Goal: Task Accomplishment & Management: Manage account settings

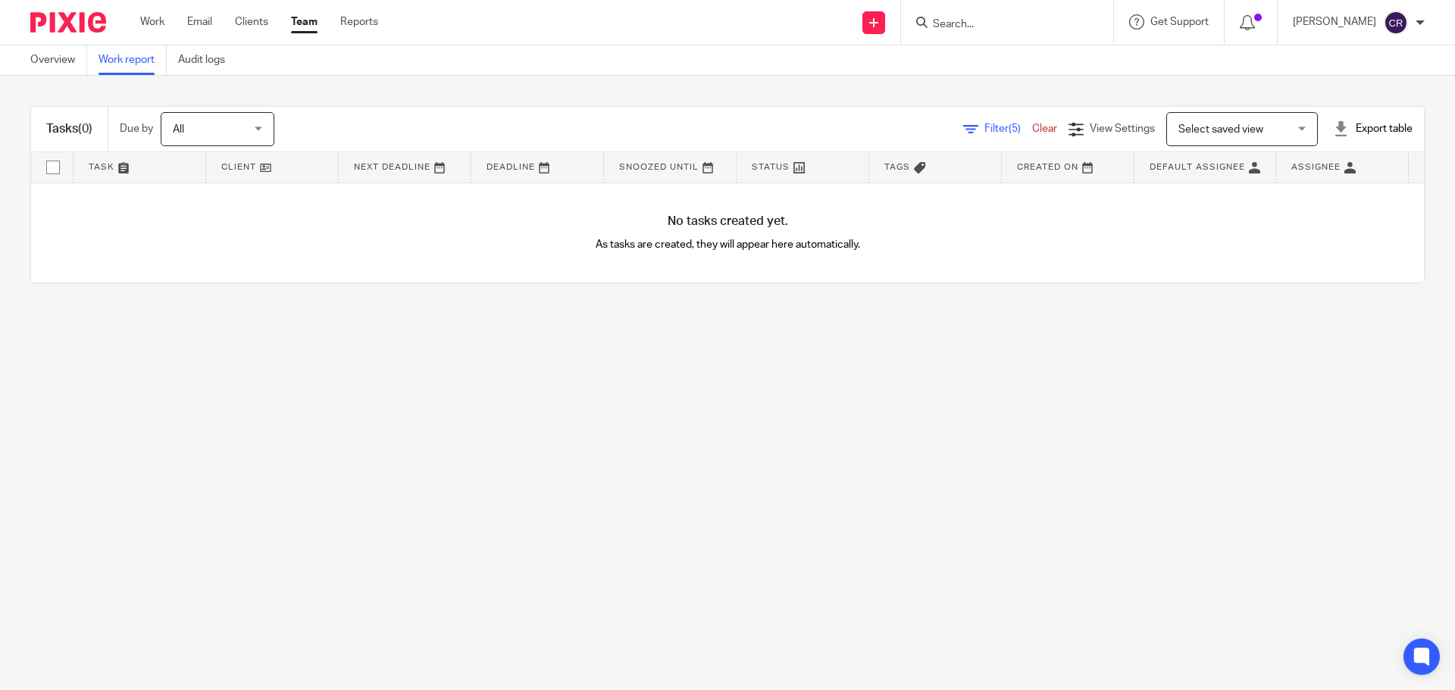
click at [156, 18] on link "Work" at bounding box center [152, 21] width 24 height 15
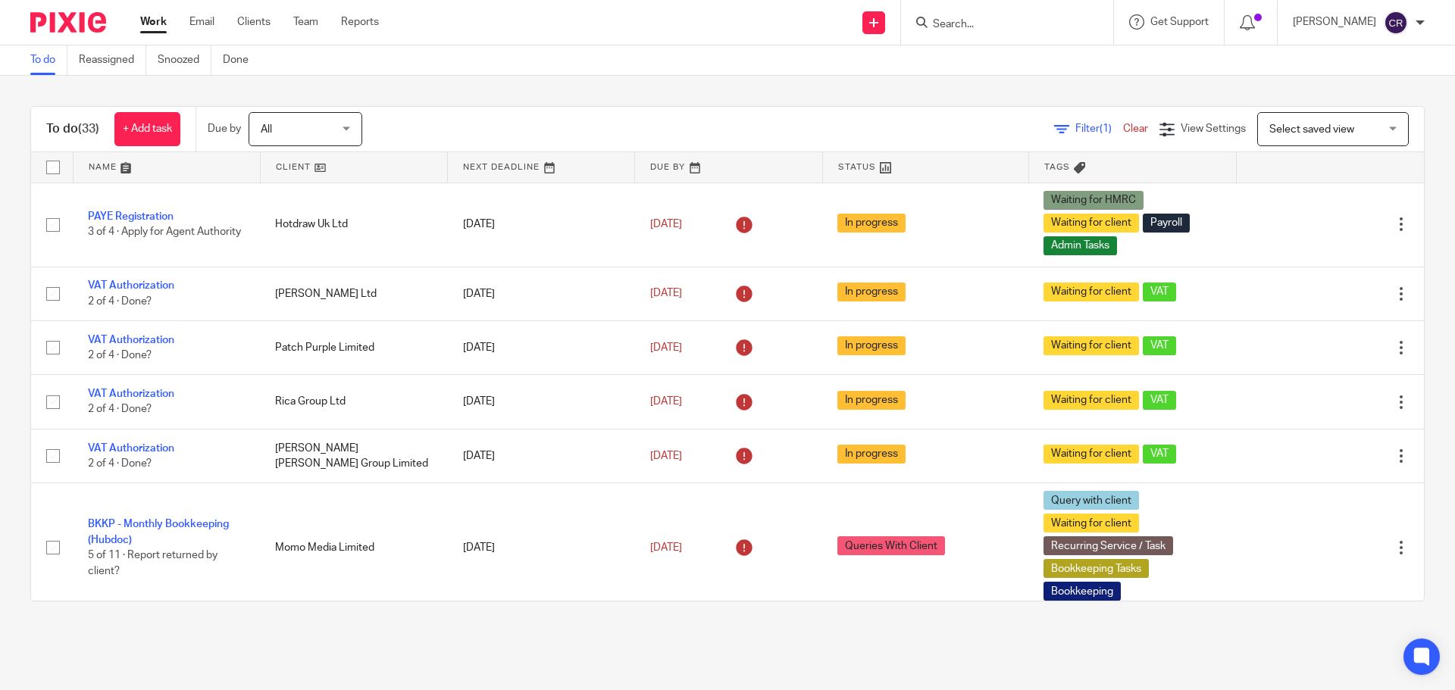
click at [1007, 23] on input "Search" at bounding box center [999, 25] width 136 height 14
type input "aeg"
click at [1003, 59] on link at bounding box center [1056, 65] width 256 height 35
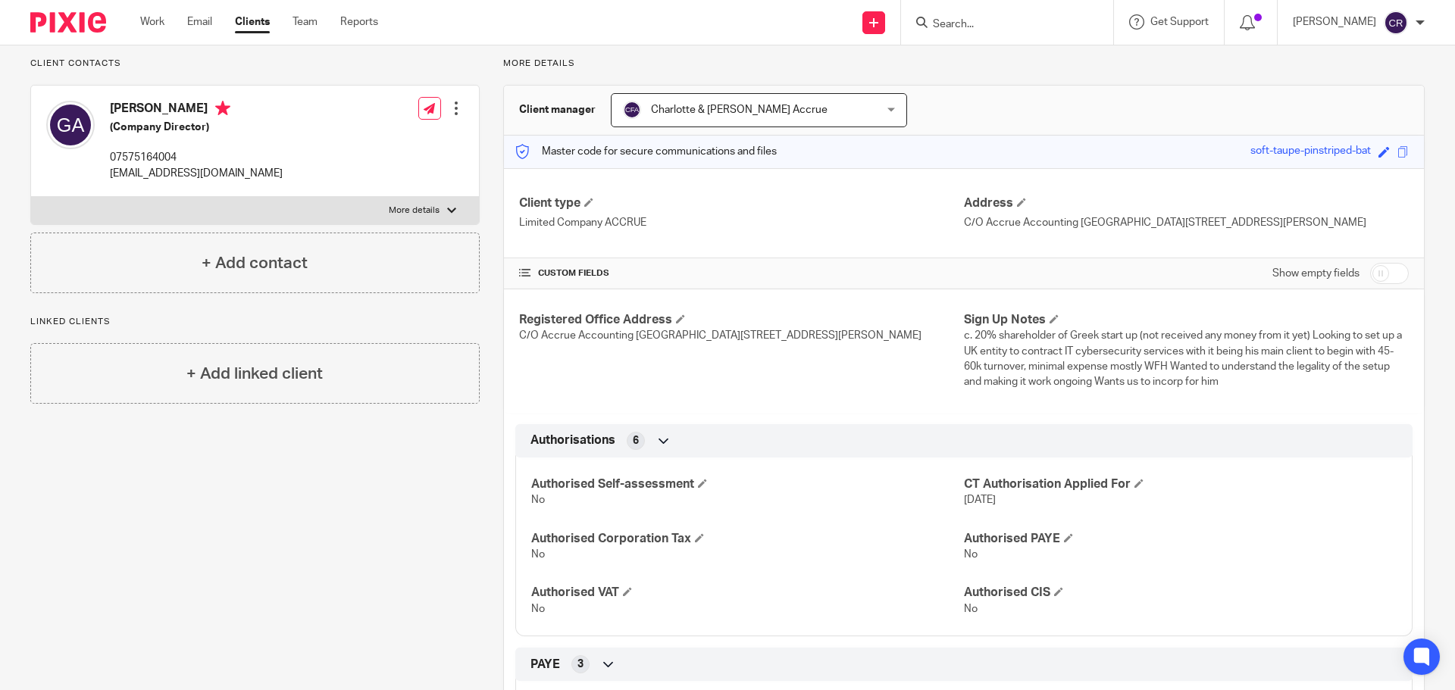
scroll to position [152, 0]
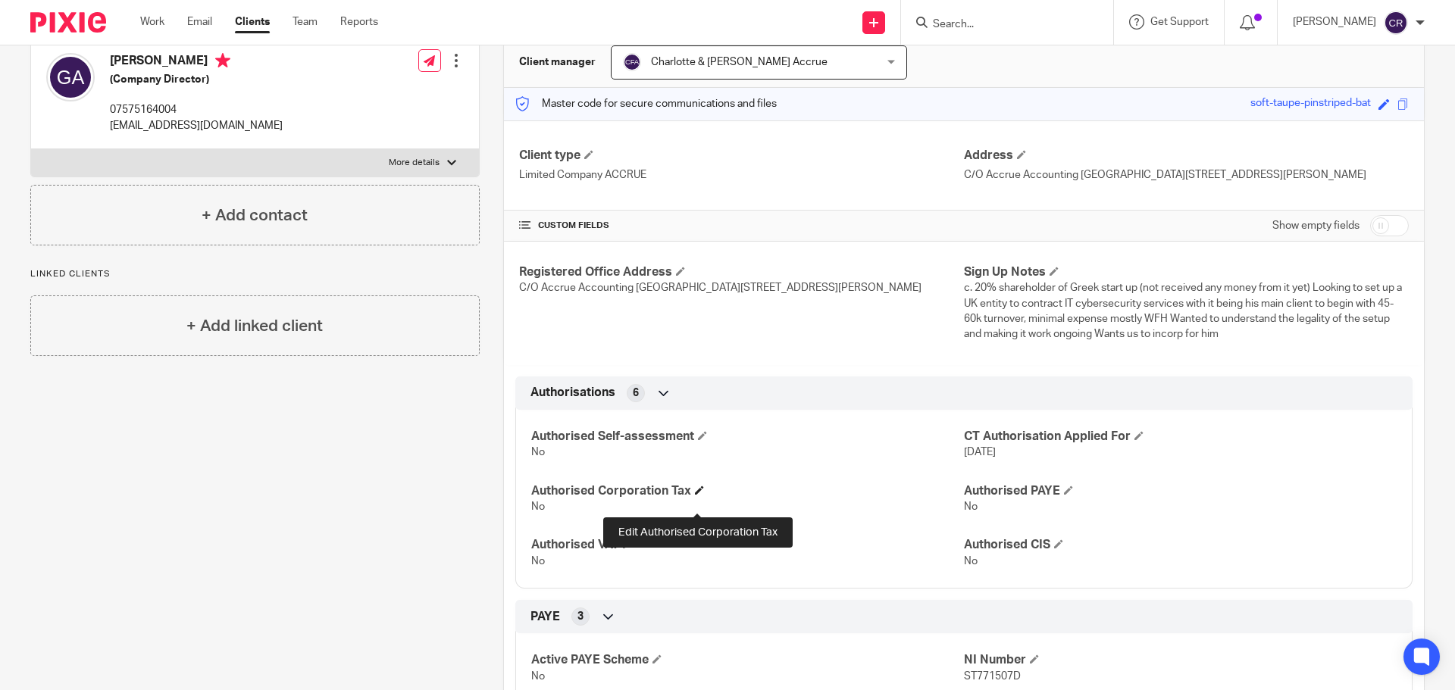
click at [698, 495] on span at bounding box center [699, 490] width 9 height 9
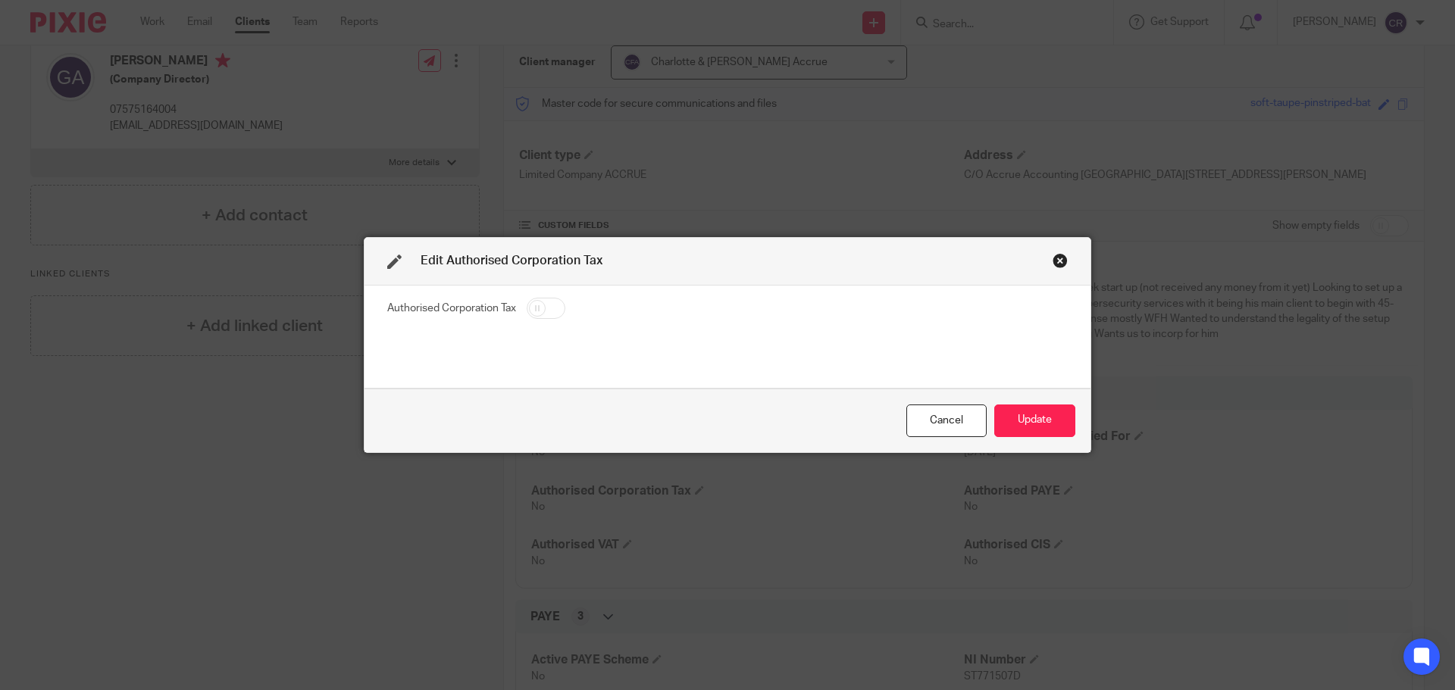
click at [550, 305] on input "checkbox" at bounding box center [546, 308] width 39 height 21
checkbox input "true"
click at [1026, 405] on button "Update" at bounding box center [1034, 421] width 81 height 33
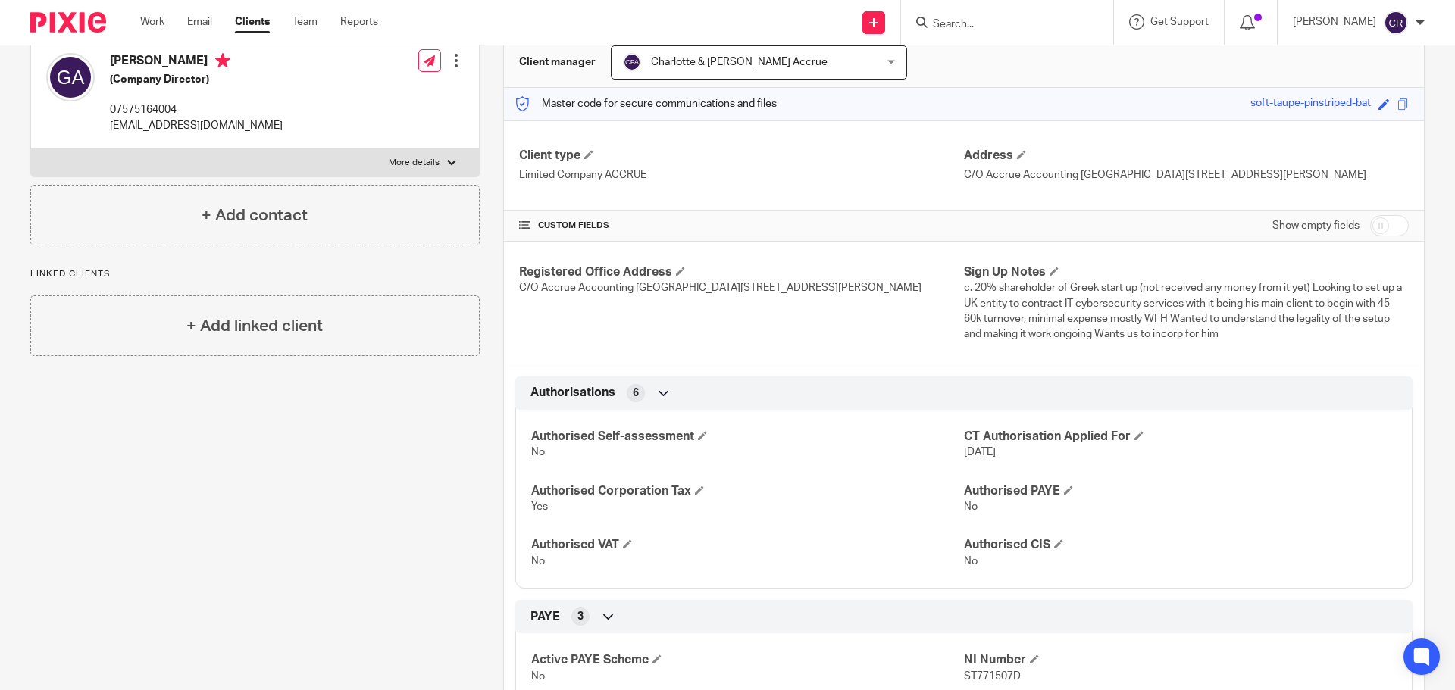
click at [990, 20] on input "Search" at bounding box center [999, 25] width 136 height 14
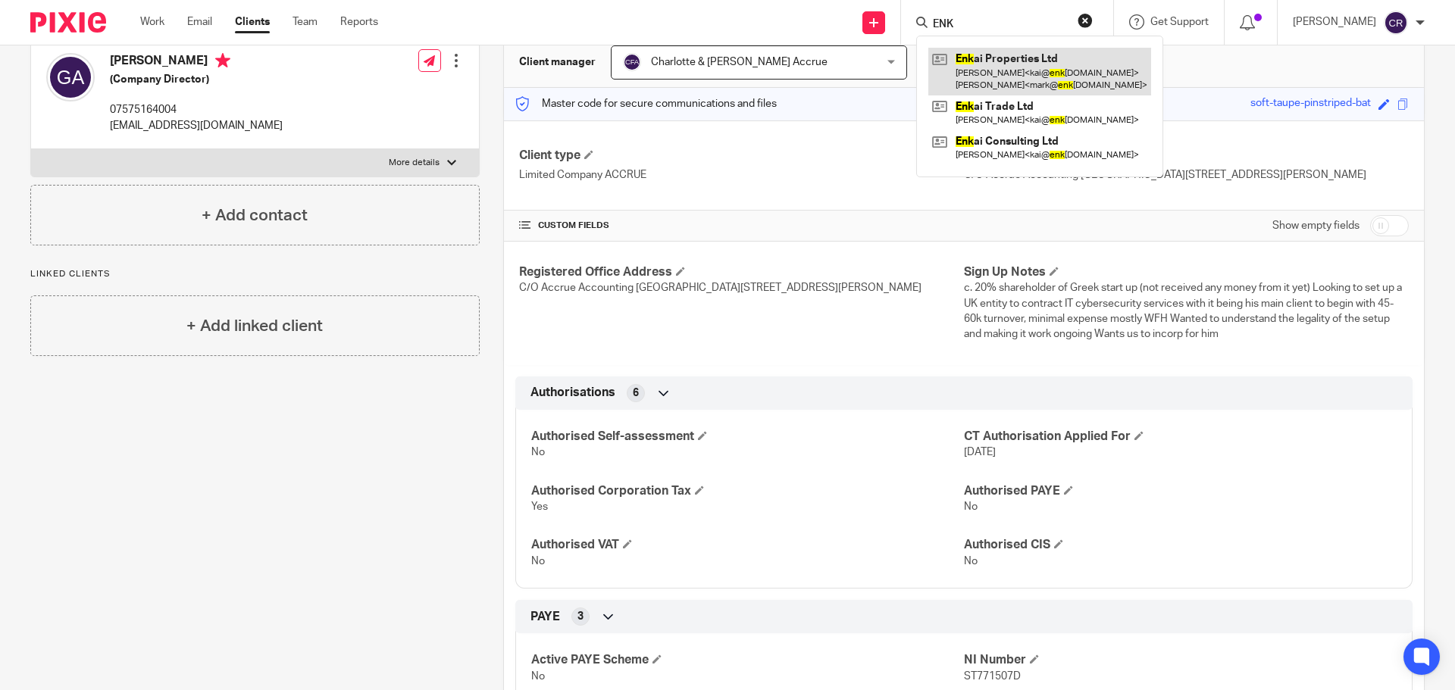
type input "ENK"
click at [1007, 69] on link at bounding box center [1039, 71] width 223 height 47
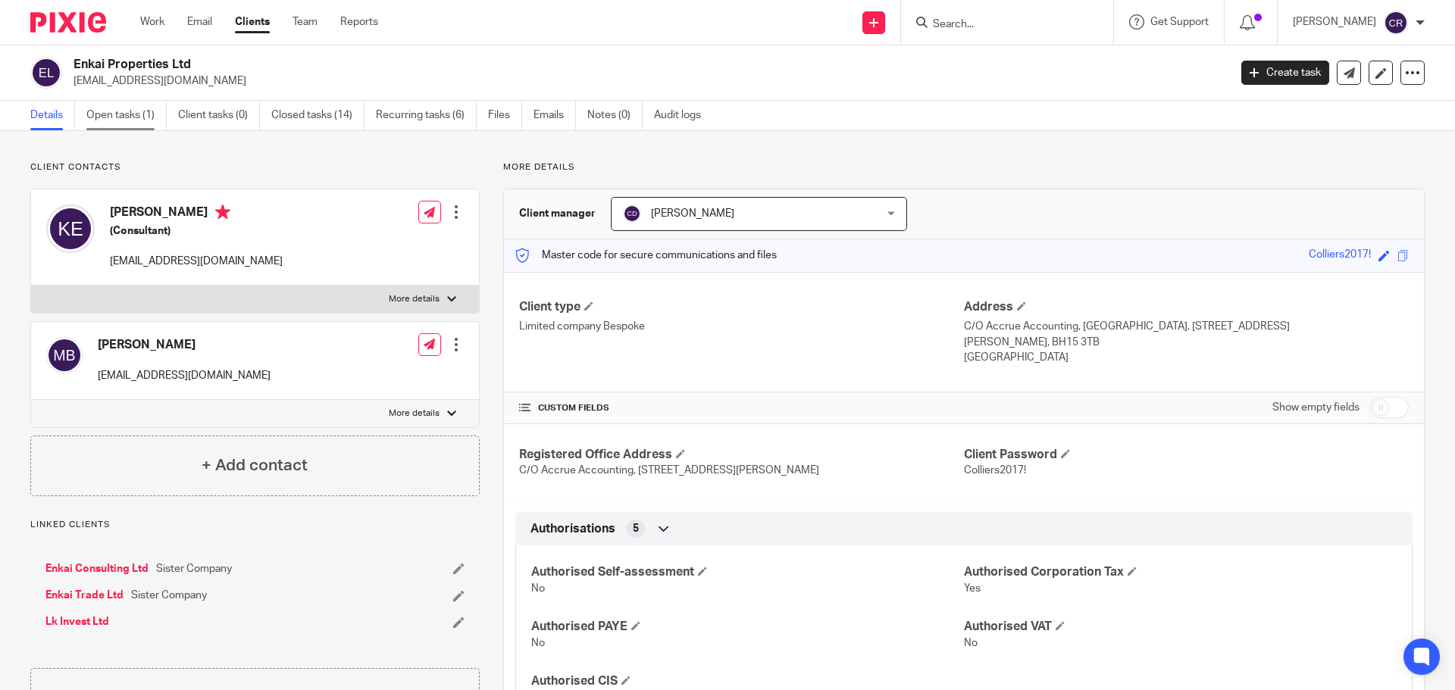
click at [112, 110] on link "Open tasks (1)" at bounding box center [126, 116] width 80 height 30
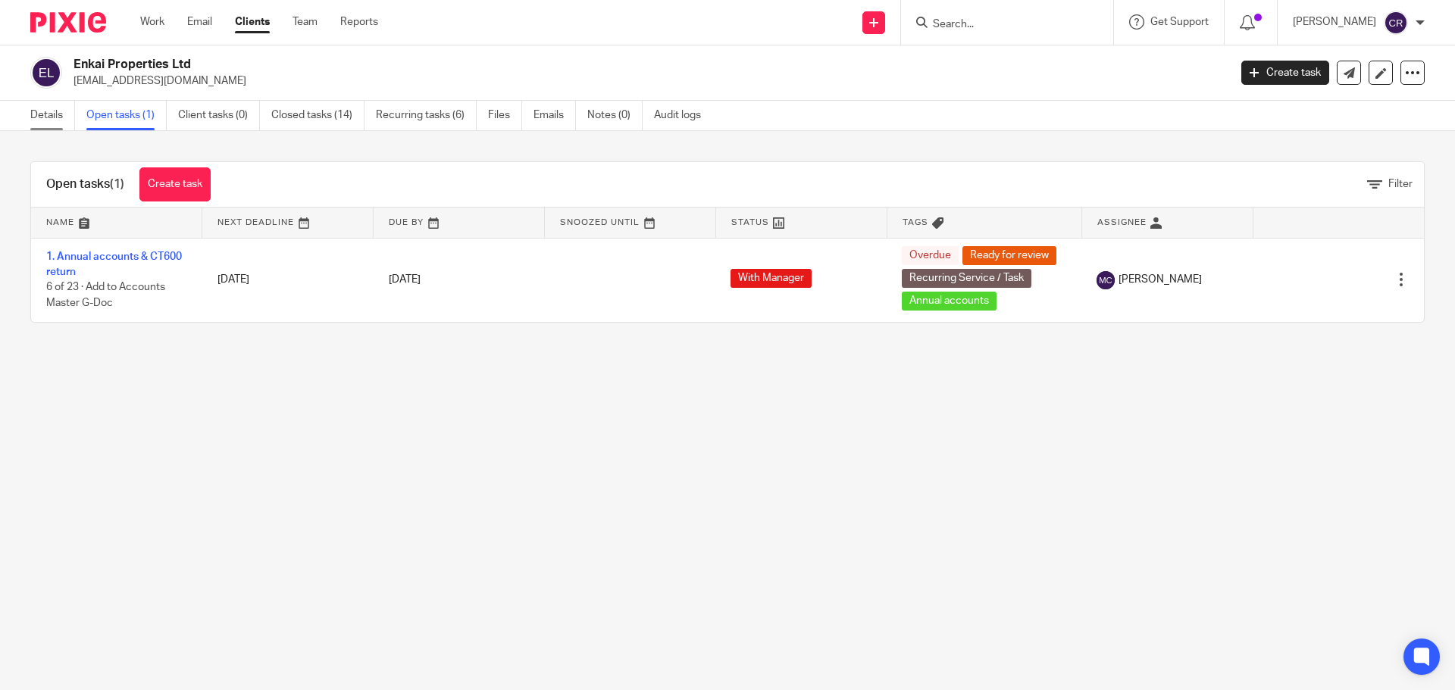
click at [55, 116] on link "Details" at bounding box center [52, 116] width 45 height 30
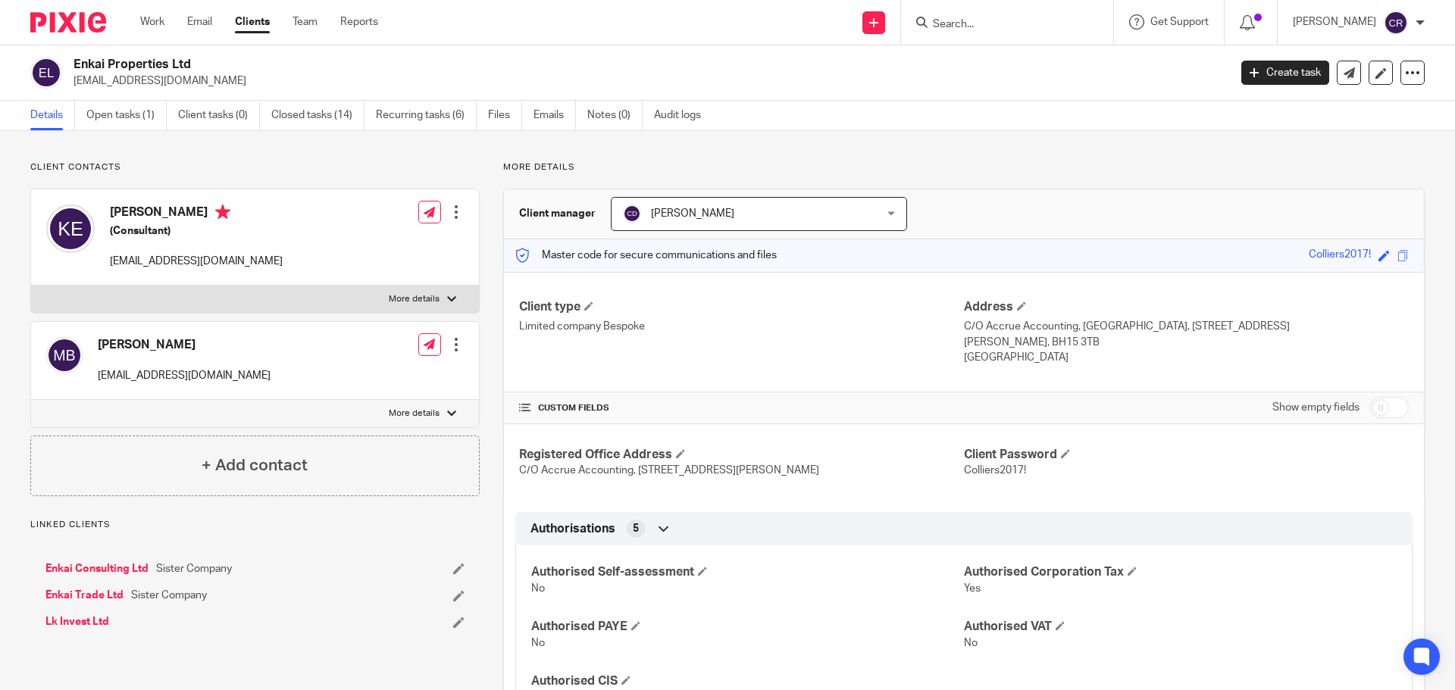
click at [85, 568] on link "Enkai Consulting Ltd" at bounding box center [96, 568] width 103 height 15
click at [82, 592] on link "Enkai Trade Ltd" at bounding box center [84, 595] width 78 height 15
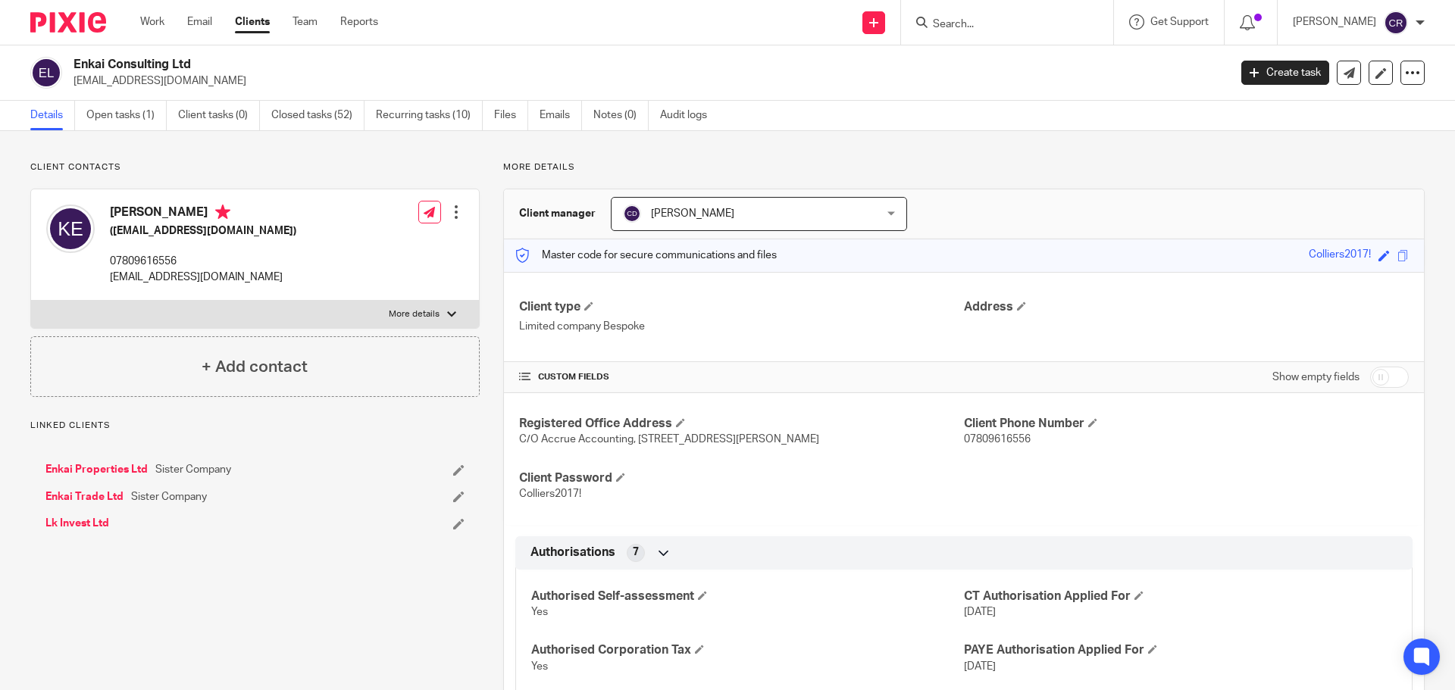
click at [109, 118] on link "Open tasks (1)" at bounding box center [126, 116] width 80 height 30
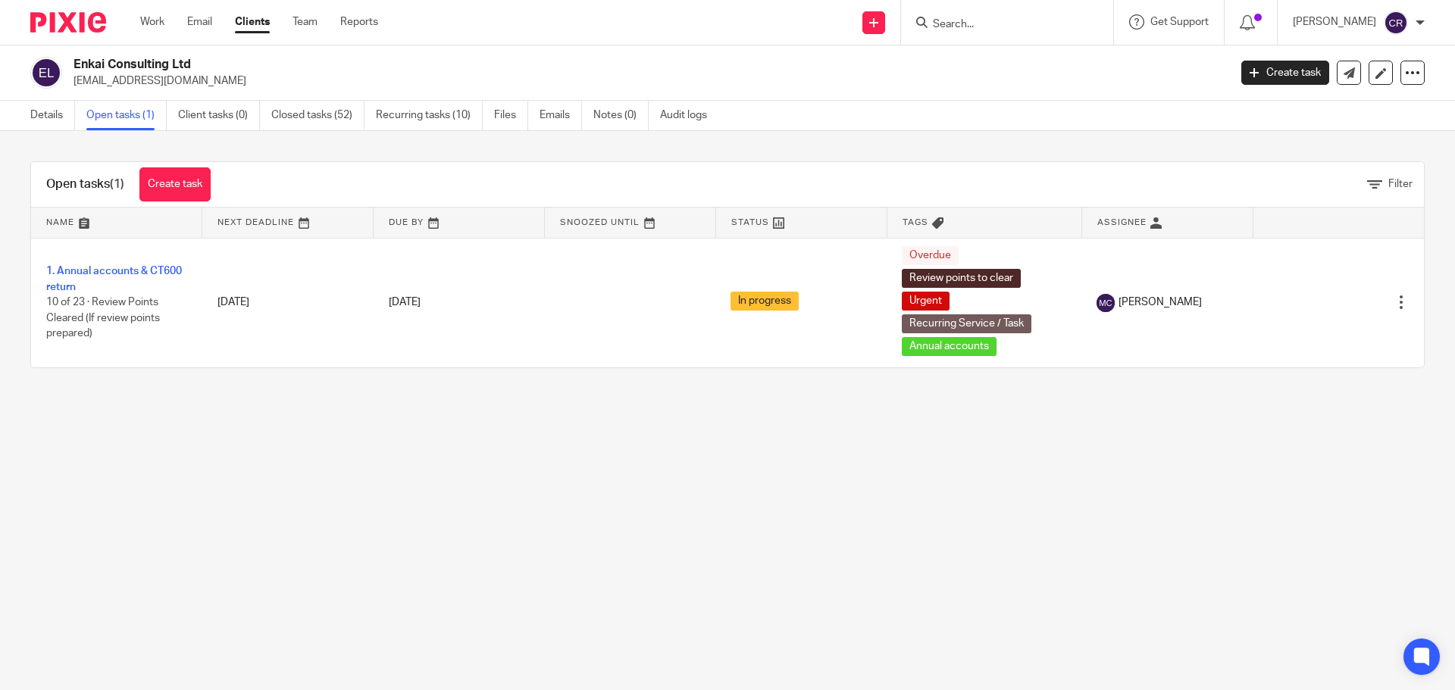
click at [985, 23] on input "Search" at bounding box center [999, 25] width 136 height 14
type input "DC DA"
click at [1084, 19] on button "reset" at bounding box center [1085, 20] width 15 height 15
click at [960, 23] on input "Search" at bounding box center [999, 25] width 136 height 14
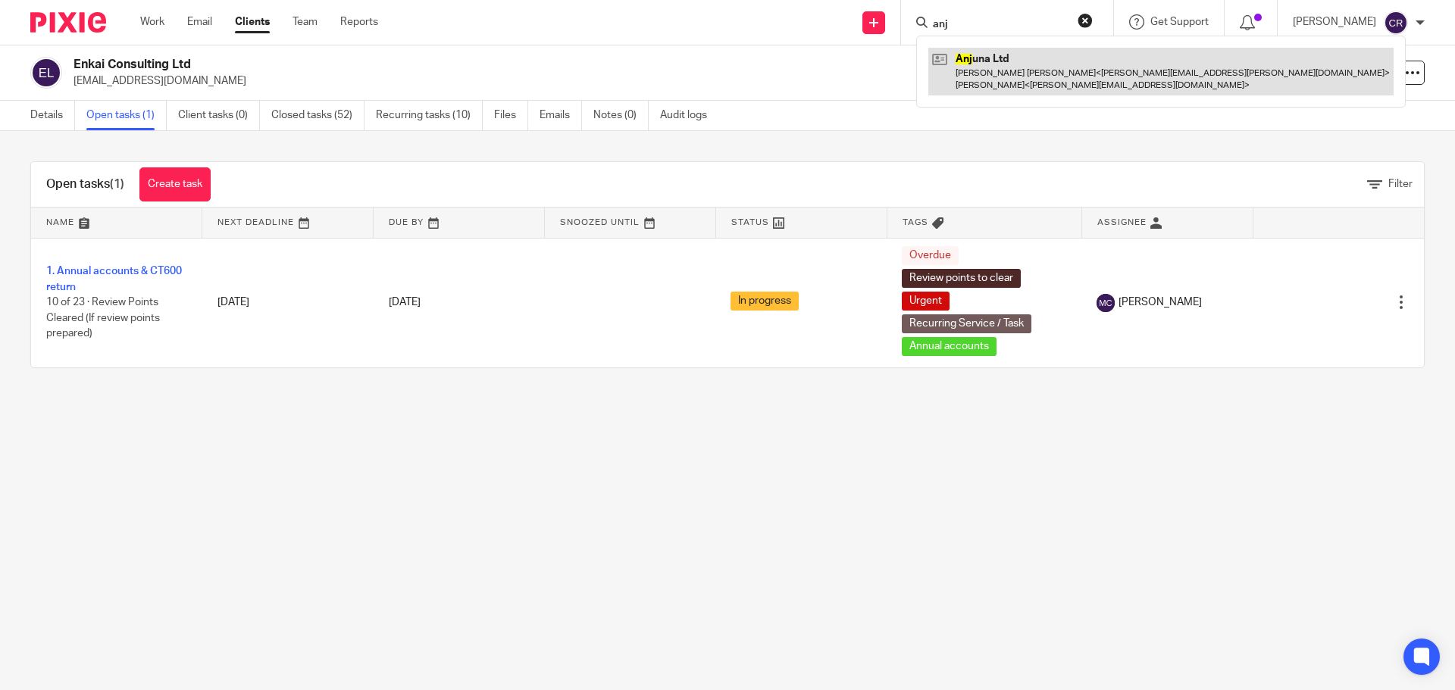
type input "anj"
click at [1051, 67] on link at bounding box center [1160, 71] width 465 height 47
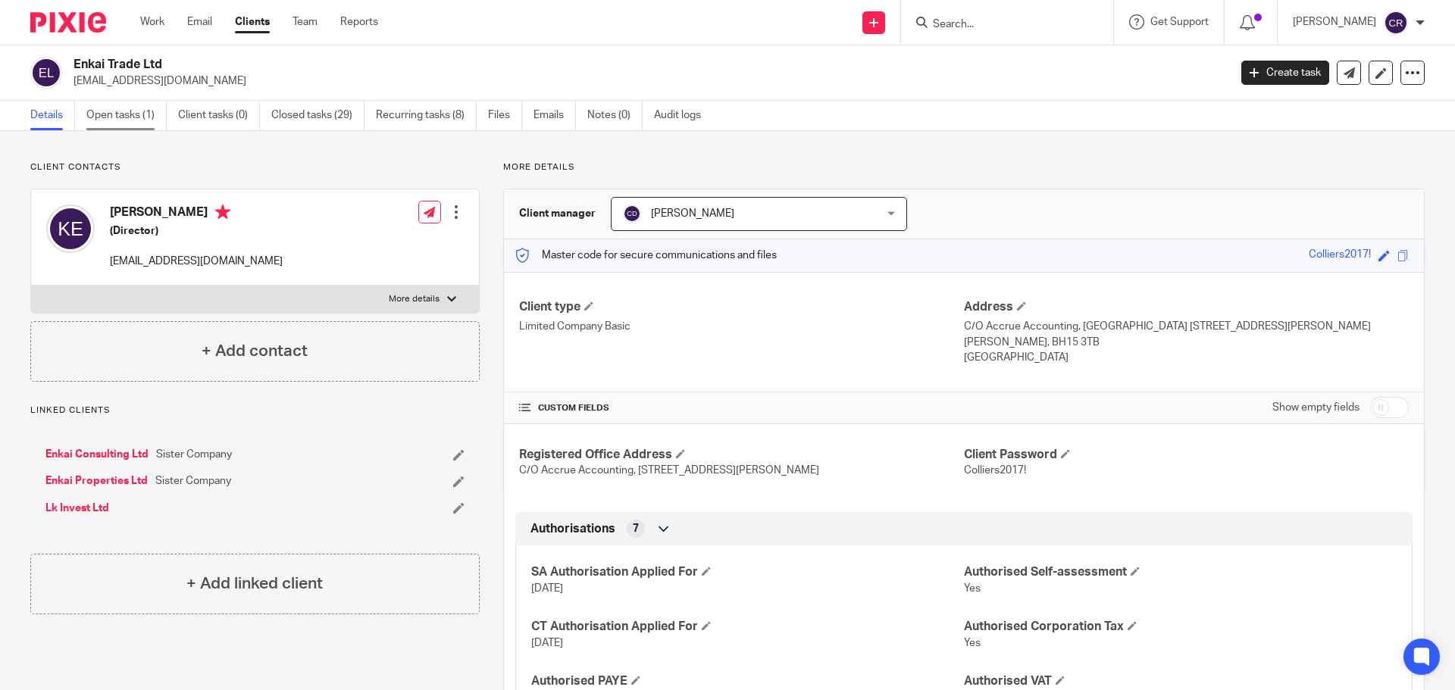
click at [124, 113] on link "Open tasks (1)" at bounding box center [126, 116] width 80 height 30
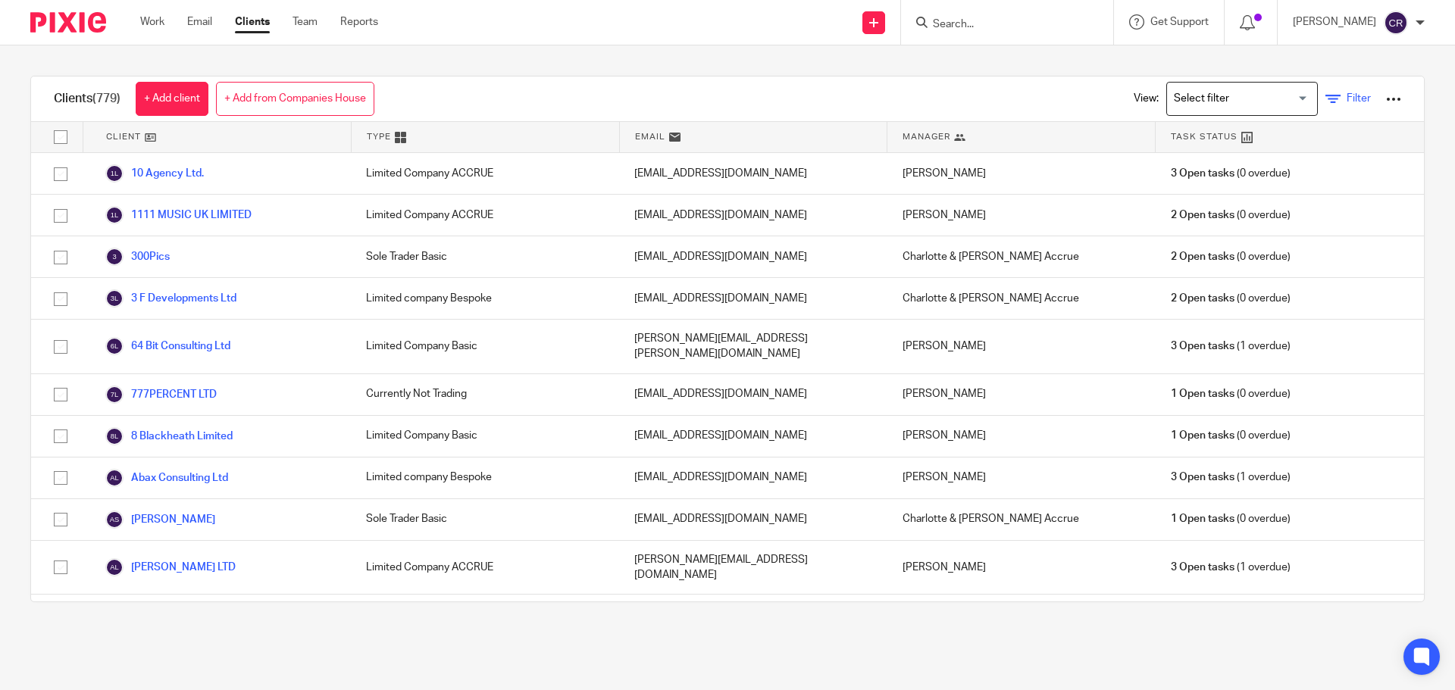
click at [1347, 94] on span "Filter" at bounding box center [1359, 98] width 24 height 11
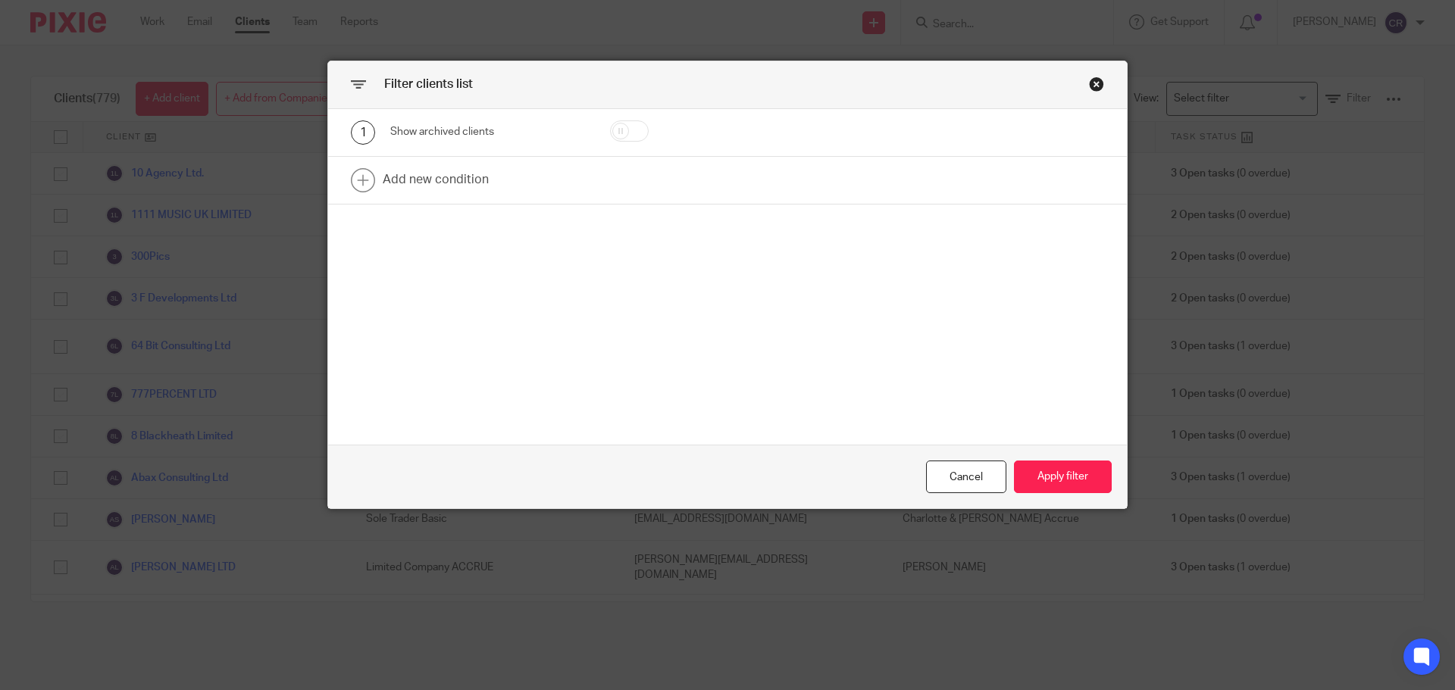
click at [640, 129] on input "checkbox" at bounding box center [629, 130] width 39 height 21
click at [634, 129] on input "checkbox" at bounding box center [629, 130] width 39 height 21
click at [636, 127] on input "checkbox" at bounding box center [629, 130] width 39 height 21
checkbox input "true"
click at [1031, 474] on button "Apply filter" at bounding box center [1063, 477] width 98 height 33
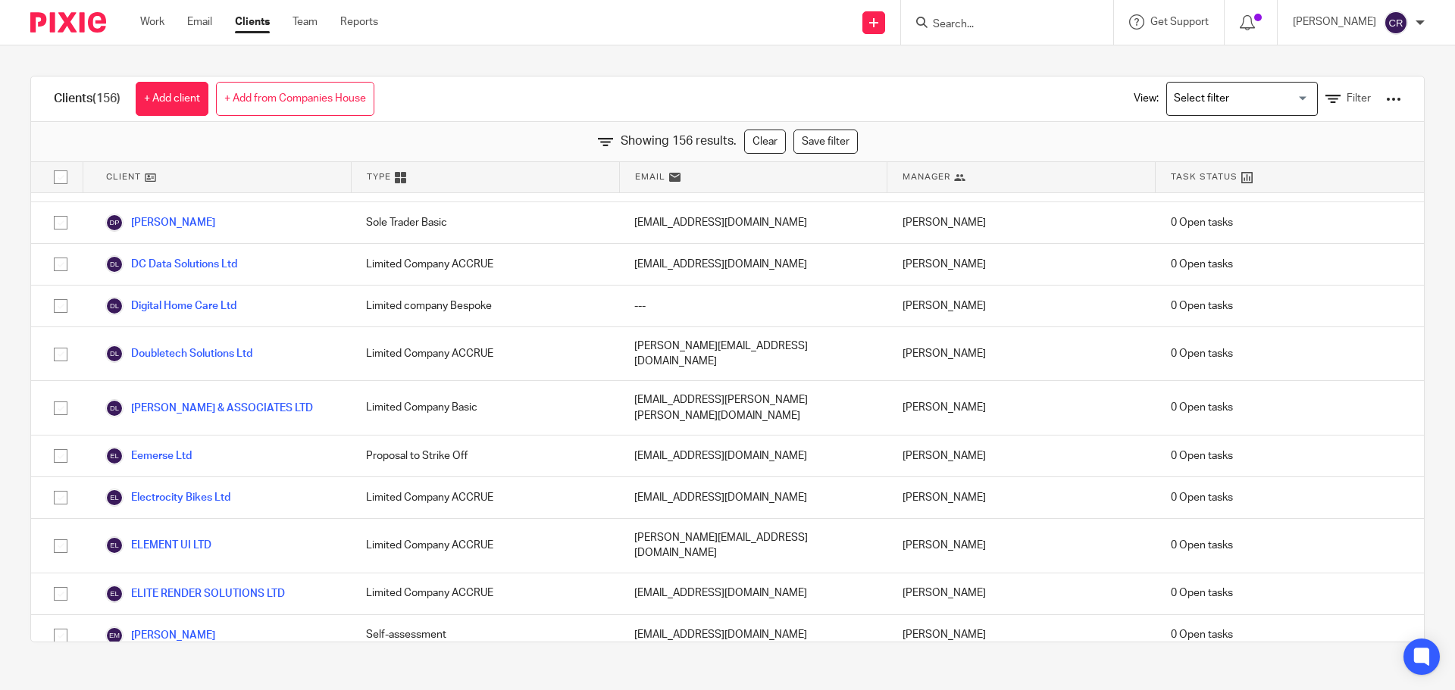
scroll to position [1288, 0]
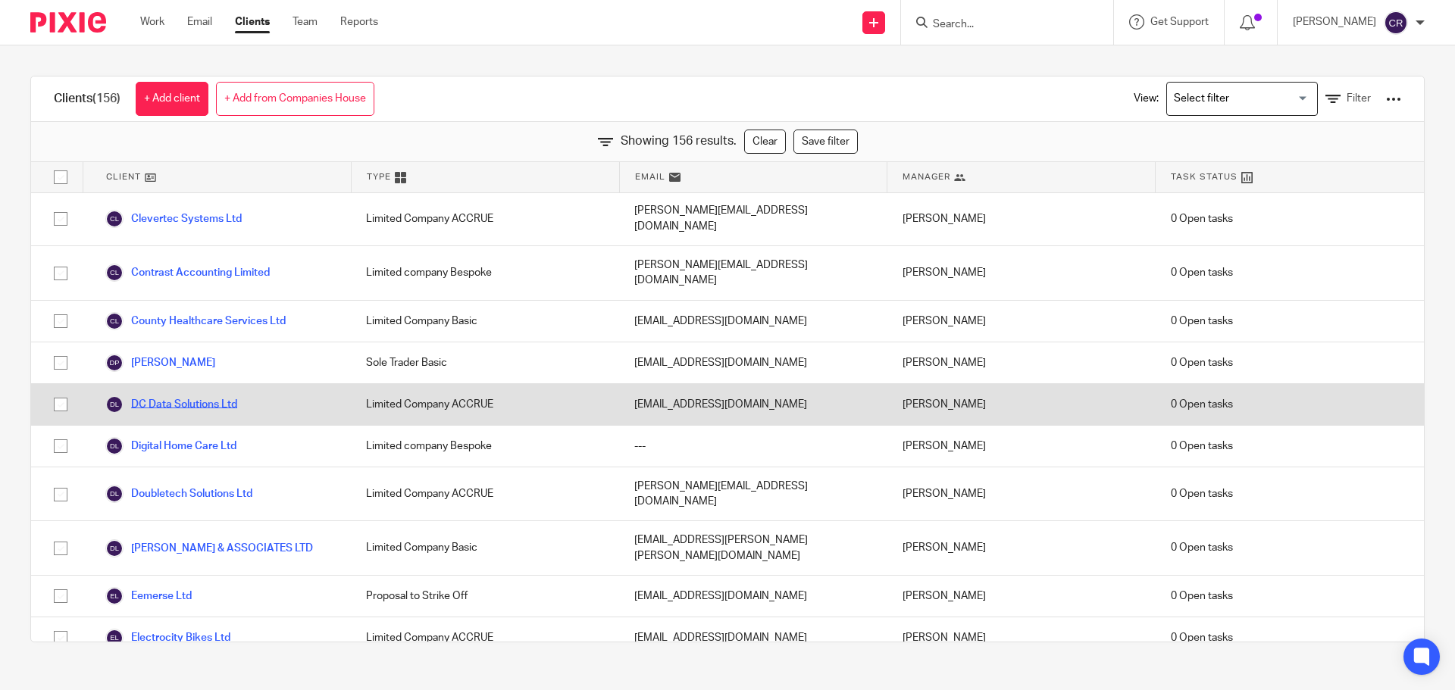
click at [192, 396] on link "DC Data Solutions Ltd" at bounding box center [171, 405] width 132 height 18
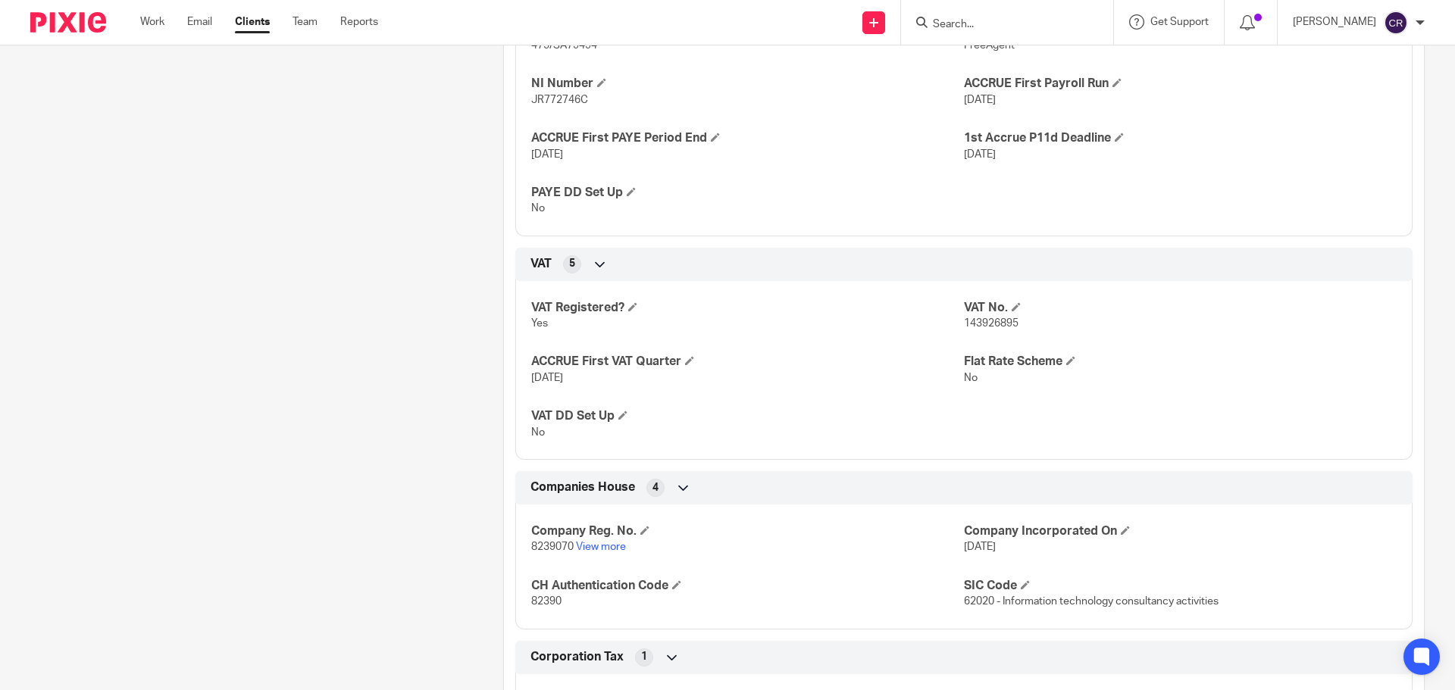
scroll to position [909, 0]
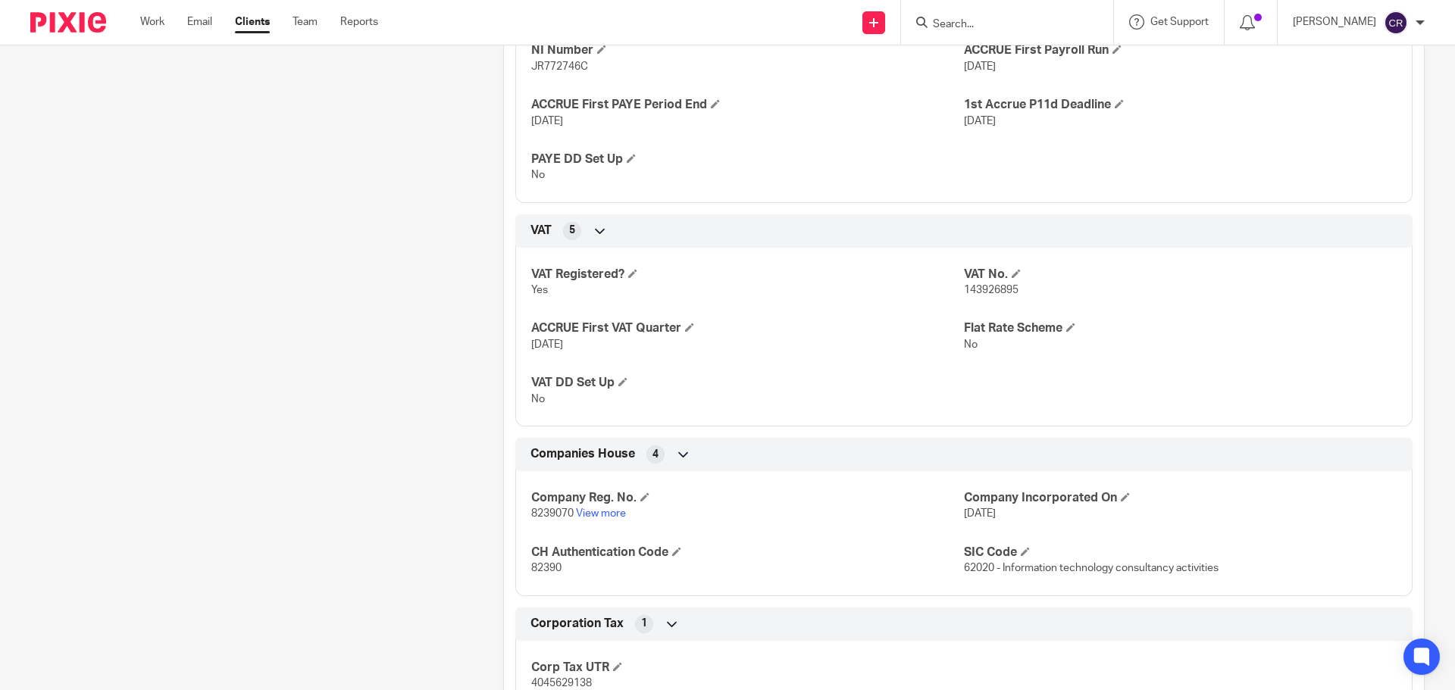
click at [973, 17] on form at bounding box center [1011, 22] width 161 height 19
click at [976, 22] on input "Search" at bounding box center [999, 25] width 136 height 14
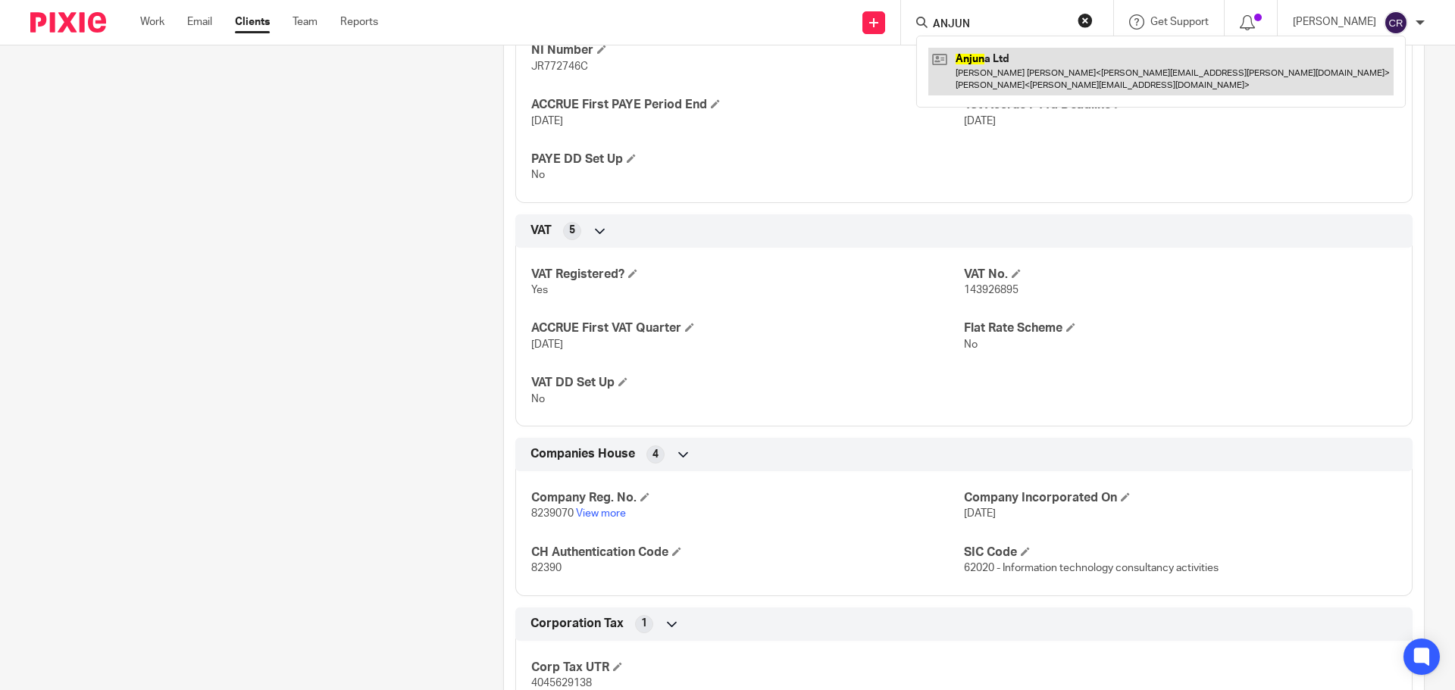
type input "ANJUN"
click at [1017, 61] on link at bounding box center [1160, 71] width 465 height 47
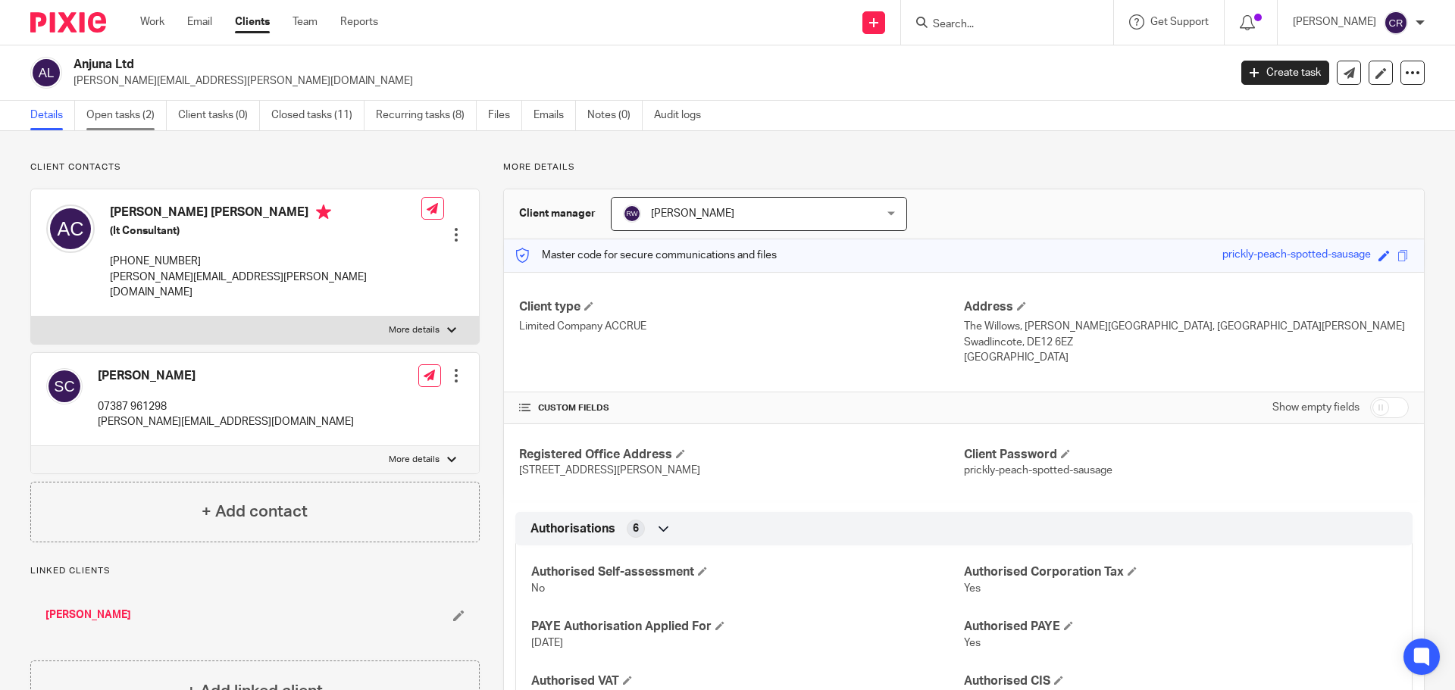
click at [131, 114] on link "Open tasks (2)" at bounding box center [126, 116] width 80 height 30
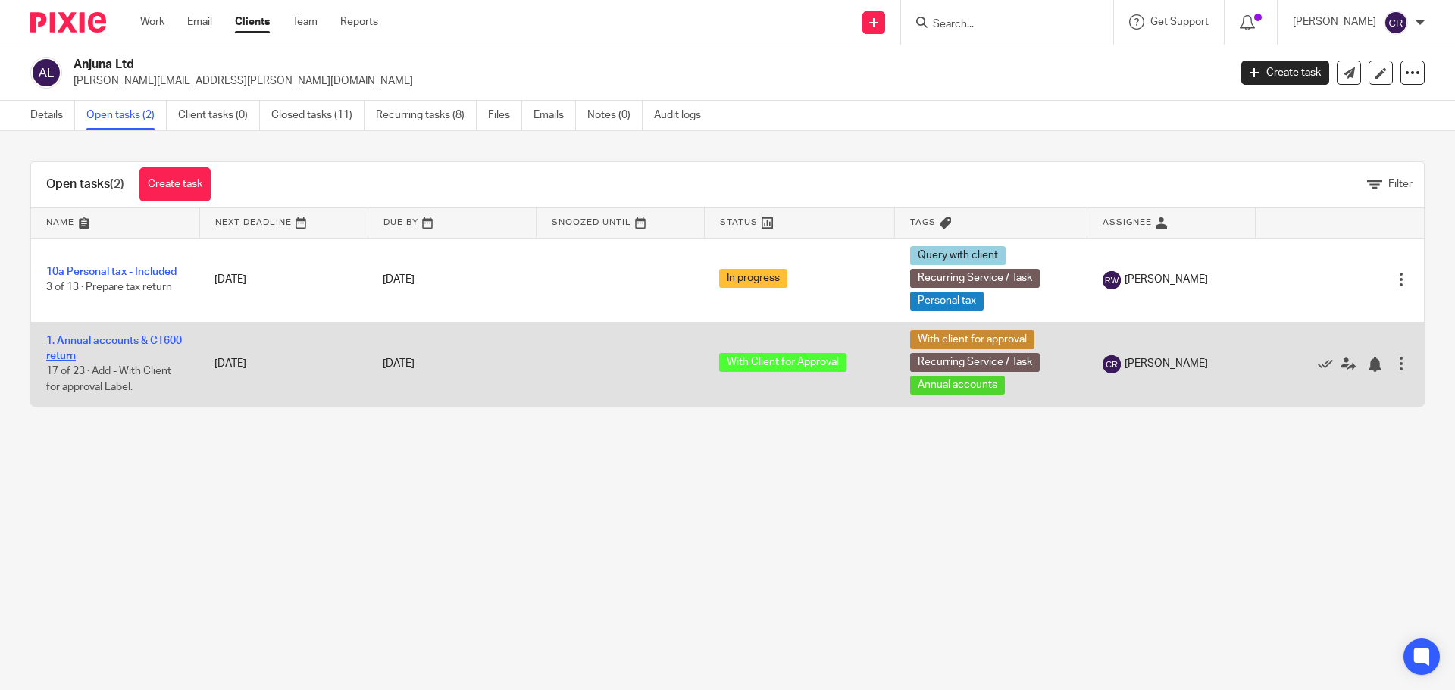
click at [115, 340] on link "1. Annual accounts & CT600 return" at bounding box center [114, 349] width 136 height 26
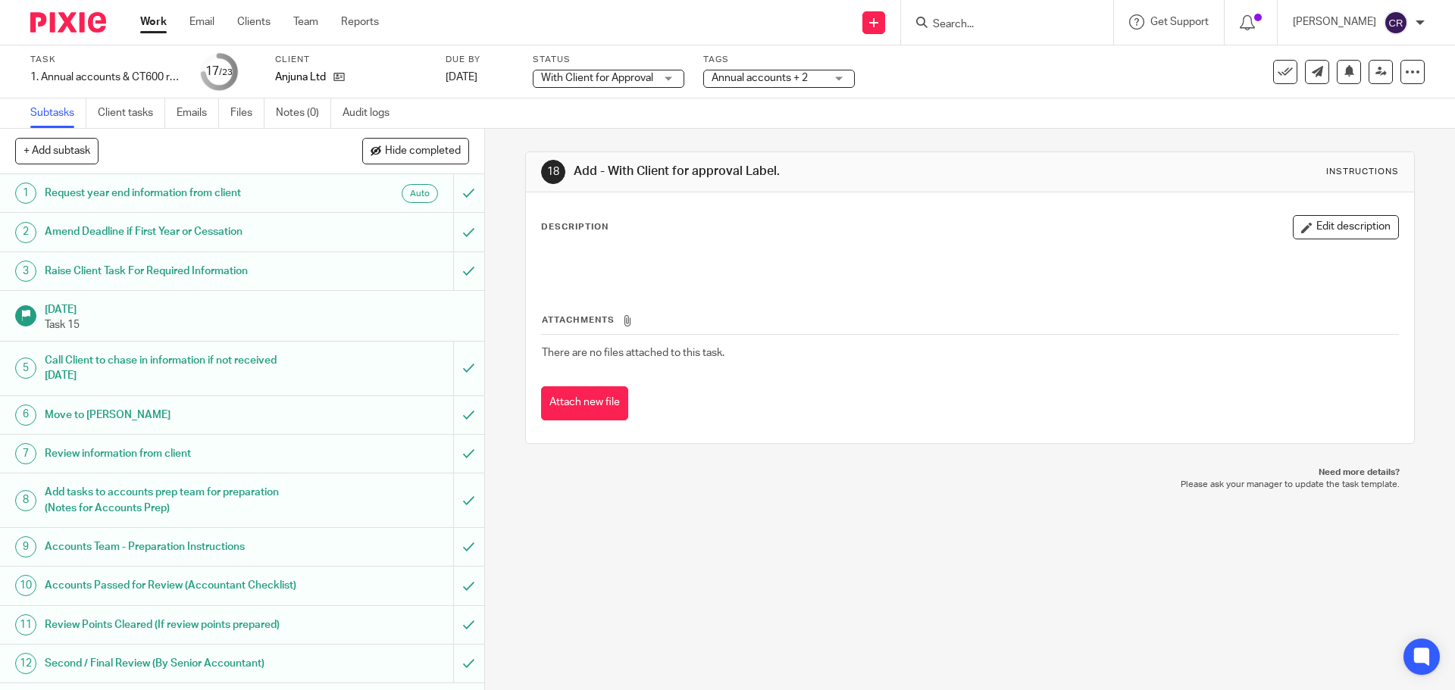
scroll to position [379, 0]
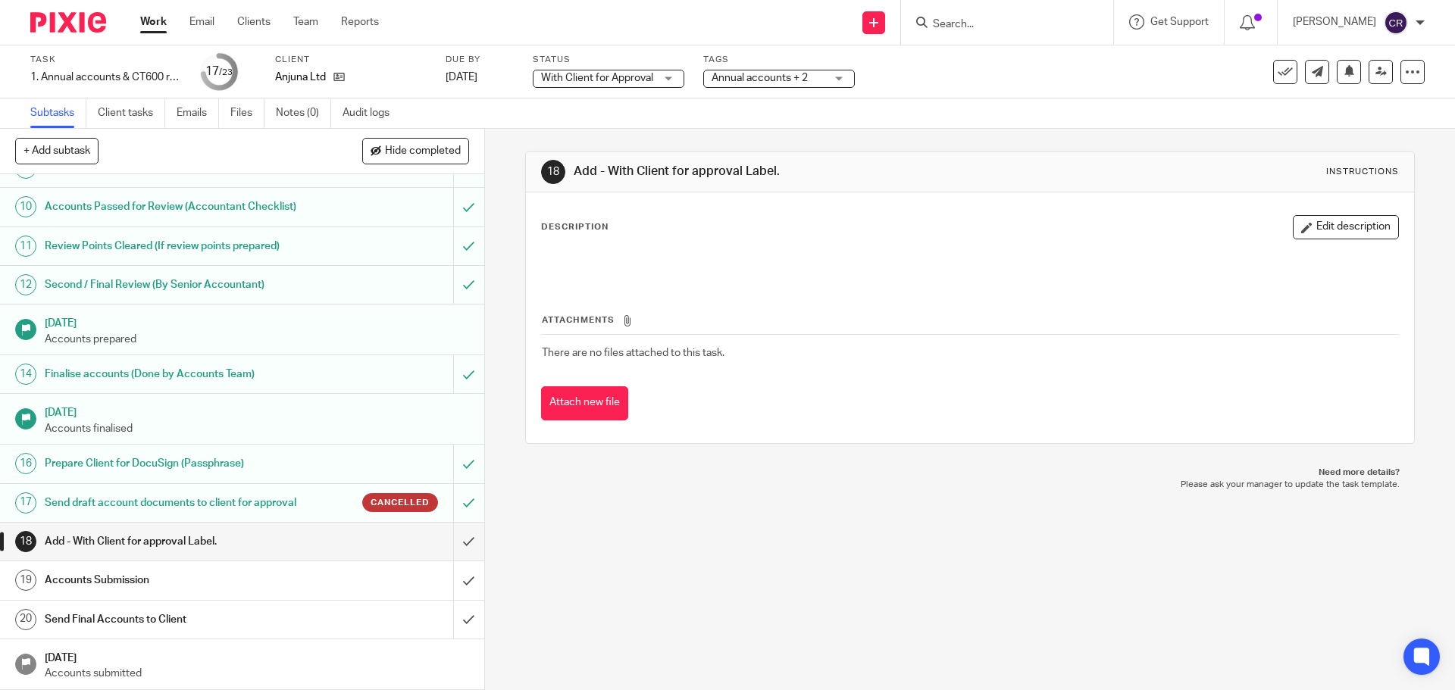
click at [197, 505] on h1 "Send draft account documents to client for approval" at bounding box center [176, 503] width 262 height 23
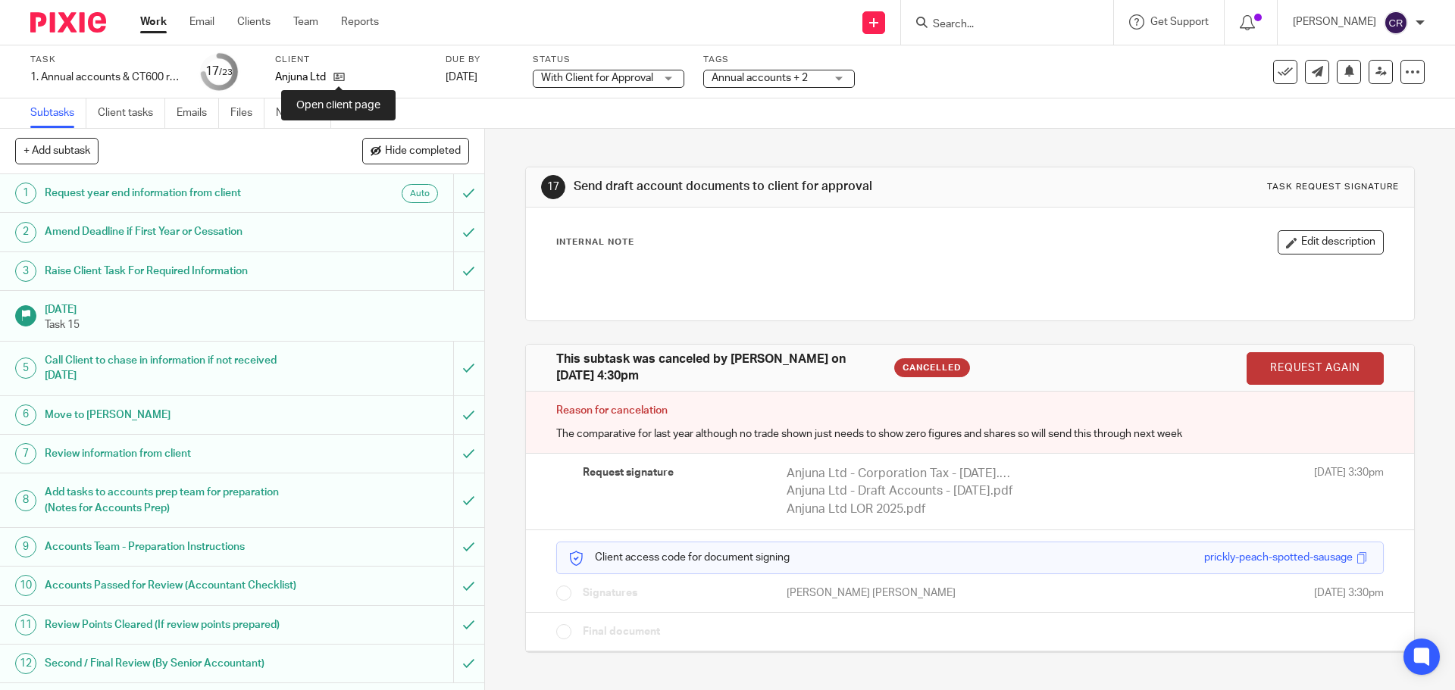
click at [349, 71] on div "Anjuna Ltd" at bounding box center [351, 77] width 152 height 15
click at [345, 71] on div "Anjuna Ltd" at bounding box center [351, 77] width 152 height 15
click at [336, 80] on icon at bounding box center [338, 76] width 11 height 11
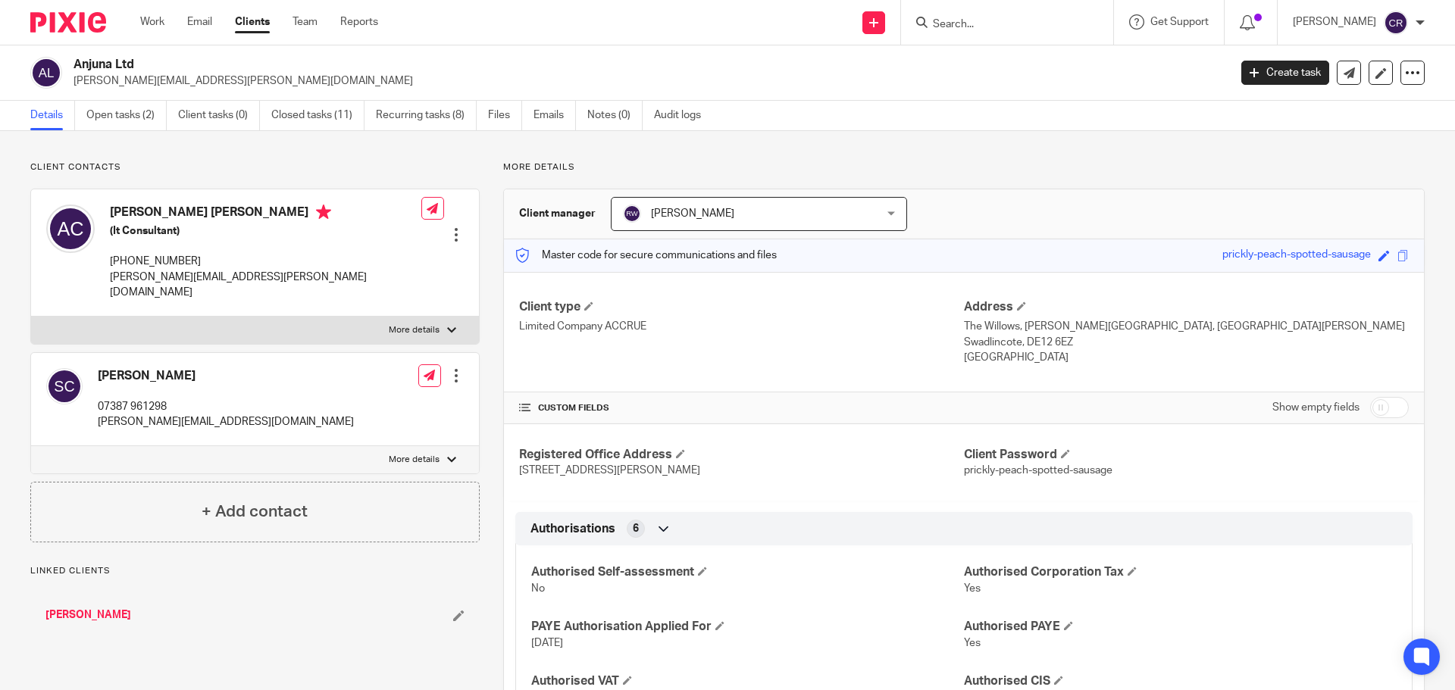
click at [1370, 399] on input "checkbox" at bounding box center [1389, 407] width 39 height 21
checkbox input "true"
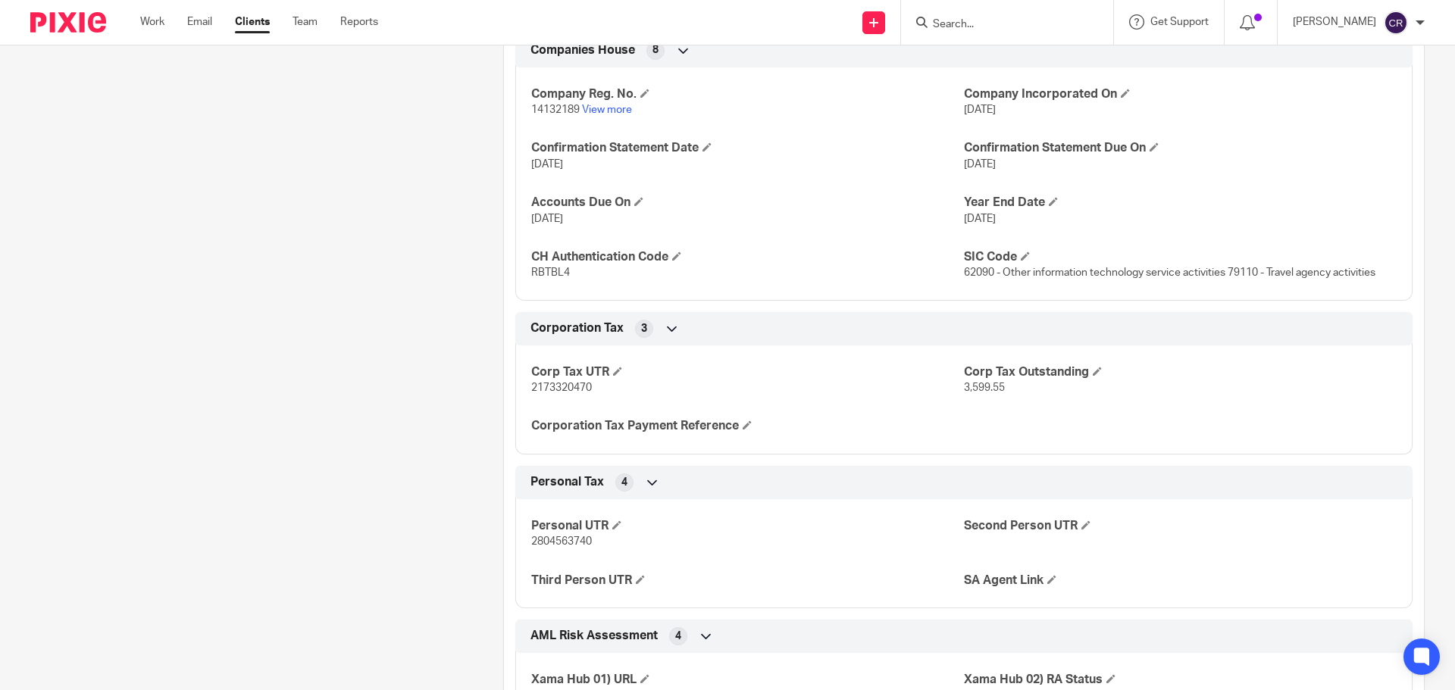
scroll to position [1819, 0]
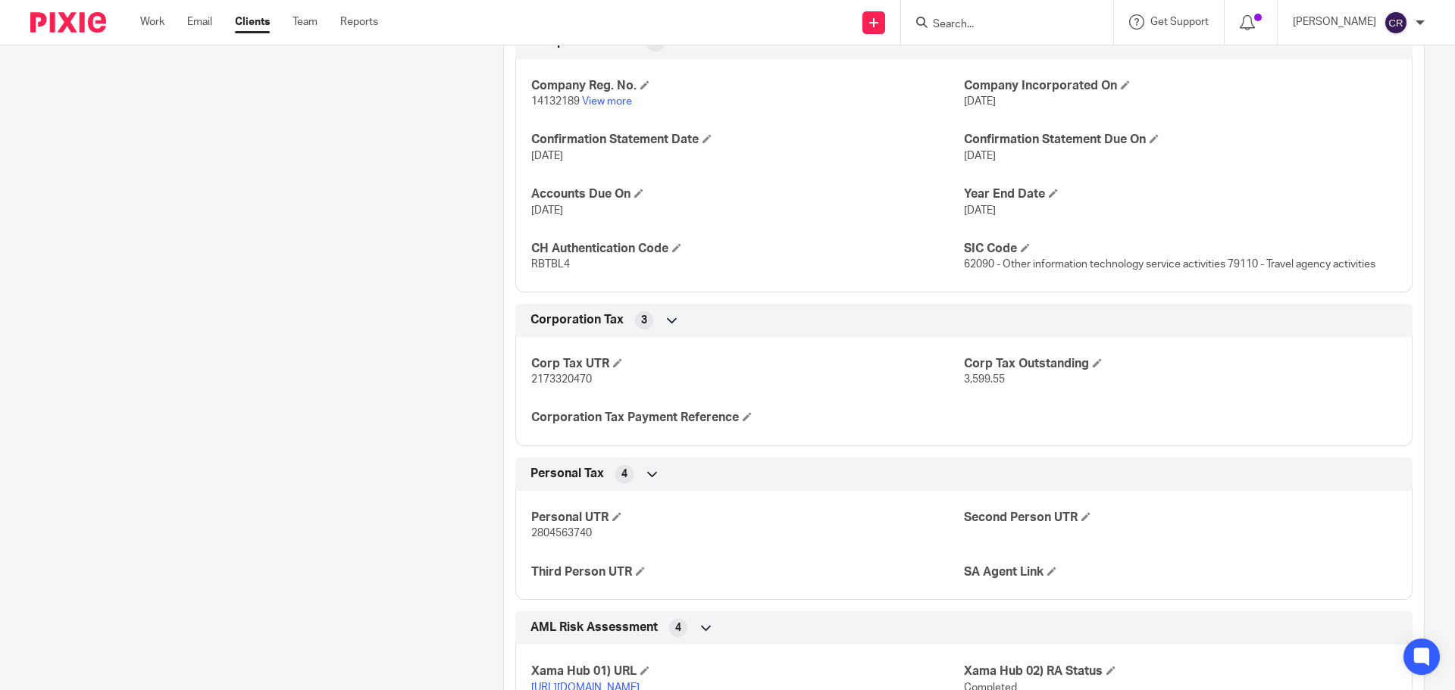
click at [568, 382] on span "2173320470" at bounding box center [561, 379] width 61 height 11
copy span "2173320470"
click at [747, 415] on span at bounding box center [747, 416] width 9 height 9
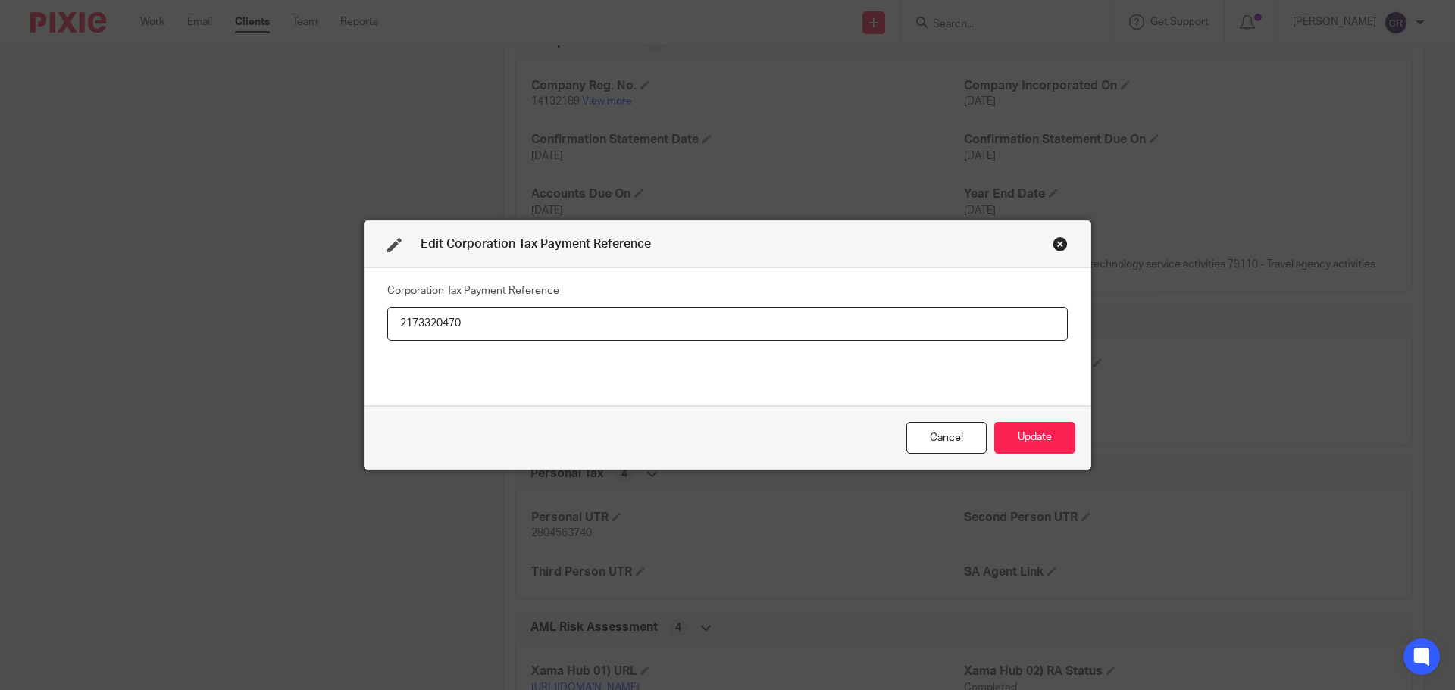
click at [599, 328] on input "2173320470" at bounding box center [727, 324] width 680 height 34
click at [537, 318] on input "2173320470A00106A" at bounding box center [727, 324] width 680 height 34
type input "2173320470A00106A"
click at [1055, 439] on button "Update" at bounding box center [1034, 438] width 81 height 33
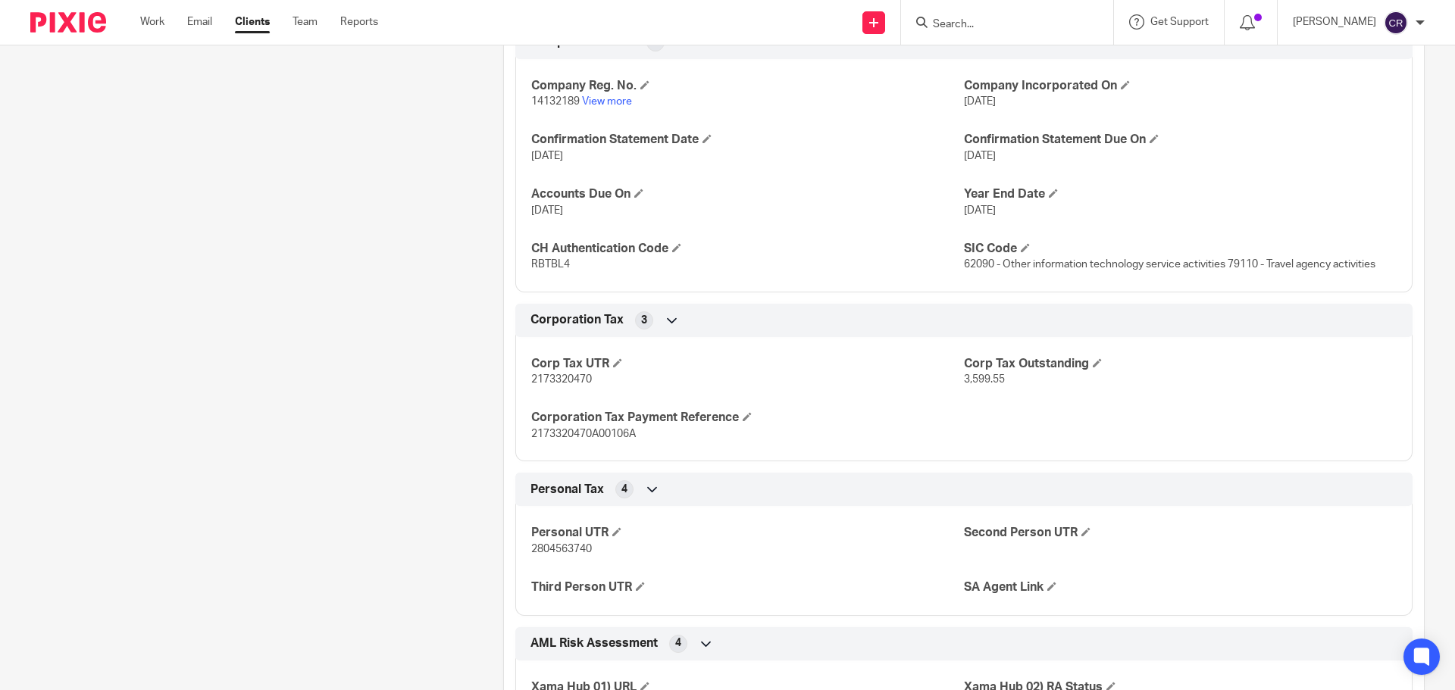
click at [980, 22] on input "Search" at bounding box center [999, 25] width 136 height 14
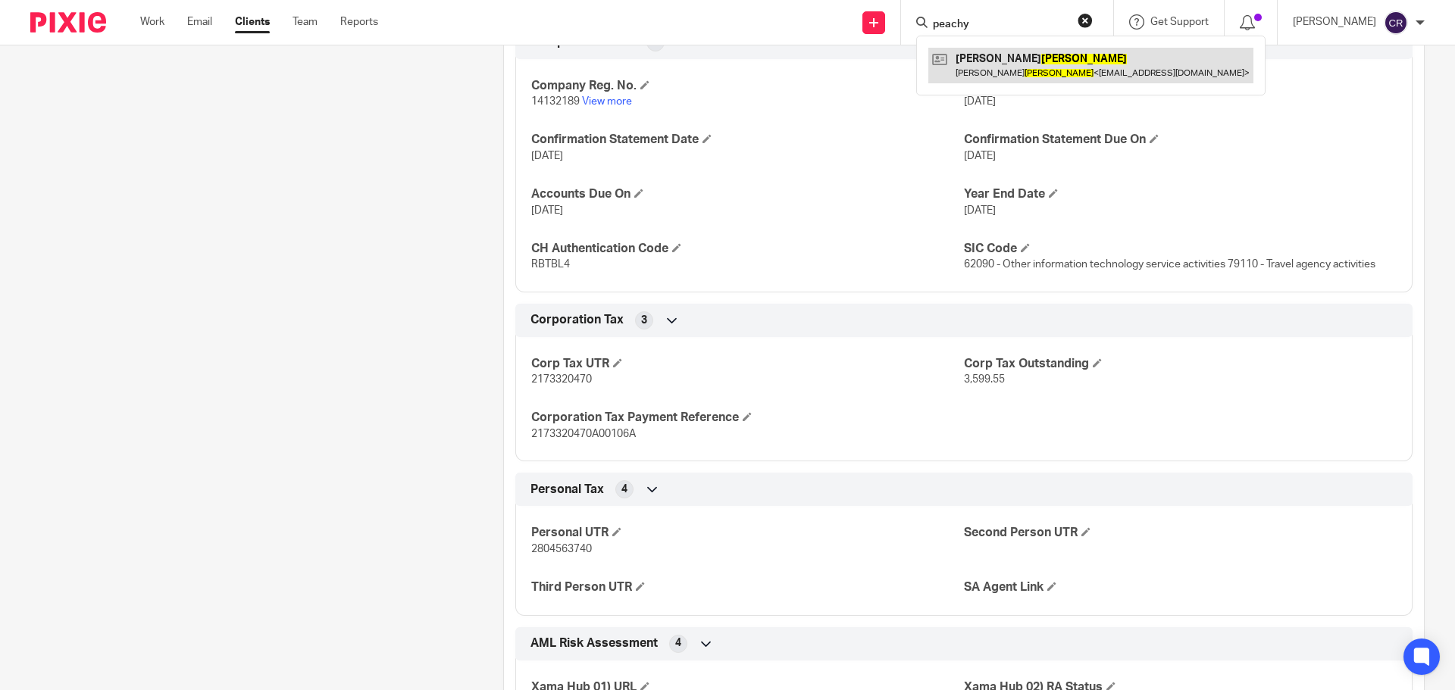
type input "peachy"
click at [1005, 64] on link at bounding box center [1090, 65] width 325 height 35
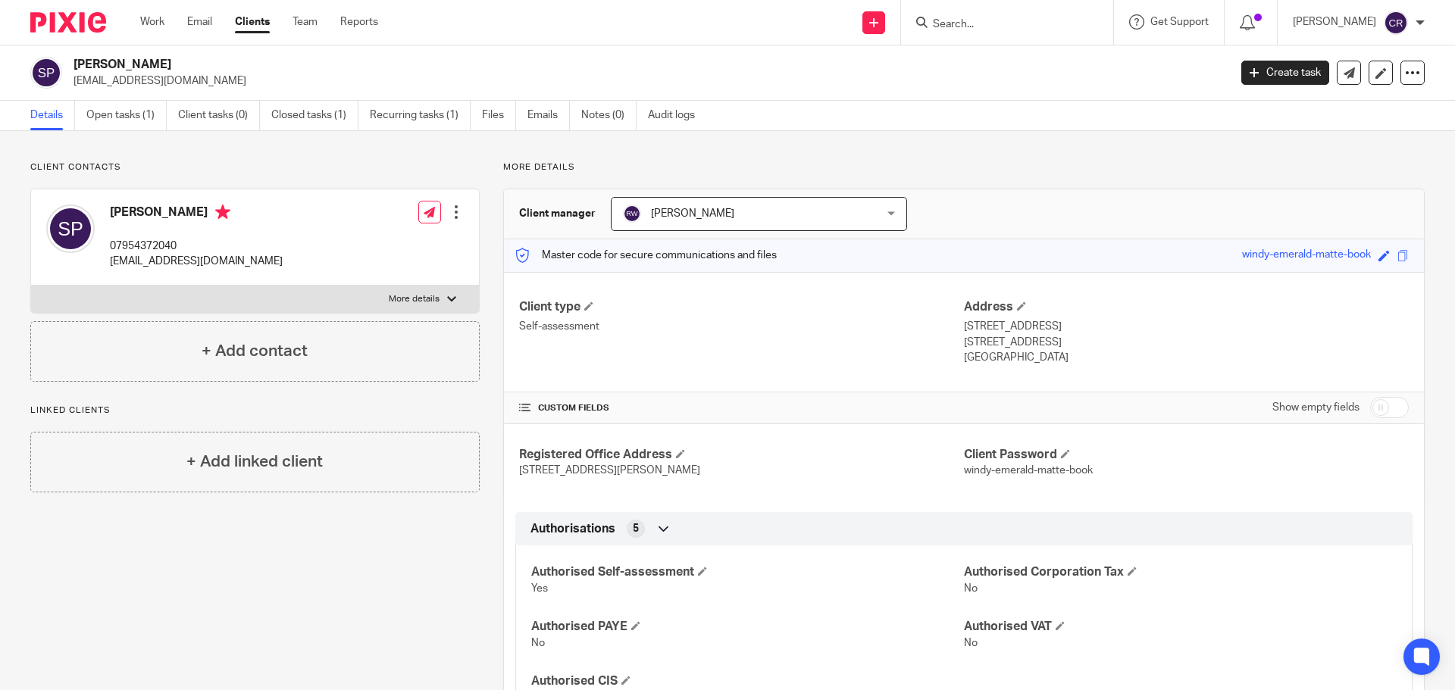
click at [282, 294] on label "More details" at bounding box center [255, 299] width 448 height 27
click at [31, 286] on input "More details" at bounding box center [30, 285] width 1 height 1
checkbox input "true"
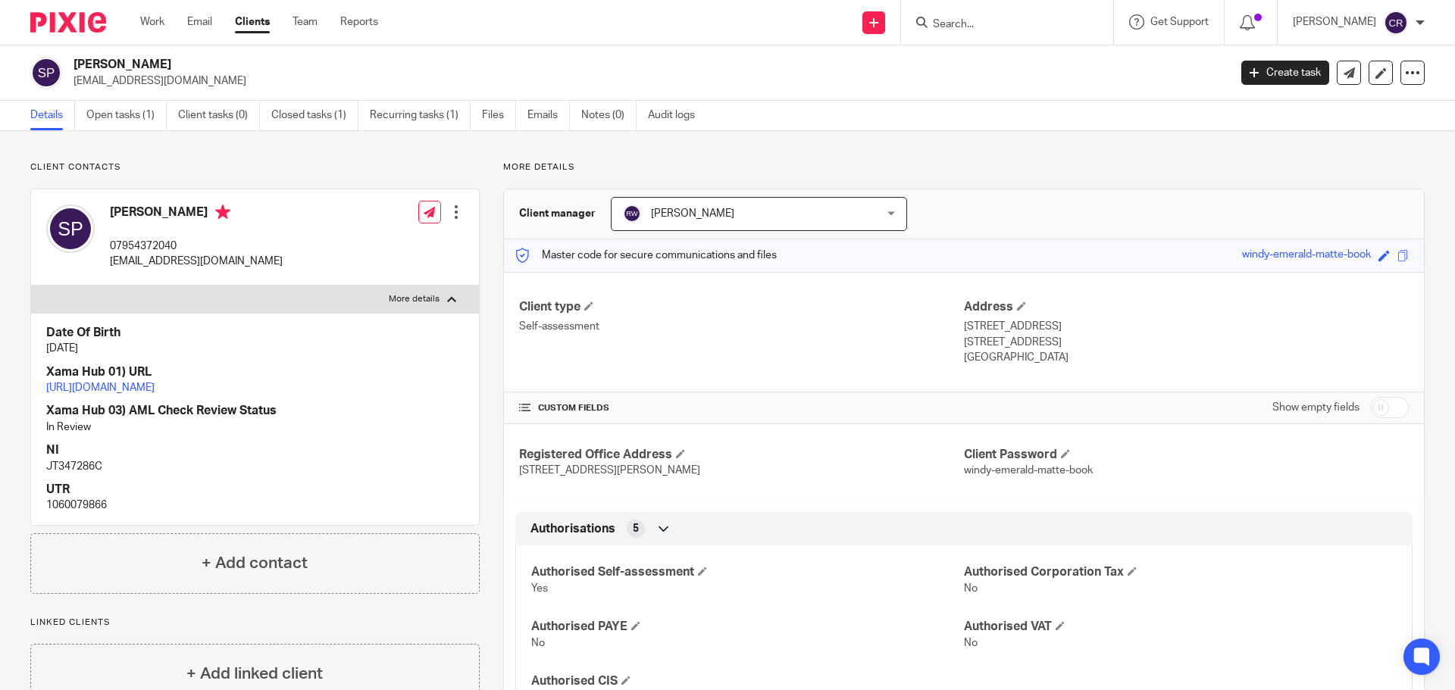
click at [987, 28] on input "Search" at bounding box center [999, 25] width 136 height 14
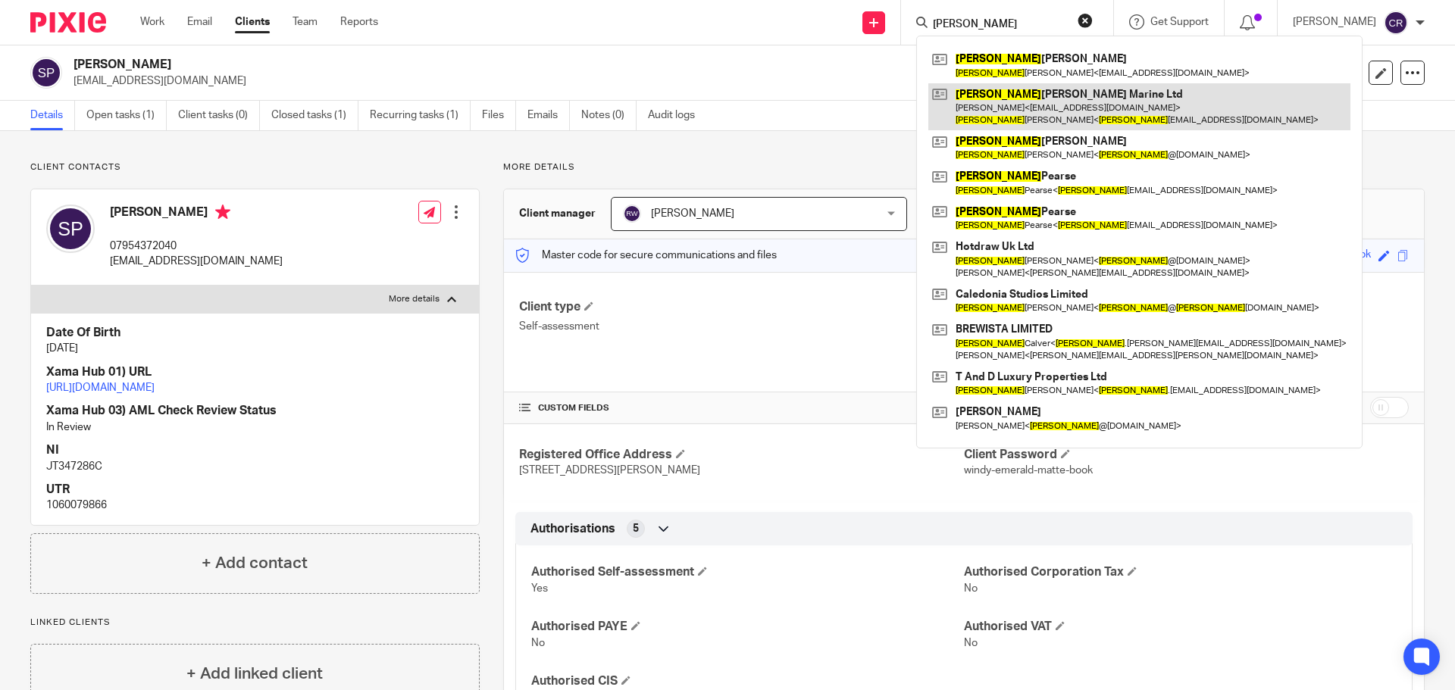
type input "david"
click at [1064, 108] on link at bounding box center [1139, 106] width 422 height 47
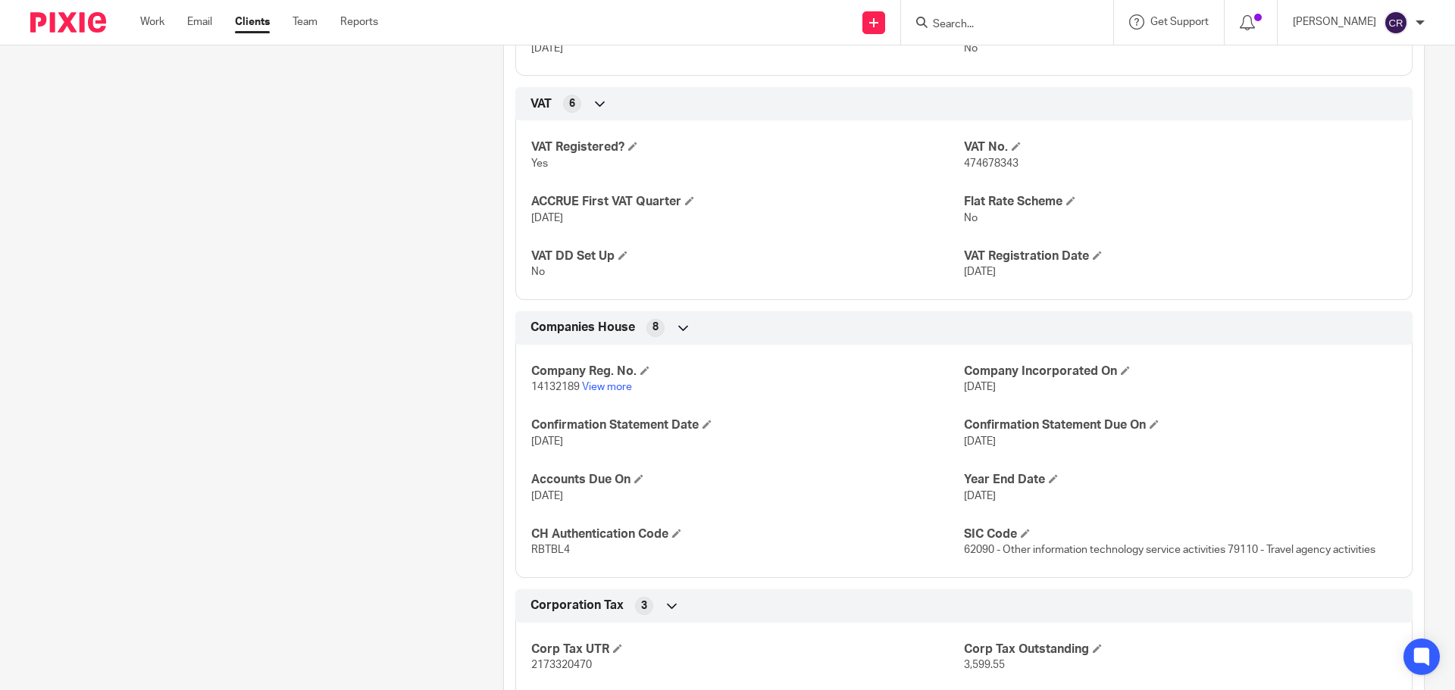
scroll to position [1137, 0]
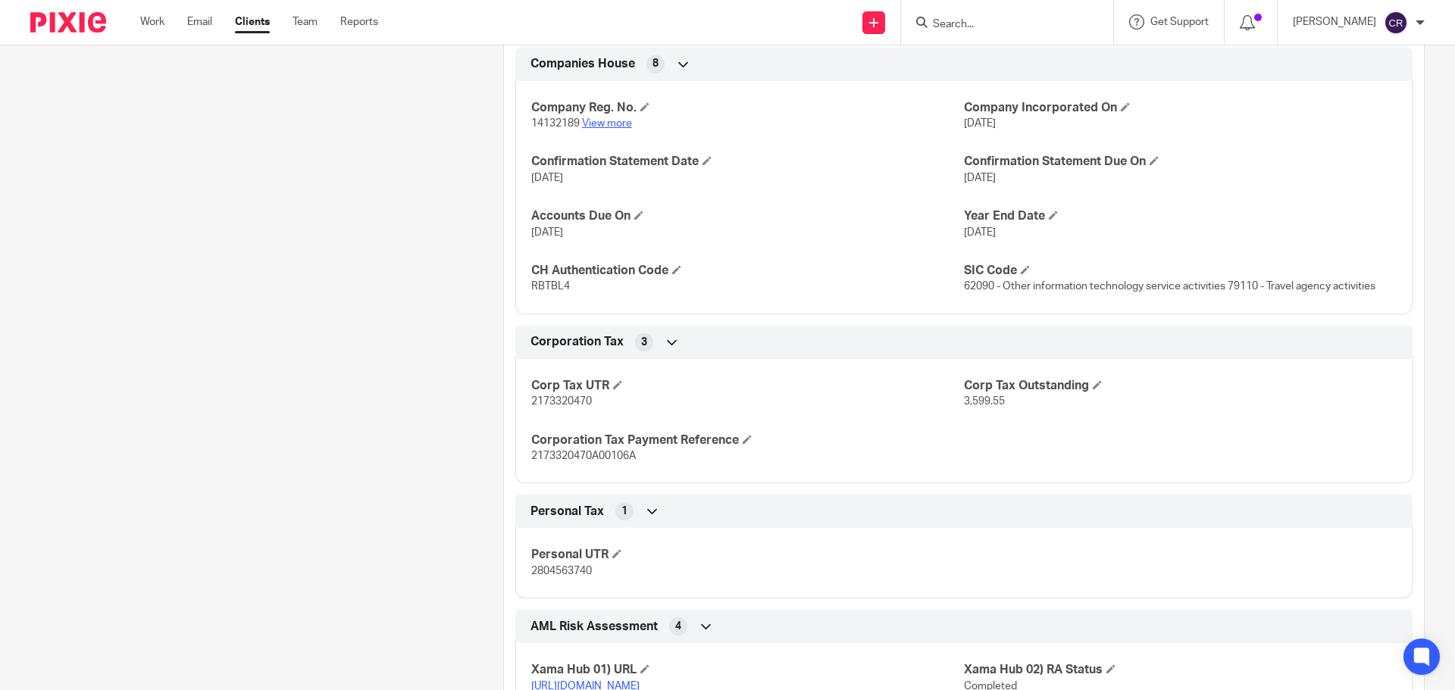
click at [613, 122] on link "View more" at bounding box center [607, 123] width 50 height 11
click at [993, 20] on input "Search" at bounding box center [999, 25] width 136 height 14
type input "verwand"
click at [996, 45] on div "Verwand lung Ltd [PERSON_NAME] < [EMAIL_ADDRESS][DOMAIN_NAME] >" at bounding box center [1056, 65] width 280 height 59
click at [993, 60] on link at bounding box center [1056, 65] width 256 height 35
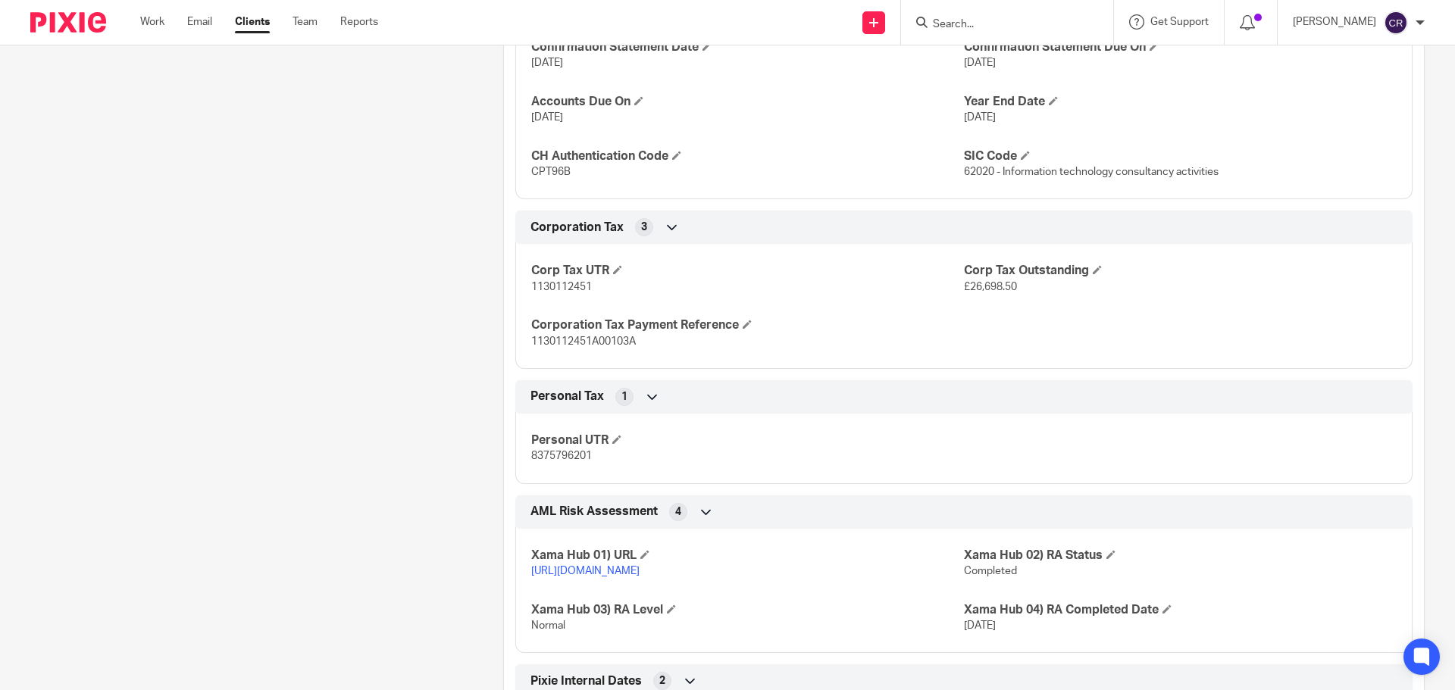
scroll to position [1743, 0]
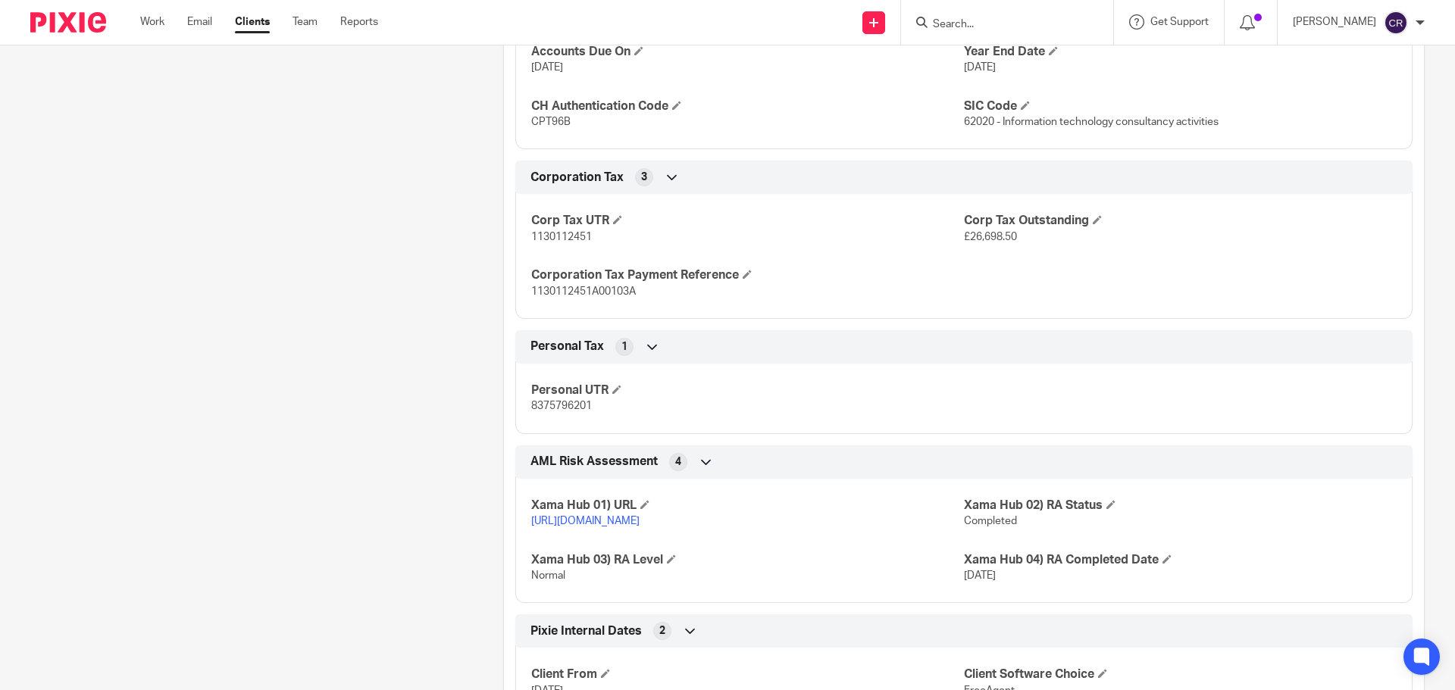
click at [577, 407] on span "8375796201" at bounding box center [561, 406] width 61 height 11
copy span "8375796201"
click at [1030, 20] on input "Search" at bounding box center [999, 25] width 136 height 14
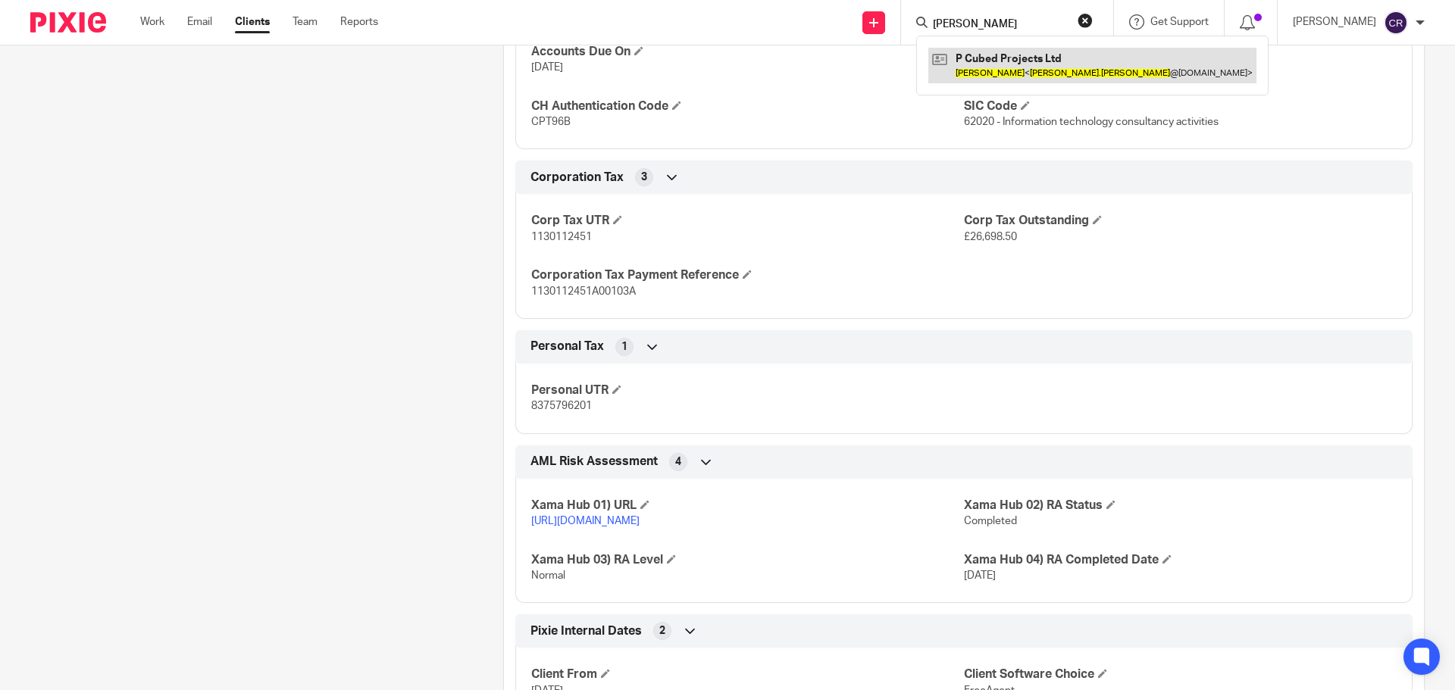
type input "[PERSON_NAME]"
click at [999, 49] on link at bounding box center [1092, 65] width 328 height 35
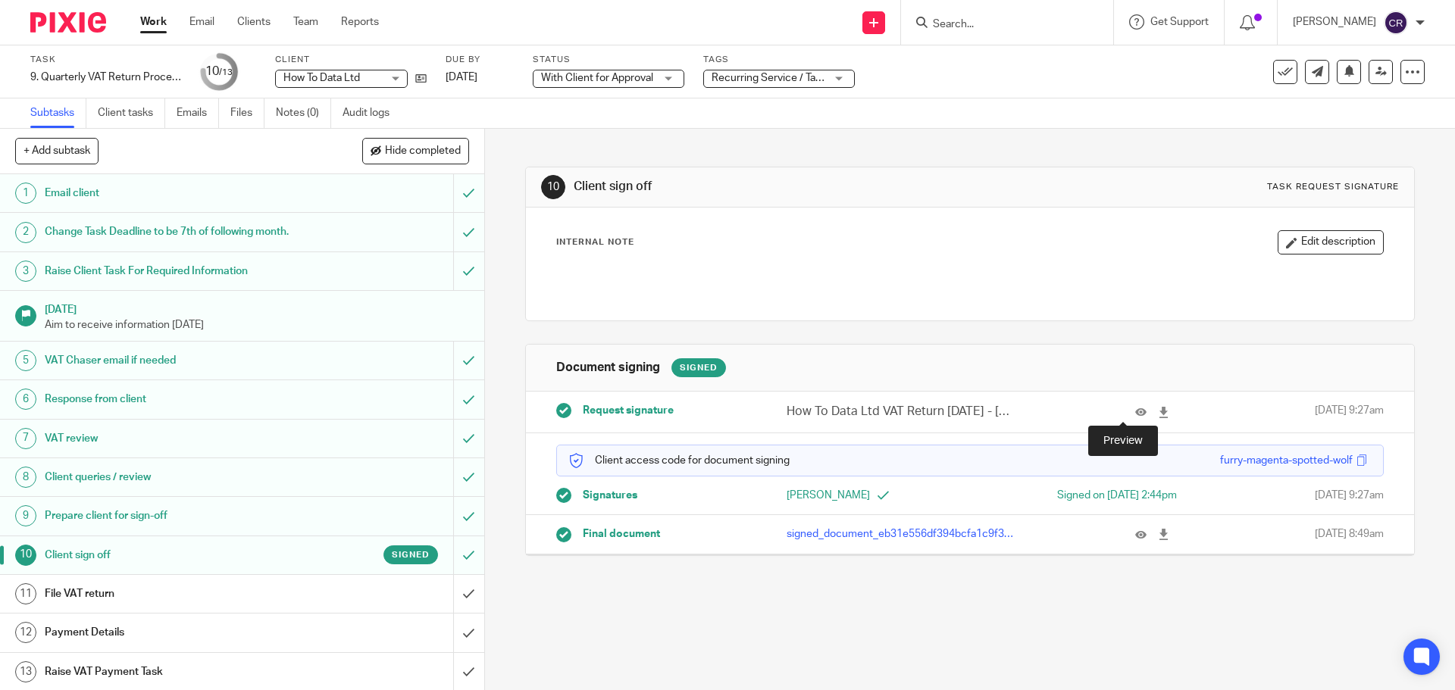
click at [1135, 418] on icon at bounding box center [1140, 412] width 11 height 11
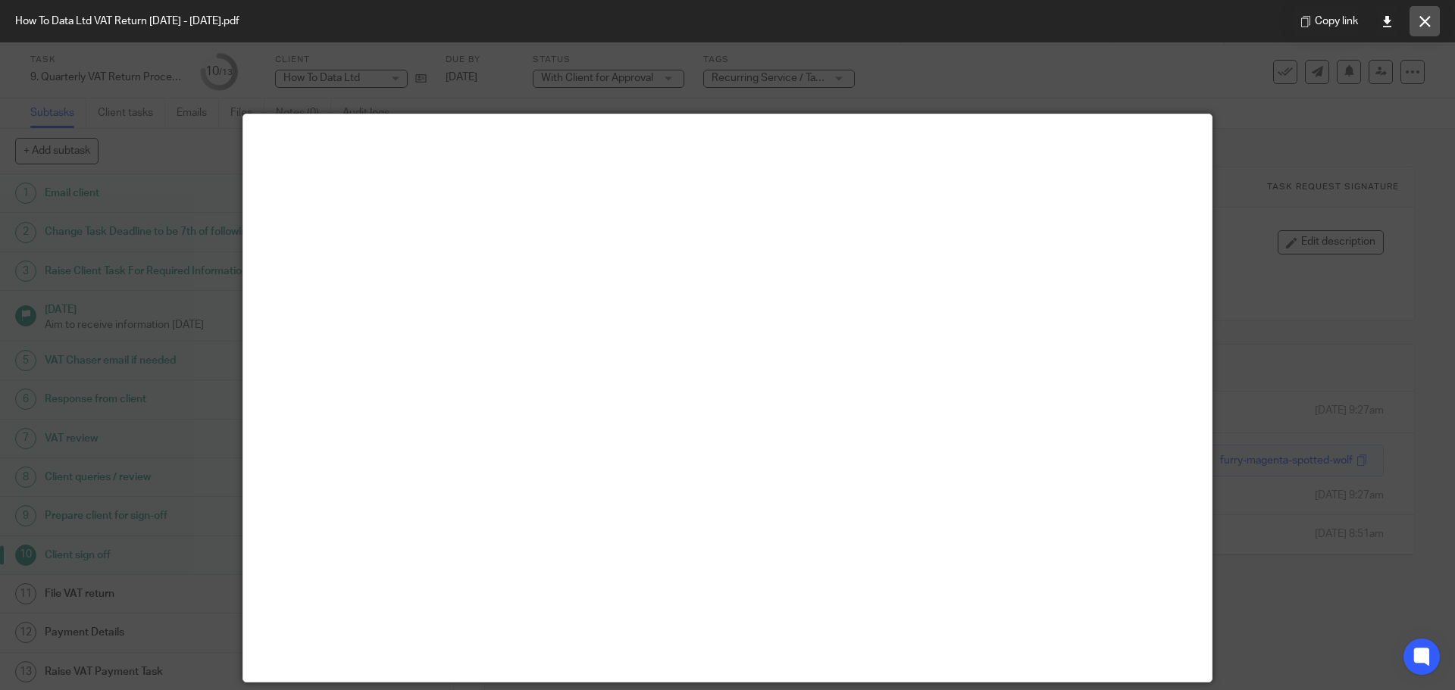
click at [1419, 12] on button at bounding box center [1424, 21] width 30 height 30
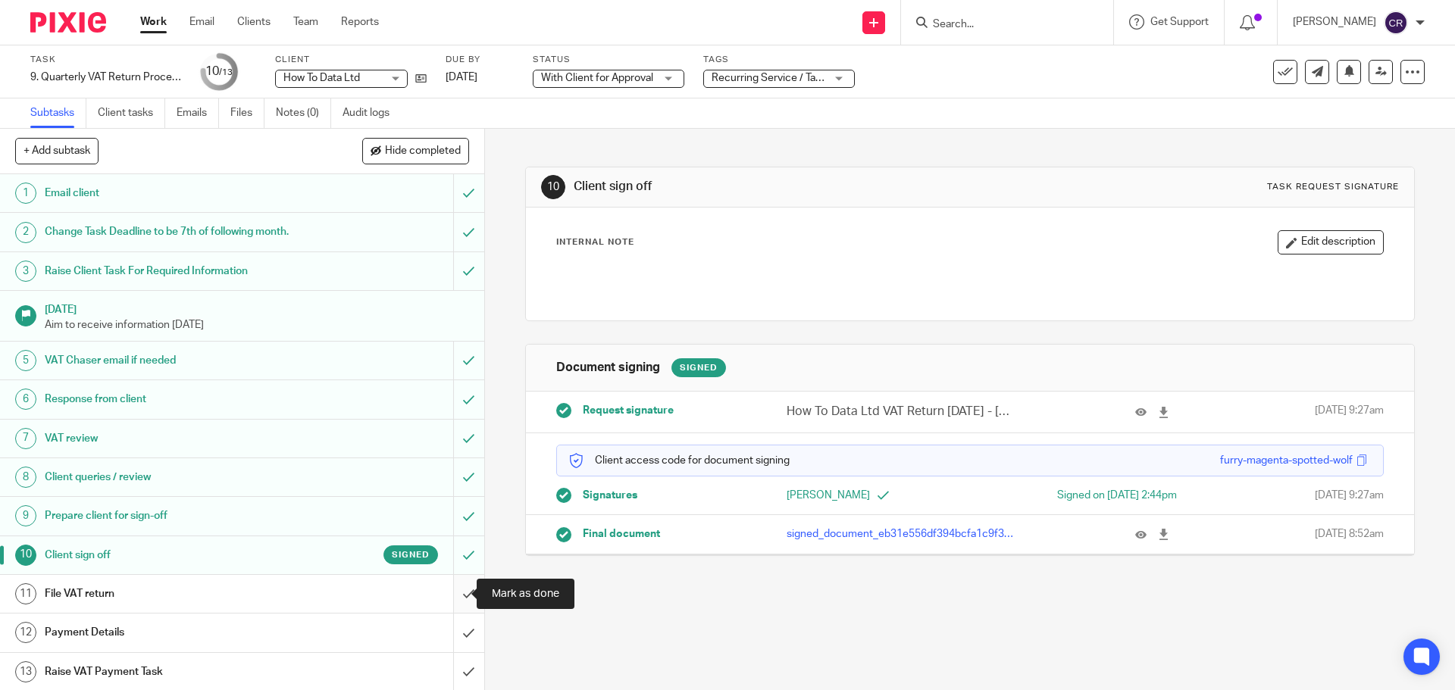
click at [450, 596] on input "submit" at bounding box center [242, 594] width 484 height 38
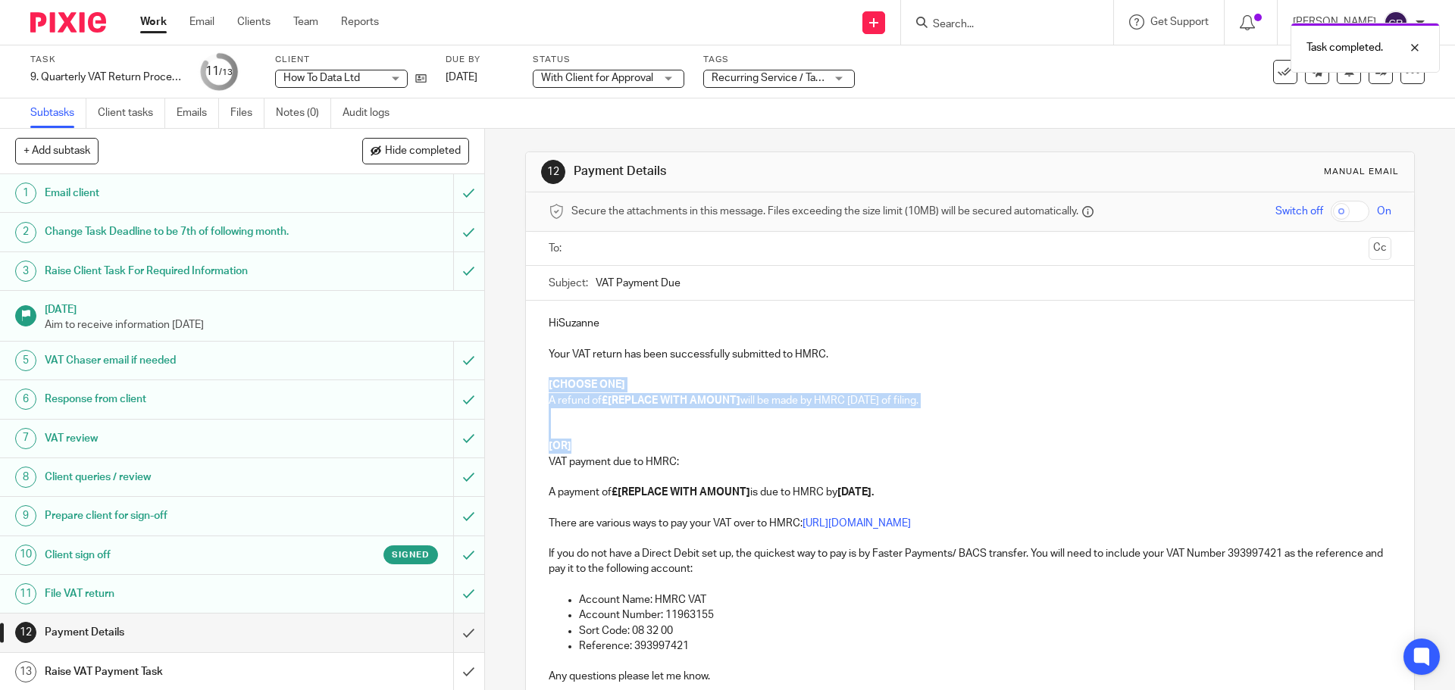
drag, startPoint x: 582, startPoint y: 442, endPoint x: 536, endPoint y: 384, distance: 73.8
click at [536, 384] on div "HiSuzanne Your VAT return has been successfully submitted to HMRC. [CHOOSE ONE]…" at bounding box center [969, 506] width 887 height 411
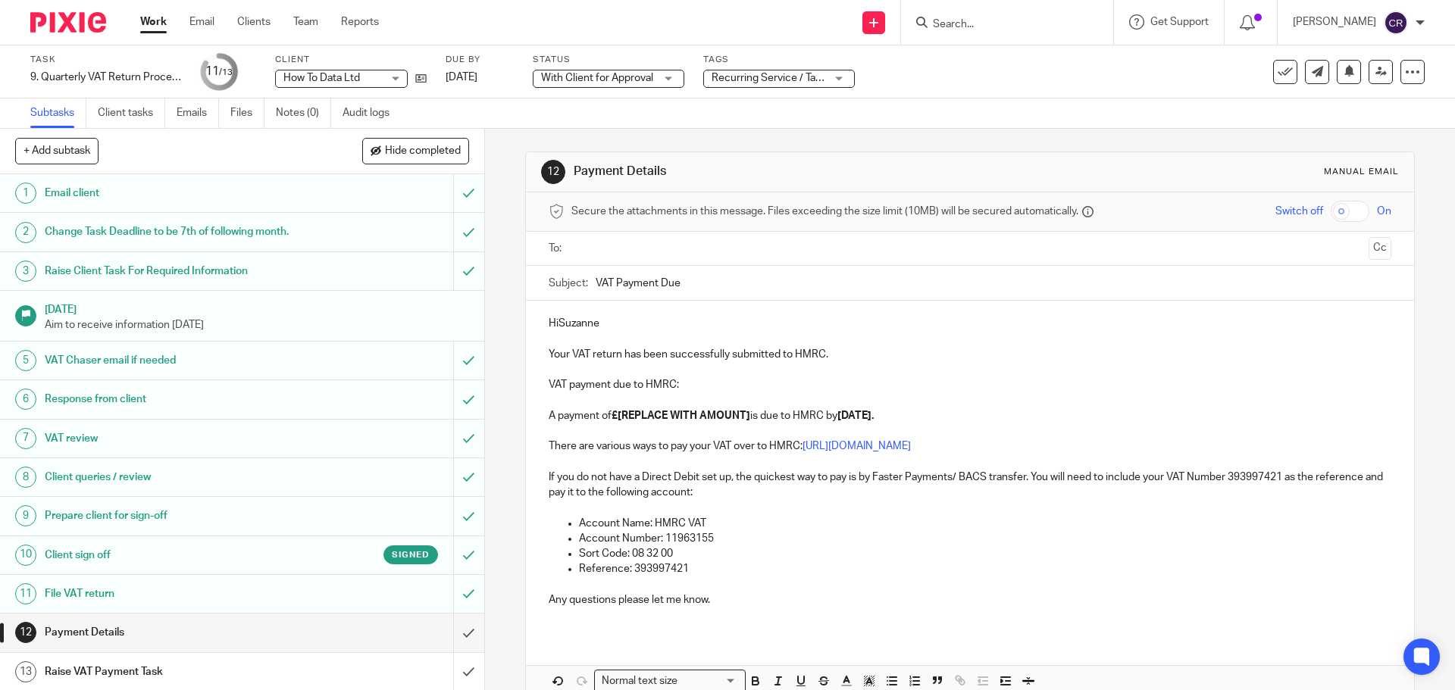
click at [555, 319] on p "HiSuzanne" at bounding box center [970, 323] width 842 height 15
click at [604, 323] on p "Hi [PERSON_NAME]" at bounding box center [970, 323] width 842 height 15
drag, startPoint x: 749, startPoint y: 419, endPoint x: 616, endPoint y: 415, distance: 133.4
click at [616, 415] on p "A payment of £[REPLACE WITH AMOUNT] is due to HMRC by 7 Oct 2025." at bounding box center [970, 415] width 842 height 15
drag, startPoint x: 618, startPoint y: 242, endPoint x: 624, endPoint y: 232, distance: 12.0
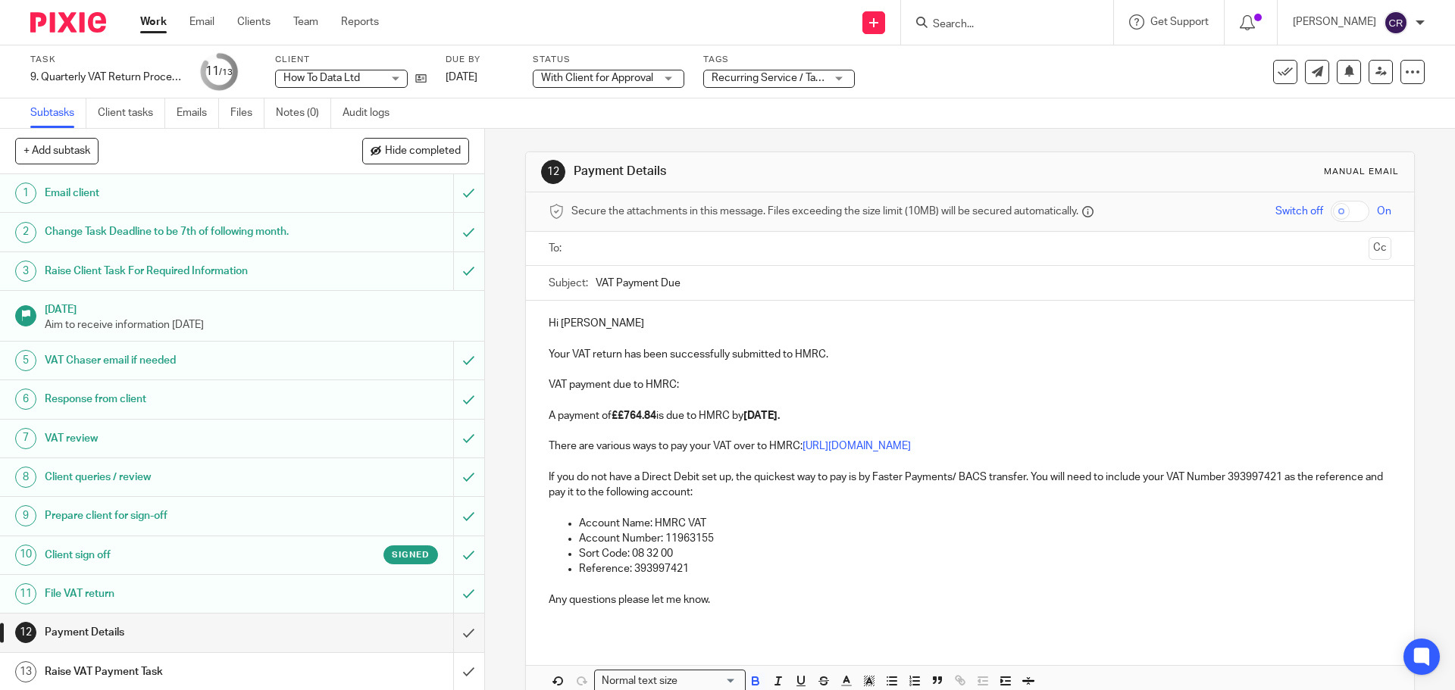
click at [621, 237] on ul at bounding box center [970, 248] width 795 height 25
click at [648, 252] on input "text" at bounding box center [969, 248] width 785 height 17
click at [429, 83] on div "Task 9. Quarterly VAT Return Process Save 9. Quarterly VAT Return Process 11 /1…" at bounding box center [611, 72] width 1162 height 36
click at [424, 81] on icon at bounding box center [420, 78] width 11 height 11
click at [1368, 252] on button "Cc" at bounding box center [1379, 250] width 23 height 23
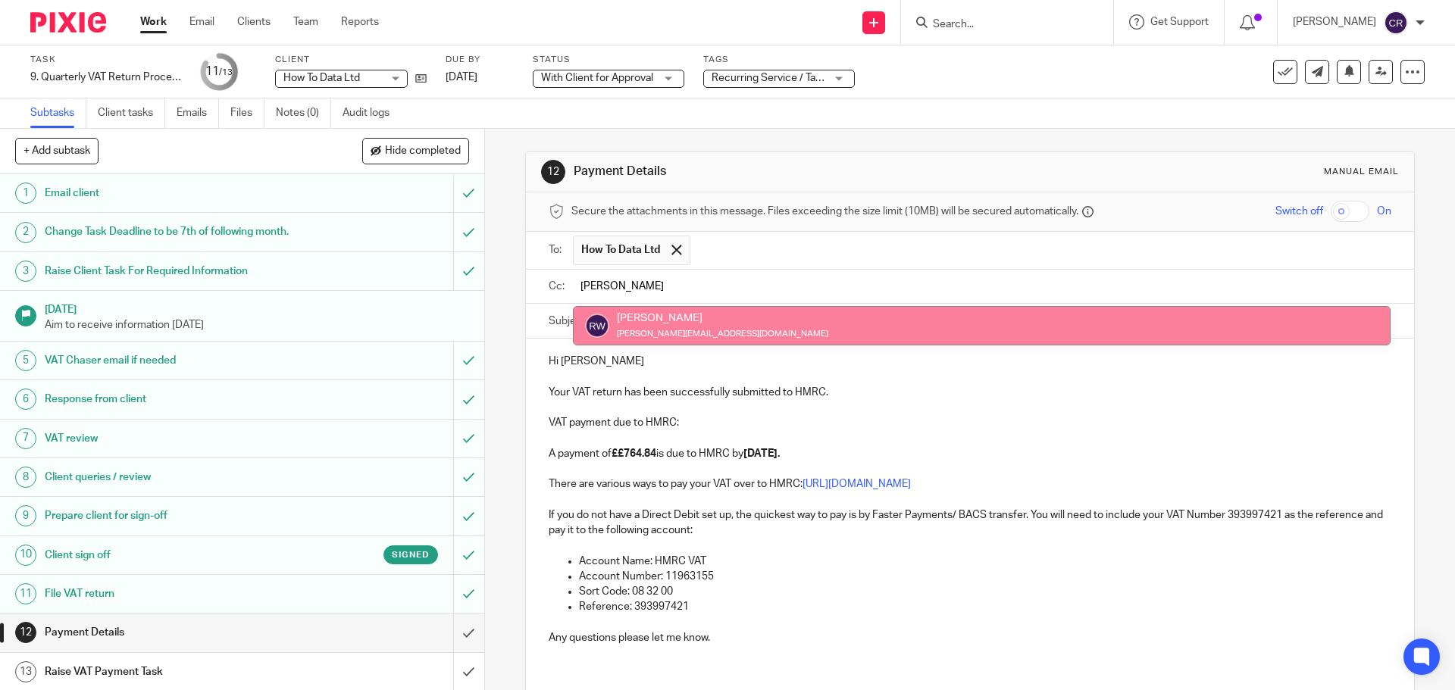
type input "rick"
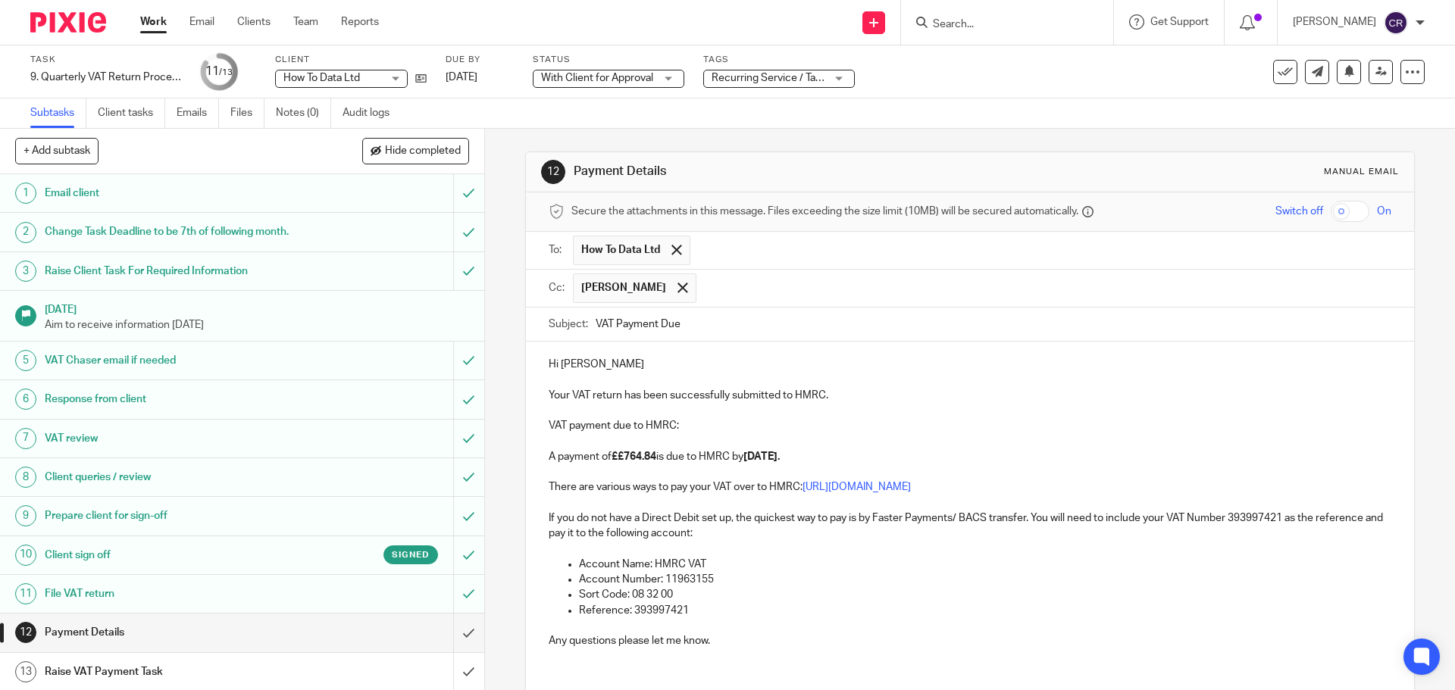
click at [707, 365] on p "Hi Suzanne" at bounding box center [970, 364] width 842 height 15
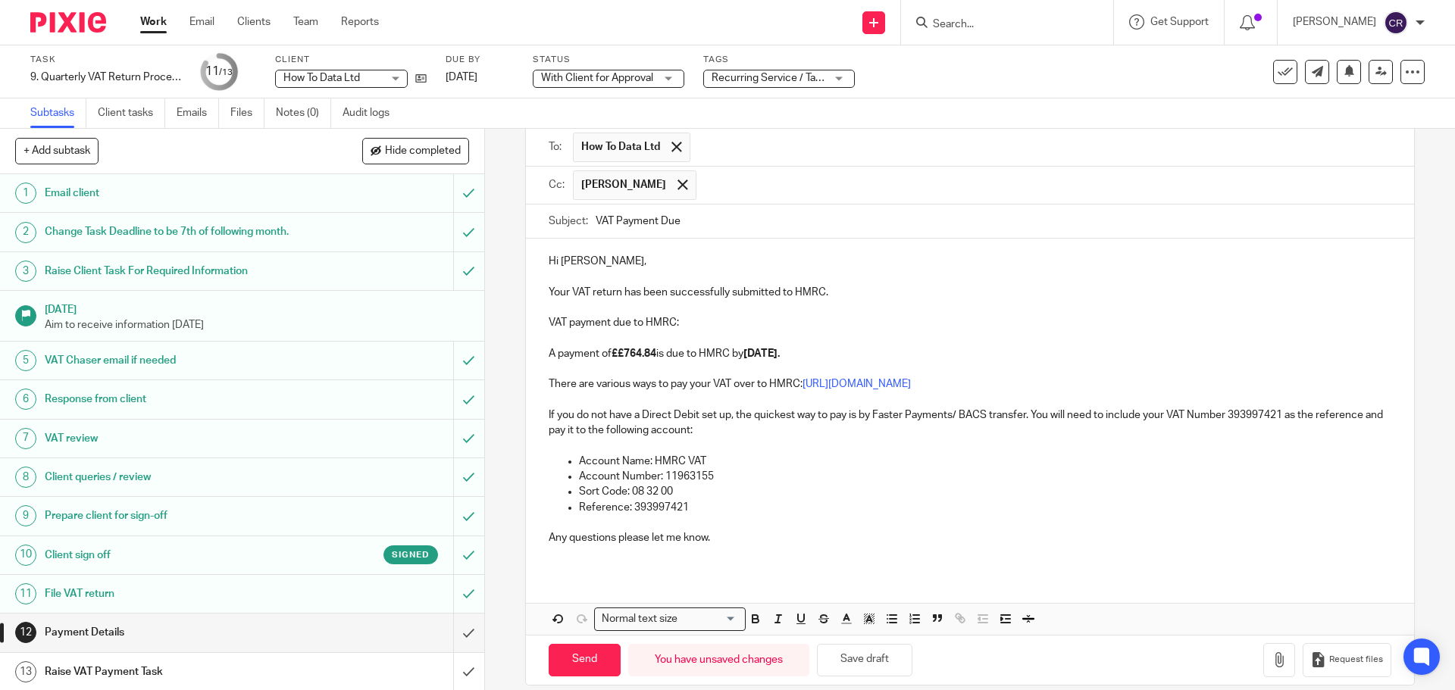
scroll to position [121, 0]
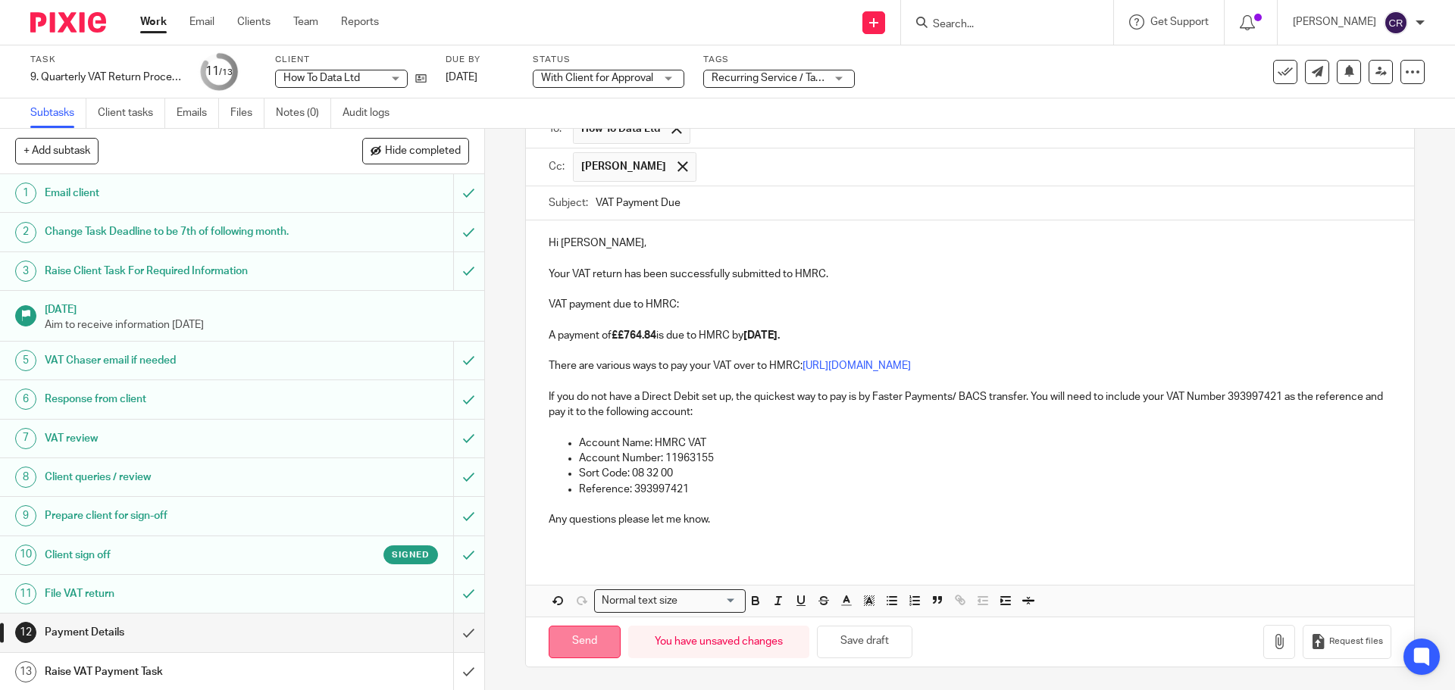
click at [586, 648] on input "Send" at bounding box center [585, 642] width 72 height 33
type input "Sent"
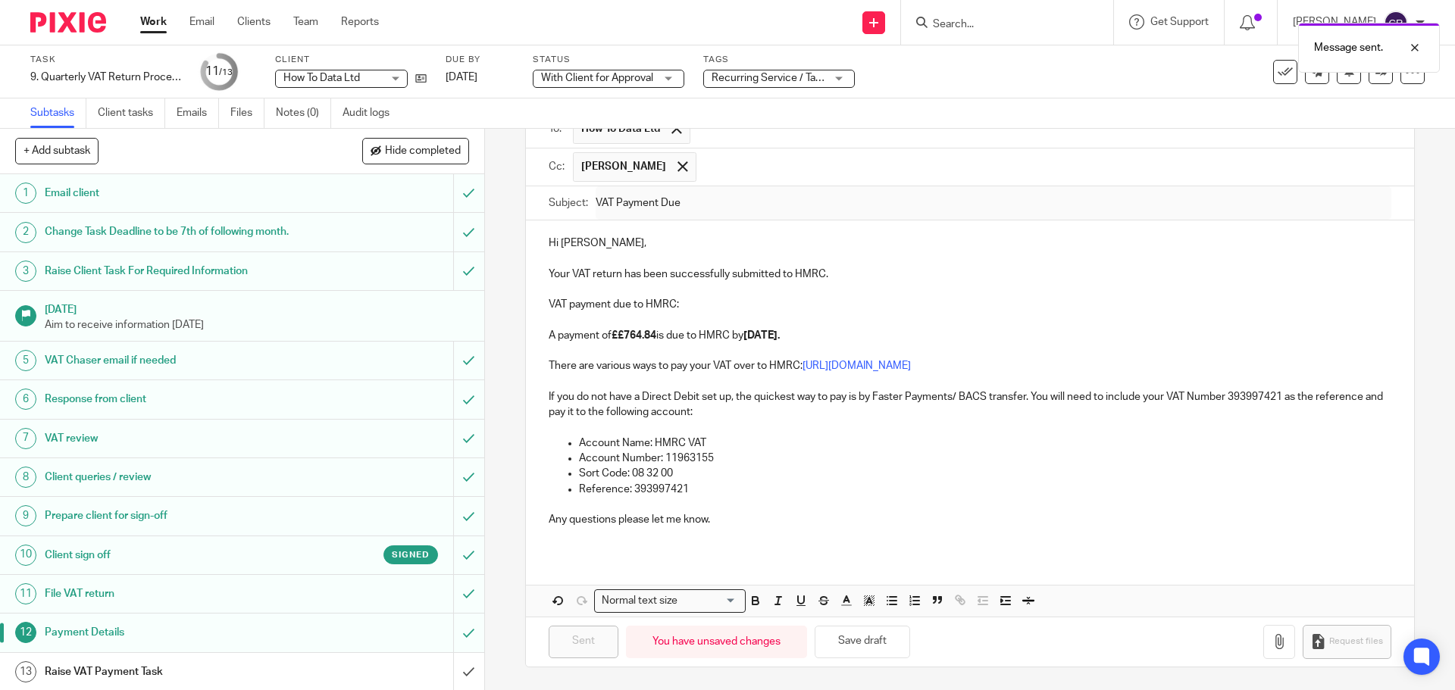
click at [616, 335] on strong "££764.84" at bounding box center [634, 335] width 45 height 11
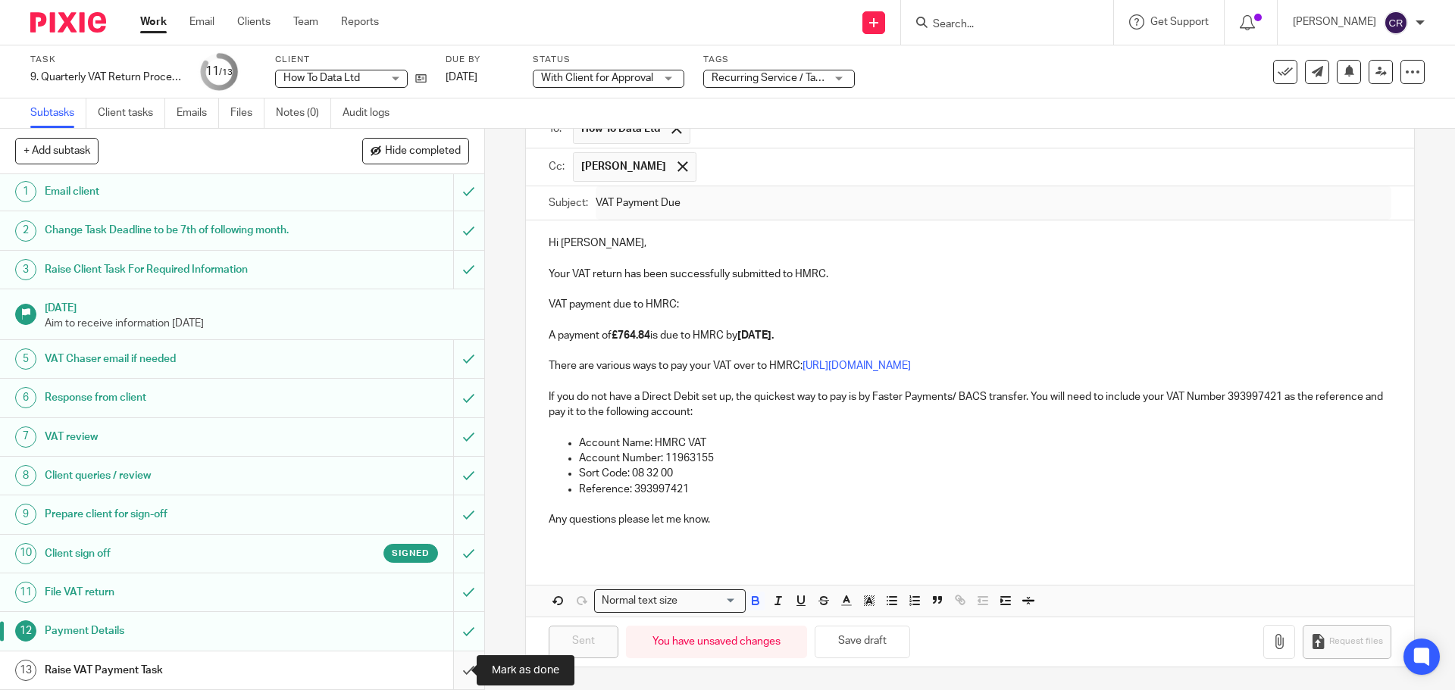
click at [452, 676] on input "submit" at bounding box center [242, 671] width 484 height 38
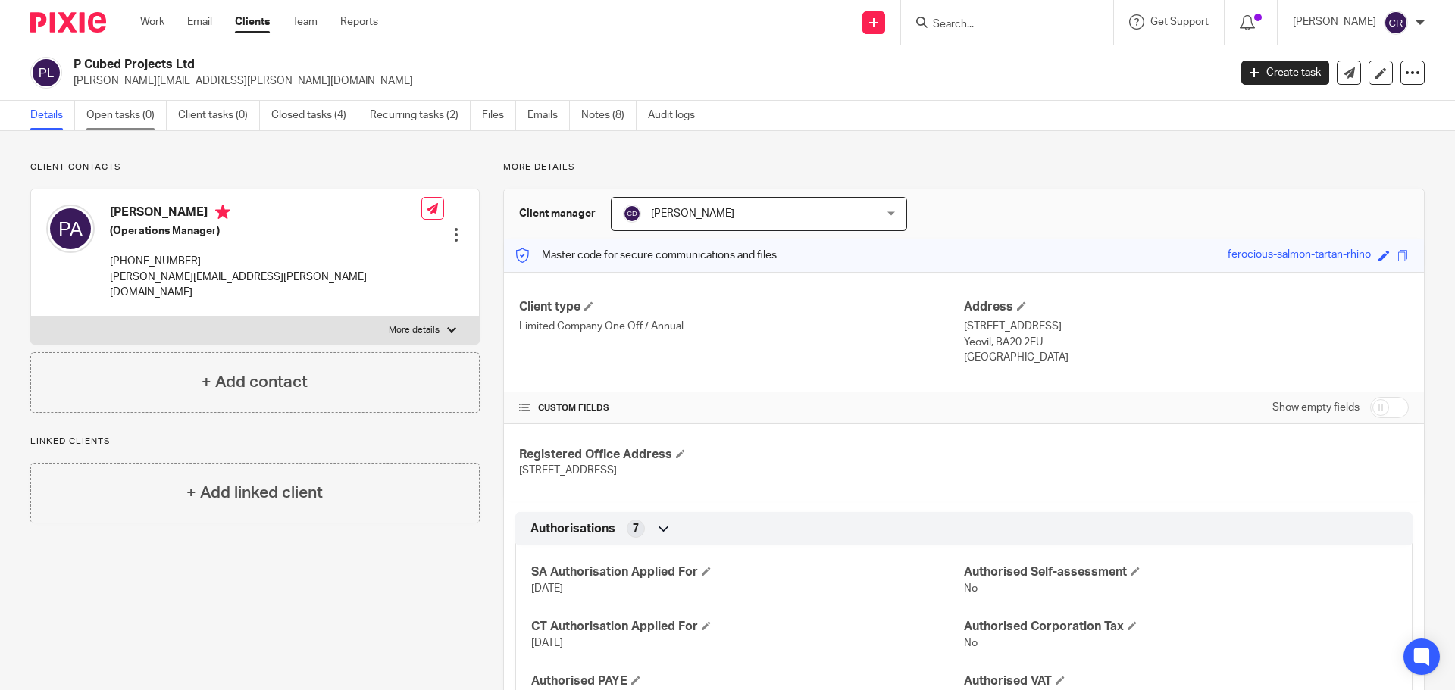
click at [108, 108] on link "Open tasks (0)" at bounding box center [126, 116] width 80 height 30
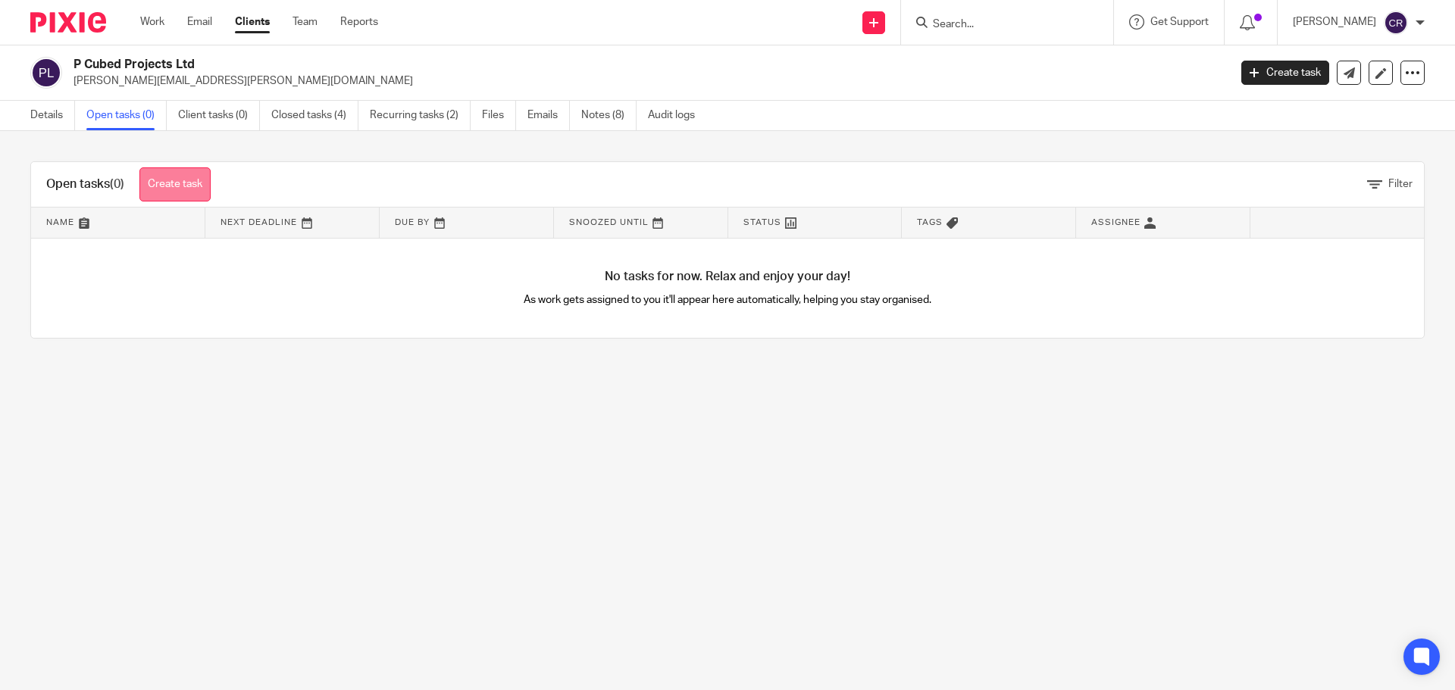
drag, startPoint x: 0, startPoint y: 0, endPoint x: 153, endPoint y: 186, distance: 240.6
click at [153, 186] on link "Create task" at bounding box center [174, 184] width 71 height 34
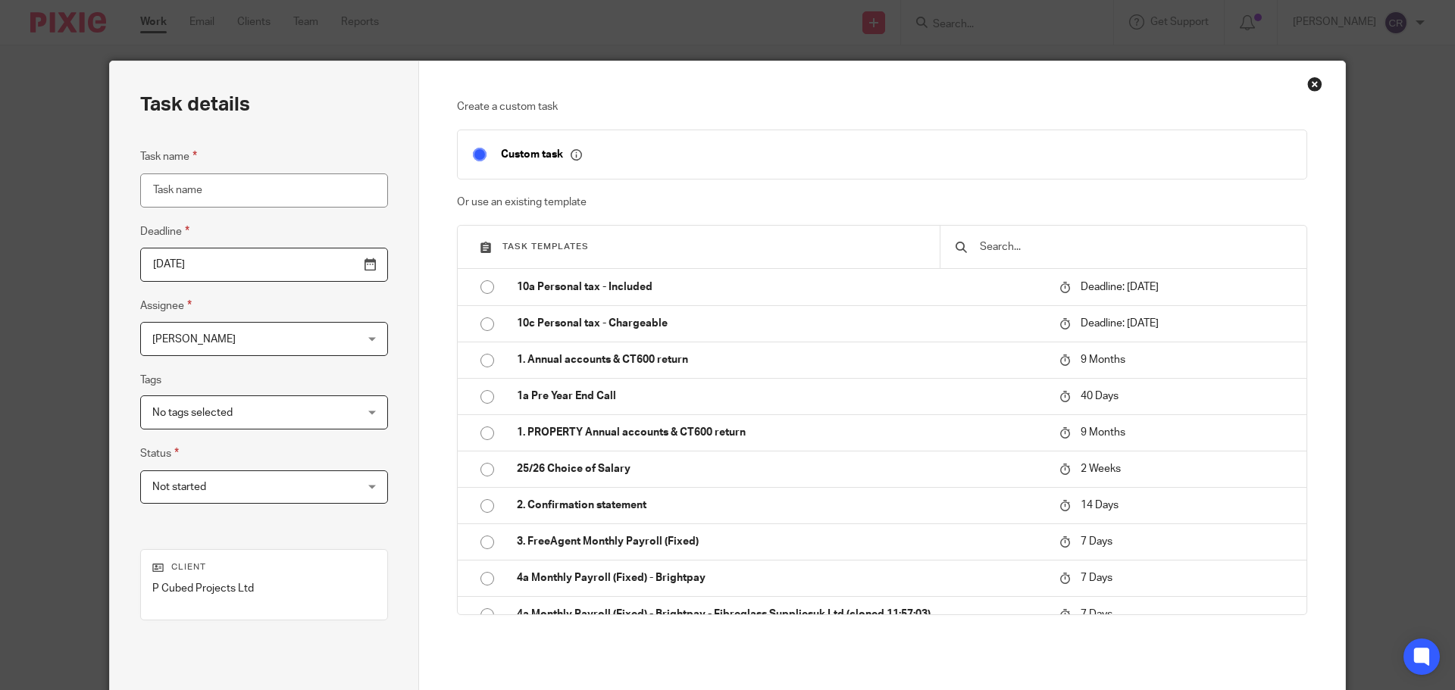
click at [1059, 249] on input "text" at bounding box center [1134, 247] width 313 height 17
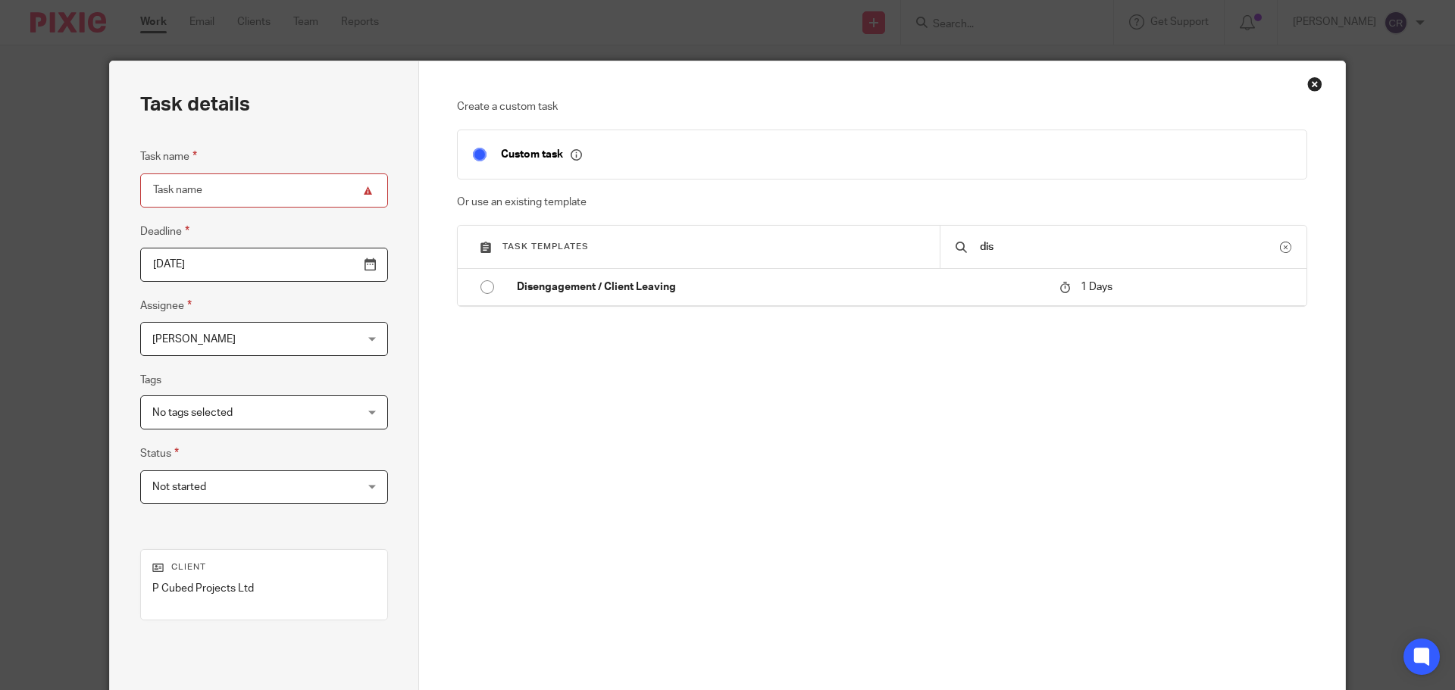
type input "dis"
click at [907, 311] on div "Create a custom task Custom task Or use an existing template Task templates dis…" at bounding box center [882, 308] width 851 height 418
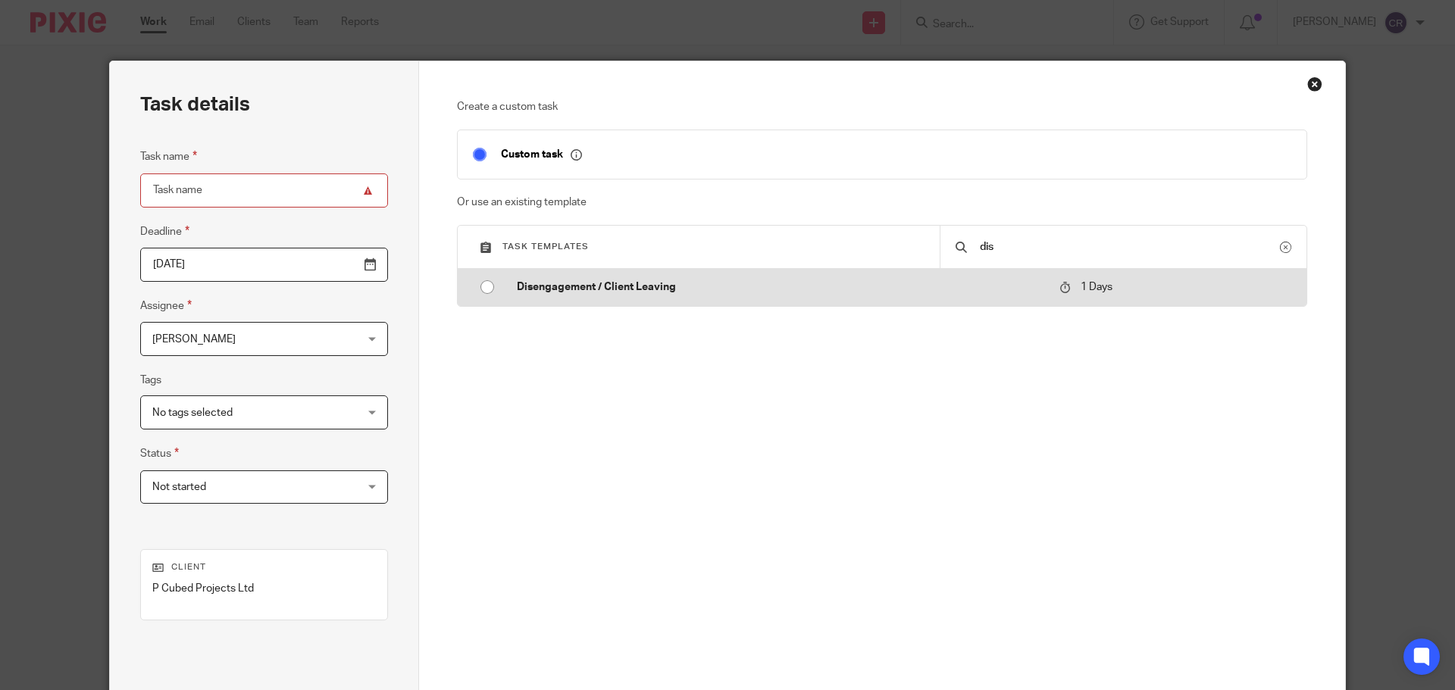
click at [896, 293] on p "Disengagement / Client Leaving" at bounding box center [780, 287] width 527 height 15
type input "2025-09-23"
type input "Disengagement / Client Leaving"
checkbox input "false"
radio input "true"
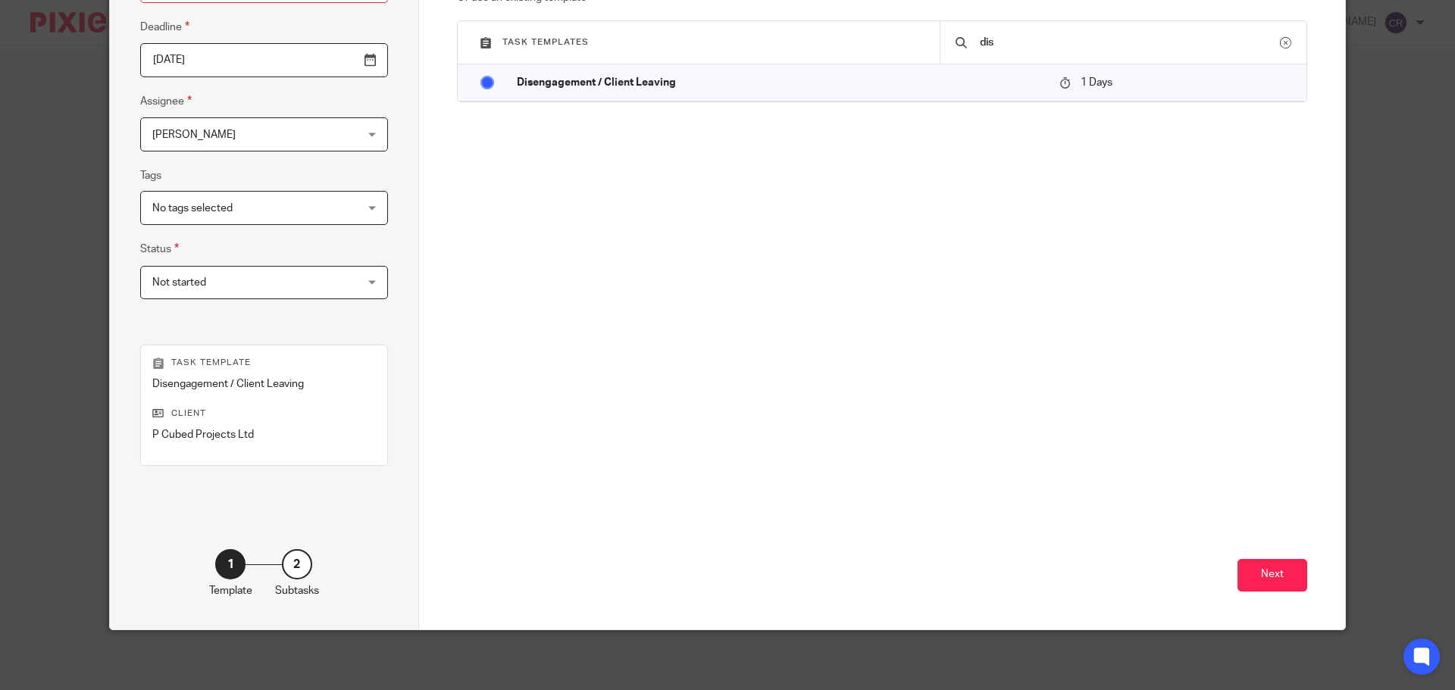
scroll to position [205, 0]
click at [1256, 569] on button "Next" at bounding box center [1272, 574] width 70 height 33
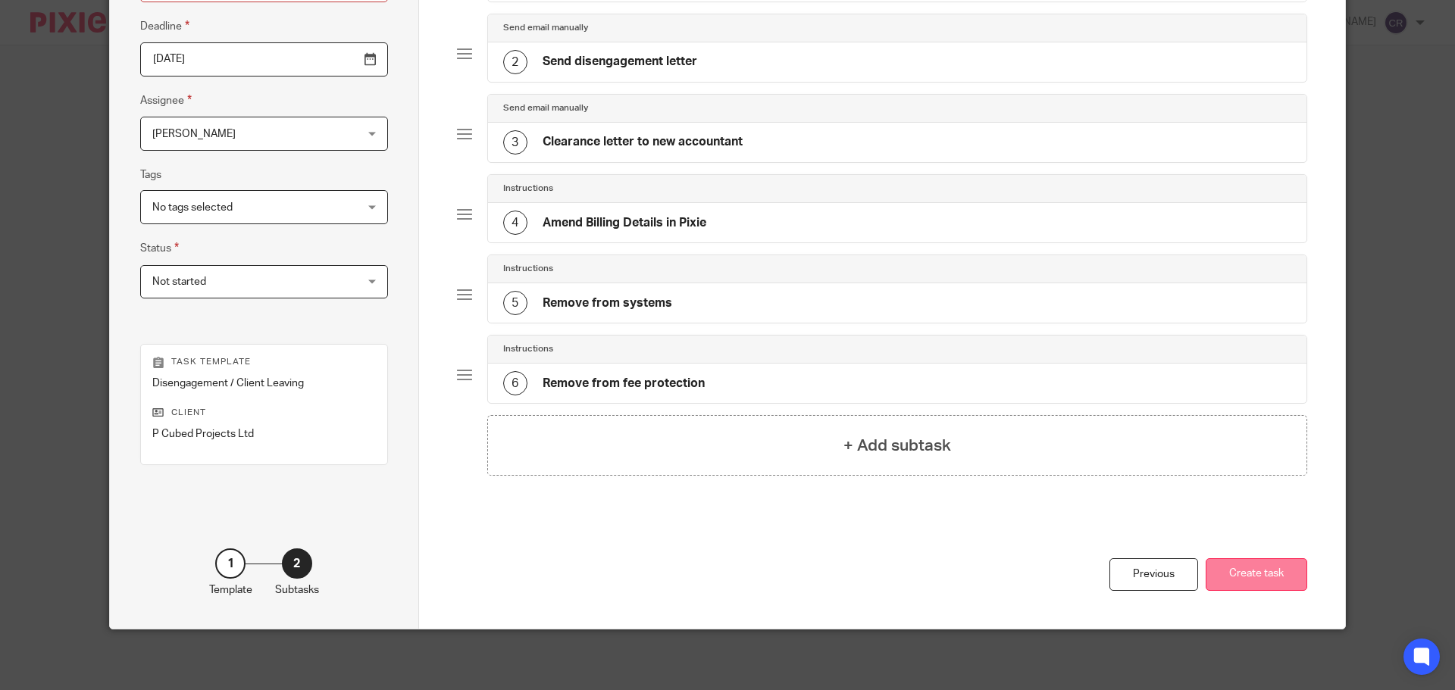
click at [1287, 574] on button "Create task" at bounding box center [1257, 574] width 102 height 33
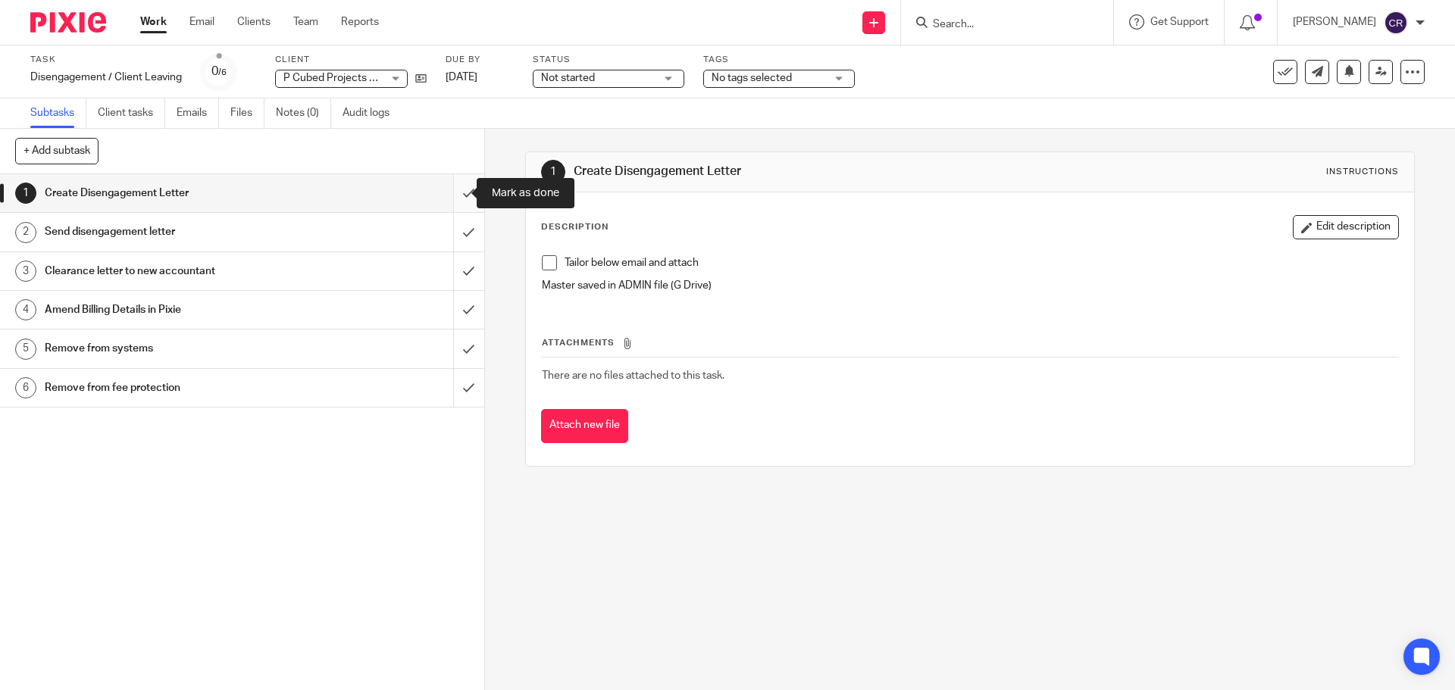
click at [446, 183] on input "submit" at bounding box center [242, 193] width 484 height 38
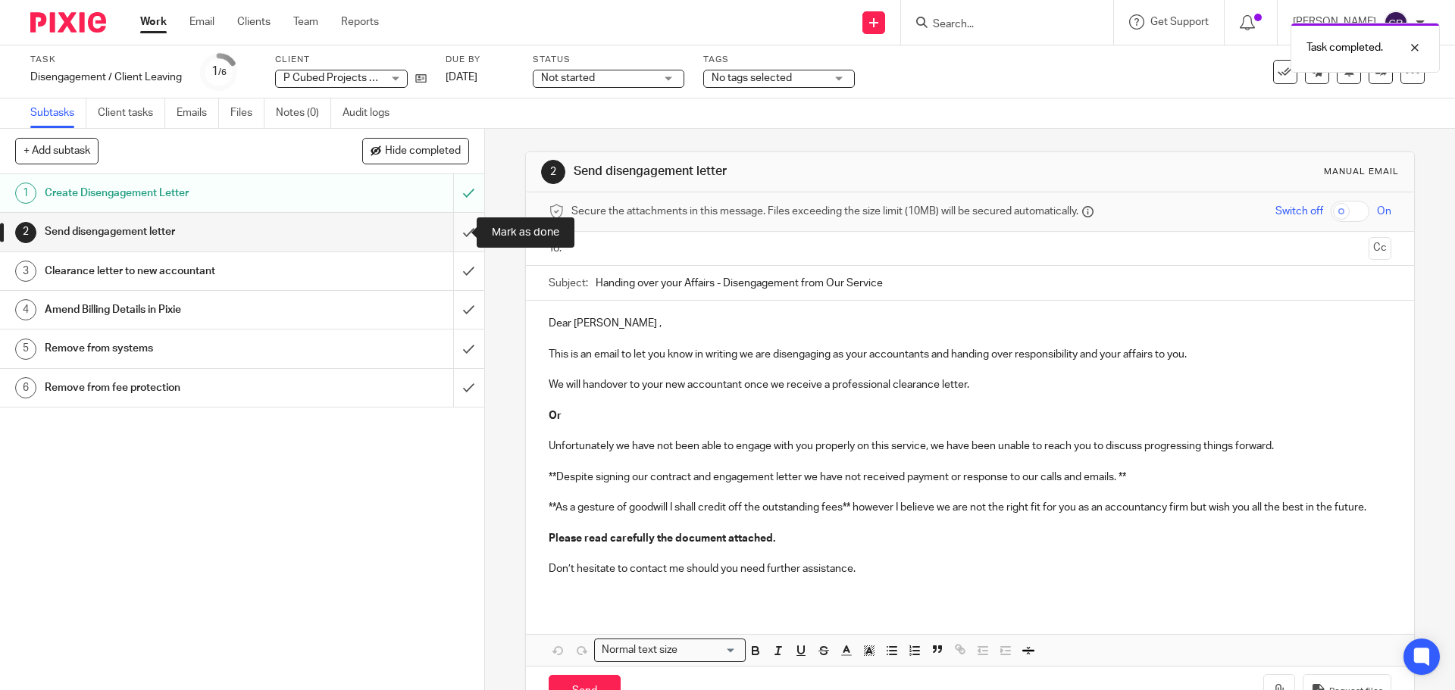
click at [458, 228] on input "submit" at bounding box center [242, 232] width 484 height 38
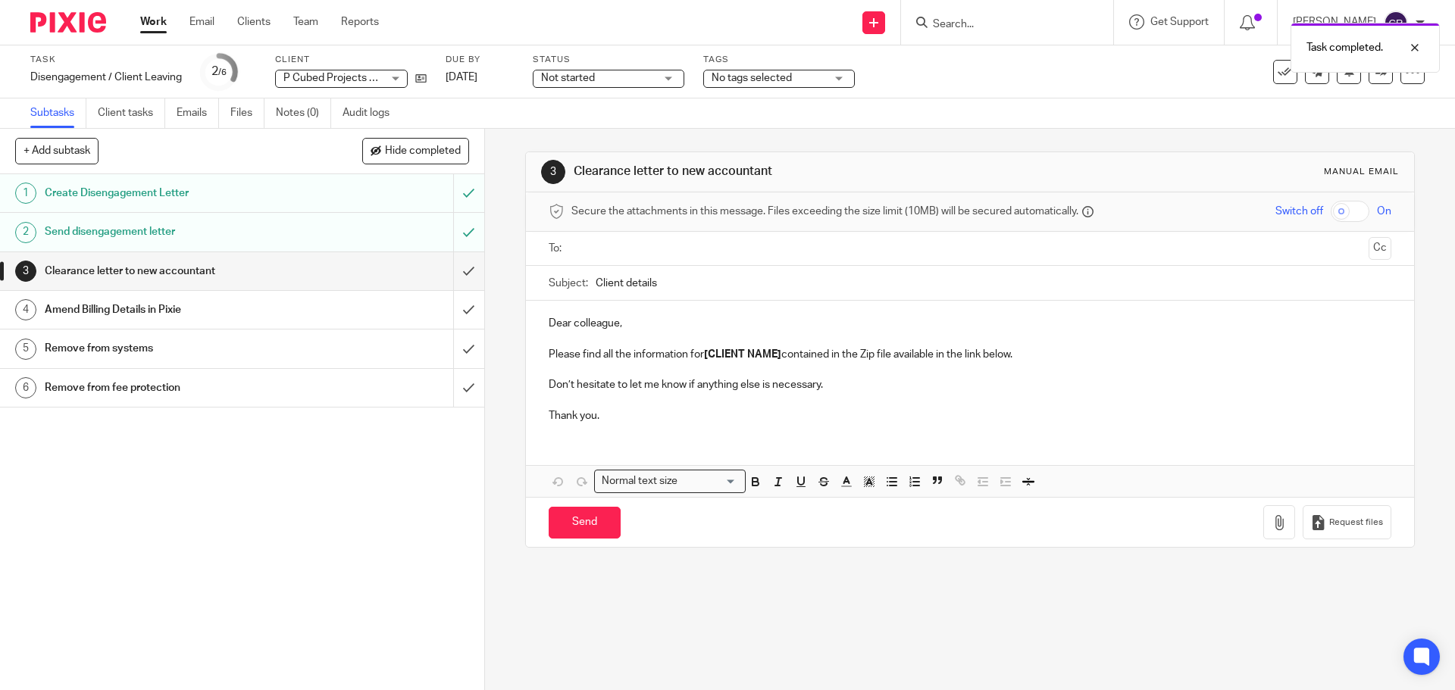
click at [278, 310] on h1 "Amend Billing Details in Pixie" at bounding box center [176, 310] width 262 height 23
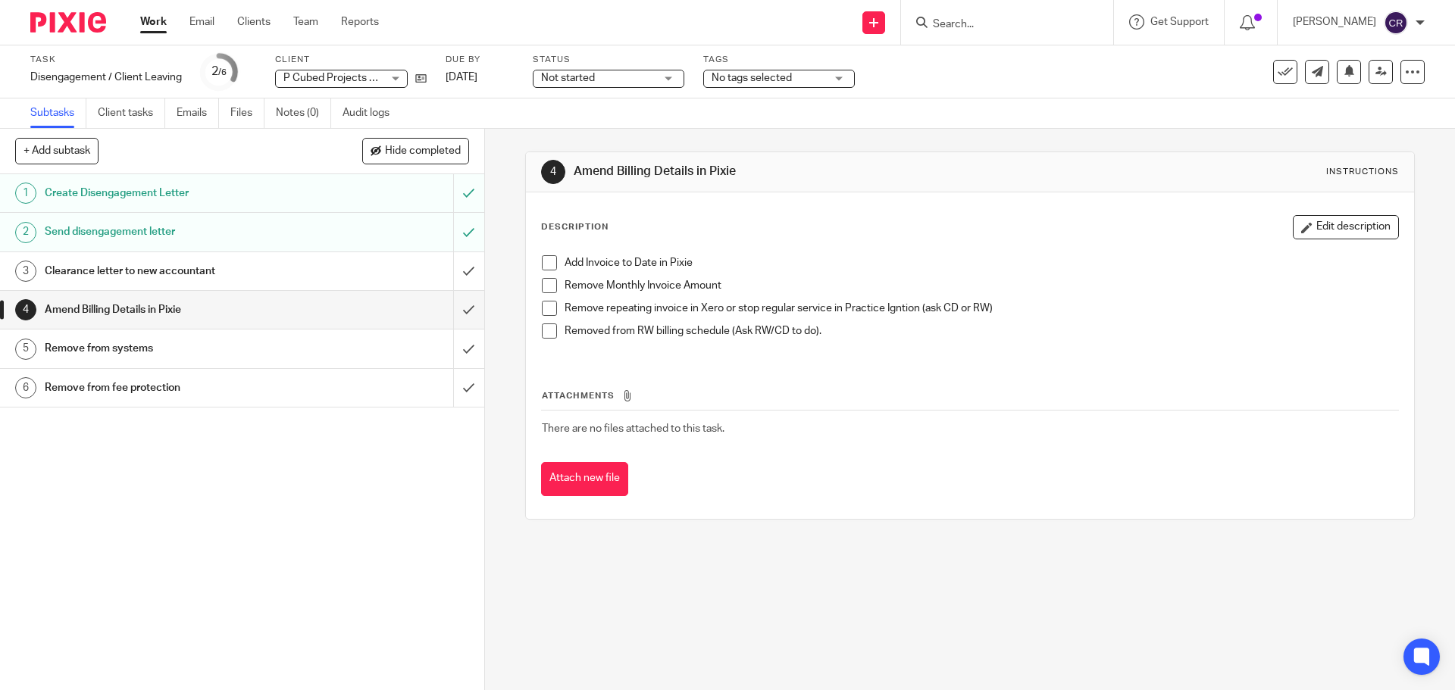
click at [283, 336] on link "5 Remove from systems" at bounding box center [226, 349] width 453 height 38
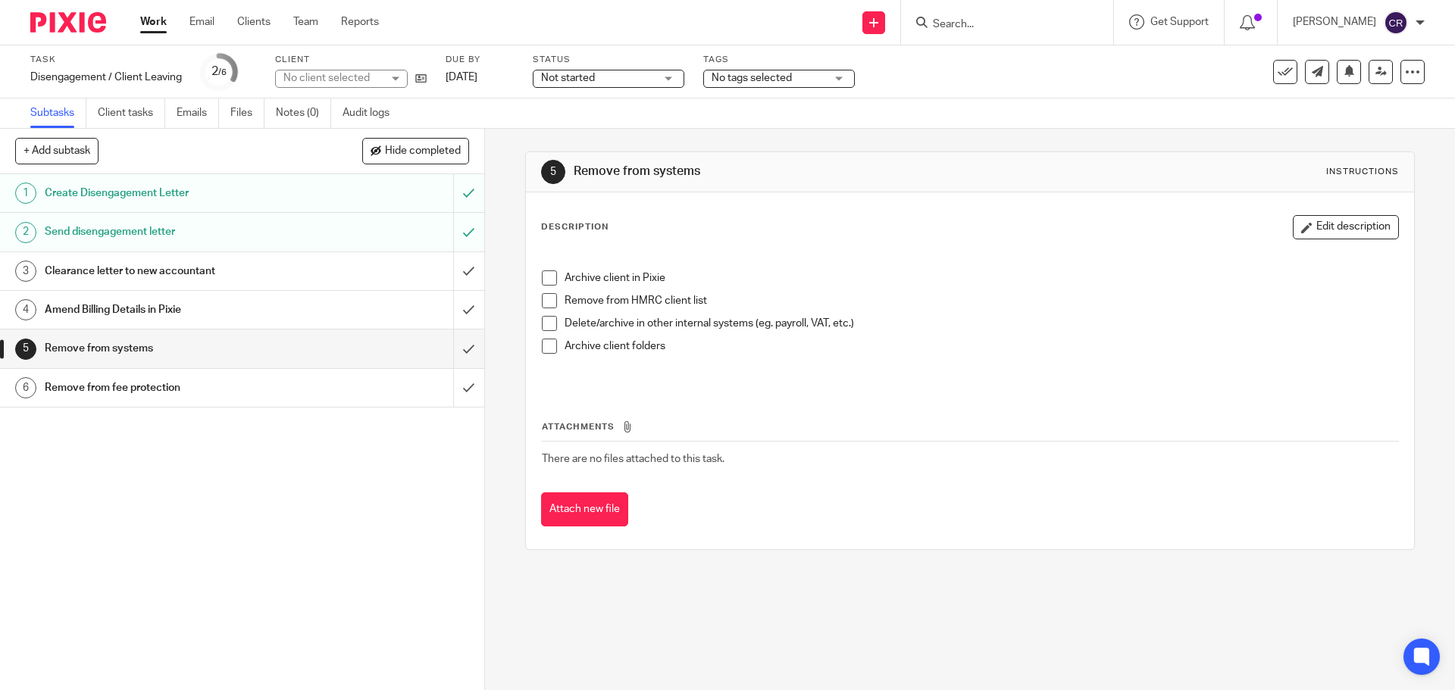
click at [238, 375] on link "6 Remove from fee protection" at bounding box center [226, 388] width 453 height 38
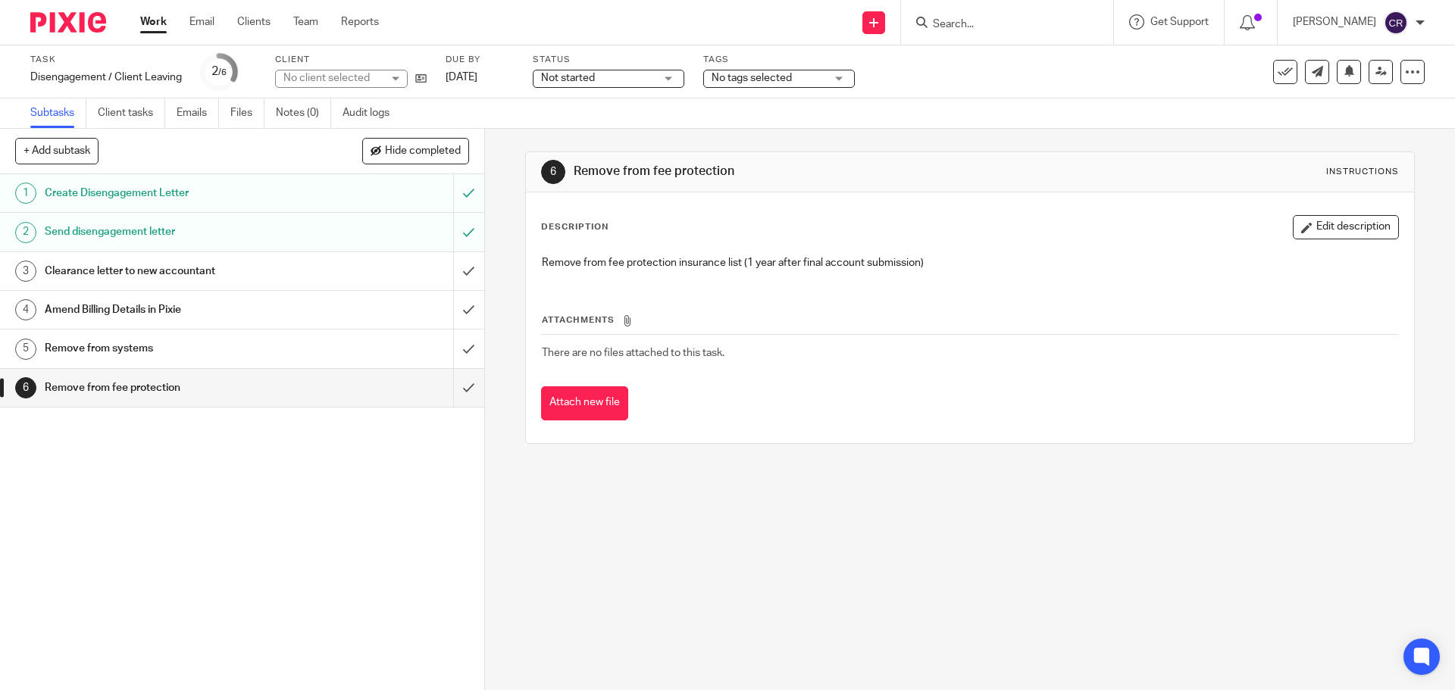
click at [272, 267] on h1 "Clearance letter to new accountant" at bounding box center [176, 271] width 262 height 23
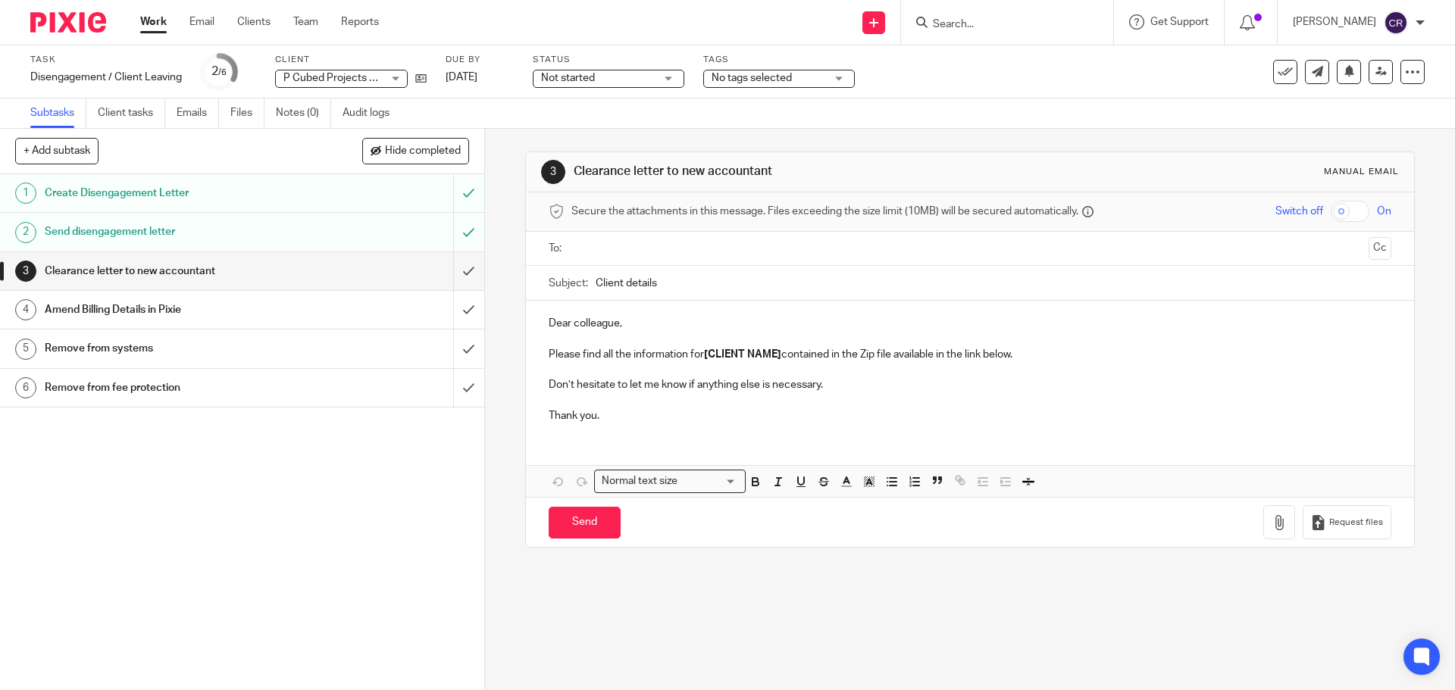
click at [197, 230] on h1 "Send disengagement letter" at bounding box center [176, 232] width 262 height 23
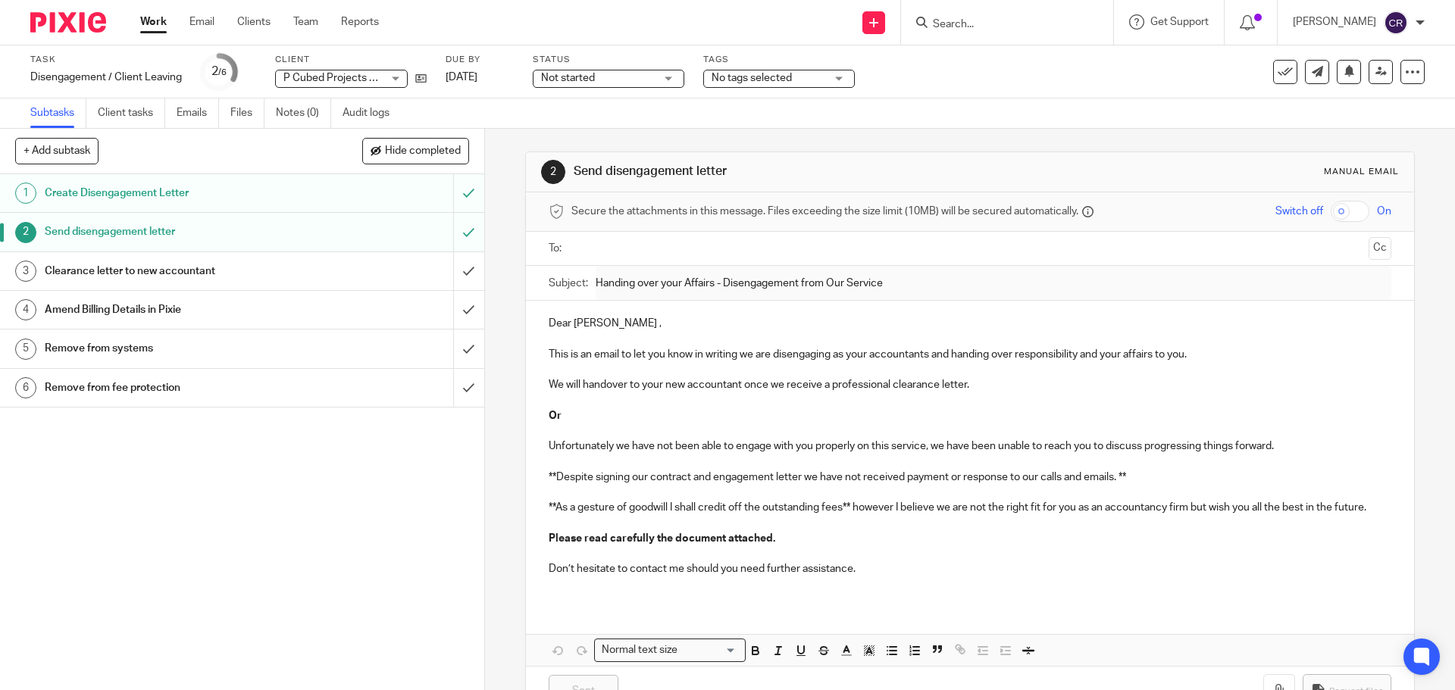
click at [258, 271] on h1 "Clearance letter to new accountant" at bounding box center [176, 271] width 262 height 23
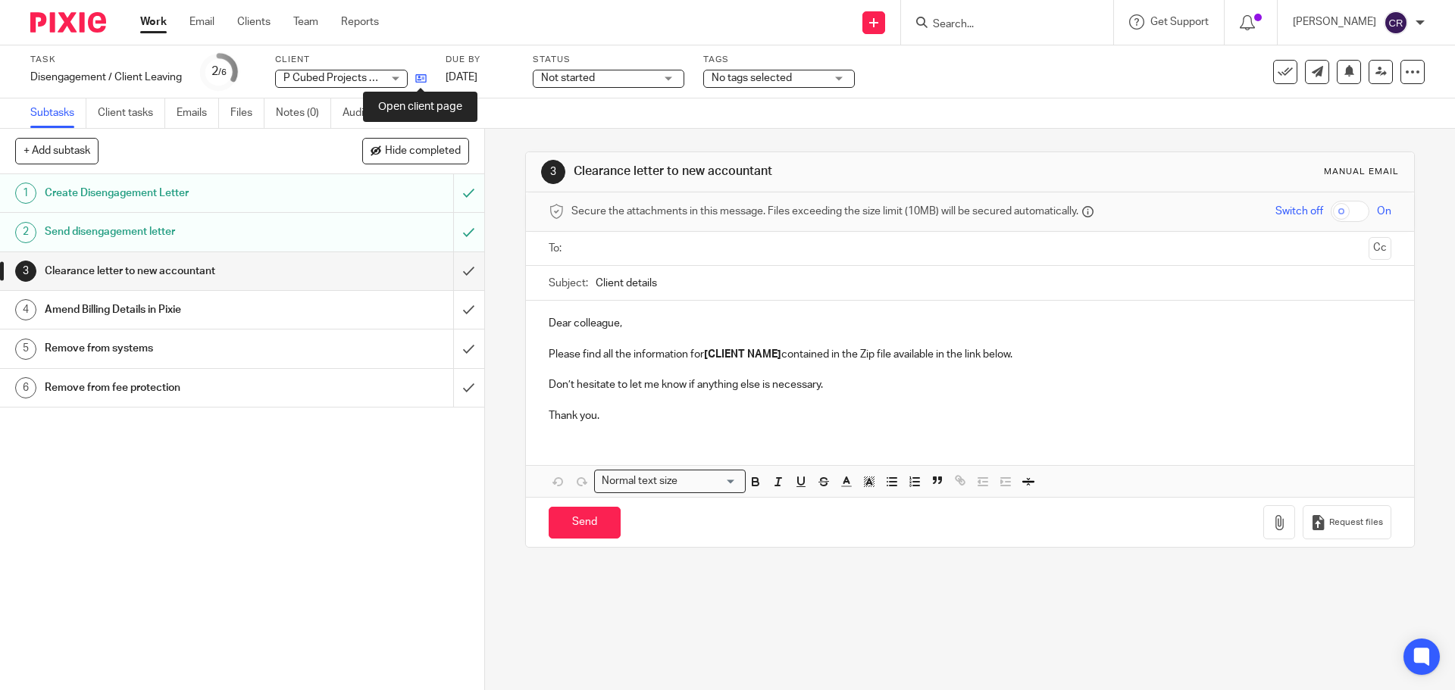
click at [423, 82] on icon at bounding box center [420, 78] width 11 height 11
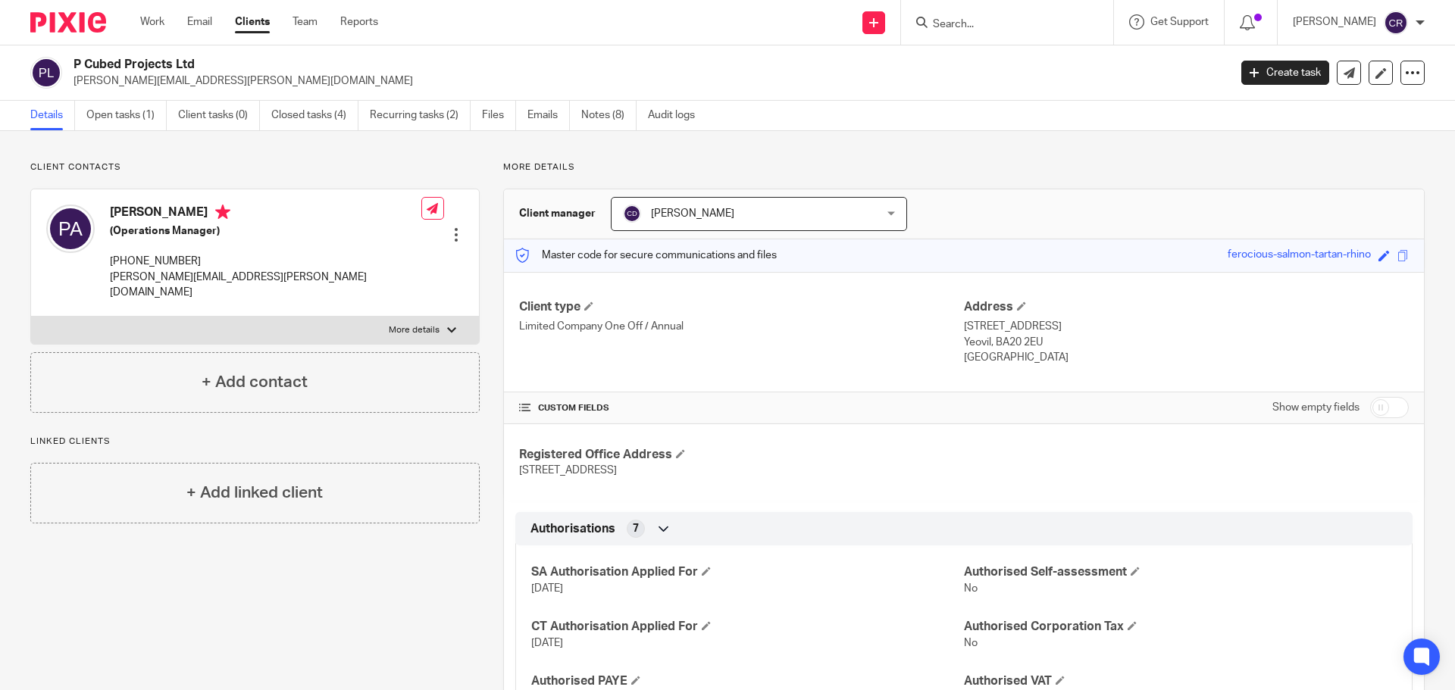
drag, startPoint x: 952, startPoint y: 16, endPoint x: 961, endPoint y: 22, distance: 10.9
click at [952, 16] on form at bounding box center [1011, 22] width 161 height 19
click at [961, 22] on input "Search" at bounding box center [999, 25] width 136 height 14
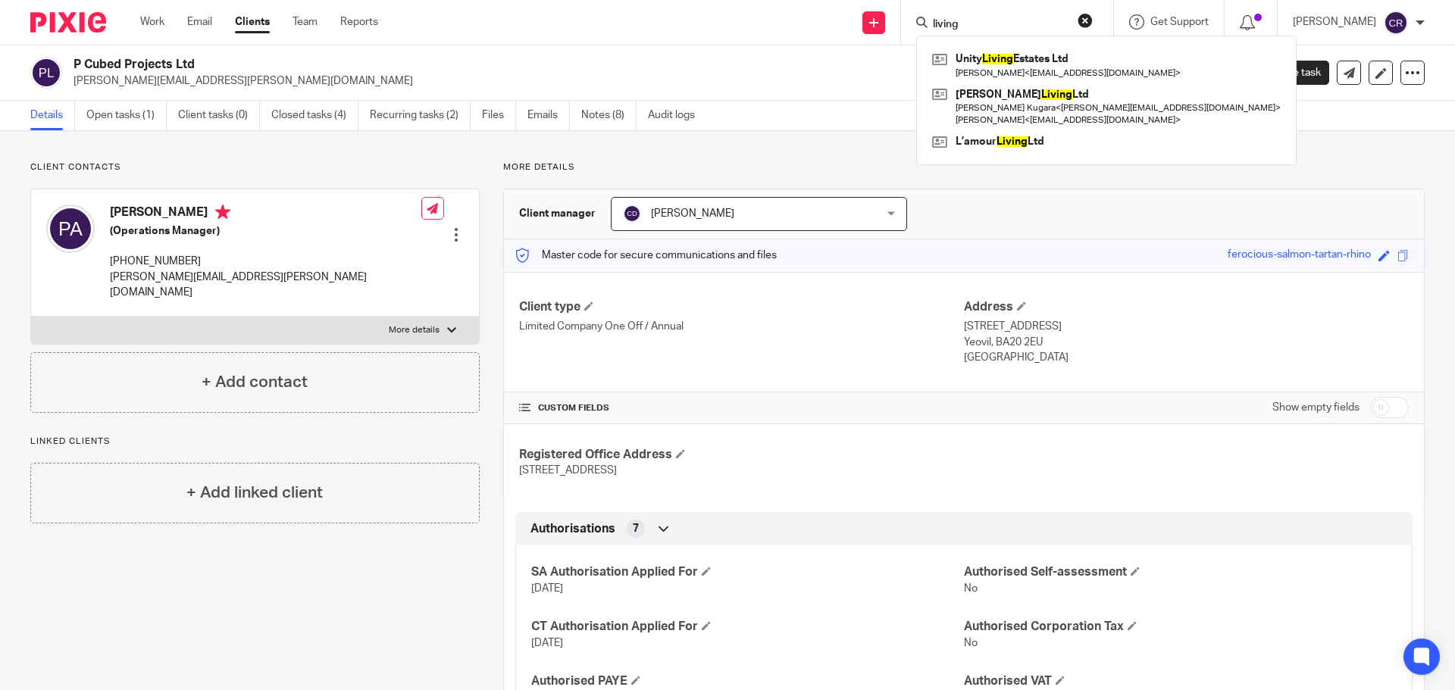
type input "living"
click at [1084, 16] on button "reset" at bounding box center [1085, 20] width 15 height 15
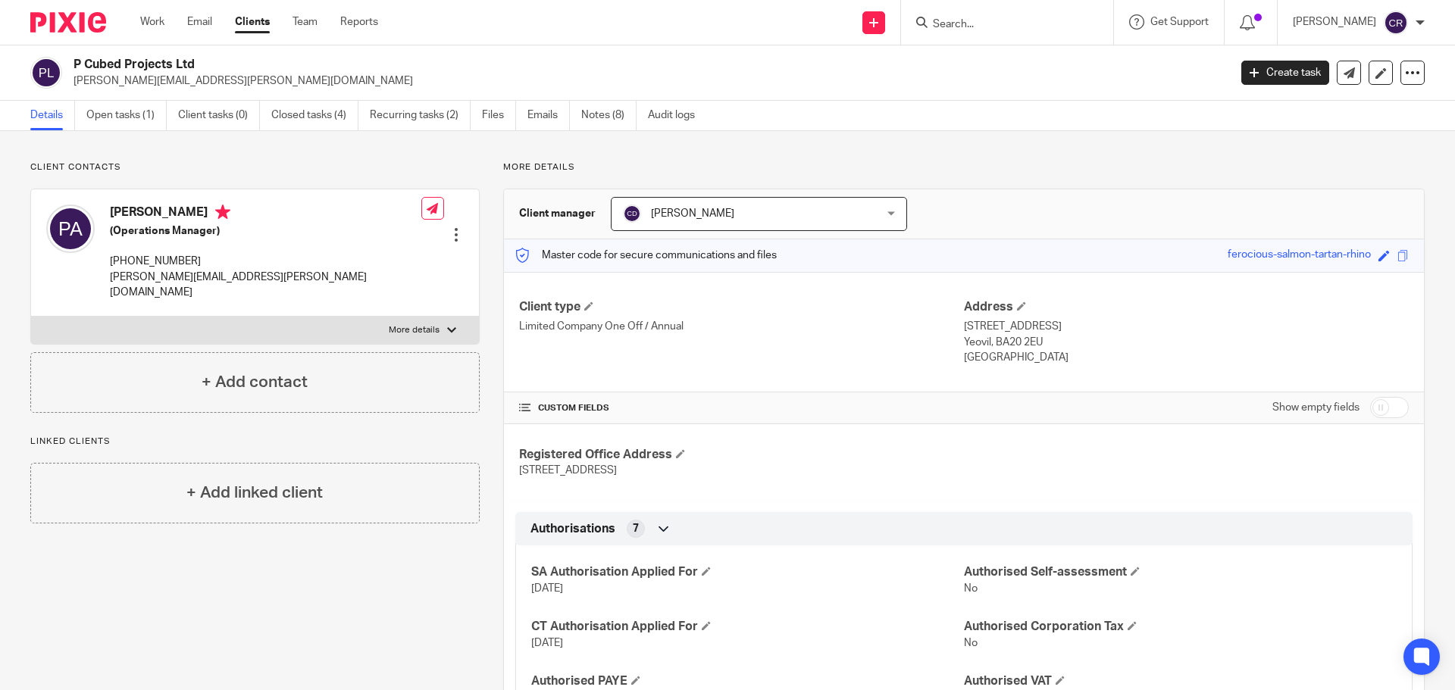
click at [518, 114] on ul "Details Open tasks (1) Client tasks (0) Closed tasks (4) Recurring tasks (2) Fi…" at bounding box center [373, 116] width 687 height 30
click at [484, 115] on link "Files" at bounding box center [499, 116] width 34 height 30
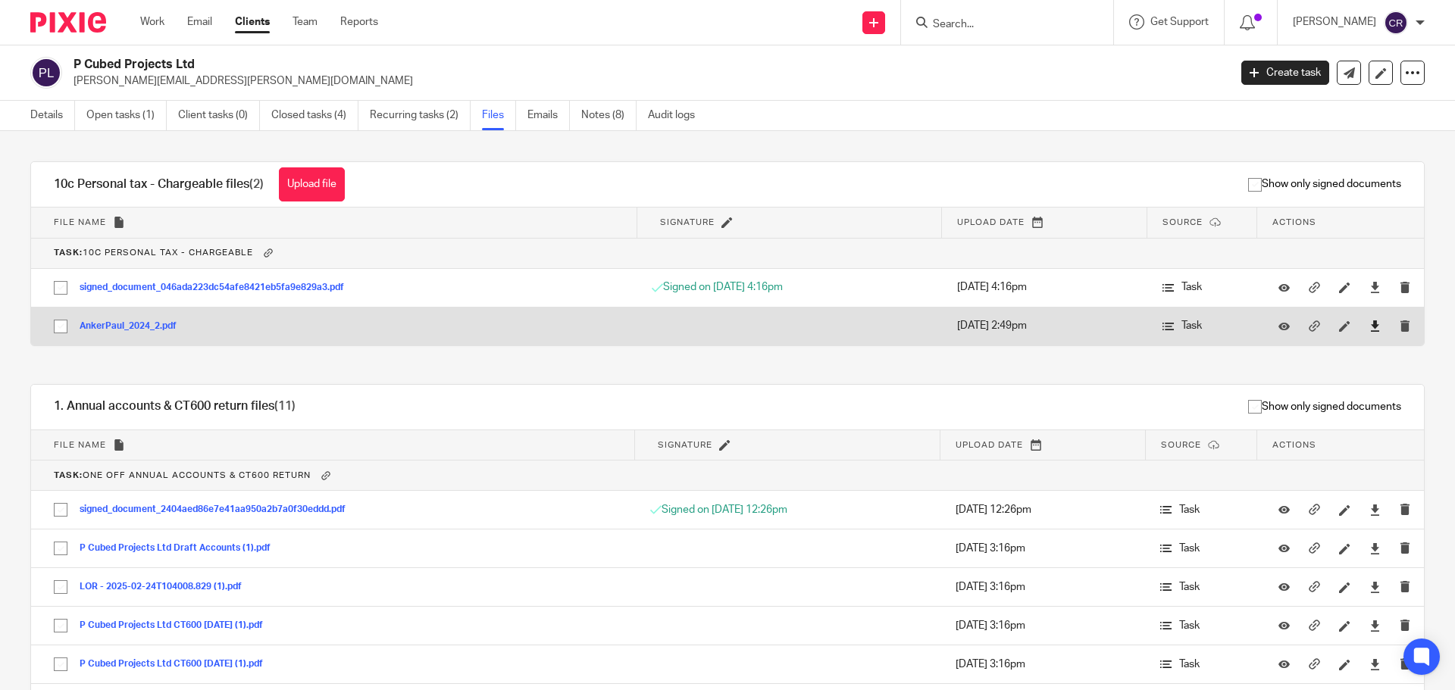
click at [1369, 319] on link at bounding box center [1374, 325] width 11 height 15
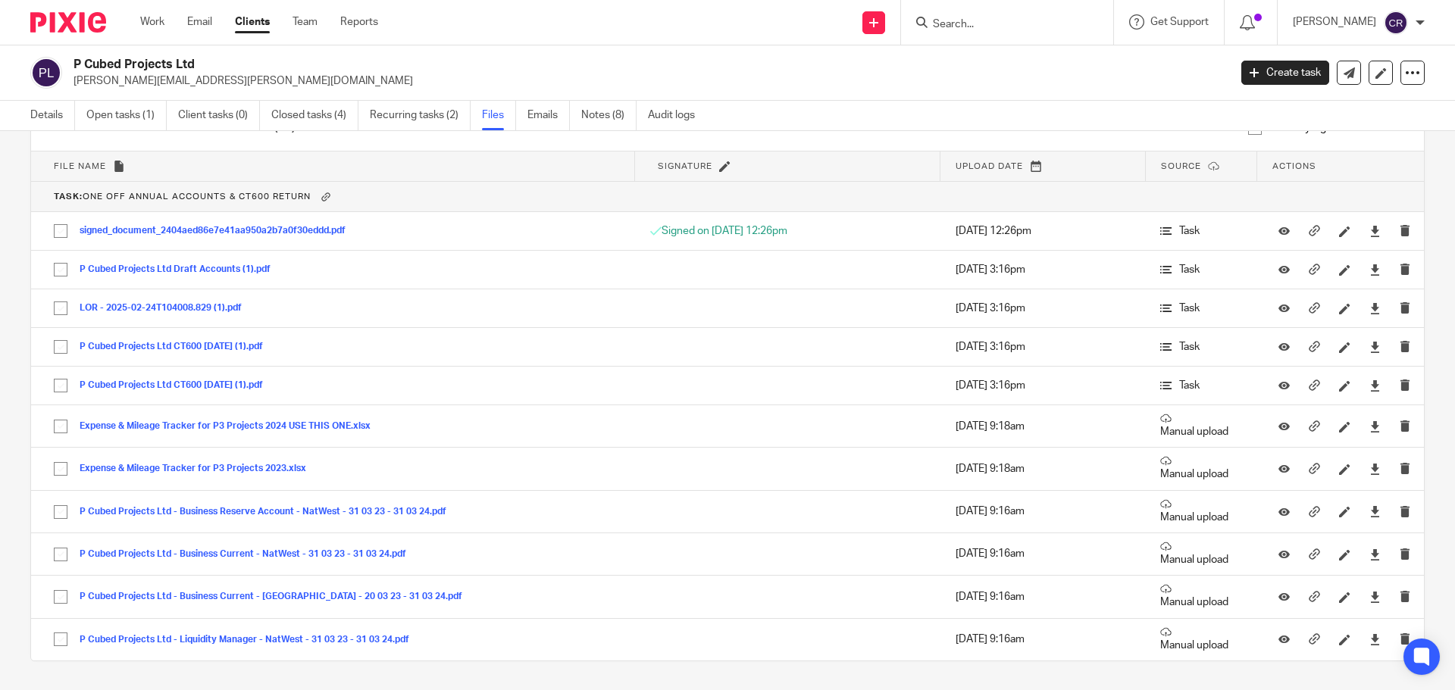
scroll to position [303, 0]
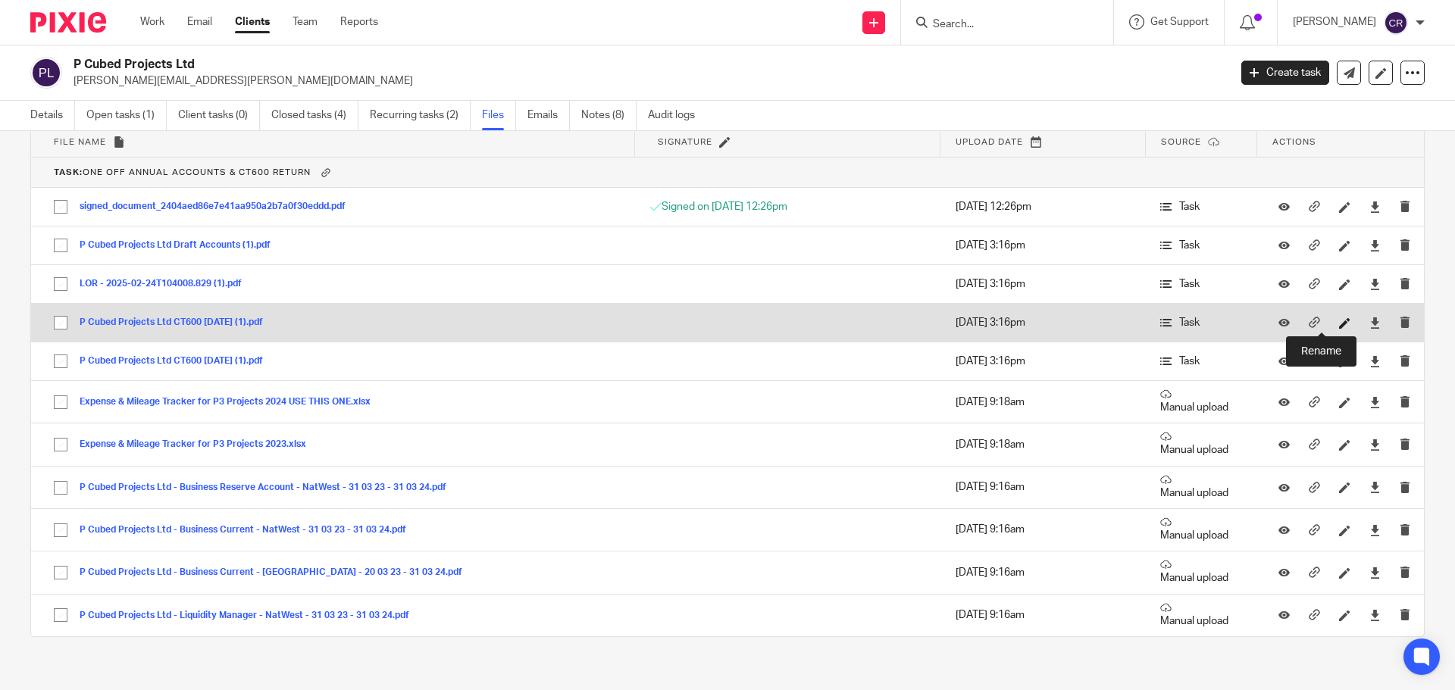
click at [1339, 321] on icon at bounding box center [1344, 322] width 11 height 11
click at [700, 315] on td at bounding box center [787, 323] width 305 height 39
click at [1369, 321] on icon at bounding box center [1374, 322] width 11 height 11
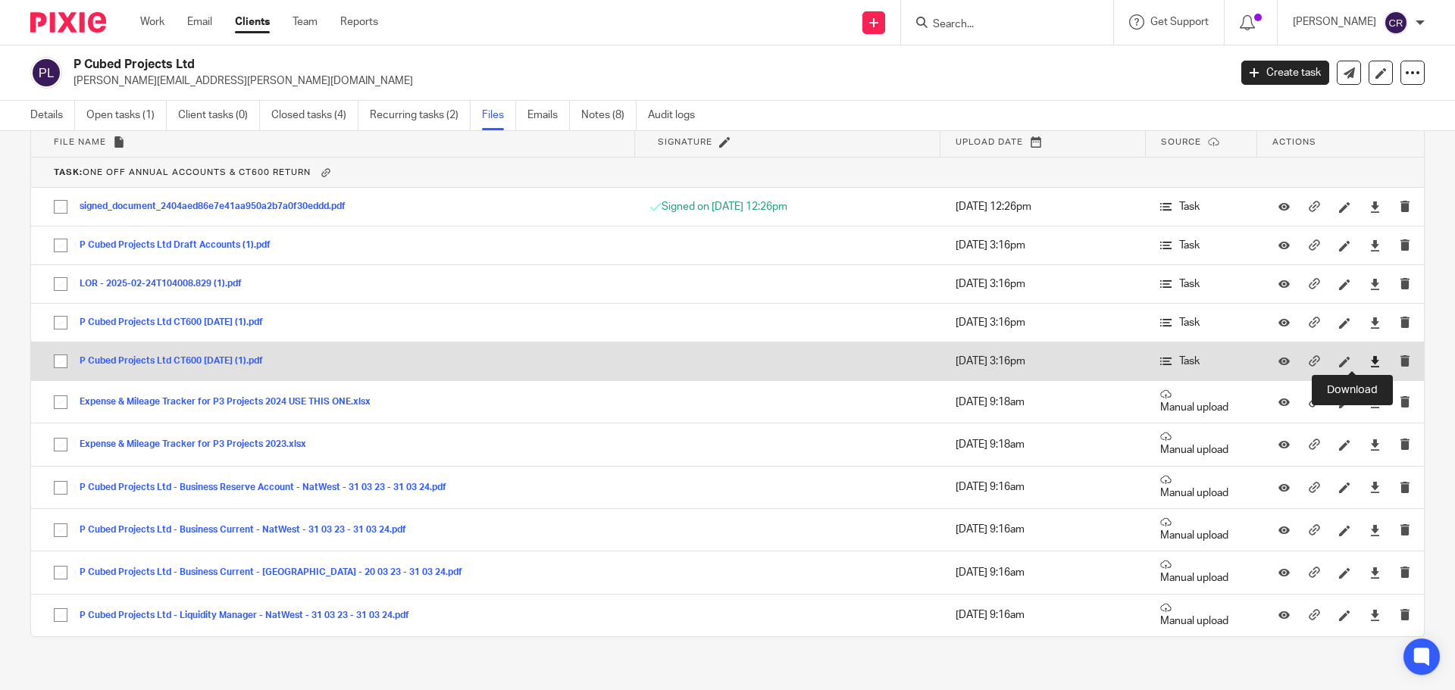
click at [1369, 363] on icon at bounding box center [1374, 361] width 11 height 11
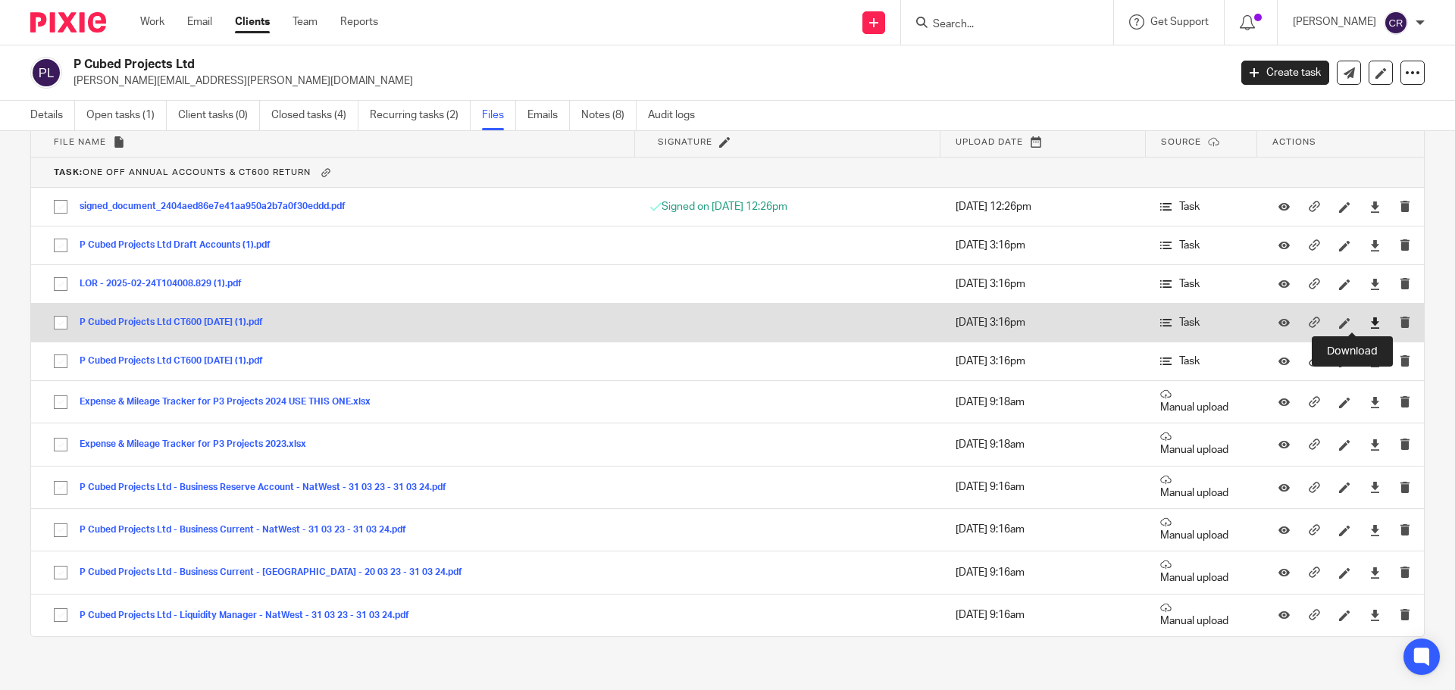
click at [1369, 322] on icon at bounding box center [1374, 322] width 11 height 11
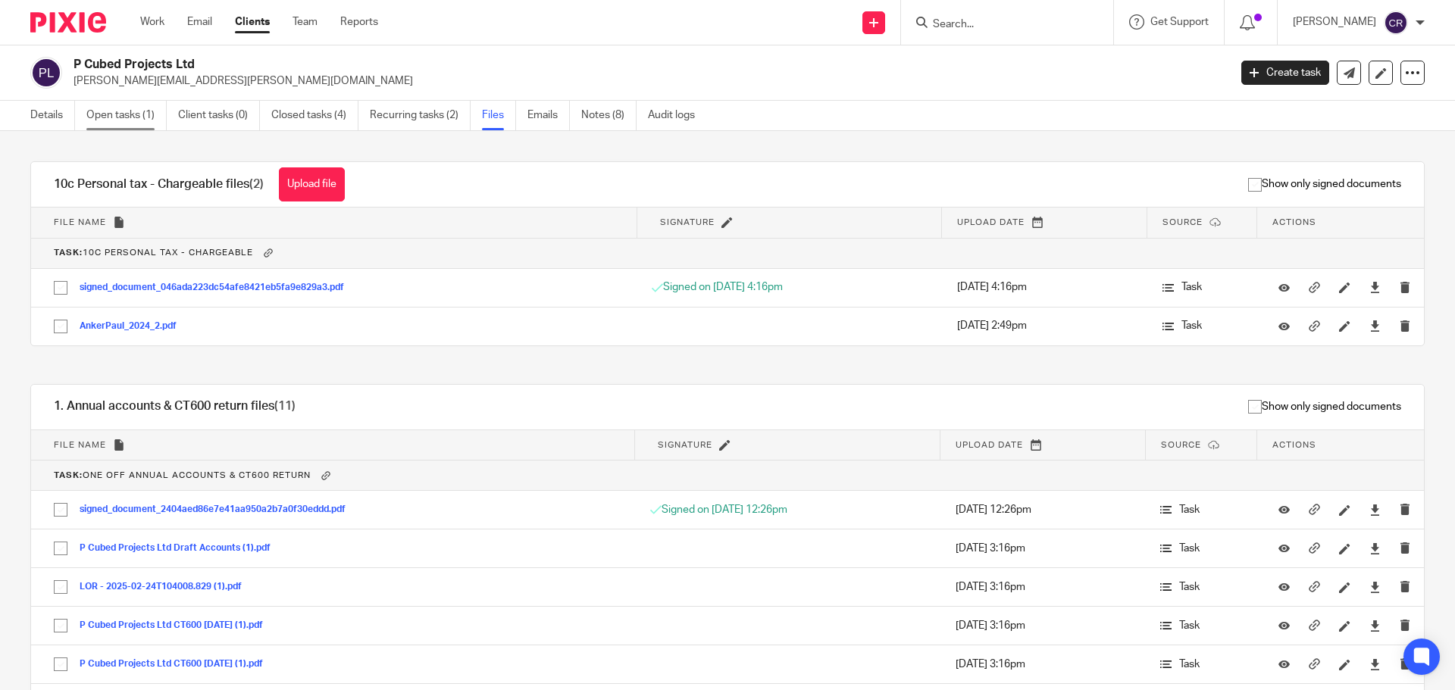
click at [140, 119] on link "Open tasks (1)" at bounding box center [126, 116] width 80 height 30
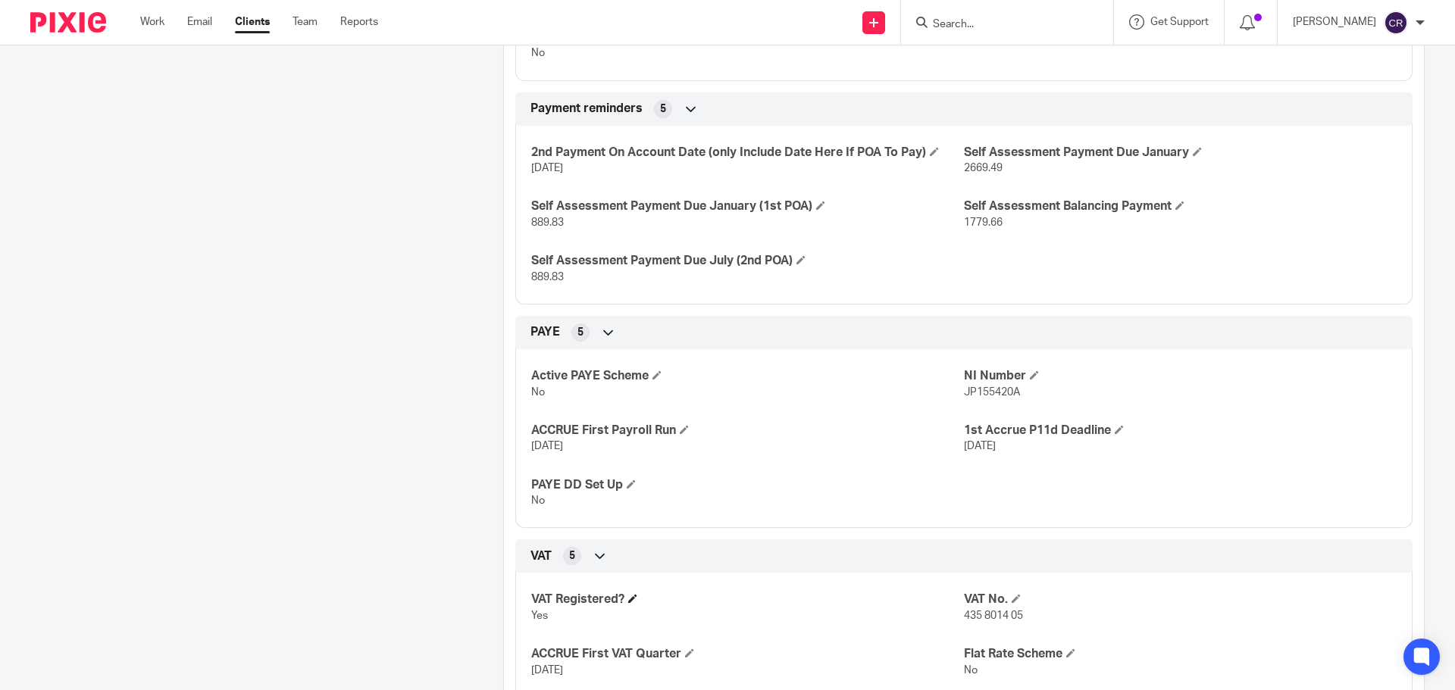
scroll to position [985, 0]
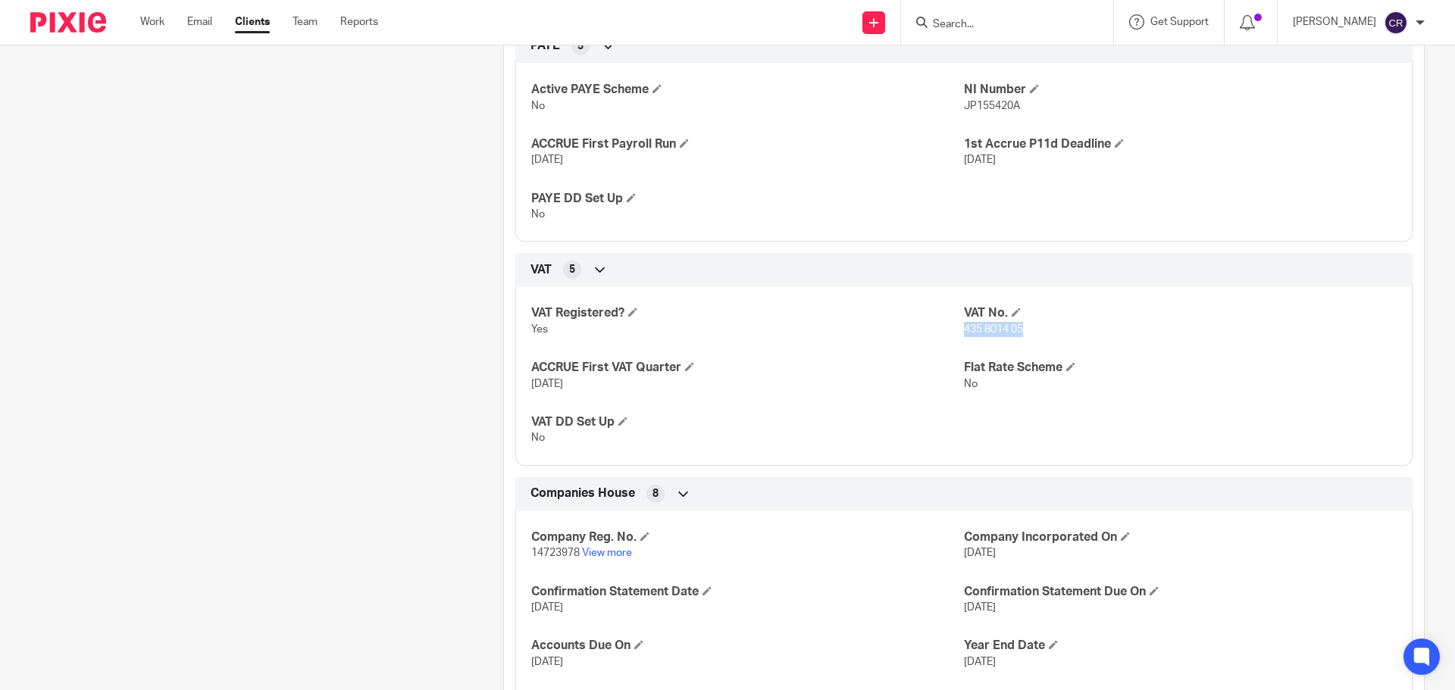
drag, startPoint x: 964, startPoint y: 334, endPoint x: 956, endPoint y: 336, distance: 7.7
click at [964, 336] on p "435 8014 05" at bounding box center [1180, 329] width 433 height 15
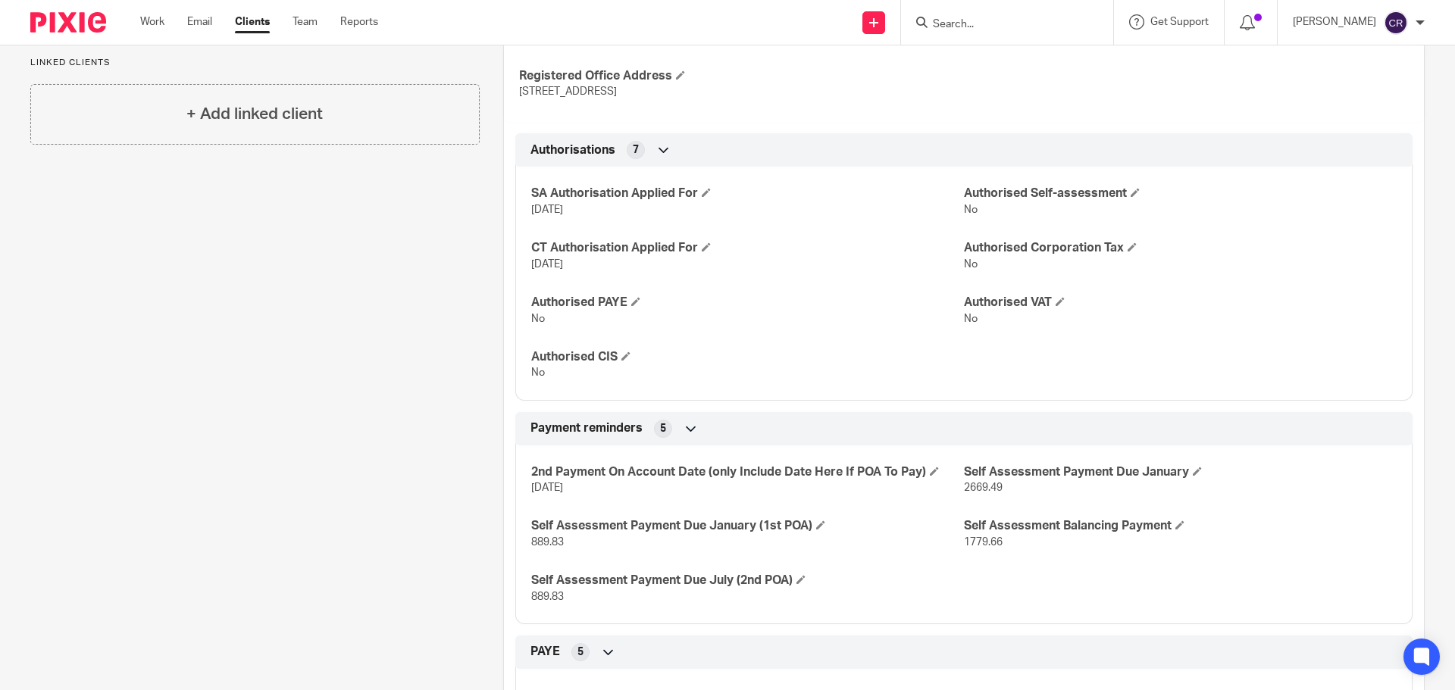
scroll to position [0, 0]
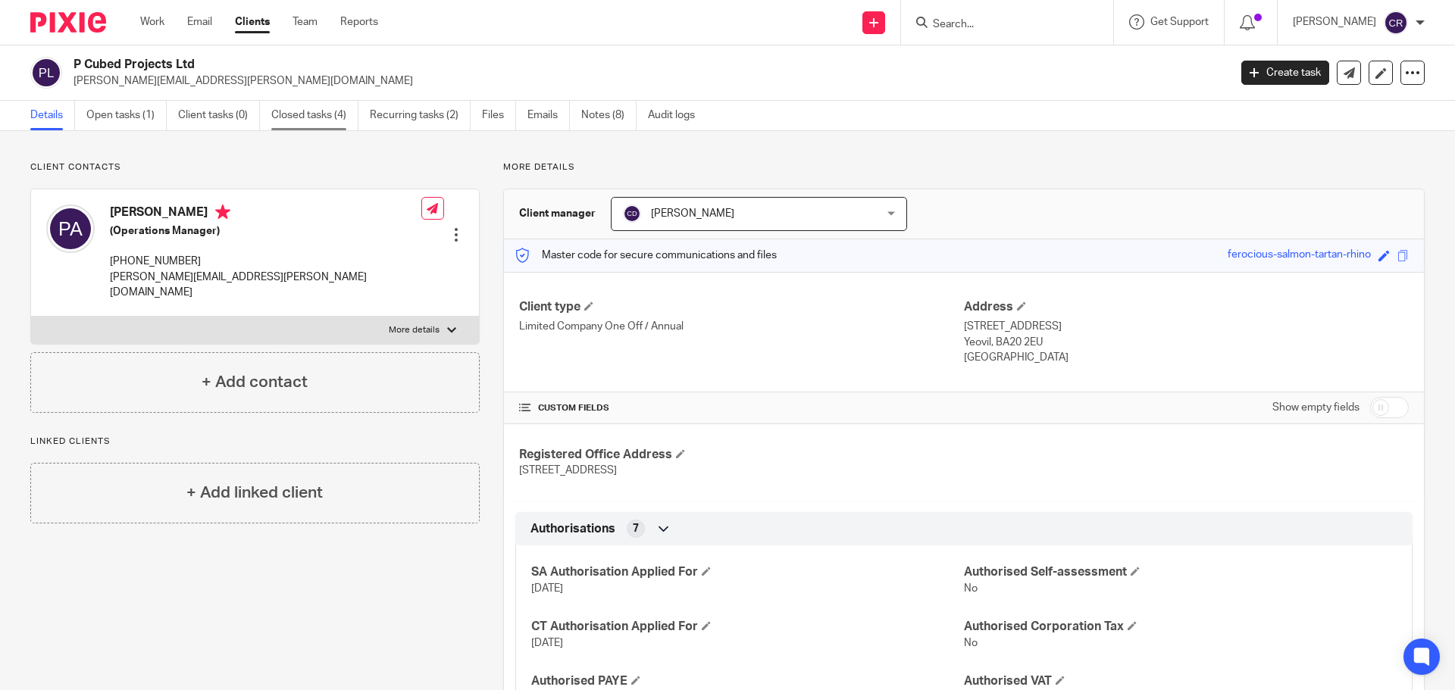
click at [284, 112] on link "Closed tasks (4)" at bounding box center [314, 116] width 87 height 30
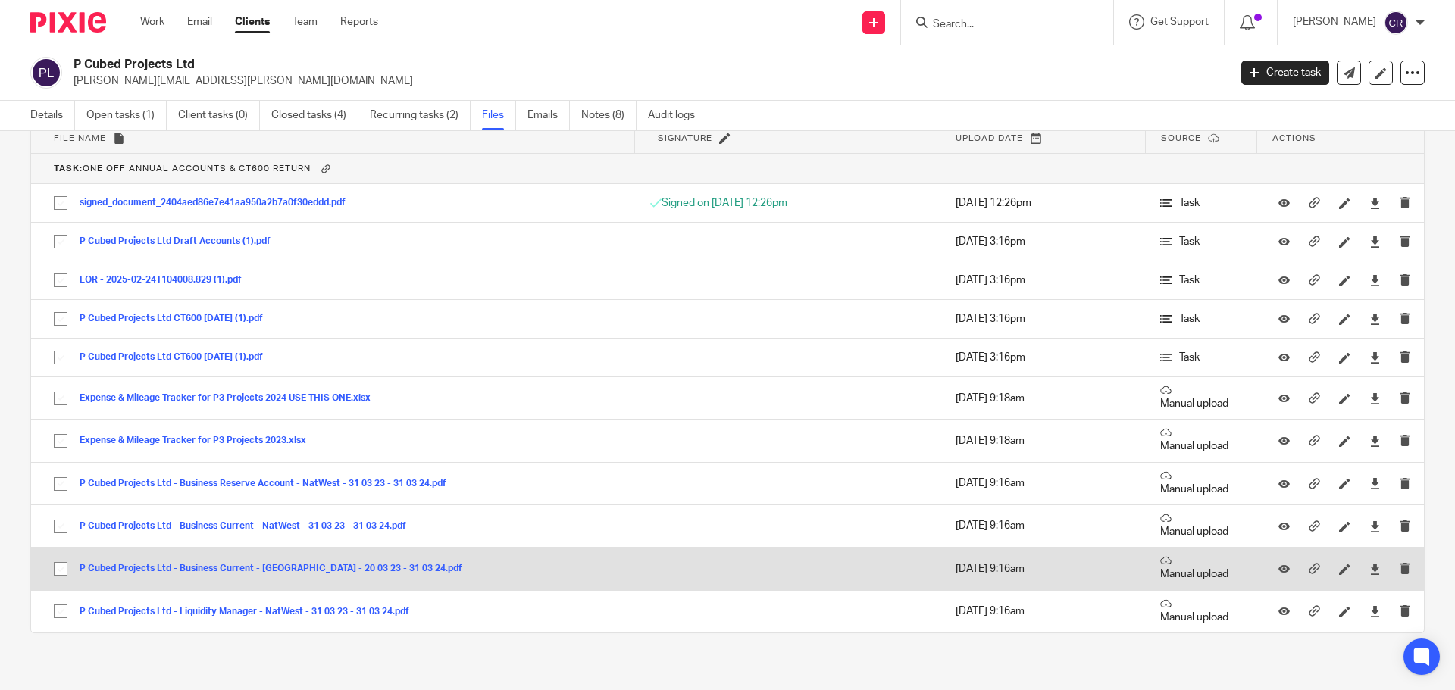
scroll to position [318, 0]
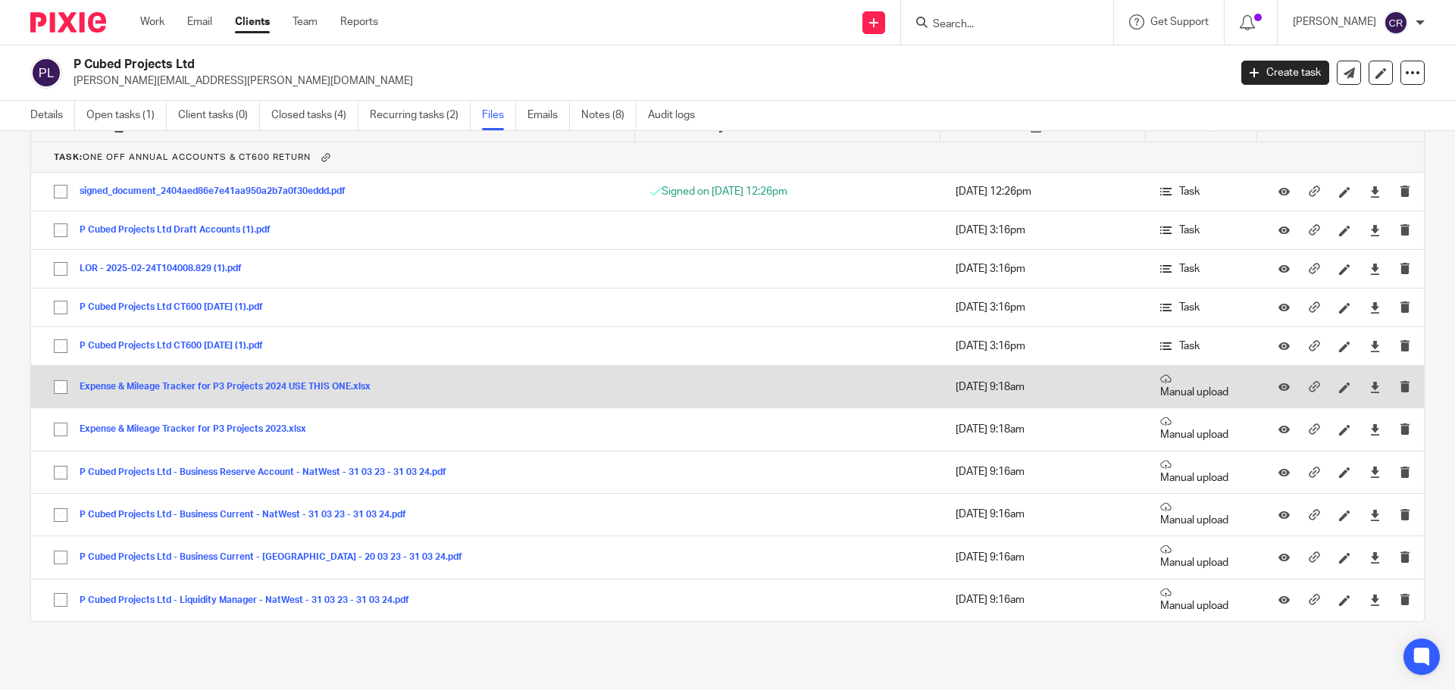
click at [179, 389] on button "Expense & Mileage Tracker for P3 Projects 2024 USE THIS ONE.xlsx" at bounding box center [231, 387] width 302 height 11
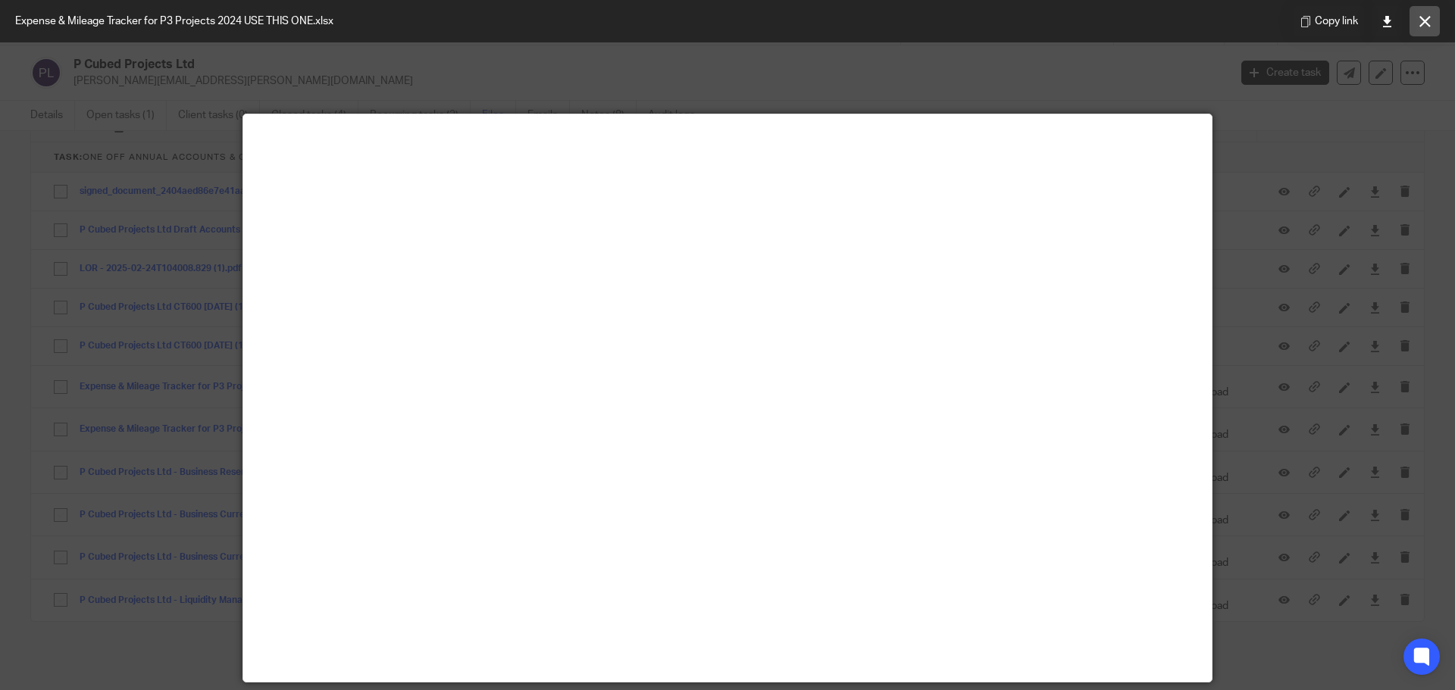
click at [1422, 16] on icon at bounding box center [1424, 21] width 11 height 11
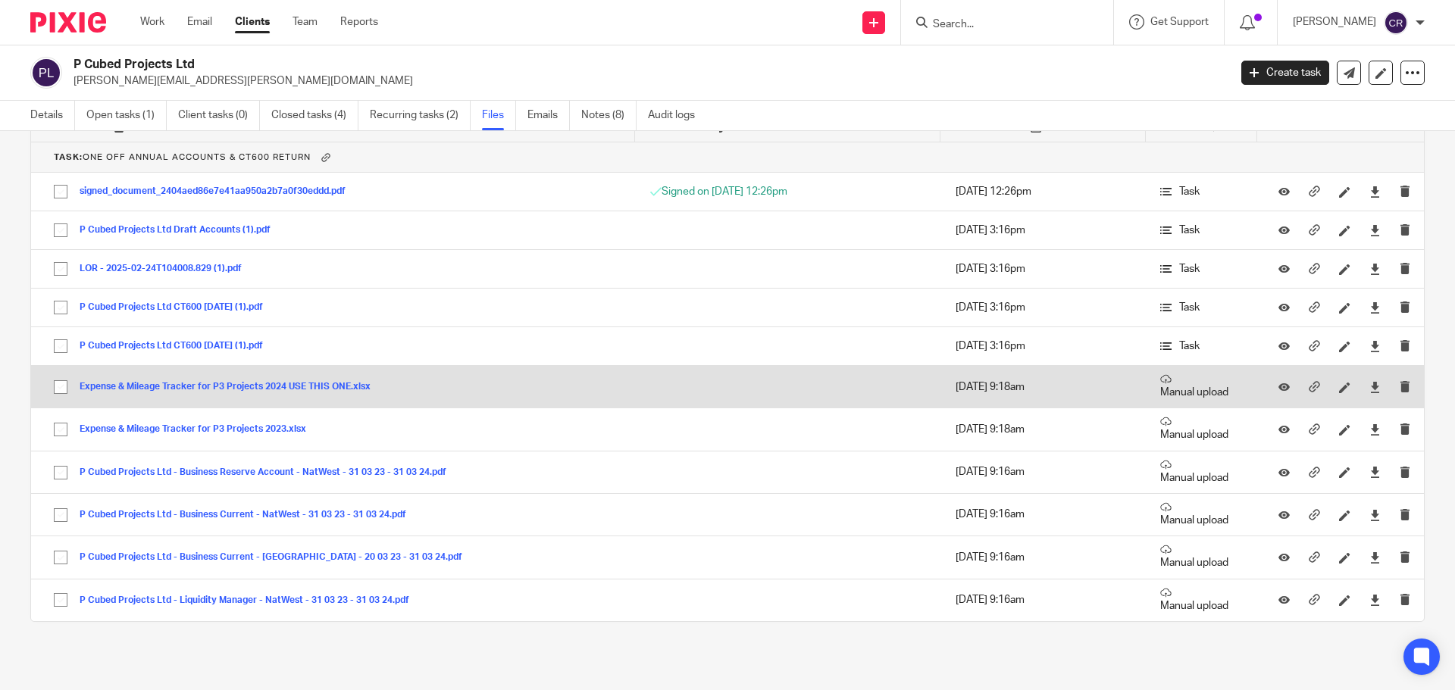
click at [343, 386] on button "Expense & Mileage Tracker for P3 Projects 2024 USE THIS ONE.xlsx" at bounding box center [231, 387] width 302 height 11
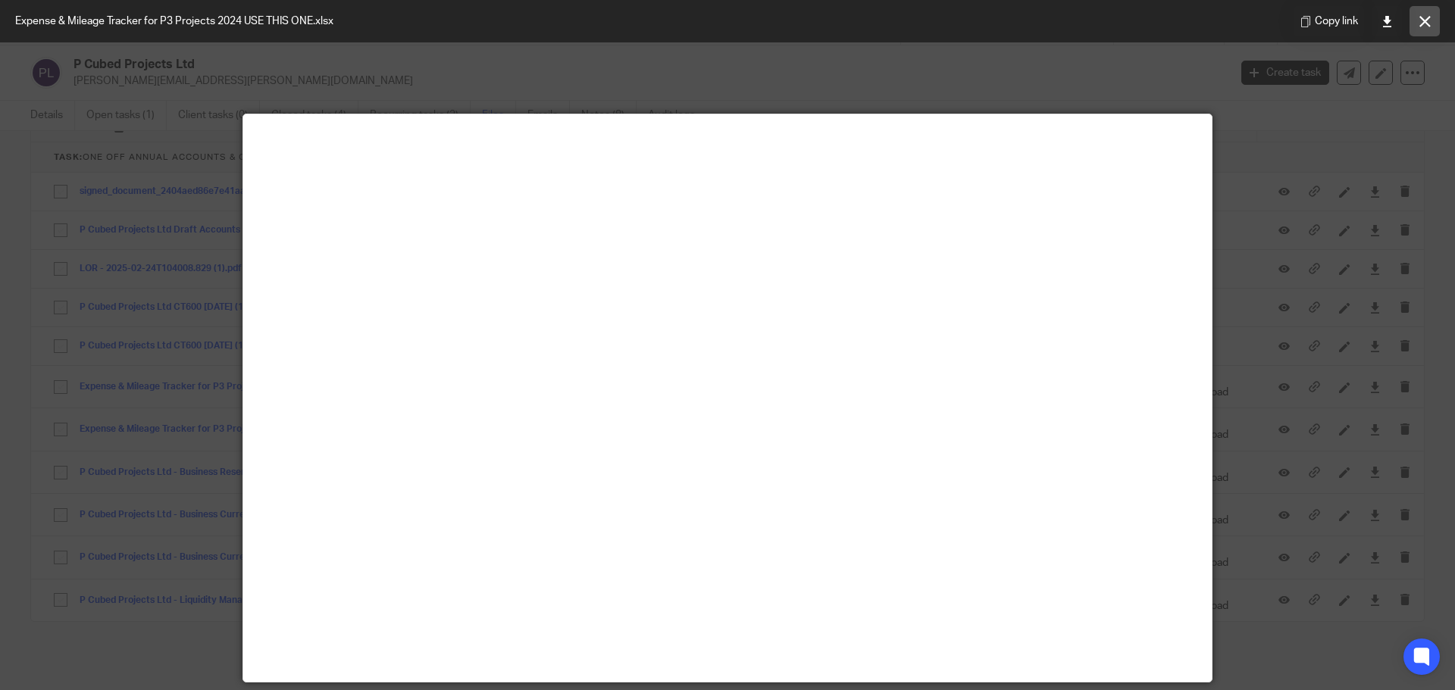
click at [1419, 21] on icon at bounding box center [1424, 21] width 11 height 11
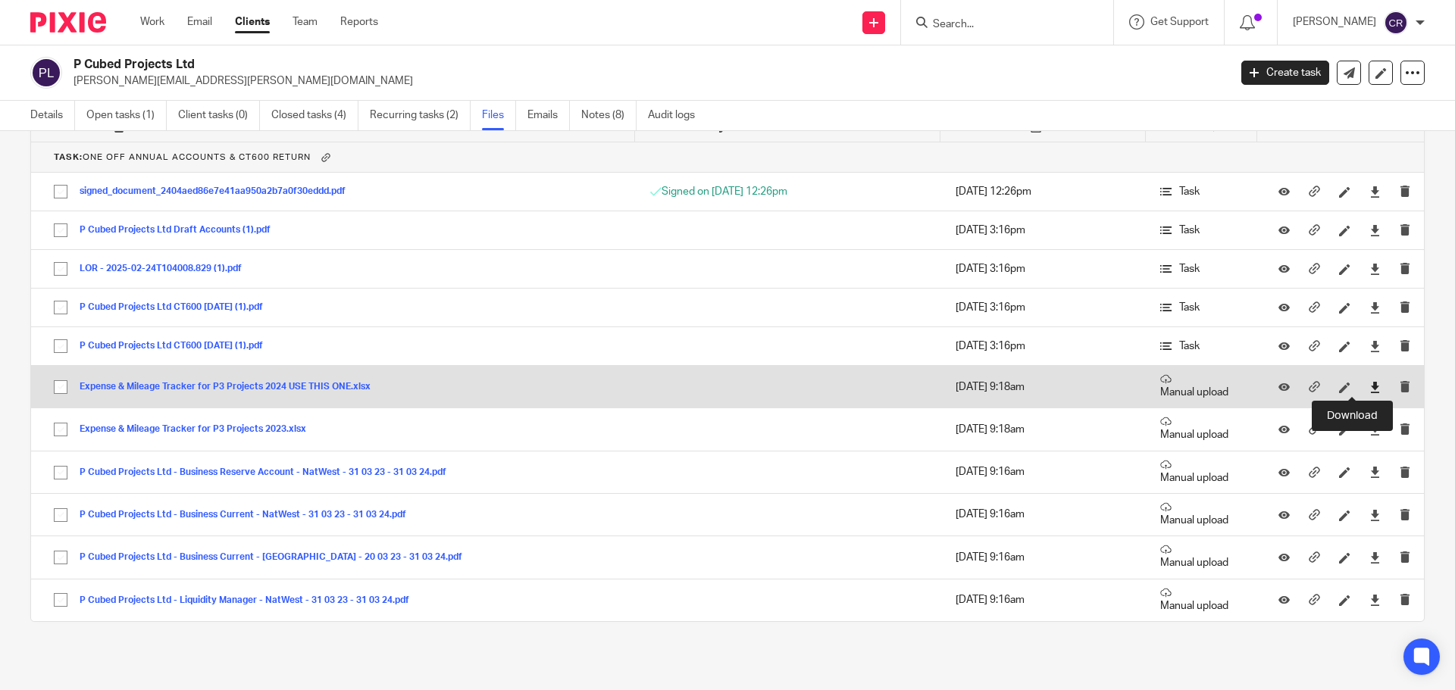
click at [1369, 387] on icon at bounding box center [1374, 387] width 11 height 11
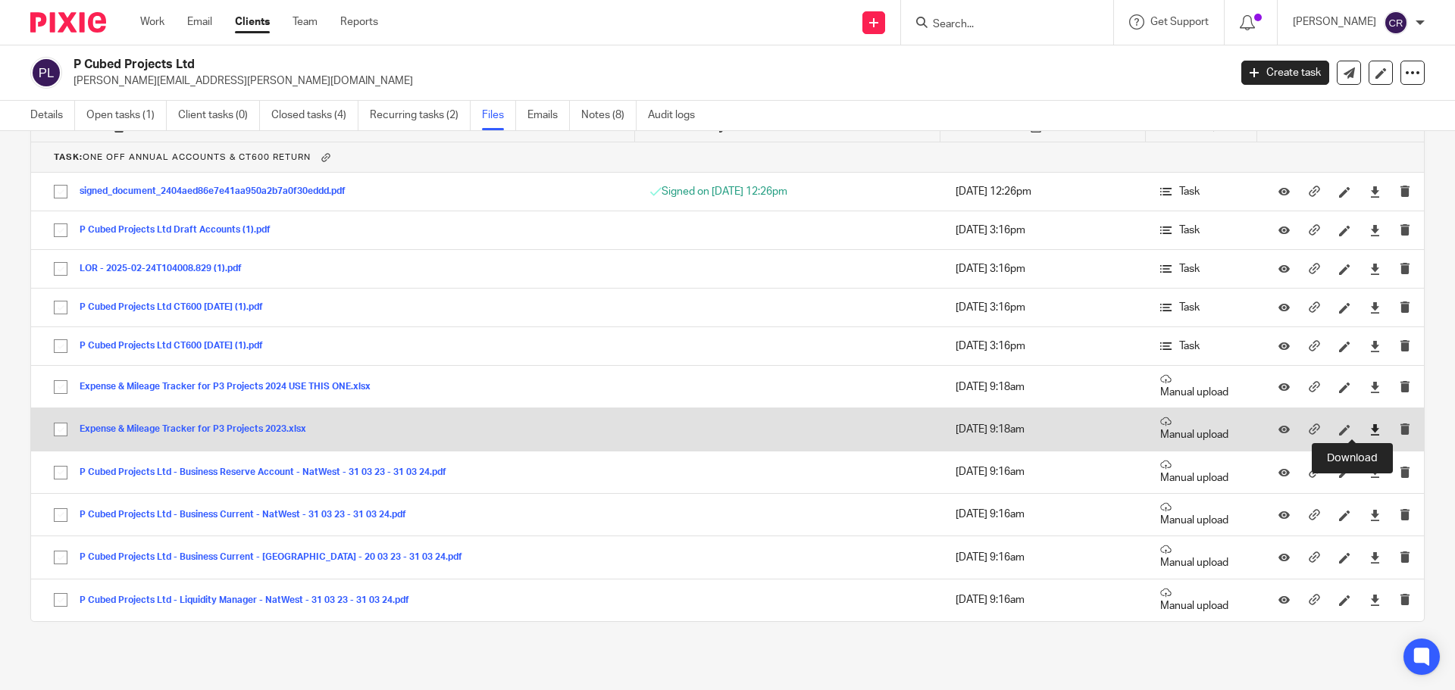
click at [1369, 430] on icon at bounding box center [1374, 429] width 11 height 11
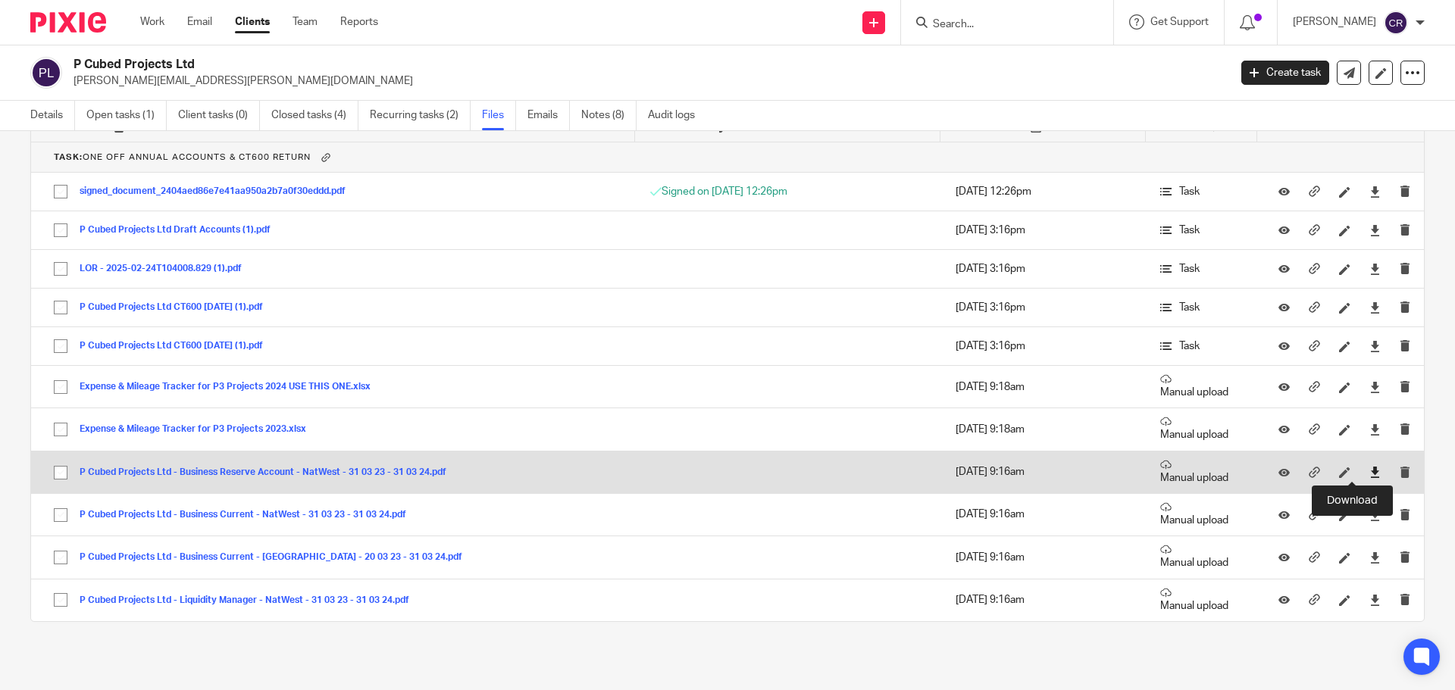
click at [1369, 475] on icon at bounding box center [1374, 472] width 11 height 11
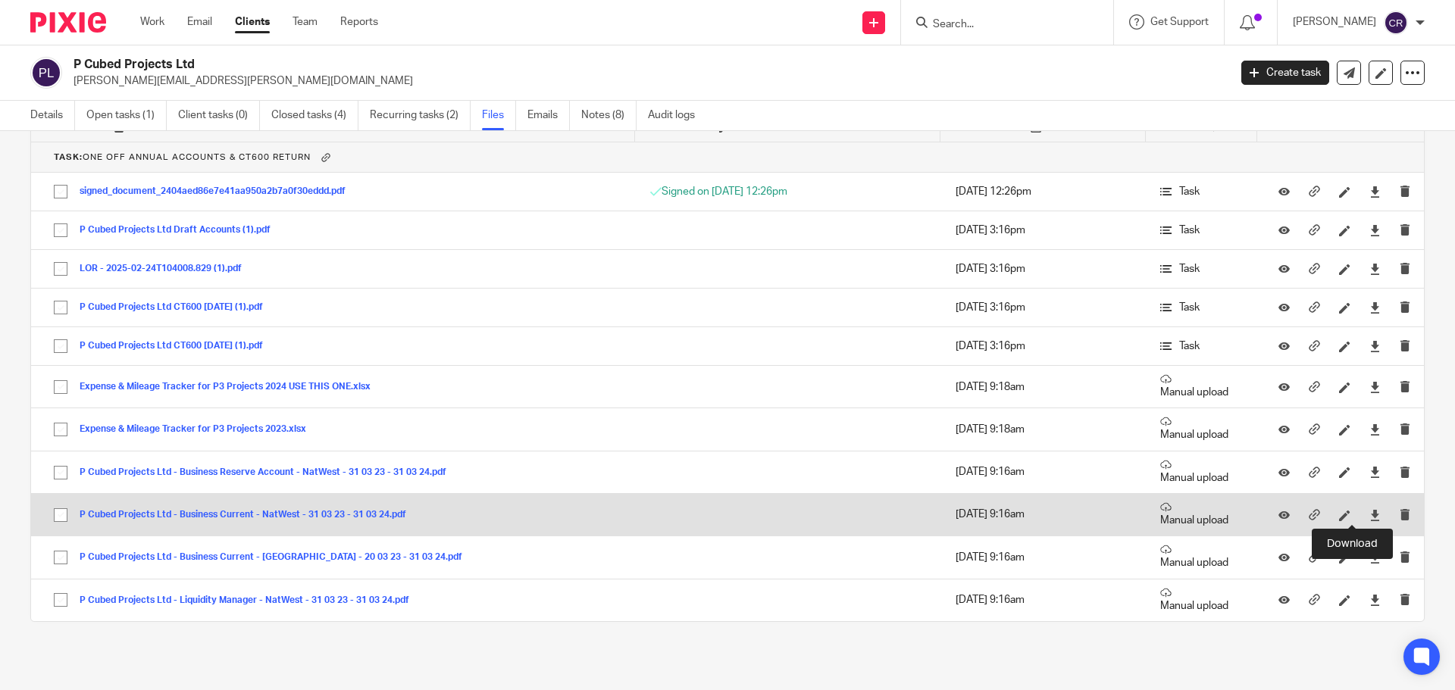
drag, startPoint x: 1355, startPoint y: 514, endPoint x: 1355, endPoint y: 530, distance: 15.9
click at [1369, 514] on icon at bounding box center [1374, 515] width 11 height 11
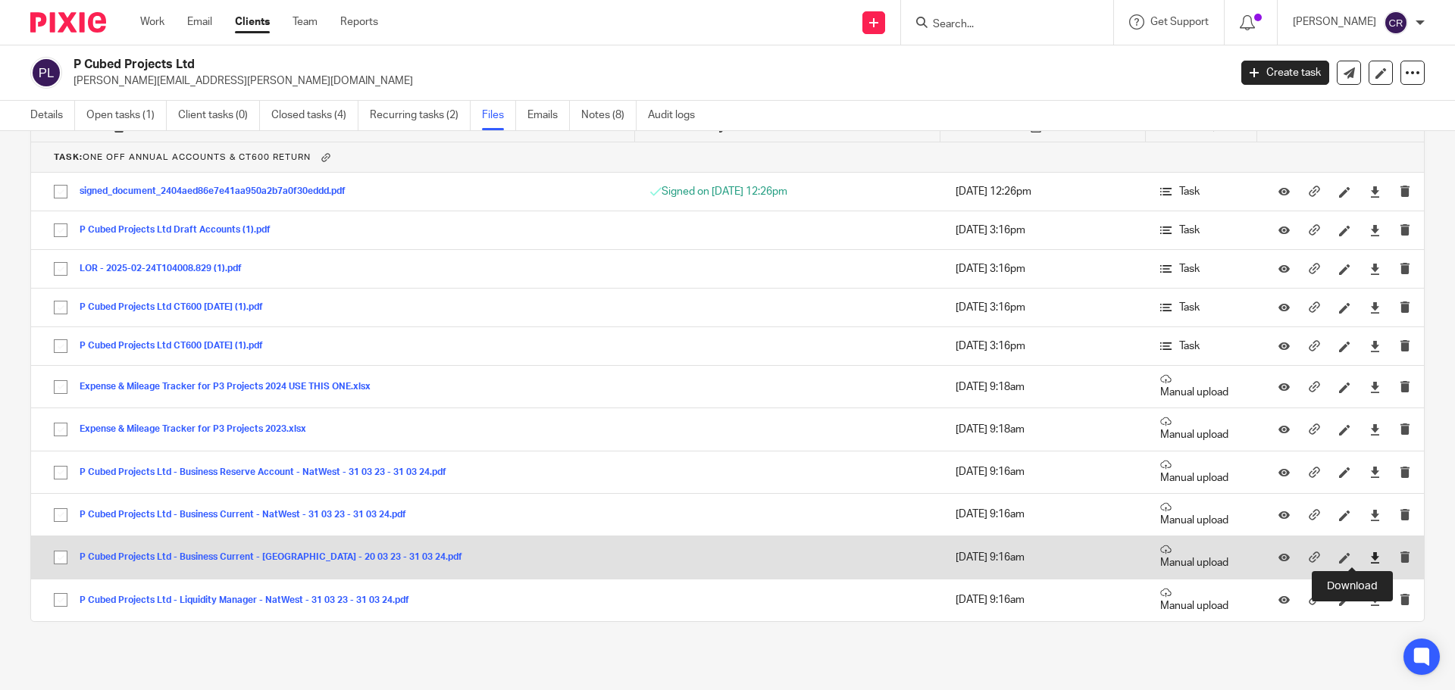
click at [1369, 552] on icon at bounding box center [1374, 557] width 11 height 11
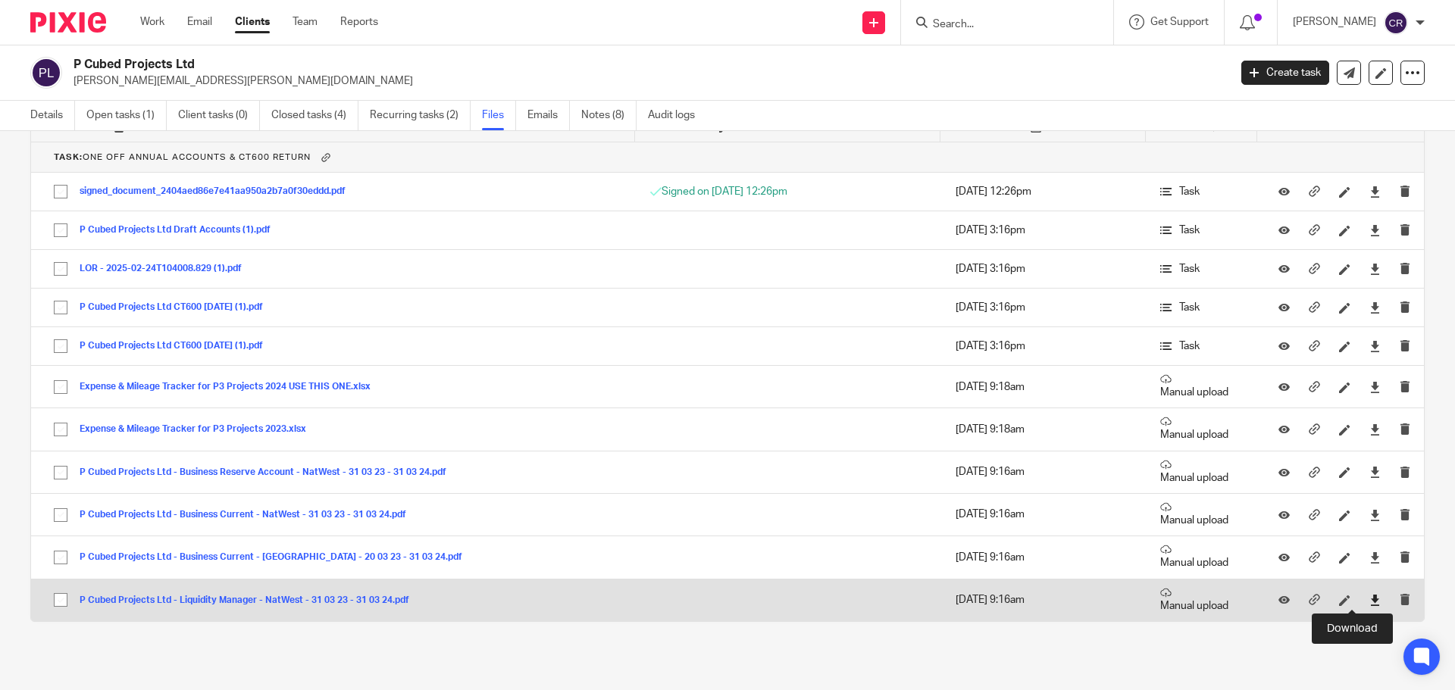
click at [1369, 600] on icon at bounding box center [1374, 600] width 11 height 11
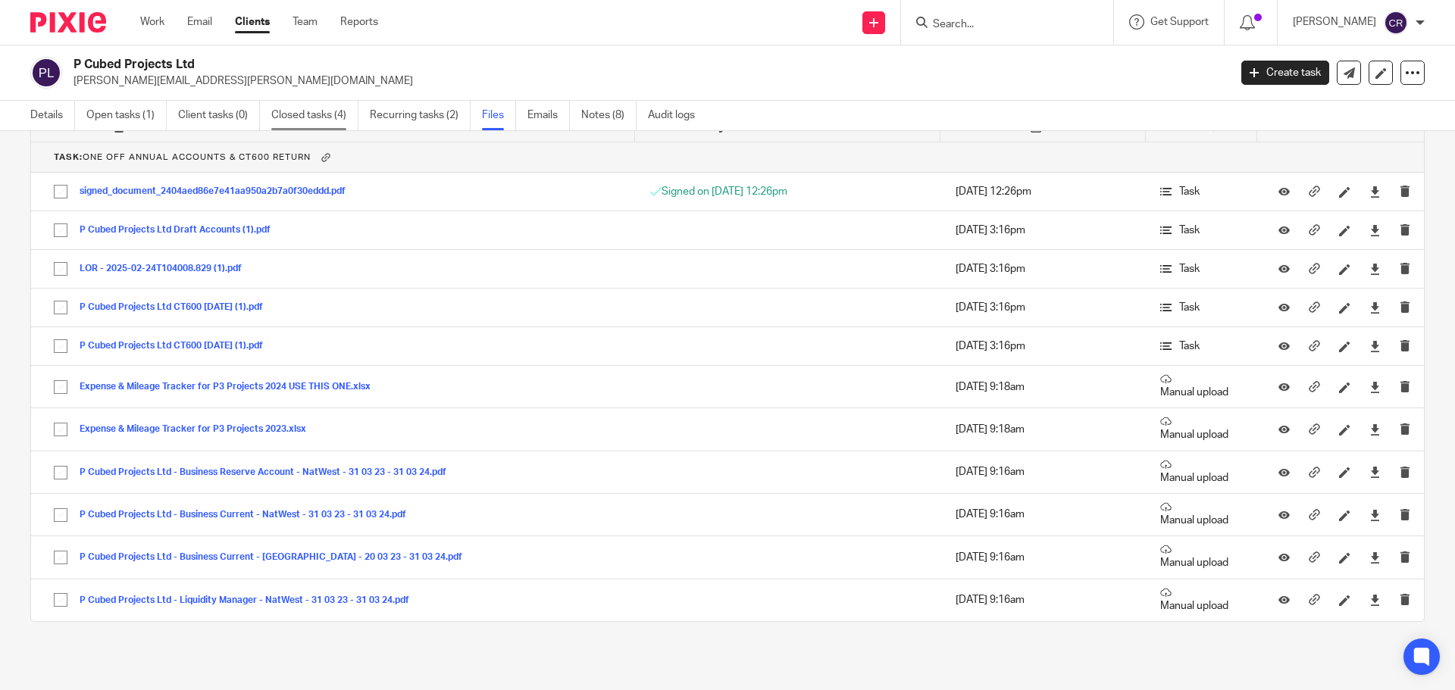
click at [307, 119] on link "Closed tasks (4)" at bounding box center [314, 116] width 87 height 30
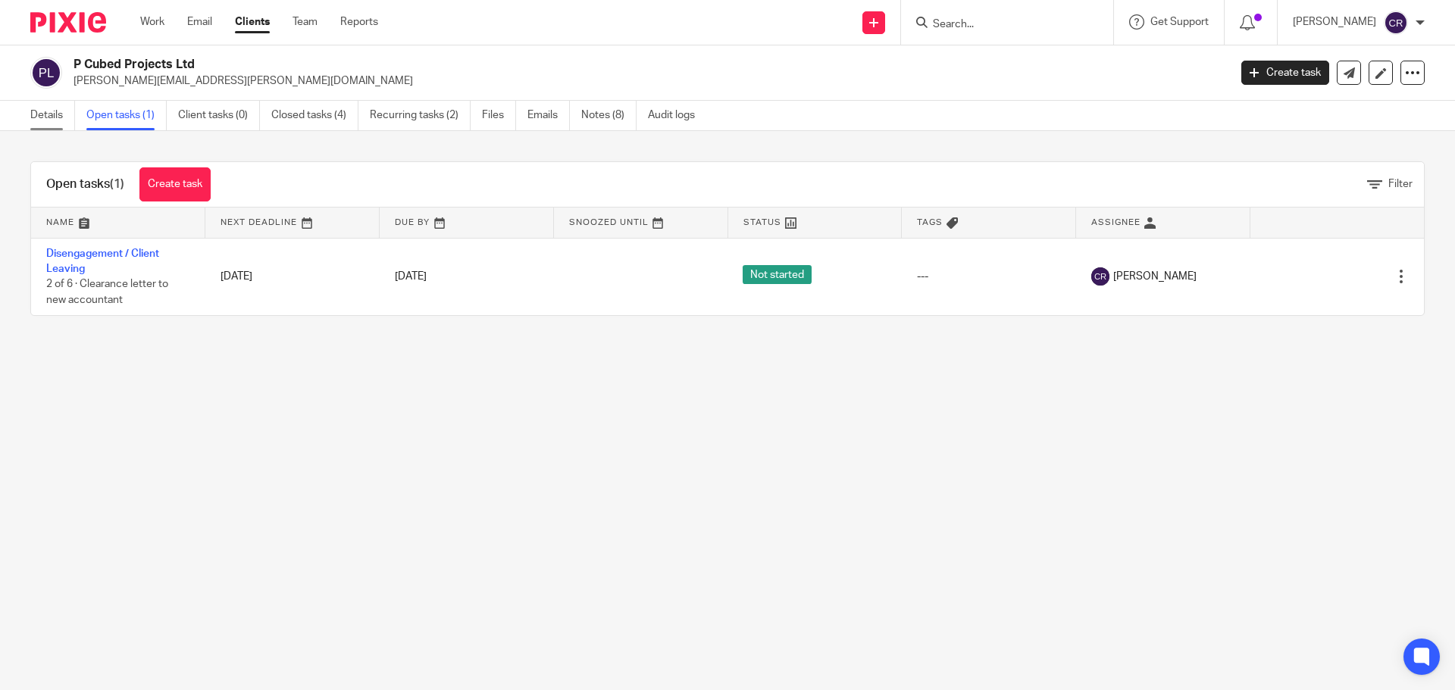
click at [46, 105] on link "Details" at bounding box center [52, 116] width 45 height 30
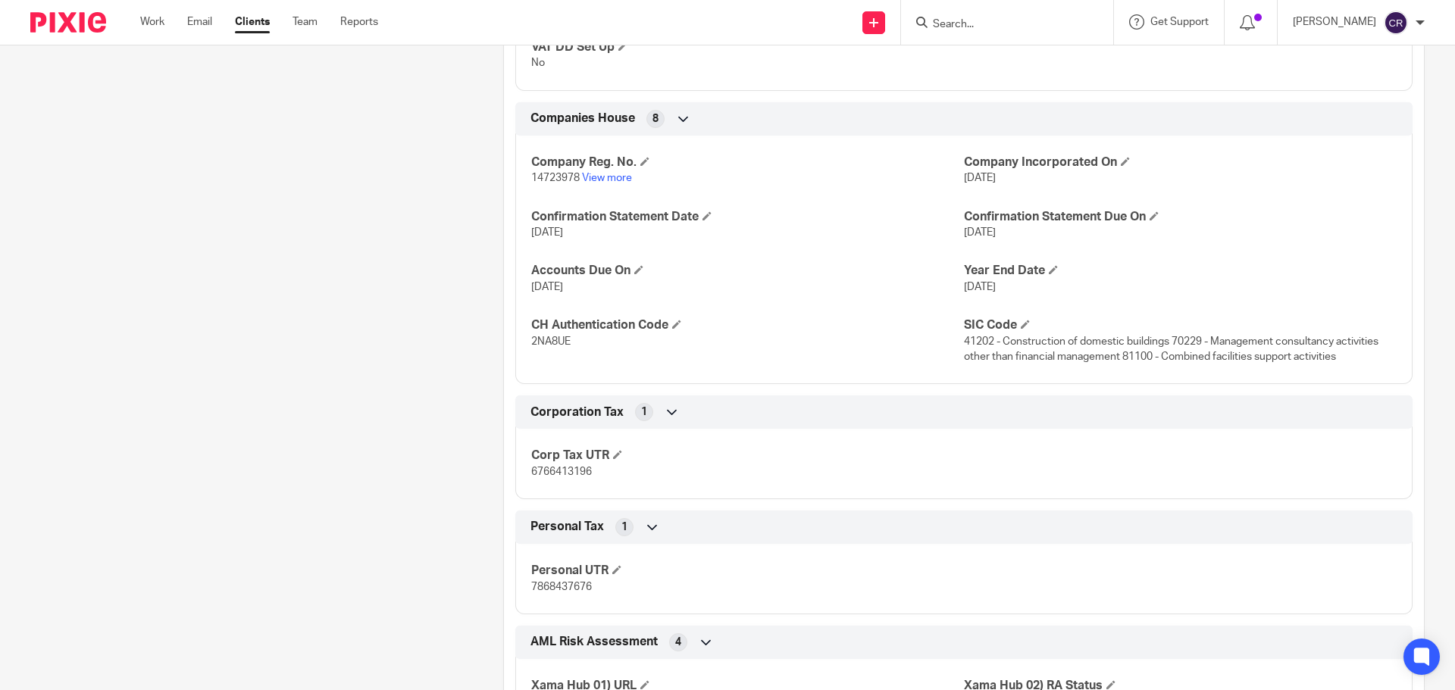
scroll to position [1364, 0]
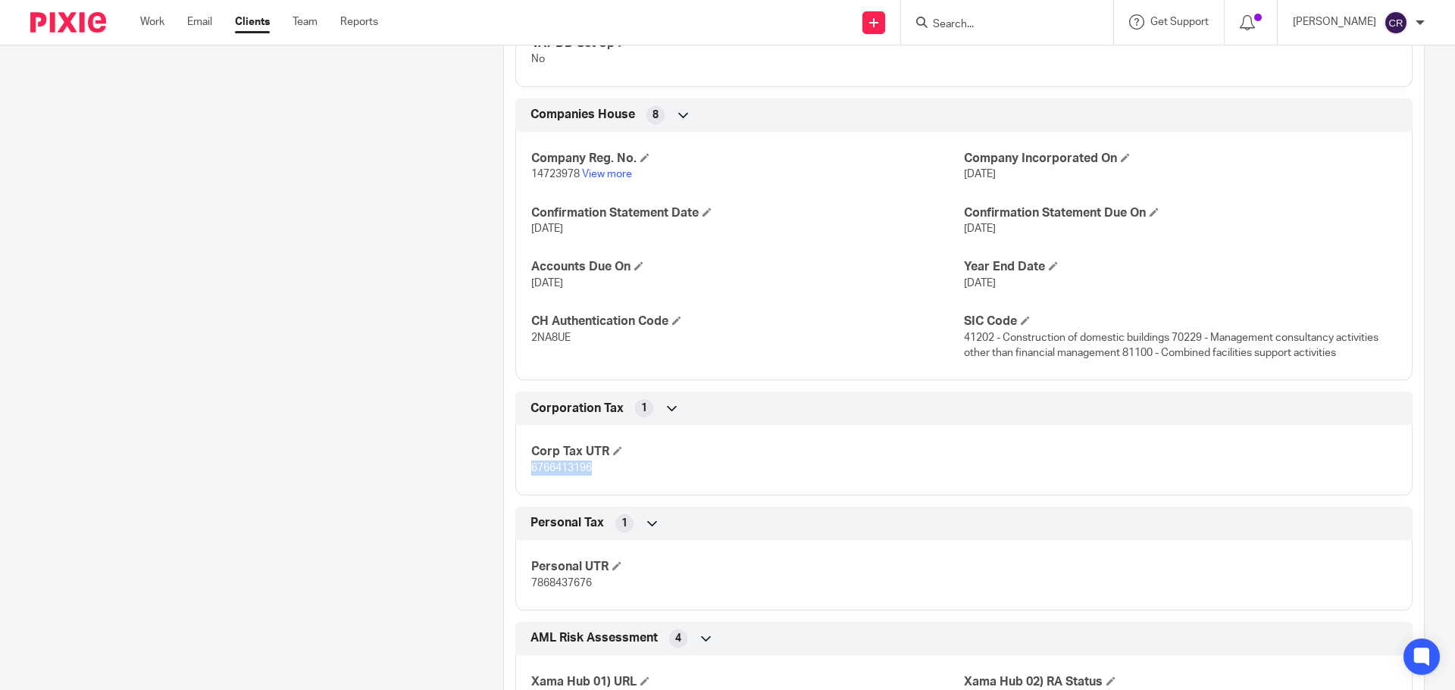
drag, startPoint x: 596, startPoint y: 471, endPoint x: 523, endPoint y: 473, distance: 73.5
click at [523, 473] on div "Corp Tax UTR 6766413196" at bounding box center [963, 455] width 897 height 82
copy span "6766413196"
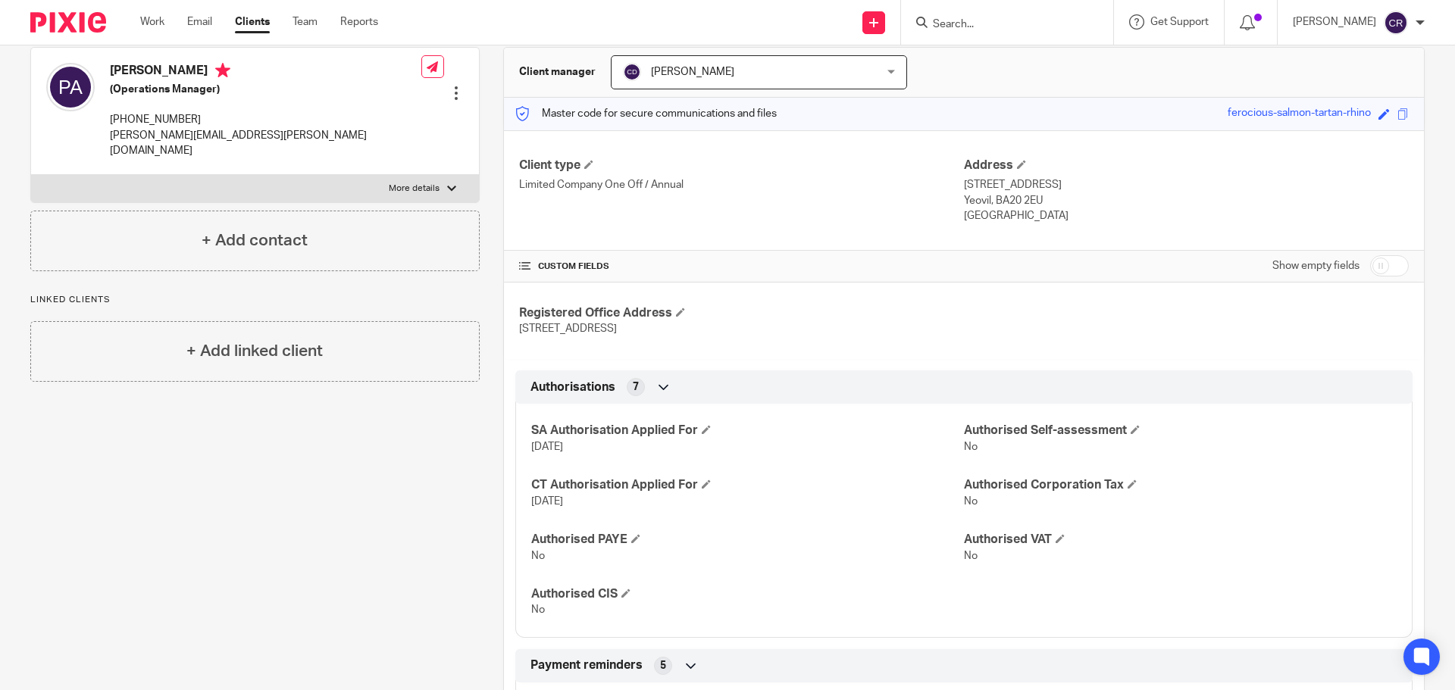
scroll to position [0, 0]
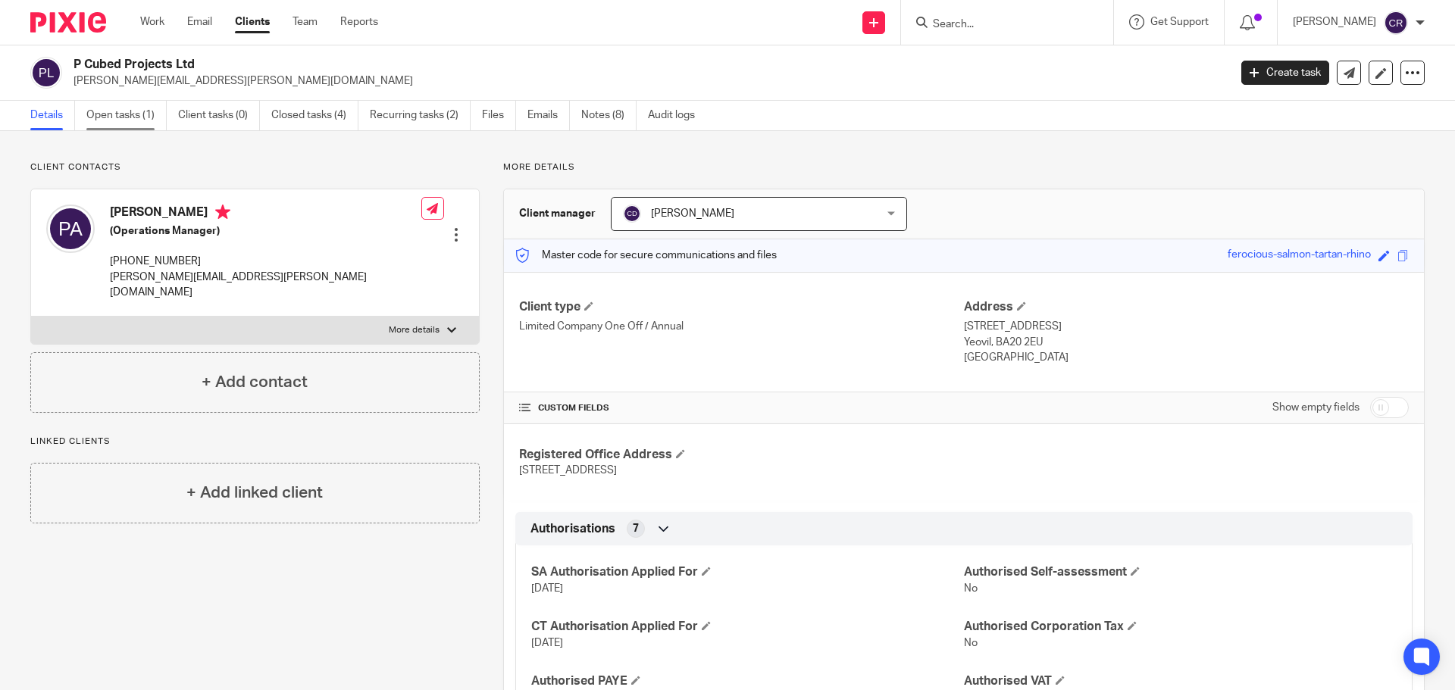
click at [147, 119] on link "Open tasks (1)" at bounding box center [126, 116] width 80 height 30
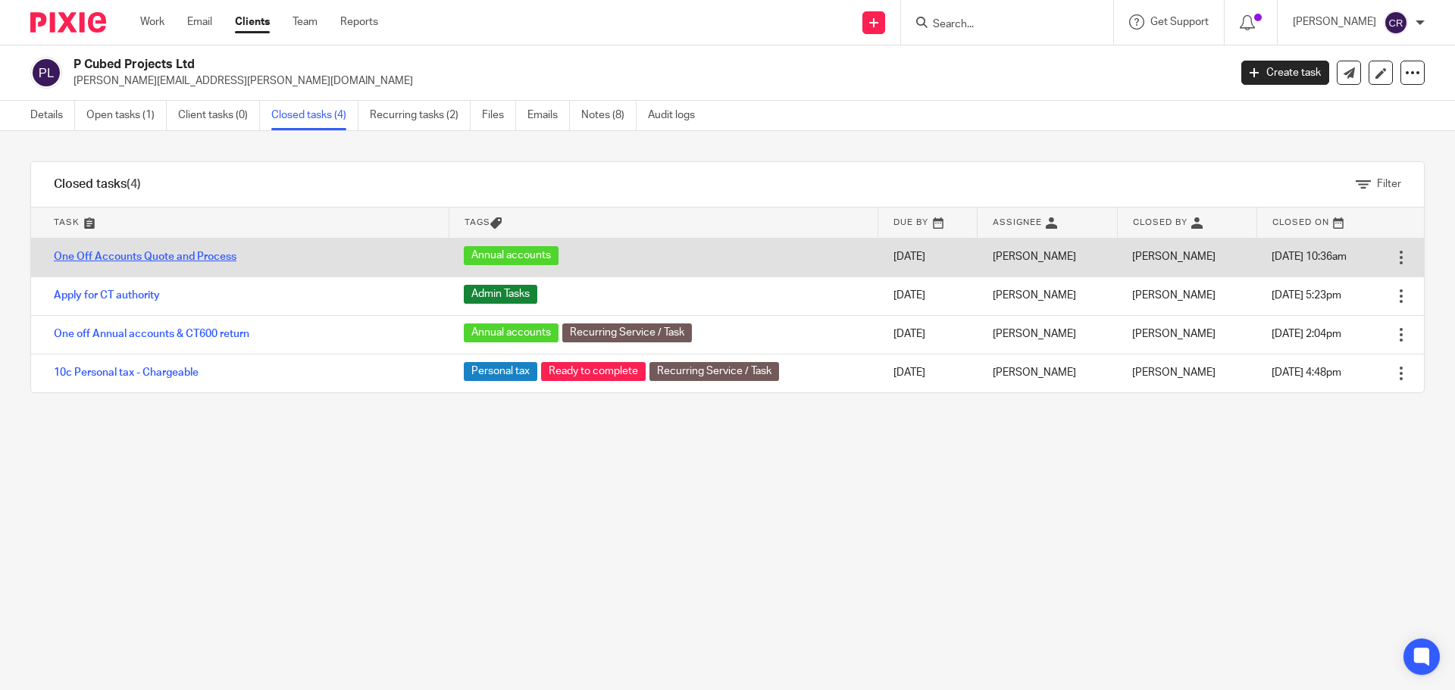
click at [210, 252] on link "One Off Accounts Quote and Process" at bounding box center [145, 257] width 183 height 11
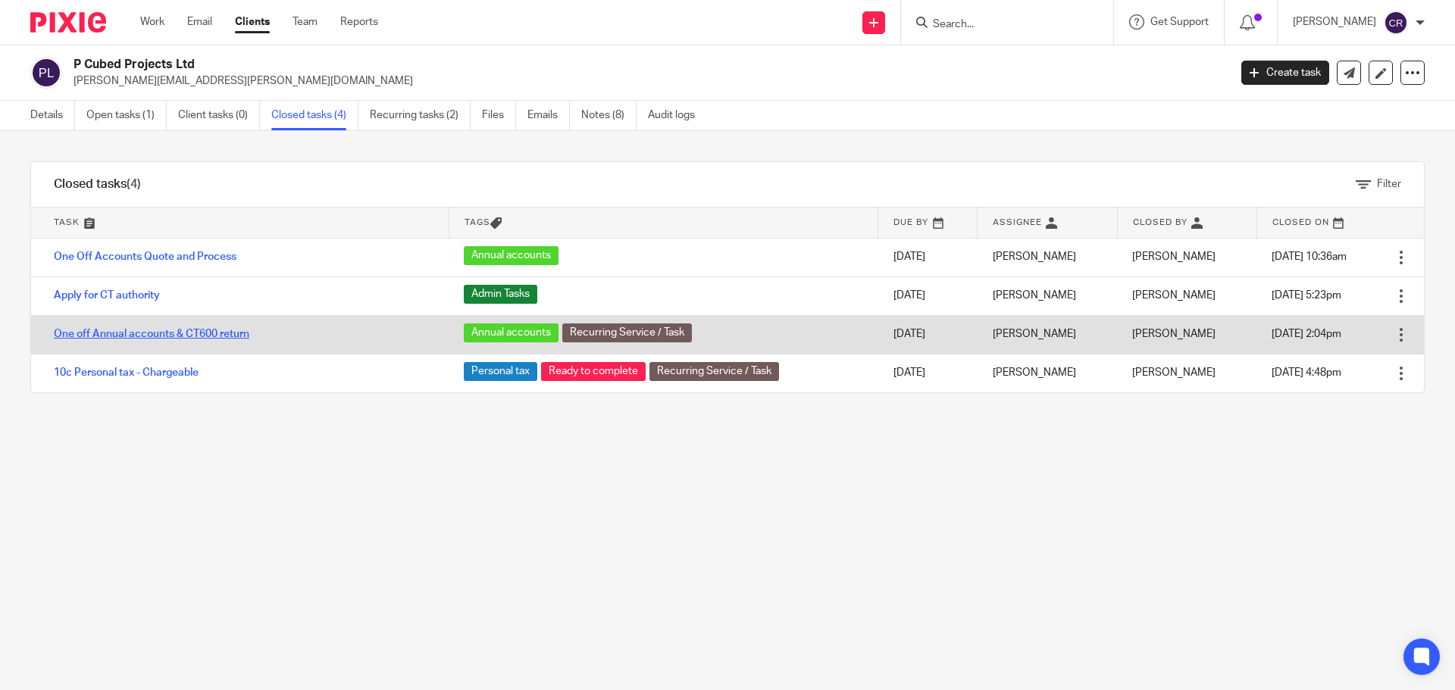
click at [215, 331] on link "One off Annual accounts & CT600 return" at bounding box center [151, 334] width 195 height 11
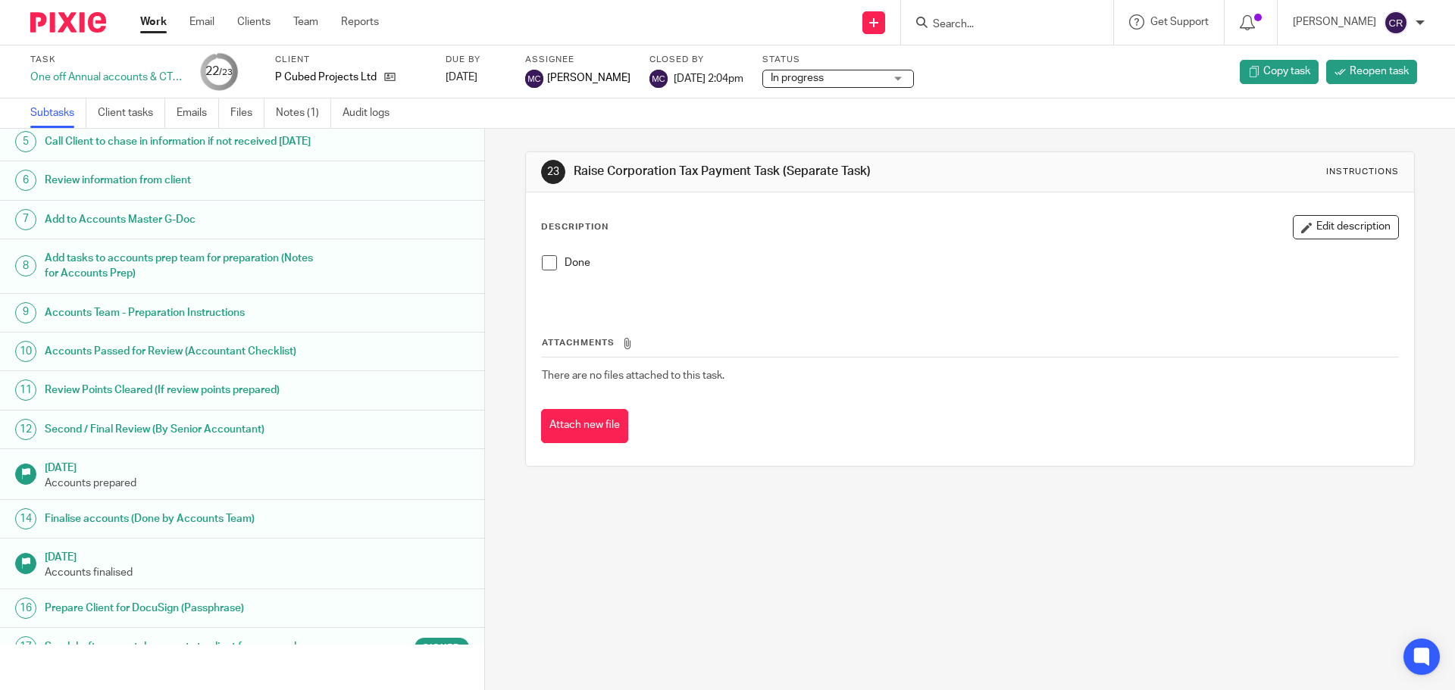
scroll to position [456, 0]
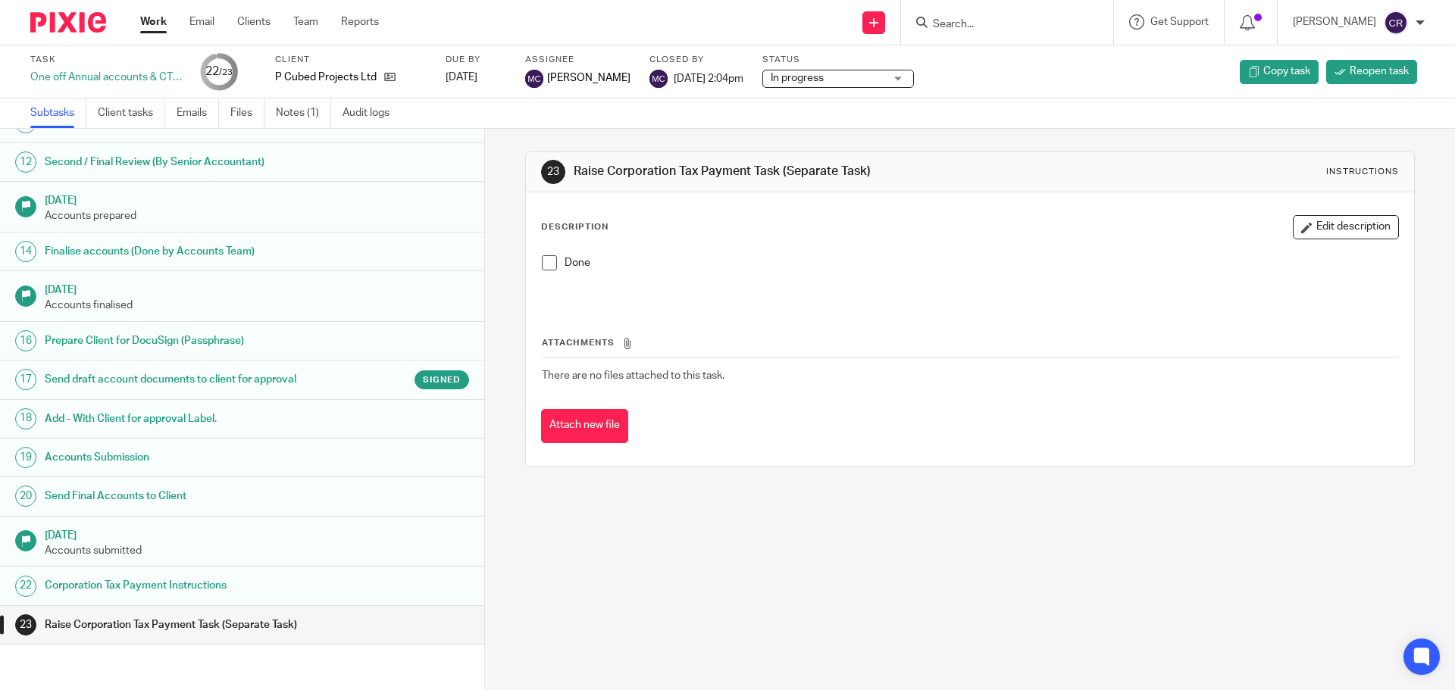
click at [299, 374] on h1 "Send draft account documents to client for approval" at bounding box center [186, 379] width 283 height 23
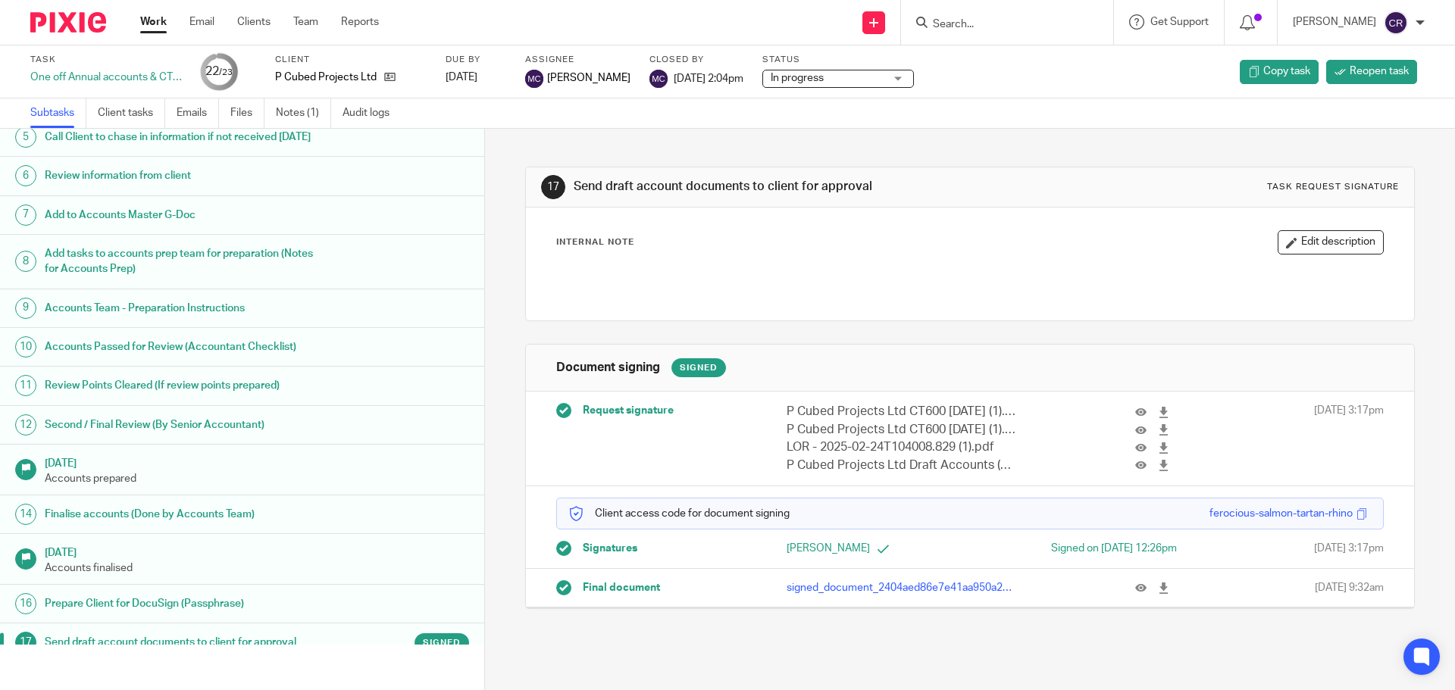
scroll to position [303, 0]
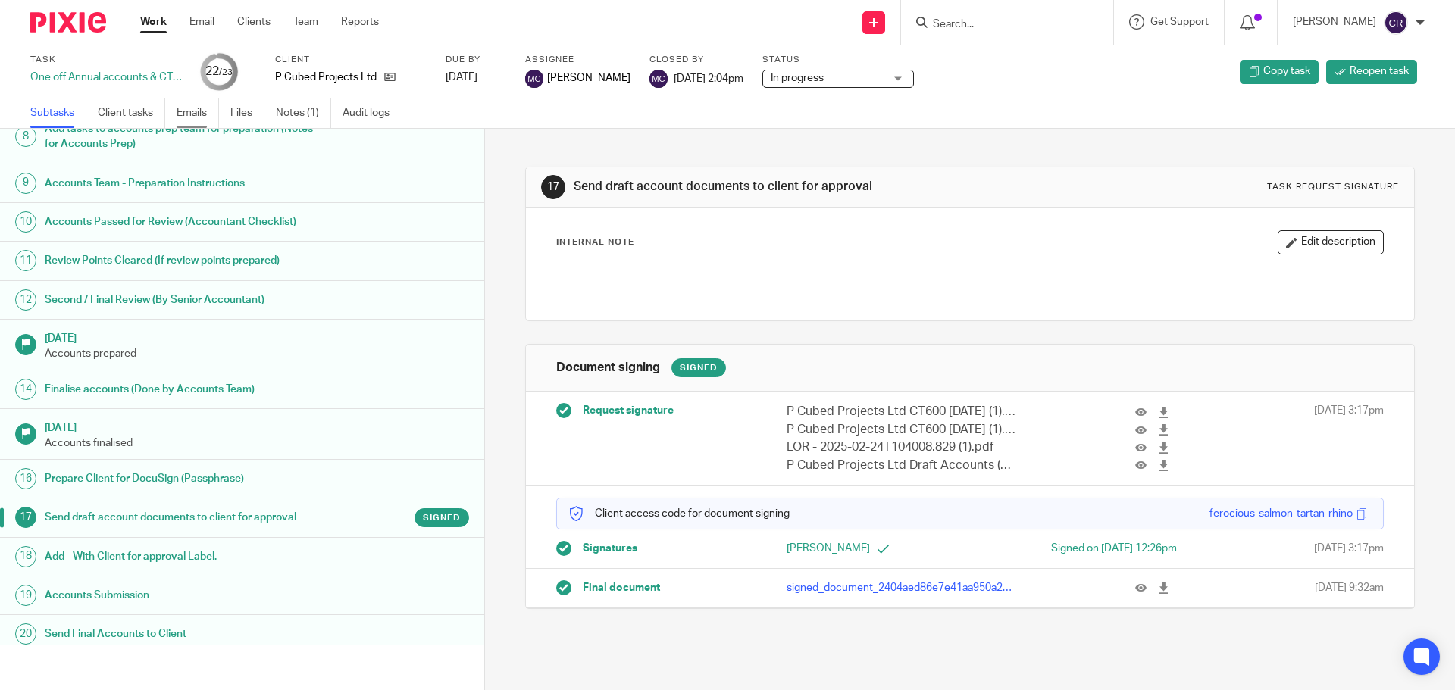
click at [192, 110] on link "Emails" at bounding box center [198, 114] width 42 height 30
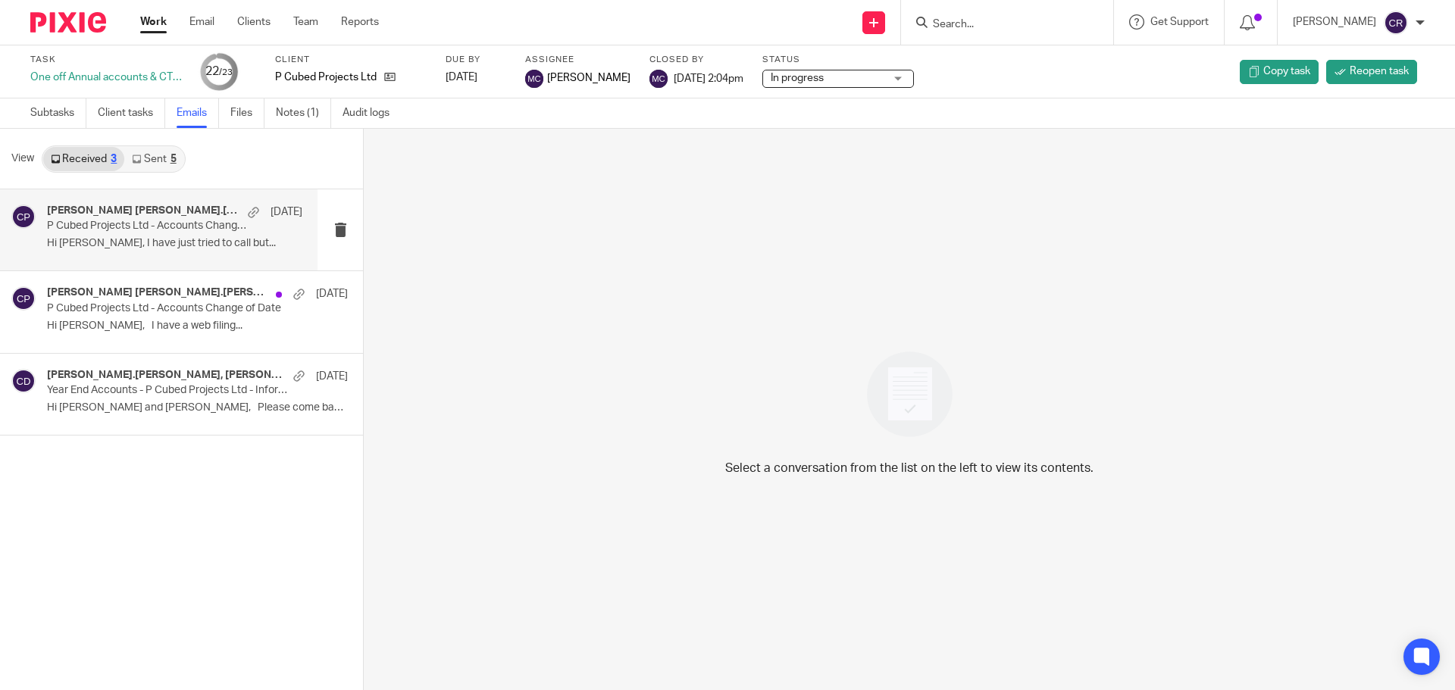
click at [171, 242] on p "Hi Paul, I have just tried to call but..." at bounding box center [174, 243] width 255 height 13
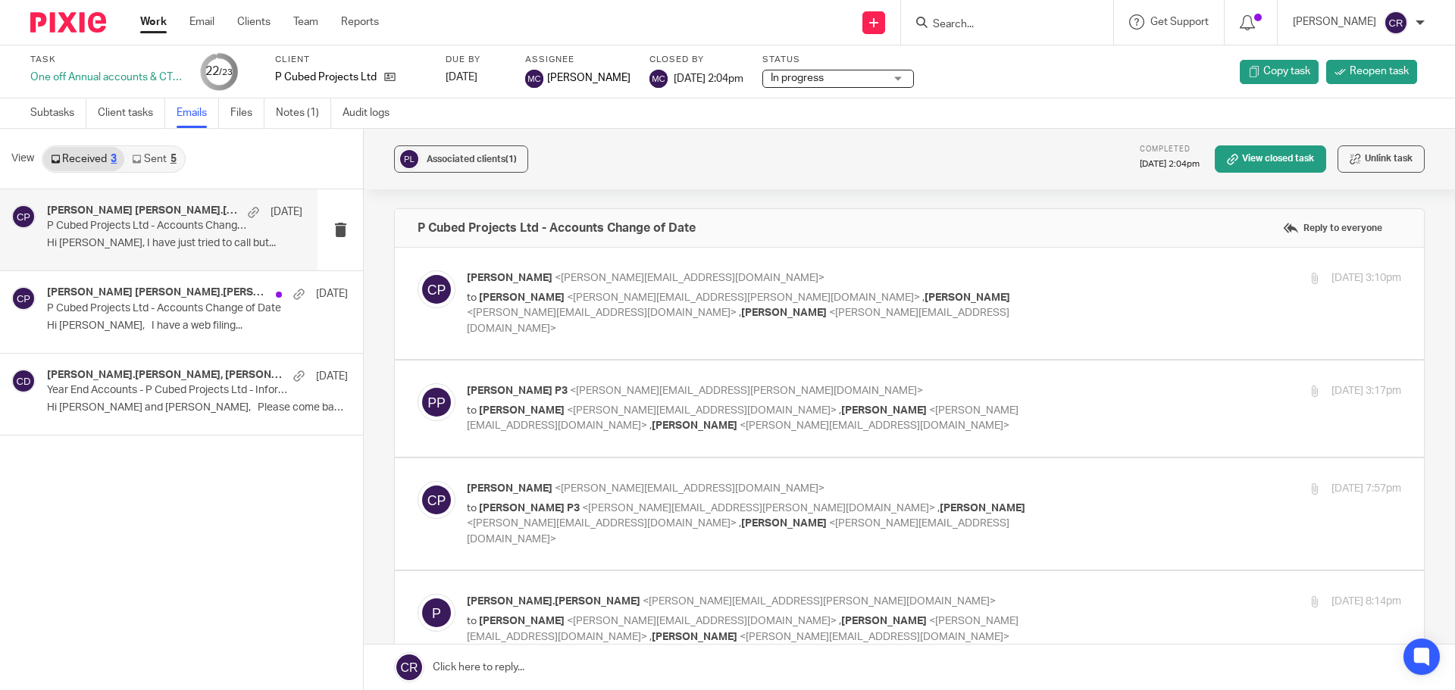
click at [160, 153] on link "Sent 5" at bounding box center [153, 159] width 59 height 24
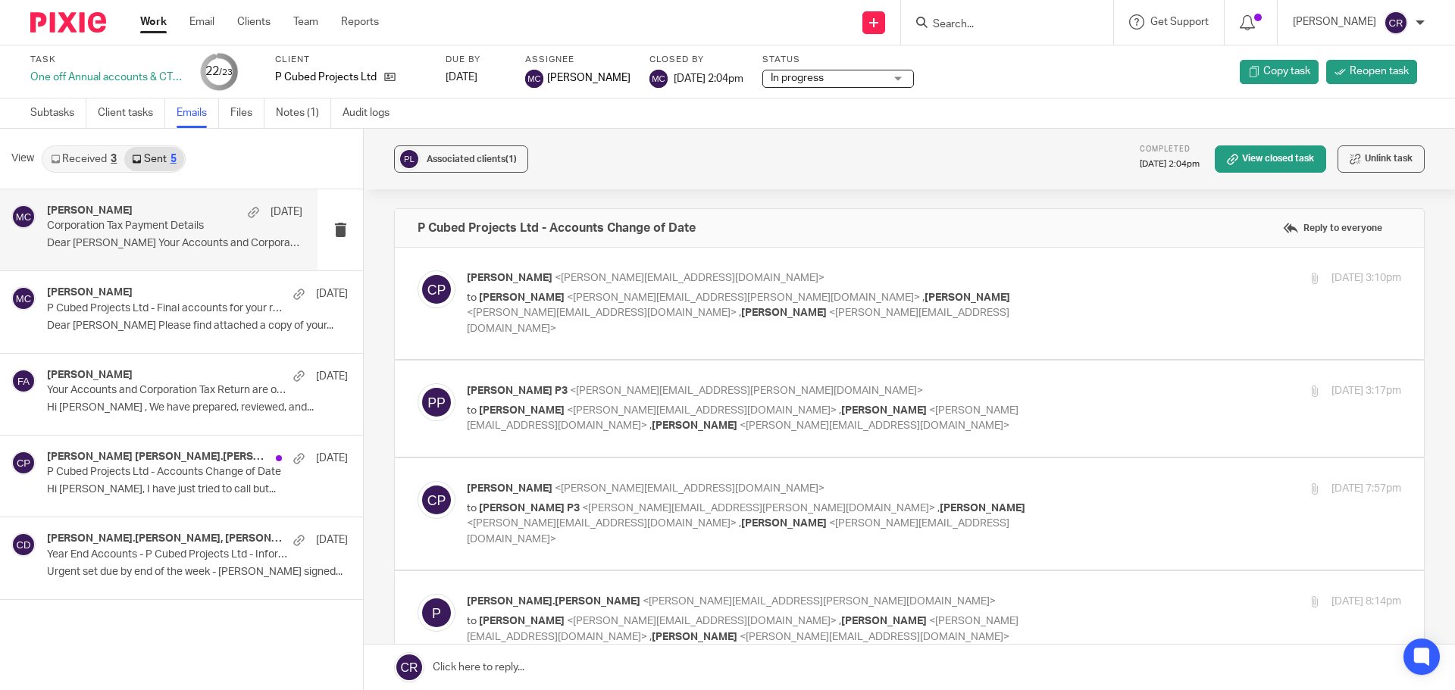
click at [150, 226] on p "Corporation Tax Payment Details" at bounding box center [149, 226] width 205 height 13
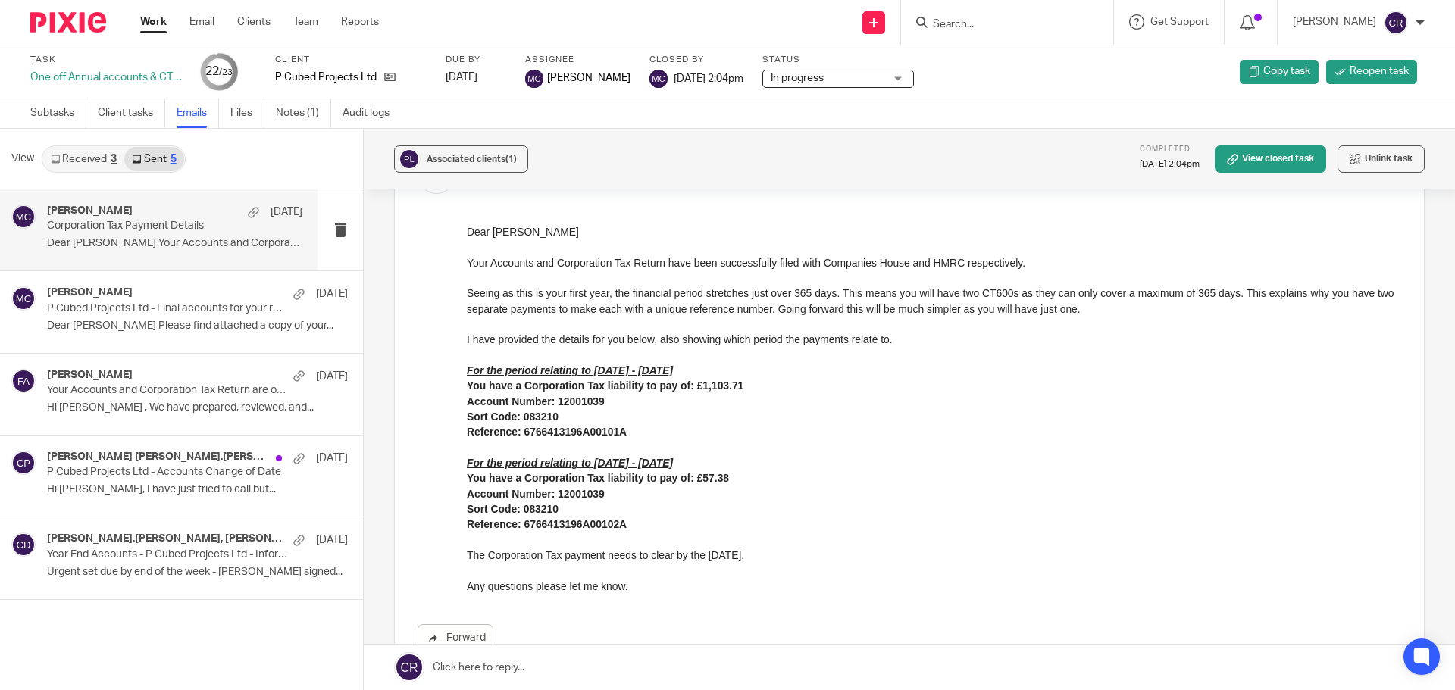
scroll to position [152, 0]
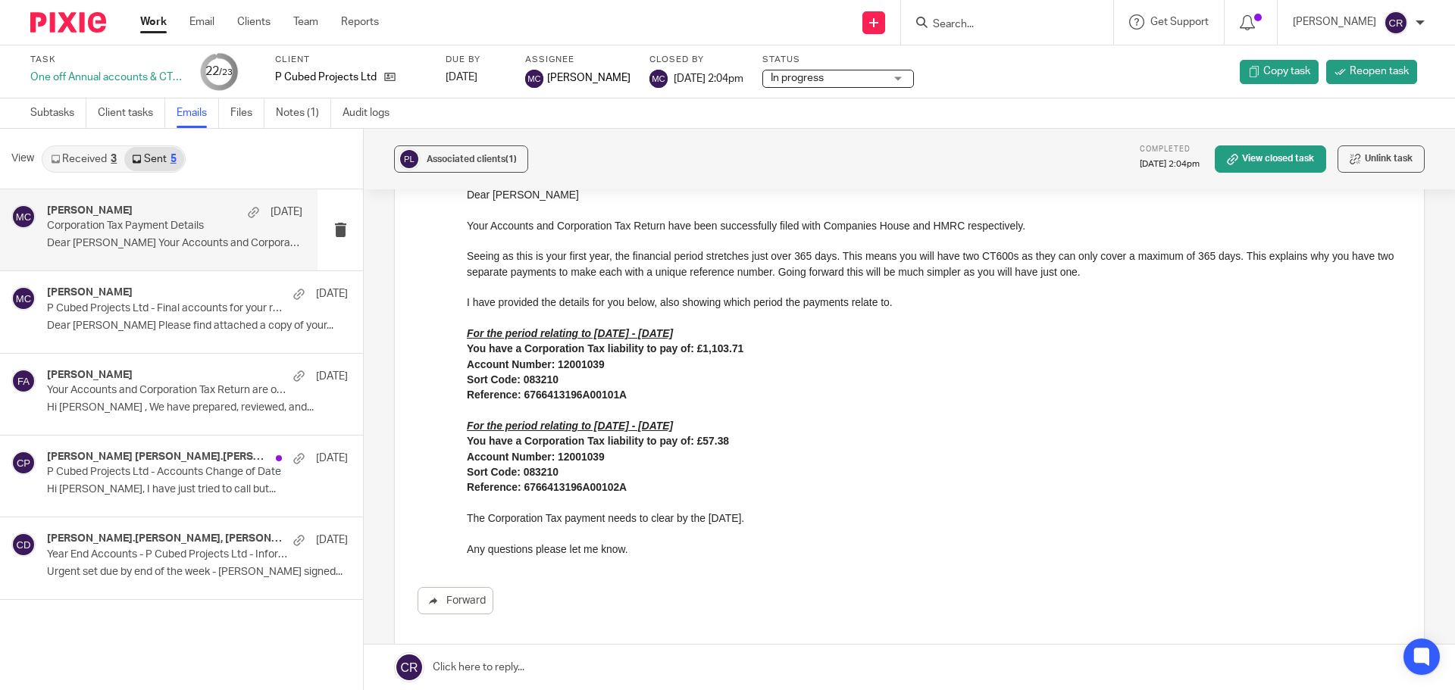
drag, startPoint x: 721, startPoint y: 332, endPoint x: 461, endPoint y: 338, distance: 260.7
click at [467, 338] on html "Dear Paul Your Accounts and Corporation Tax Return have been successfully filed…" at bounding box center [934, 372] width 934 height 370
copy u "For the period relating to 13/03/2023 - 12/03/2024"
drag, startPoint x: 637, startPoint y: 396, endPoint x: 468, endPoint y: 399, distance: 169.0
click at [467, 399] on p "Reference: 6766413196A00101A" at bounding box center [934, 394] width 934 height 15
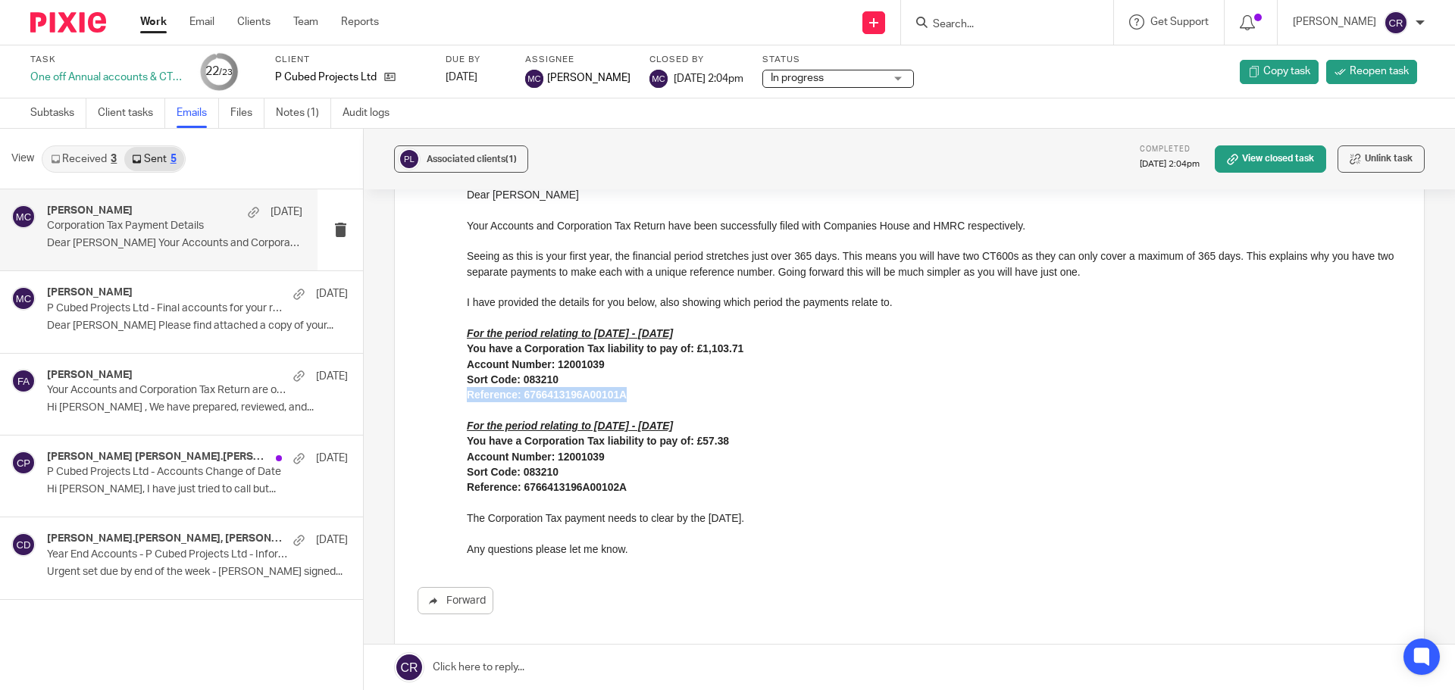
copy strong "Reference: 6766413196A00101A"
drag, startPoint x: 746, startPoint y: 416, endPoint x: 594, endPoint y: 424, distance: 152.5
click at [594, 424] on div "Dear Paul Your Accounts and Corporation Tax Return have been successfully filed…" at bounding box center [934, 372] width 934 height 370
drag, startPoint x: 640, startPoint y: 421, endPoint x: 719, endPoint y: 425, distance: 78.9
click at [649, 423] on u "For the period relating to 13/03/2024 - 31/03/2024" at bounding box center [570, 426] width 206 height 12
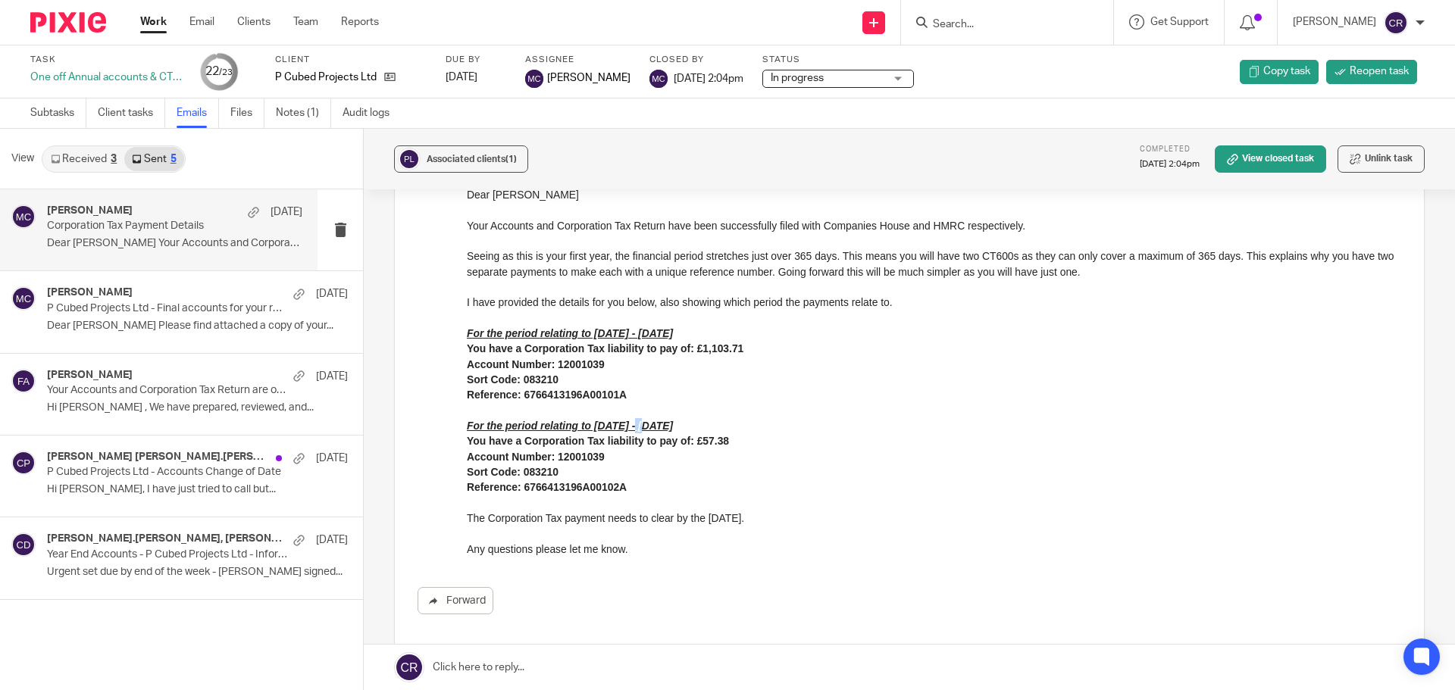
drag, startPoint x: 658, startPoint y: 435, endPoint x: 468, endPoint y: 430, distance: 190.3
click at [468, 430] on p "For the period relating to 13/03/2024 - 31/03/2024" at bounding box center [934, 425] width 934 height 15
copy u "For the period relating to 13/03/2024 - 31/03/2024"
drag, startPoint x: 152, startPoint y: 309, endPoint x: 459, endPoint y: 493, distance: 357.5
click html "Dear Paul Your Accounts and Corporation Tax Return have been successfully filed…"
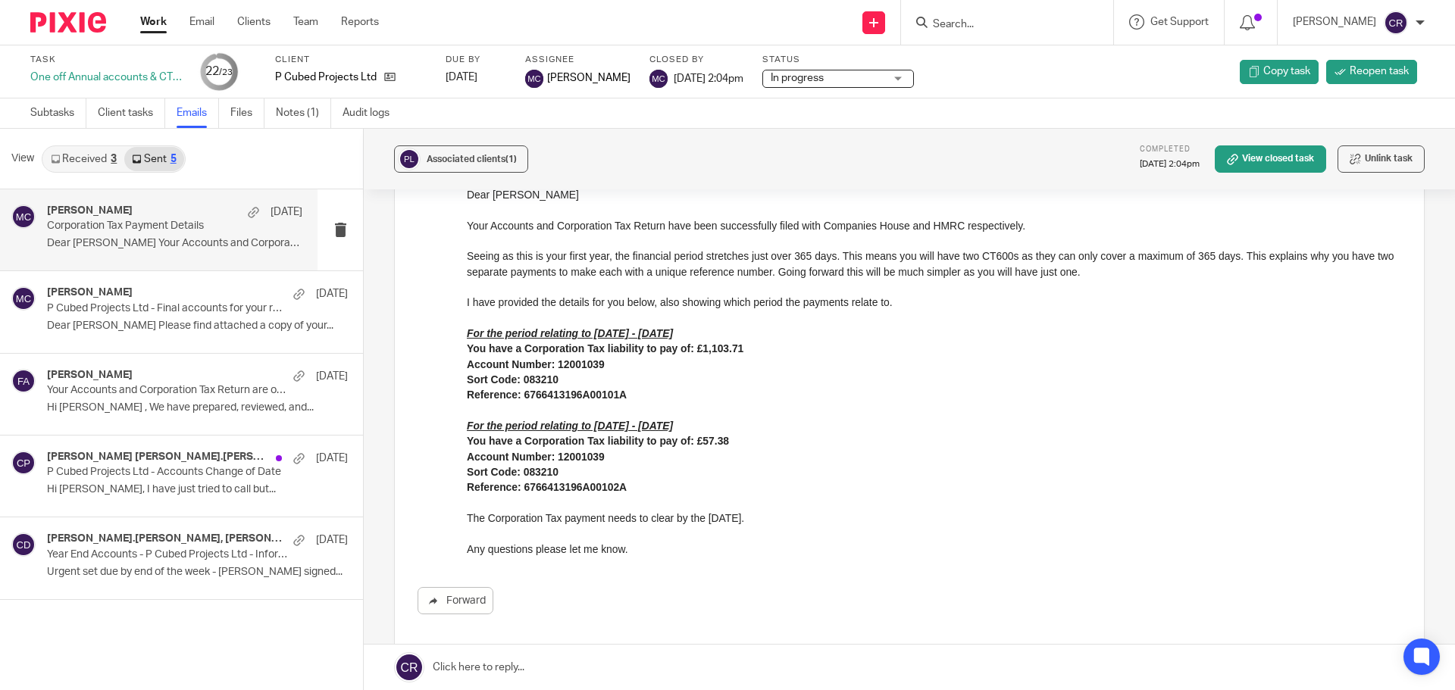
copy strong
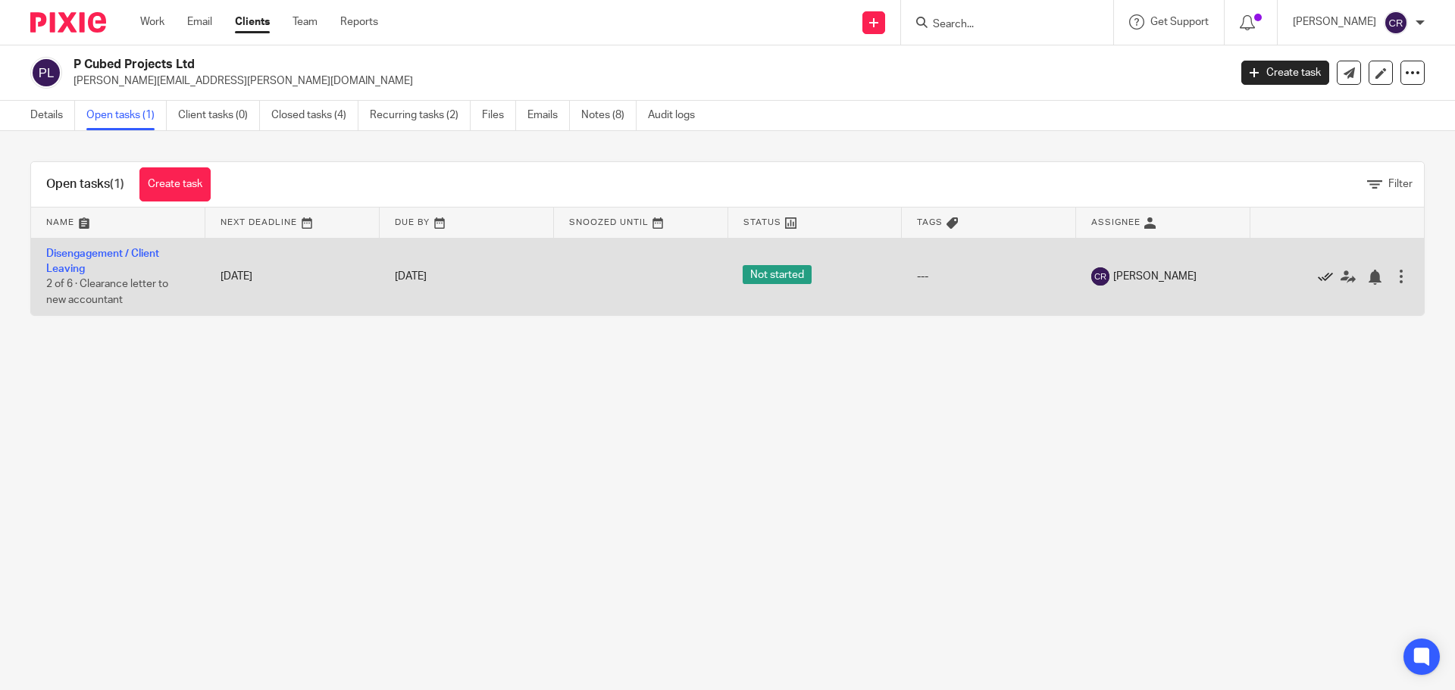
click at [1318, 275] on icon at bounding box center [1325, 277] width 15 height 15
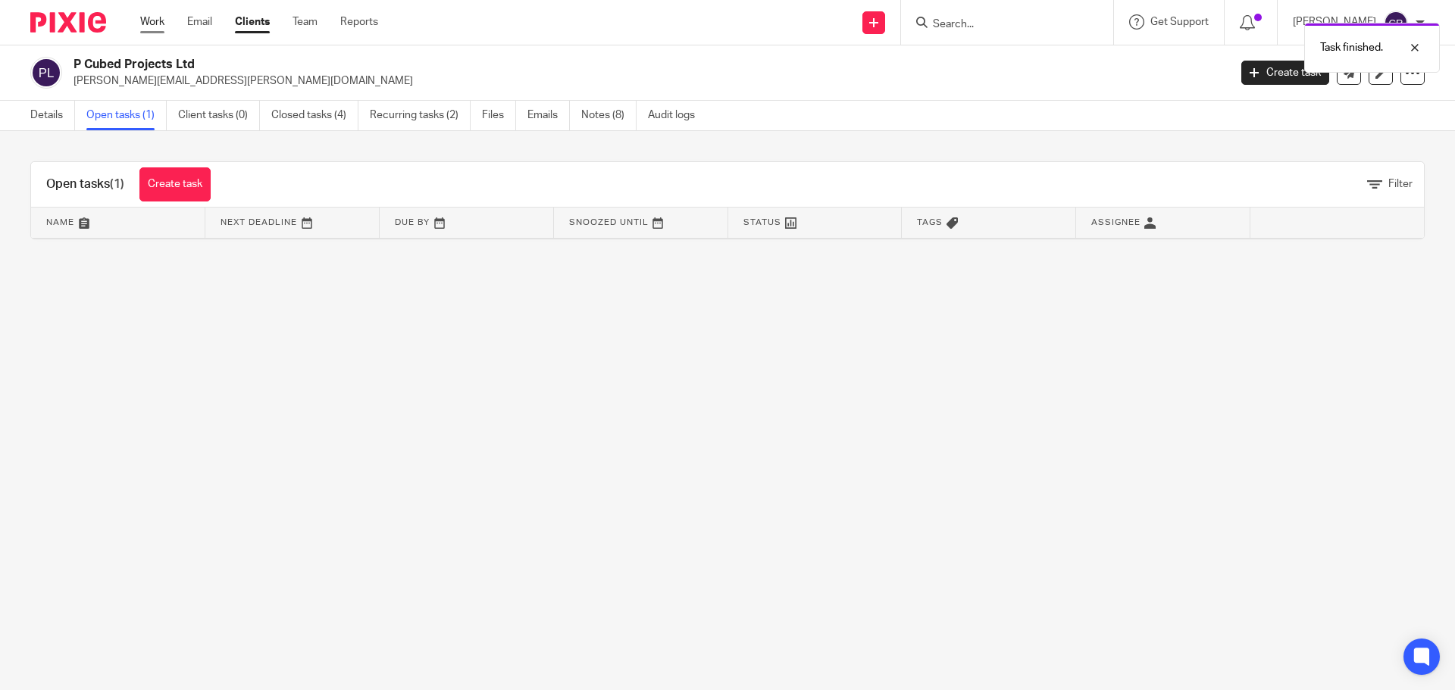
click at [159, 27] on link "Work" at bounding box center [152, 21] width 24 height 15
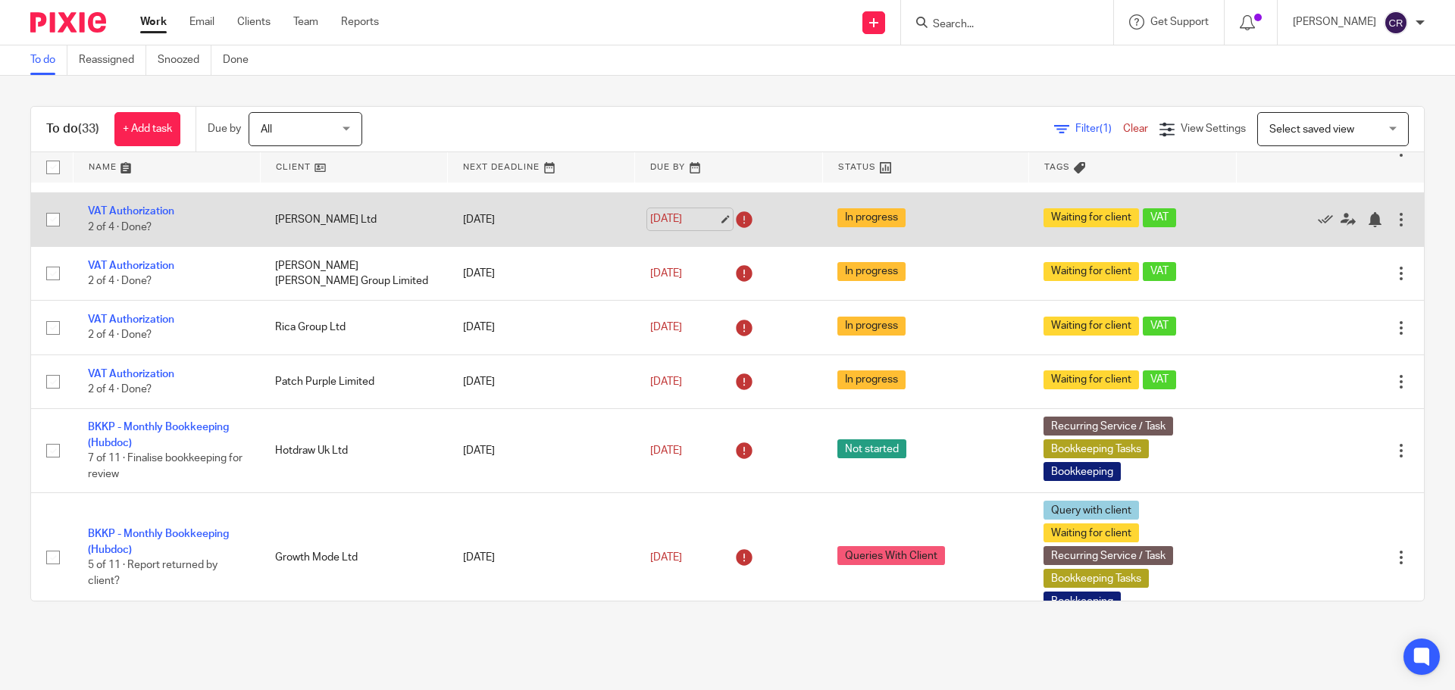
scroll to position [76, 0]
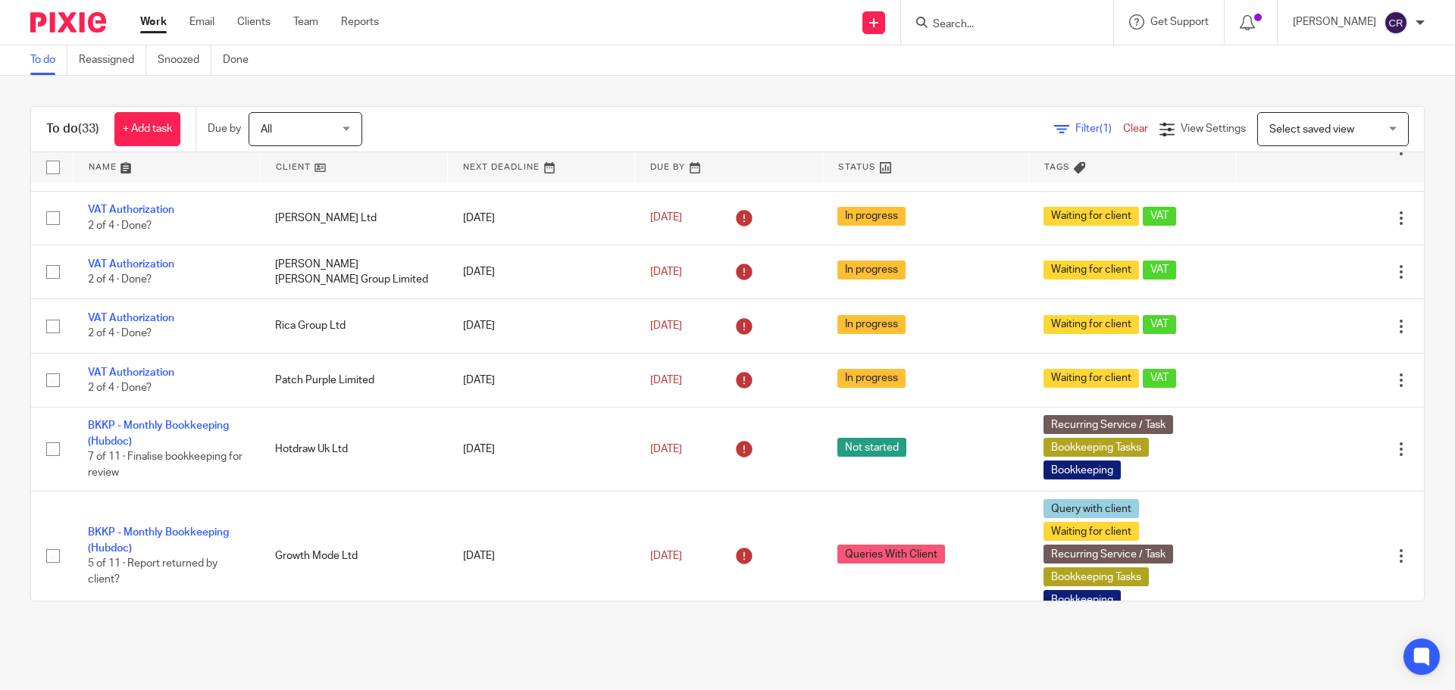
click at [1042, 27] on input "Search" at bounding box center [999, 25] width 136 height 14
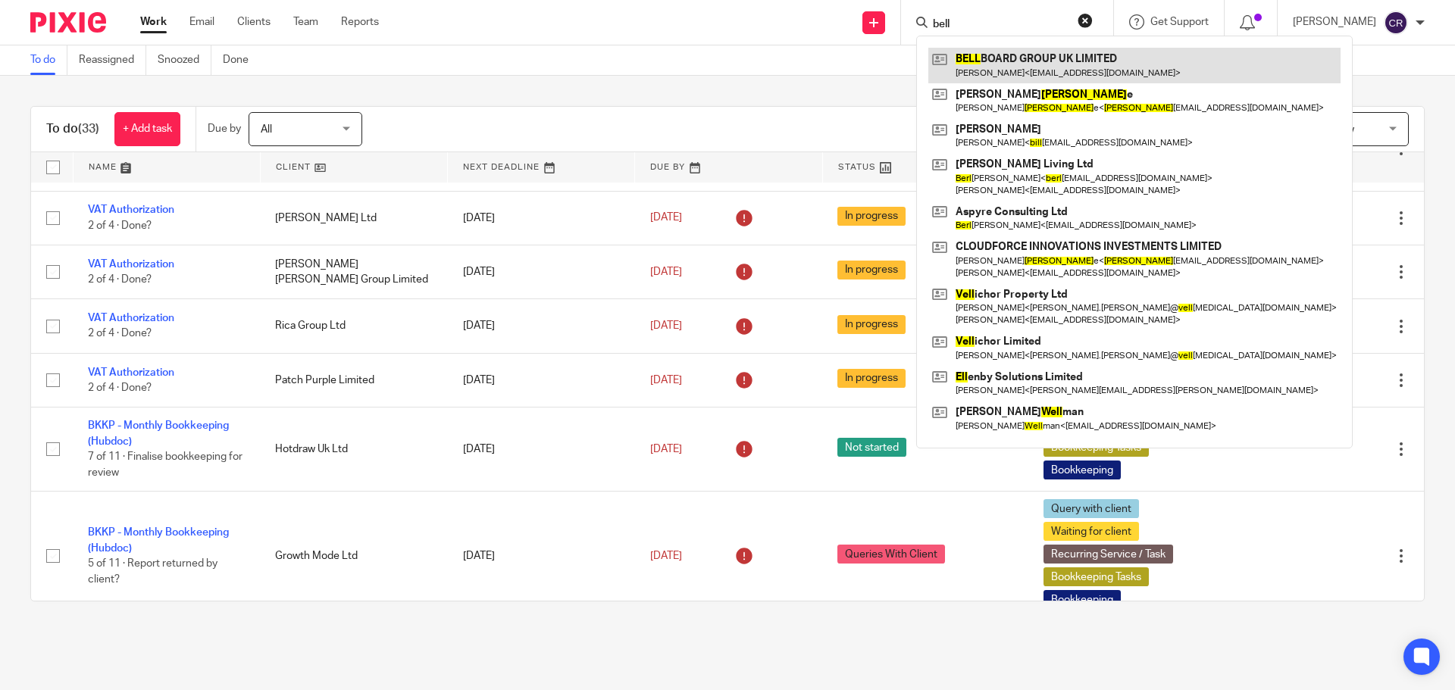
type input "bell"
click at [1050, 61] on link at bounding box center [1134, 65] width 412 height 35
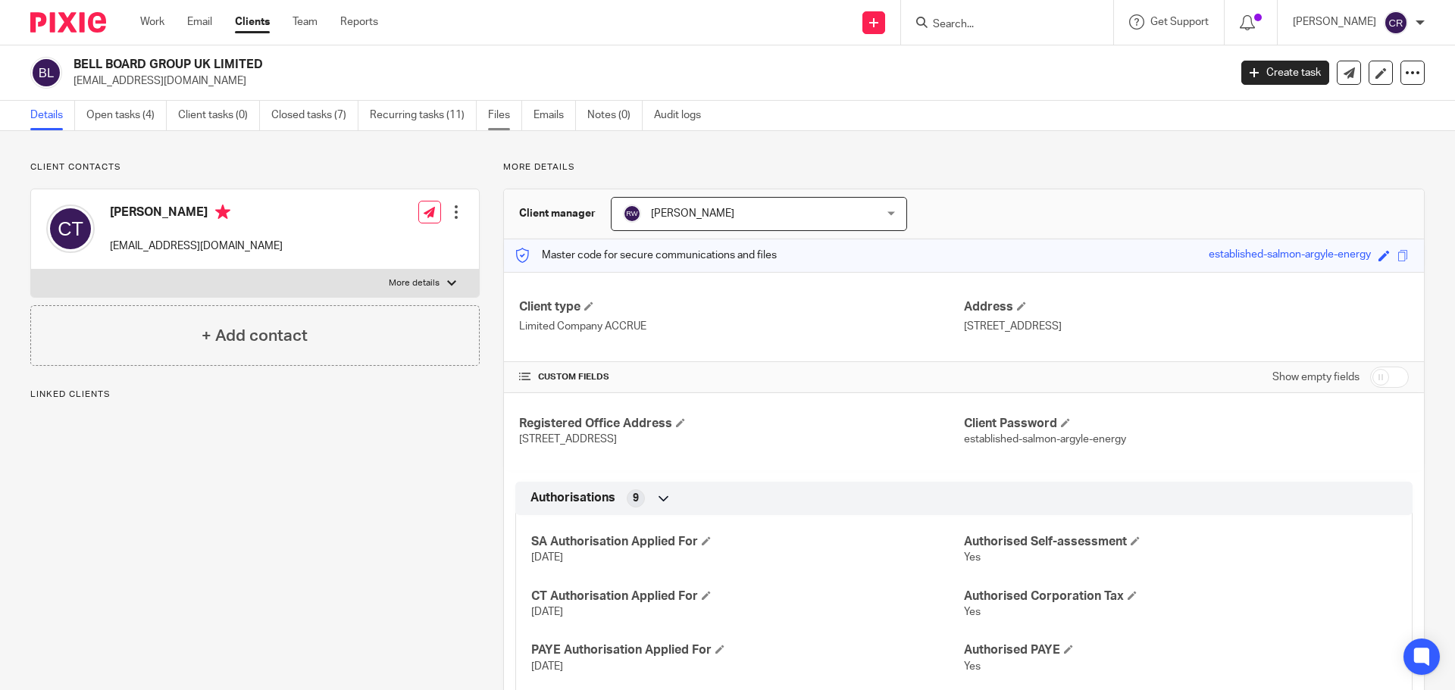
click at [491, 120] on link "Files" at bounding box center [505, 116] width 34 height 30
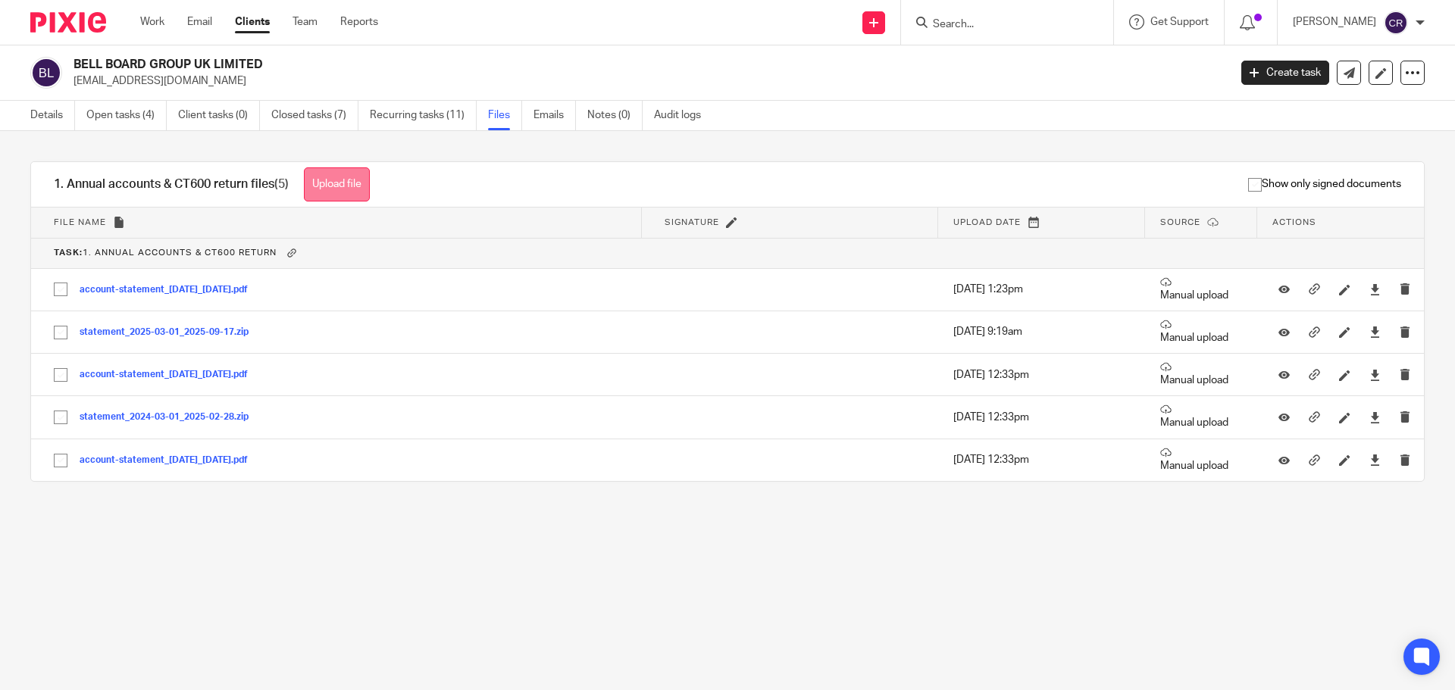
click at [334, 200] on button "Upload file" at bounding box center [337, 184] width 66 height 34
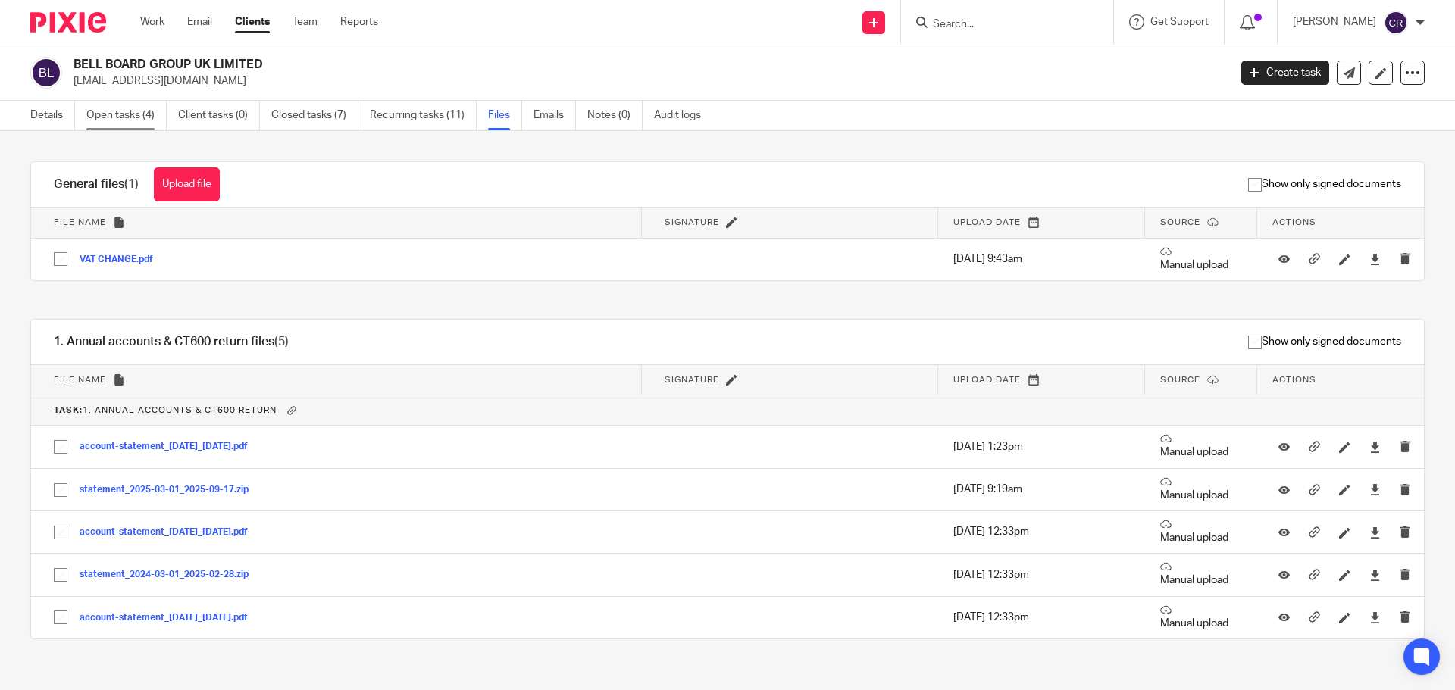
click at [125, 121] on link "Open tasks (4)" at bounding box center [126, 116] width 80 height 30
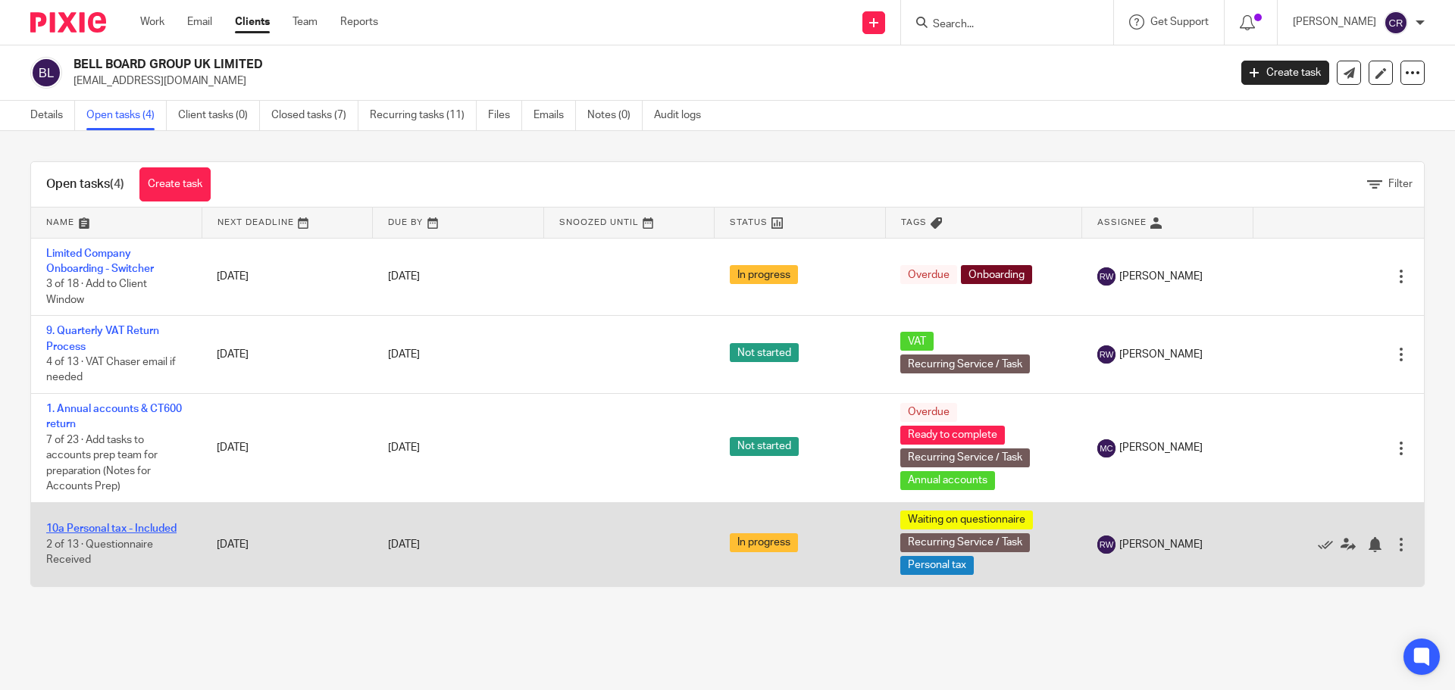
click at [93, 530] on link "10a Personal tax - Included" at bounding box center [111, 529] width 130 height 11
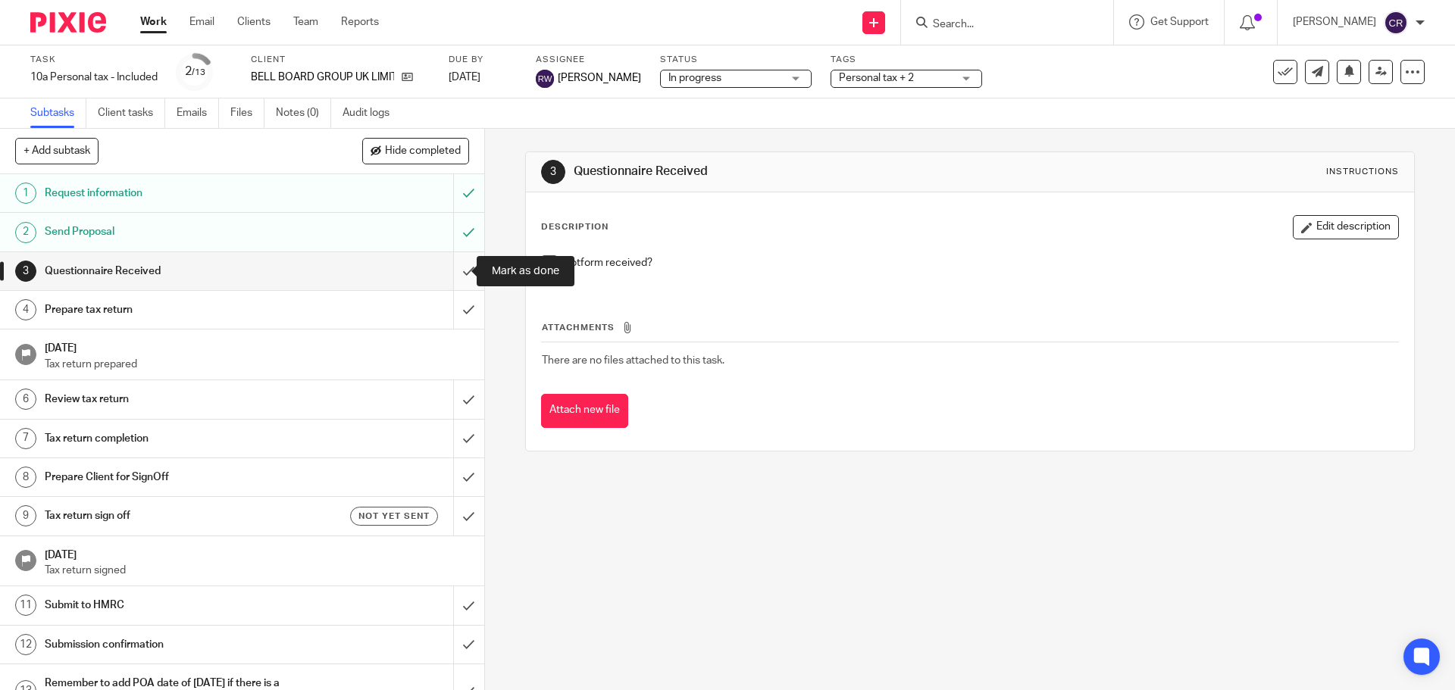
click at [443, 268] on input "submit" at bounding box center [242, 271] width 484 height 38
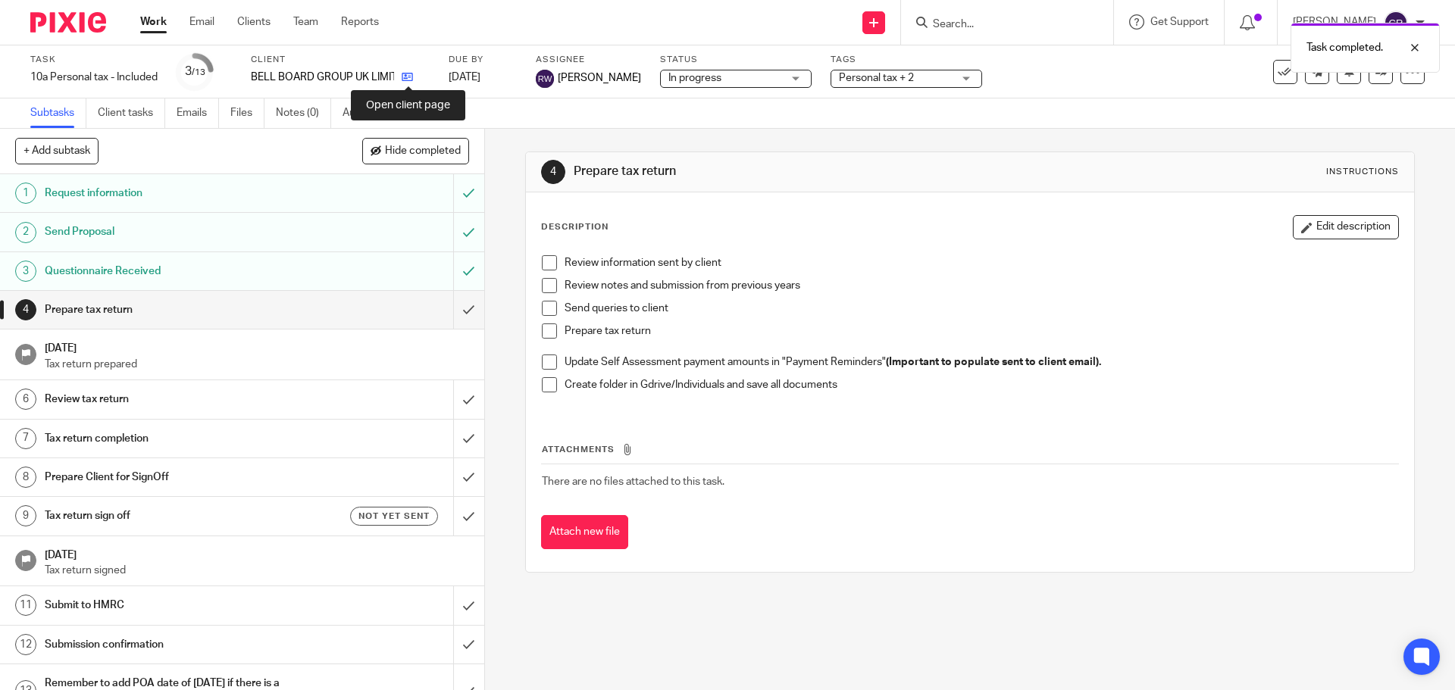
click at [407, 80] on icon at bounding box center [407, 76] width 11 height 11
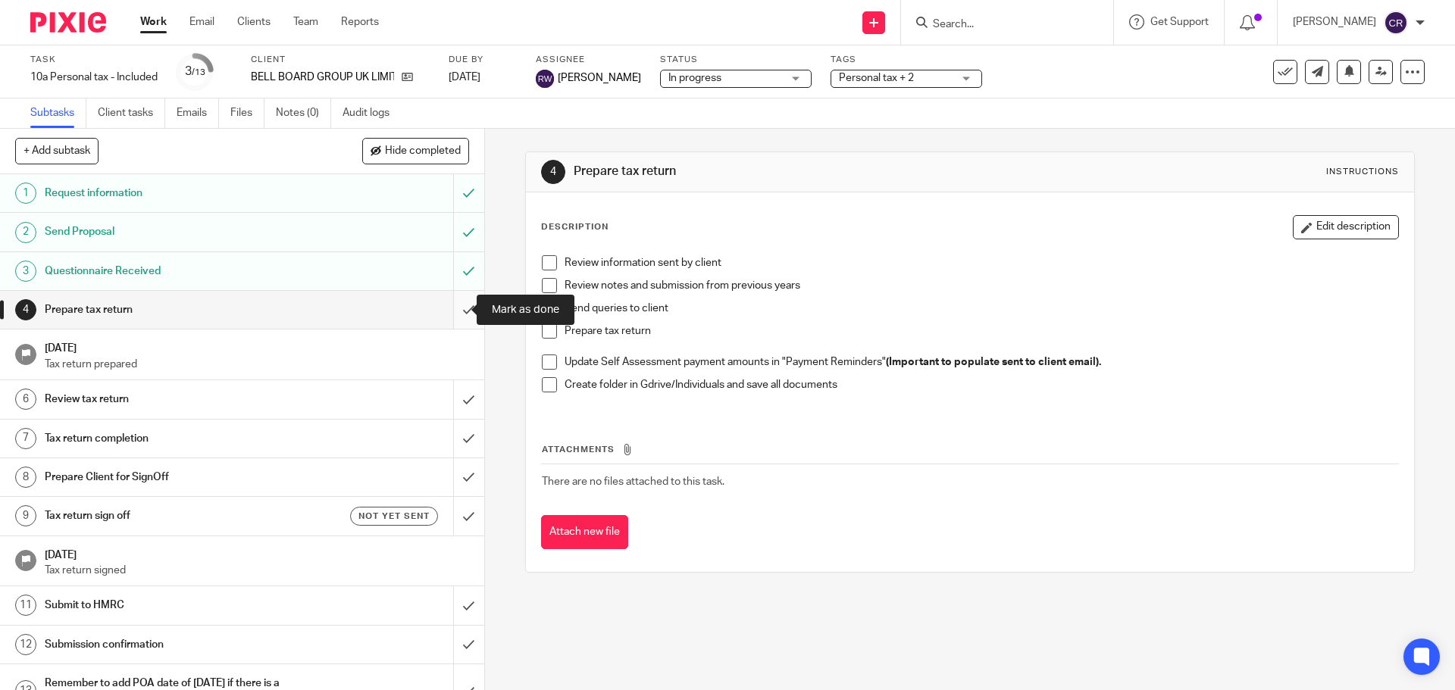
click at [454, 316] on input "submit" at bounding box center [242, 310] width 484 height 38
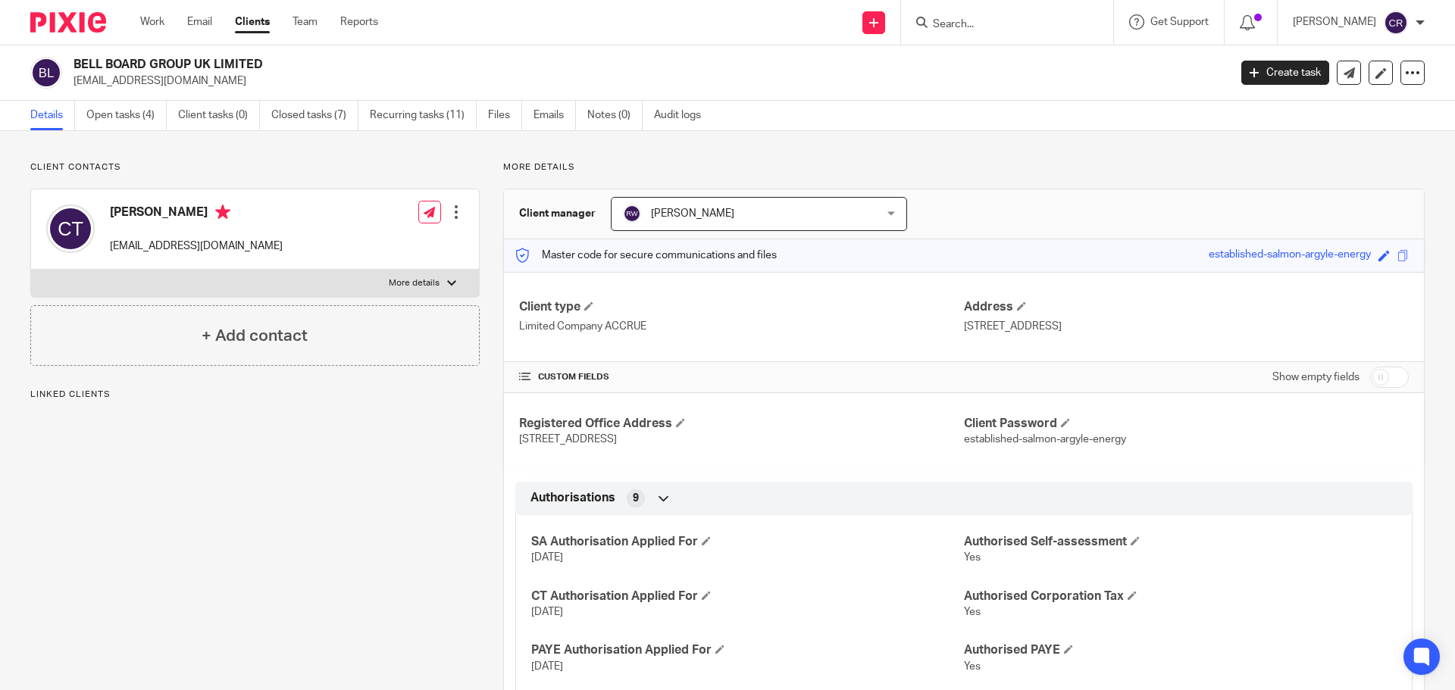
click at [399, 273] on label "More details" at bounding box center [255, 283] width 448 height 27
click at [31, 270] on input "More details" at bounding box center [30, 269] width 1 height 1
checkbox input "true"
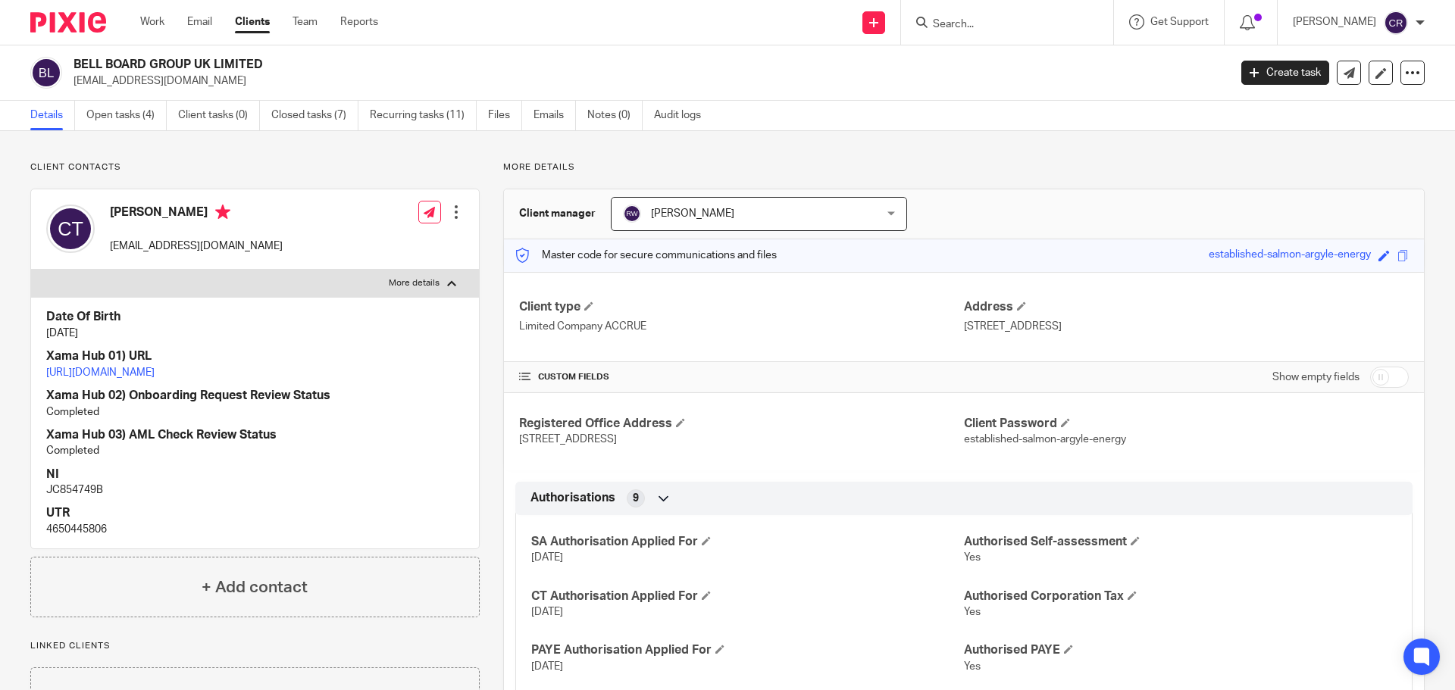
click at [133, 205] on h4 "Claire Templar" at bounding box center [196, 214] width 173 height 19
copy h4 "Claire Templar"
click at [155, 374] on link "https://platform.xamatech.com/portal/crm/clients/3b90b830-e7bd-11ef-a939-0bd4e4…" at bounding box center [100, 373] width 108 height 11
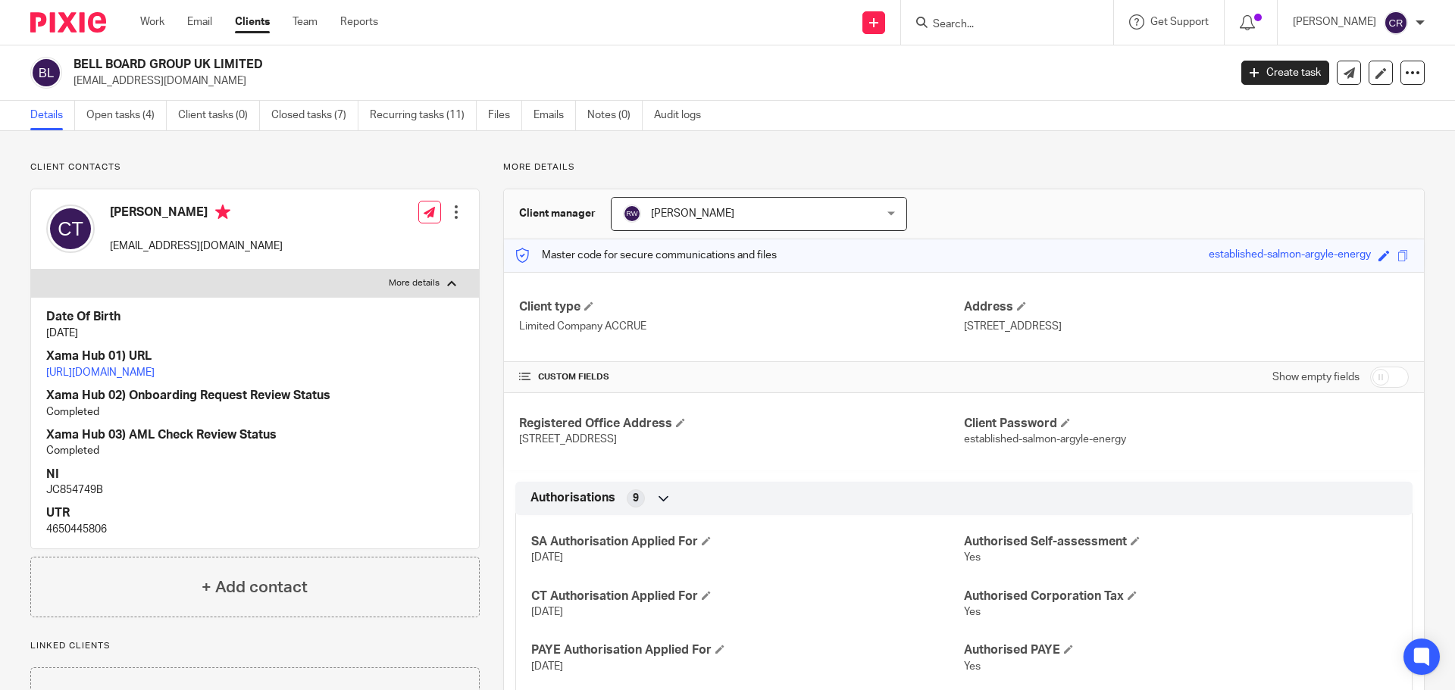
click at [78, 537] on p "4650445806" at bounding box center [255, 529] width 418 height 15
copy p "4650445806"
click at [74, 498] on p "JC854749B" at bounding box center [255, 490] width 418 height 15
click at [73, 498] on p "JC854749B" at bounding box center [255, 490] width 418 height 15
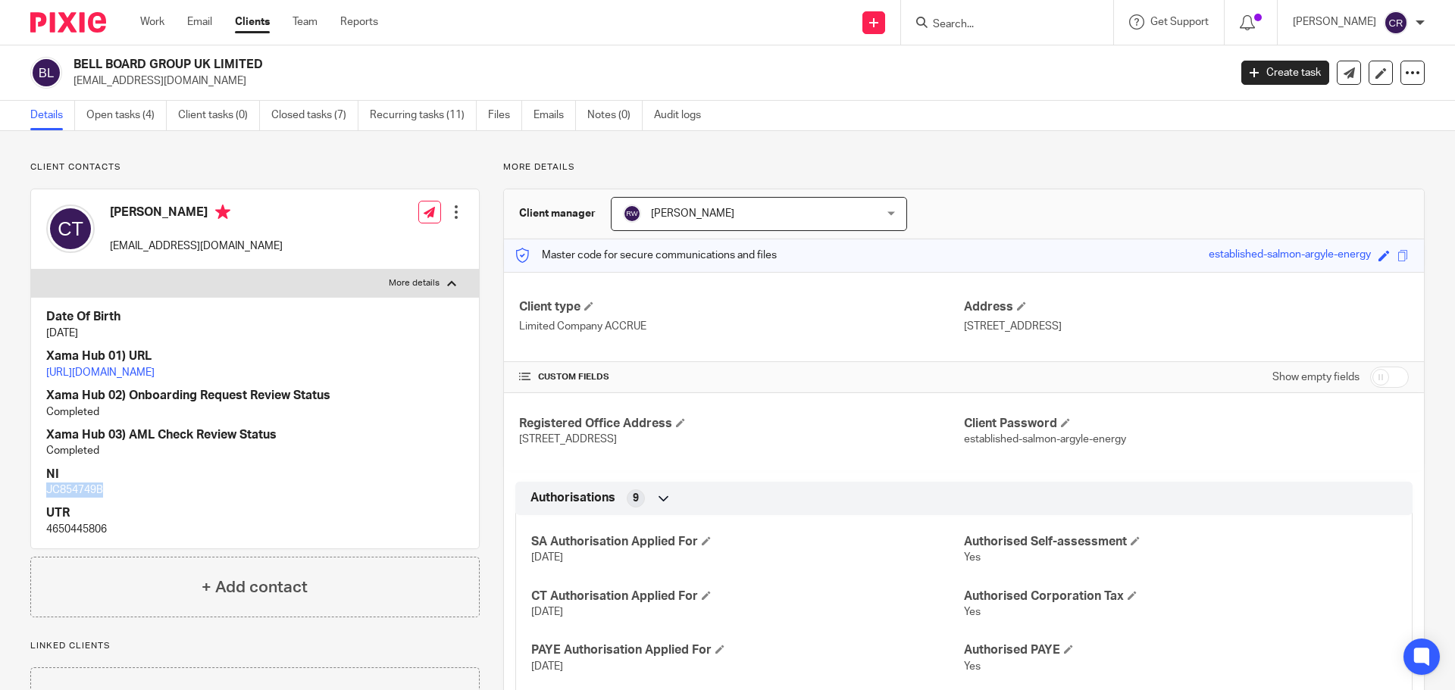
copy p "JC854749B"
drag, startPoint x: 1021, startPoint y: 327, endPoint x: 958, endPoint y: 326, distance: 62.9
click at [964, 326] on p "10 Heron Way, Hickling, Norwich, Norfolk, NR12 0YQ" at bounding box center [1186, 326] width 445 height 15
copy p "10 Heron Way"
click at [1051, 328] on p "10 Heron Way, Hickling, Norwich, Norfolk, NR12 0YQ" at bounding box center [1186, 326] width 445 height 15
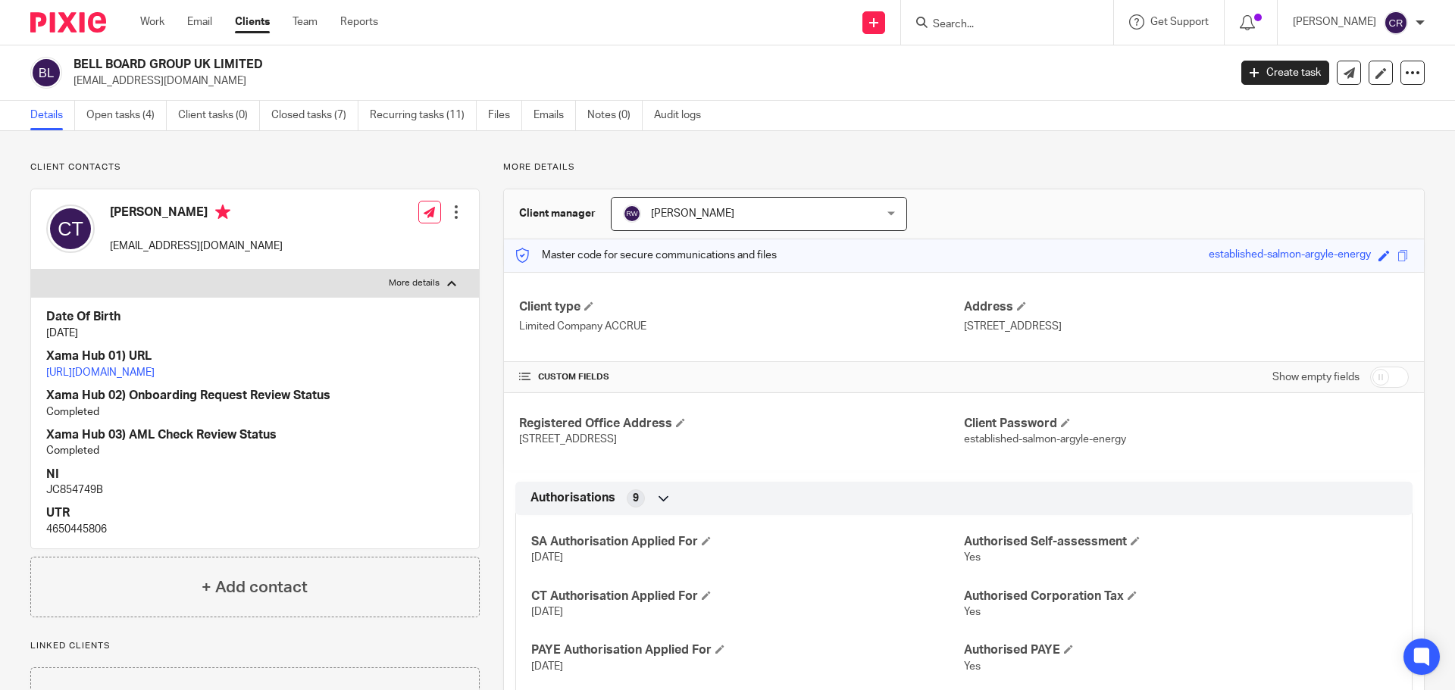
click at [1050, 328] on p "10 Heron Way, Hickling, Norwich, Norfolk, NR12 0YQ" at bounding box center [1186, 326] width 445 height 15
copy p "Hickling"
click at [1073, 328] on p "10 Heron Way, Hickling, Norwich, Norfolk, NR12 0YQ" at bounding box center [1186, 326] width 445 height 15
copy p "Norwich"
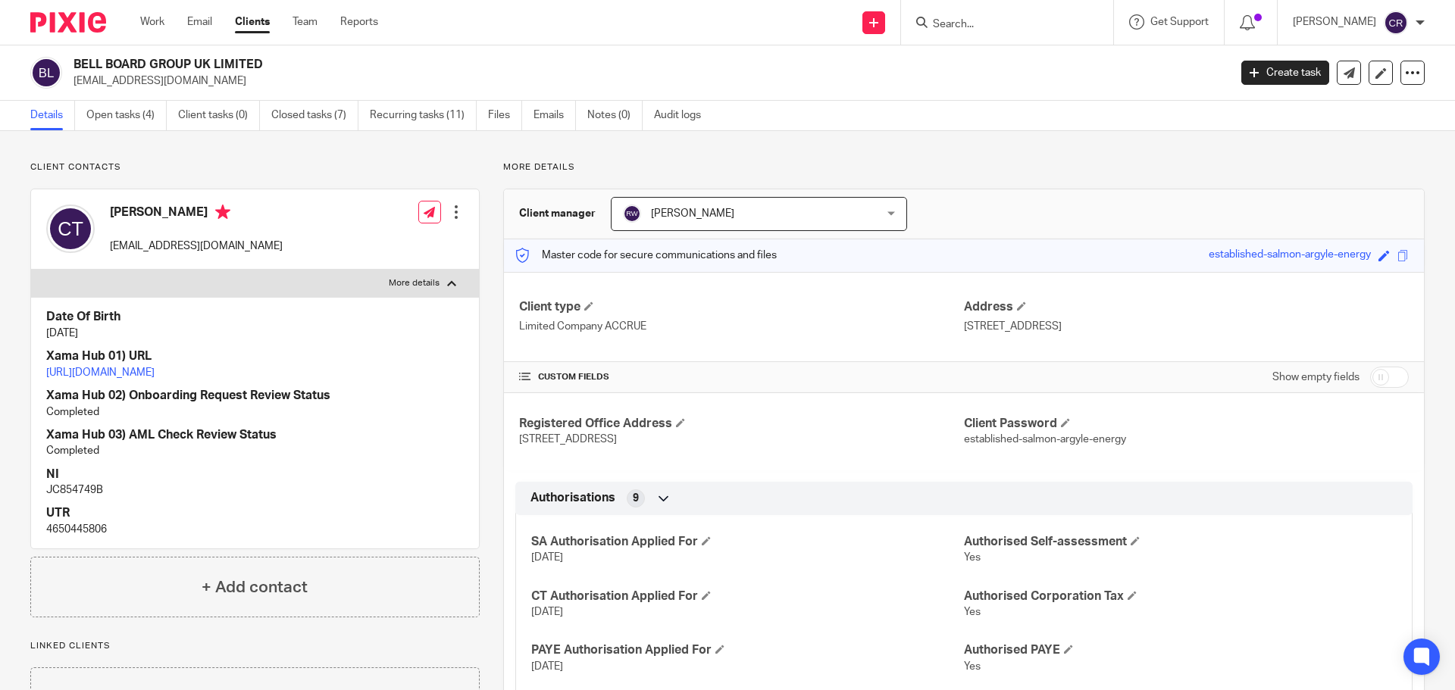
click at [1140, 331] on p "10 Heron Way, Hickling, Norwich, Norfolk, NR12 0YQ" at bounding box center [1186, 326] width 445 height 15
copy p "Norfolk"
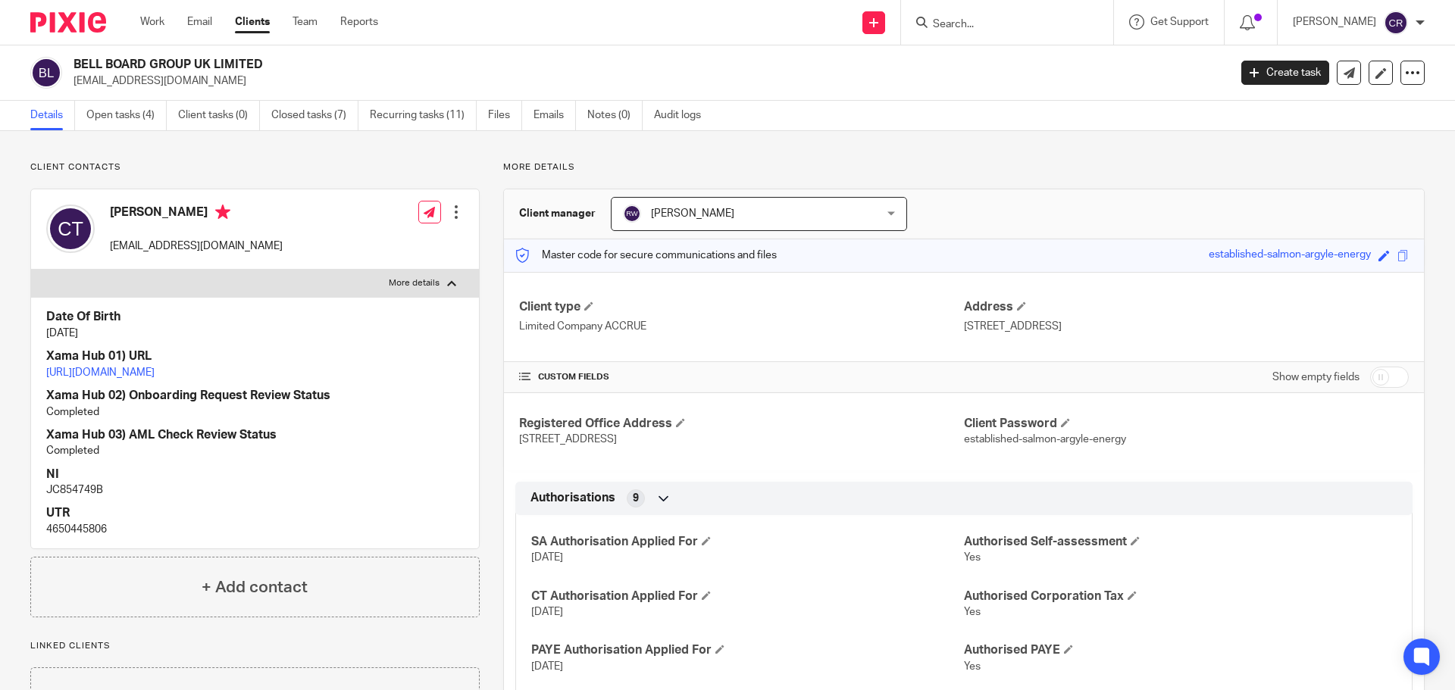
drag, startPoint x: 1203, startPoint y: 327, endPoint x: 1155, endPoint y: 326, distance: 48.5
click at [1155, 326] on p "10 Heron Way, Hickling, Norwich, Norfolk, NR12 0YQ" at bounding box center [1186, 326] width 445 height 15
copy p "NR12 0YQ"
click at [283, 380] on p "https://platform.xamatech.com/portal/crm/clients/3b90b830-e7bd-11ef-a939-0bd4e4…" at bounding box center [255, 372] width 418 height 15
click at [282, 380] on p "https://platform.xamatech.com/portal/crm/clients/3b90b830-e7bd-11ef-a939-0bd4e4…" at bounding box center [255, 372] width 418 height 15
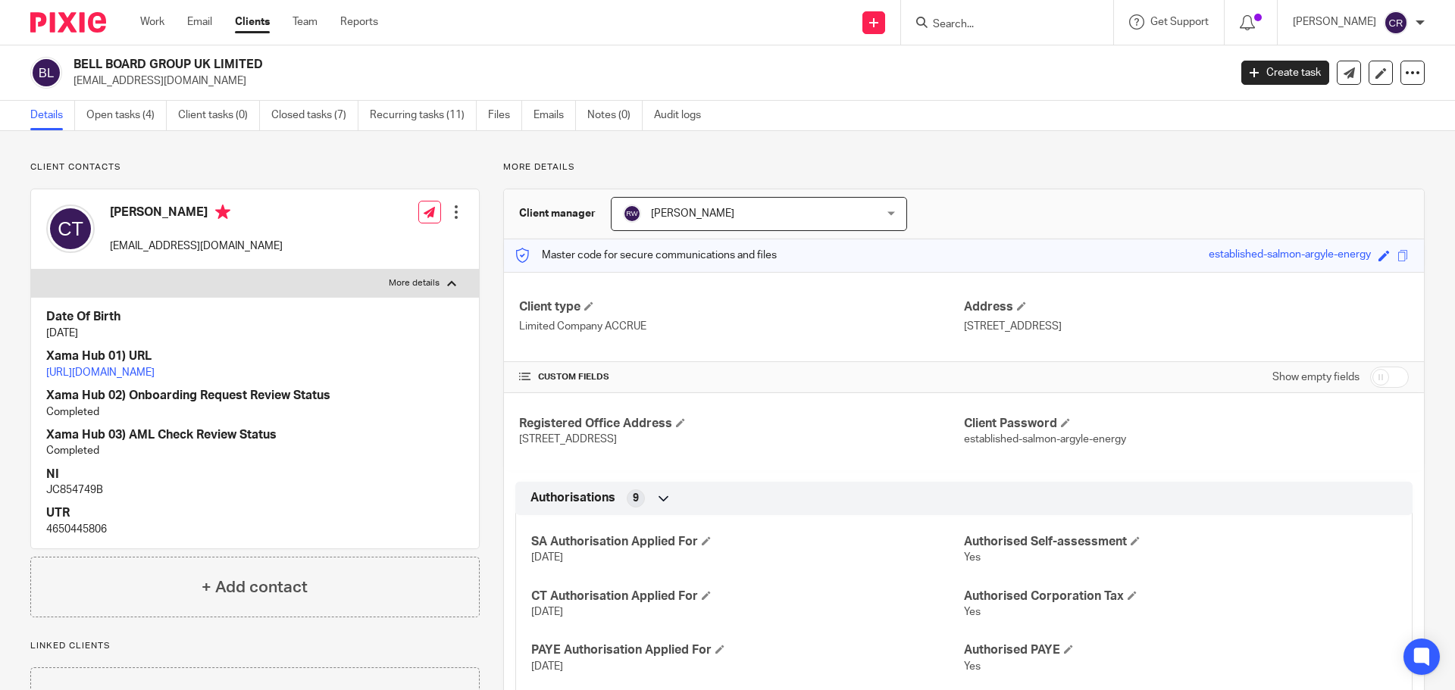
click at [155, 378] on link "https://platform.xamatech.com/portal/crm/clients/3b90b830-e7bd-11ef-a939-0bd4e4…" at bounding box center [100, 373] width 108 height 11
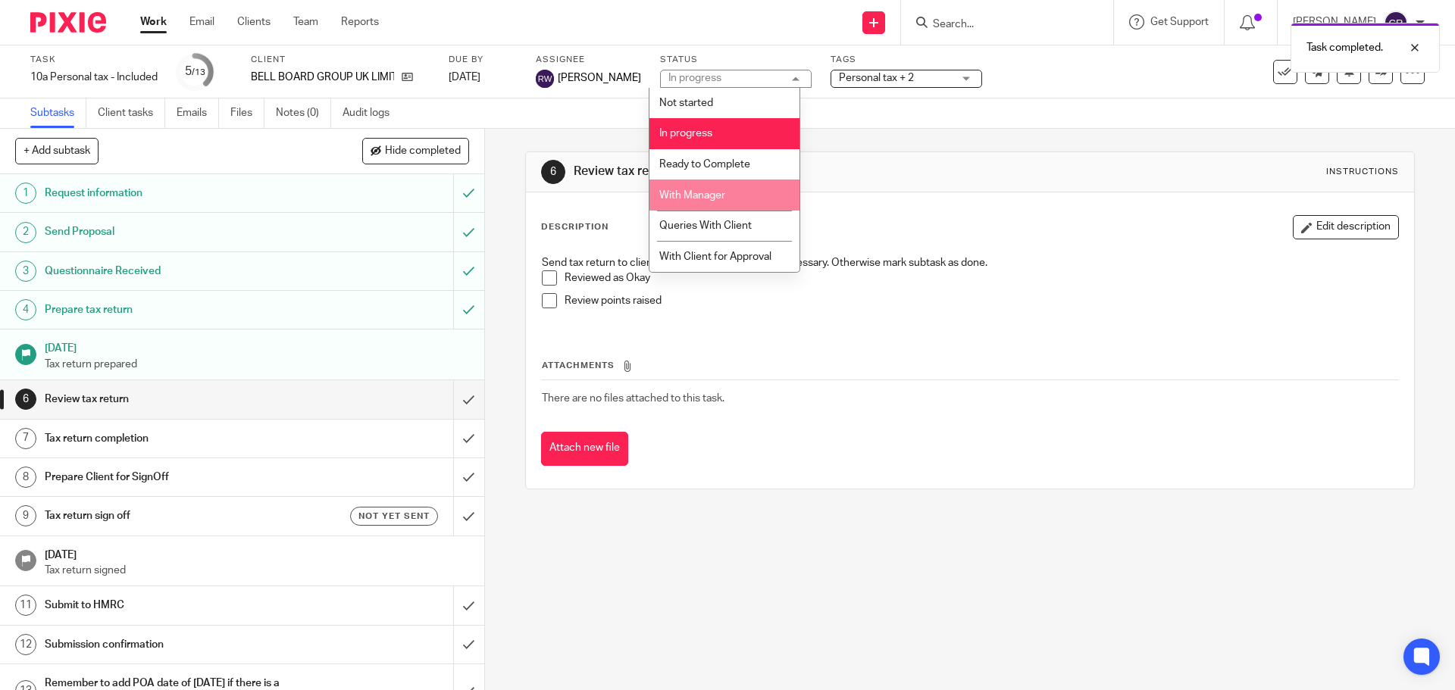
click at [718, 199] on span "With Manager" at bounding box center [692, 195] width 66 height 11
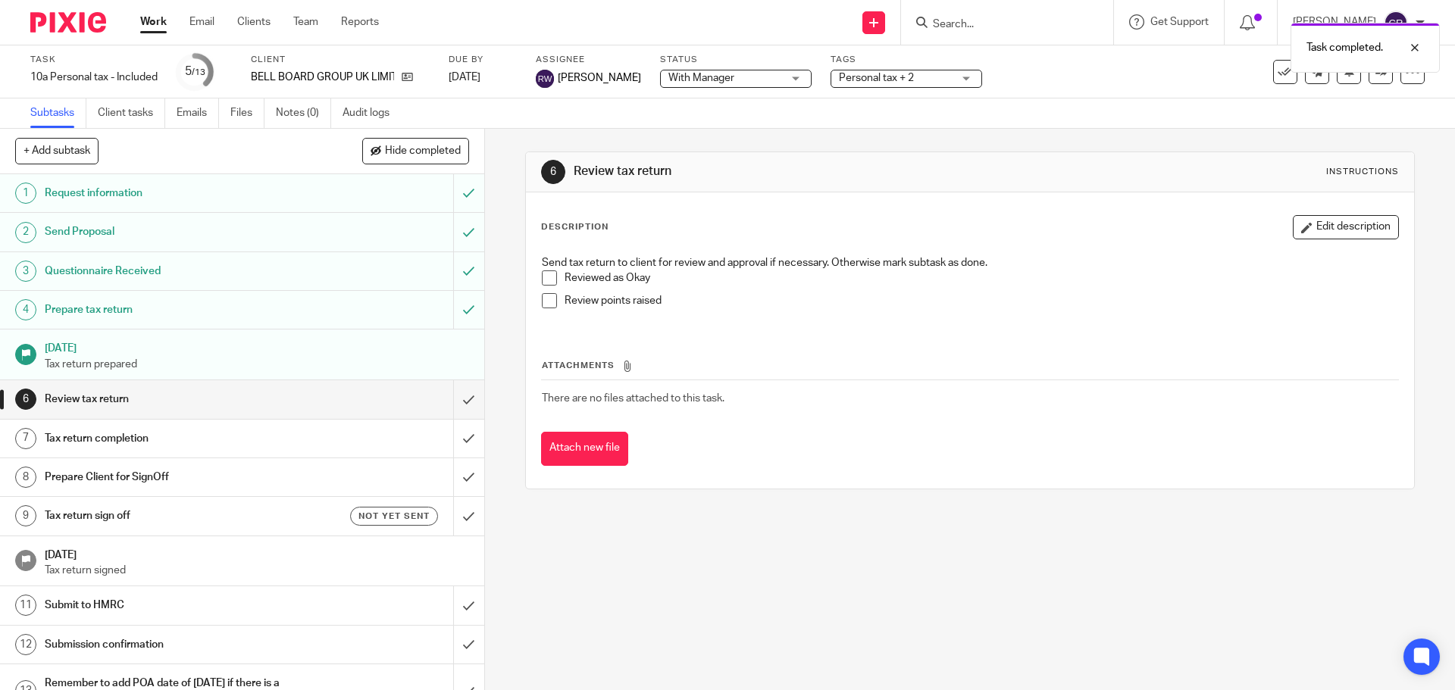
click at [881, 74] on span "Personal tax + 2" at bounding box center [876, 78] width 75 height 11
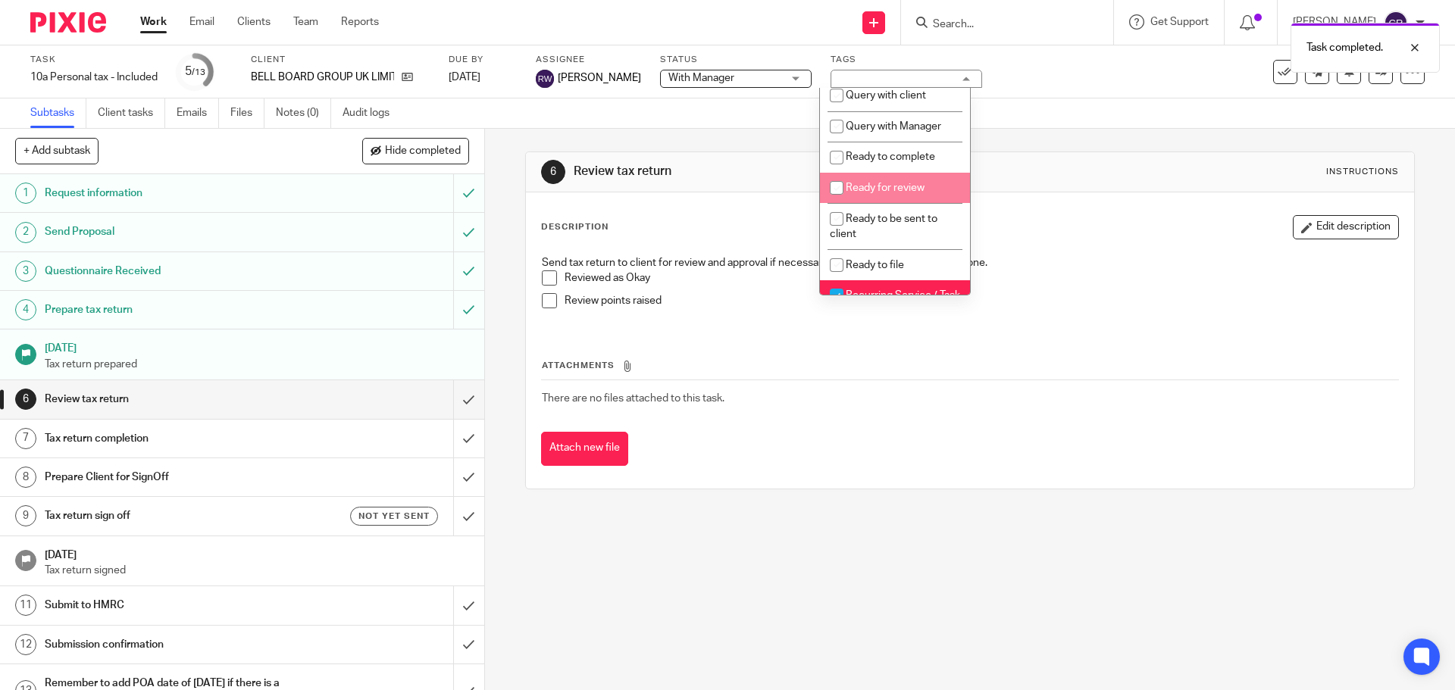
click at [890, 193] on span "Ready for review" at bounding box center [885, 188] width 79 height 11
checkbox input "true"
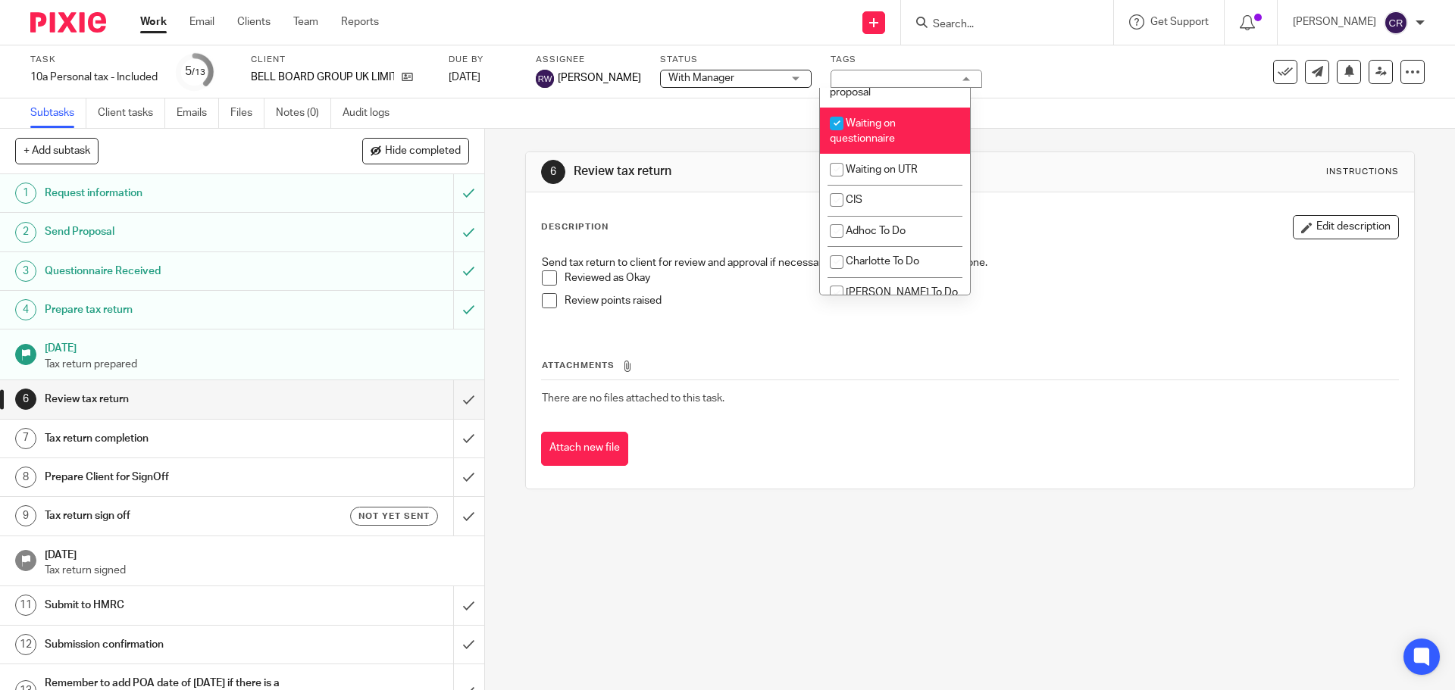
click at [873, 154] on li "Waiting on questionnaire" at bounding box center [895, 131] width 150 height 46
checkbox input "false"
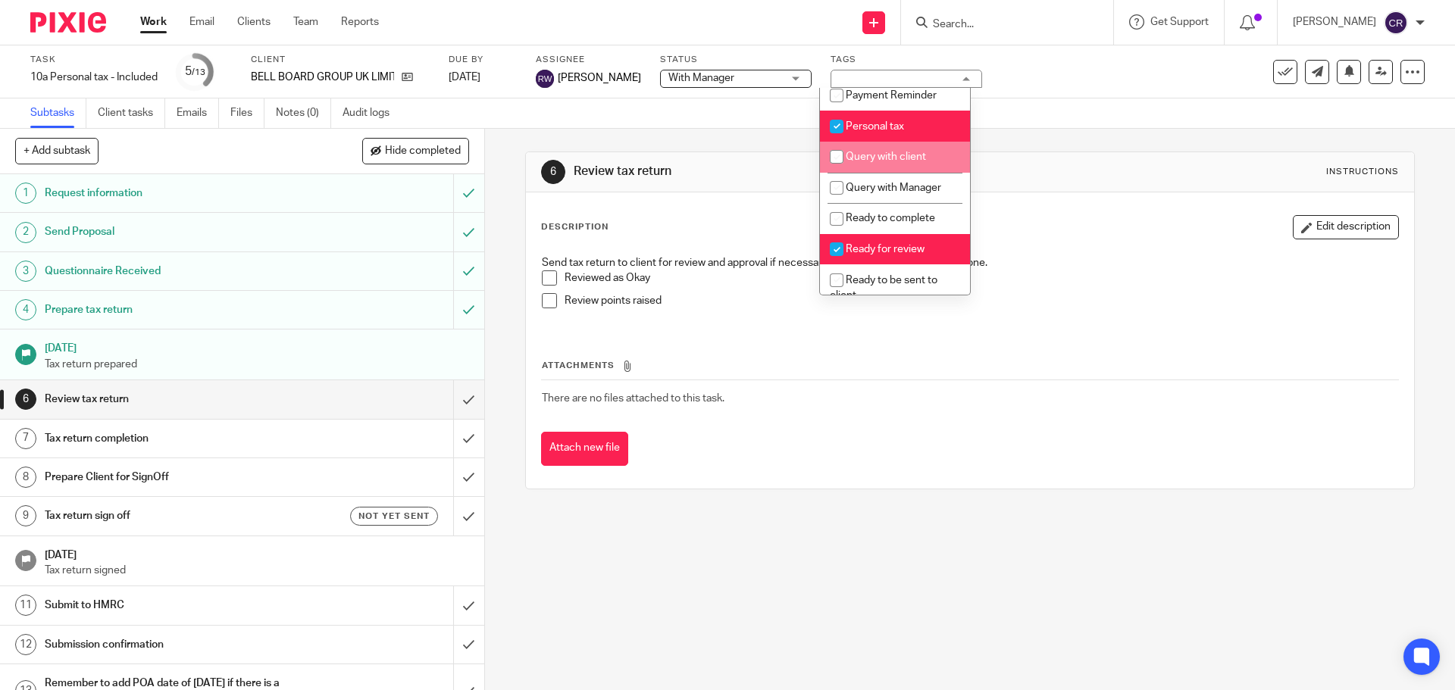
scroll to position [455, 0]
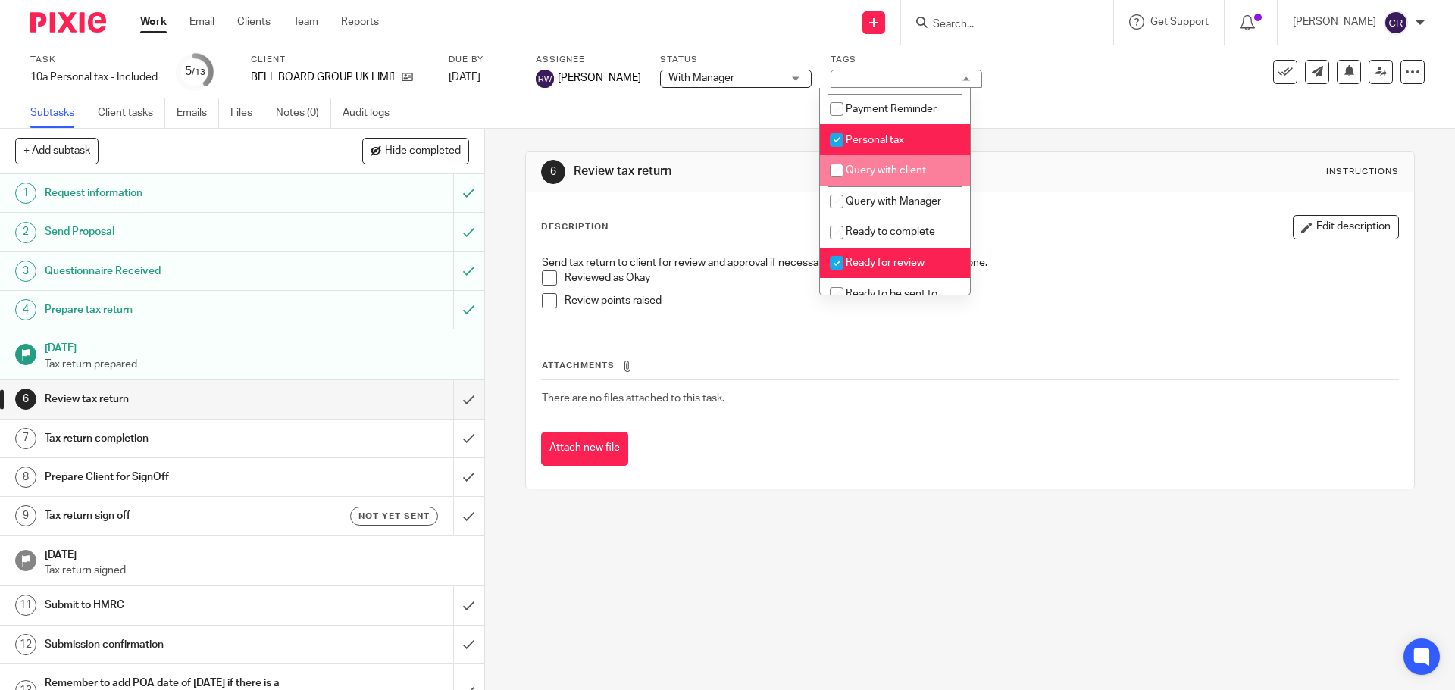
click at [1149, 162] on div "6 Review tax return Instructions" at bounding box center [969, 172] width 857 height 24
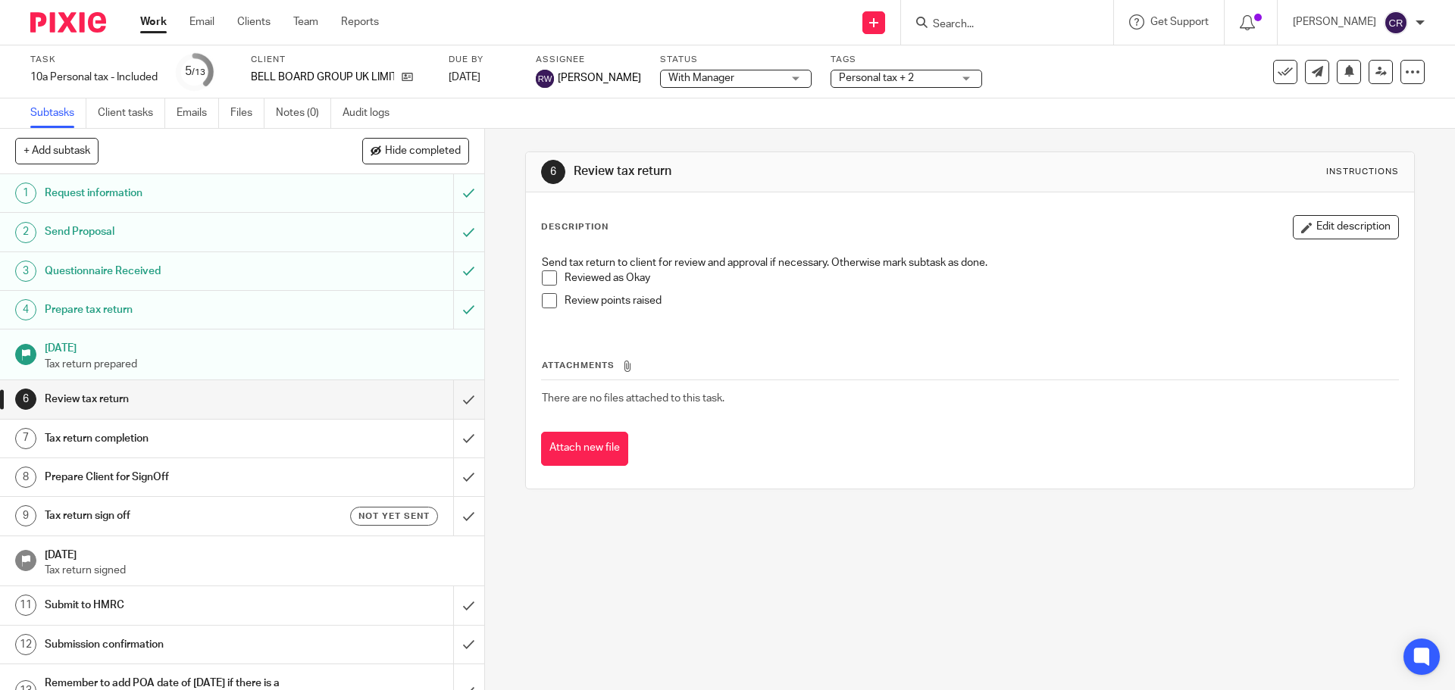
click at [940, 30] on input "Search" at bounding box center [999, 25] width 136 height 14
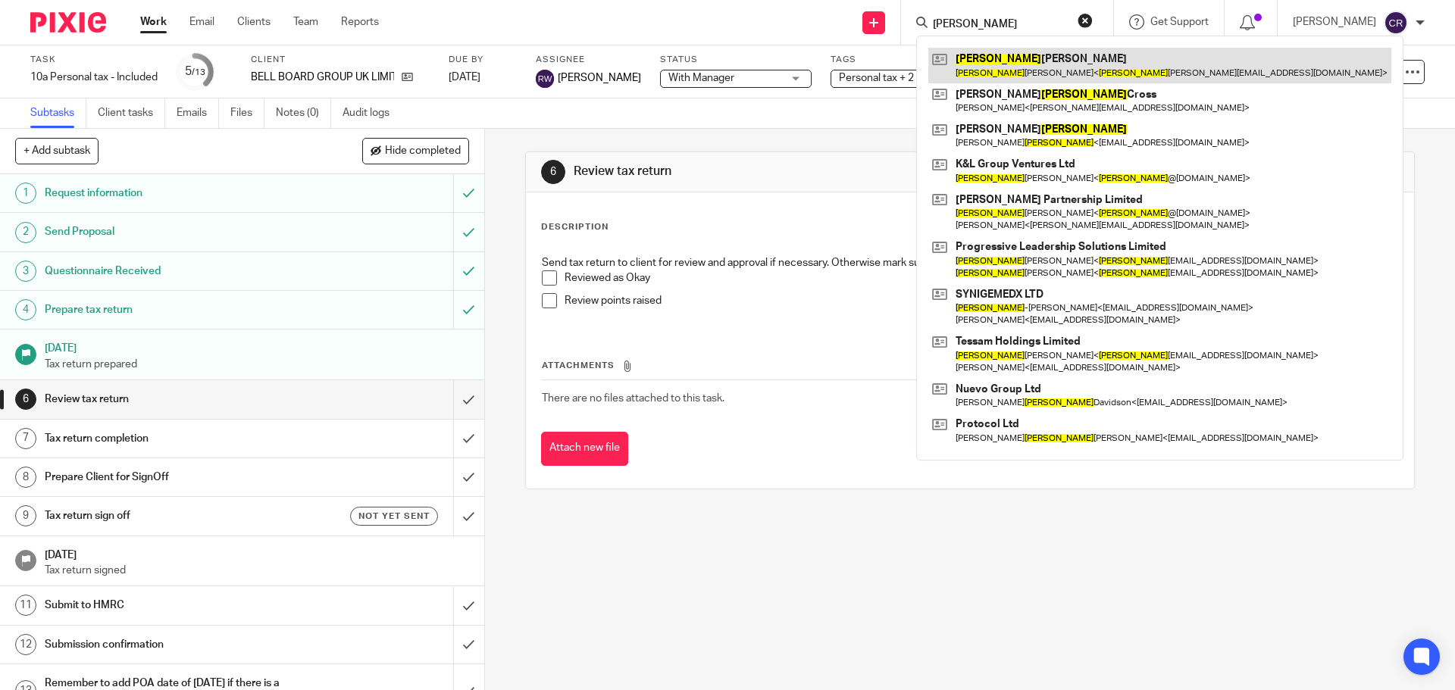
type input "lee"
click at [1097, 72] on link at bounding box center [1159, 65] width 463 height 35
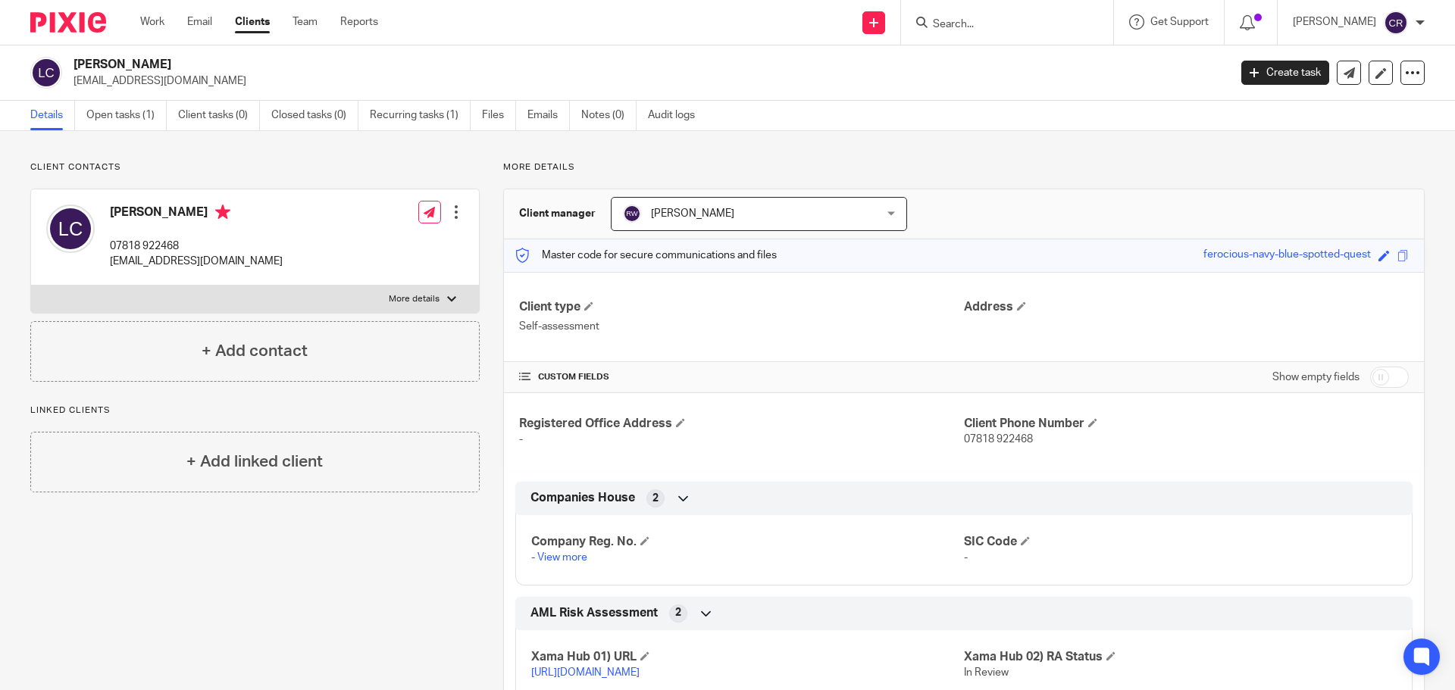
drag, startPoint x: 1381, startPoint y: 374, endPoint x: 1204, endPoint y: 383, distance: 177.5
click at [1381, 374] on input "checkbox" at bounding box center [1389, 377] width 39 height 21
checkbox input "true"
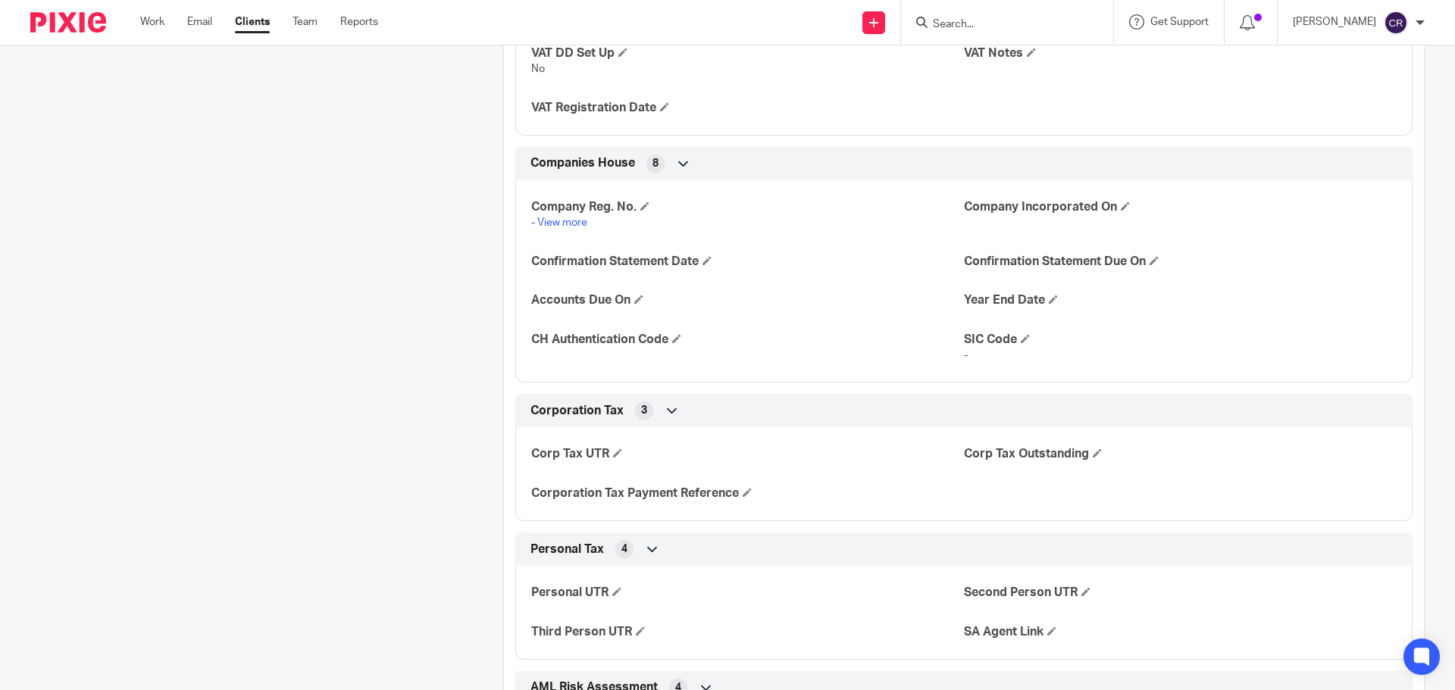
scroll to position [1591, 0]
click at [612, 590] on span at bounding box center [616, 589] width 9 height 9
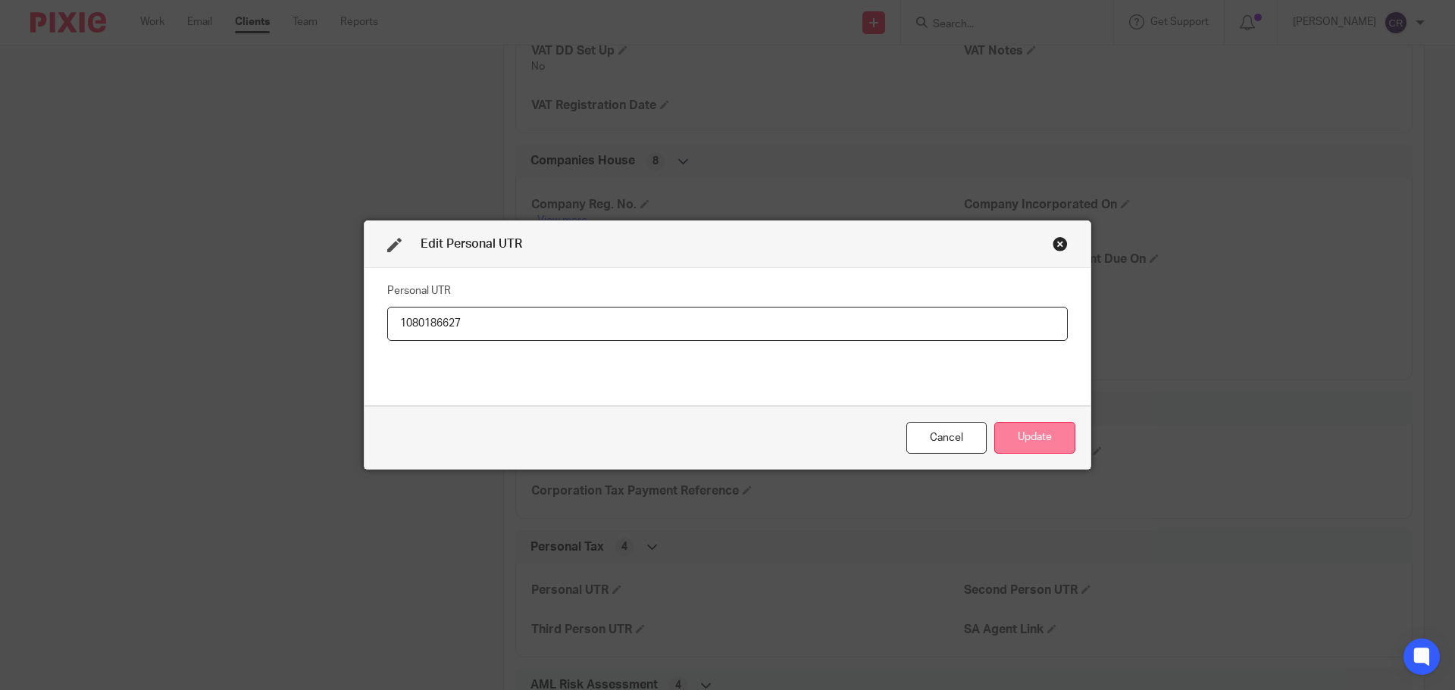
type input "1080186627"
click at [1059, 433] on button "Update" at bounding box center [1034, 438] width 81 height 33
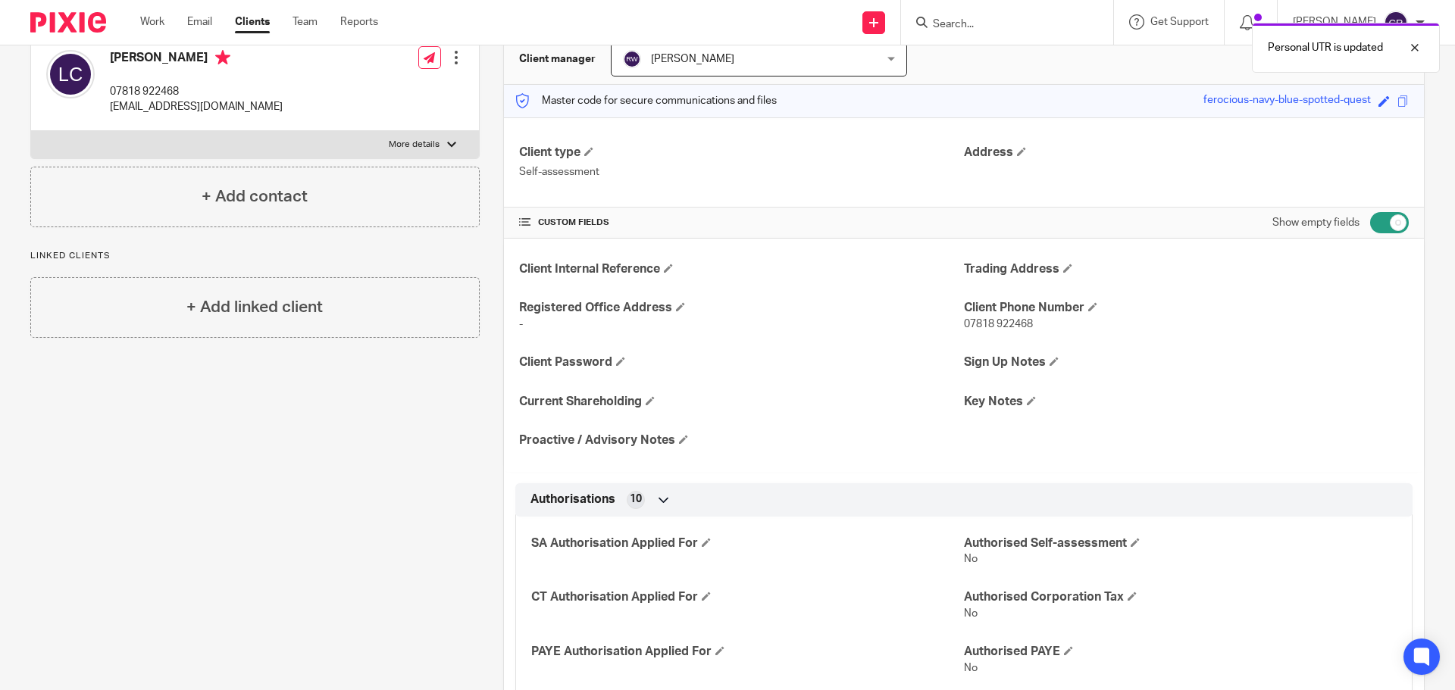
scroll to position [0, 0]
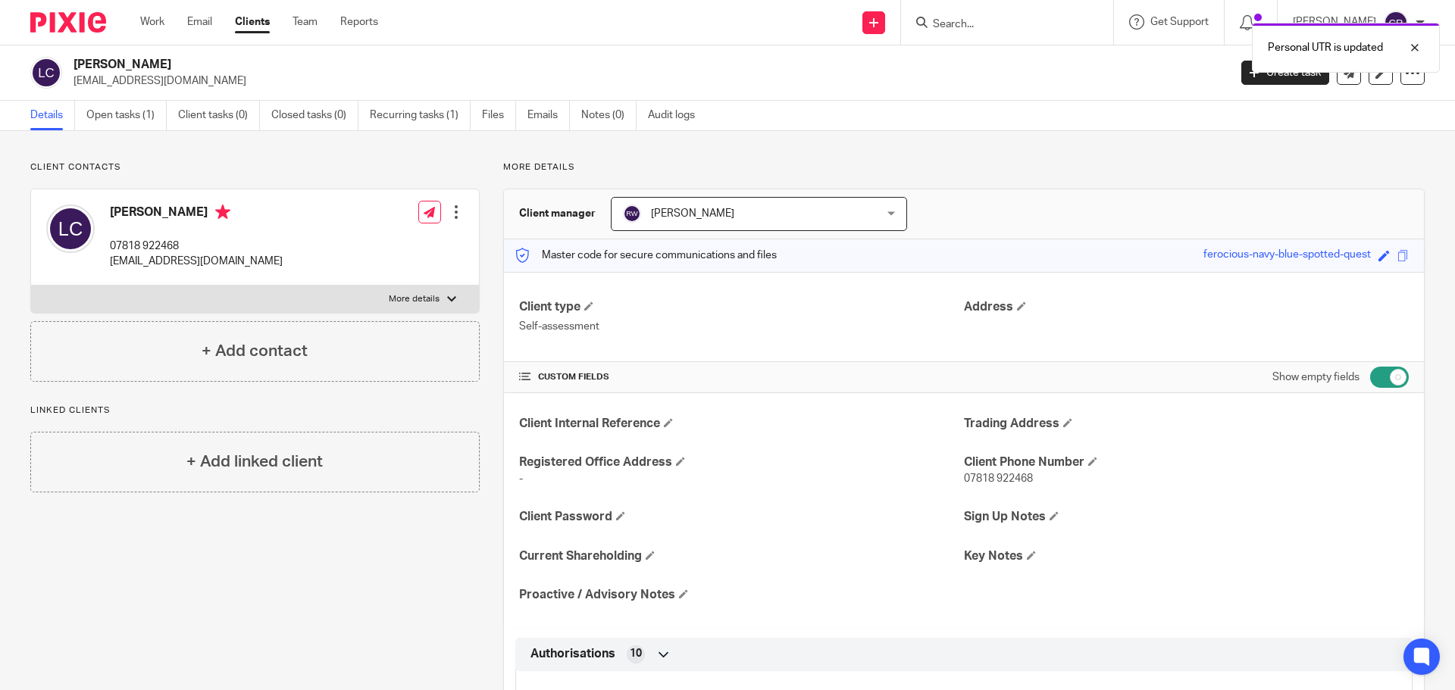
click at [454, 211] on div at bounding box center [456, 212] width 15 height 15
click at [364, 245] on link "Edit contact" at bounding box center [384, 246] width 145 height 22
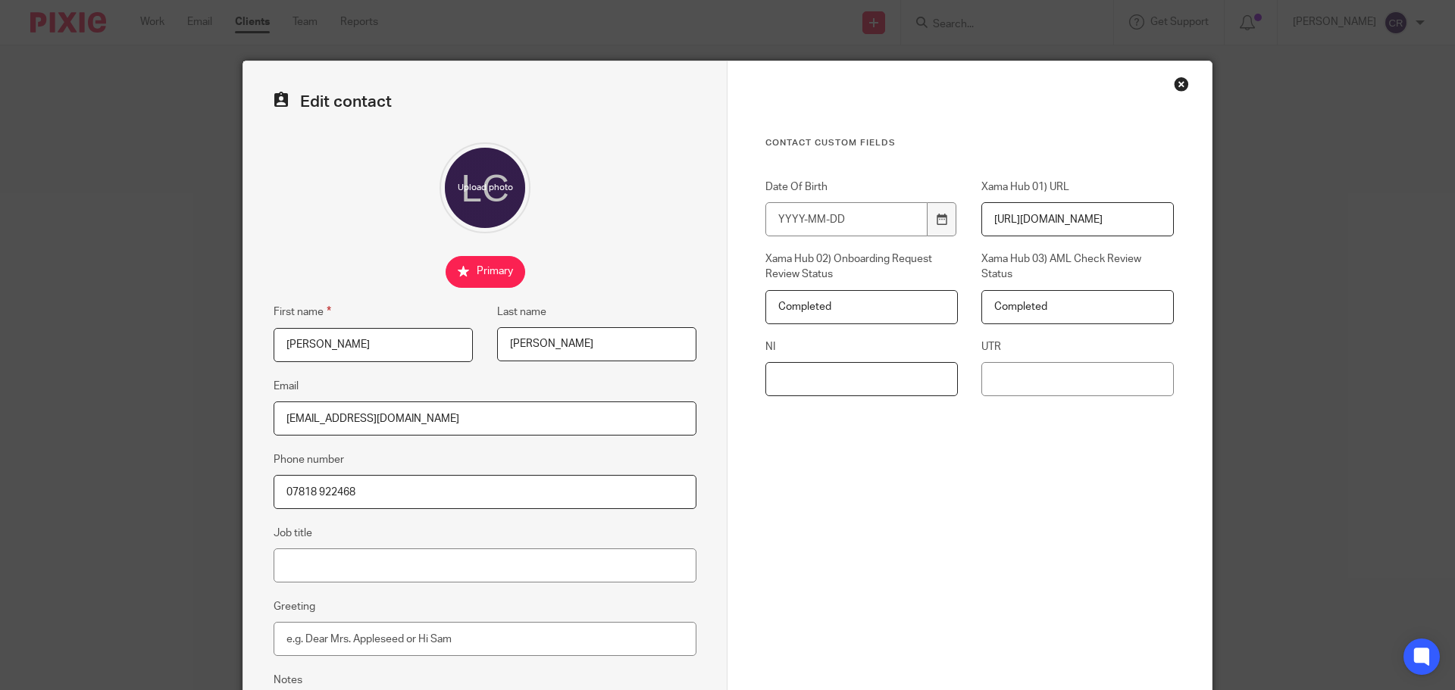
click at [915, 386] on input "NI" at bounding box center [861, 379] width 192 height 34
click at [1021, 377] on input "UTR" at bounding box center [1077, 379] width 192 height 34
paste input "1080186627"
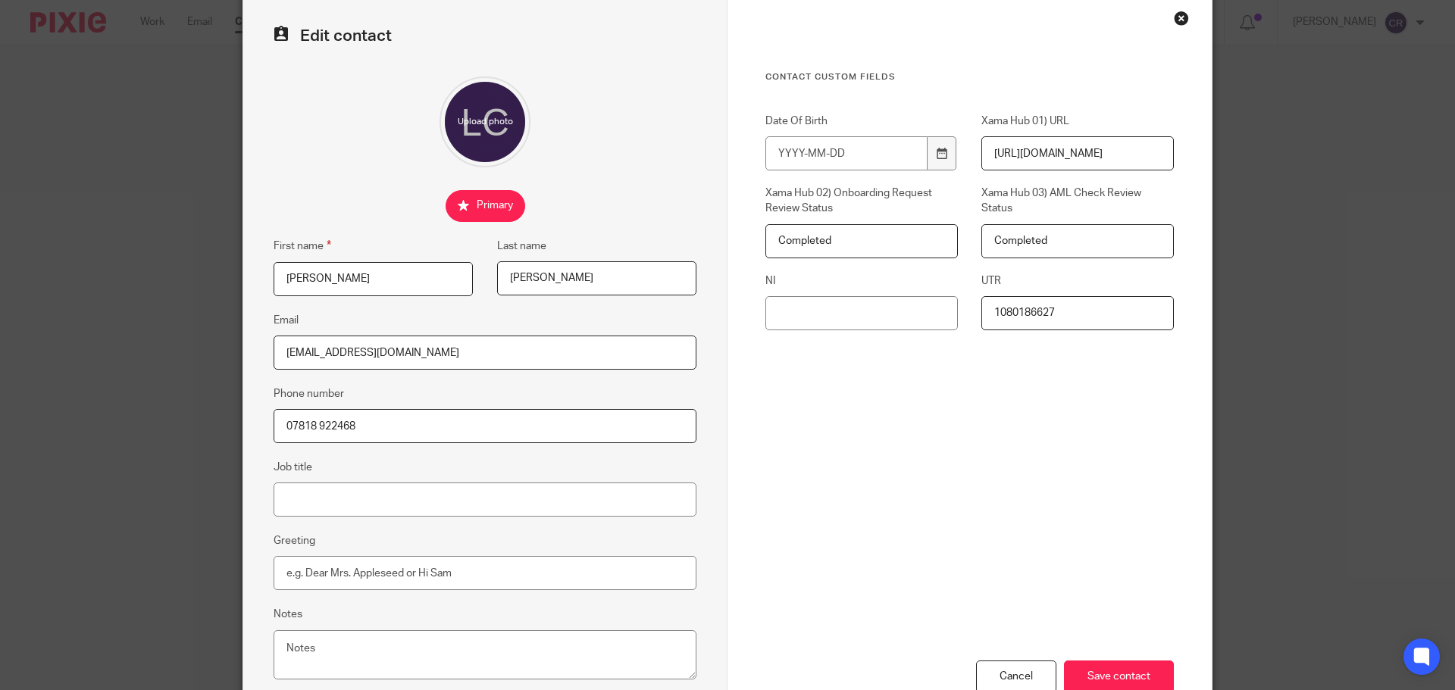
scroll to position [168, 0]
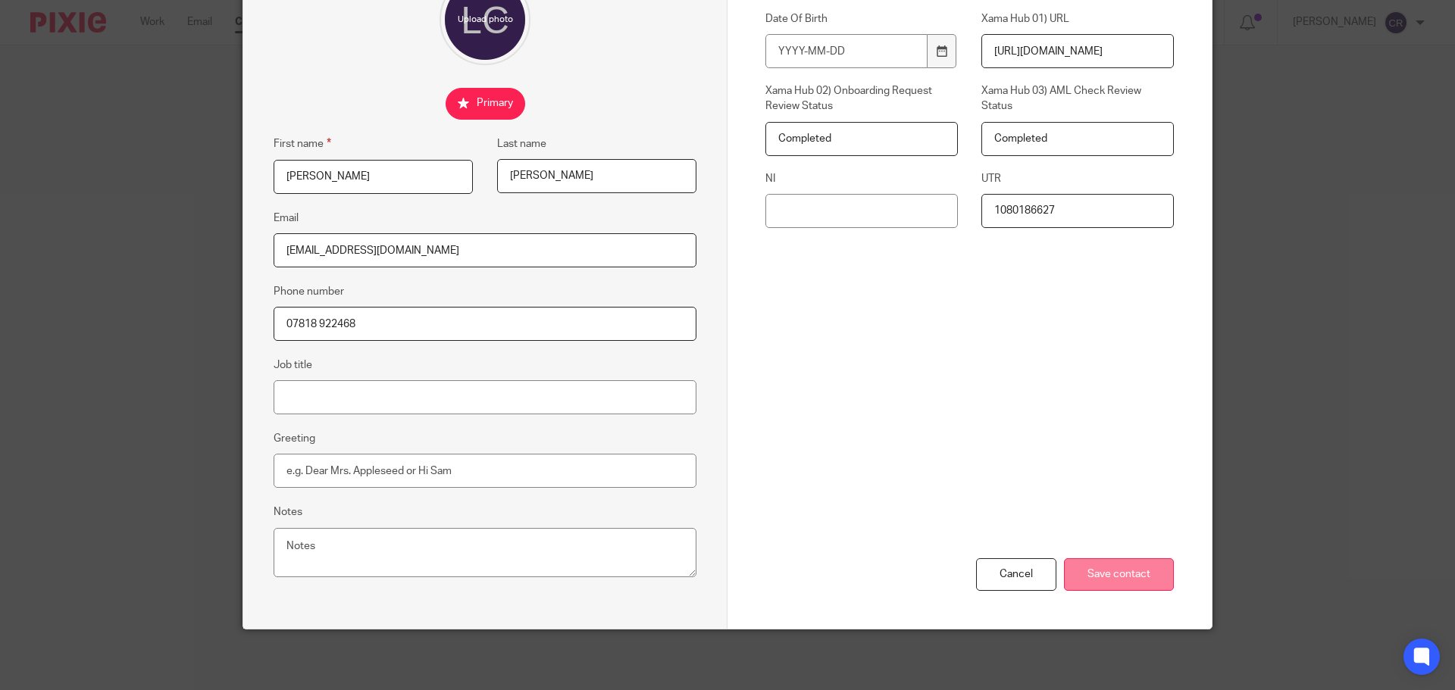
type input "1080186627"
click at [1147, 570] on input "Save contact" at bounding box center [1119, 574] width 110 height 33
click at [1140, 573] on input "Save contact" at bounding box center [1119, 574] width 110 height 33
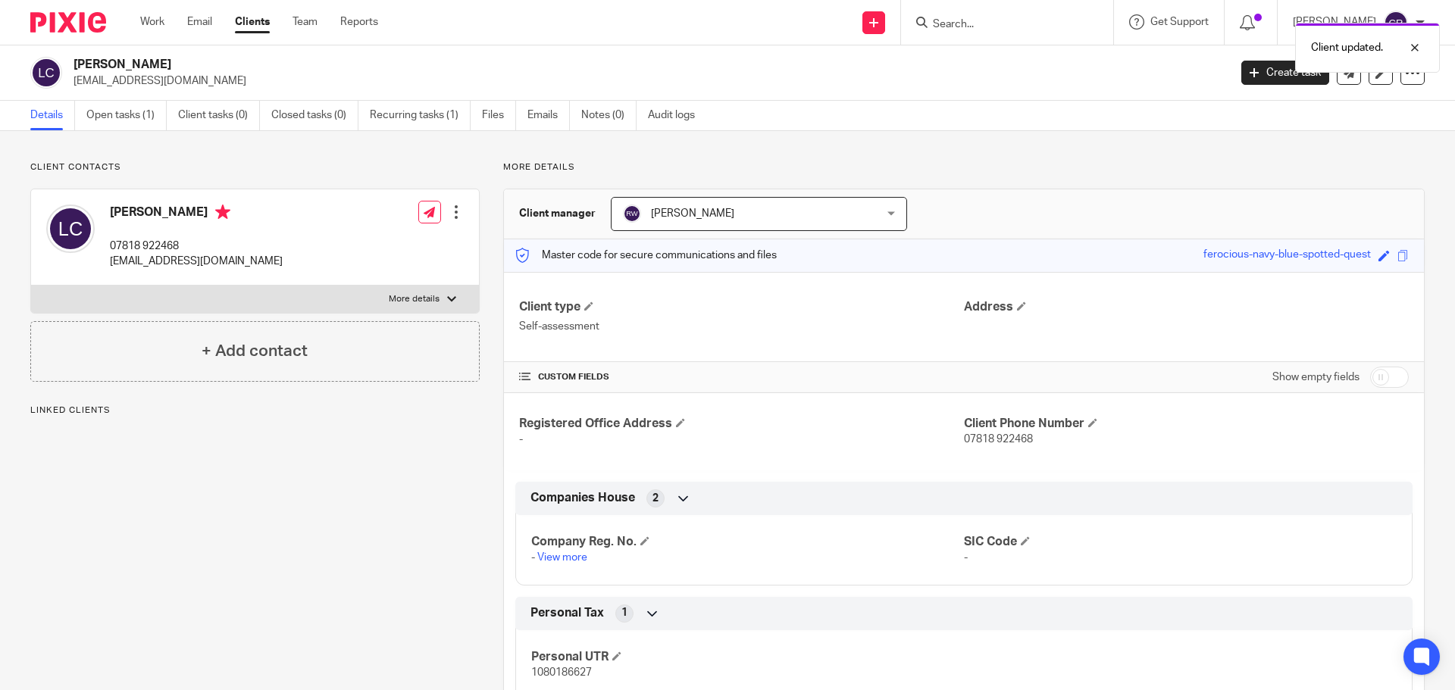
click at [317, 294] on label "More details" at bounding box center [255, 299] width 448 height 27
click at [31, 286] on input "More details" at bounding box center [30, 285] width 1 height 1
checkbox input "true"
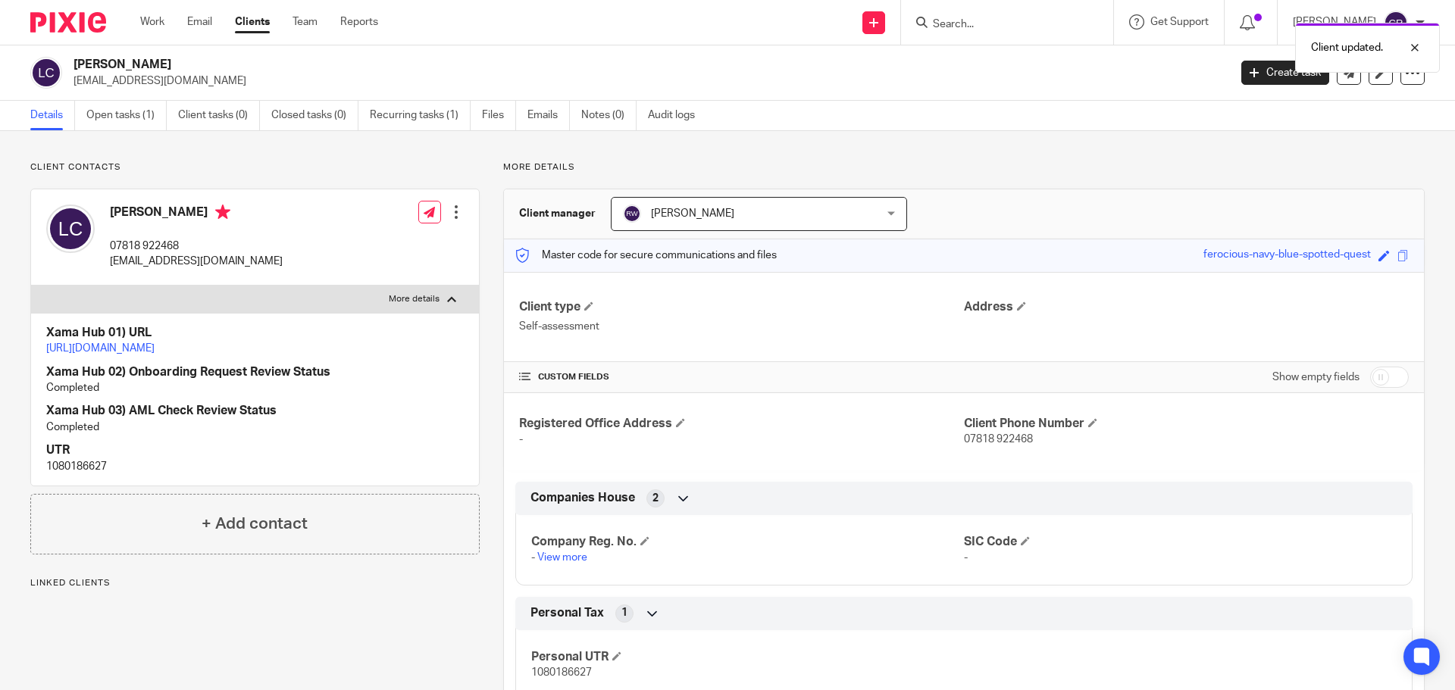
click at [308, 339] on h4 "Xama Hub 01) URL" at bounding box center [255, 333] width 418 height 16
click at [155, 349] on link "[URL][DOMAIN_NAME]" at bounding box center [100, 348] width 108 height 11
click at [134, 211] on h4 "[PERSON_NAME]" at bounding box center [196, 214] width 173 height 19
click at [133, 211] on h4 "[PERSON_NAME]" at bounding box center [196, 214] width 173 height 19
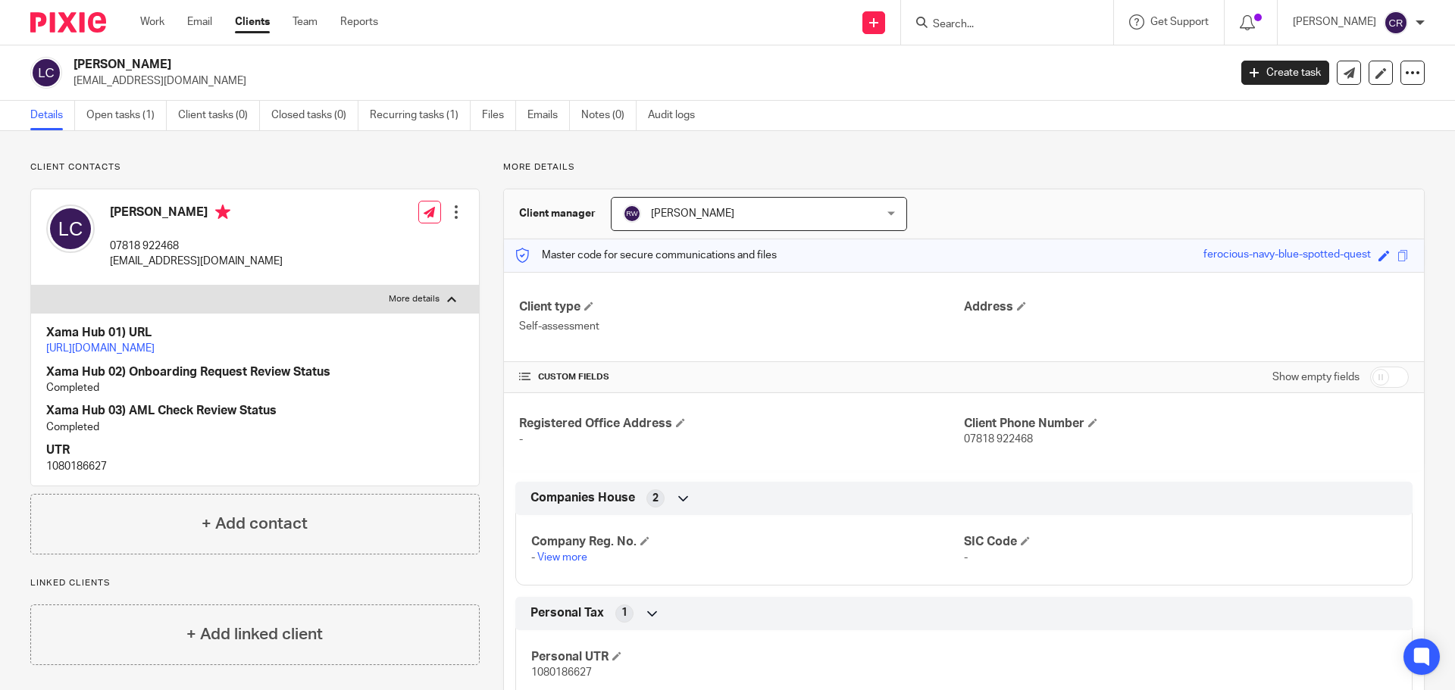
click at [156, 212] on h4 "[PERSON_NAME]" at bounding box center [196, 214] width 173 height 19
click at [156, 211] on h4 "[PERSON_NAME]" at bounding box center [196, 214] width 173 height 19
click at [130, 114] on link "Open tasks (1)" at bounding box center [126, 116] width 80 height 30
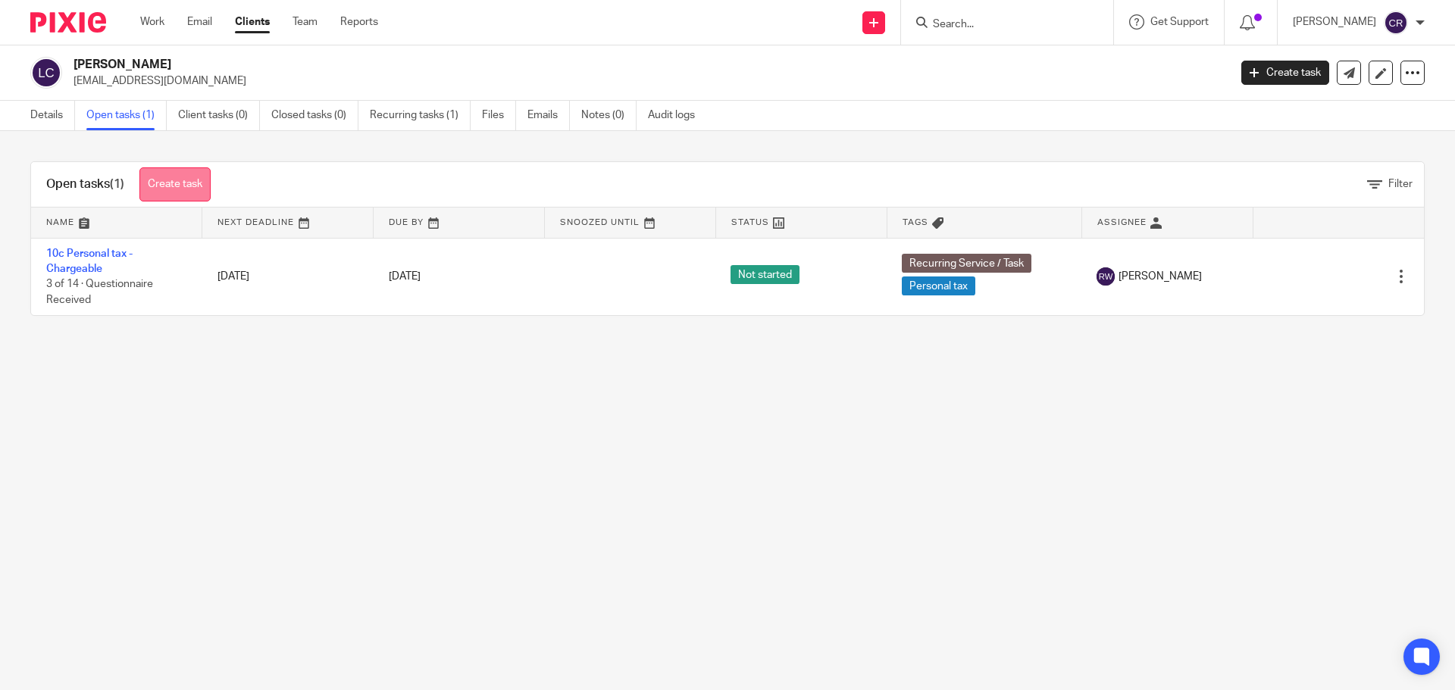
click at [190, 191] on link "Create task" at bounding box center [174, 184] width 71 height 34
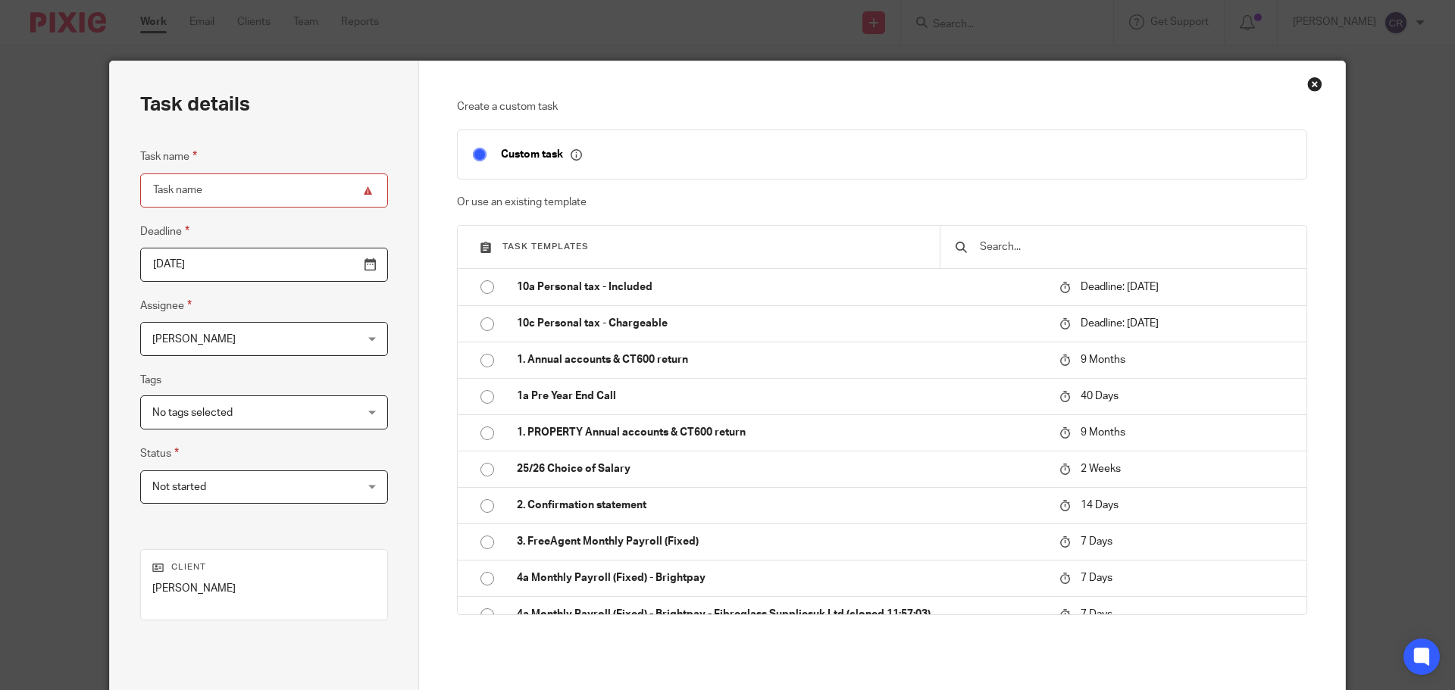
click at [1086, 248] on input "text" at bounding box center [1134, 247] width 313 height 17
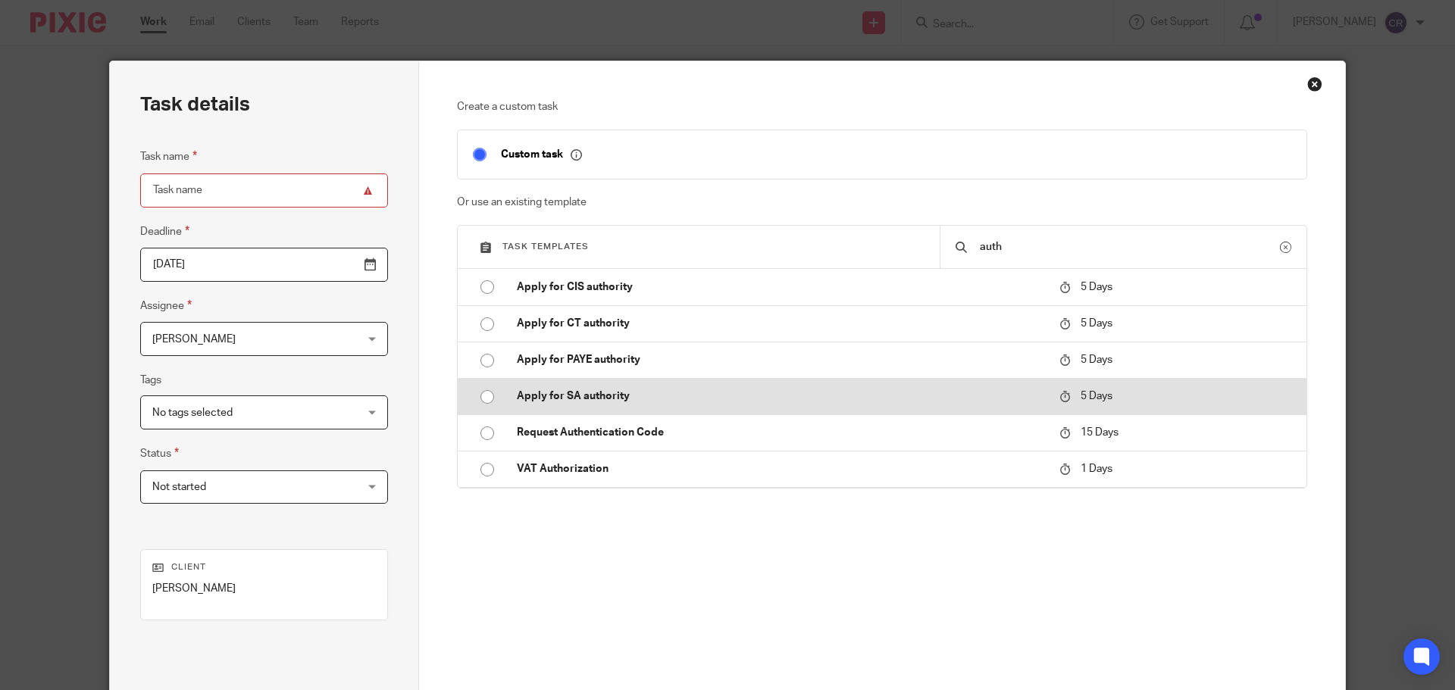
type input "auth"
click at [889, 388] on td "Apply for SA authority" at bounding box center [777, 396] width 550 height 36
type input "[DATE]"
type input "Apply for SA authority"
checkbox input "false"
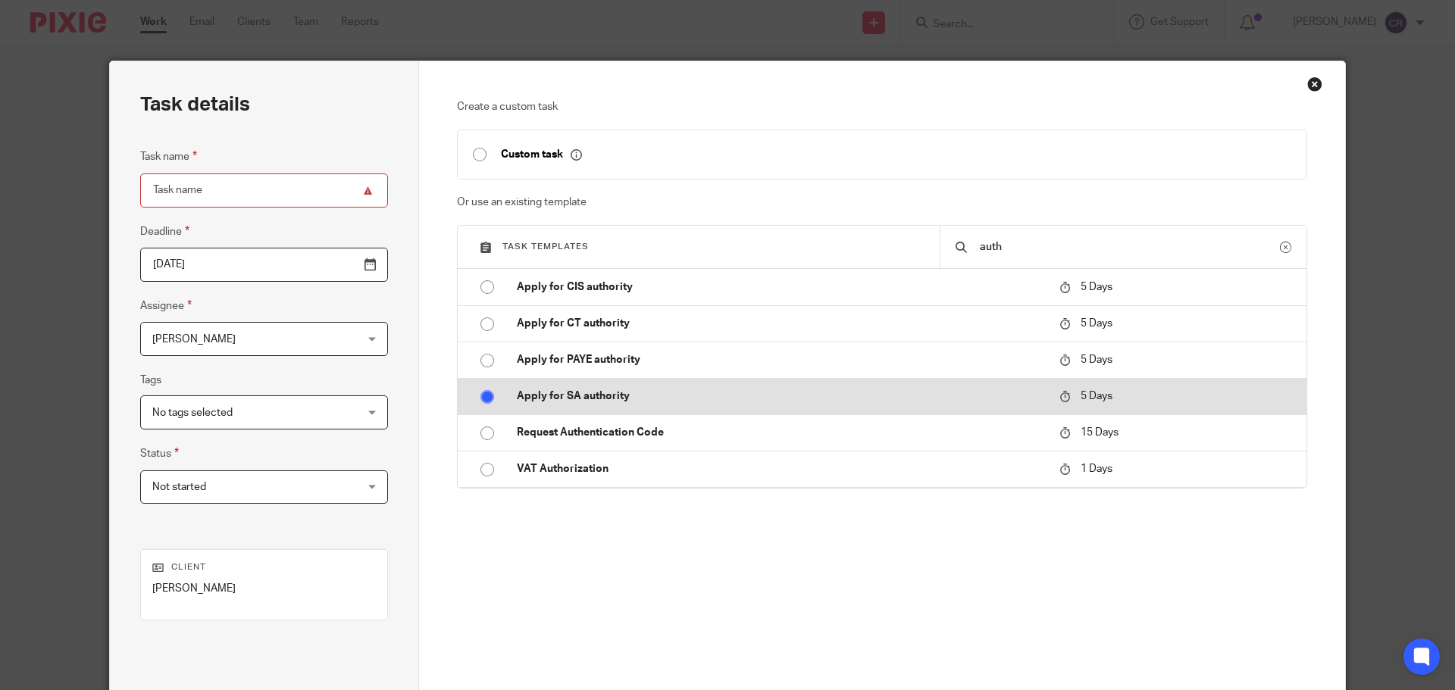
radio input "true"
click at [889, 388] on td "Apply for SA authority" at bounding box center [777, 396] width 550 height 36
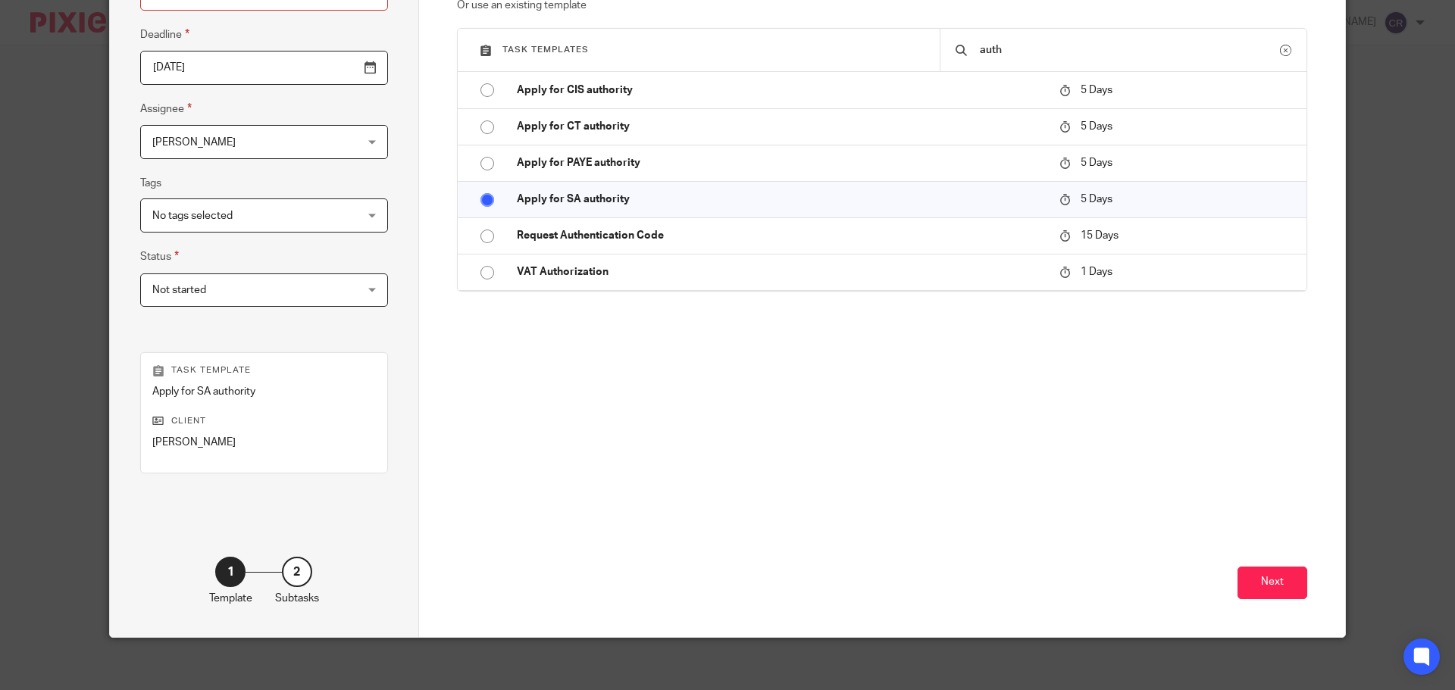
scroll to position [205, 0]
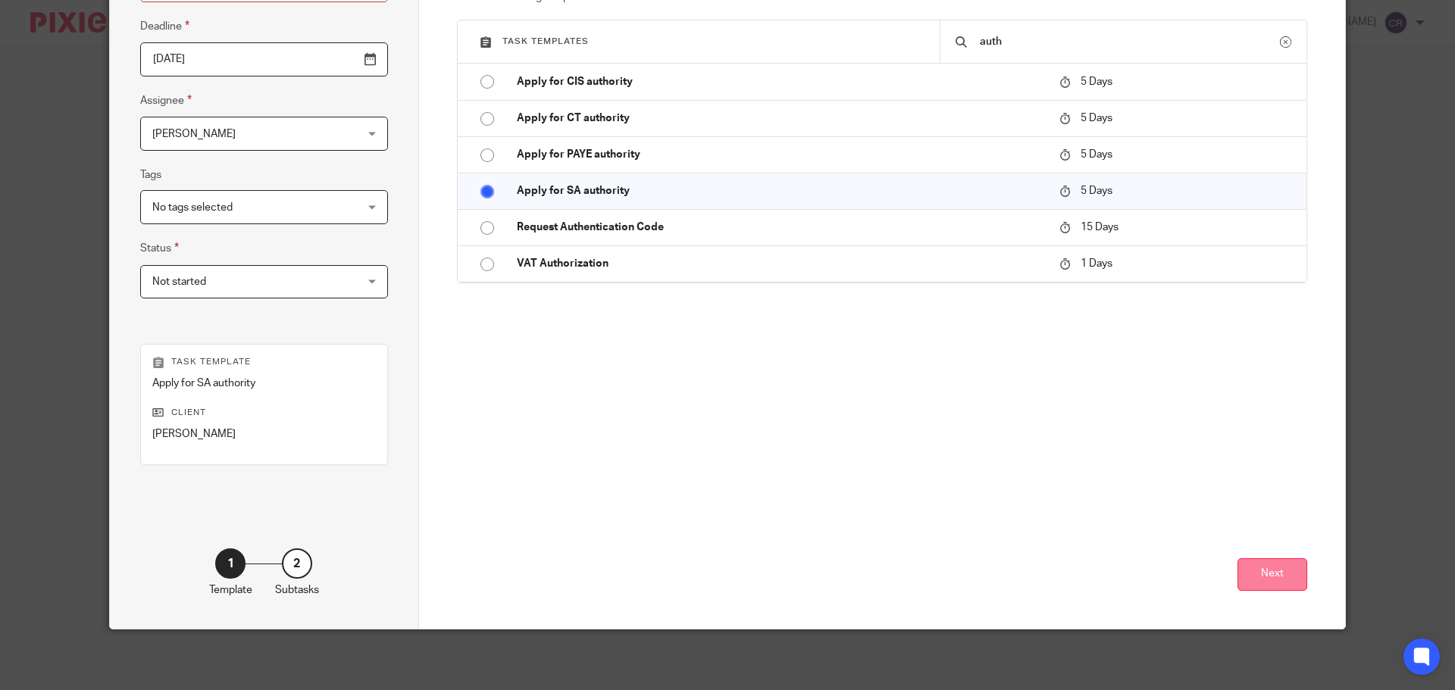
click at [1262, 579] on button "Next" at bounding box center [1272, 574] width 70 height 33
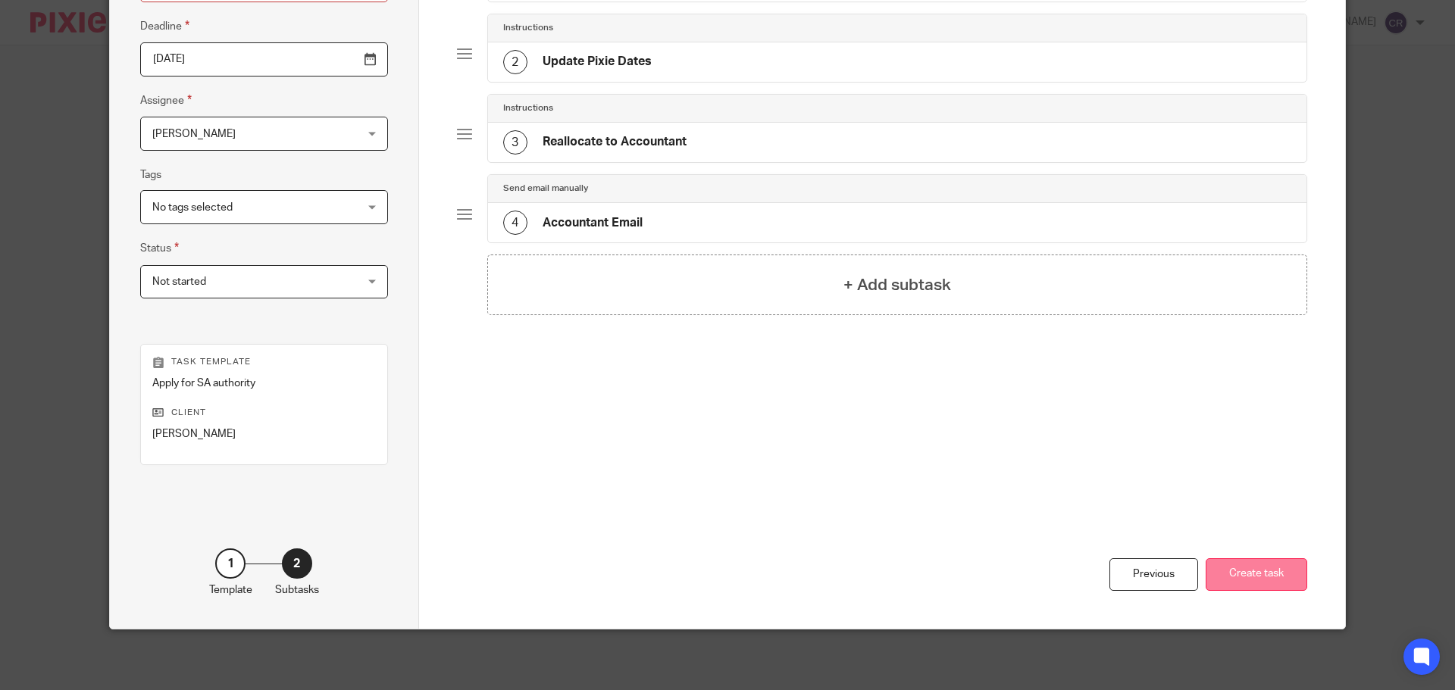
click at [1239, 577] on button "Create task" at bounding box center [1257, 574] width 102 height 33
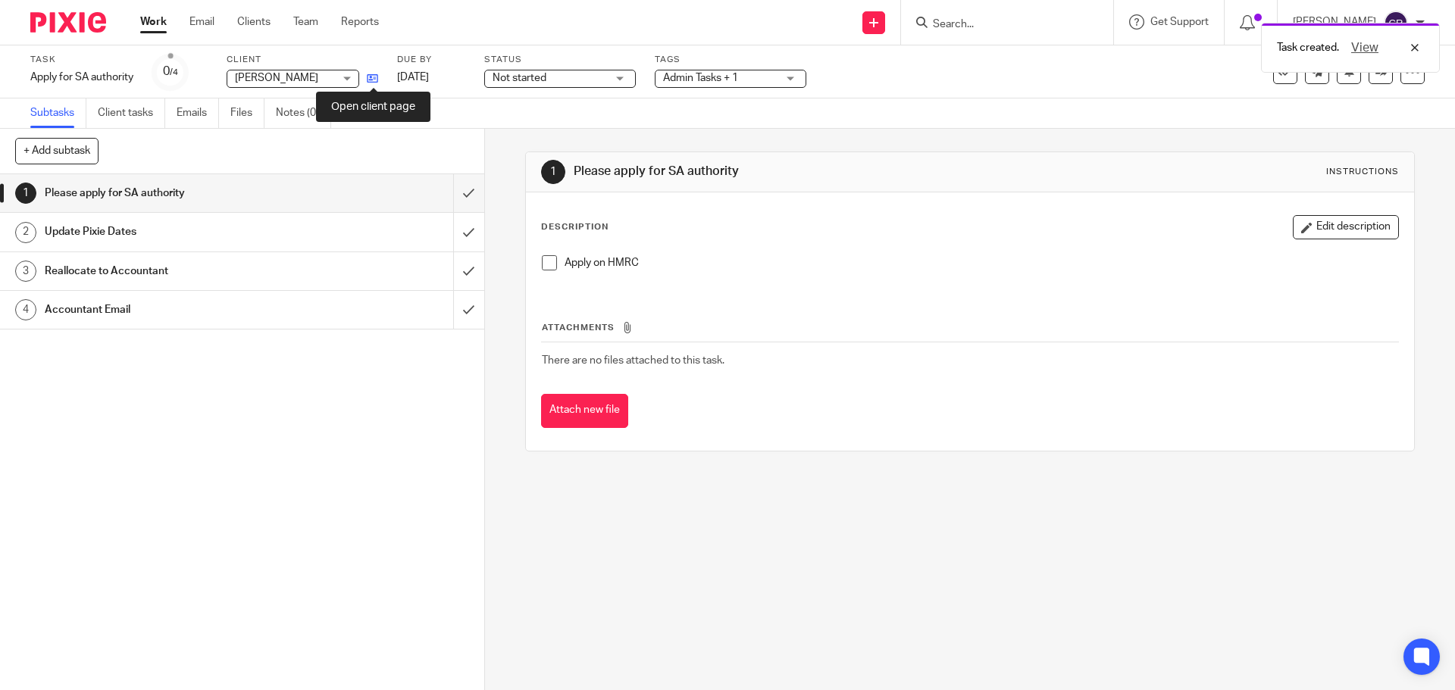
click at [374, 75] on icon at bounding box center [372, 78] width 11 height 11
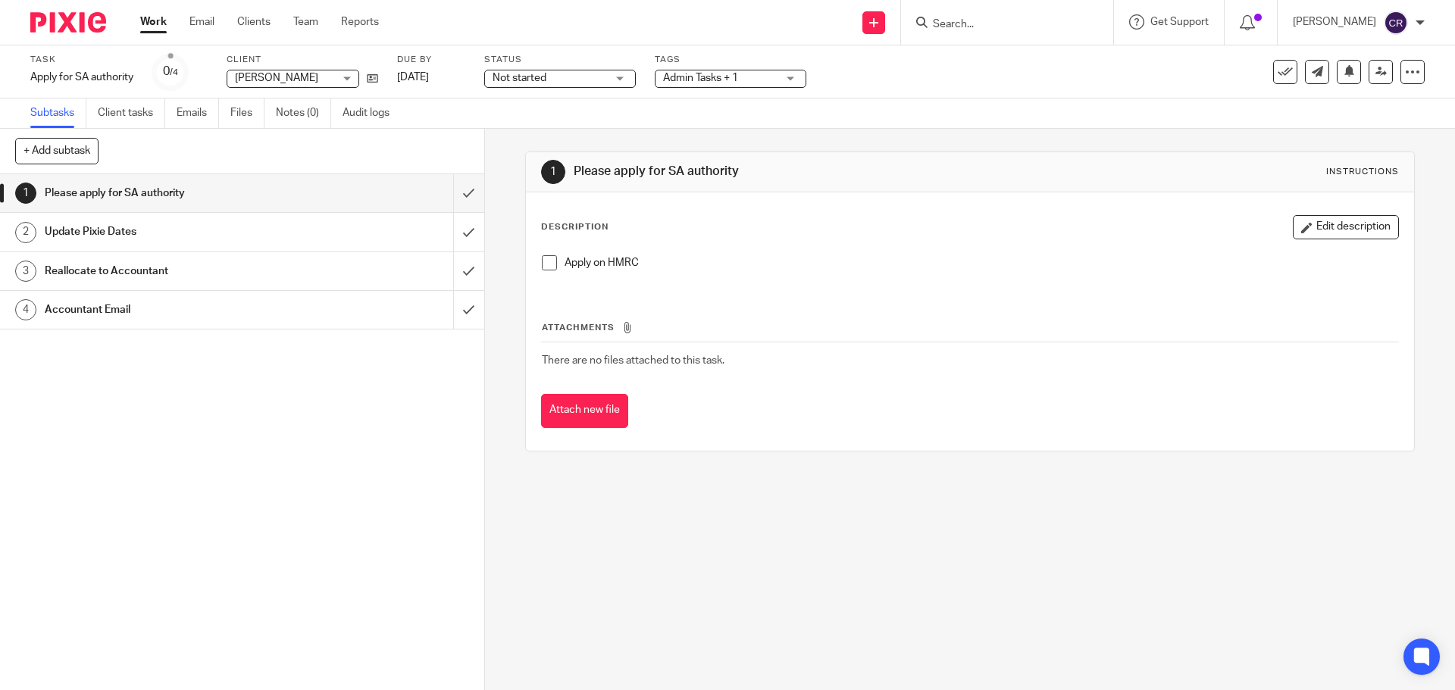
click at [986, 20] on input "Search" at bounding box center [999, 25] width 136 height 14
click at [996, 25] on input "Search" at bounding box center [999, 25] width 136 height 14
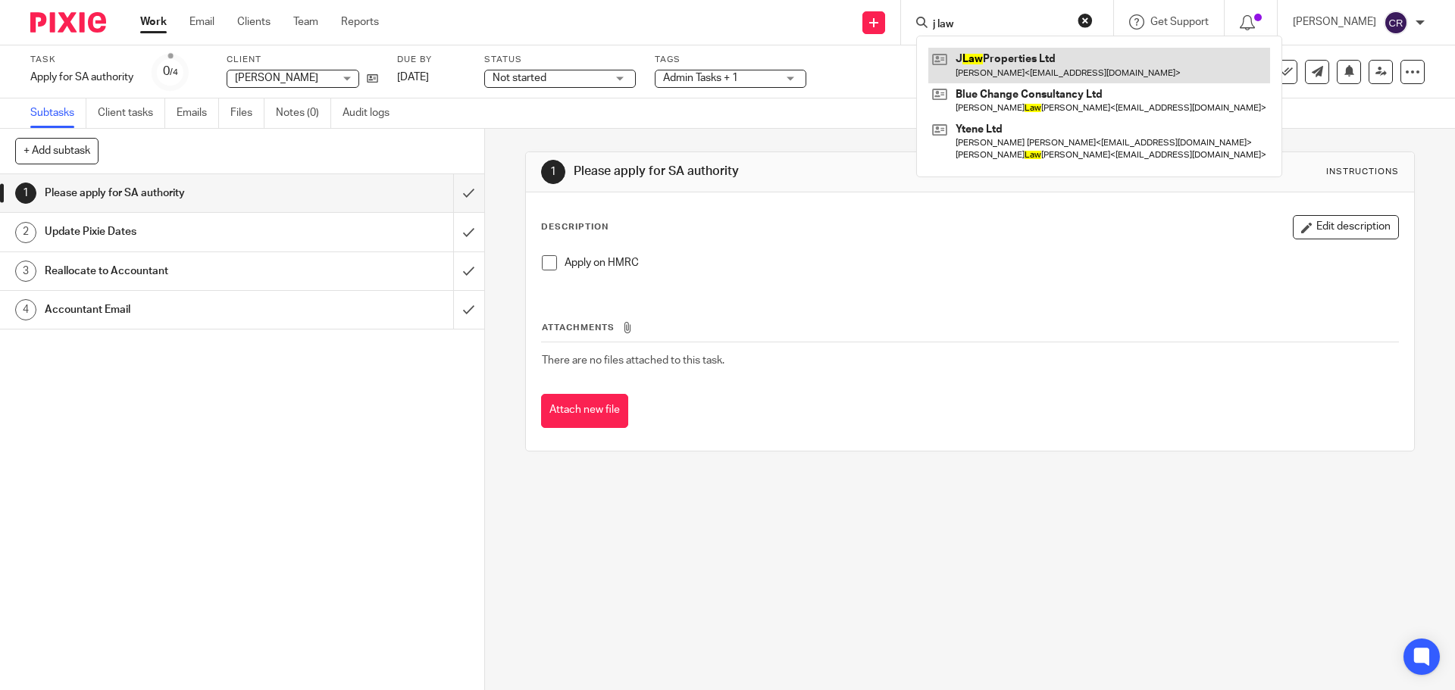
type input "j law"
click at [1093, 71] on link at bounding box center [1099, 65] width 342 height 35
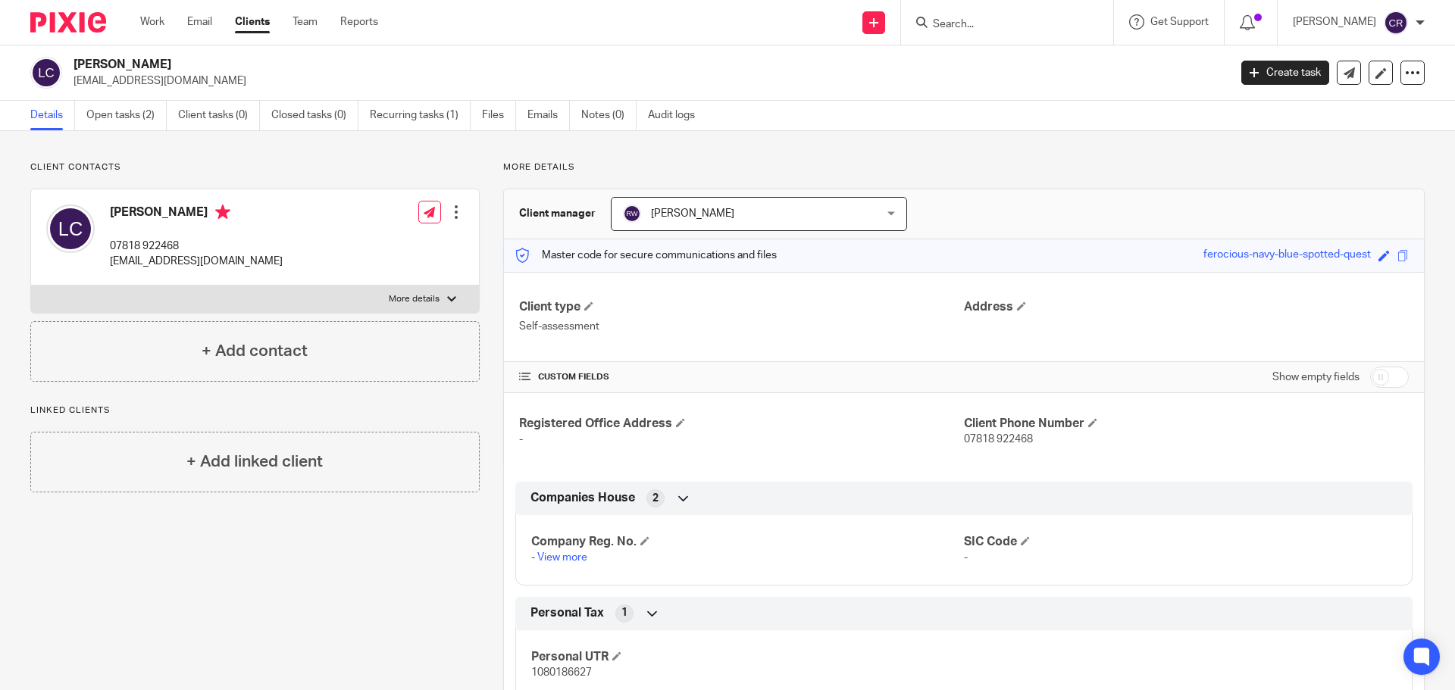
drag, startPoint x: 1381, startPoint y: 377, endPoint x: 1242, endPoint y: 398, distance: 140.2
click at [1381, 377] on input "checkbox" at bounding box center [1389, 377] width 39 height 21
checkbox input "true"
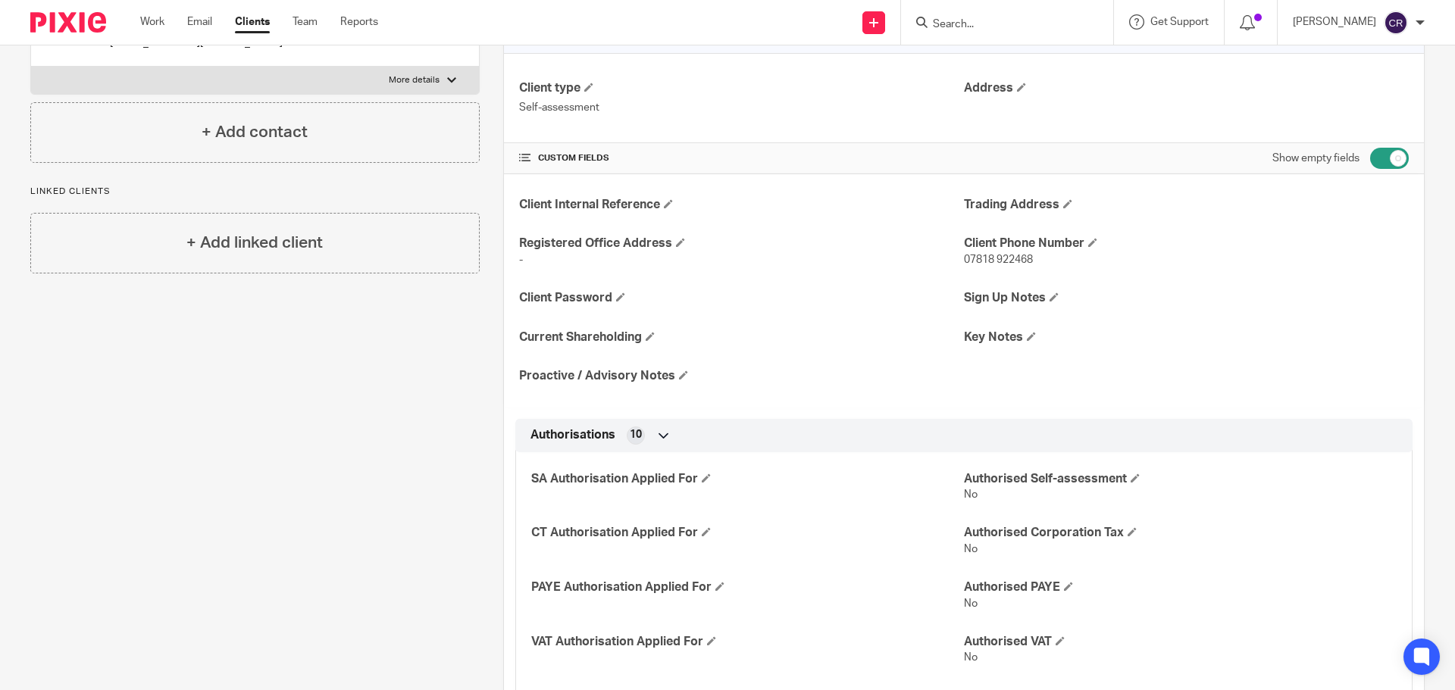
scroll to position [227, 0]
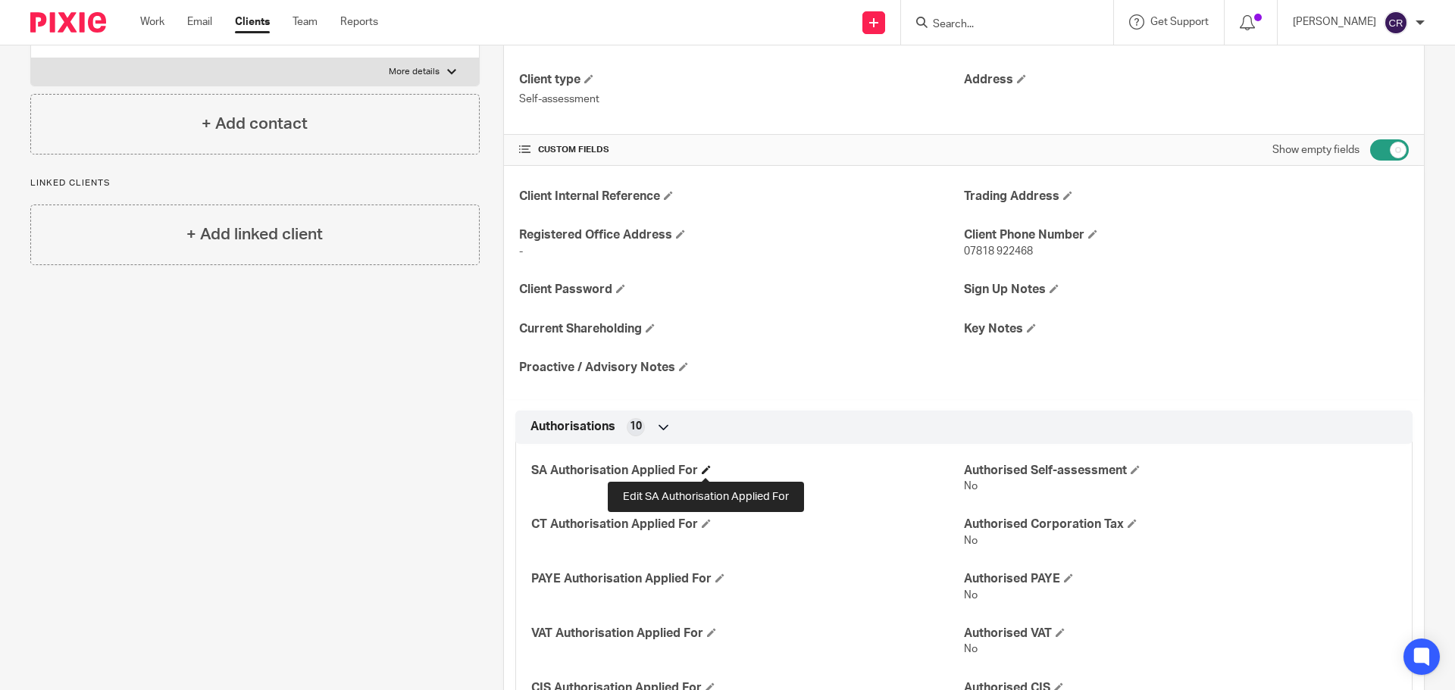
click at [704, 465] on span at bounding box center [706, 469] width 9 height 9
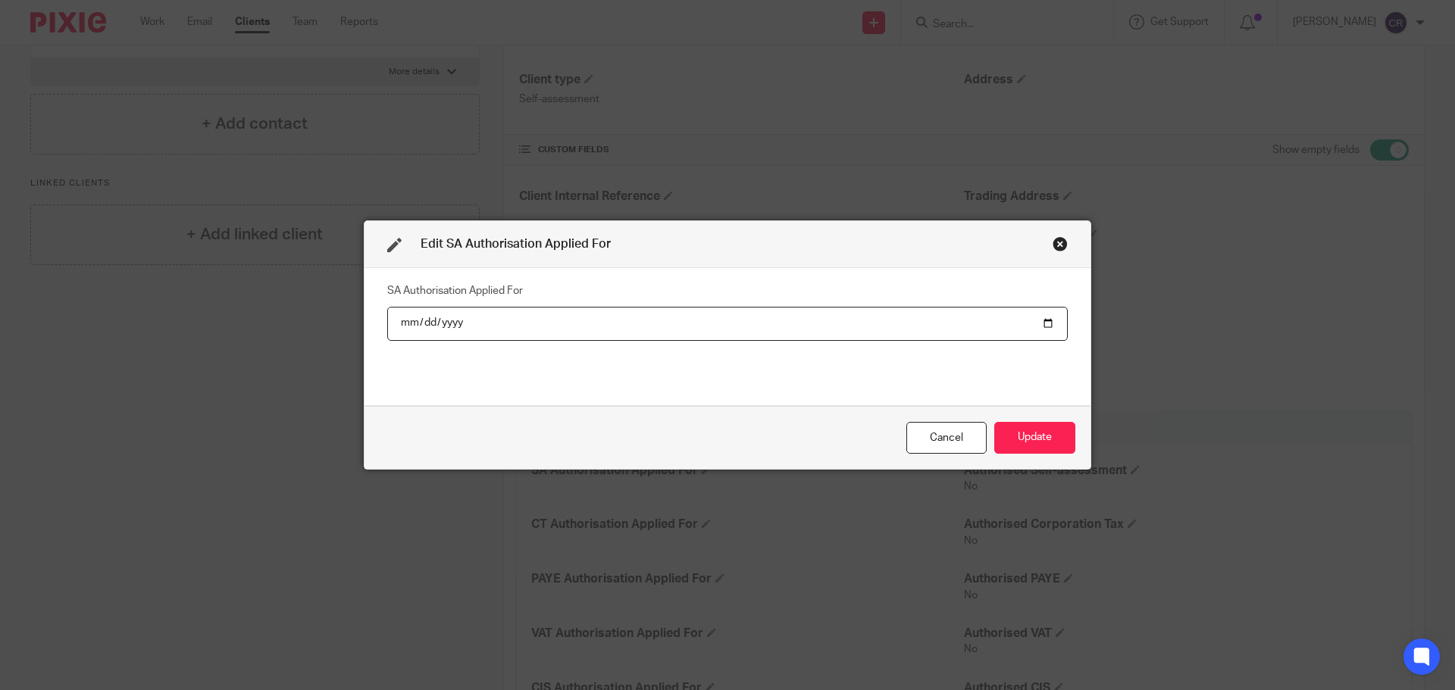
click at [1043, 326] on input "date" at bounding box center [727, 324] width 680 height 34
type input "[DATE]"
click at [1037, 446] on button "Update" at bounding box center [1034, 438] width 81 height 33
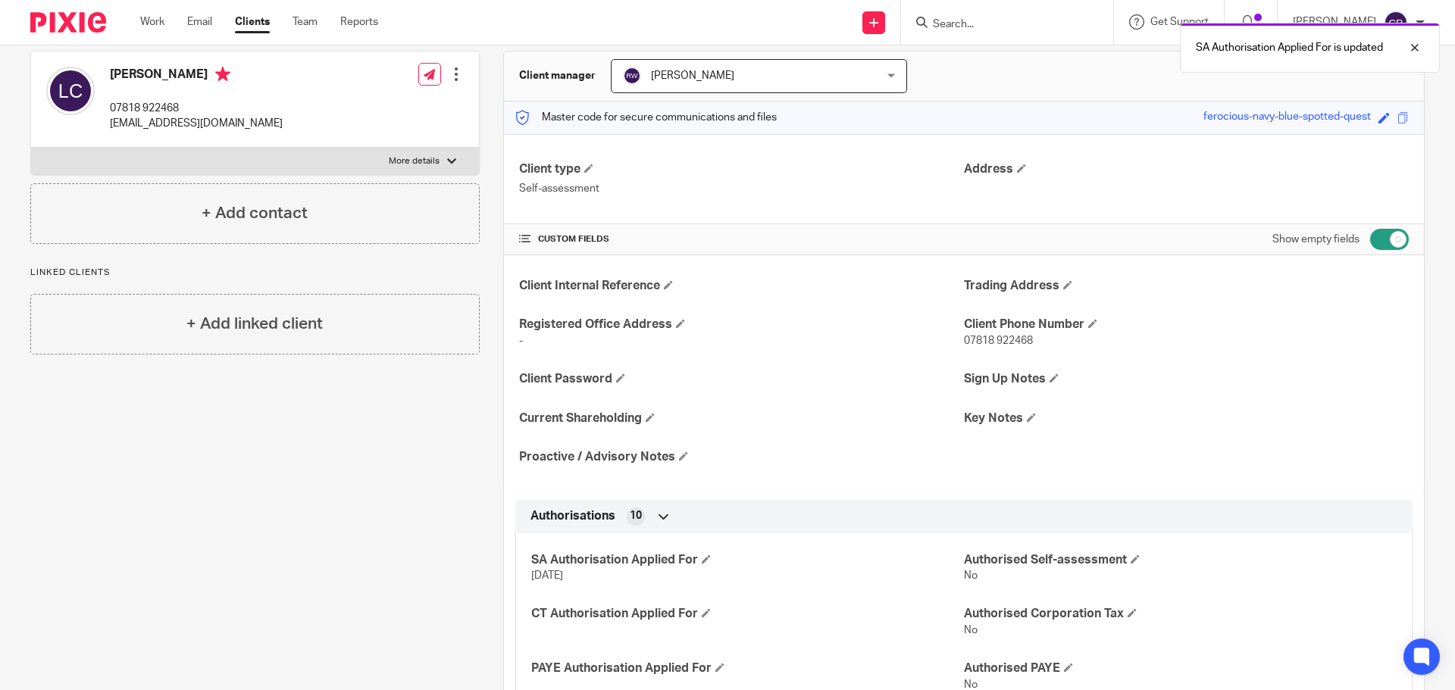
scroll to position [0, 0]
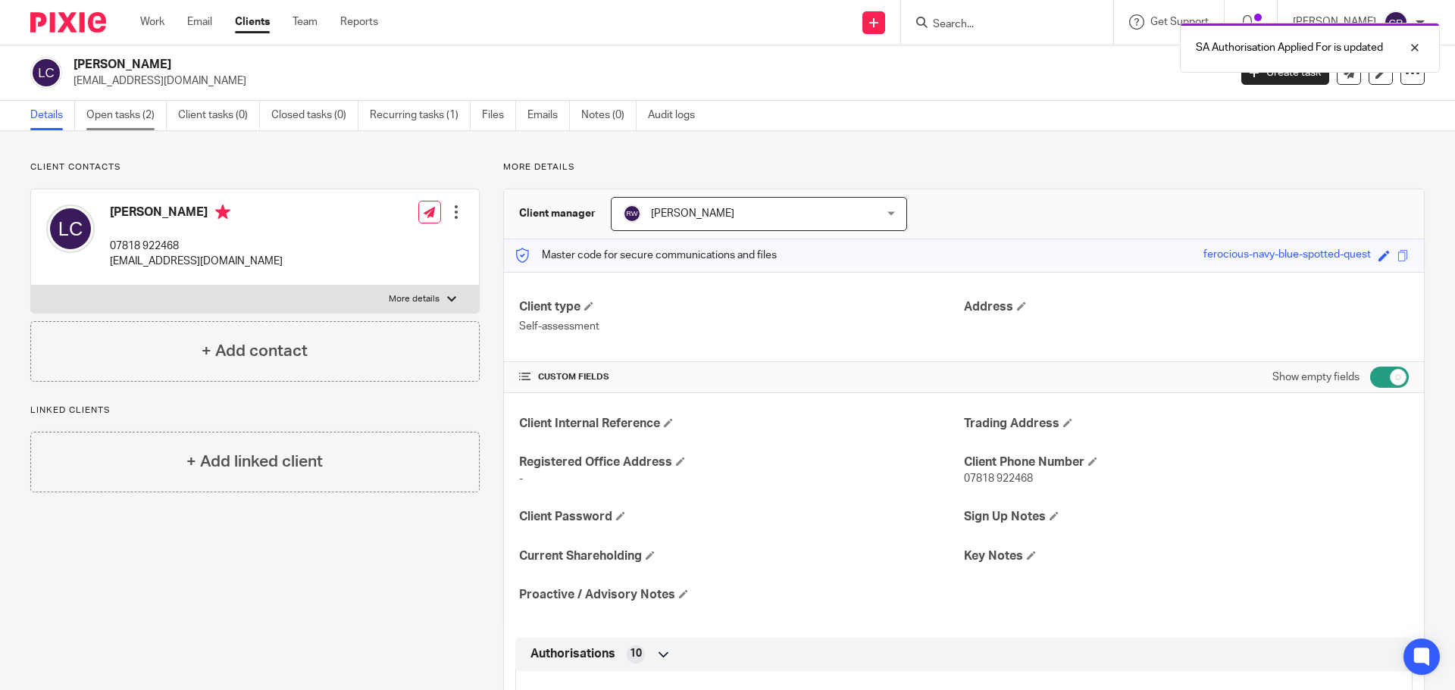
click at [139, 121] on link "Open tasks (2)" at bounding box center [126, 116] width 80 height 30
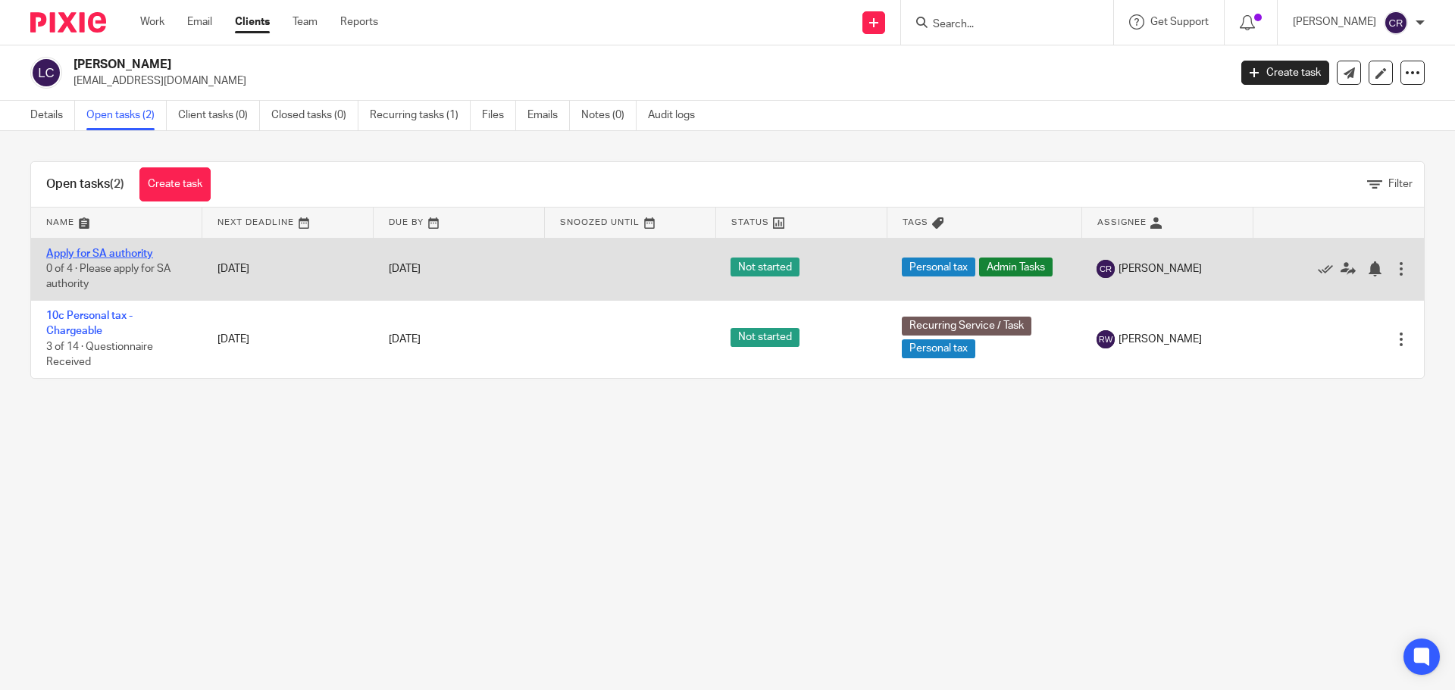
click at [129, 252] on link "Apply for SA authority" at bounding box center [99, 254] width 107 height 11
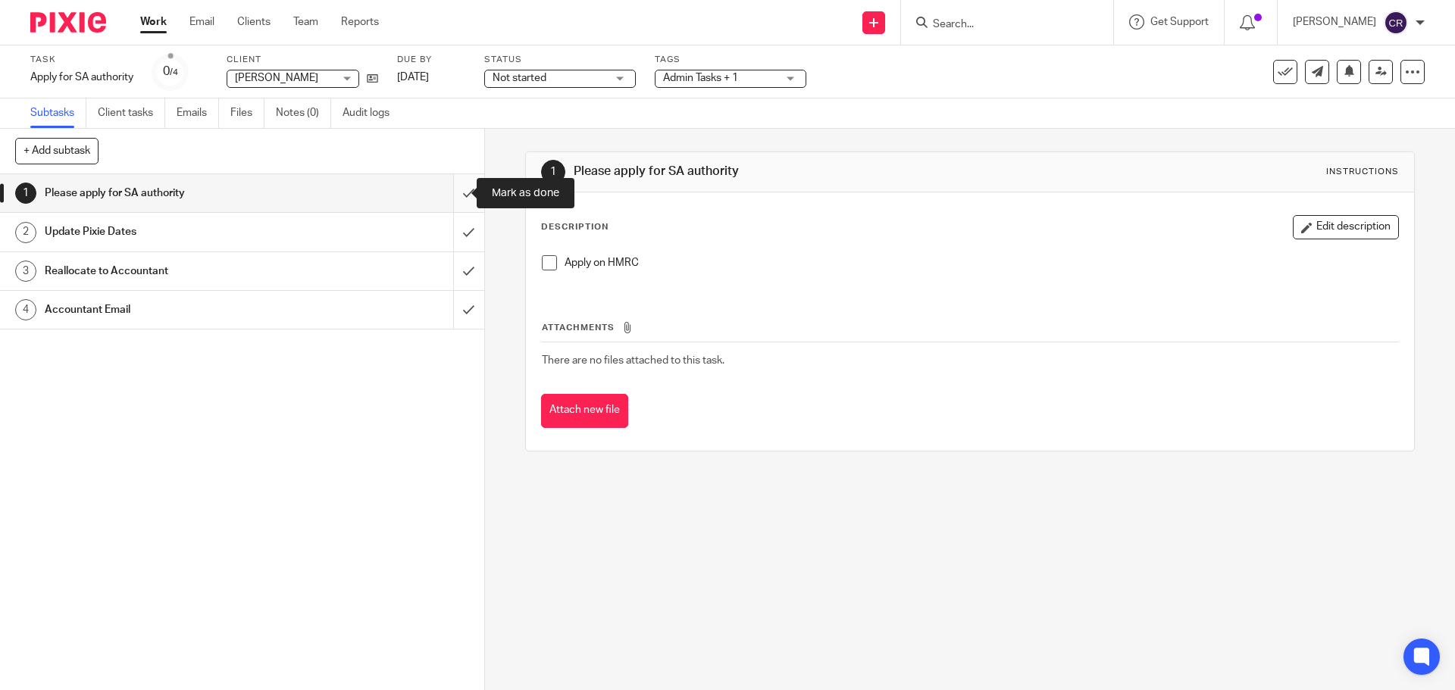
click at [452, 194] on input "submit" at bounding box center [242, 193] width 484 height 38
click at [461, 221] on input "submit" at bounding box center [242, 232] width 484 height 38
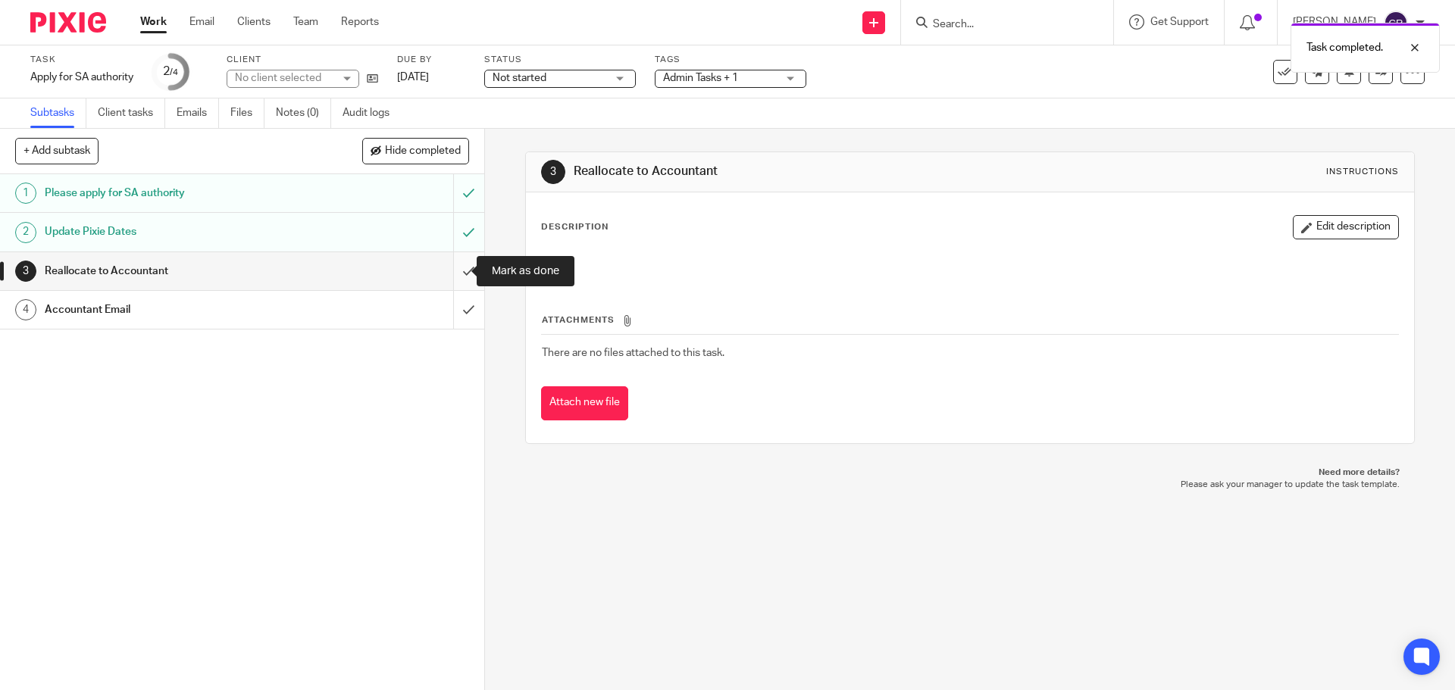
click at [458, 270] on input "submit" at bounding box center [242, 271] width 484 height 38
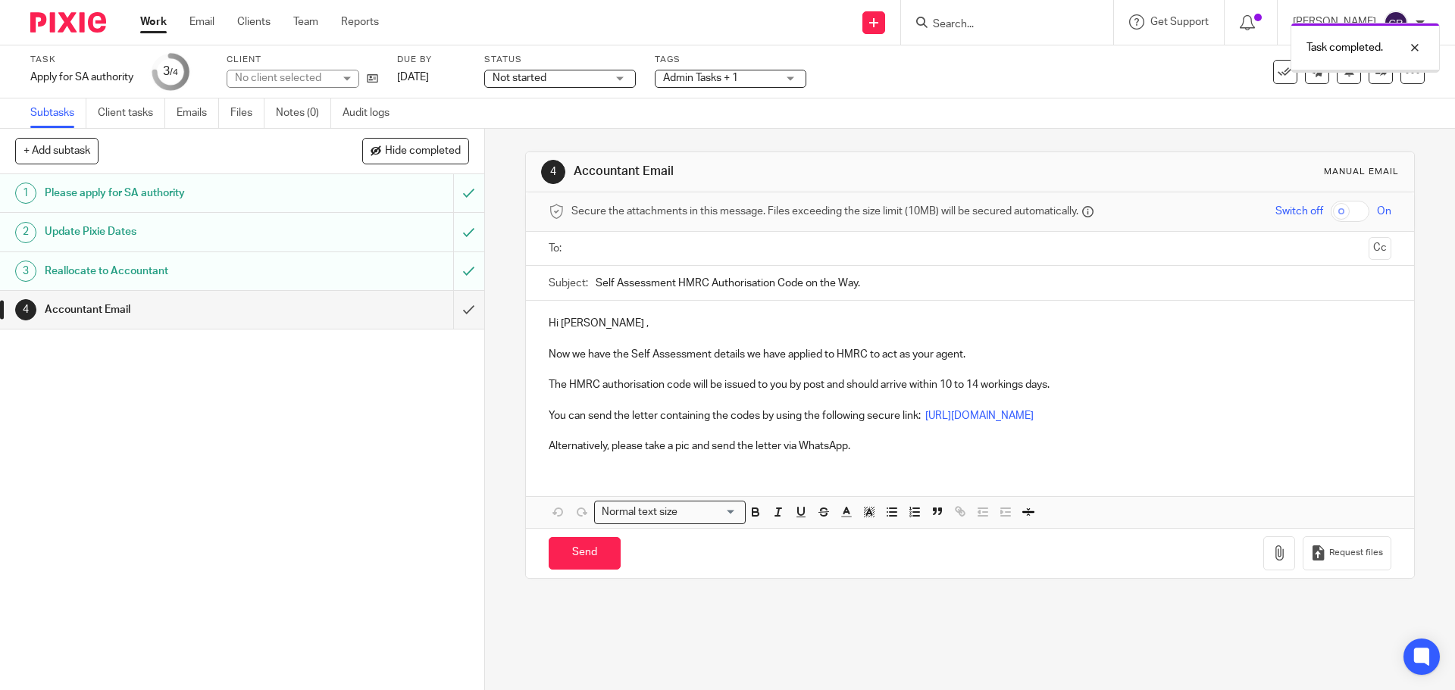
click at [612, 242] on input "text" at bounding box center [969, 248] width 785 height 17
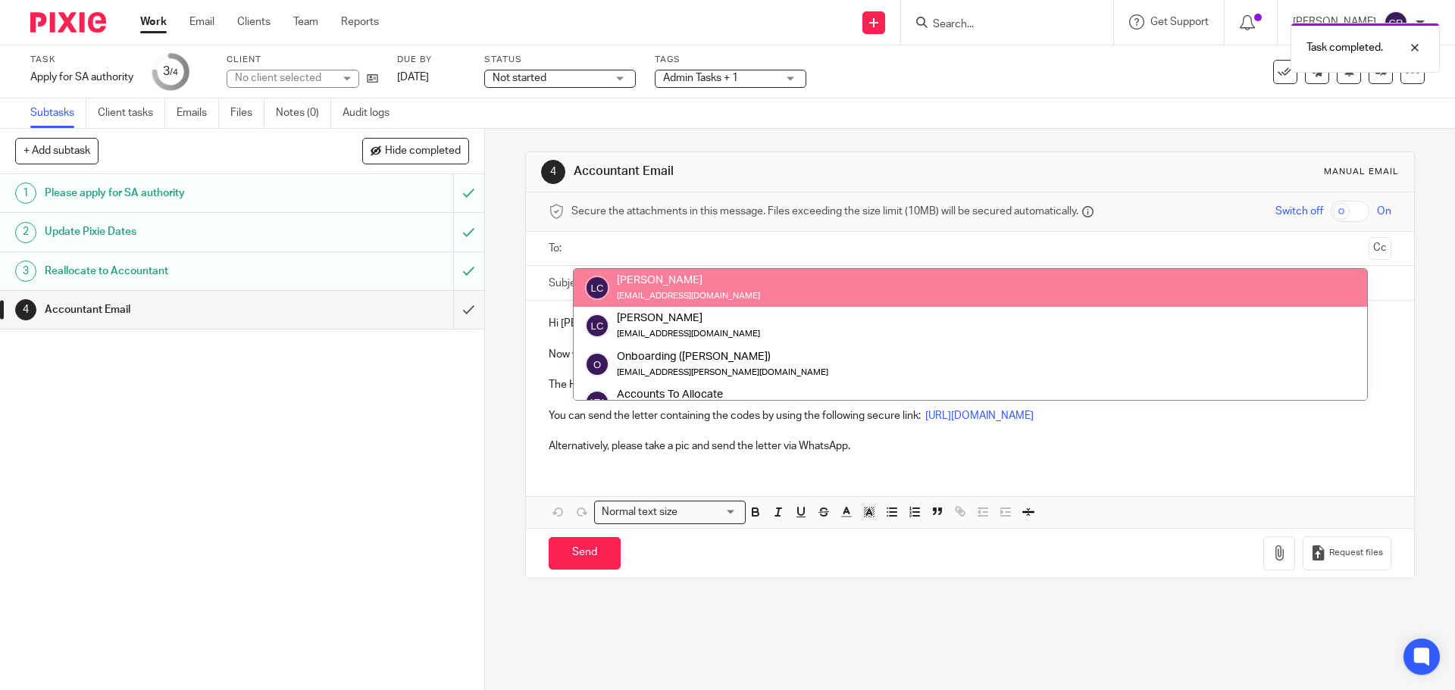
drag, startPoint x: 706, startPoint y: 283, endPoint x: 699, endPoint y: 293, distance: 12.6
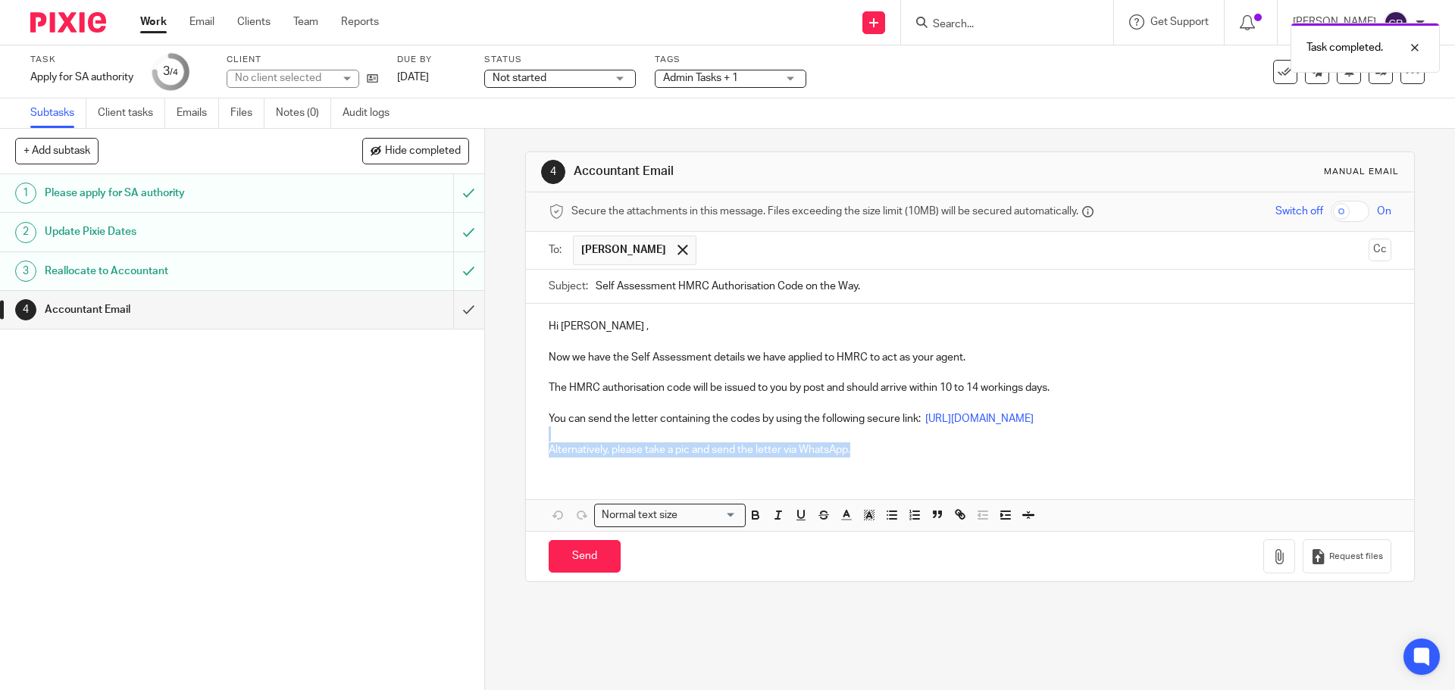
drag, startPoint x: 704, startPoint y: 458, endPoint x: 523, endPoint y: 442, distance: 181.8
click at [526, 441] on div "Hi [PERSON_NAME] , Now we have the Self Assessment details we have applied to H…" at bounding box center [969, 386] width 887 height 164
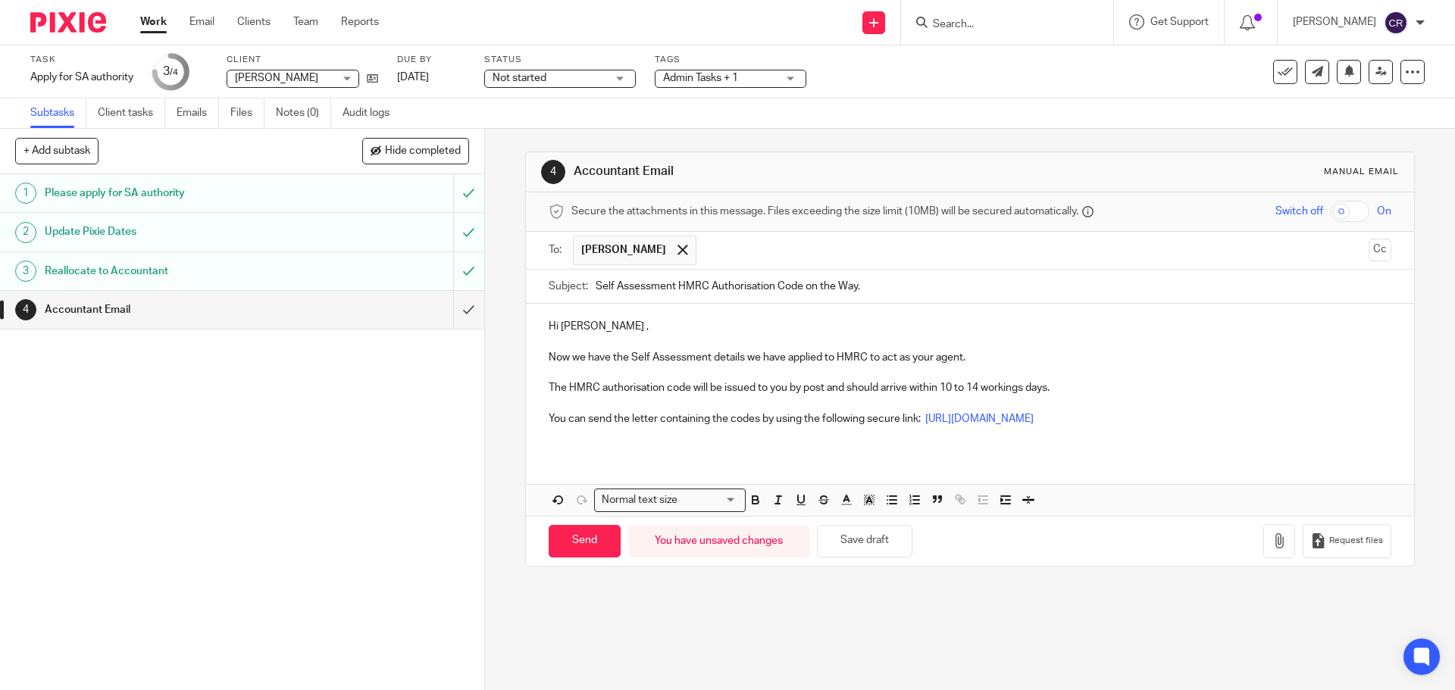
click at [620, 360] on p "Now we have the Self Assessment details we have applied to HMRC to act as your …" at bounding box center [970, 357] width 842 height 15
click at [716, 361] on p "Now we have your Self Assessment details we have applied to HMRC to act as your…" at bounding box center [970, 357] width 842 height 15
click at [727, 358] on p "Now we have your Self Assessment details we have applied to HMRC to act as your…" at bounding box center [970, 357] width 842 height 15
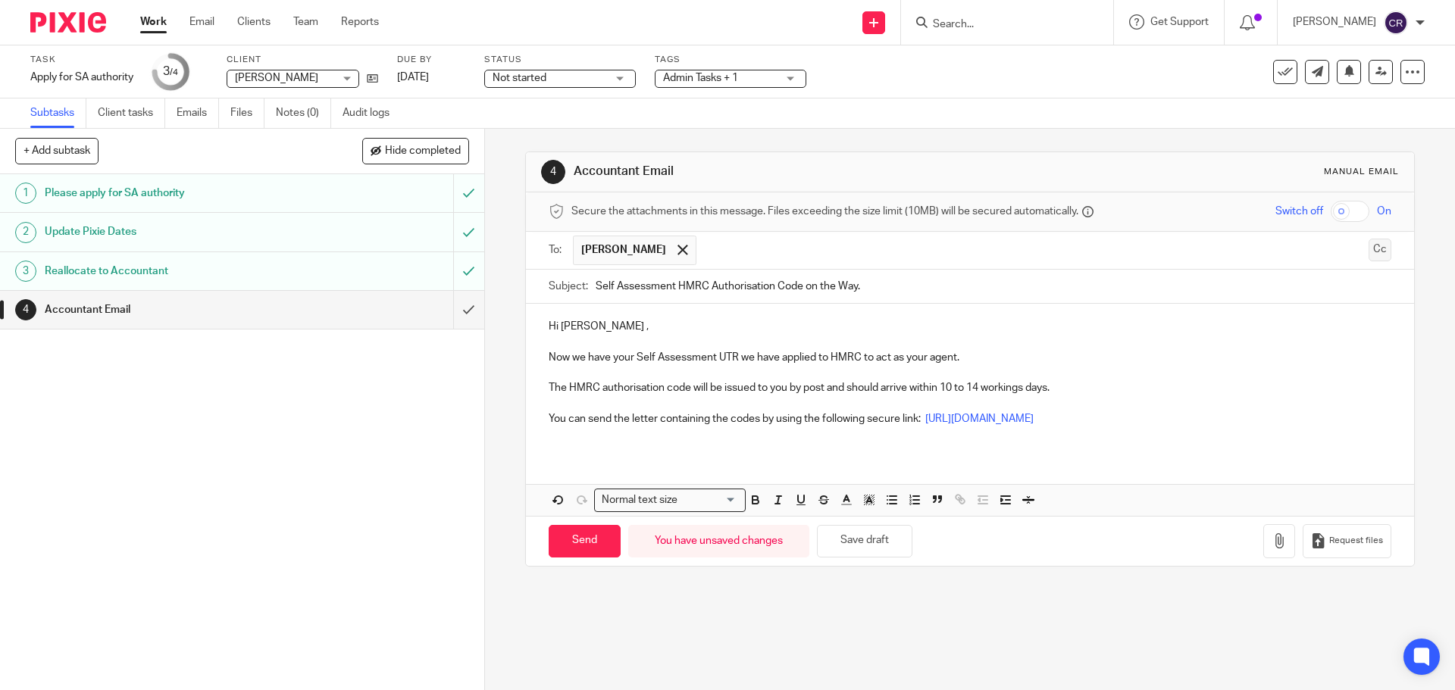
click at [1368, 253] on button "Cc" at bounding box center [1379, 250] width 23 height 23
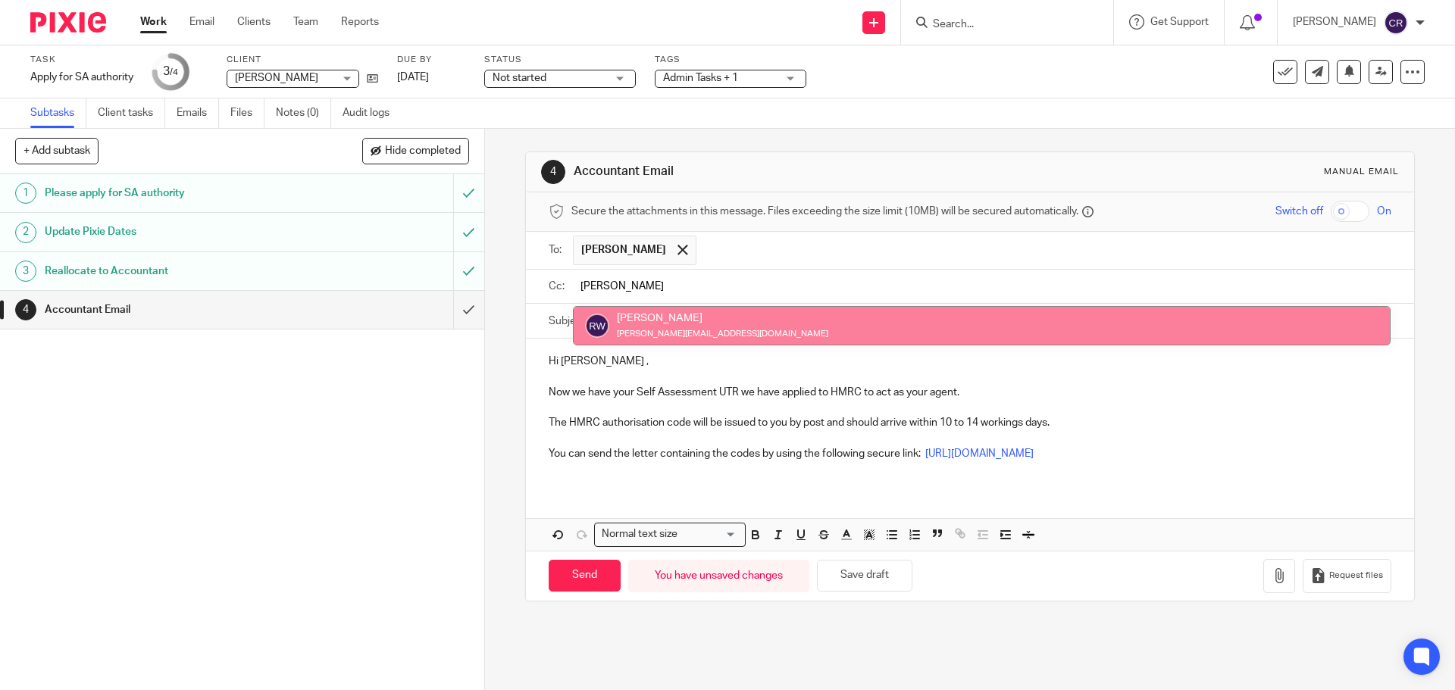
type input "[PERSON_NAME]"
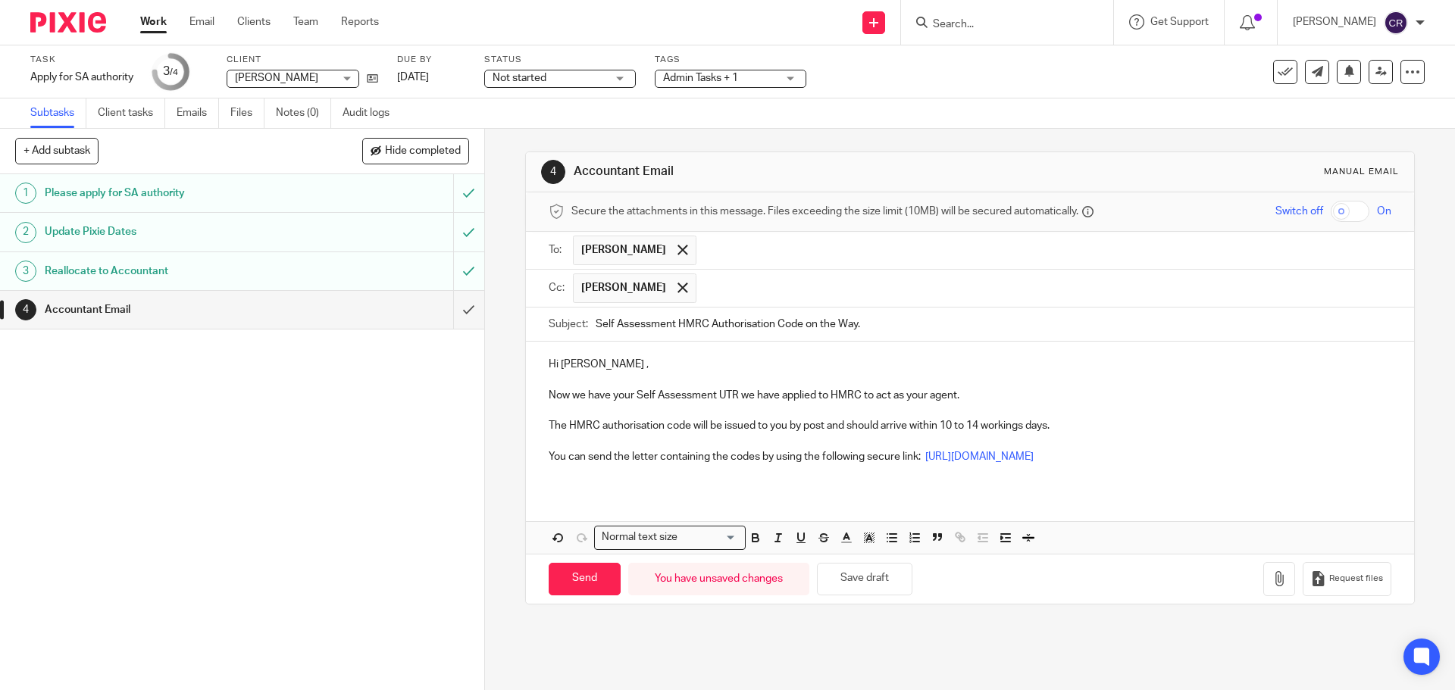
drag, startPoint x: 1112, startPoint y: 363, endPoint x: 1059, endPoint y: 375, distance: 53.7
click at [1112, 362] on p "Hi Lee ," at bounding box center [970, 364] width 842 height 15
click at [577, 584] on input "Send" at bounding box center [585, 579] width 72 height 33
type input "Sent"
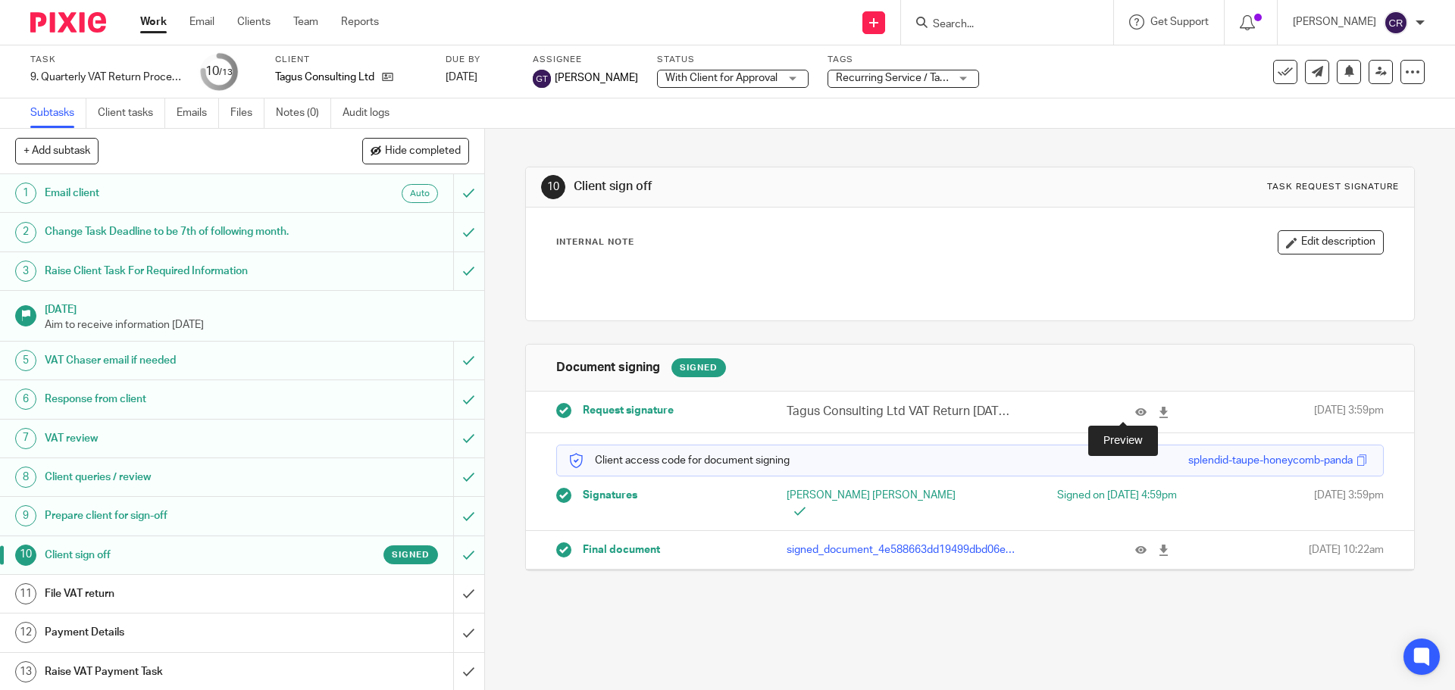
click at [1135, 411] on icon at bounding box center [1140, 412] width 11 height 11
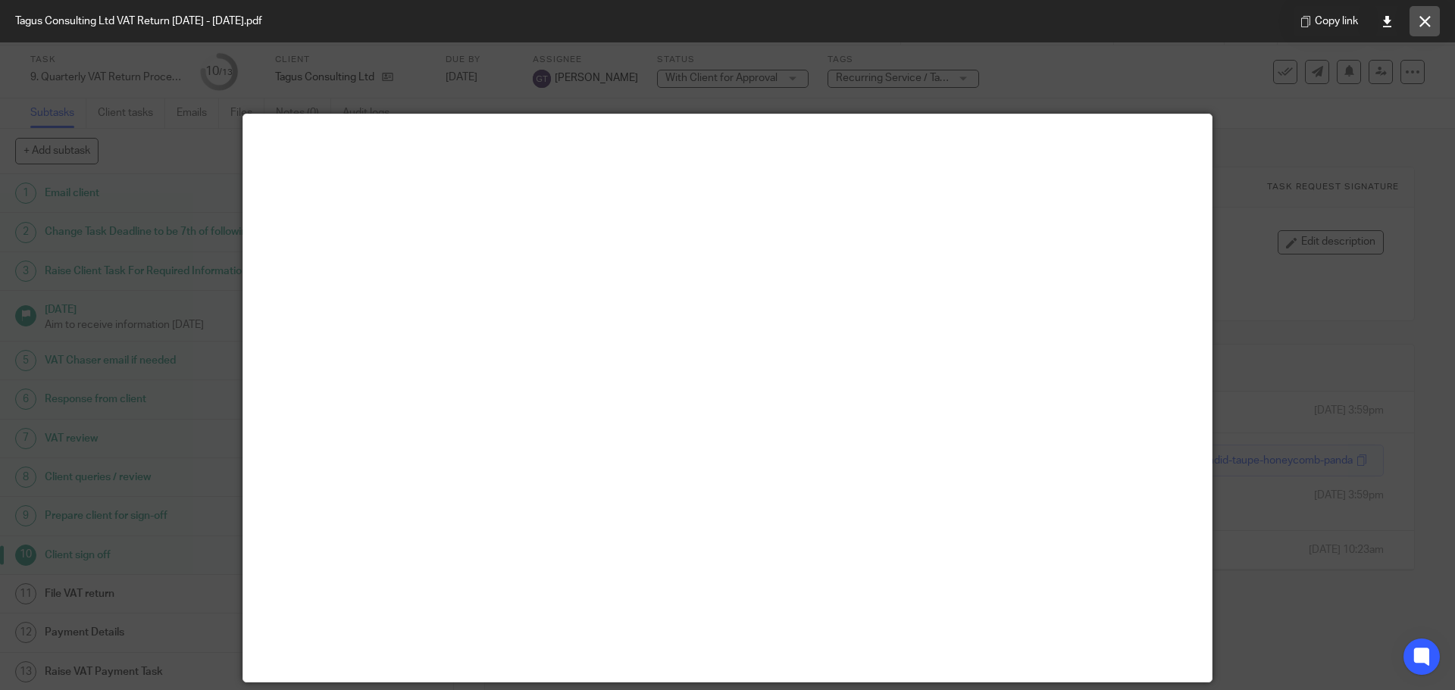
click at [1423, 19] on icon at bounding box center [1424, 21] width 11 height 11
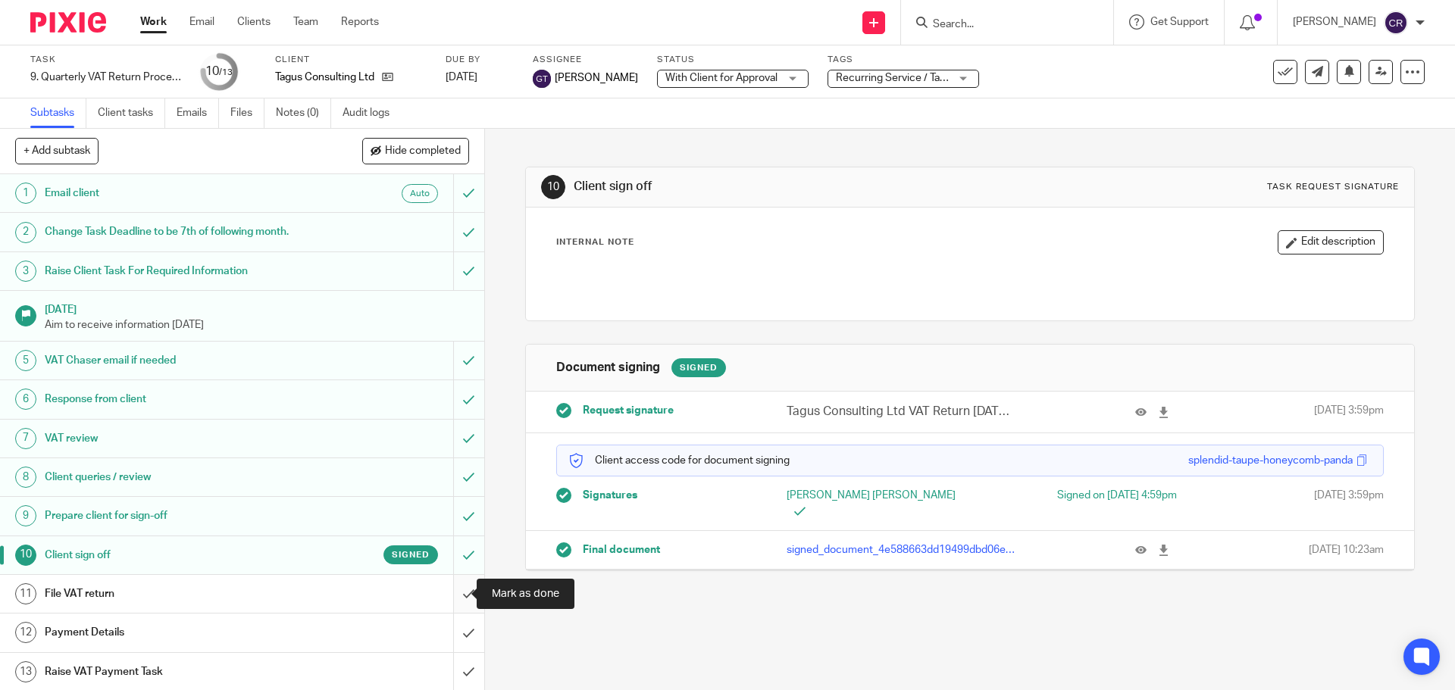
click at [449, 596] on input "submit" at bounding box center [242, 594] width 484 height 38
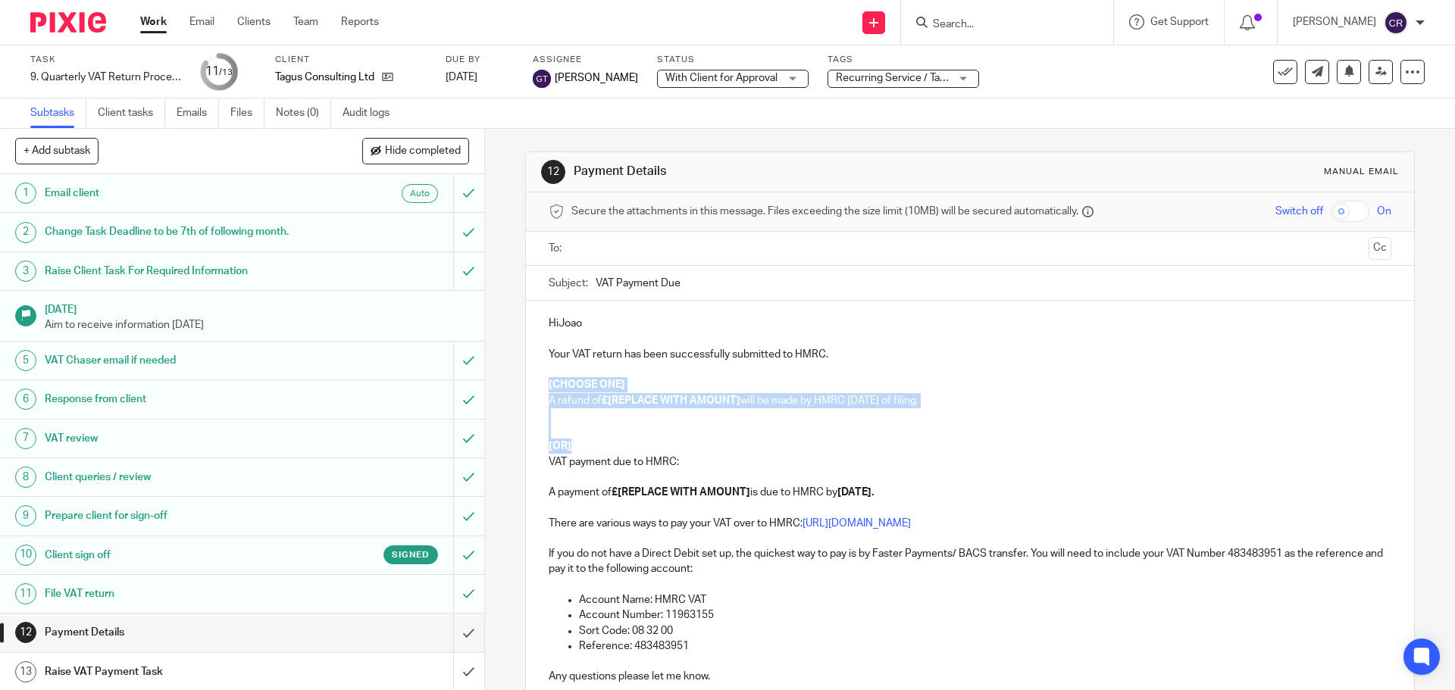
drag, startPoint x: 578, startPoint y: 449, endPoint x: 529, endPoint y: 386, distance: 79.3
click at [529, 386] on div "HiJoao Your VAT return has been successfully submitted to HMRC. [CHOOSE ONE] A …" at bounding box center [969, 506] width 887 height 411
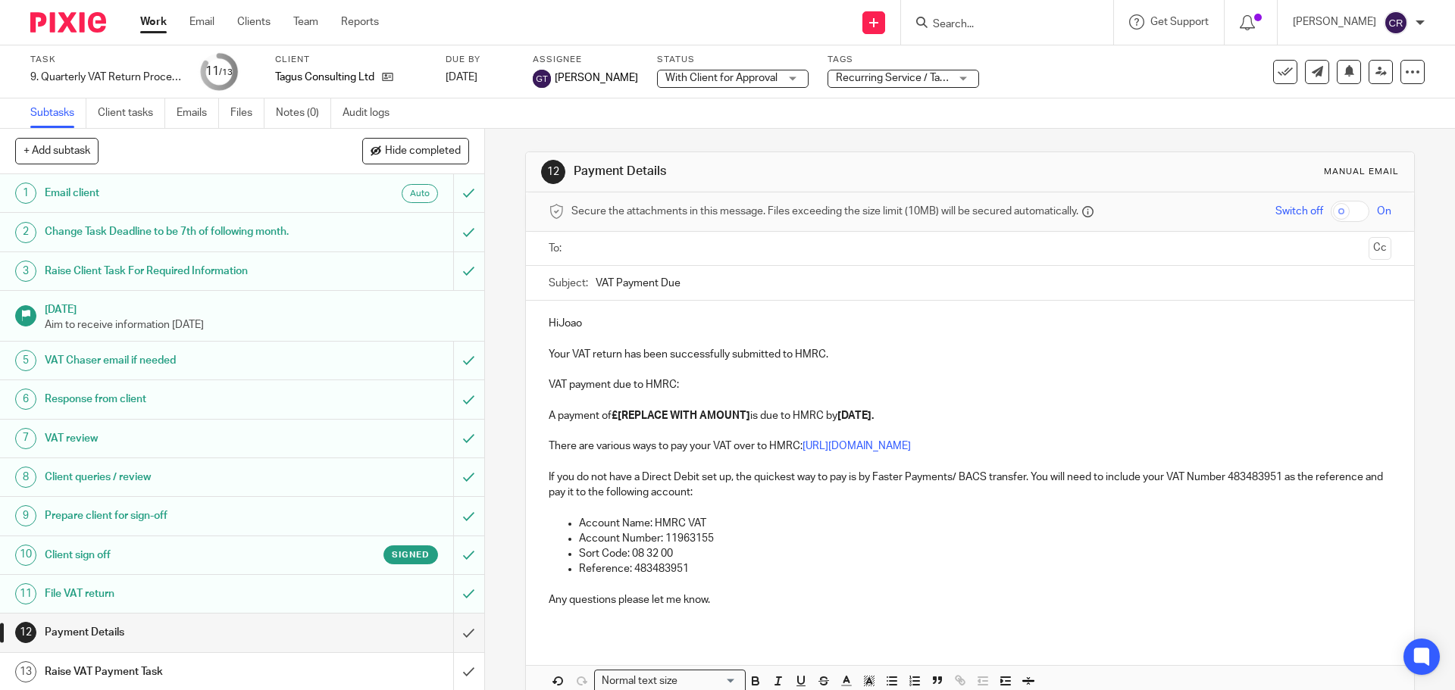
click at [558, 327] on p "HiJoao" at bounding box center [970, 323] width 842 height 15
click at [611, 314] on div "Hi [PERSON_NAME] Your VAT return has been successfully submitted to HMRC. VAT p…" at bounding box center [969, 467] width 887 height 333
click at [746, 420] on strong "£[REPLACE WITH AMOUNT]" at bounding box center [681, 416] width 139 height 11
drag, startPoint x: 748, startPoint y: 420, endPoint x: 617, endPoint y: 415, distance: 131.2
click at [617, 415] on strong "£[REPLACE WITH AMOUNT]" at bounding box center [681, 416] width 139 height 11
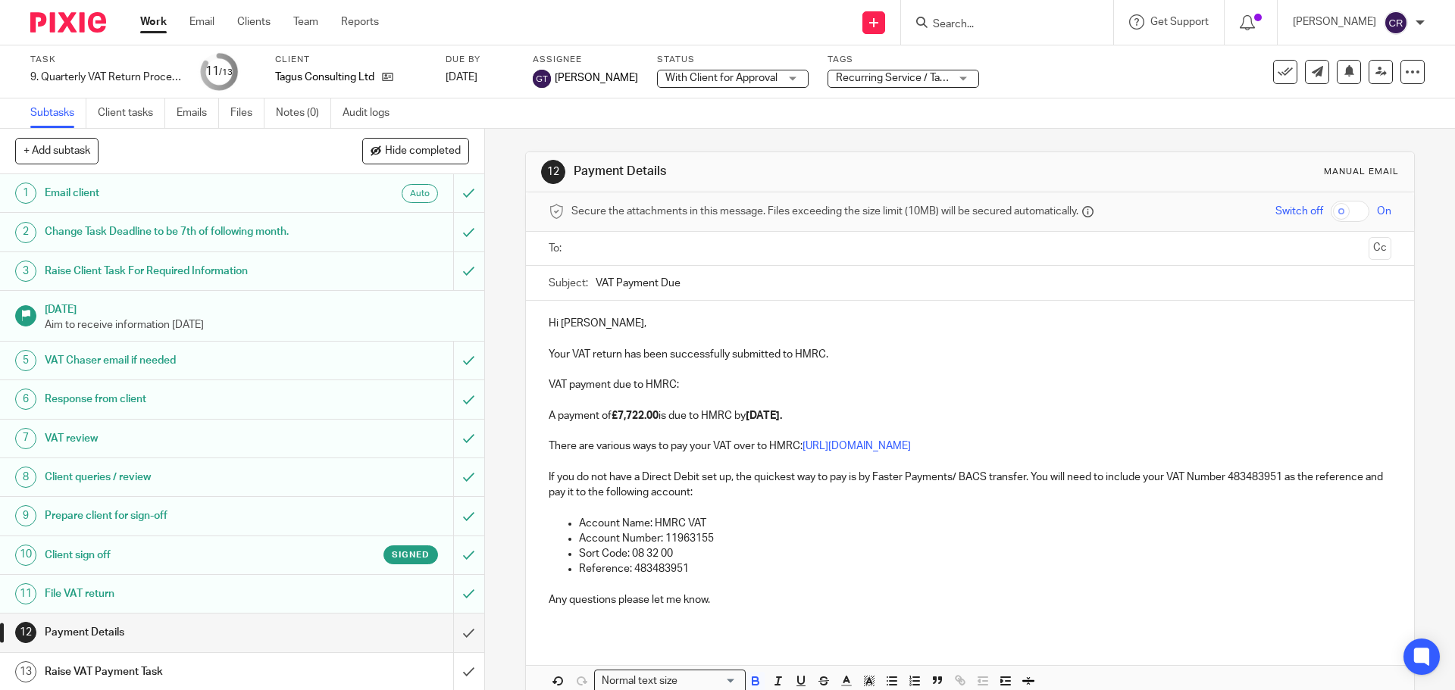
click at [663, 248] on input "text" at bounding box center [969, 248] width 785 height 17
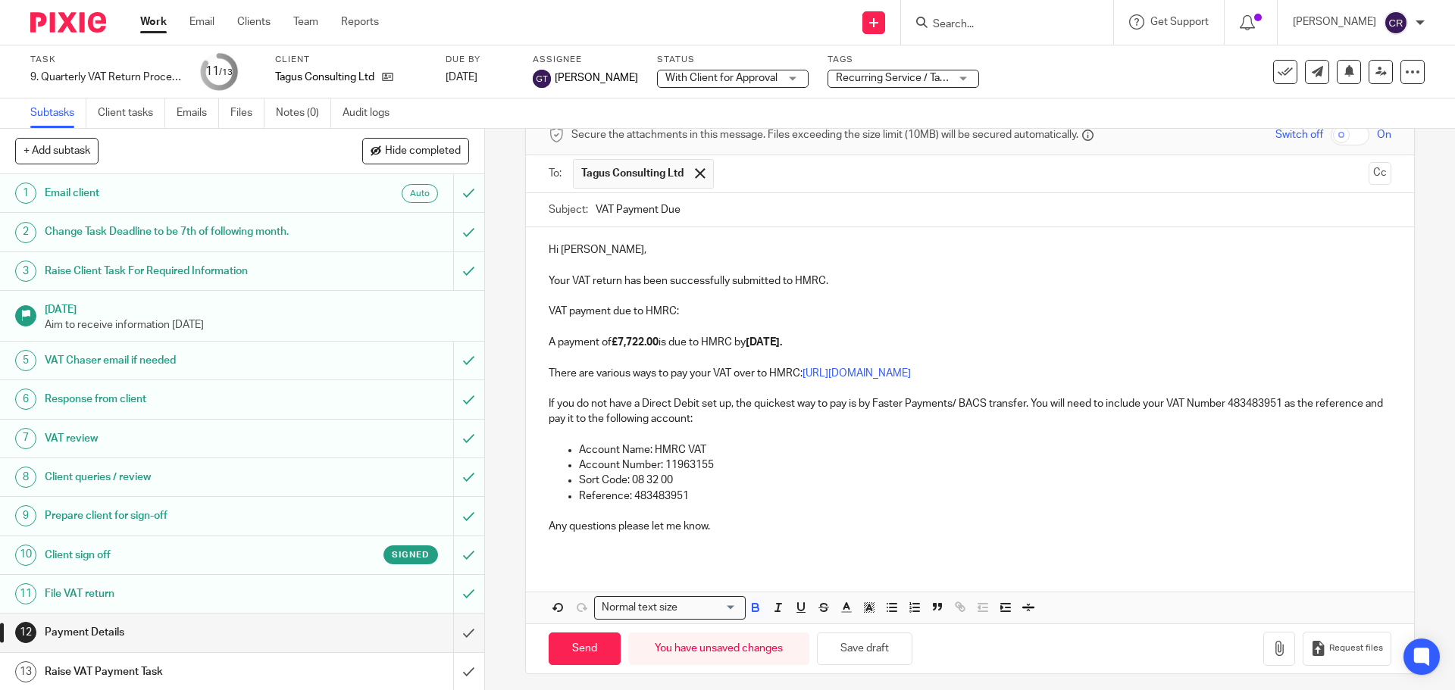
scroll to position [83, 0]
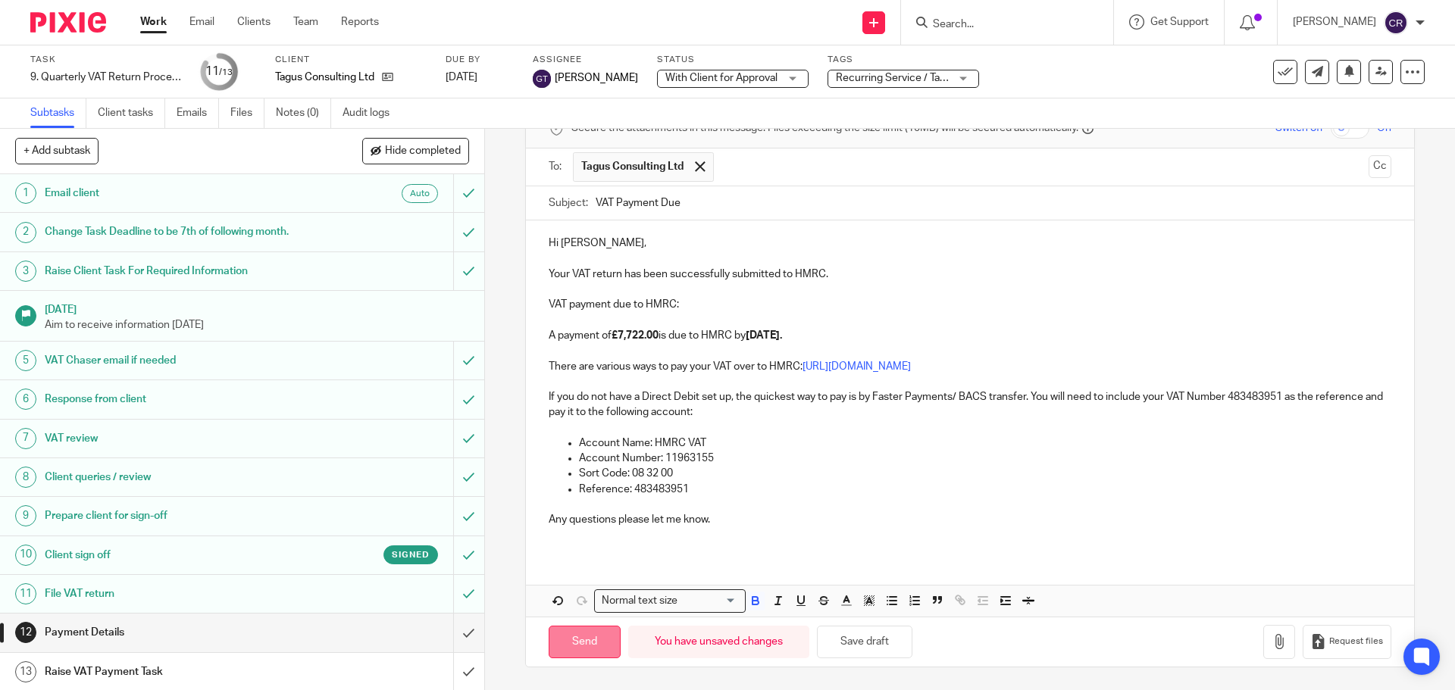
click at [573, 642] on input "Send" at bounding box center [585, 642] width 72 height 33
click at [453, 665] on input "submit" at bounding box center [242, 672] width 484 height 38
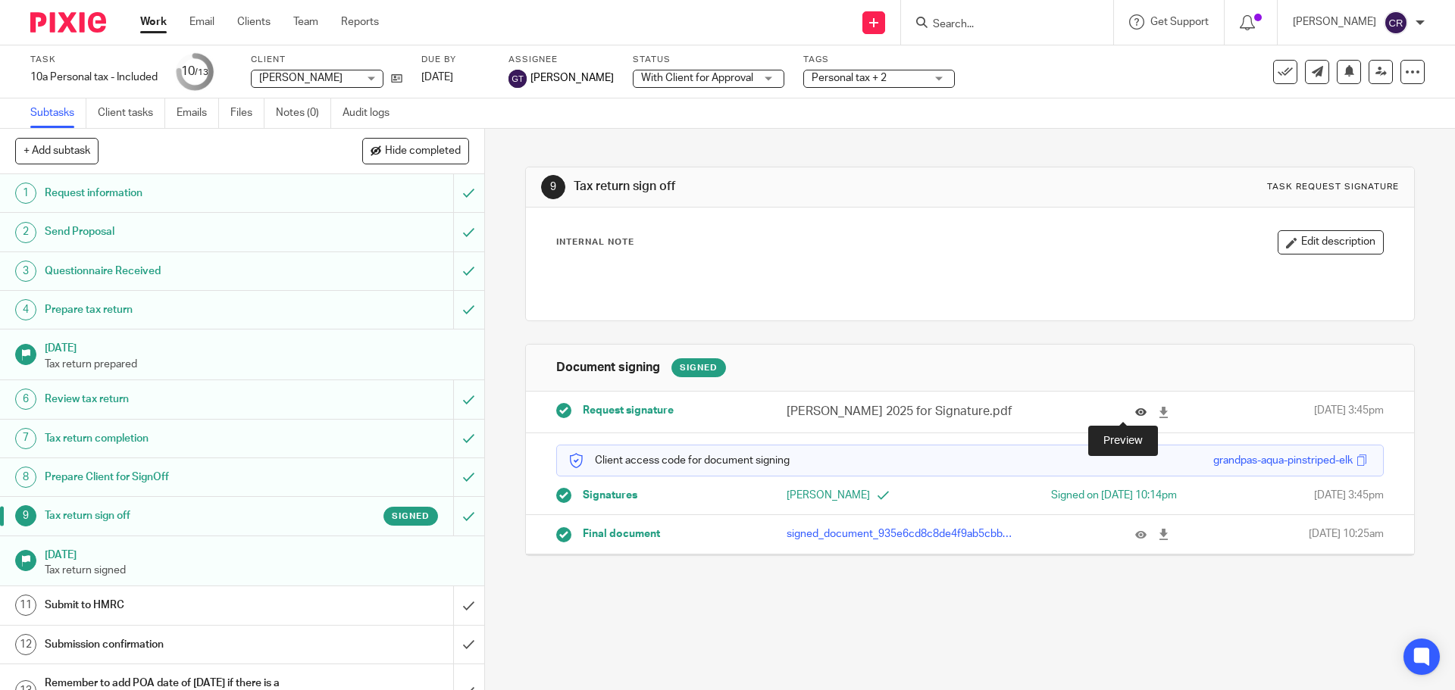
click at [1135, 411] on icon at bounding box center [1140, 412] width 11 height 11
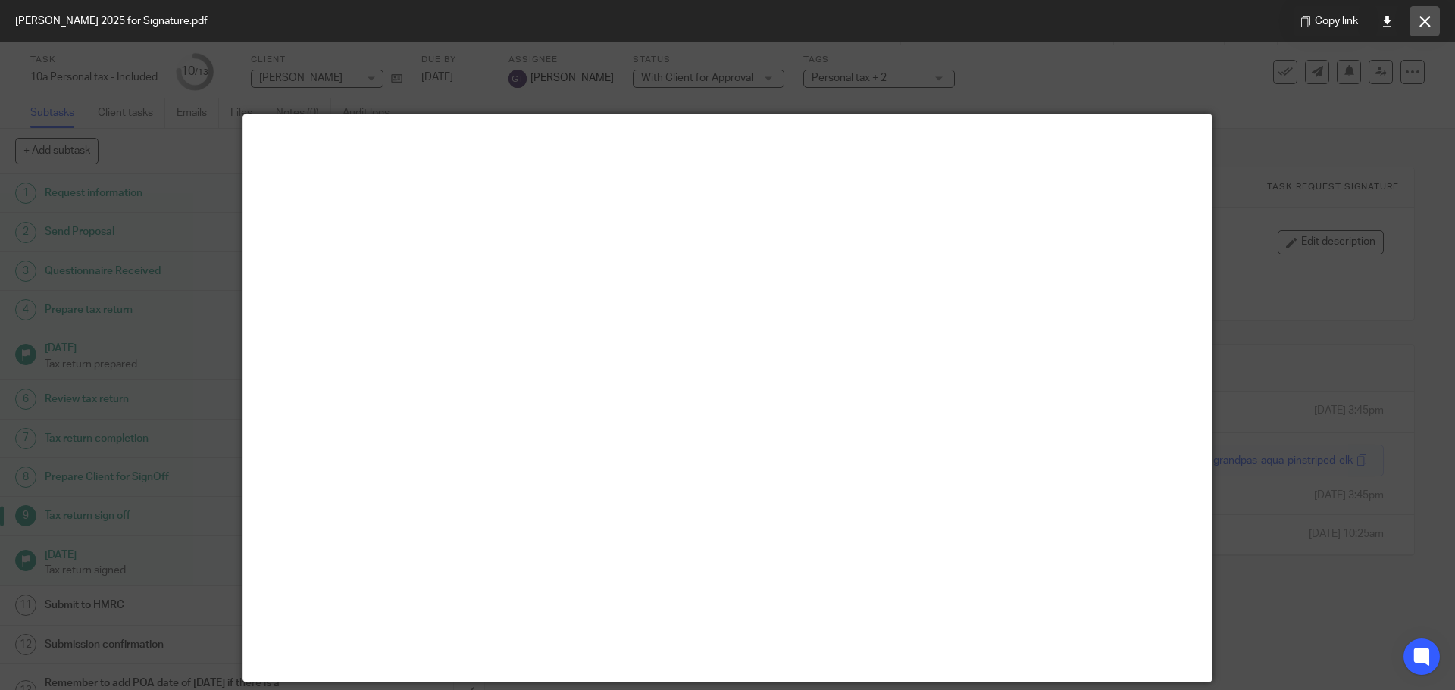
click at [1417, 24] on button at bounding box center [1424, 21] width 30 height 30
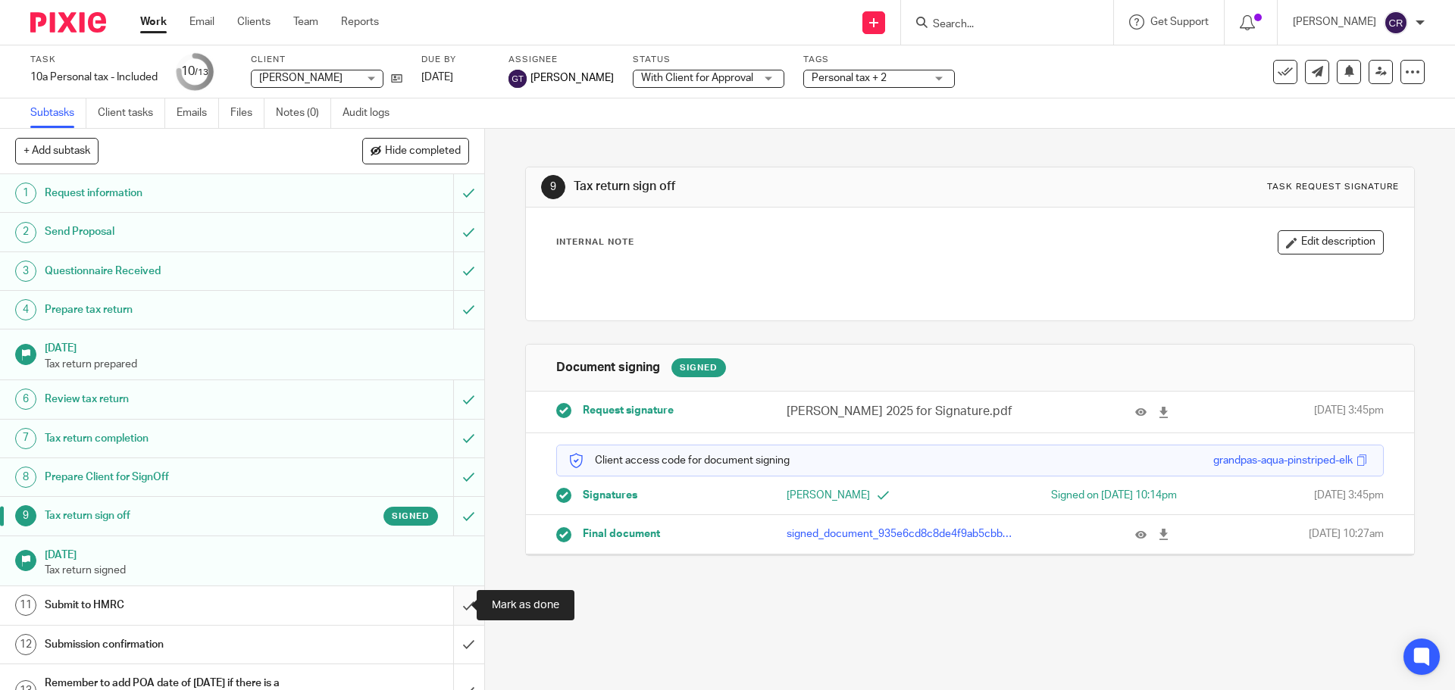
click at [458, 604] on input "submit" at bounding box center [242, 605] width 484 height 38
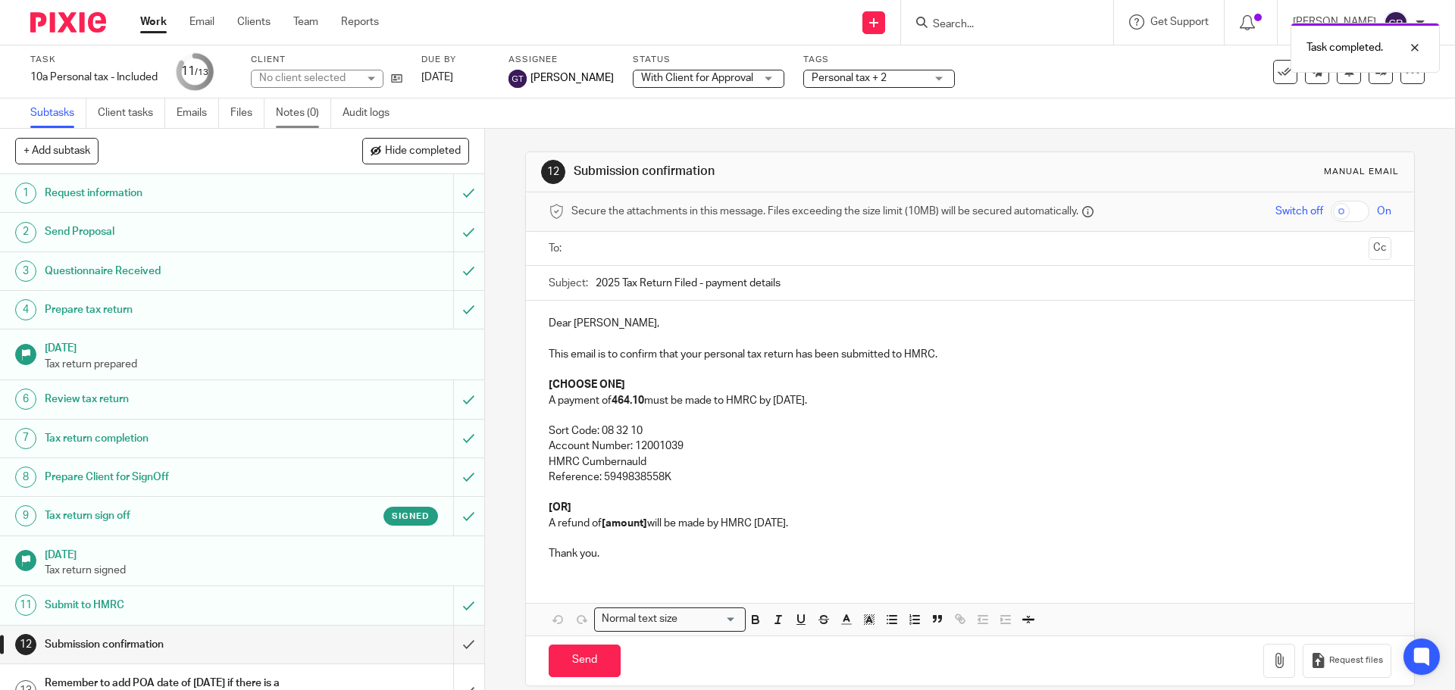
click at [299, 108] on link "Notes (0)" at bounding box center [303, 114] width 55 height 30
click at [618, 399] on strong "464.10" at bounding box center [628, 401] width 33 height 11
click at [615, 401] on strong "464.10" at bounding box center [628, 401] width 33 height 11
click at [613, 401] on strong "464.10" at bounding box center [628, 401] width 33 height 11
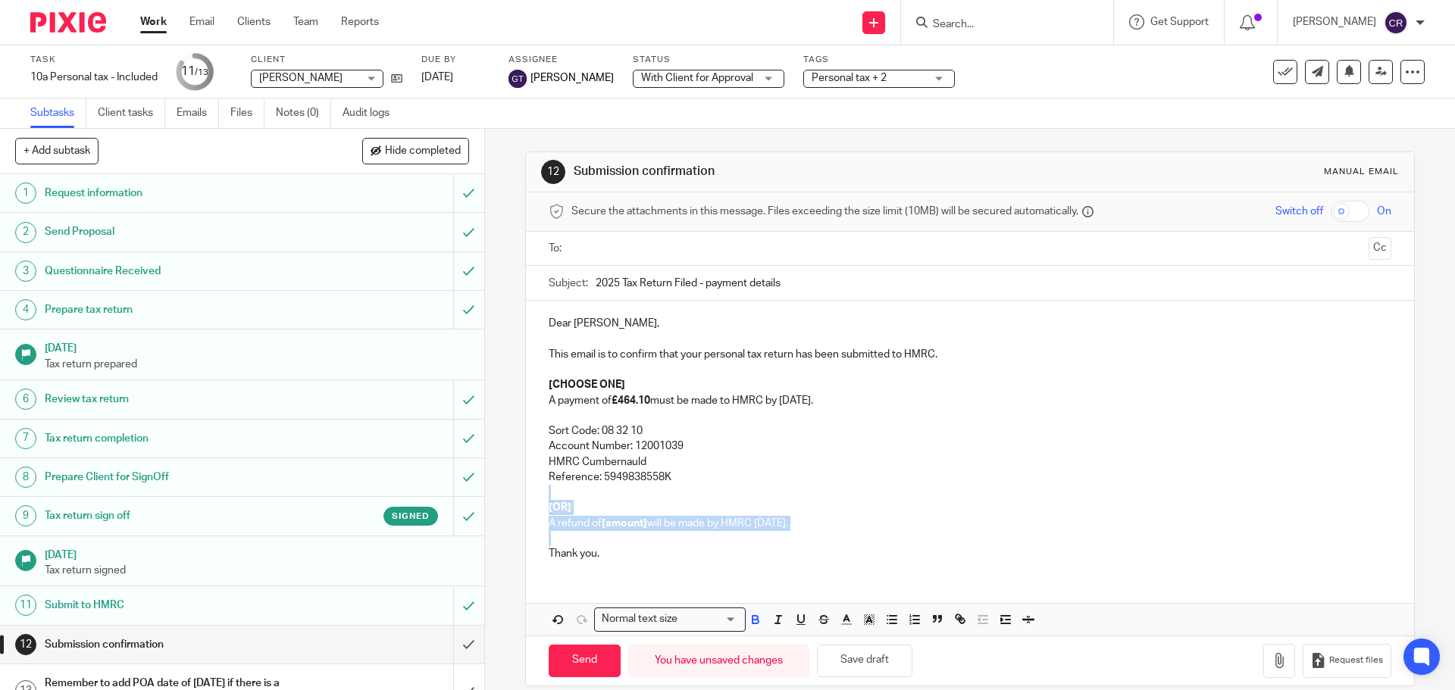
drag, startPoint x: 560, startPoint y: 533, endPoint x: 539, endPoint y: 499, distance: 40.2
click at [539, 499] on div "Dear [PERSON_NAME], This email is to confirm that your personal tax return has …" at bounding box center [969, 437] width 887 height 272
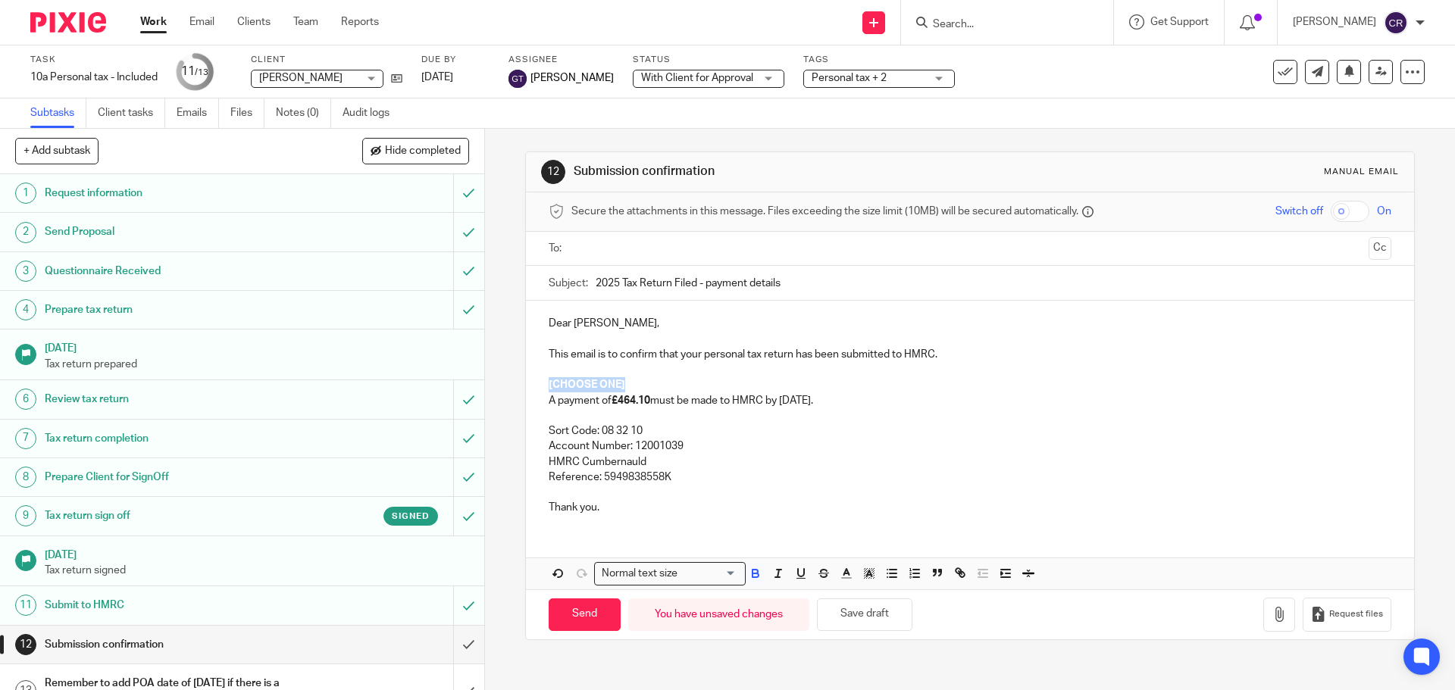
drag, startPoint x: 632, startPoint y: 385, endPoint x: 533, endPoint y: 386, distance: 99.3
click at [533, 386] on div "Dear [PERSON_NAME], This email is to confirm that your personal tax return has …" at bounding box center [969, 414] width 887 height 226
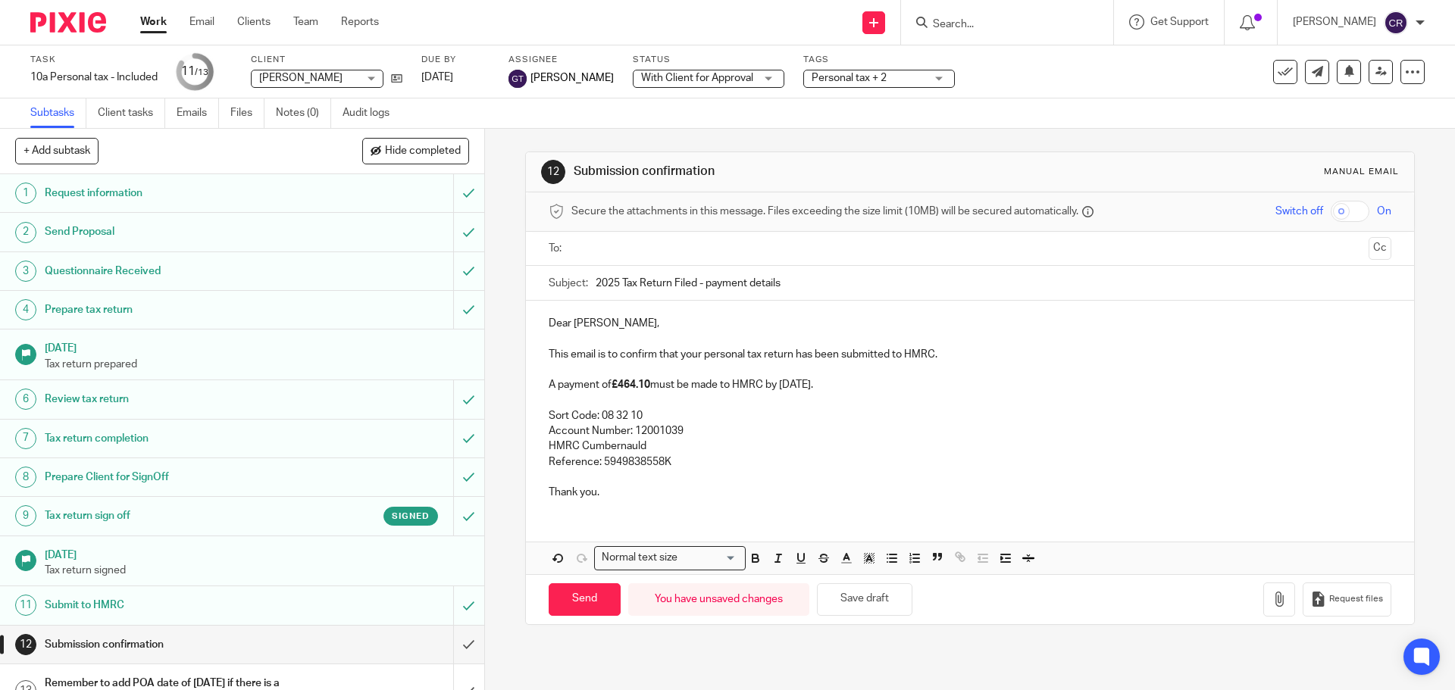
click at [609, 250] on input "text" at bounding box center [969, 248] width 785 height 17
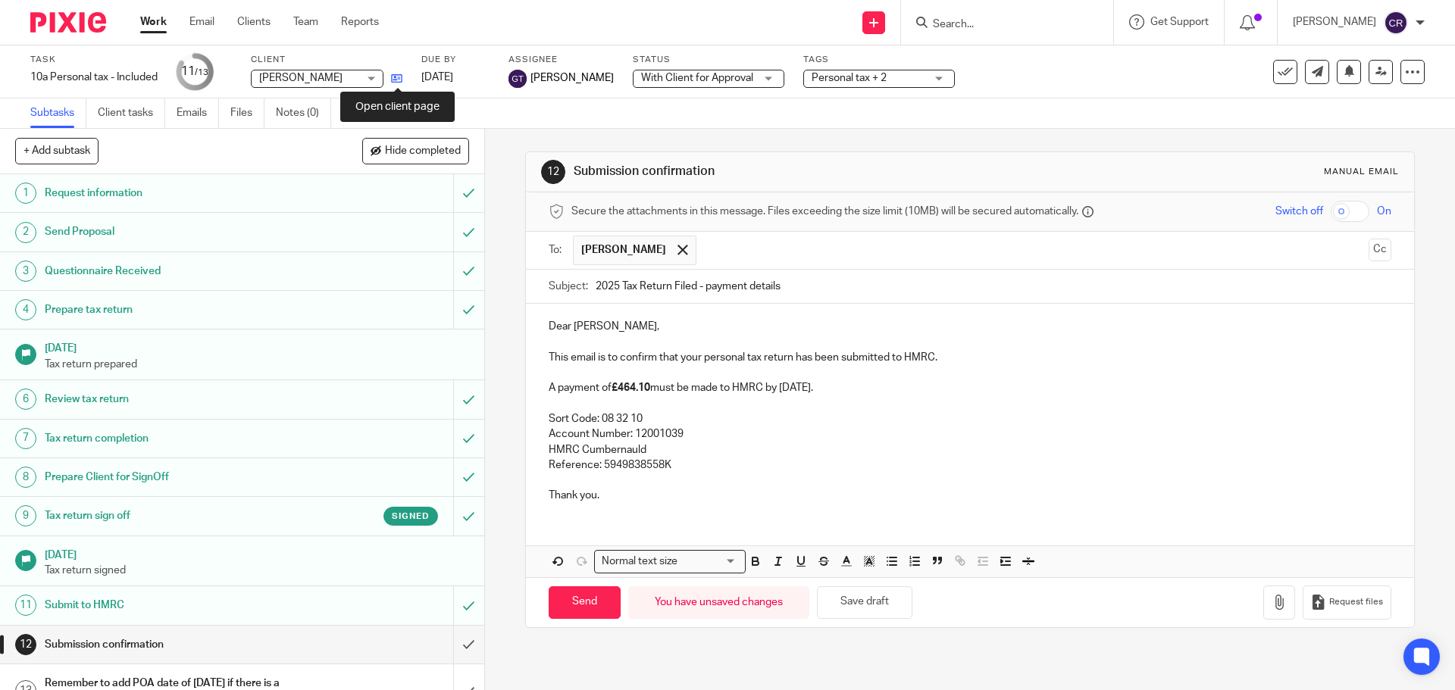
click at [393, 81] on icon at bounding box center [396, 78] width 11 height 11
click at [577, 598] on input "Send" at bounding box center [585, 602] width 72 height 33
type input "Sent"
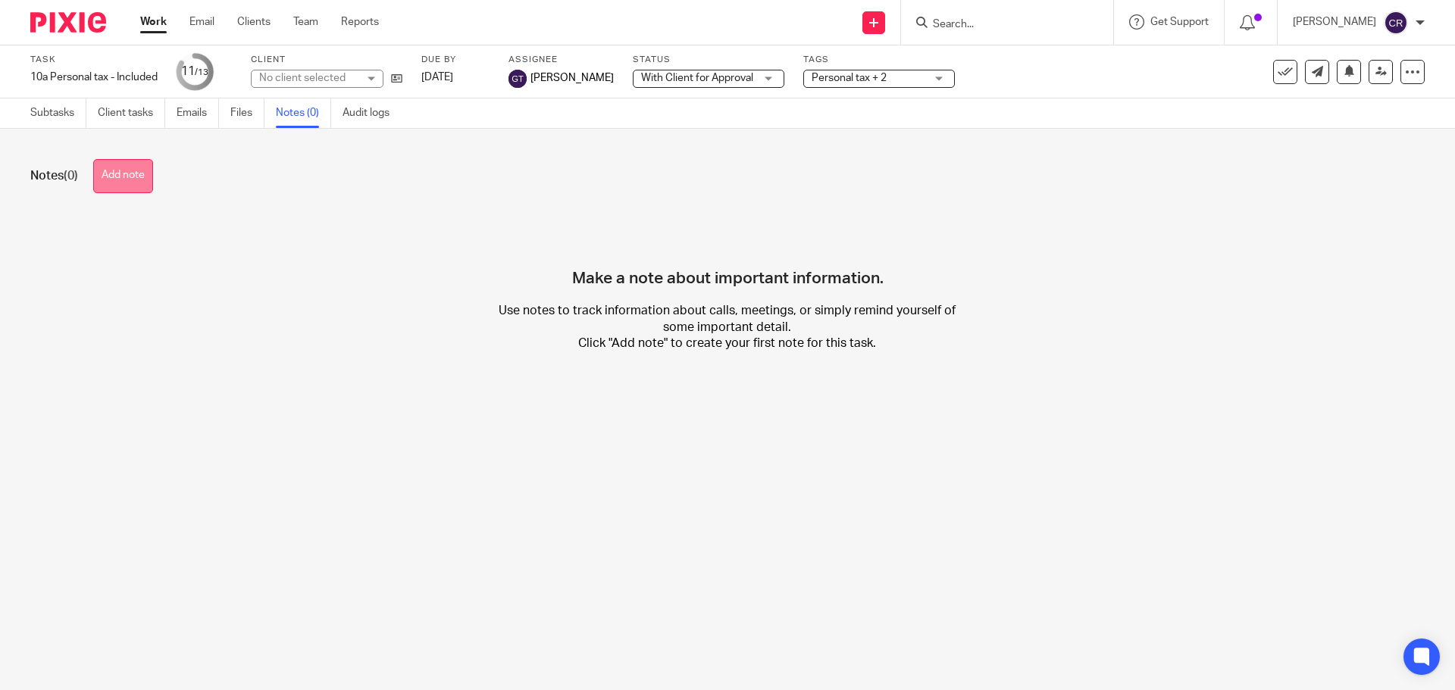
click at [144, 178] on button "Add note" at bounding box center [123, 176] width 60 height 34
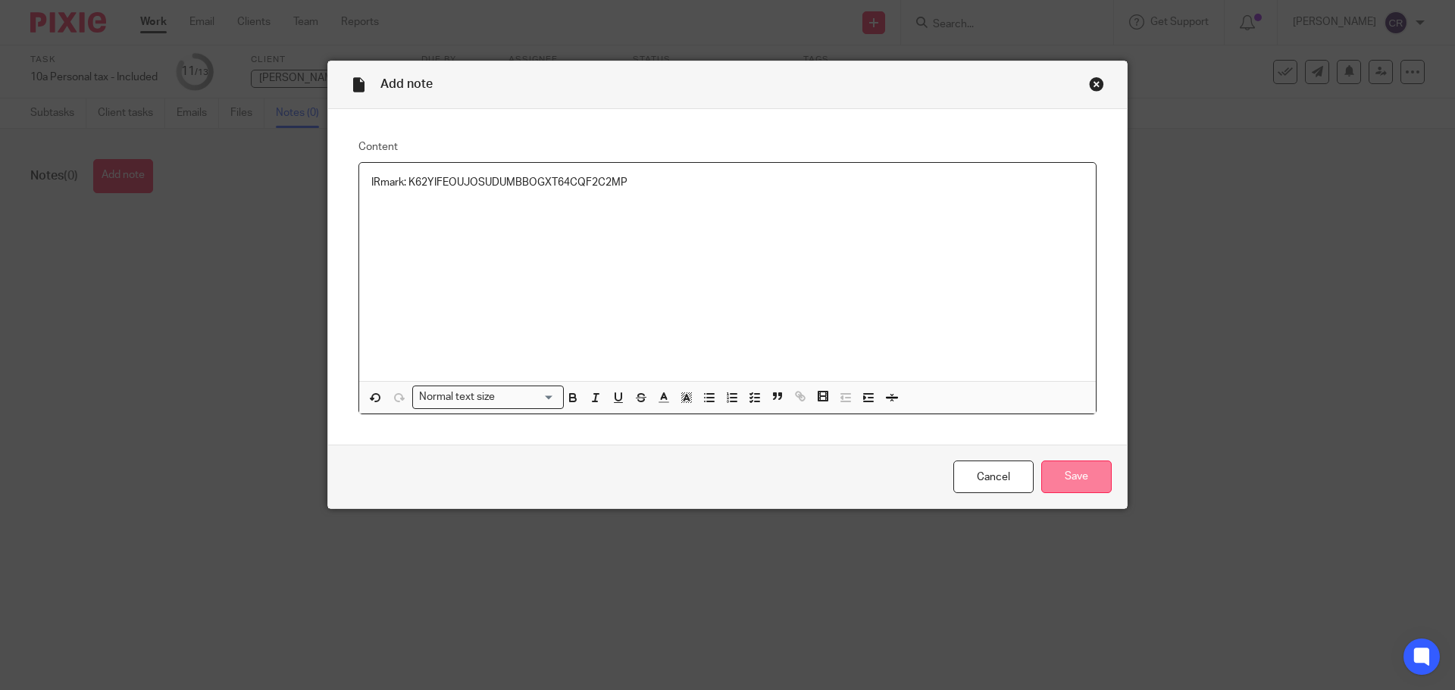
click at [1076, 474] on input "Save" at bounding box center [1076, 477] width 70 height 33
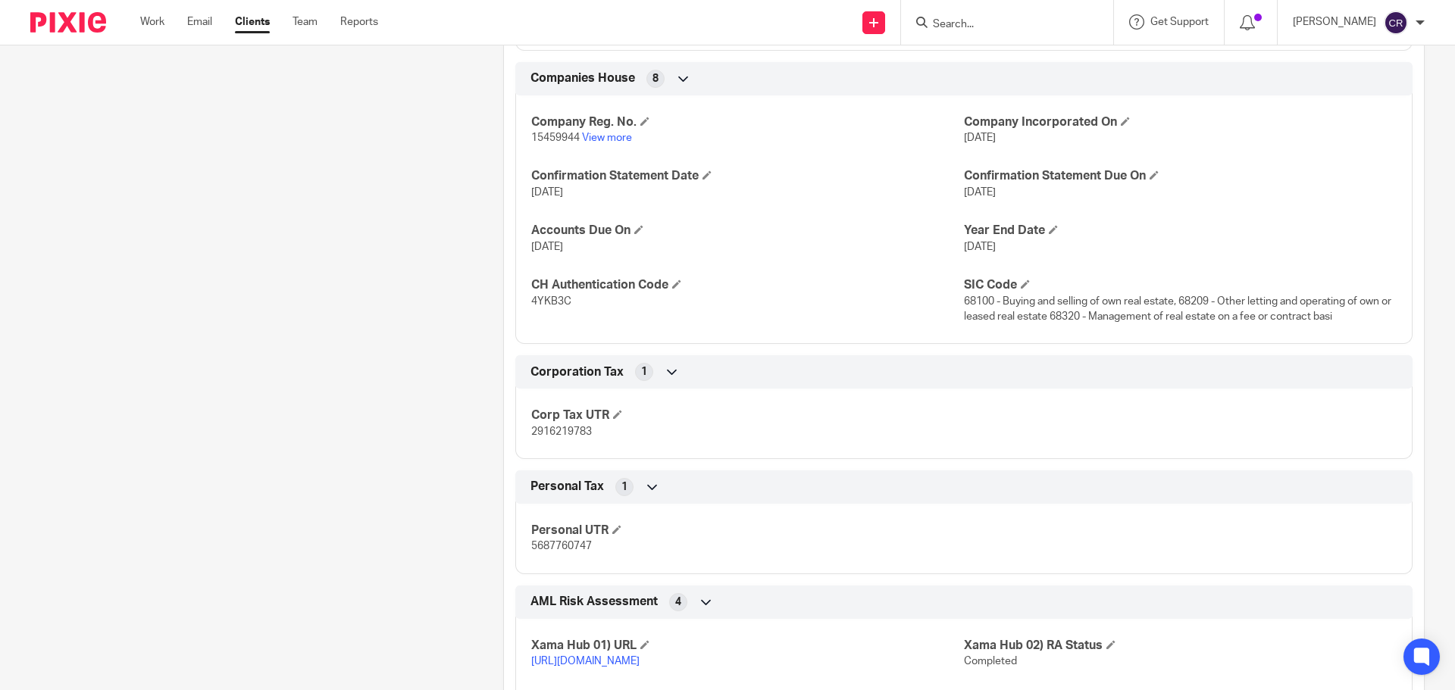
scroll to position [909, 0]
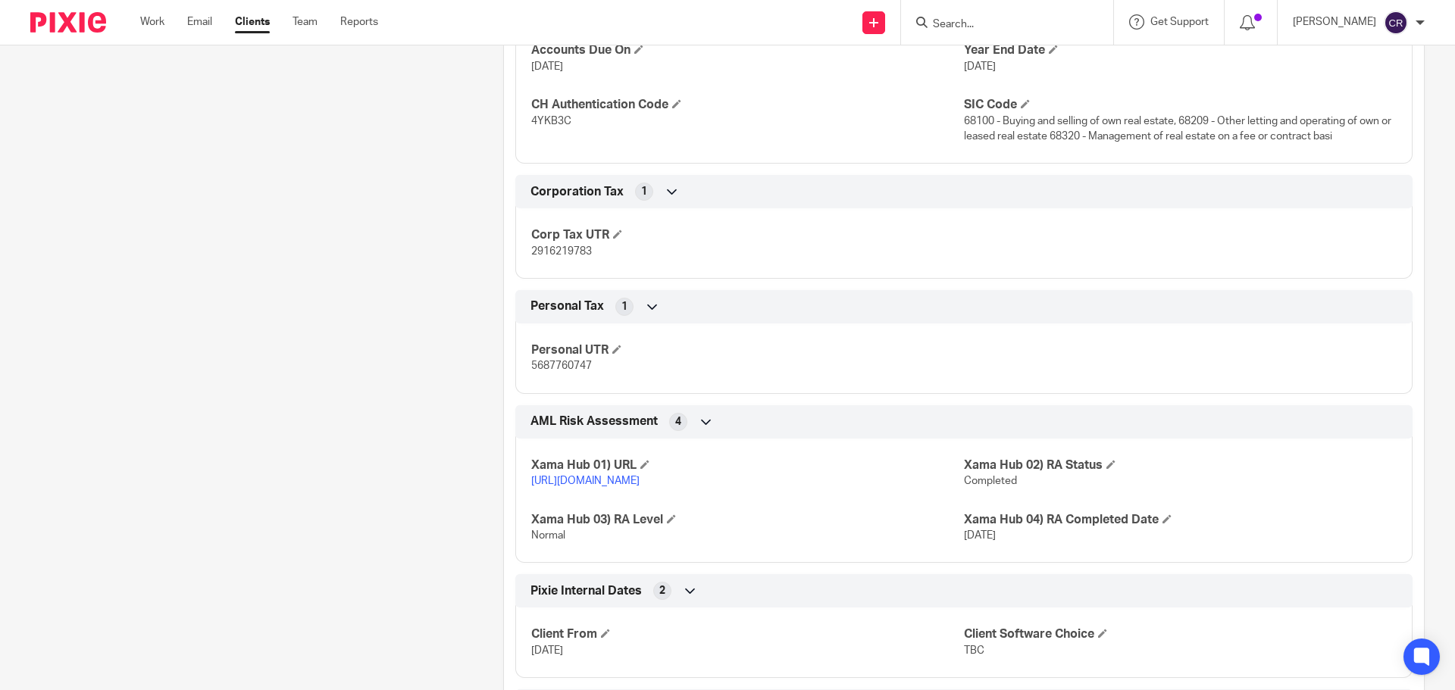
click at [531, 247] on span "2916219783" at bounding box center [561, 251] width 61 height 11
copy span "2916219783"
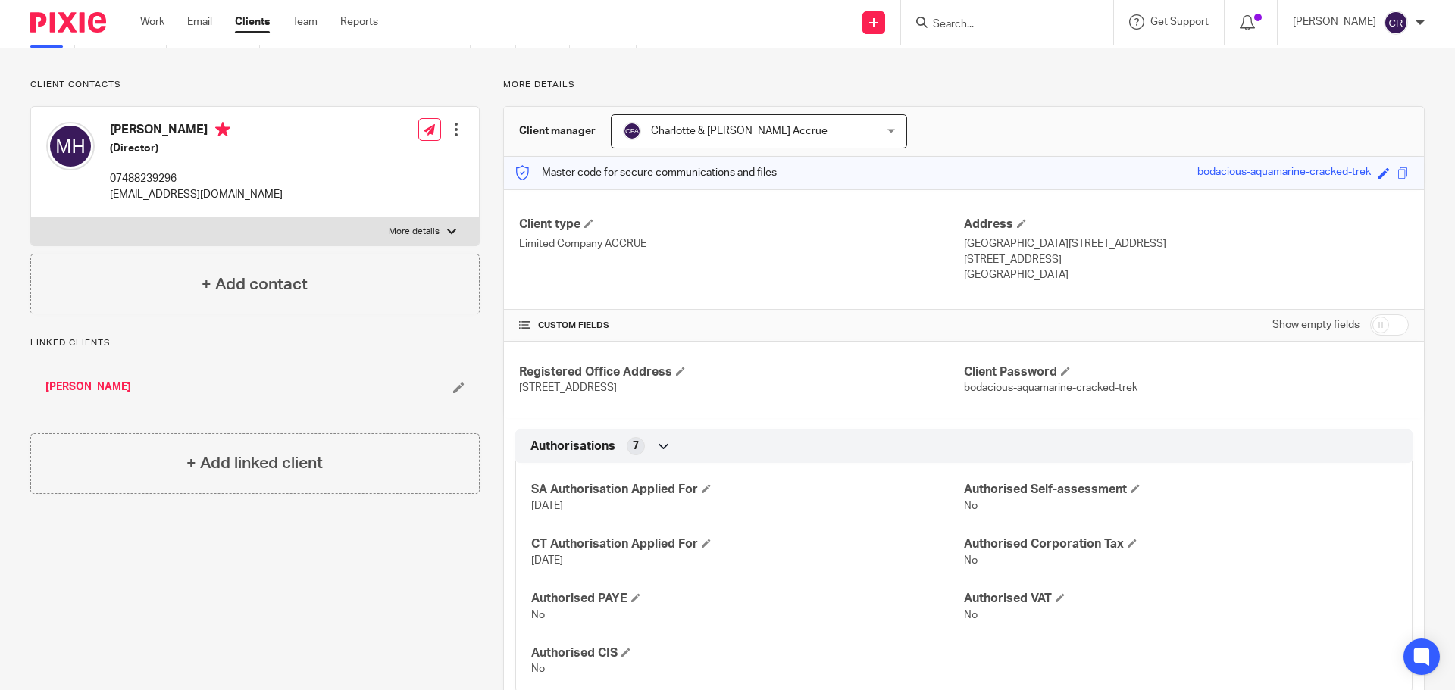
scroll to position [0, 0]
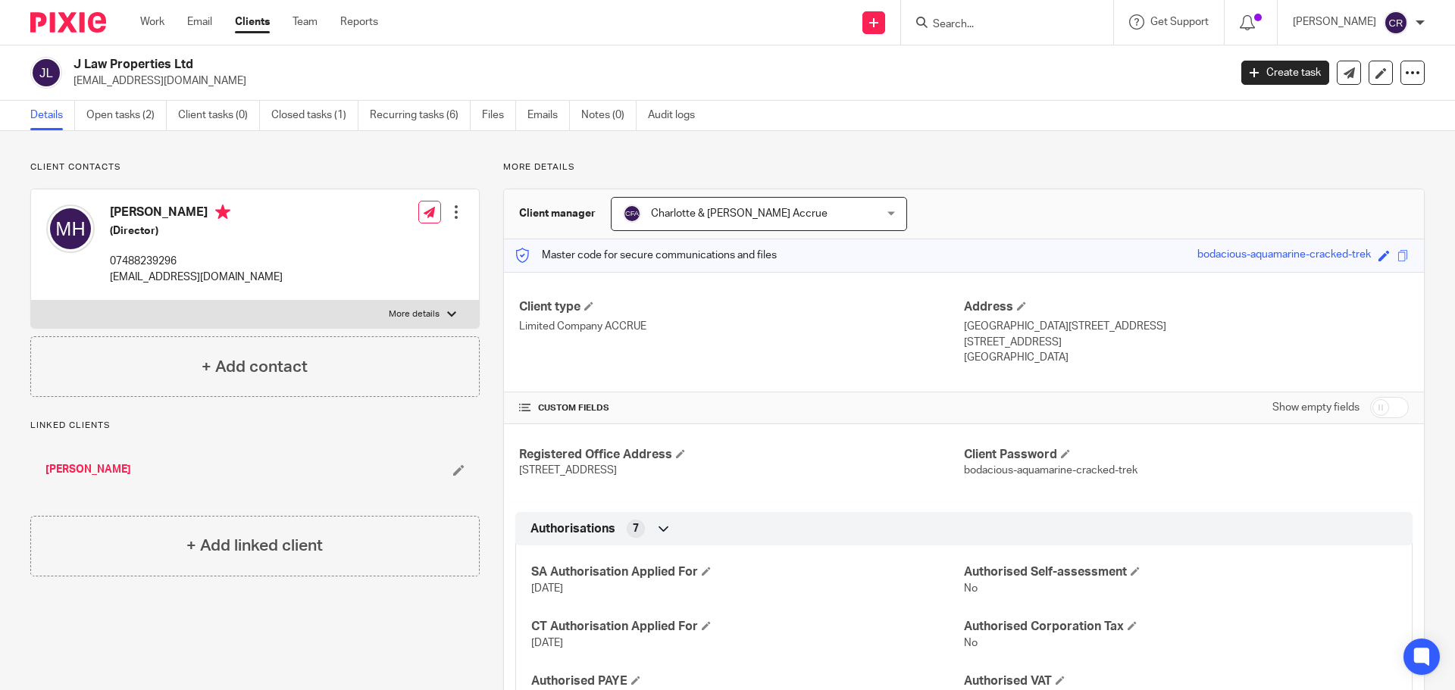
drag, startPoint x: 1053, startPoint y: 342, endPoint x: 999, endPoint y: 348, distance: 54.1
click at [999, 348] on p "[STREET_ADDRESS]" at bounding box center [1186, 342] width 445 height 15
copy p "W1B 3HH"
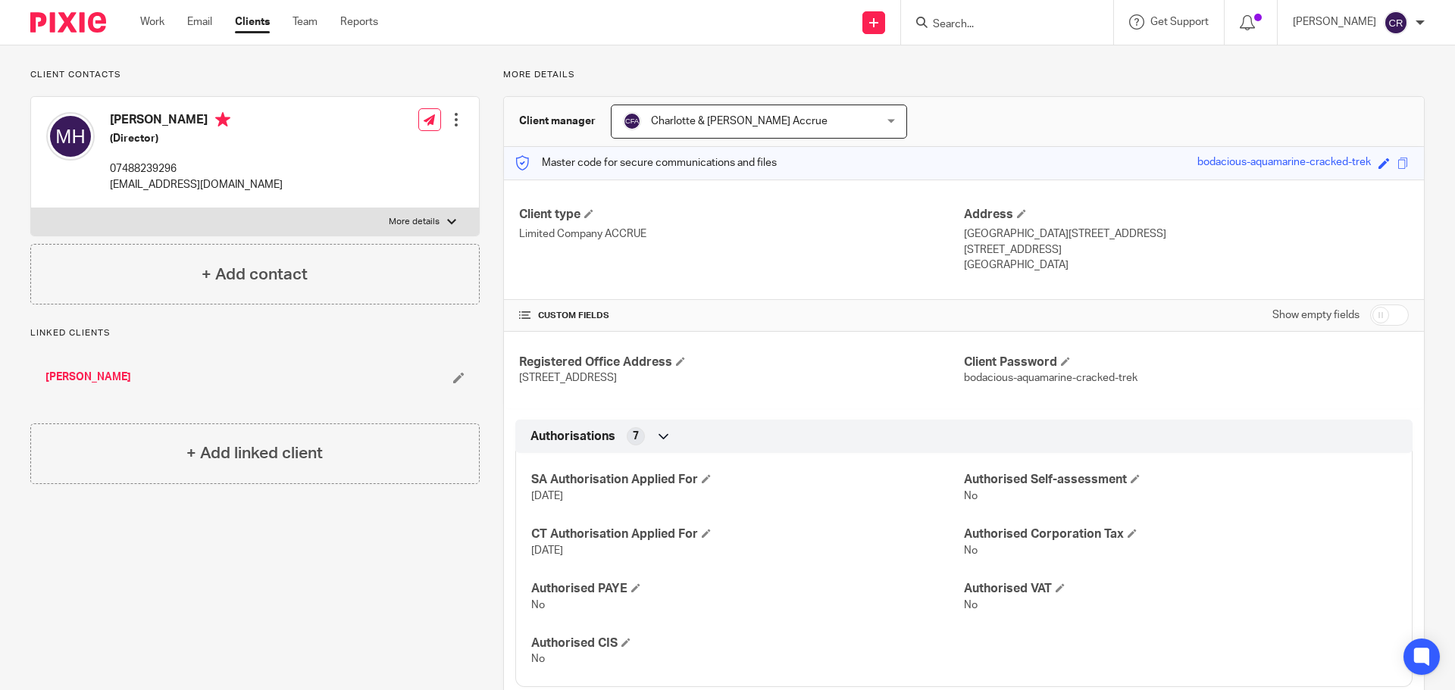
scroll to position [227, 0]
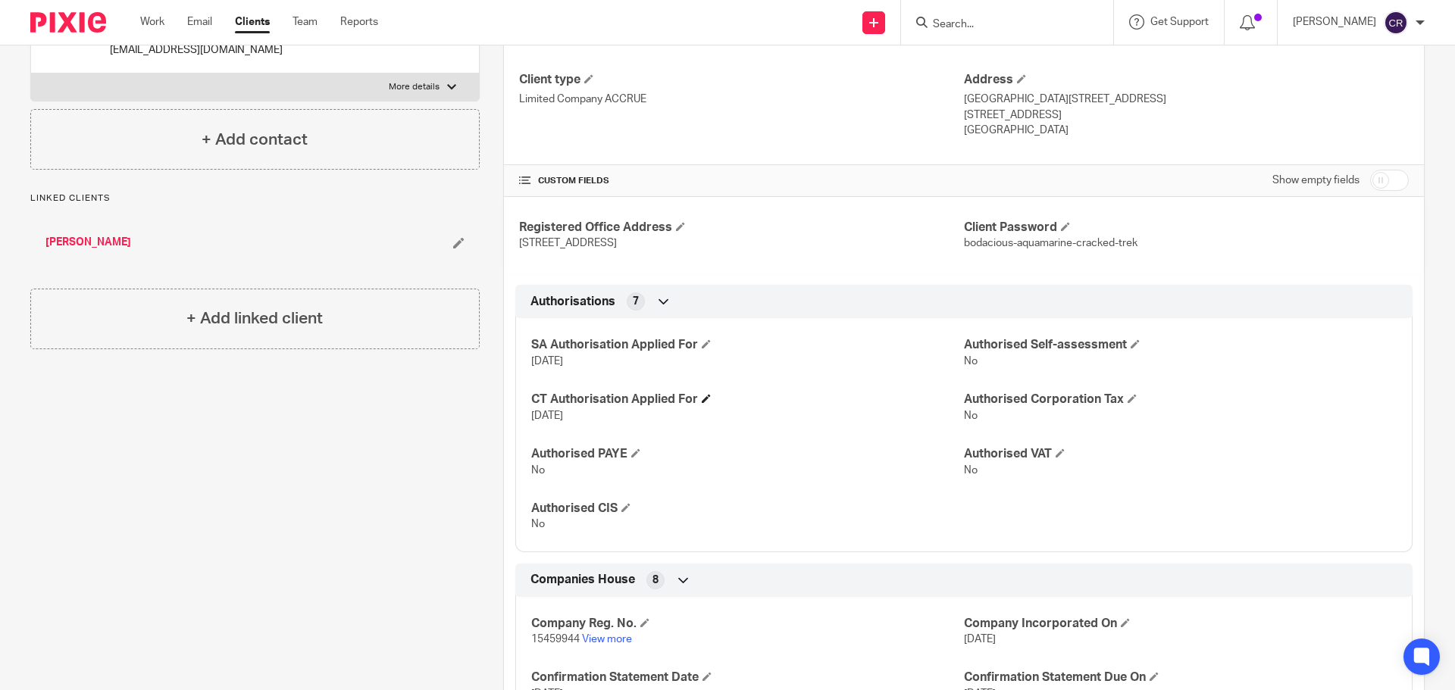
click at [698, 399] on h4 "CT Authorisation Applied For" at bounding box center [747, 400] width 433 height 16
click at [699, 399] on h4 "CT Authorisation Applied For" at bounding box center [747, 400] width 433 height 16
click at [700, 399] on h4 "CT Authorisation Applied For" at bounding box center [747, 400] width 433 height 16
click at [703, 399] on span at bounding box center [706, 398] width 9 height 9
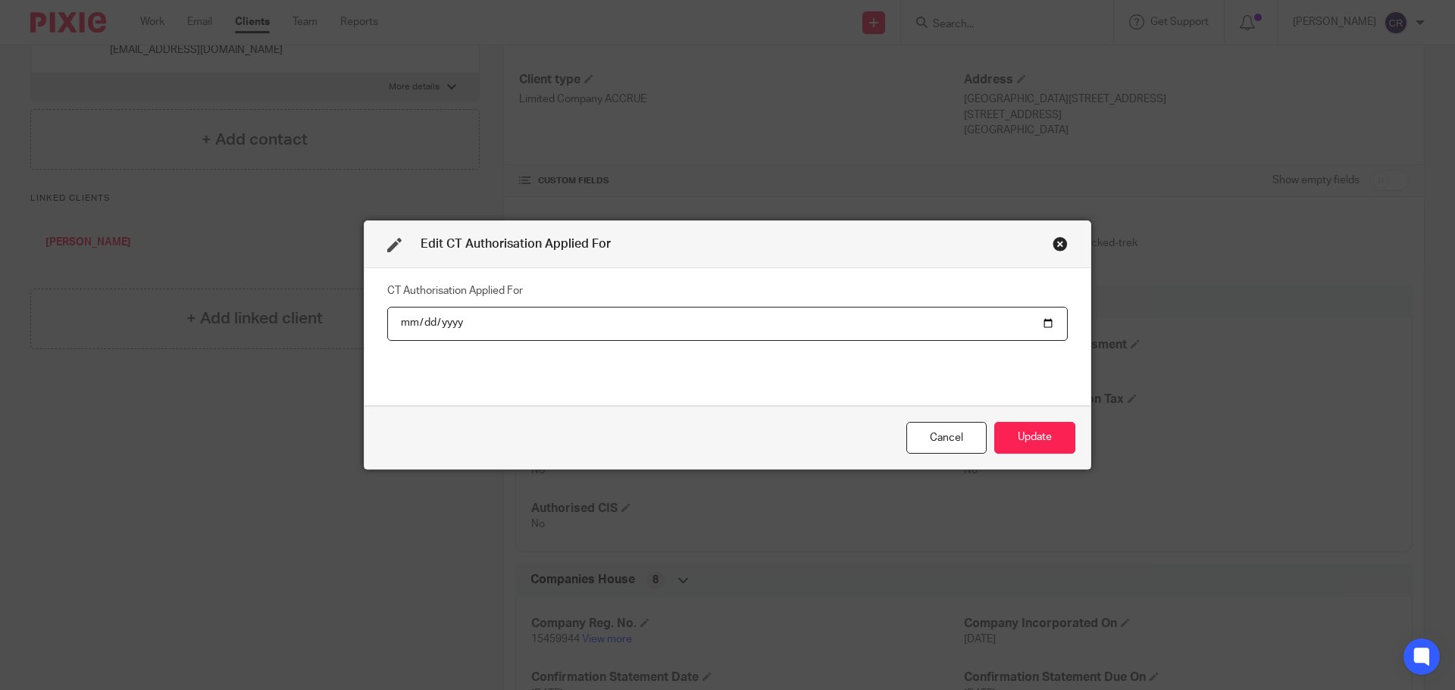
drag, startPoint x: 1045, startPoint y: 320, endPoint x: 865, endPoint y: 433, distance: 213.2
click at [1035, 329] on input "2025-08-20" at bounding box center [727, 324] width 680 height 34
type input "[DATE]"
click at [1049, 431] on button "Update" at bounding box center [1034, 438] width 81 height 33
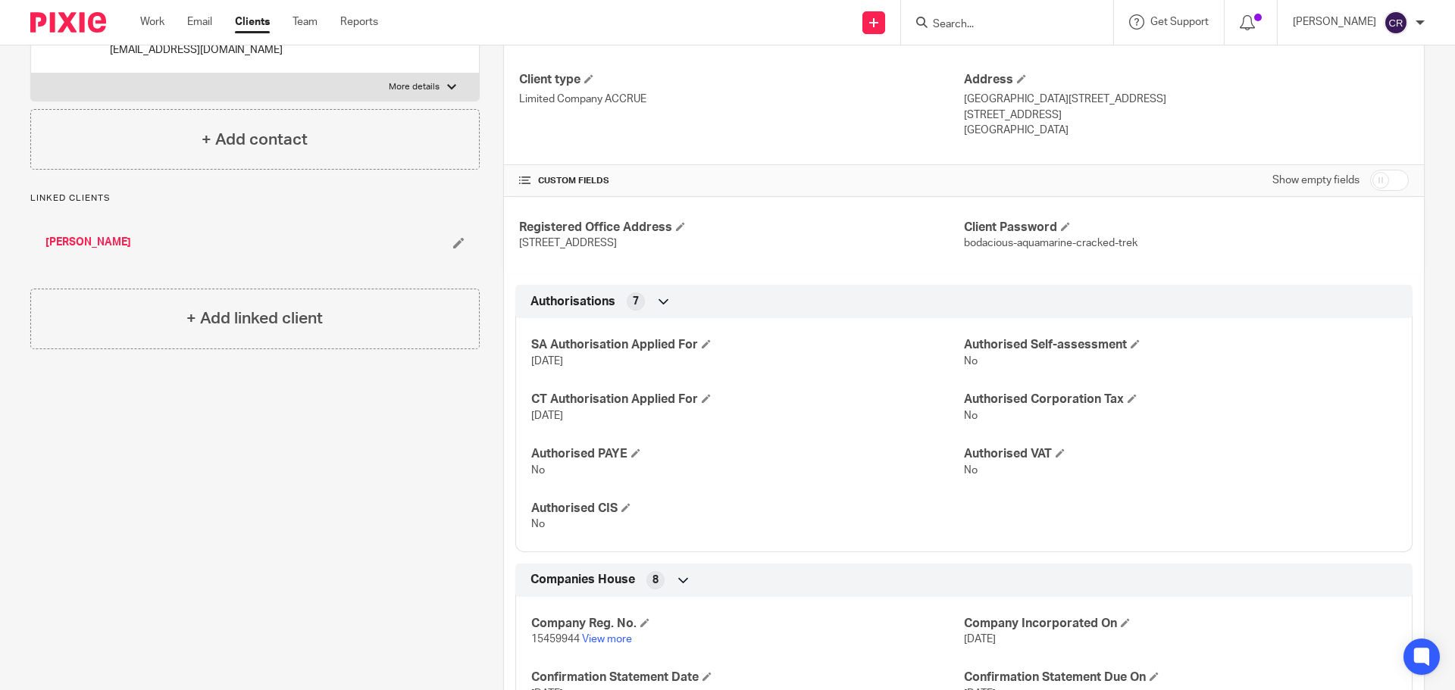
click at [991, 27] on input "Search" at bounding box center [999, 25] width 136 height 14
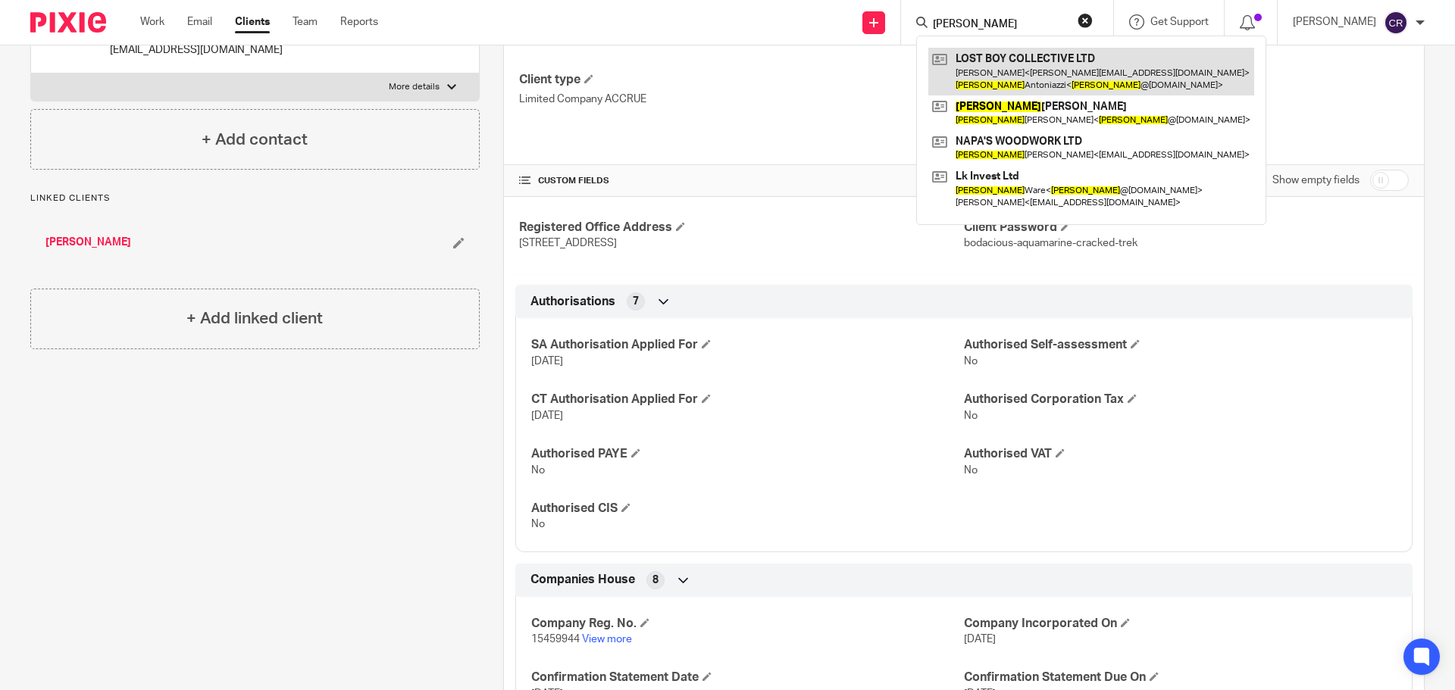
type input "luca"
click at [1018, 50] on link at bounding box center [1091, 71] width 326 height 47
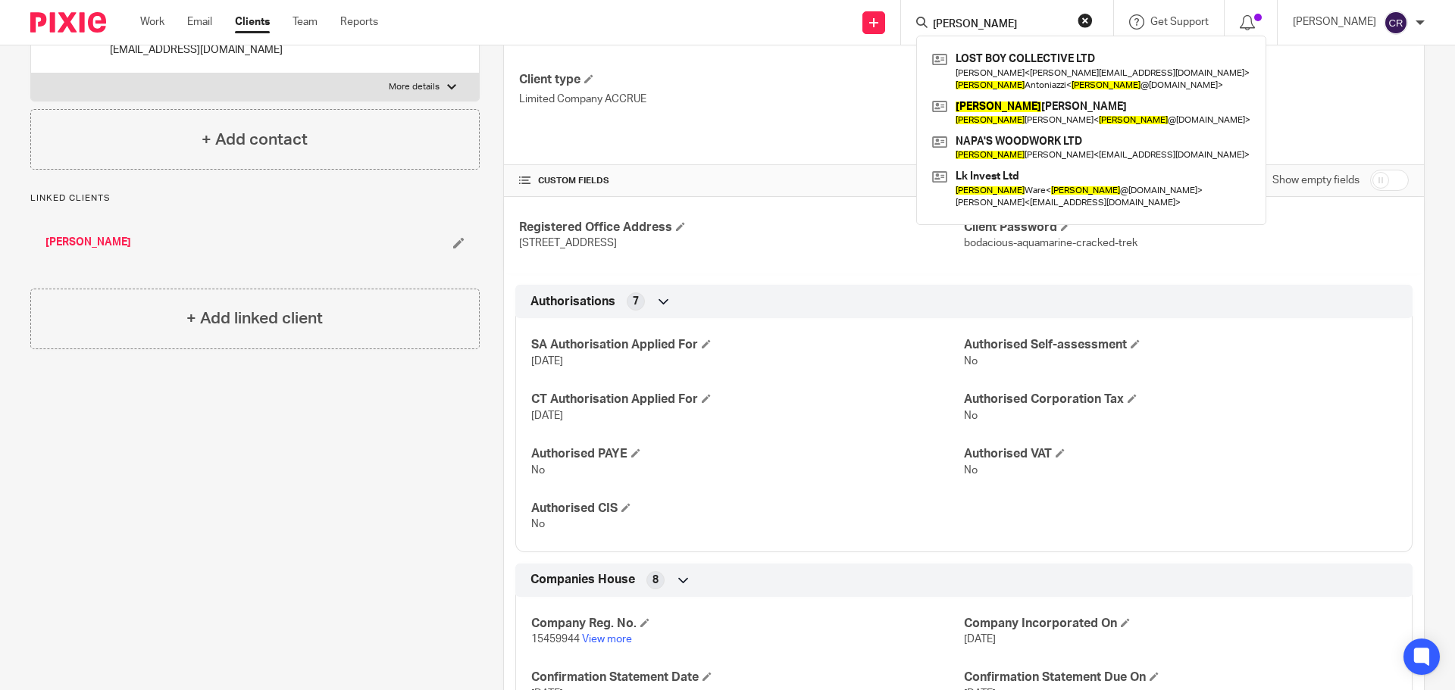
click at [1091, 19] on button "reset" at bounding box center [1085, 20] width 15 height 15
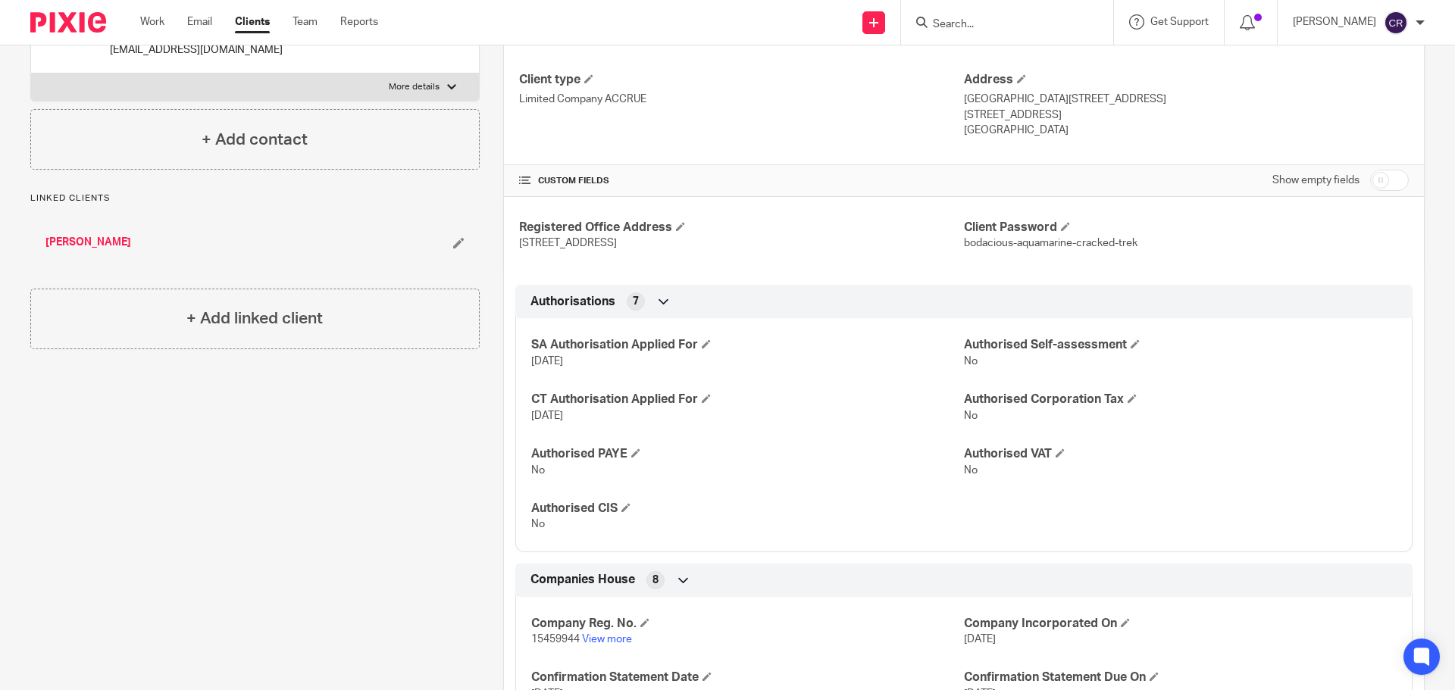
click at [1012, 27] on input "Search" at bounding box center [999, 25] width 136 height 14
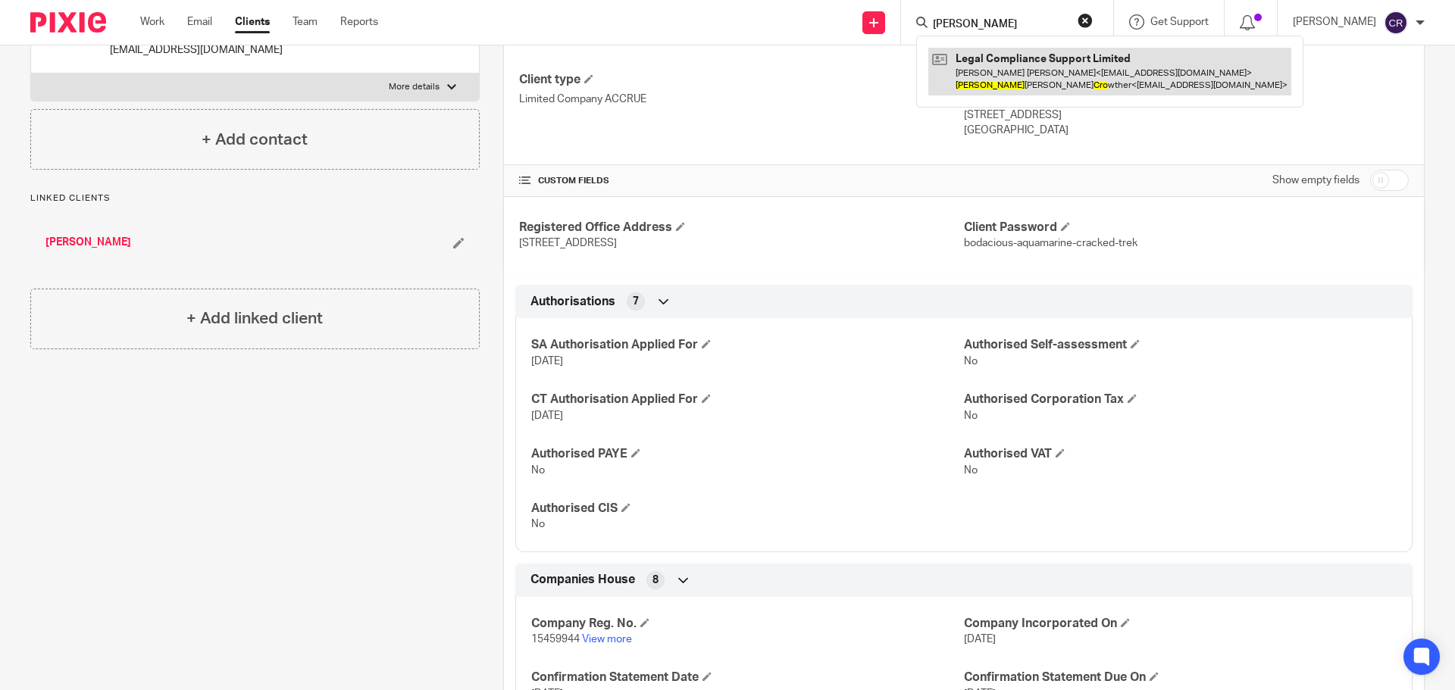
type input "paul cro"
click at [1015, 52] on link at bounding box center [1109, 71] width 363 height 47
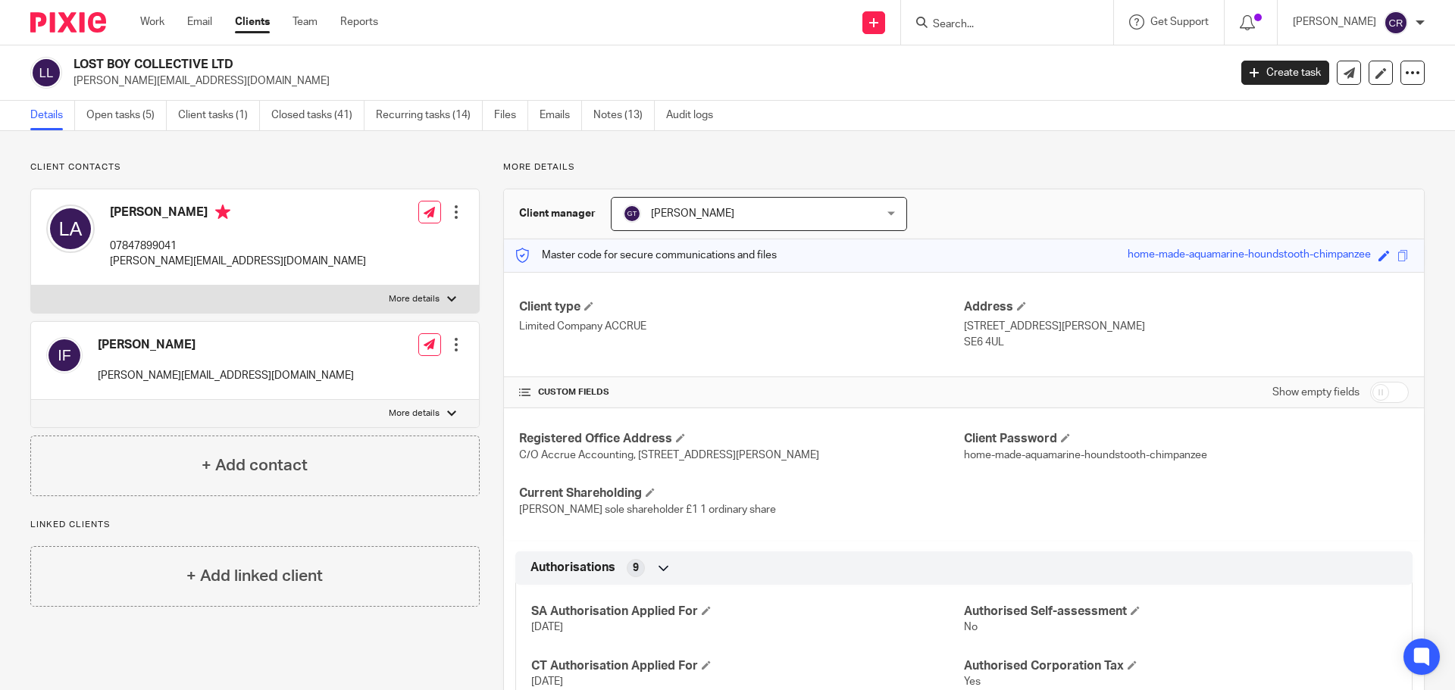
click at [240, 314] on div "Isabella Fletcher wendy@lostboy.tv Edit contact Create client from contact Expo…" at bounding box center [254, 312] width 449 height 247
click at [255, 302] on label "More details" at bounding box center [255, 299] width 448 height 27
click at [31, 286] on input "More details" at bounding box center [30, 285] width 1 height 1
checkbox input "true"
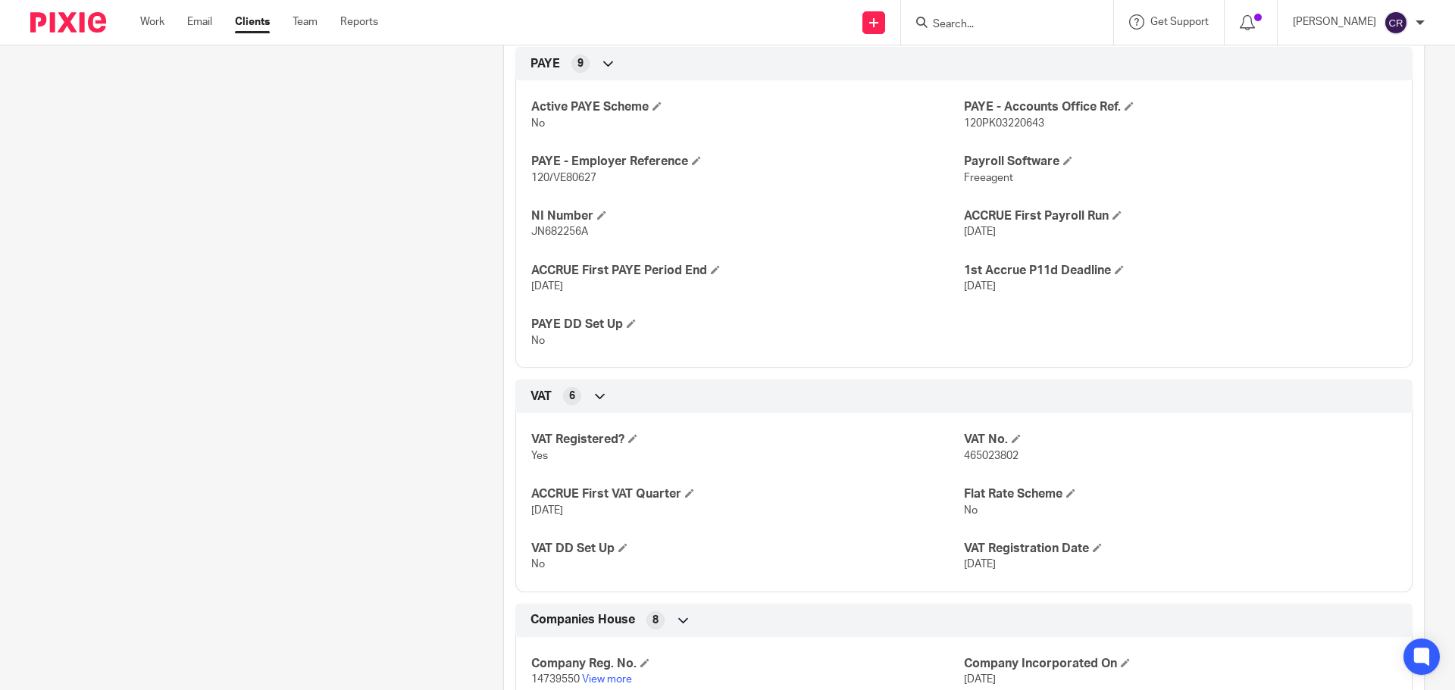
scroll to position [1515, 0]
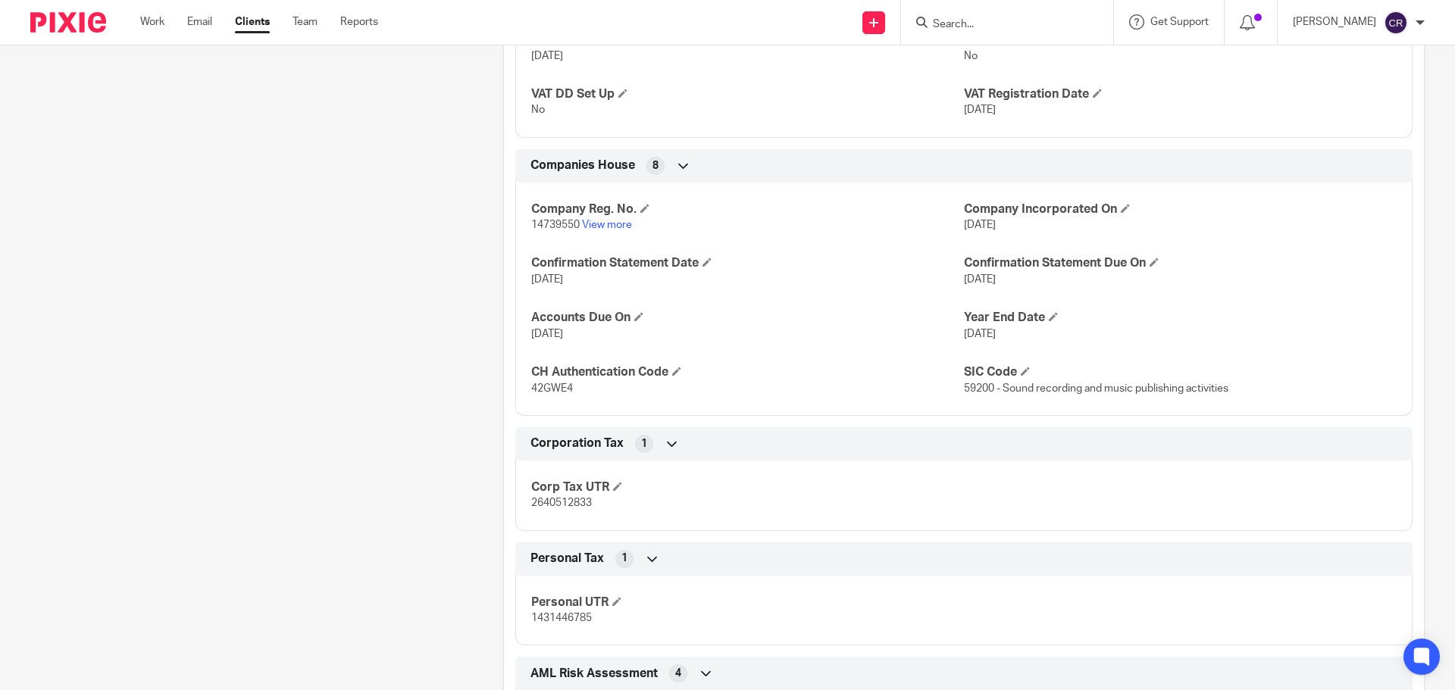
click at [561, 612] on p "1431446785" at bounding box center [747, 618] width 433 height 15
click at [558, 616] on span "1431446785" at bounding box center [561, 618] width 61 height 11
click at [558, 618] on span "1431446785" at bounding box center [561, 618] width 61 height 11
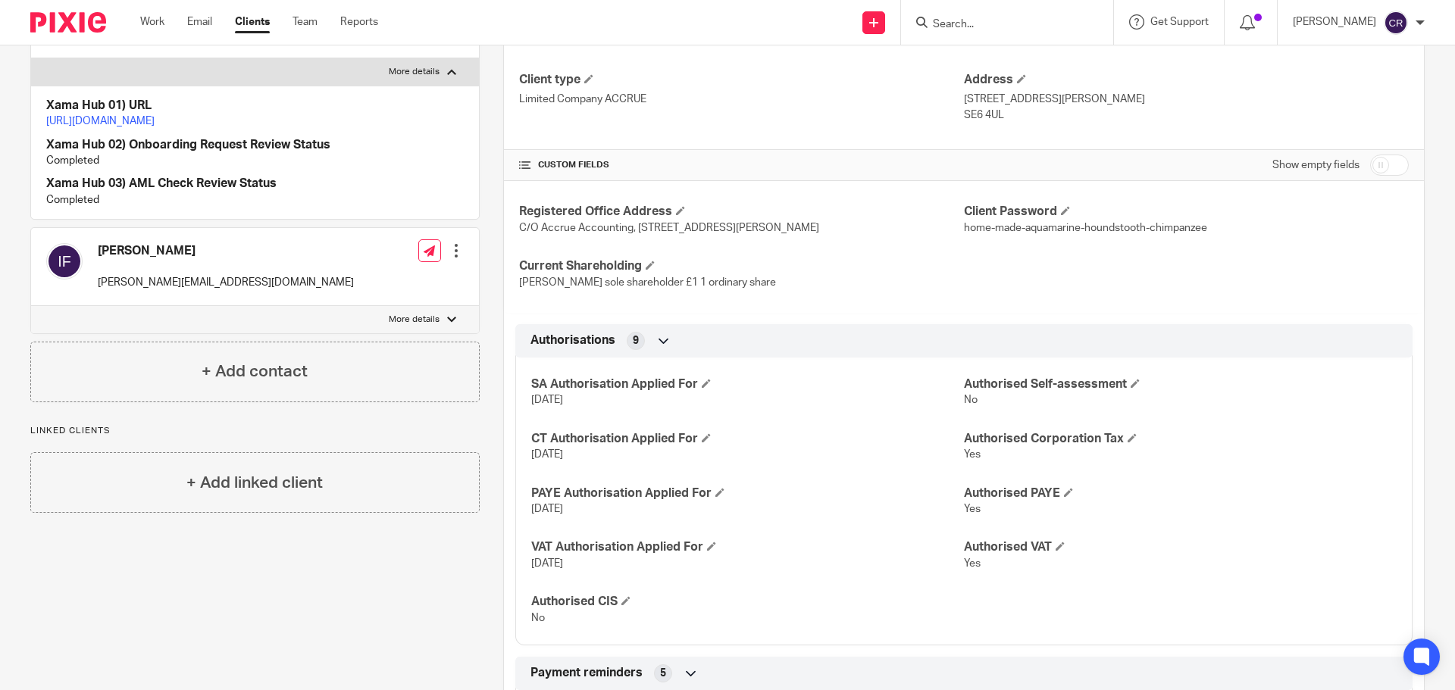
scroll to position [0, 0]
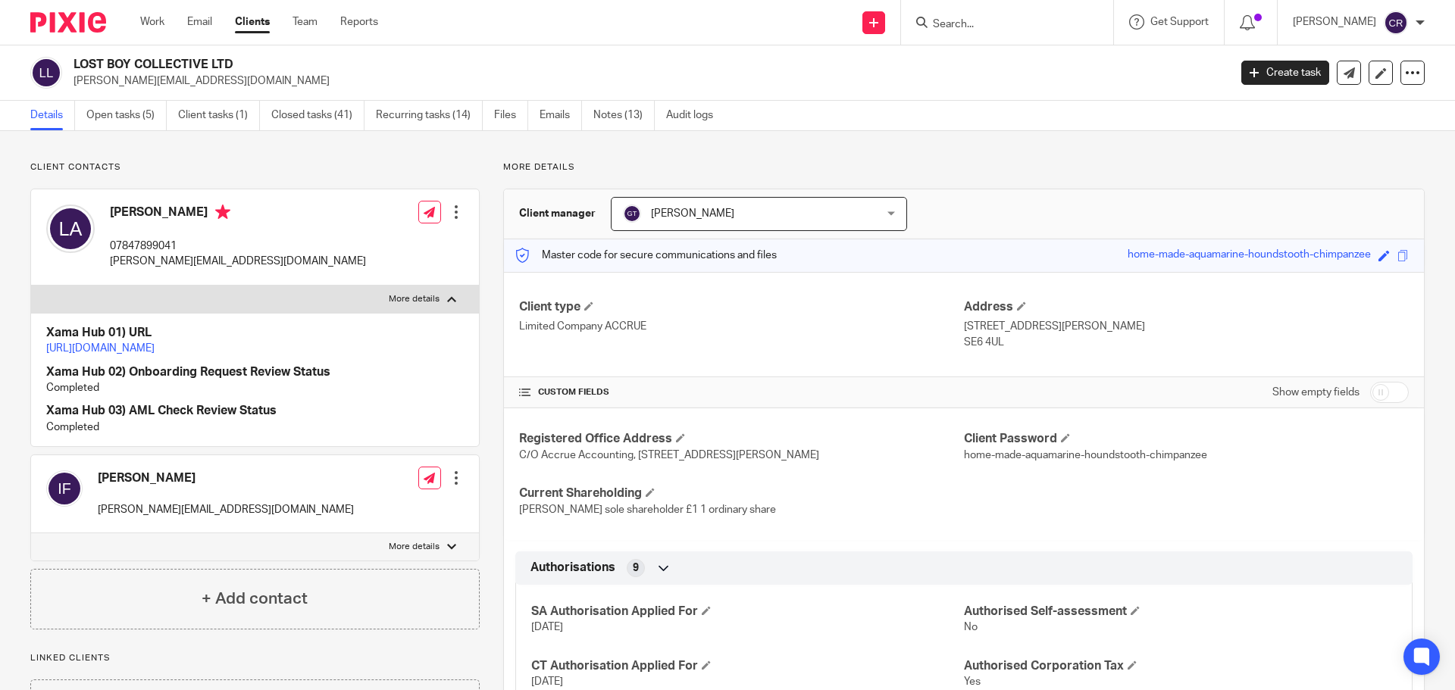
click at [125, 346] on link "https://platform.xamatech.com/portal/crm/clients/8d0d2050-b5e5-11ee-9b9f-e714f4…" at bounding box center [100, 348] width 108 height 11
click at [155, 201] on div "Luca Antoniazzi 07847899041 luca@lostboy.tv" at bounding box center [206, 237] width 320 height 80
click at [154, 206] on h4 "Luca Antoniazzi" at bounding box center [238, 214] width 256 height 19
click at [153, 208] on h4 "Luca Antoniazzi" at bounding box center [238, 214] width 256 height 19
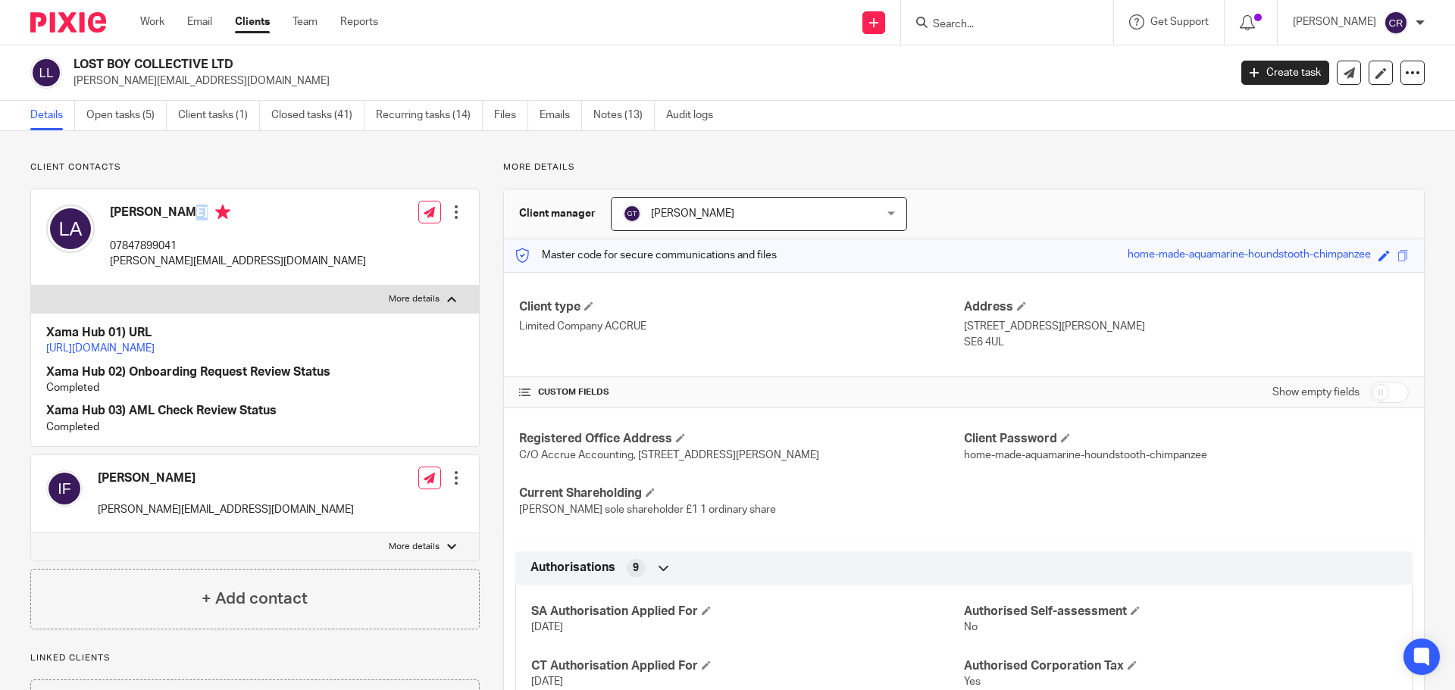
click at [153, 208] on h4 "Luca Antoniazzi" at bounding box center [238, 214] width 256 height 19
copy h4 "Luca Antoniazzi"
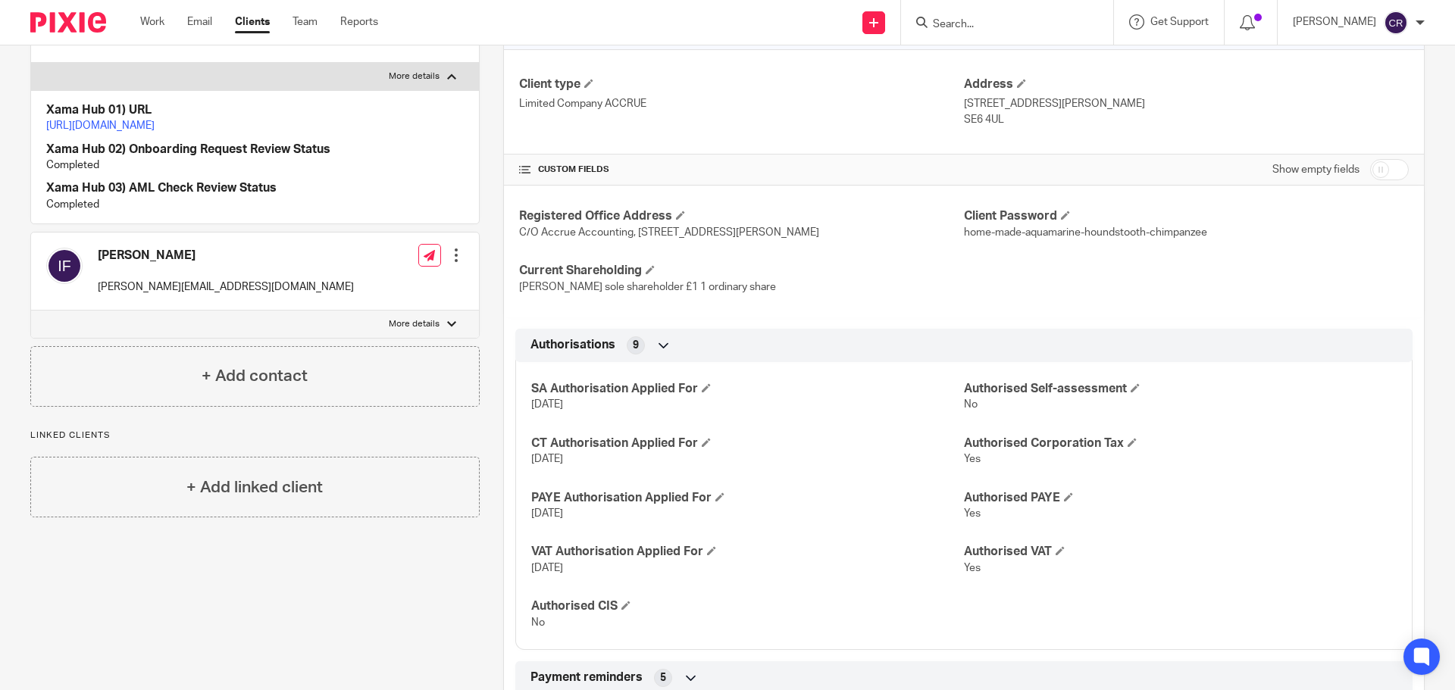
scroll to position [227, 0]
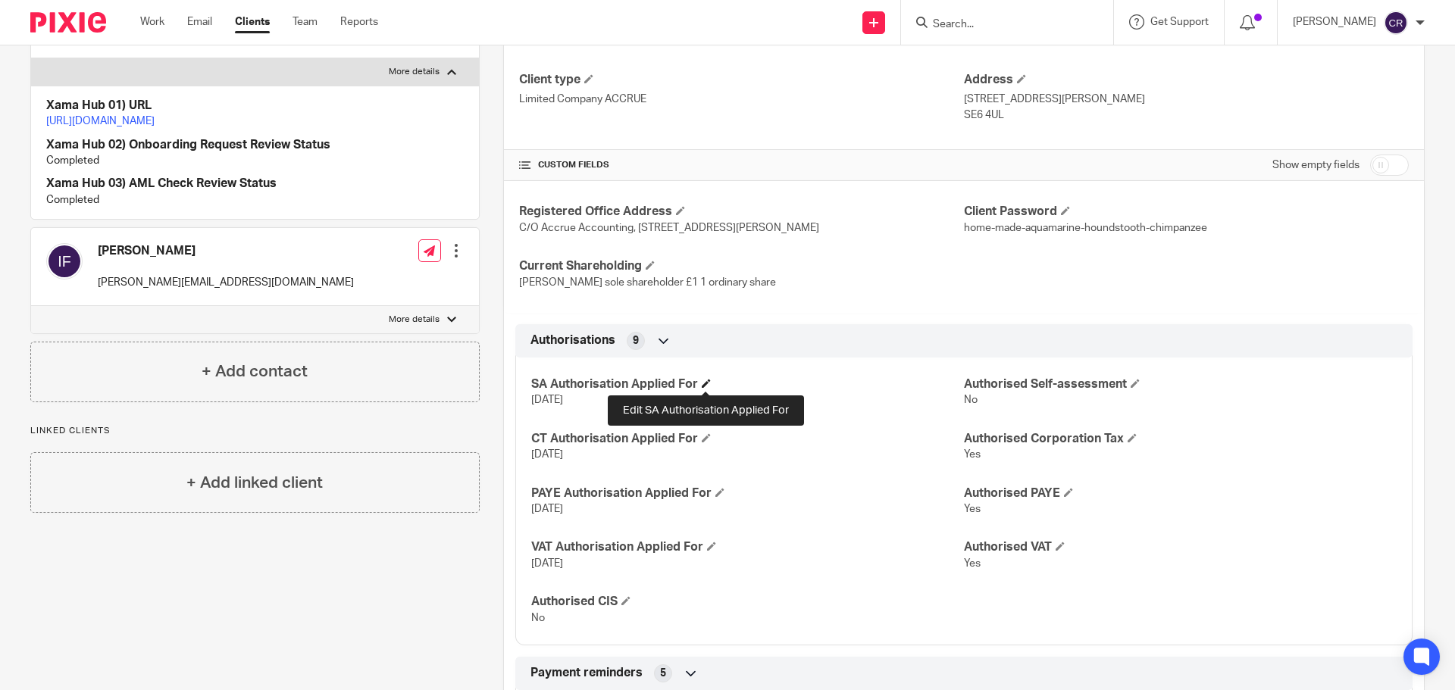
click at [705, 380] on span at bounding box center [706, 383] width 9 height 9
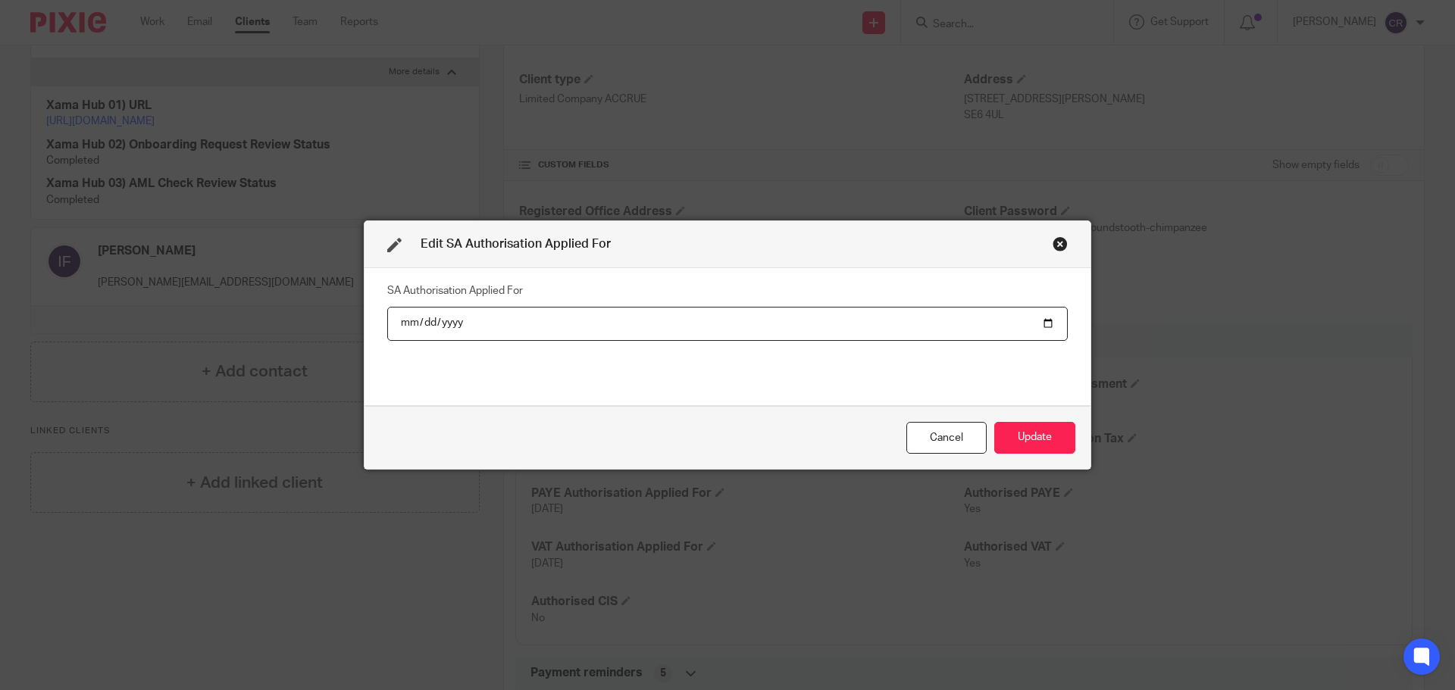
click at [1043, 320] on input "[DATE]" at bounding box center [727, 324] width 680 height 34
type input "[DATE]"
click at [1031, 424] on button "Update" at bounding box center [1034, 438] width 81 height 33
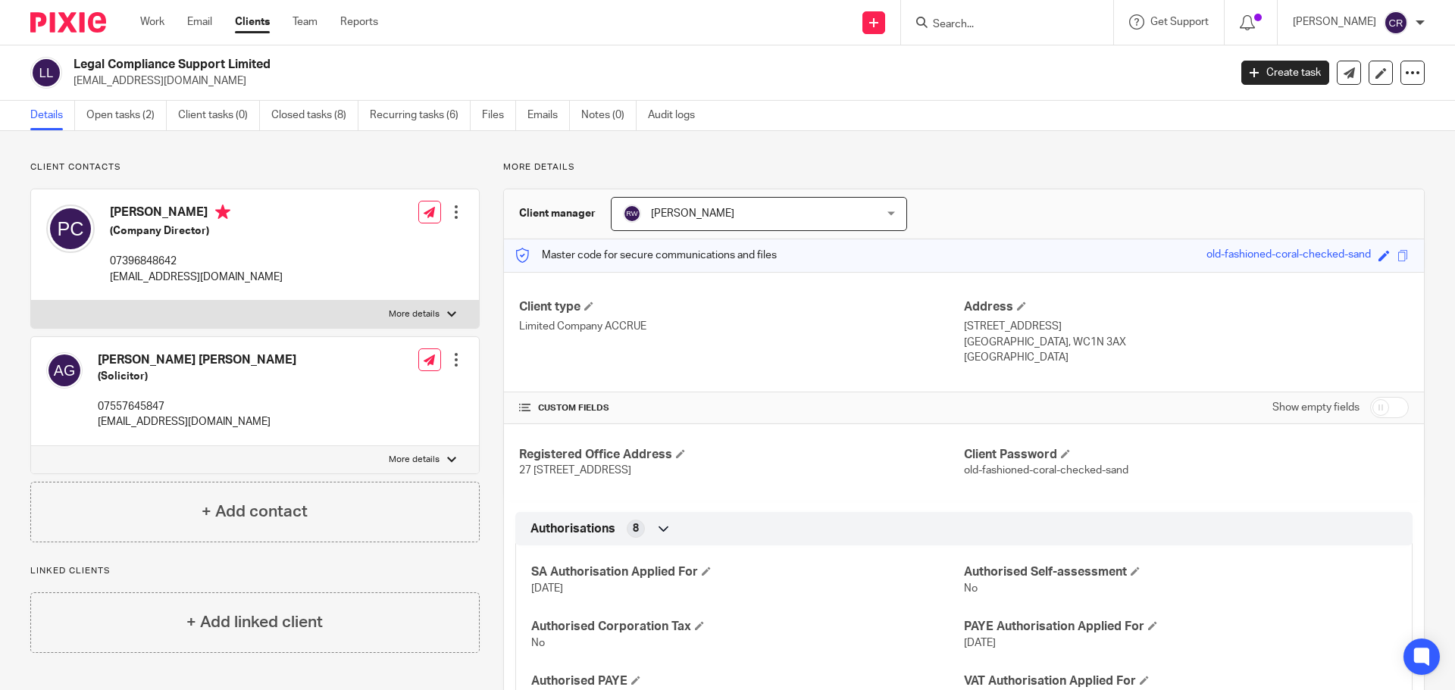
click at [297, 315] on label "More details" at bounding box center [255, 314] width 448 height 27
click at [31, 301] on input "More details" at bounding box center [30, 300] width 1 height 1
checkbox input "true"
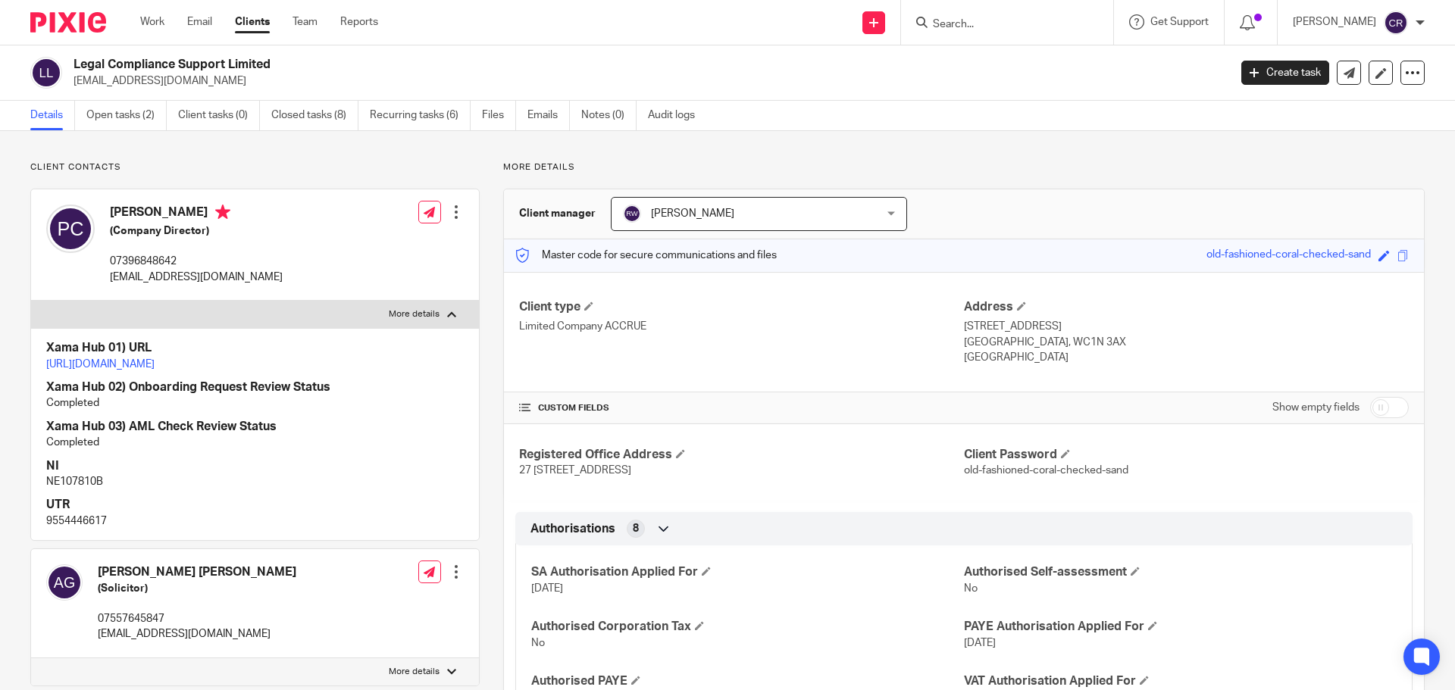
click at [62, 529] on p "9554446617" at bounding box center [255, 521] width 418 height 15
copy p "9554446617"
click at [155, 361] on link "[URL][DOMAIN_NAME]" at bounding box center [100, 364] width 108 height 11
click at [133, 206] on h4 "Paul William Crowther" at bounding box center [196, 214] width 173 height 19
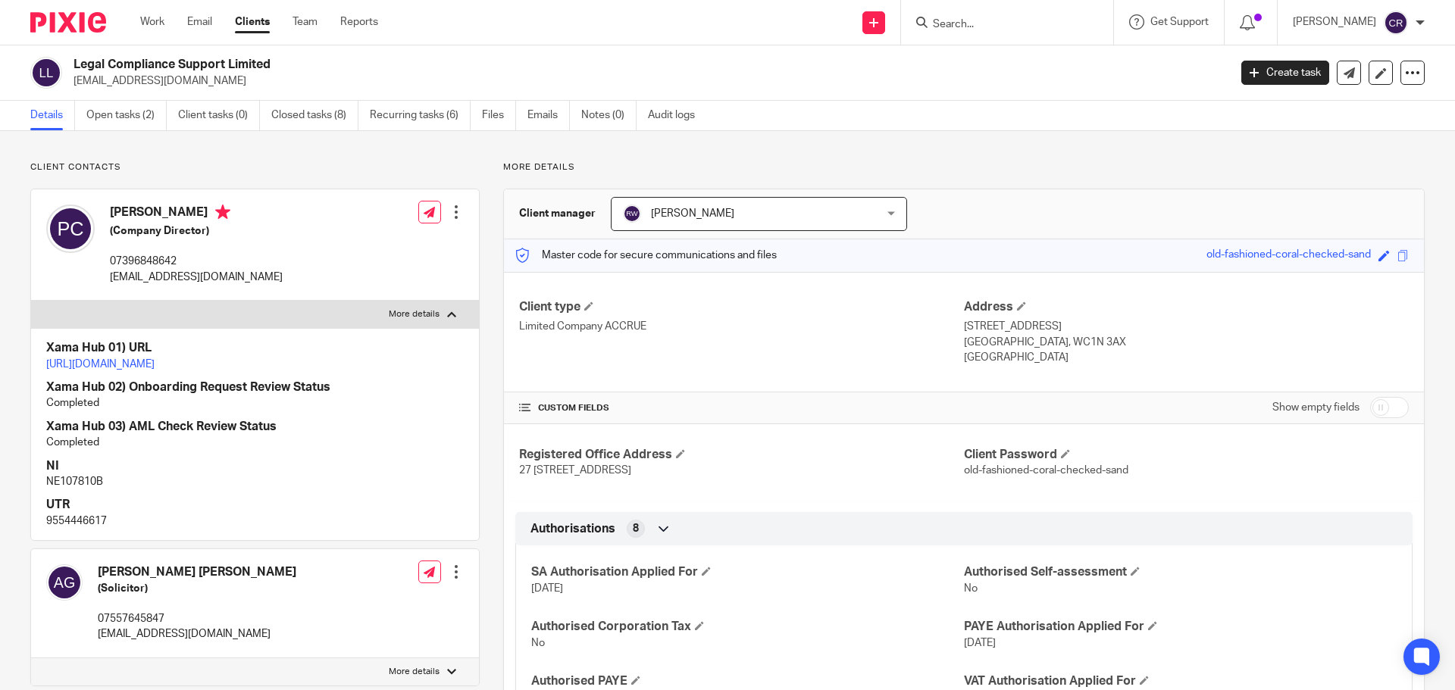
click at [133, 206] on h4 "Paul William Crowther" at bounding box center [196, 214] width 173 height 19
copy h4 "Paul William Crowther"
click at [706, 572] on span at bounding box center [706, 571] width 9 height 9
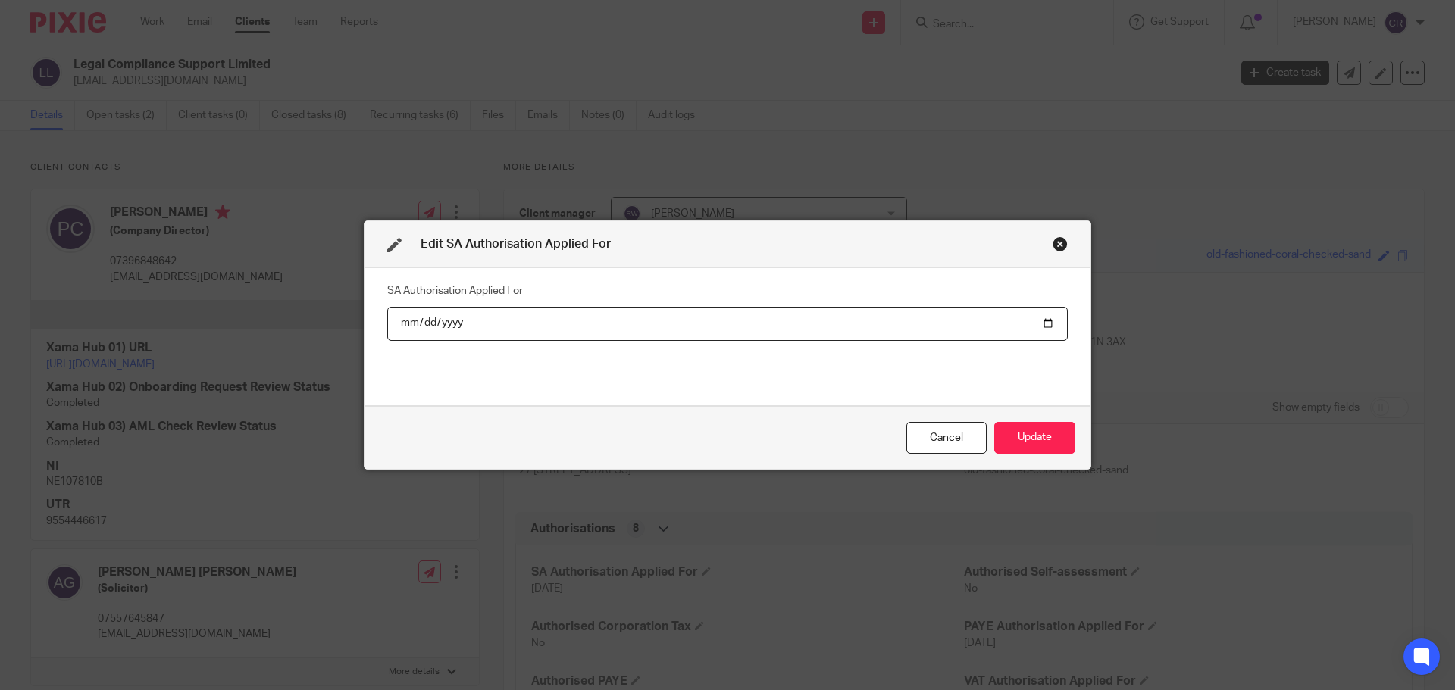
click at [1040, 324] on input "2025-08-21" at bounding box center [727, 324] width 680 height 34
type input "2025-09-22"
click at [1025, 430] on button "Update" at bounding box center [1034, 438] width 81 height 33
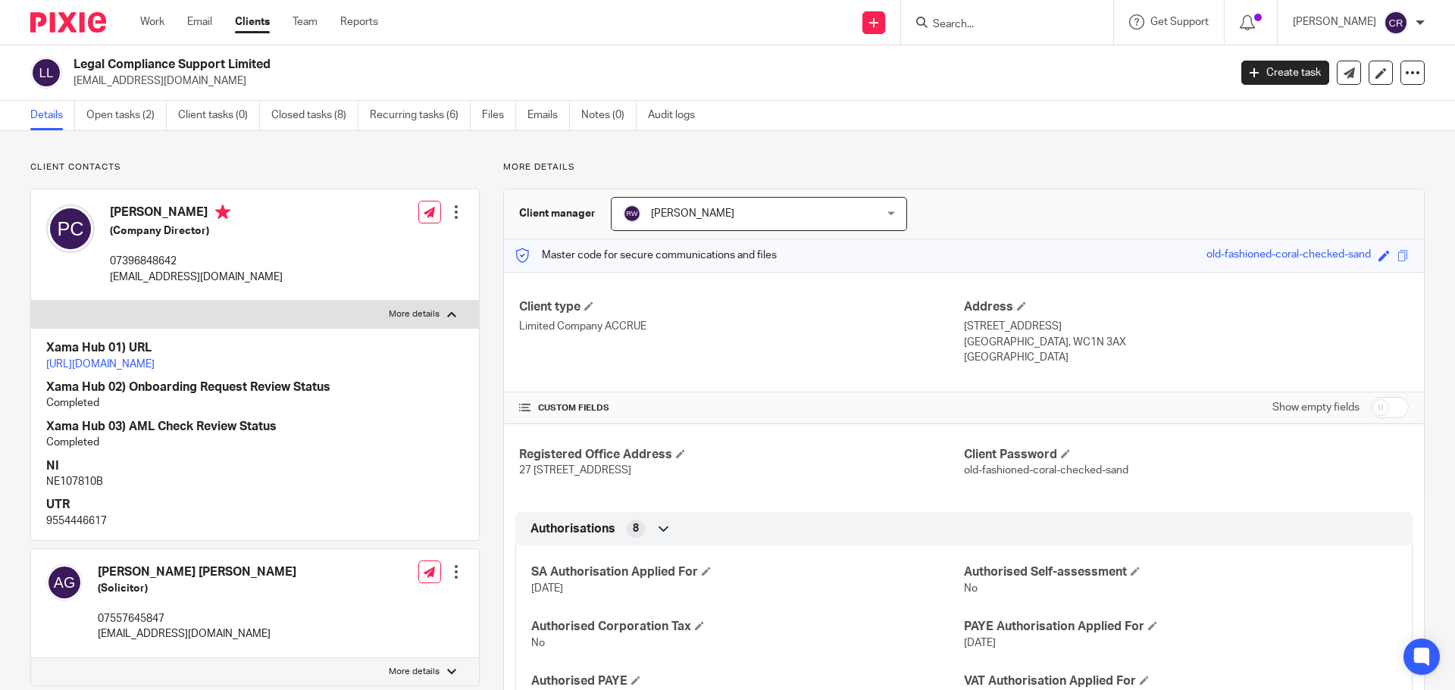
click at [990, 18] on input "Search" at bounding box center [999, 25] width 136 height 14
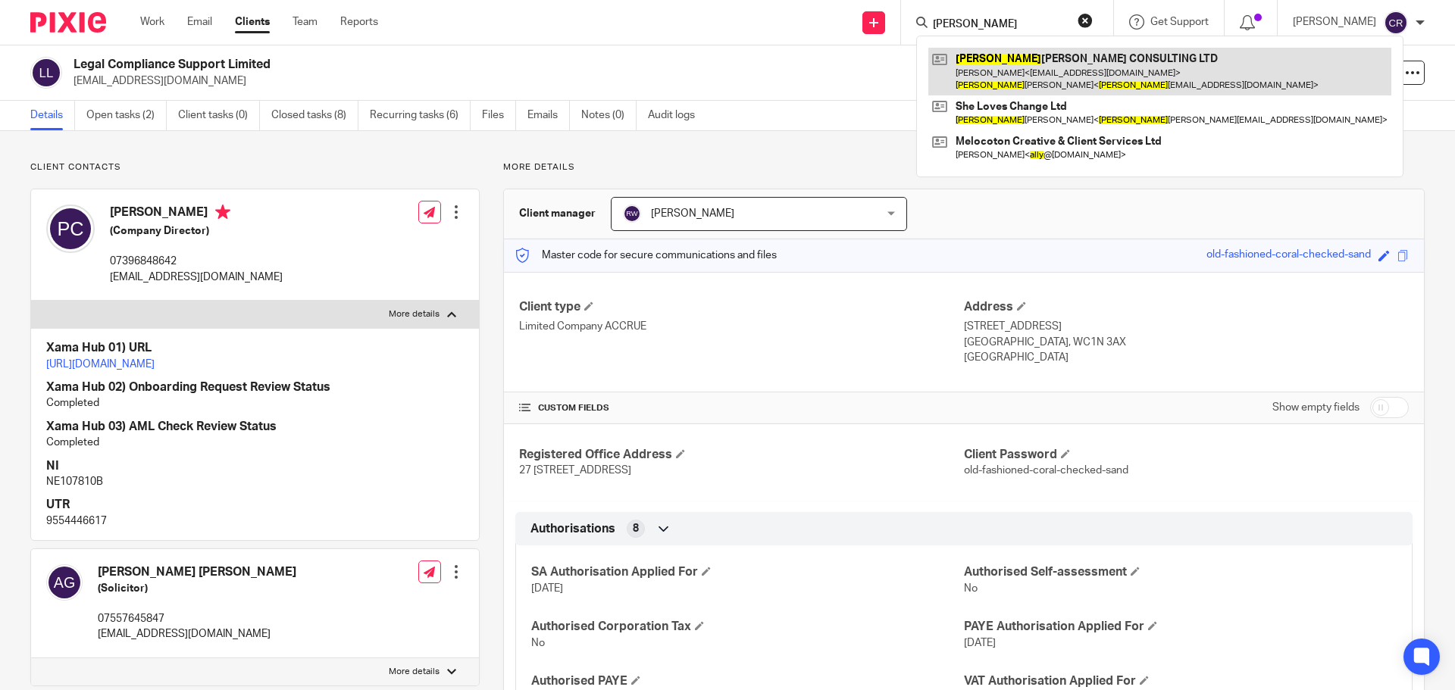
type input "sally"
click at [1080, 54] on link at bounding box center [1159, 71] width 463 height 47
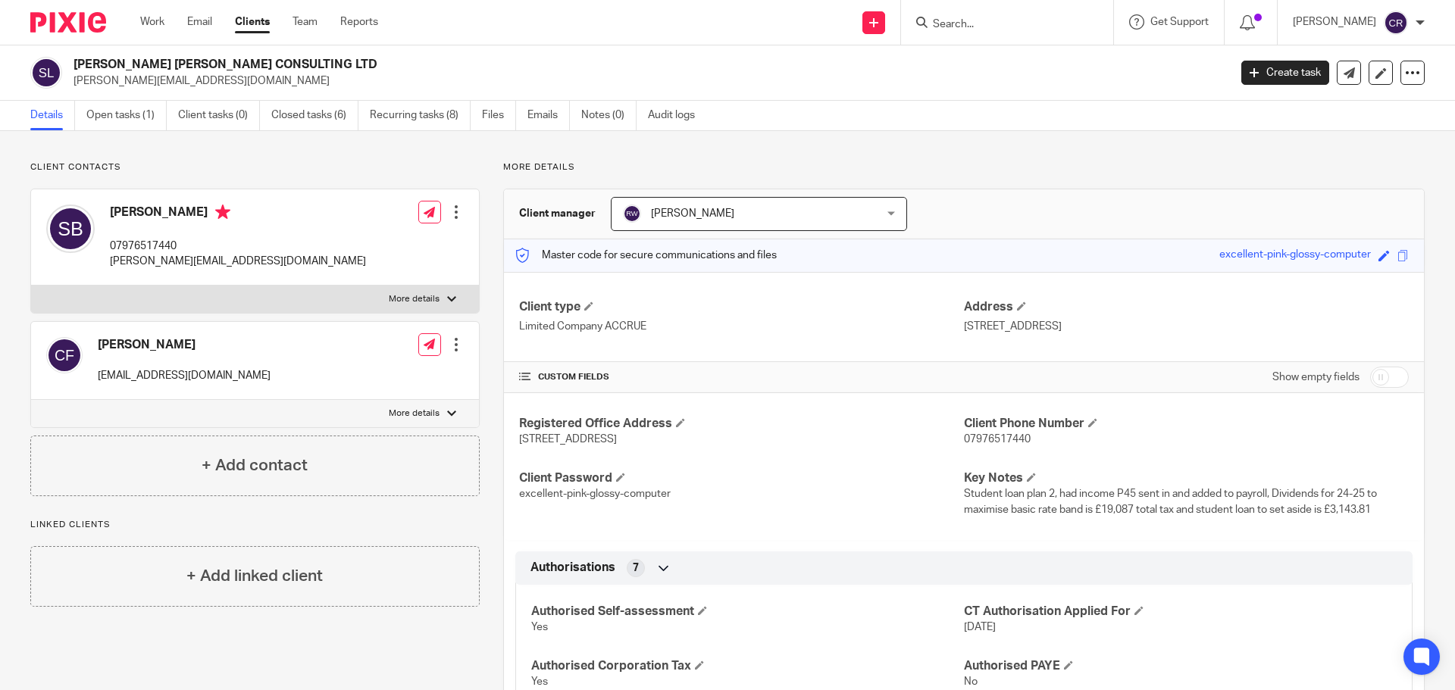
click at [126, 214] on h4 "[PERSON_NAME]" at bounding box center [238, 214] width 256 height 19
copy h4 "[PERSON_NAME]"
click at [286, 301] on label "More details" at bounding box center [255, 299] width 448 height 27
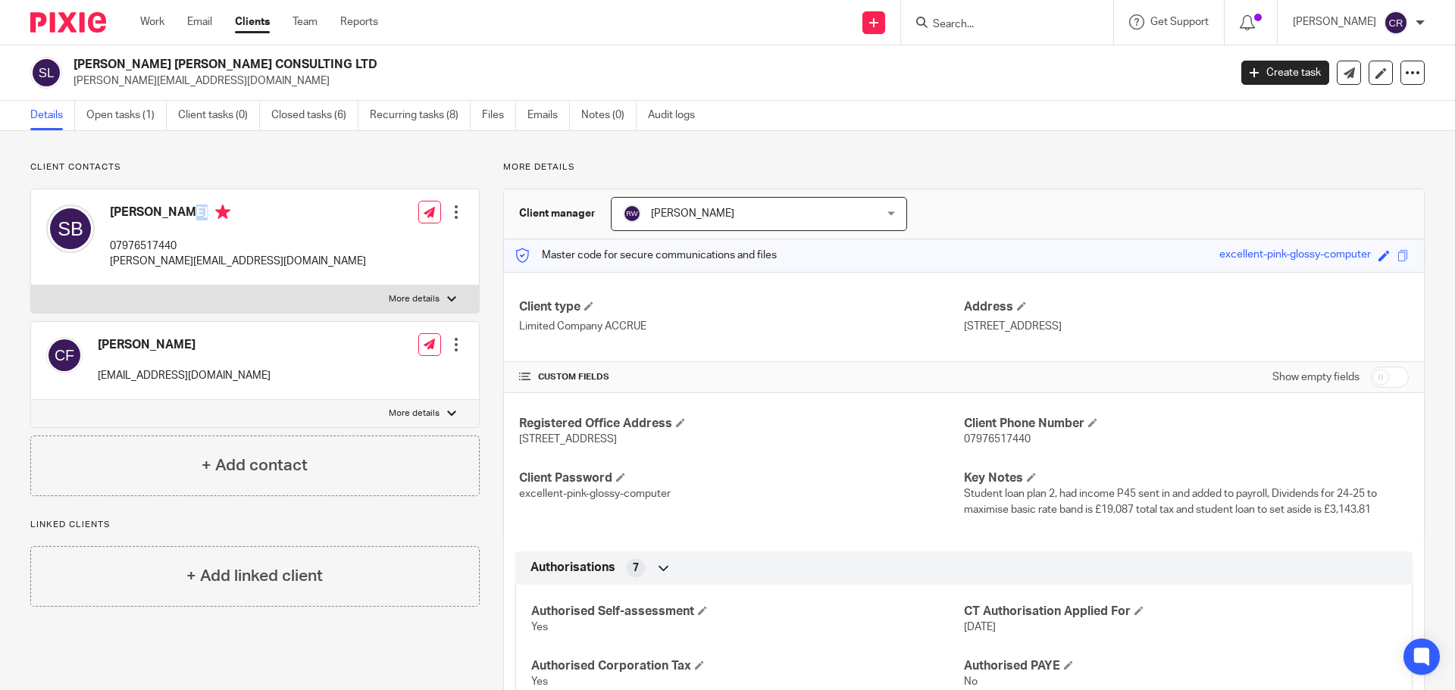
click at [31, 286] on input "More details" at bounding box center [30, 285] width 1 height 1
checkbox input "true"
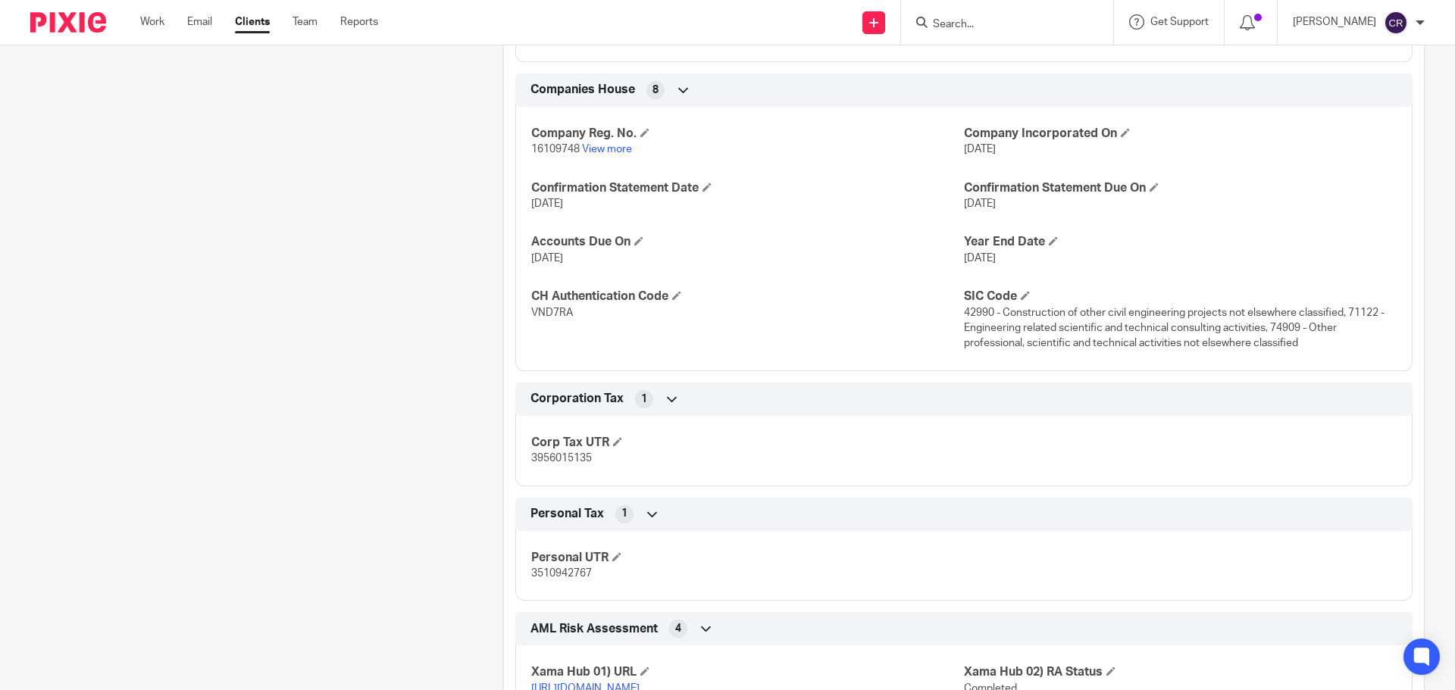
scroll to position [1212, 0]
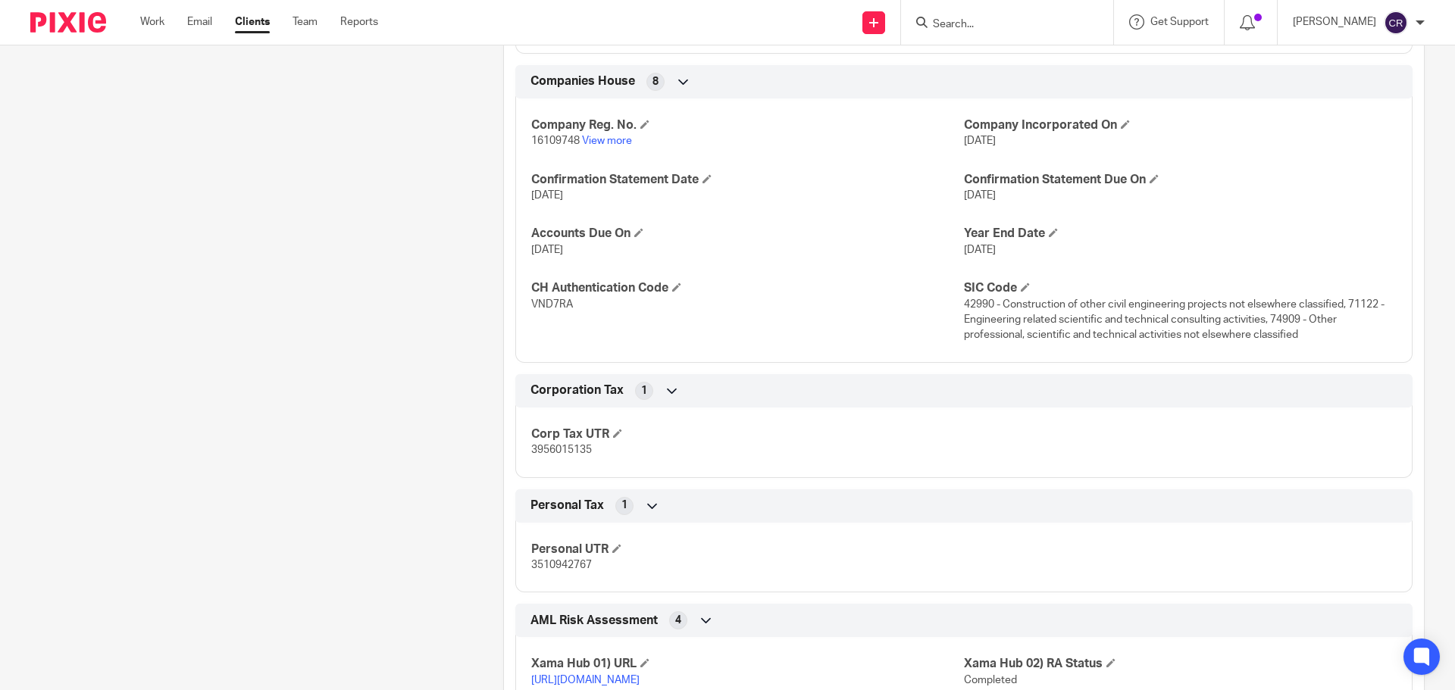
click at [550, 564] on span "3510942767" at bounding box center [561, 565] width 61 height 11
copy span "3510942767"
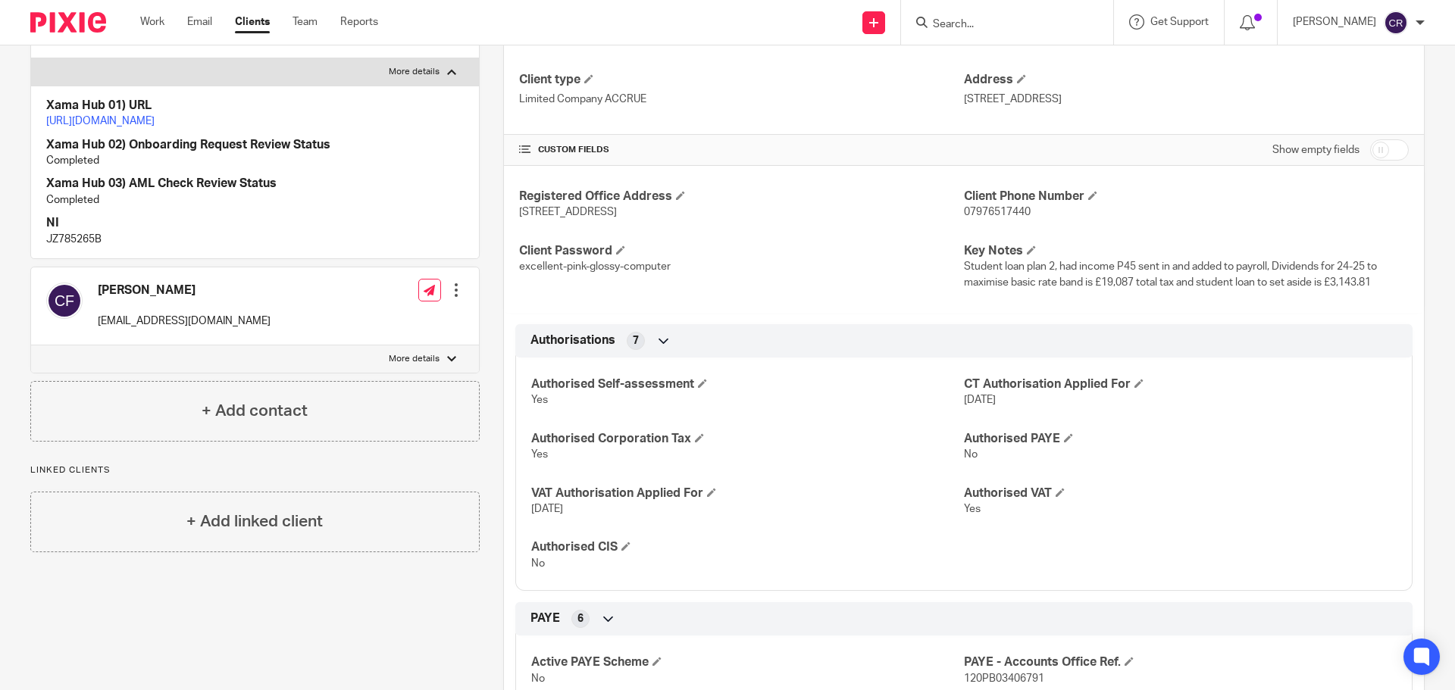
scroll to position [0, 0]
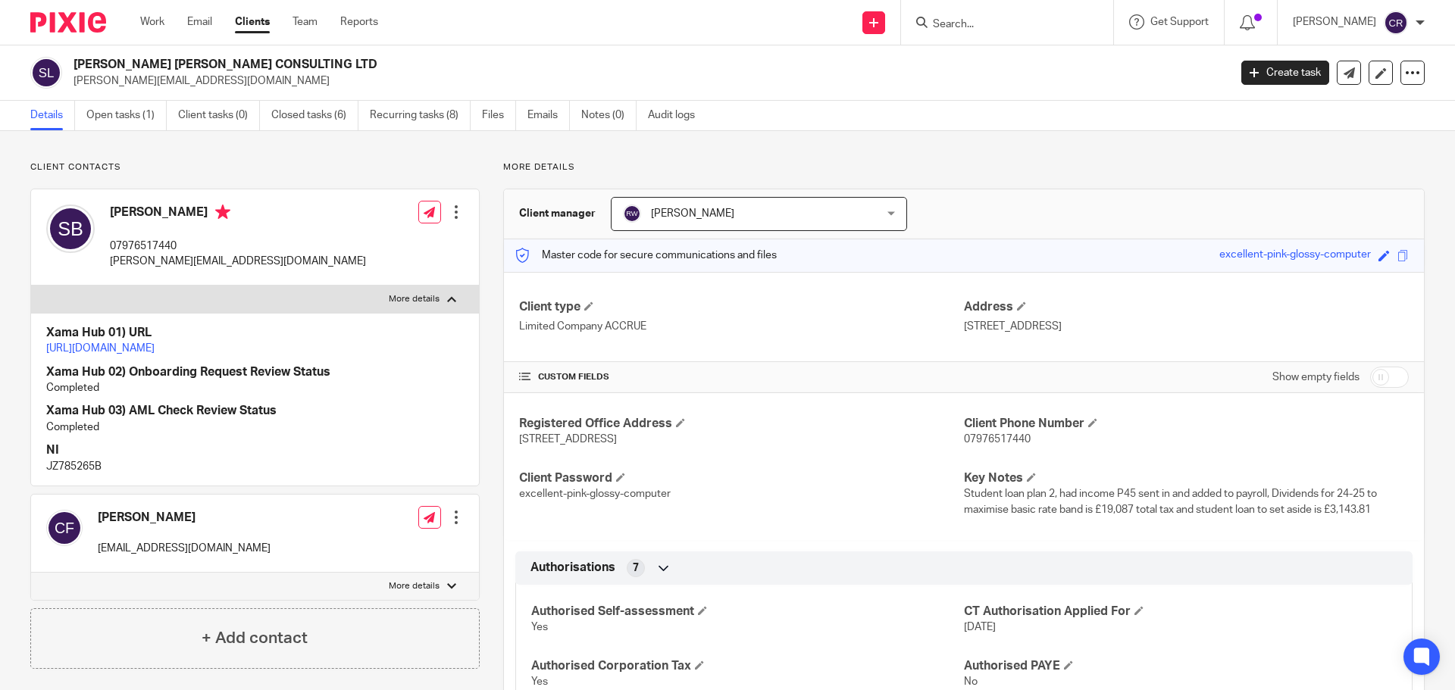
click at [449, 213] on div at bounding box center [456, 212] width 15 height 15
click at [374, 242] on link "Edit contact" at bounding box center [384, 246] width 145 height 22
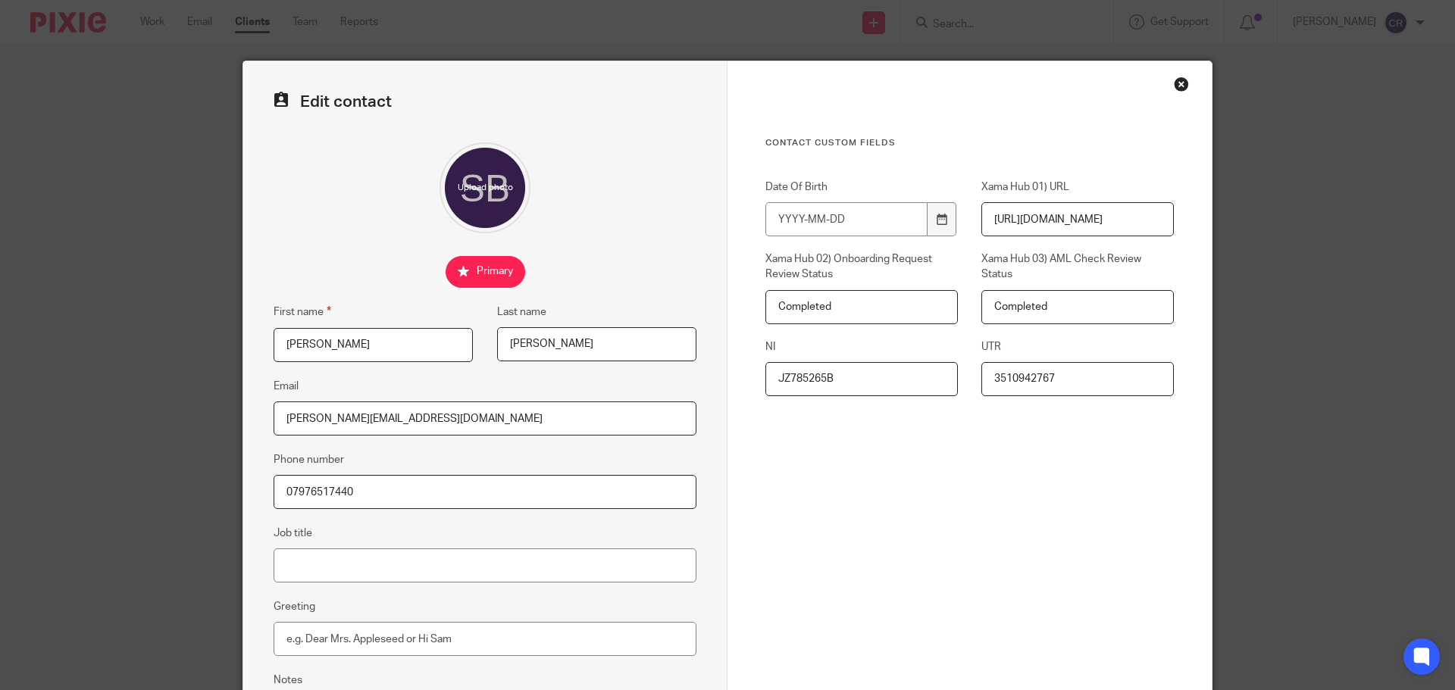
type input "3510942767"
click at [802, 227] on input "Date Of Birth" at bounding box center [846, 219] width 162 height 34
click at [880, 368] on input "JZ785265B" at bounding box center [861, 379] width 192 height 34
click at [878, 368] on input "JZ785265B" at bounding box center [861, 379] width 192 height 34
click at [877, 368] on input "JZ785265B" at bounding box center [861, 379] width 192 height 34
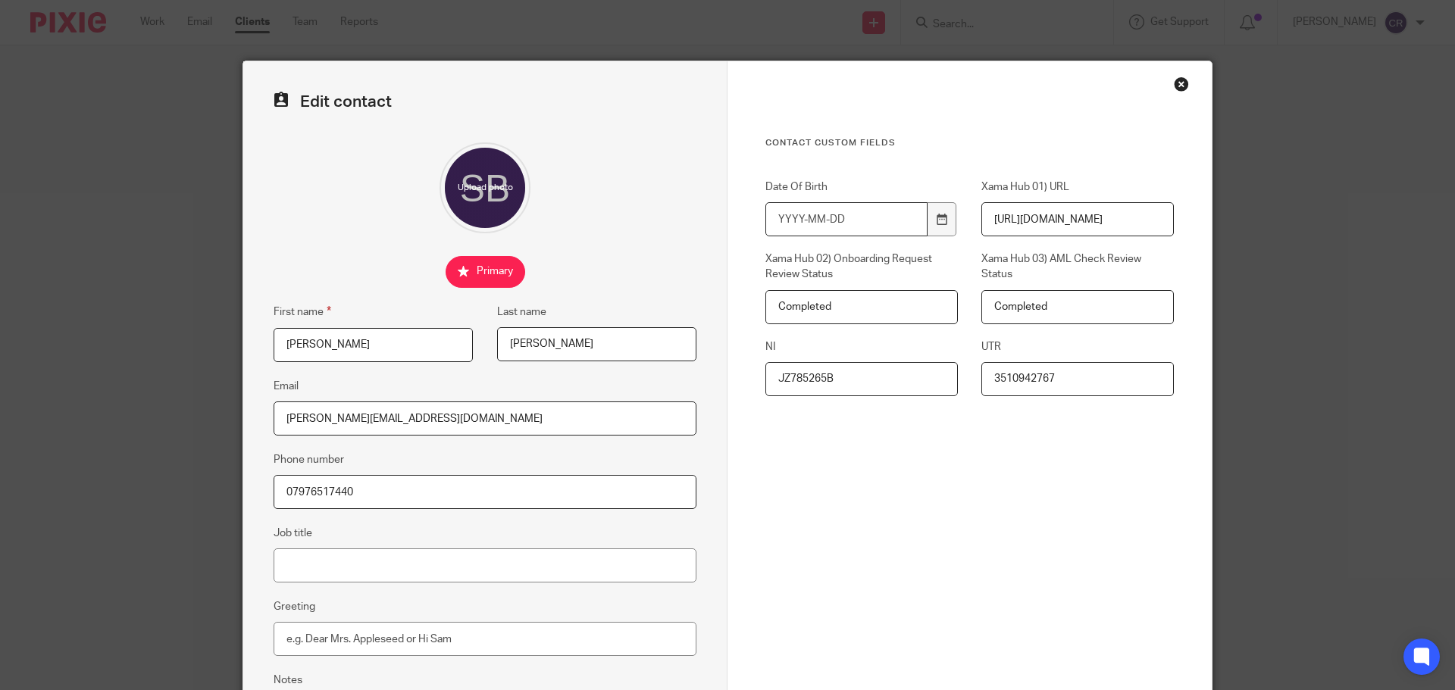
click at [818, 221] on input "Date Of Birth" at bounding box center [846, 219] width 162 height 34
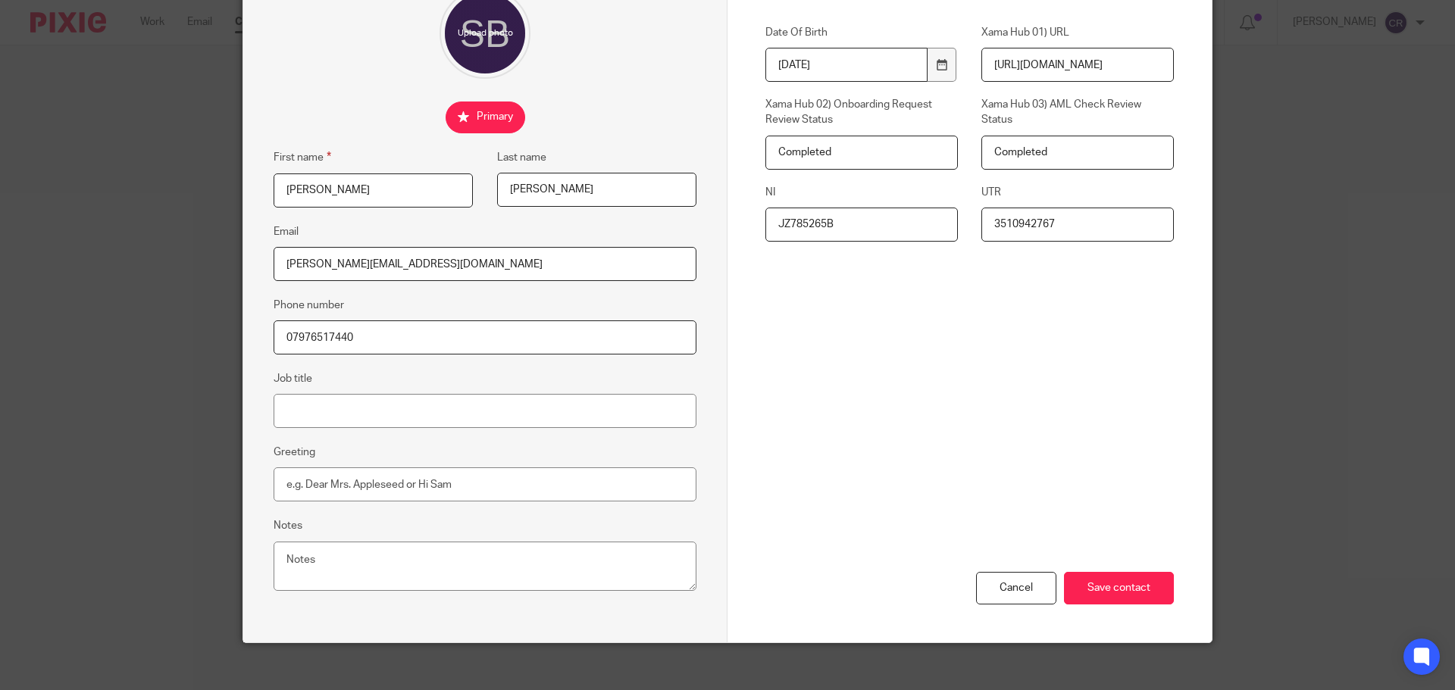
scroll to position [168, 0]
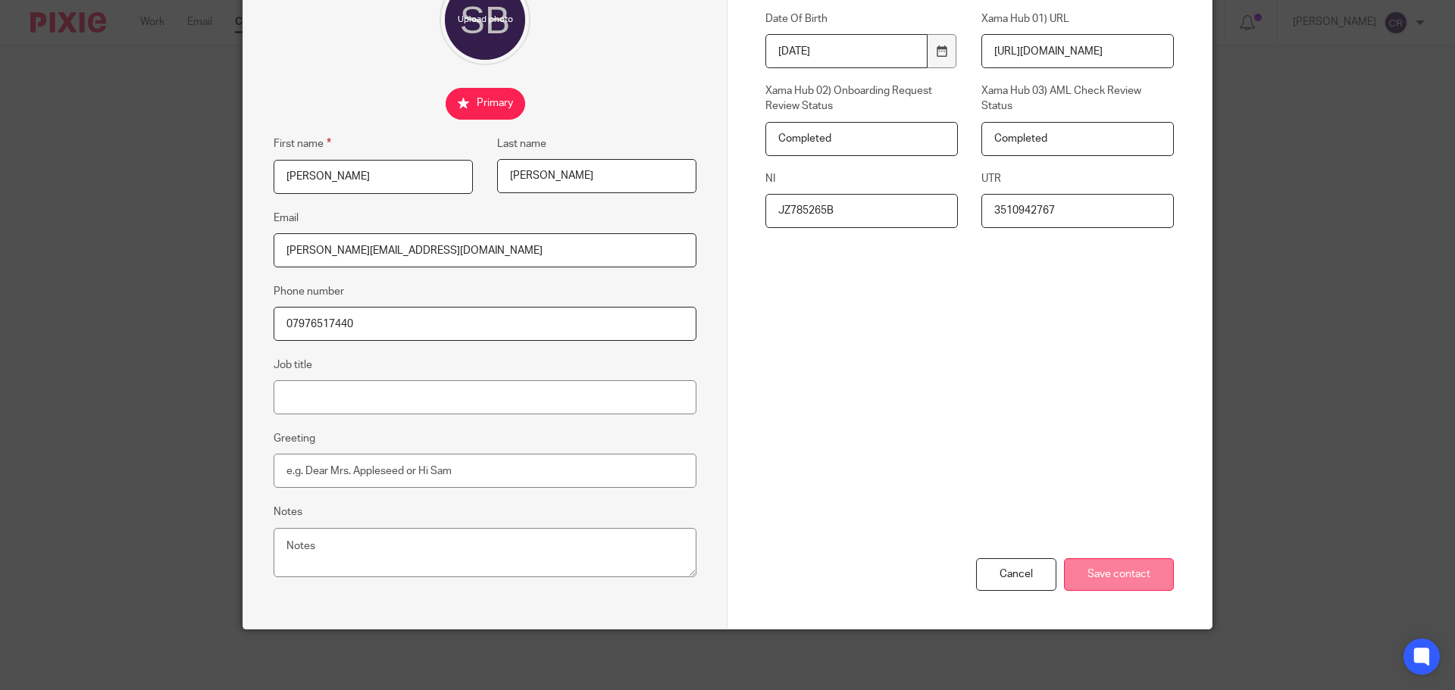
type input "1994-11-04"
click at [1143, 573] on input "Save contact" at bounding box center [1119, 574] width 110 height 33
click at [1121, 582] on input "Save contact" at bounding box center [1119, 574] width 110 height 33
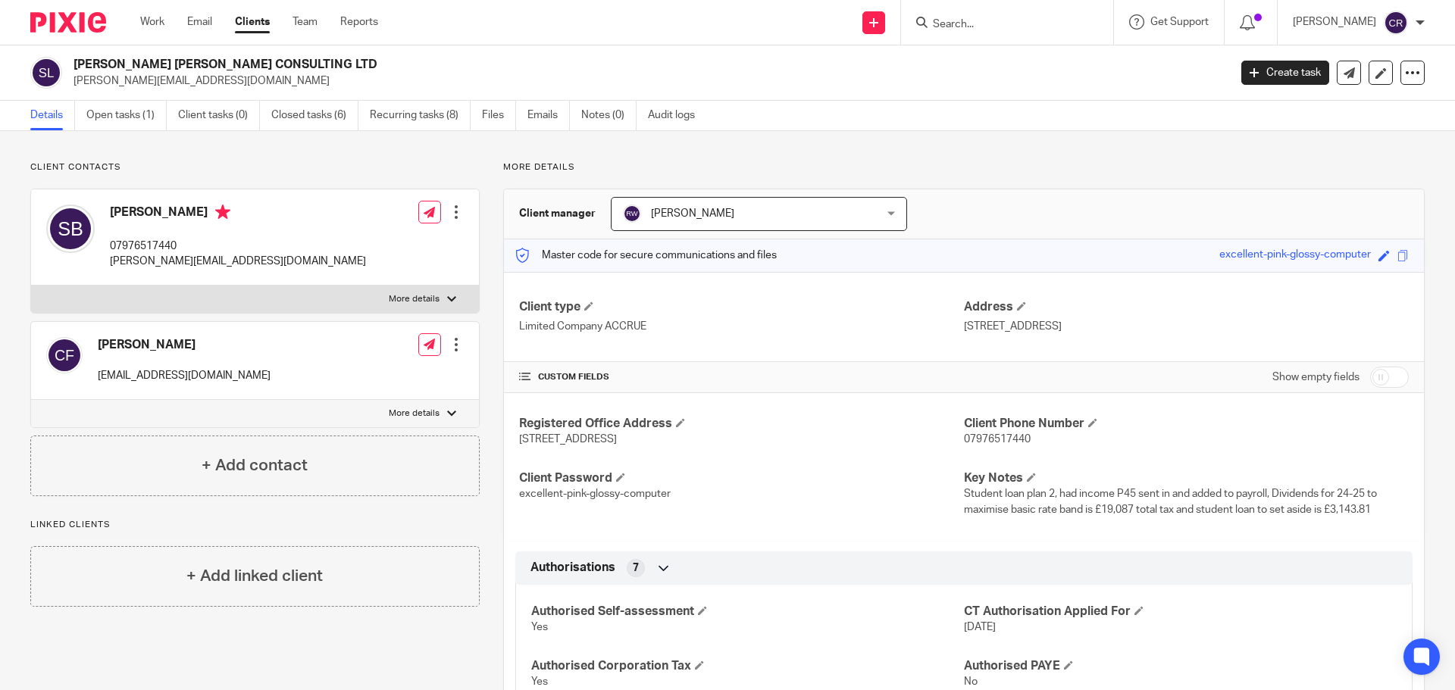
click at [1370, 374] on input "checkbox" at bounding box center [1389, 377] width 39 height 21
checkbox input "true"
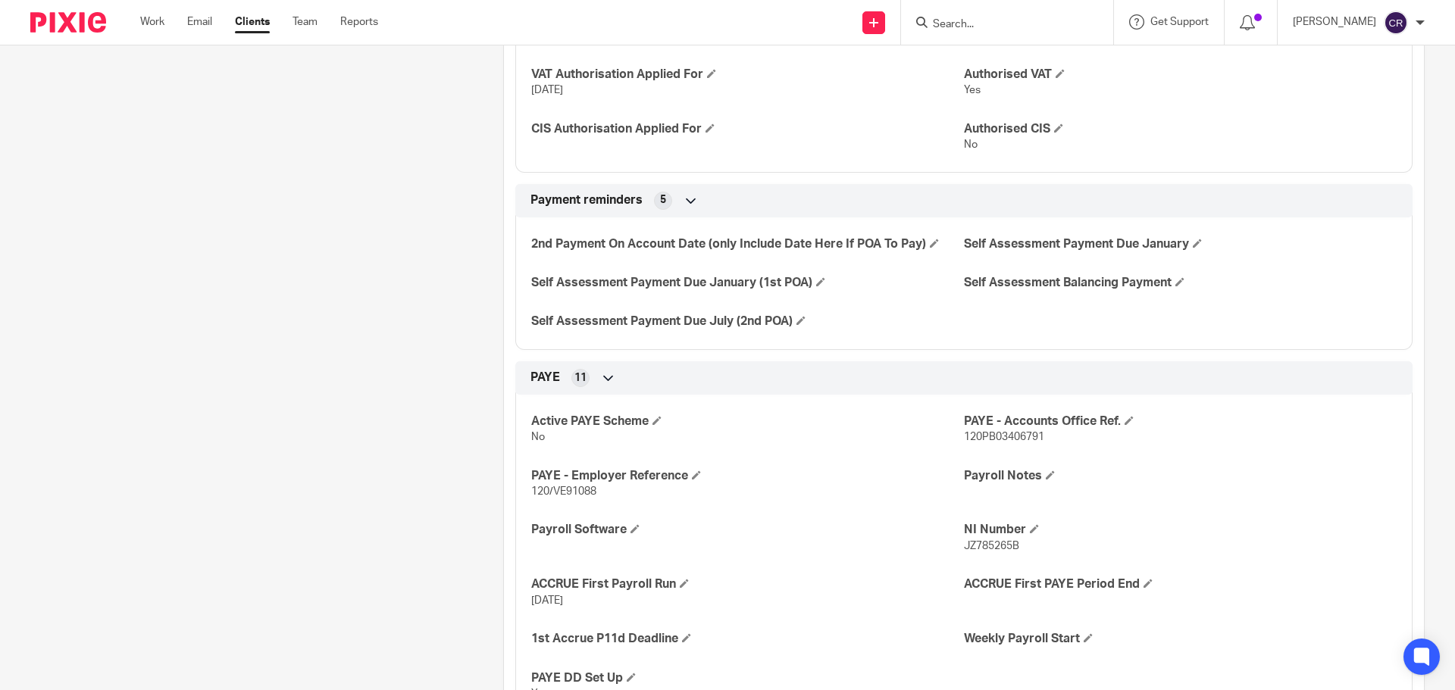
scroll to position [834, 0]
click at [1175, 281] on span at bounding box center [1179, 281] width 9 height 9
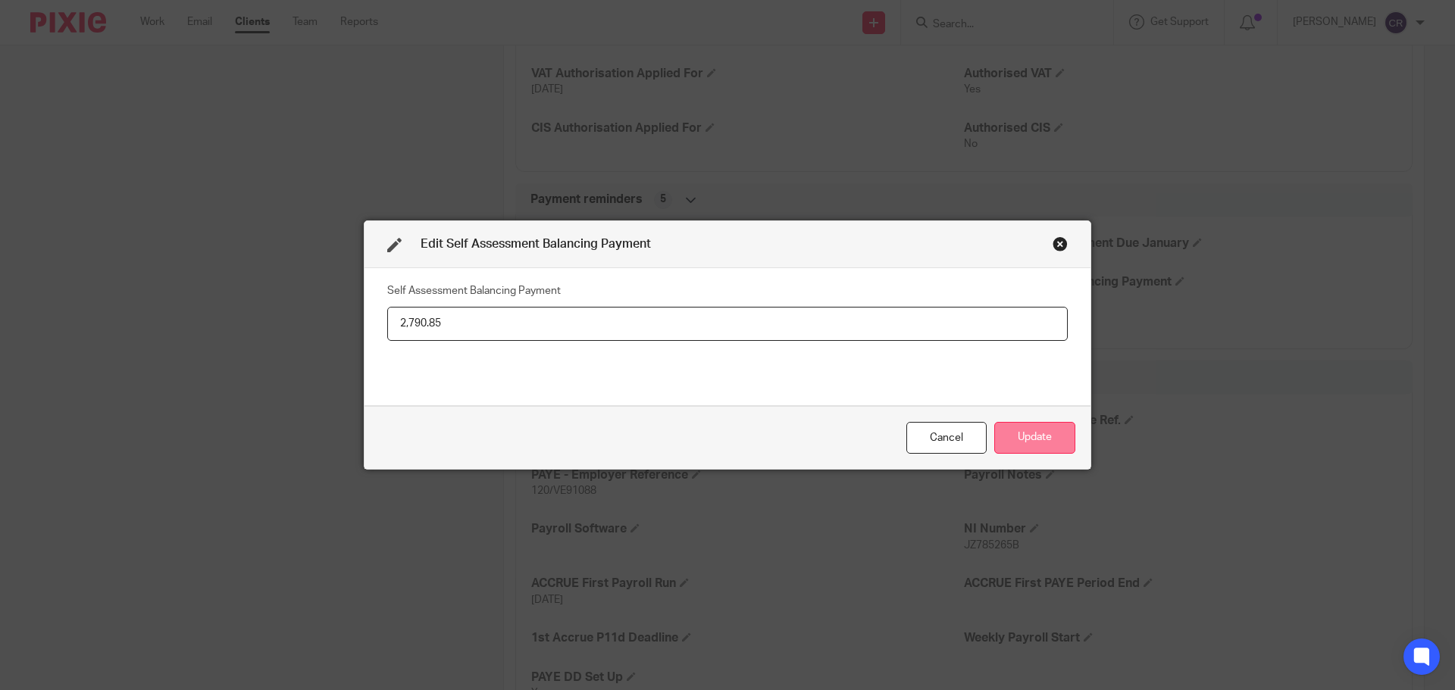
type input "2,790.85"
click at [1043, 437] on button "Update" at bounding box center [1034, 438] width 81 height 33
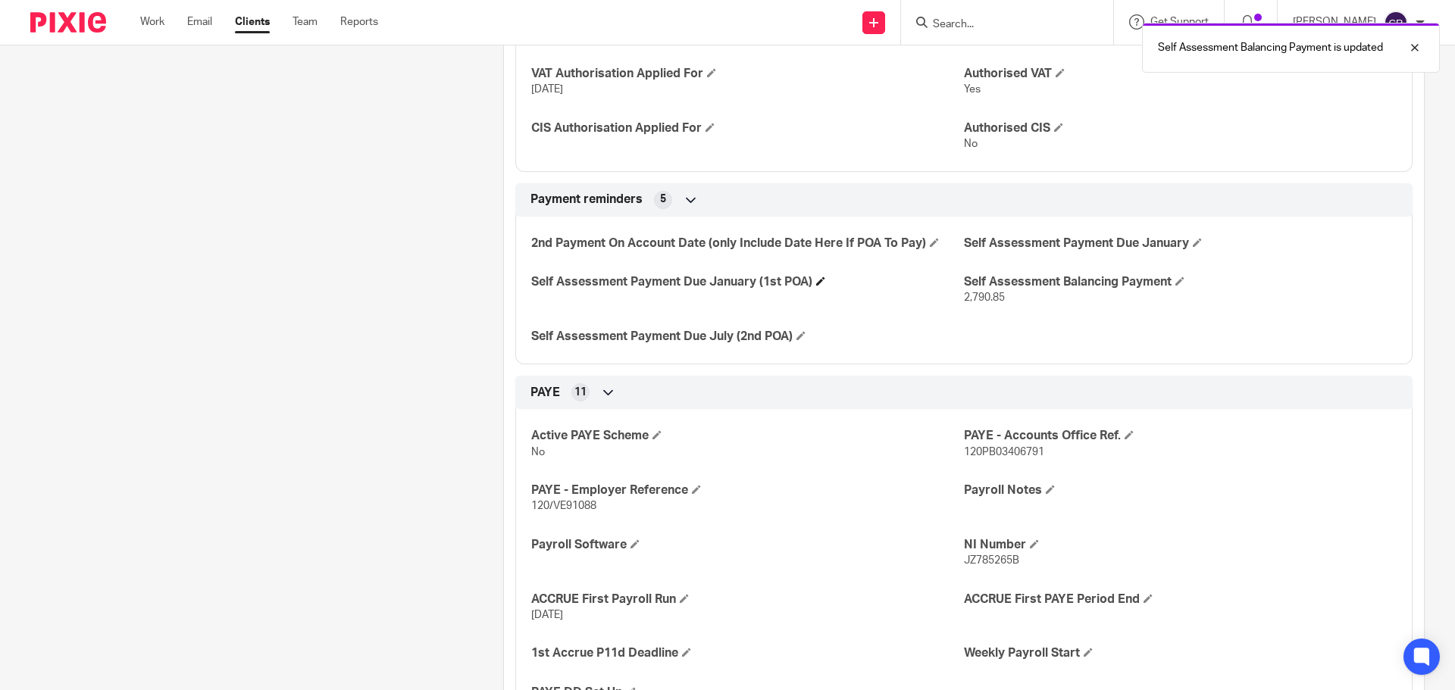
click at [818, 282] on span at bounding box center [820, 281] width 9 height 9
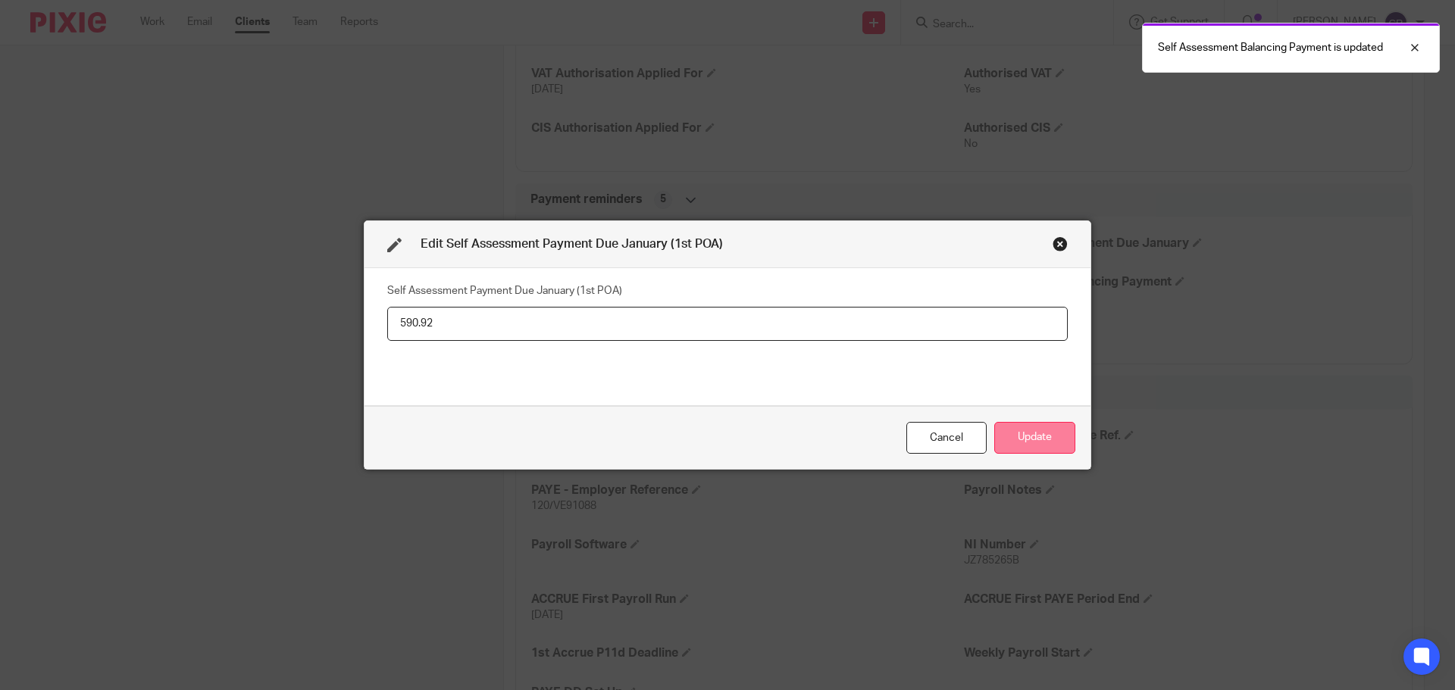
type input "590.92"
click at [1043, 435] on button "Update" at bounding box center [1034, 438] width 81 height 33
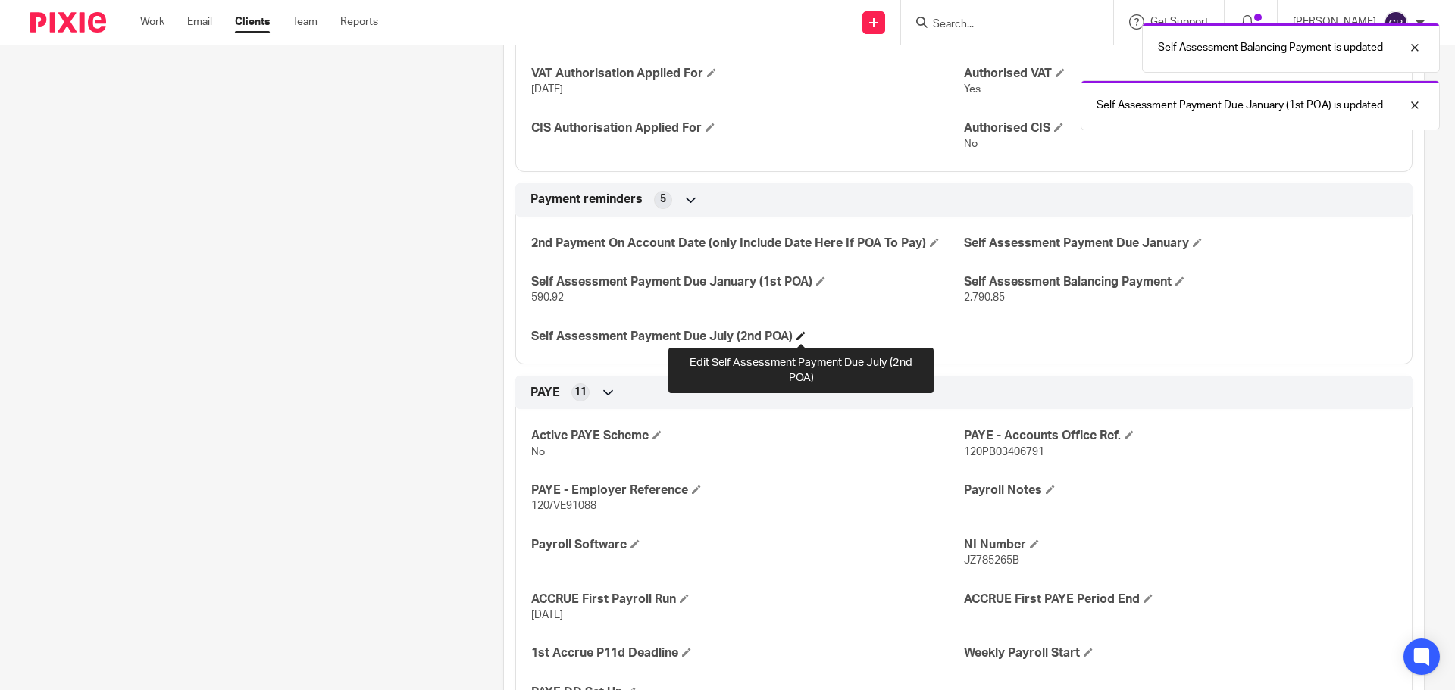
click at [799, 335] on span at bounding box center [800, 335] width 9 height 9
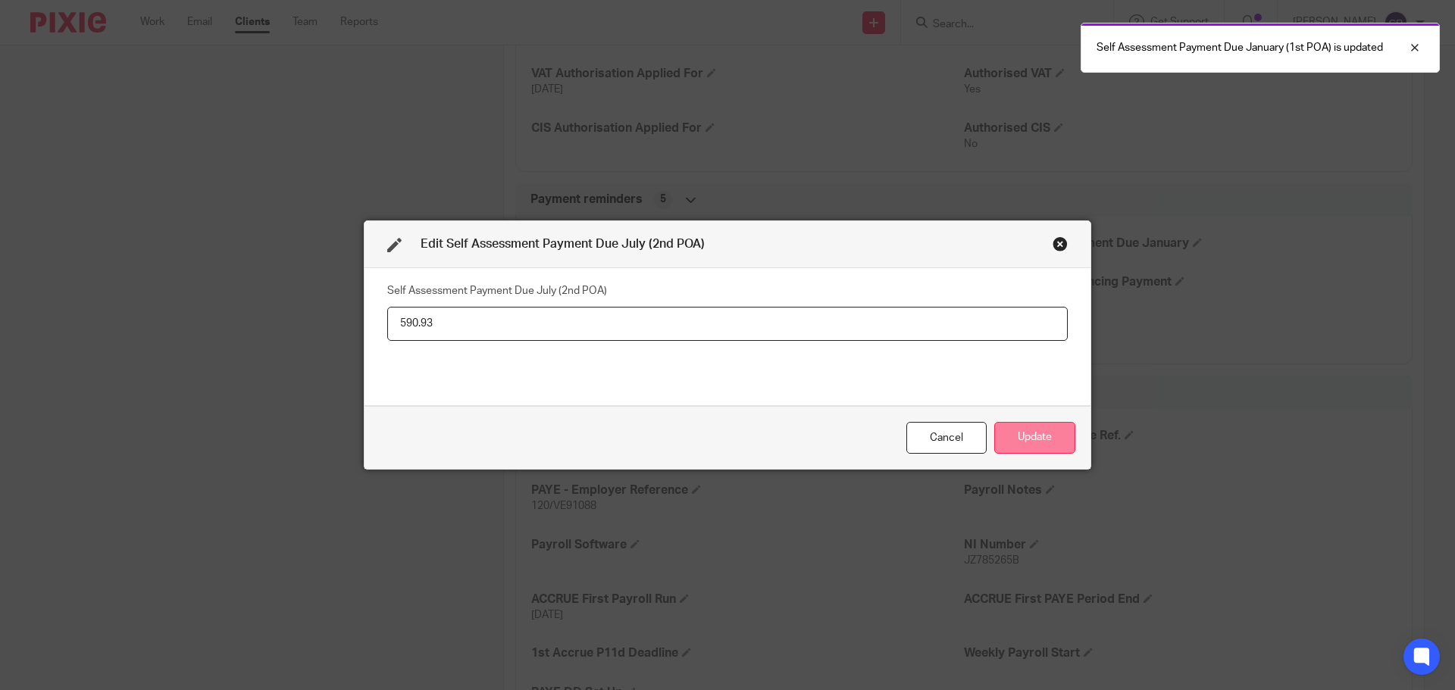
type input "590.93"
click at [1037, 430] on button "Update" at bounding box center [1034, 438] width 81 height 33
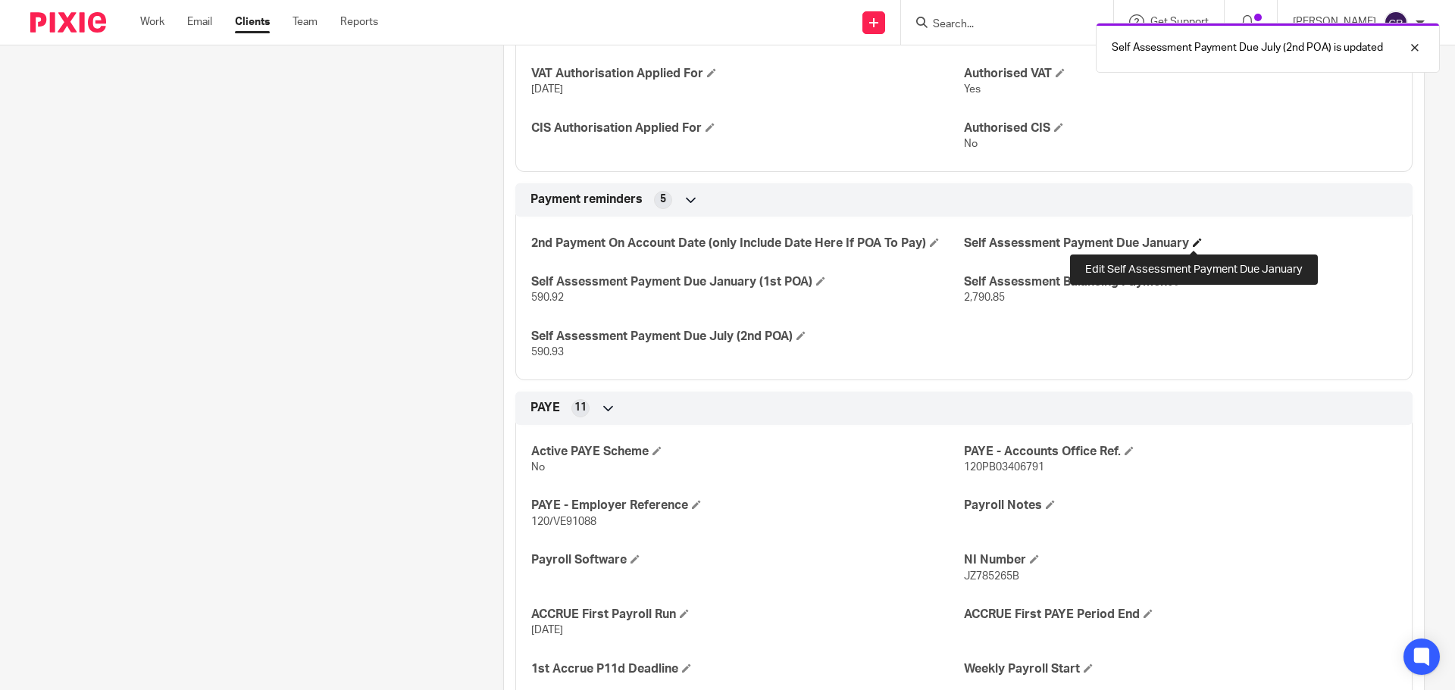
click at [1194, 241] on span at bounding box center [1197, 242] width 9 height 9
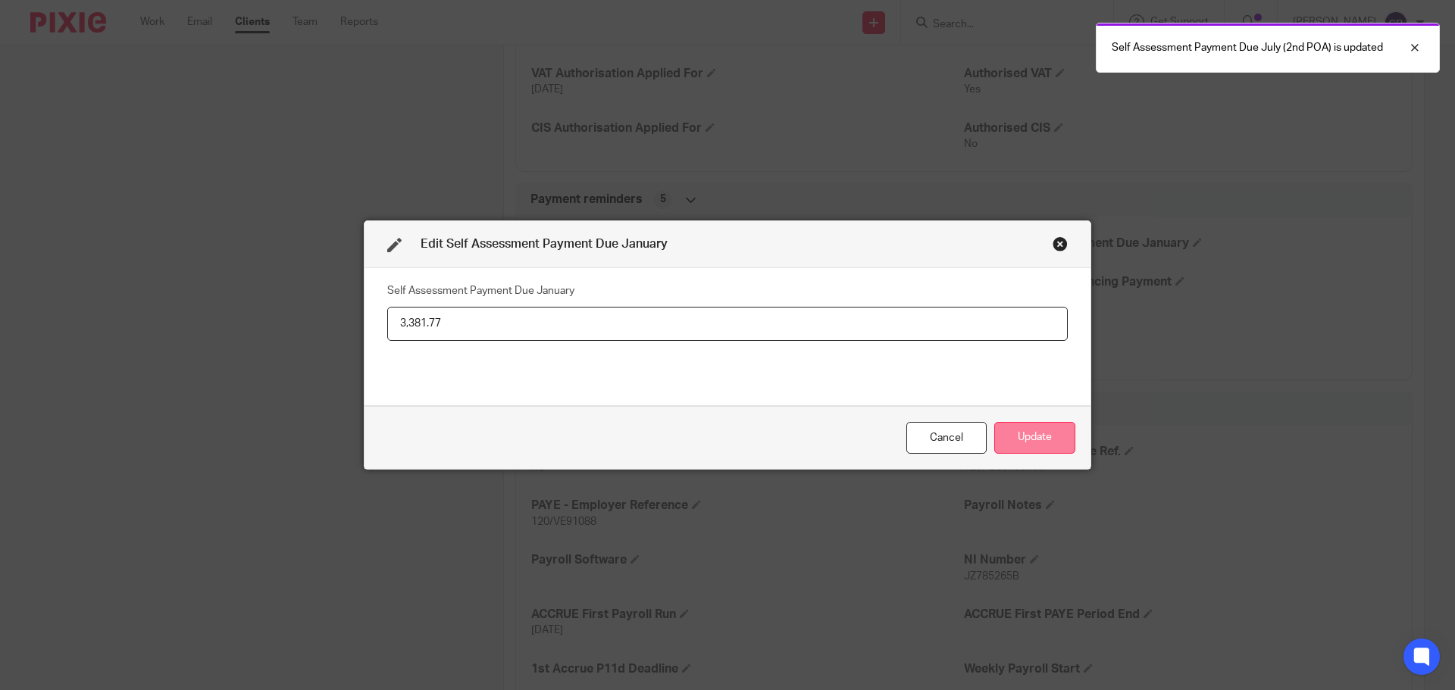
type input "3,381.77"
click at [1044, 429] on button "Update" at bounding box center [1034, 438] width 81 height 33
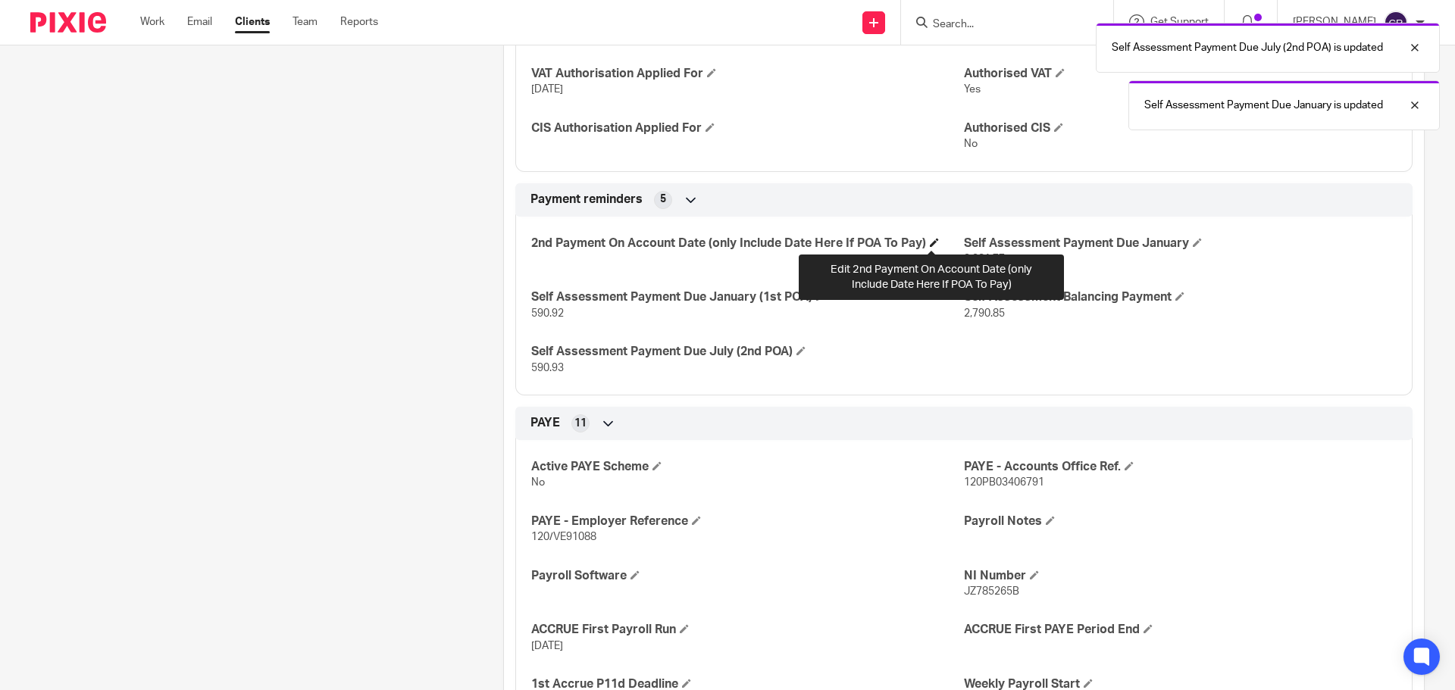
click at [931, 243] on span at bounding box center [934, 242] width 9 height 9
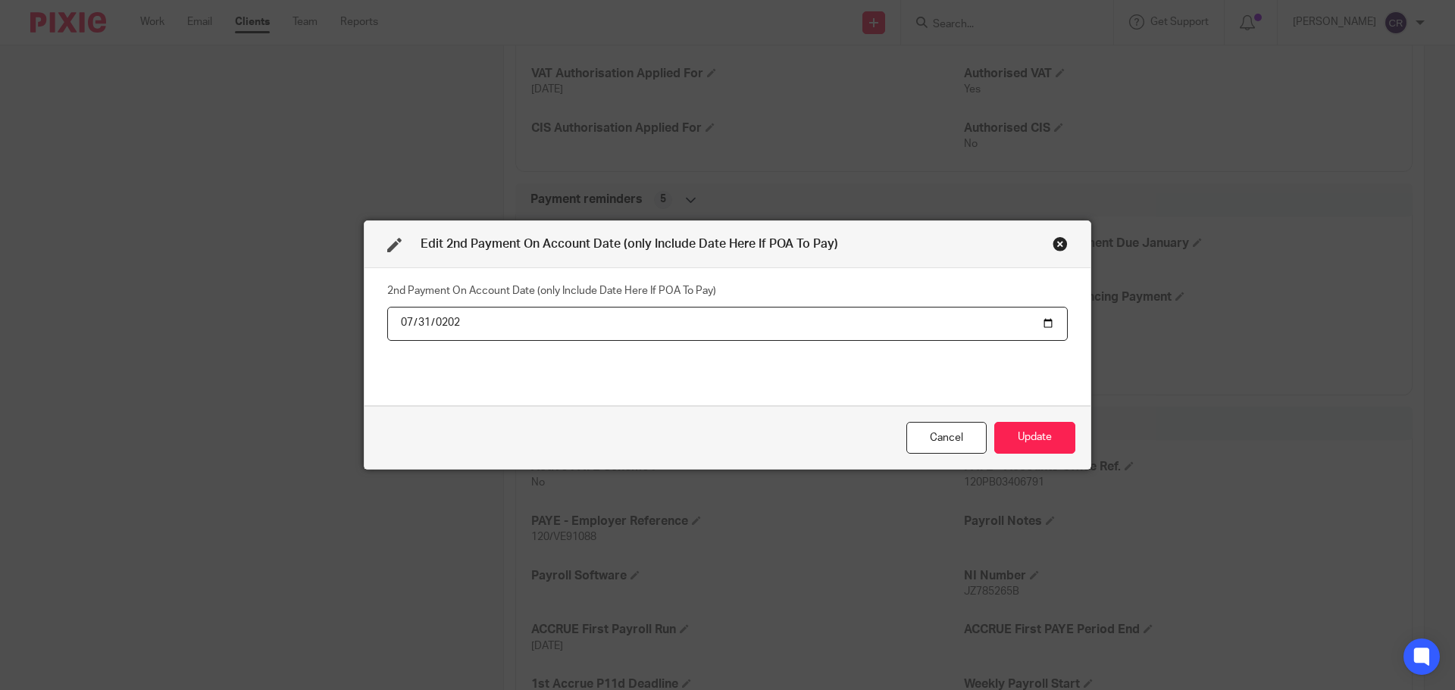
type input "2025-07-31"
click at [994, 422] on button "Update" at bounding box center [1034, 438] width 81 height 33
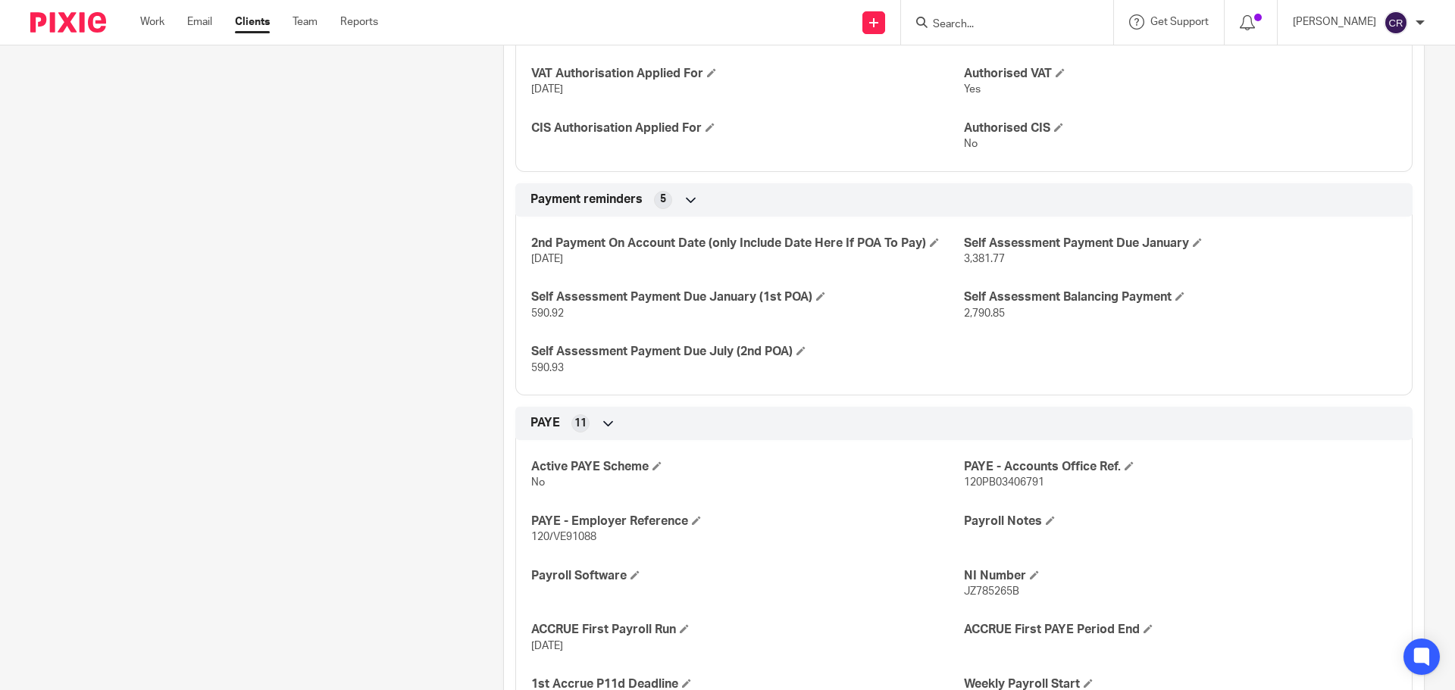
click at [980, 20] on input "Search" at bounding box center [999, 25] width 136 height 14
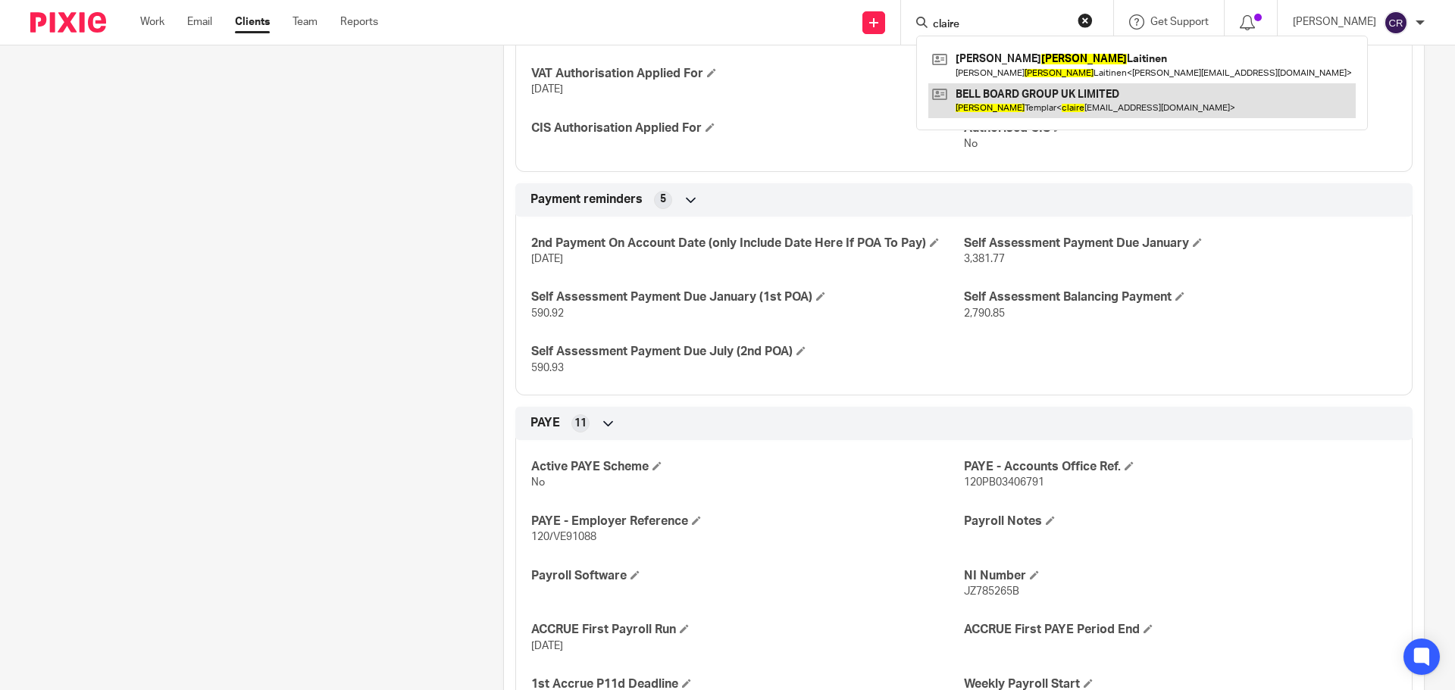
type input "claire"
drag, startPoint x: 972, startPoint y: 110, endPoint x: 965, endPoint y: 108, distance: 7.7
click at [972, 110] on link at bounding box center [1141, 100] width 427 height 35
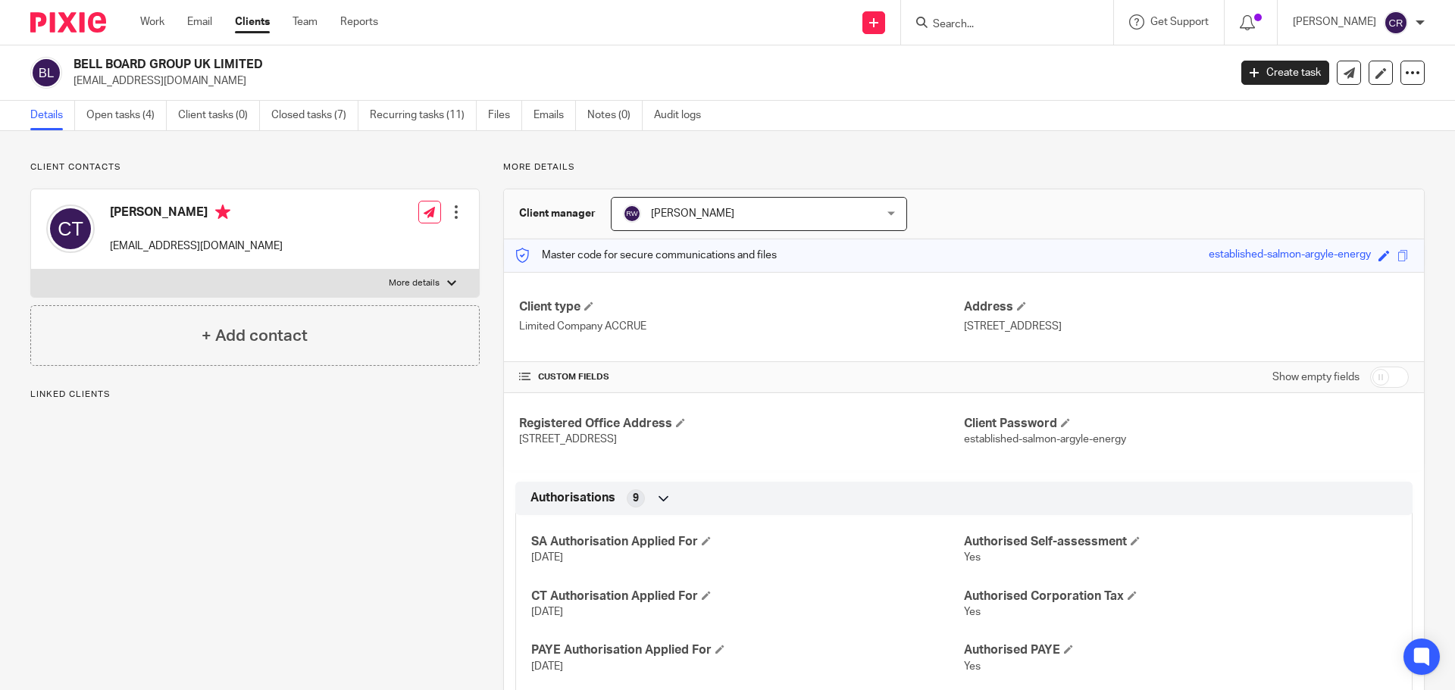
drag, startPoint x: 1379, startPoint y: 378, endPoint x: 1397, endPoint y: 380, distance: 18.3
click at [1379, 378] on input "checkbox" at bounding box center [1389, 377] width 39 height 21
checkbox input "true"
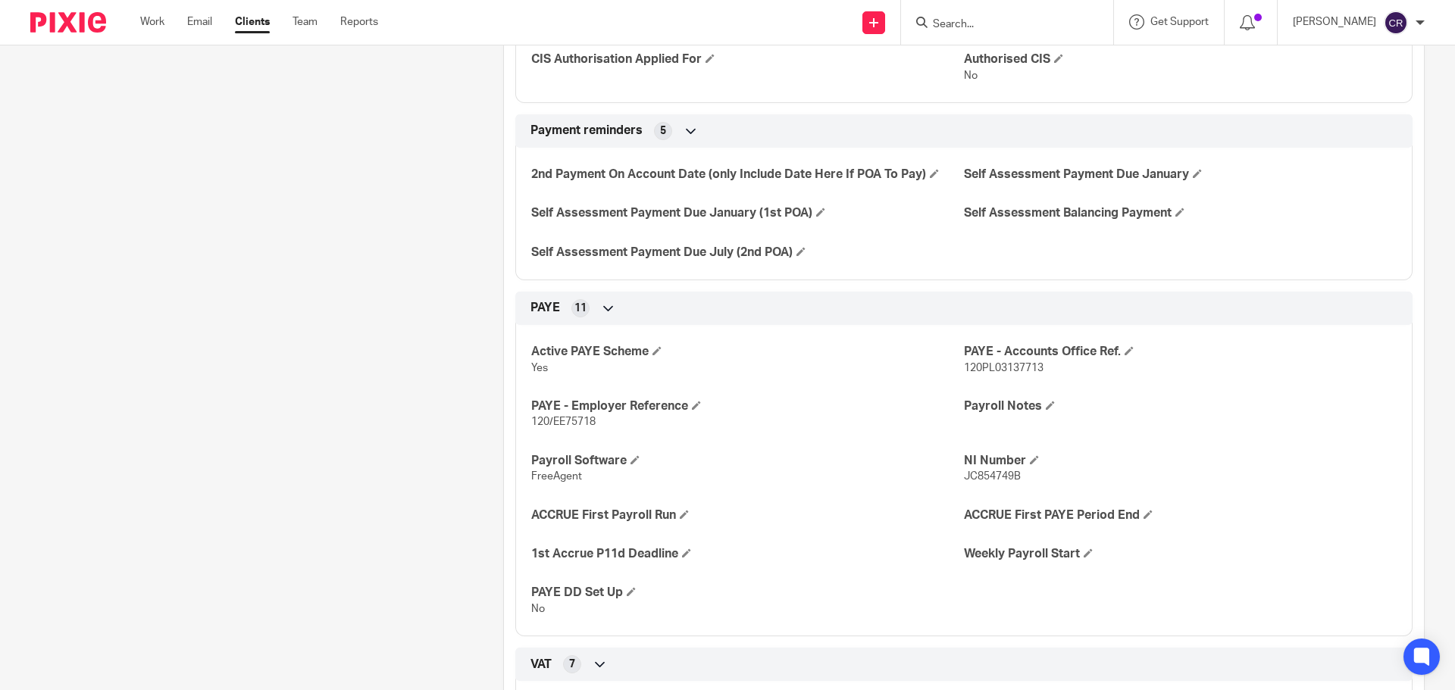
scroll to position [758, 0]
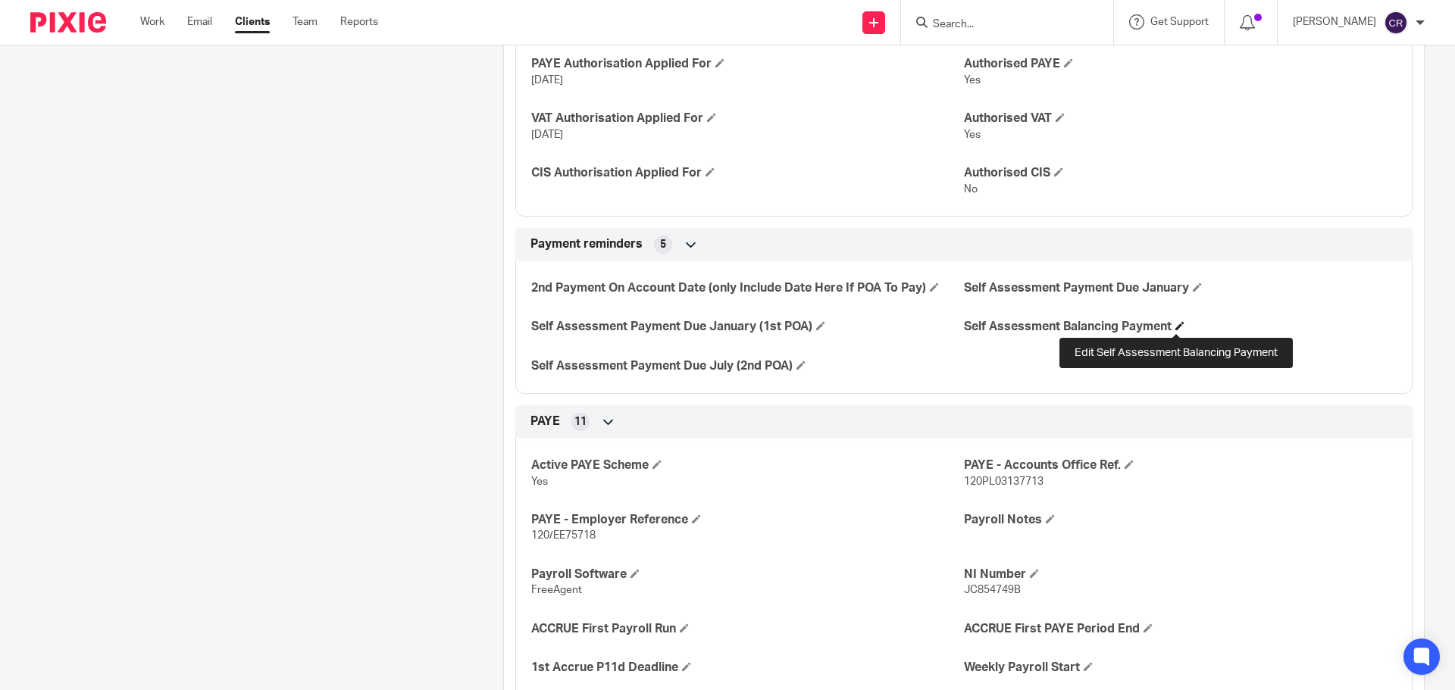
click at [1175, 329] on span at bounding box center [1179, 325] width 9 height 9
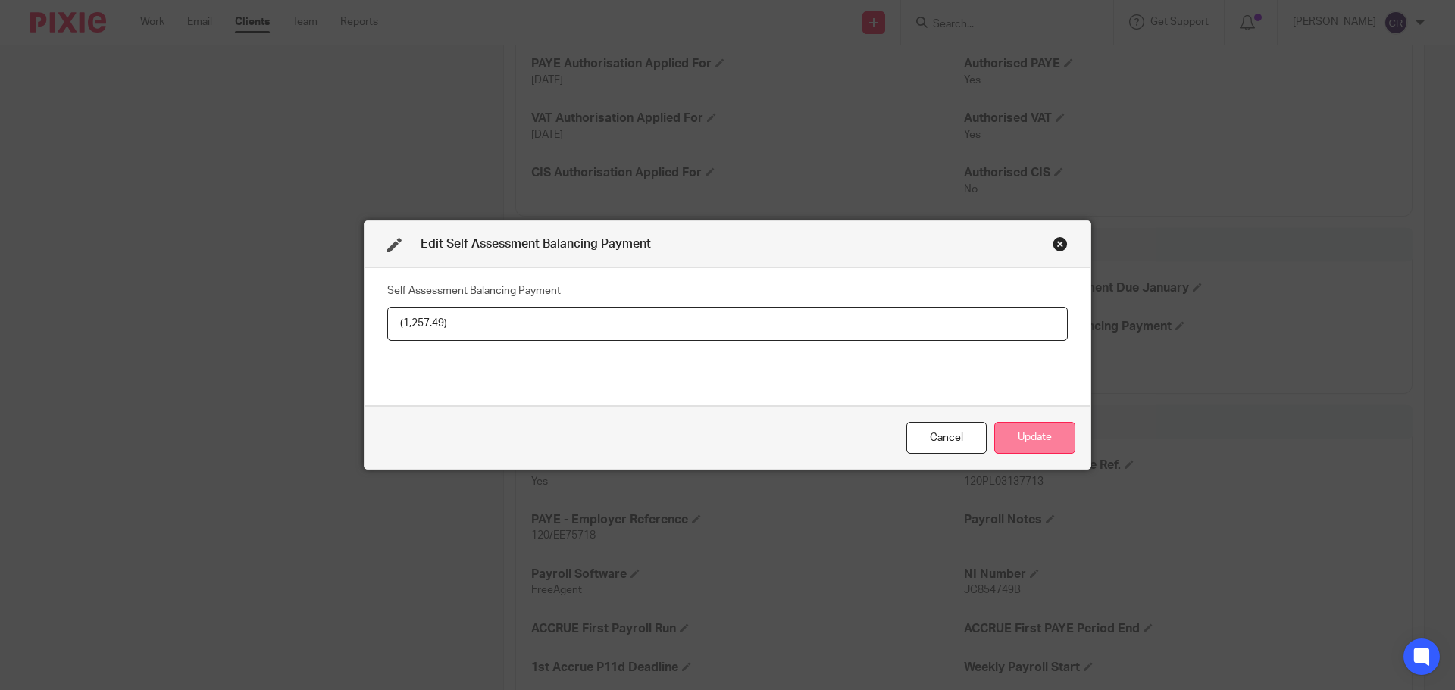
type input "(1,257.49)"
click at [1046, 435] on button "Update" at bounding box center [1034, 438] width 81 height 33
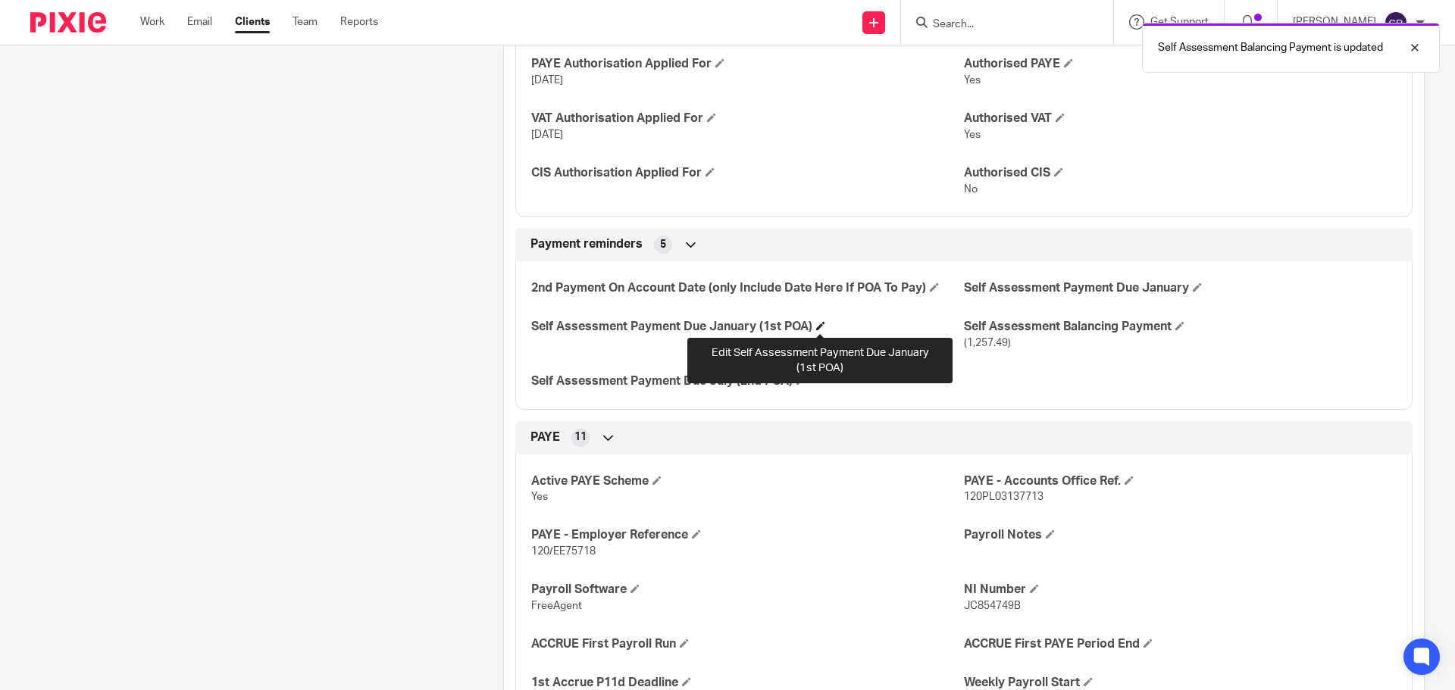
click at [818, 326] on span at bounding box center [820, 325] width 9 height 9
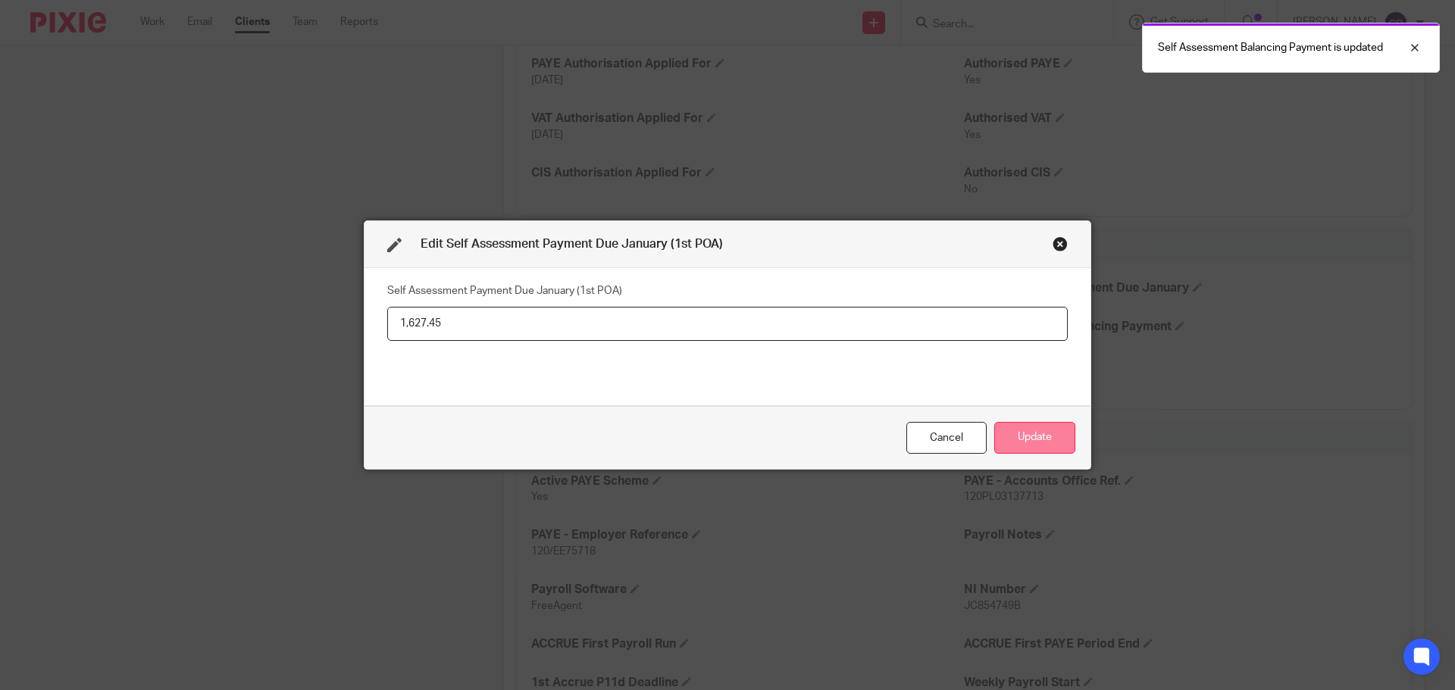
type input "1,627.45"
click at [1043, 433] on button "Update" at bounding box center [1034, 438] width 81 height 33
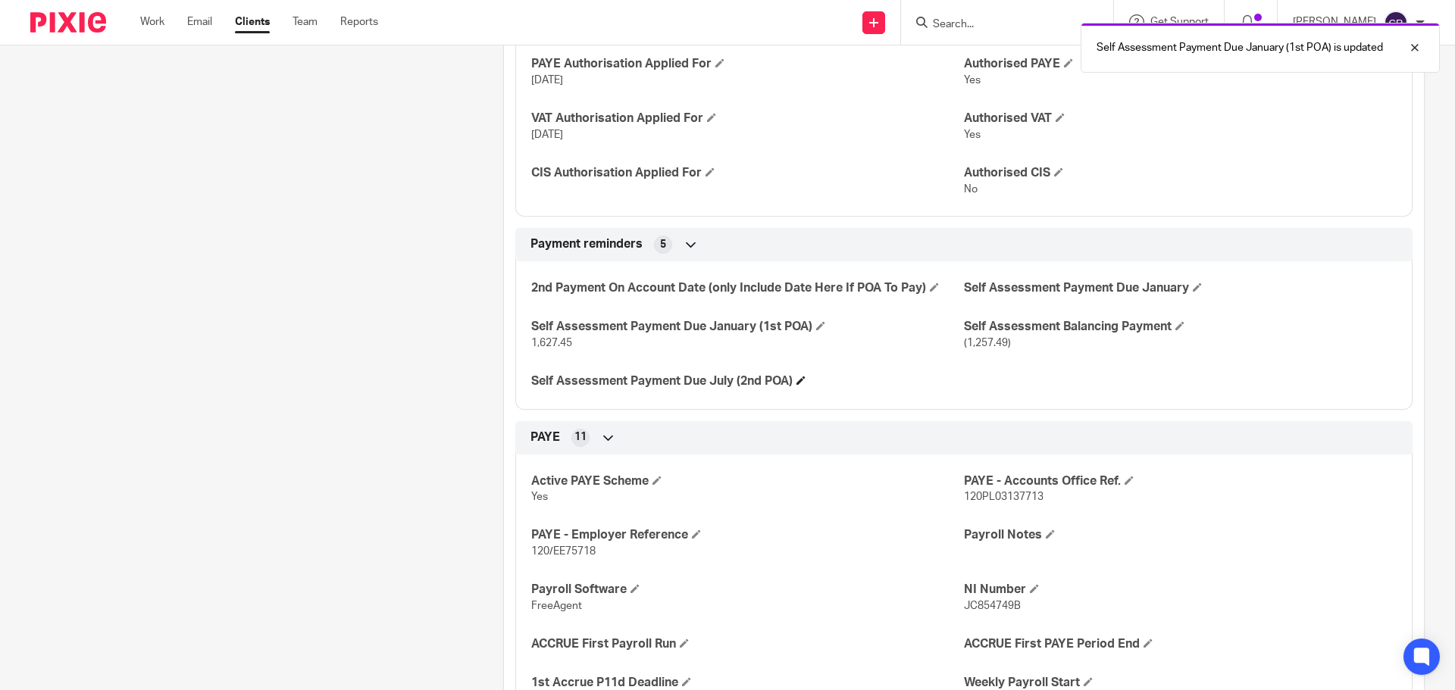
click at [808, 381] on h4 "Self Assessment Payment Due July (2nd POA)" at bounding box center [747, 382] width 433 height 16
click at [805, 380] on h4 "Self Assessment Payment Due July (2nd POA)" at bounding box center [747, 382] width 433 height 16
click at [802, 379] on span at bounding box center [800, 380] width 9 height 9
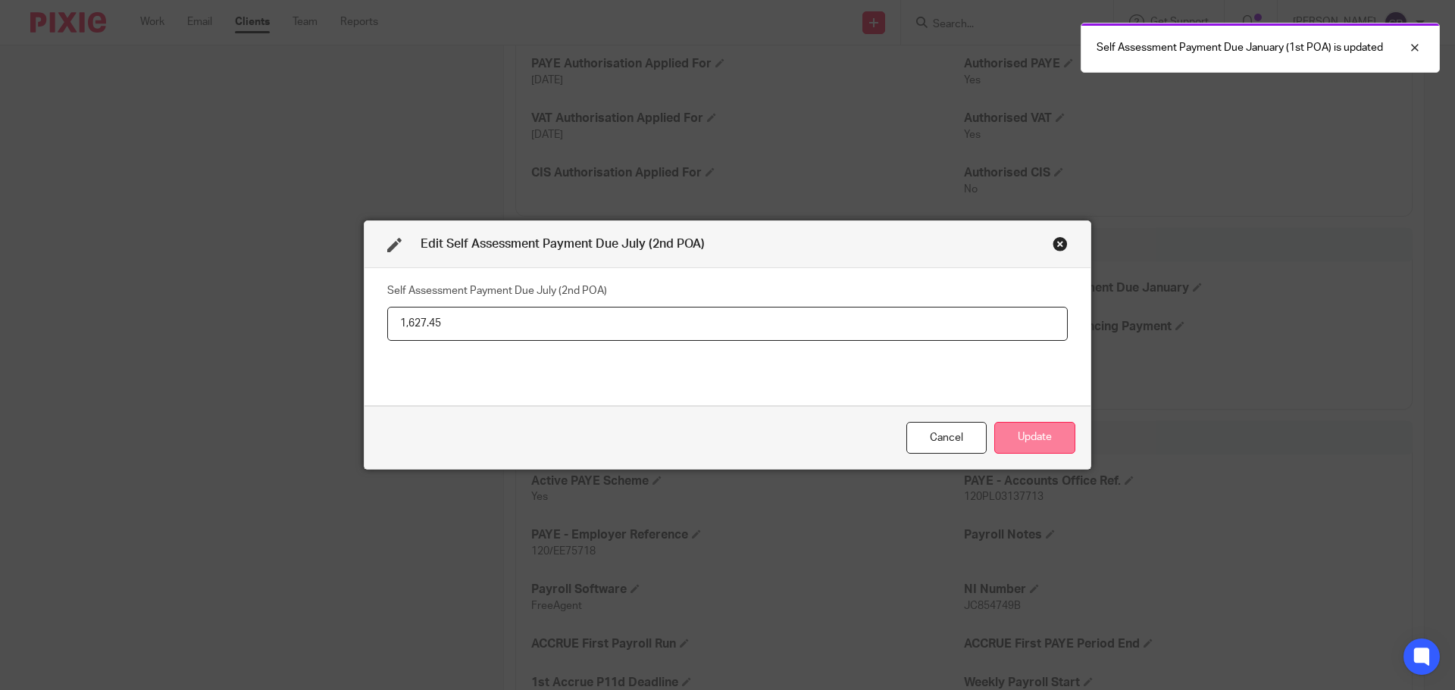
type input "1,627.45"
click at [1059, 433] on button "Update" at bounding box center [1034, 438] width 81 height 33
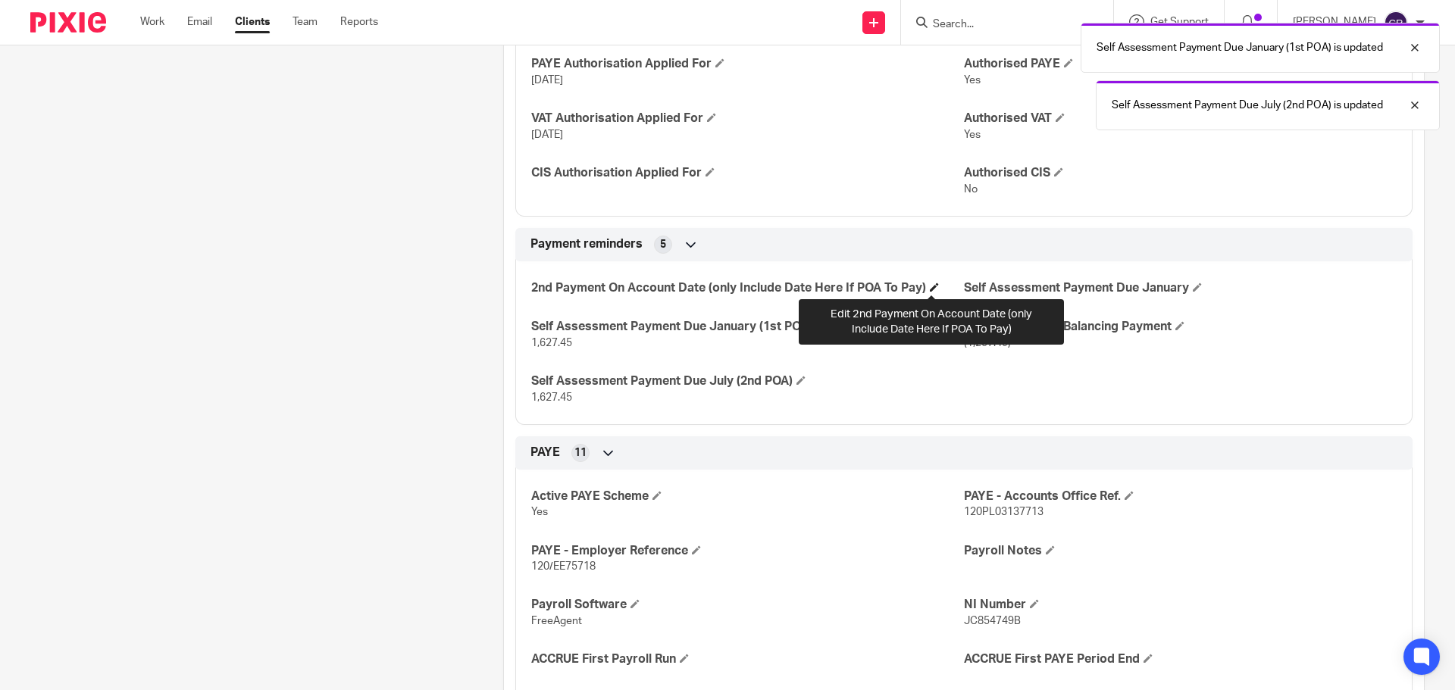
click at [933, 283] on span at bounding box center [934, 287] width 9 height 9
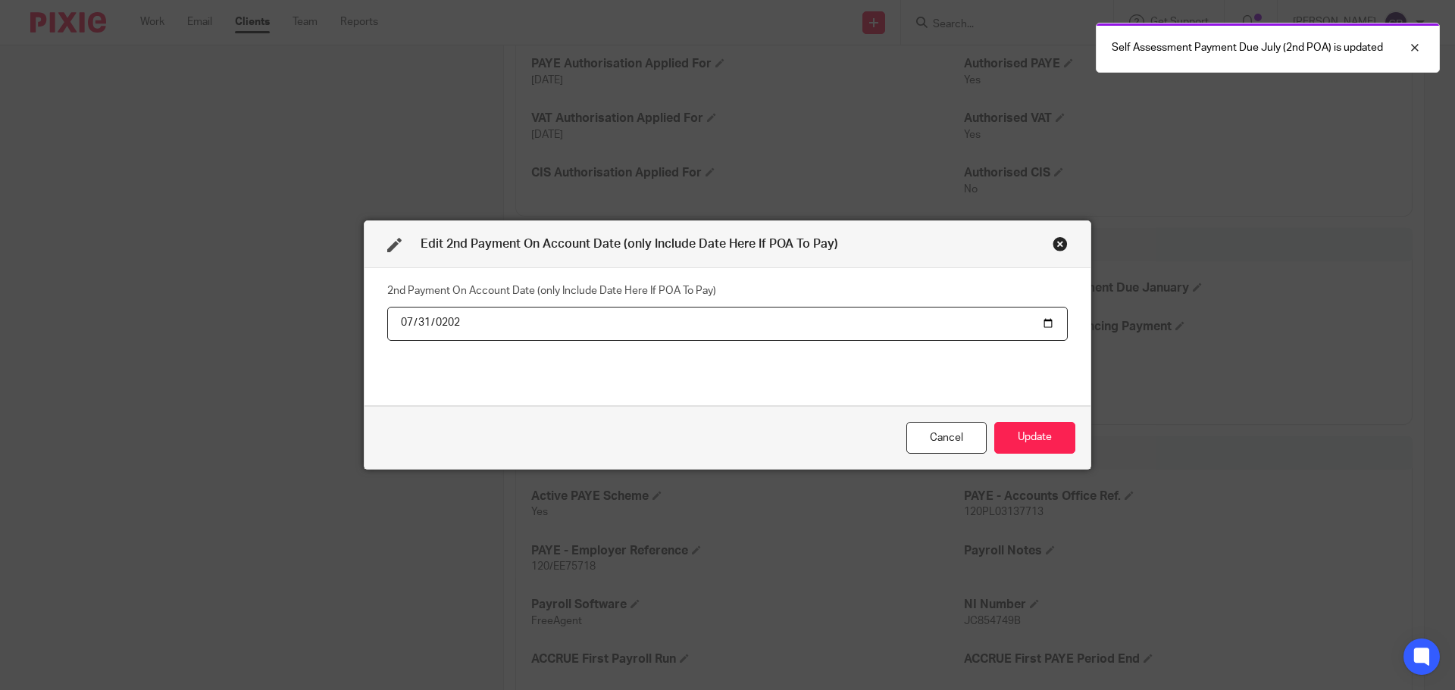
type input "2026-07-31"
click at [1021, 422] on button "Update" at bounding box center [1034, 438] width 81 height 33
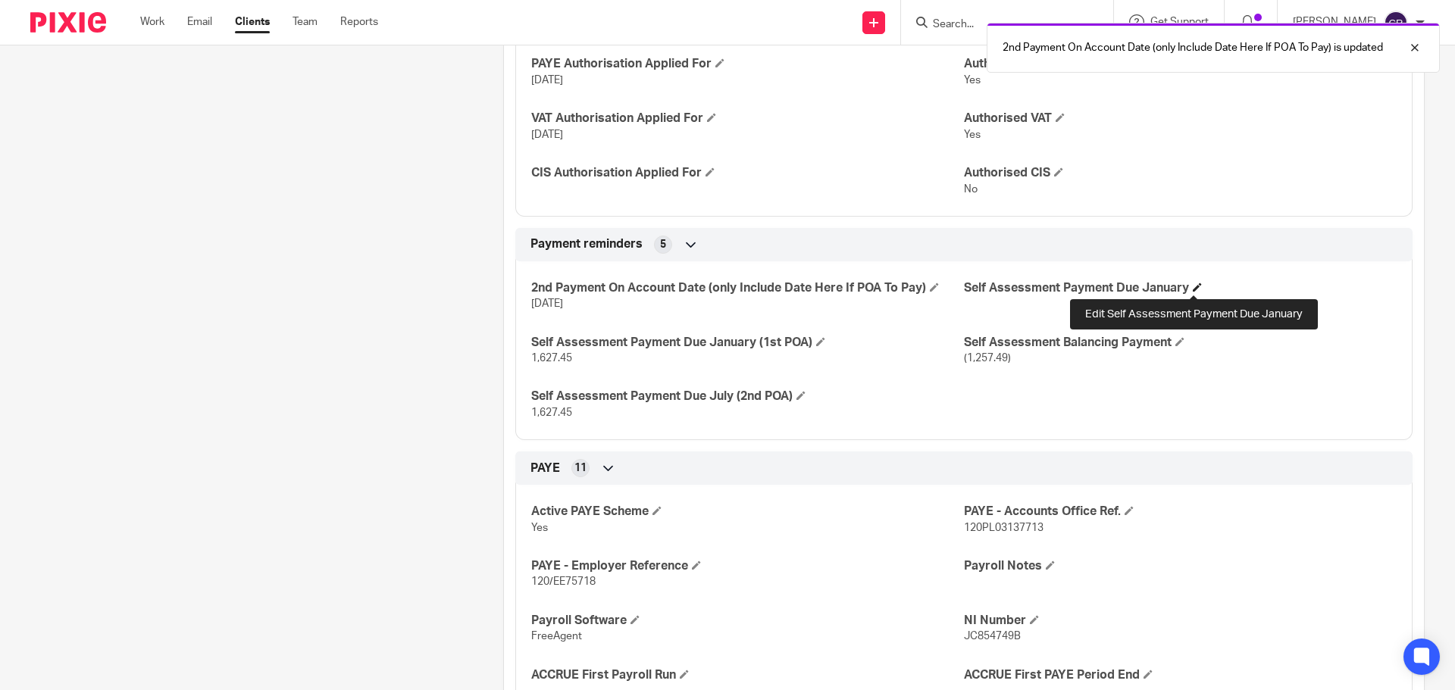
click at [1193, 289] on span at bounding box center [1197, 287] width 9 height 9
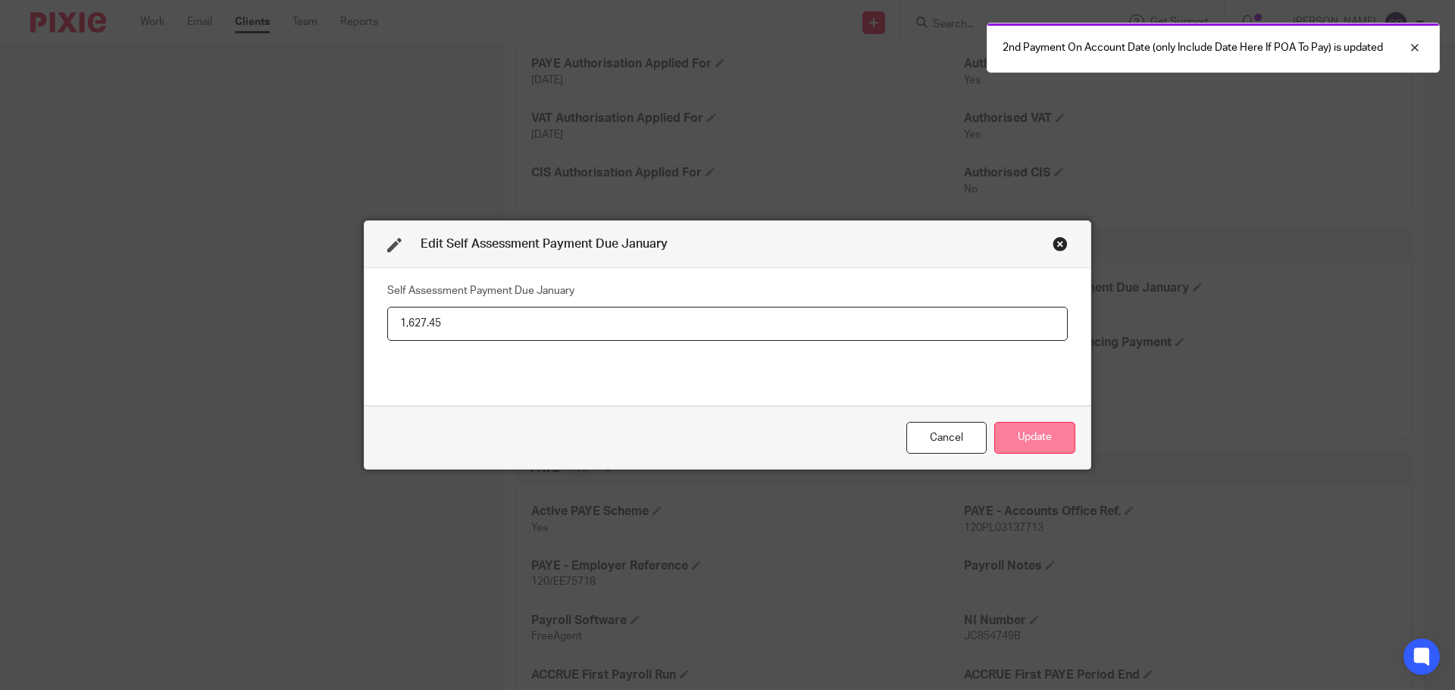
type input "1,627.45"
click at [1040, 438] on button "Update" at bounding box center [1034, 438] width 81 height 33
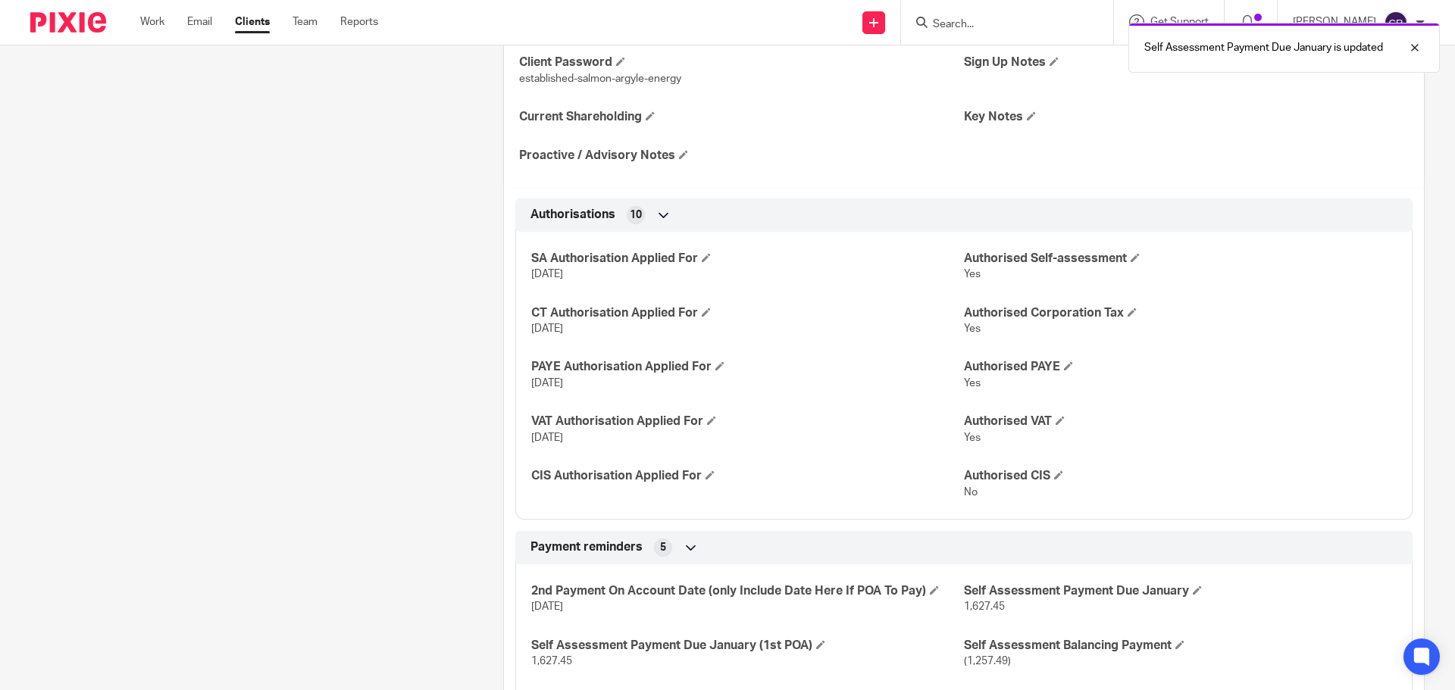
scroll to position [0, 0]
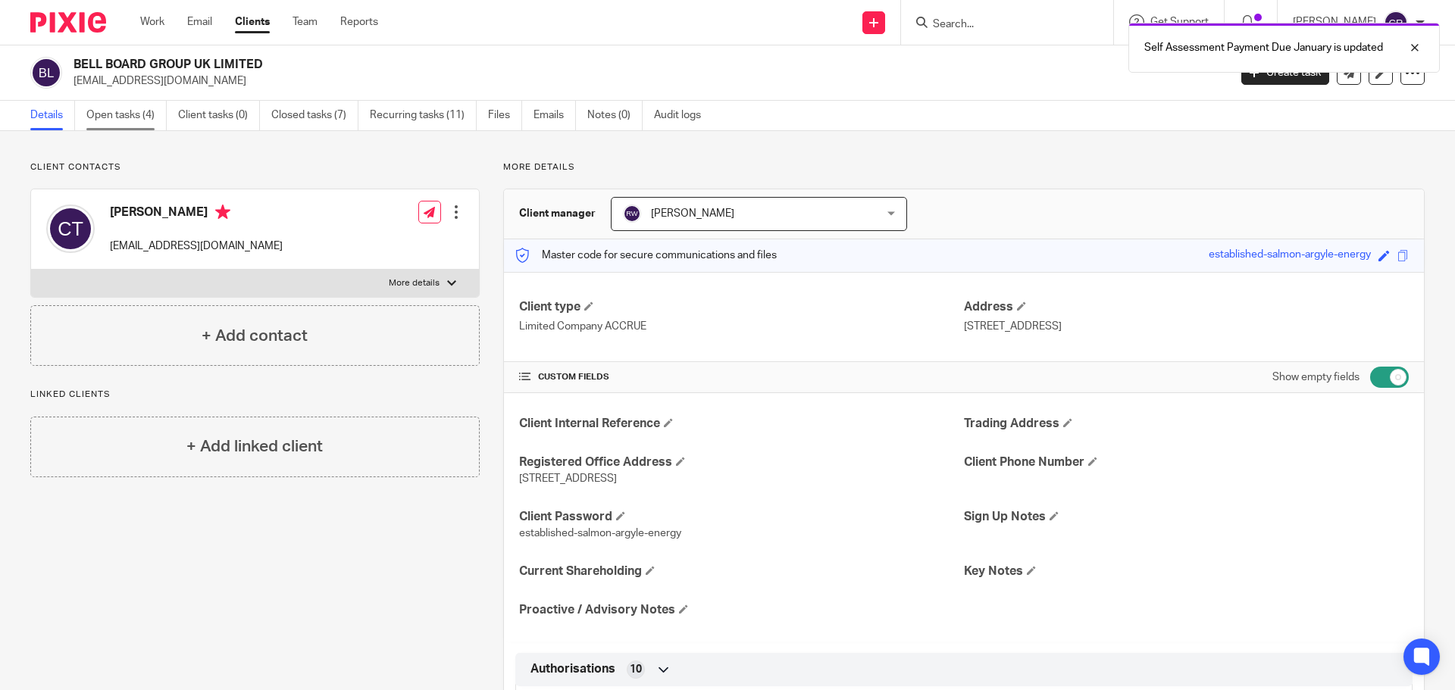
click at [142, 126] on link "Open tasks (4)" at bounding box center [126, 116] width 80 height 30
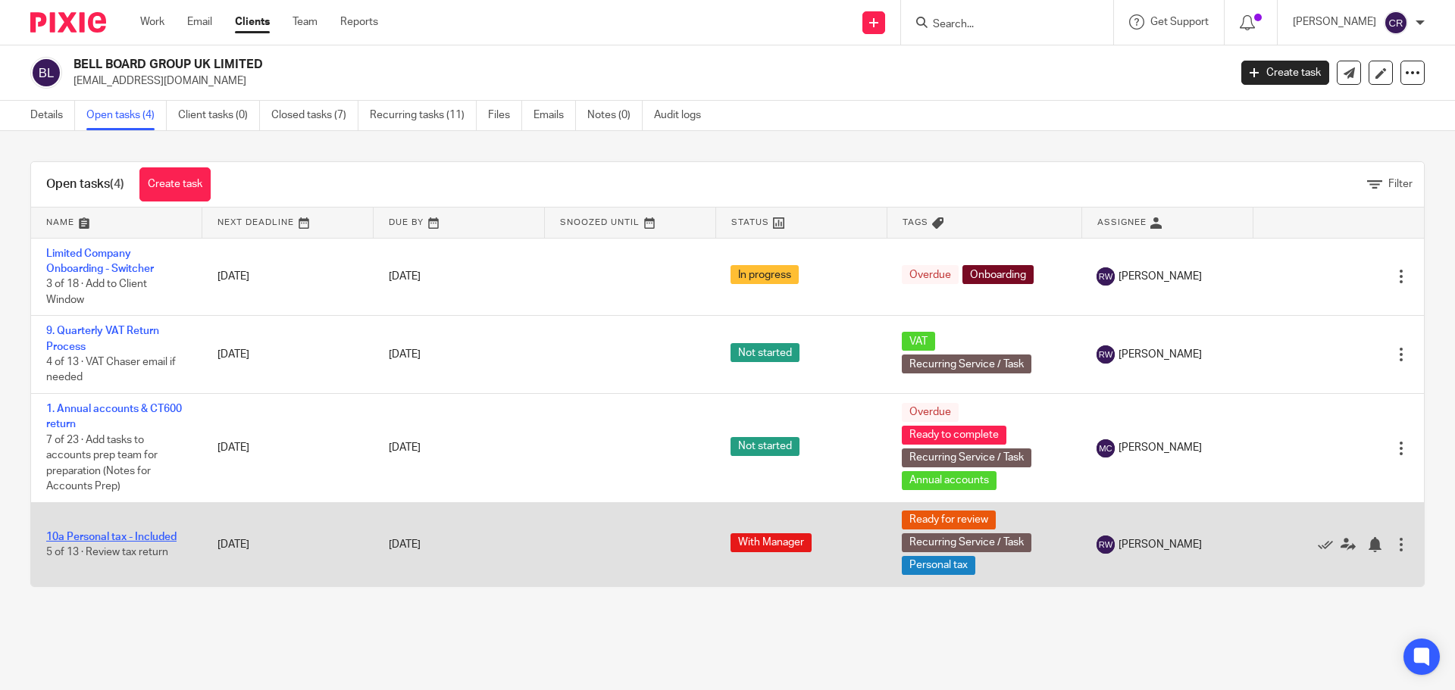
click at [86, 533] on link "10a Personal tax - Included" at bounding box center [111, 537] width 130 height 11
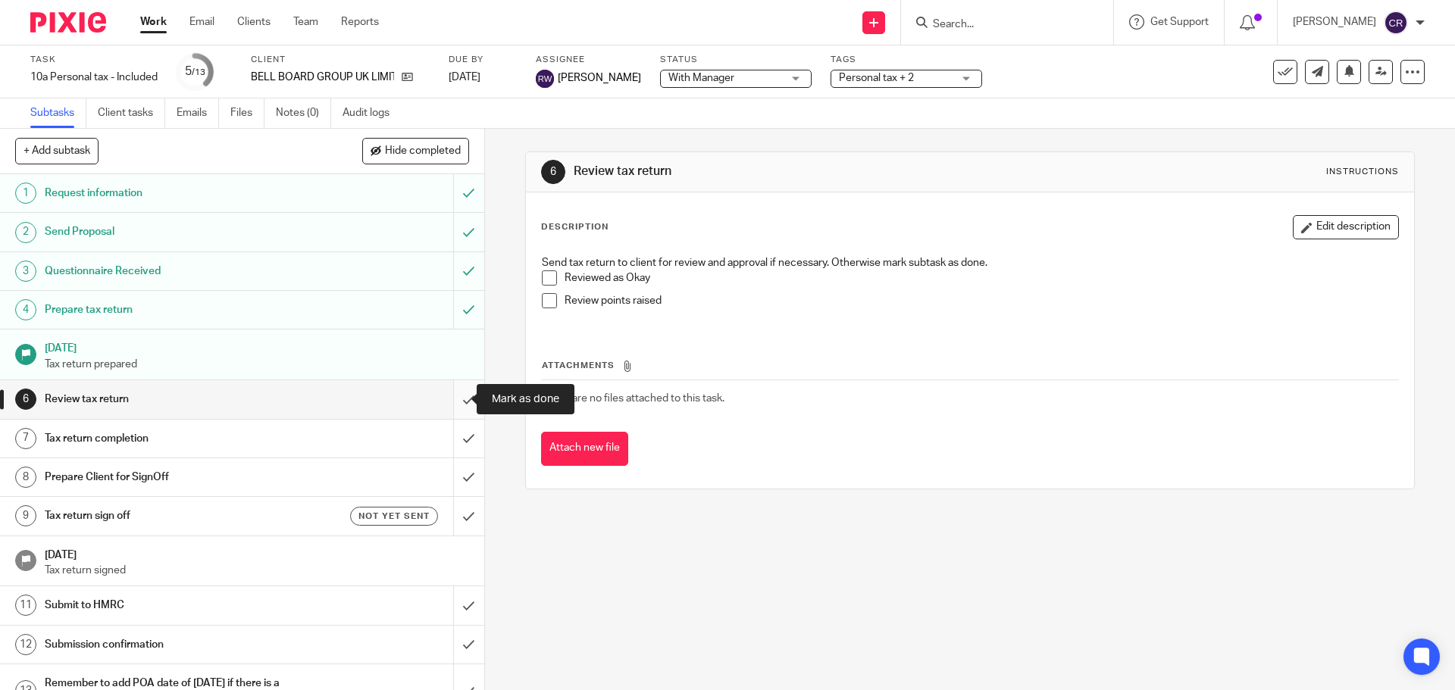
click at [459, 402] on input "submit" at bounding box center [242, 399] width 484 height 38
drag, startPoint x: 455, startPoint y: 445, endPoint x: 413, endPoint y: 345, distance: 108.7
click at [456, 445] on input "submit" at bounding box center [242, 439] width 484 height 38
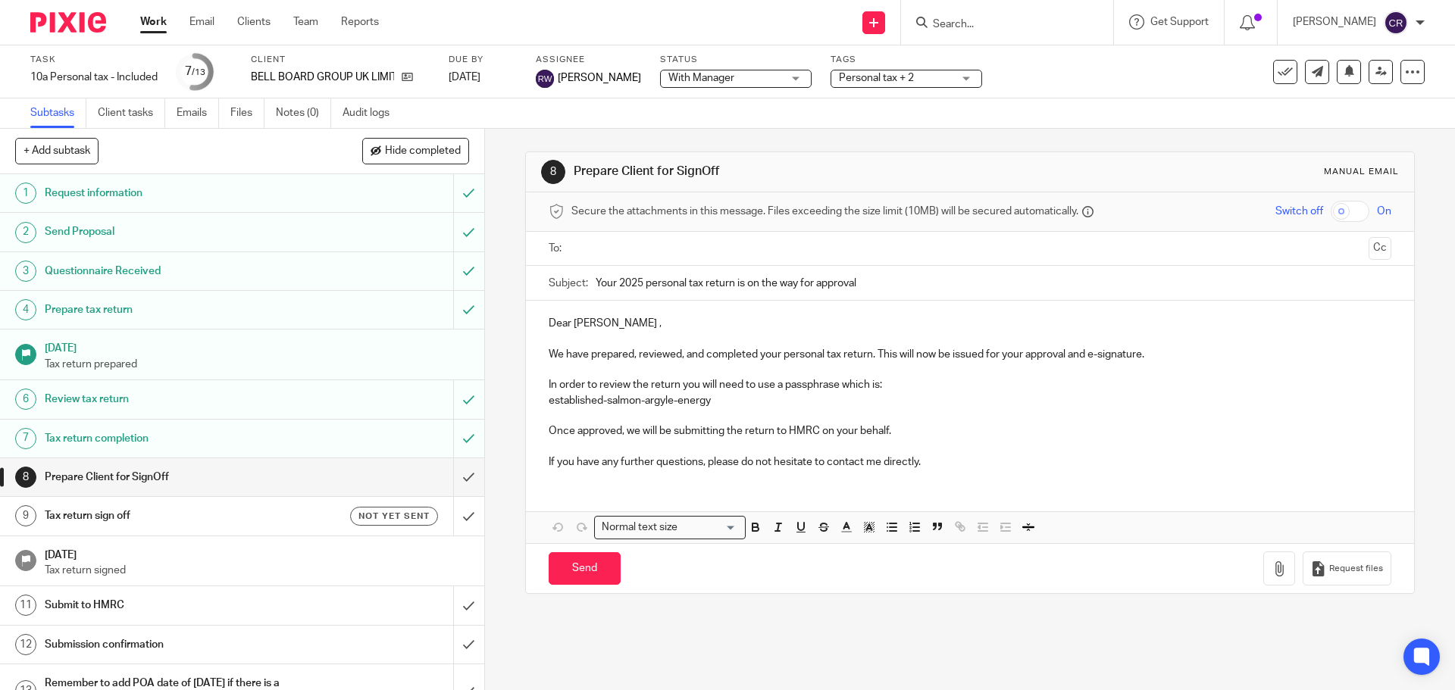
click at [607, 255] on input "text" at bounding box center [969, 248] width 785 height 17
click at [567, 565] on input "Send" at bounding box center [585, 572] width 72 height 33
click at [255, 514] on h1 "Tax return sign off" at bounding box center [176, 516] width 262 height 23
type input "Sent"
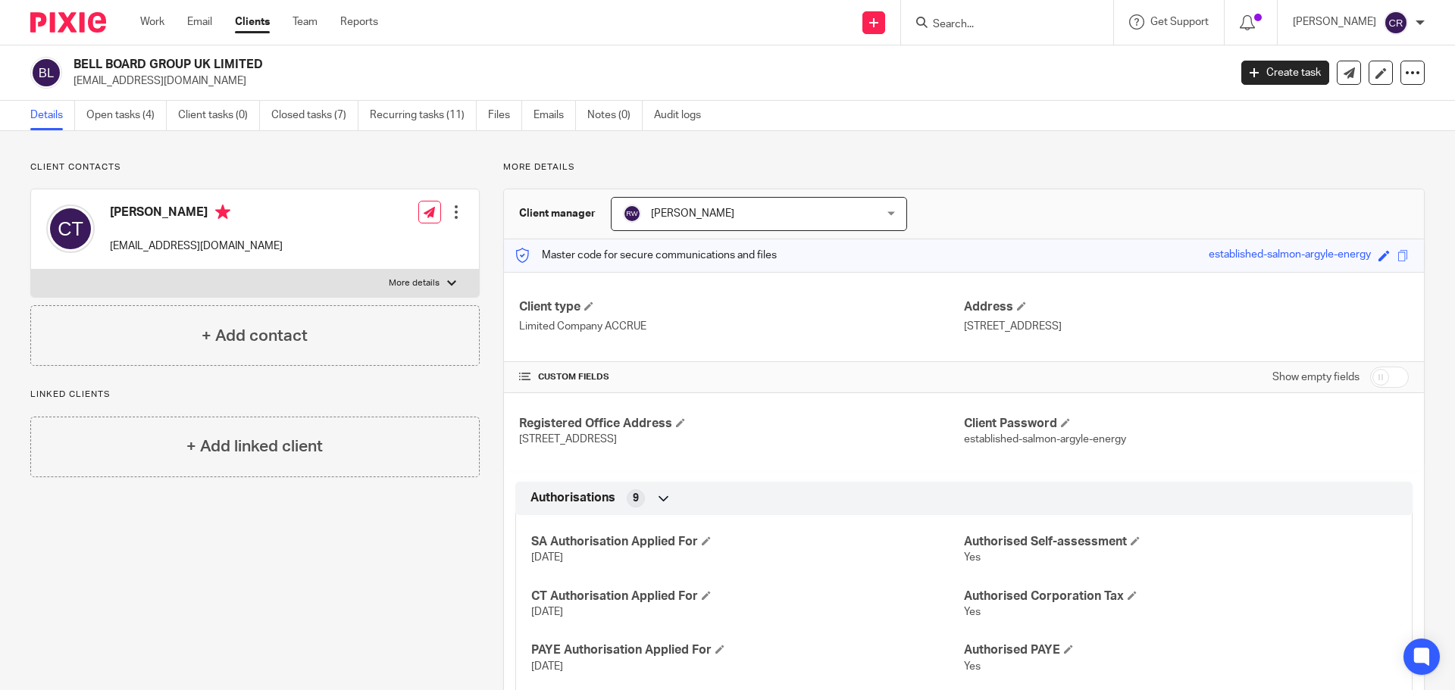
click at [1023, 33] on div at bounding box center [1007, 22] width 212 height 45
click at [1026, 27] on input "Search" at bounding box center [999, 25] width 136 height 14
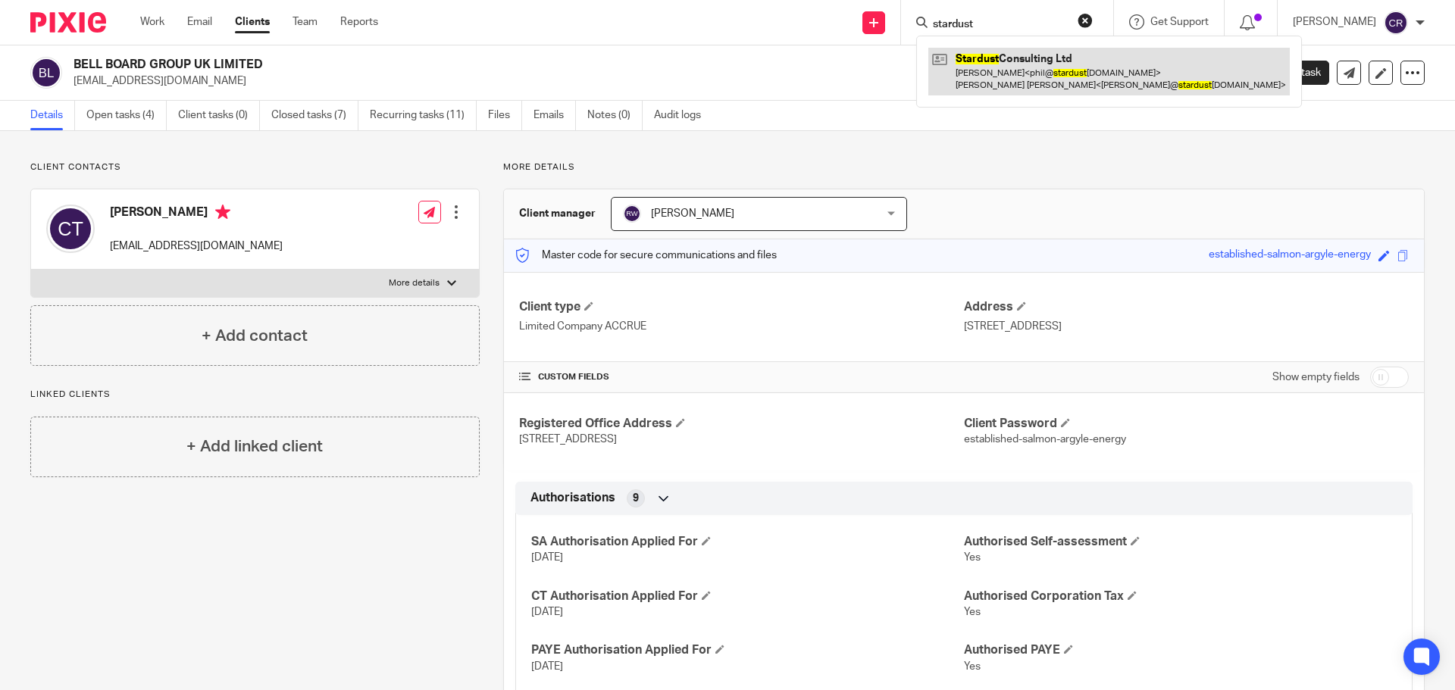
type input "stardust"
click at [1099, 60] on link at bounding box center [1108, 71] width 361 height 47
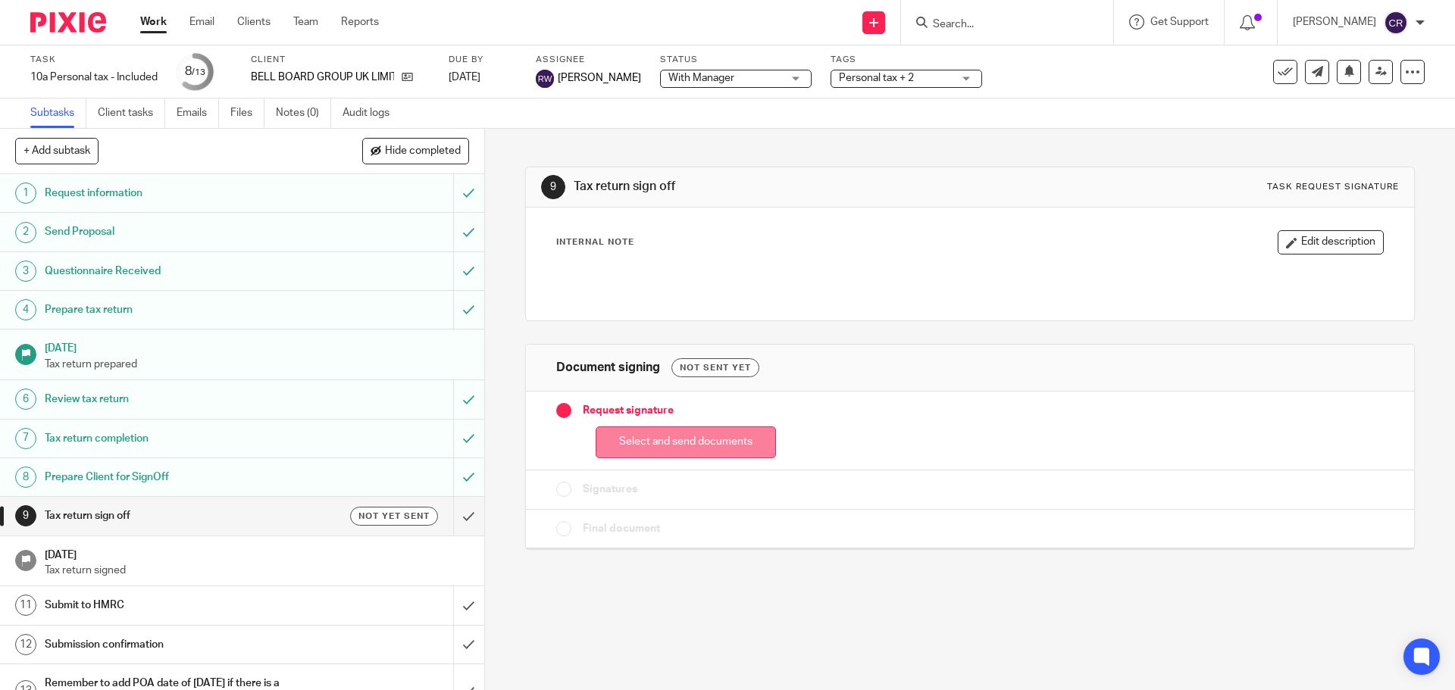
click at [692, 448] on button "Select and send documents" at bounding box center [686, 443] width 180 height 33
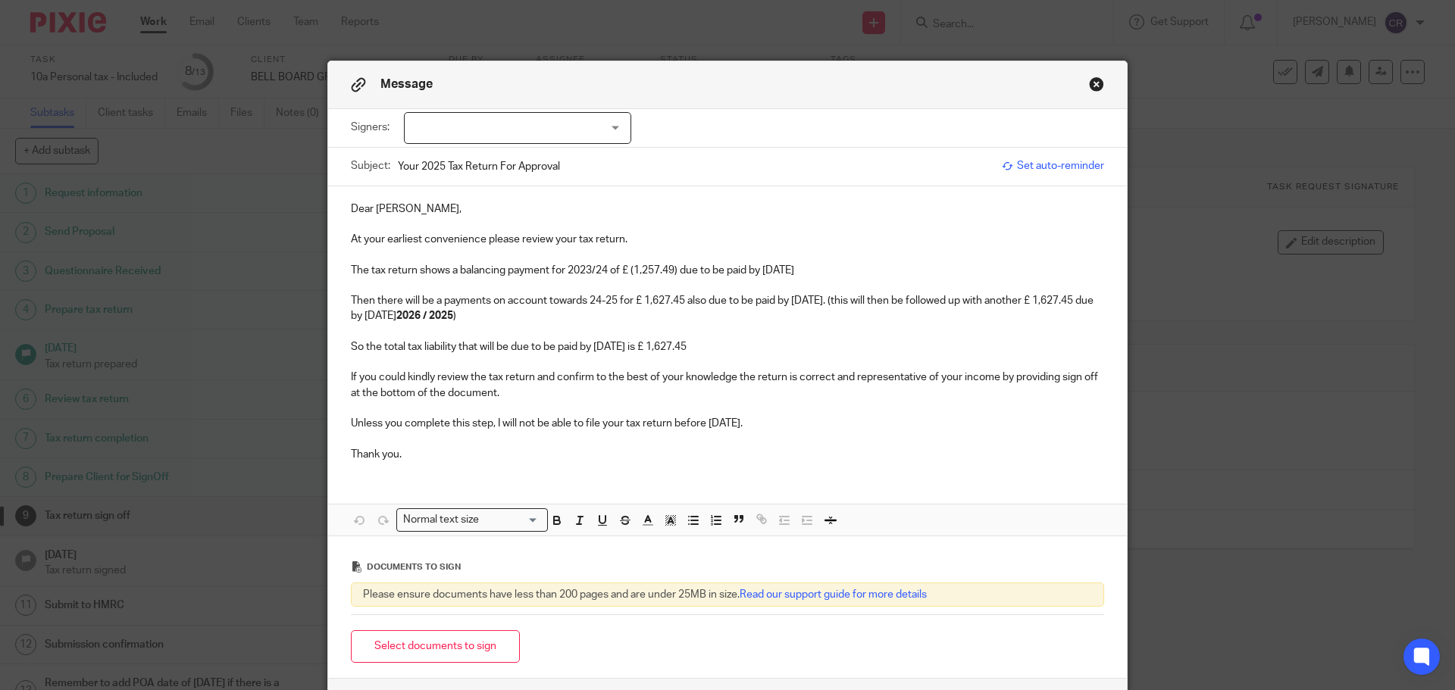
click at [521, 135] on div at bounding box center [517, 128] width 227 height 32
click at [521, 160] on li "[PERSON_NAME]" at bounding box center [512, 159] width 226 height 31
checkbox input "true"
drag, startPoint x: 455, startPoint y: 271, endPoint x: 505, endPoint y: 276, distance: 51.0
click at [505, 276] on p "The tax return shows a balancing payment for 2023/24 of £ (1,257.49) due to be …" at bounding box center [727, 270] width 753 height 15
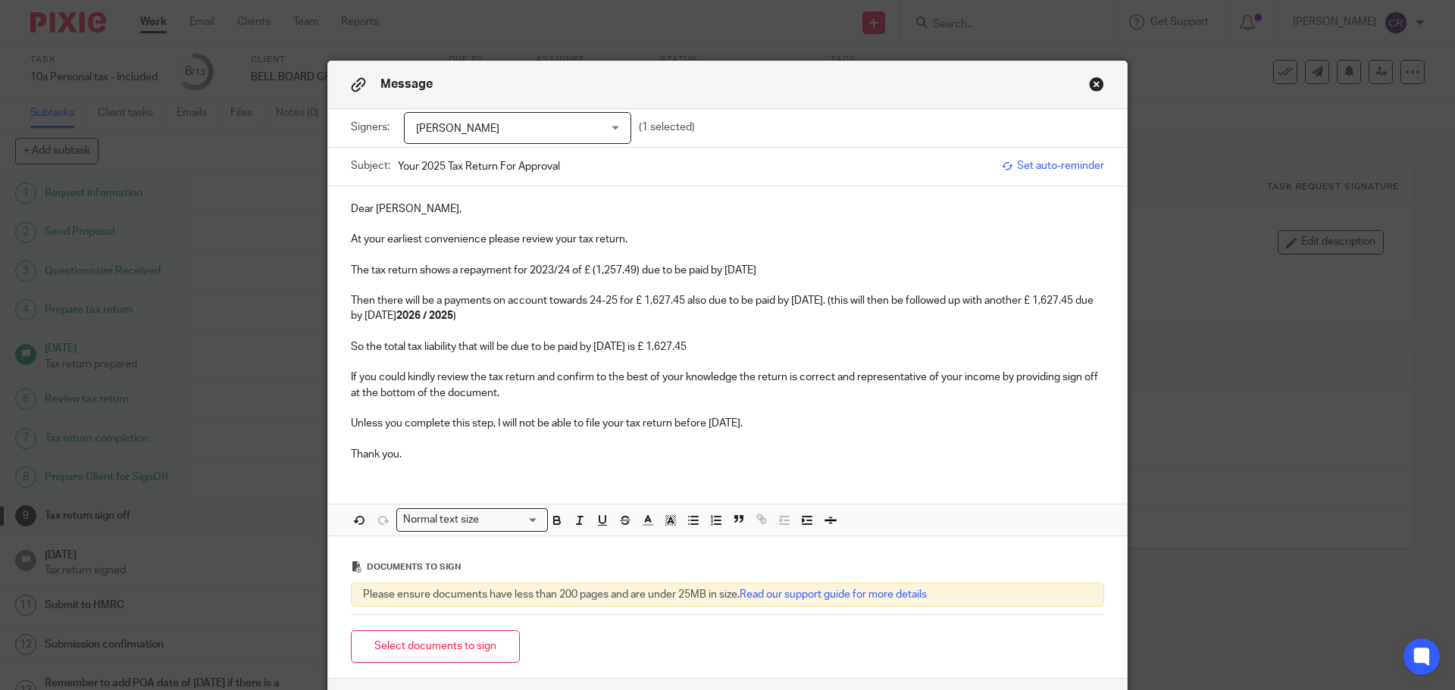
click at [543, 271] on p "The tax return shows a repayment for 2023/24 of £ (1,257.49) due to be paid by …" at bounding box center [727, 270] width 753 height 15
drag, startPoint x: 794, startPoint y: 266, endPoint x: 628, endPoint y: 274, distance: 166.2
click at [628, 274] on p "The tax return shows a repayment for 2024/25 of £1,257.49) due to be paid by [D…" at bounding box center [727, 270] width 753 height 15
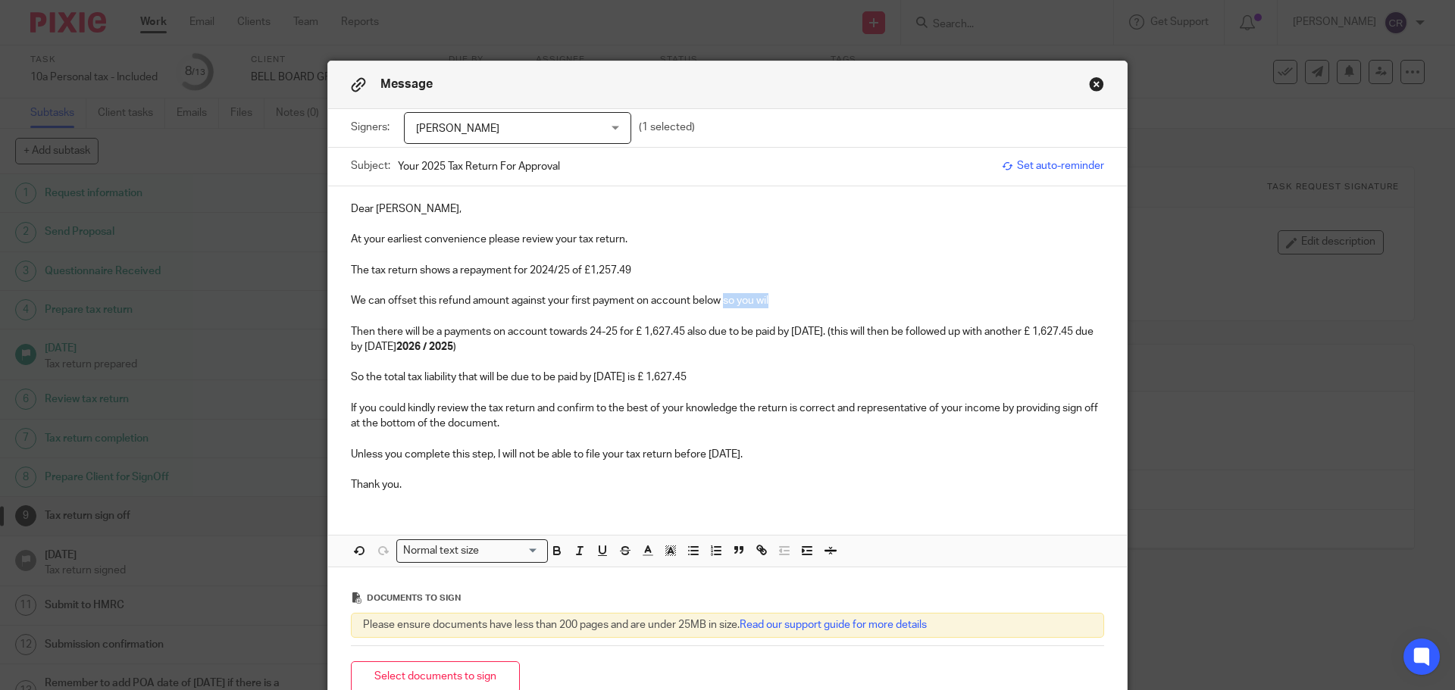
drag, startPoint x: 784, startPoint y: 304, endPoint x: 718, endPoint y: 306, distance: 65.2
click at [718, 306] on p "We can offset this refund amount against your first payment on account below so…" at bounding box center [727, 300] width 753 height 15
click at [1053, 305] on p "We can offset this refund amount against your first payment on account below, t…" at bounding box center [727, 300] width 753 height 15
click at [977, 301] on p "We can offset this refund amount against your first payment on account below, t…" at bounding box center [727, 300] width 753 height 15
click at [1071, 301] on p "We can offset this refund amount against your first payment on account below, t…" at bounding box center [727, 300] width 753 height 15
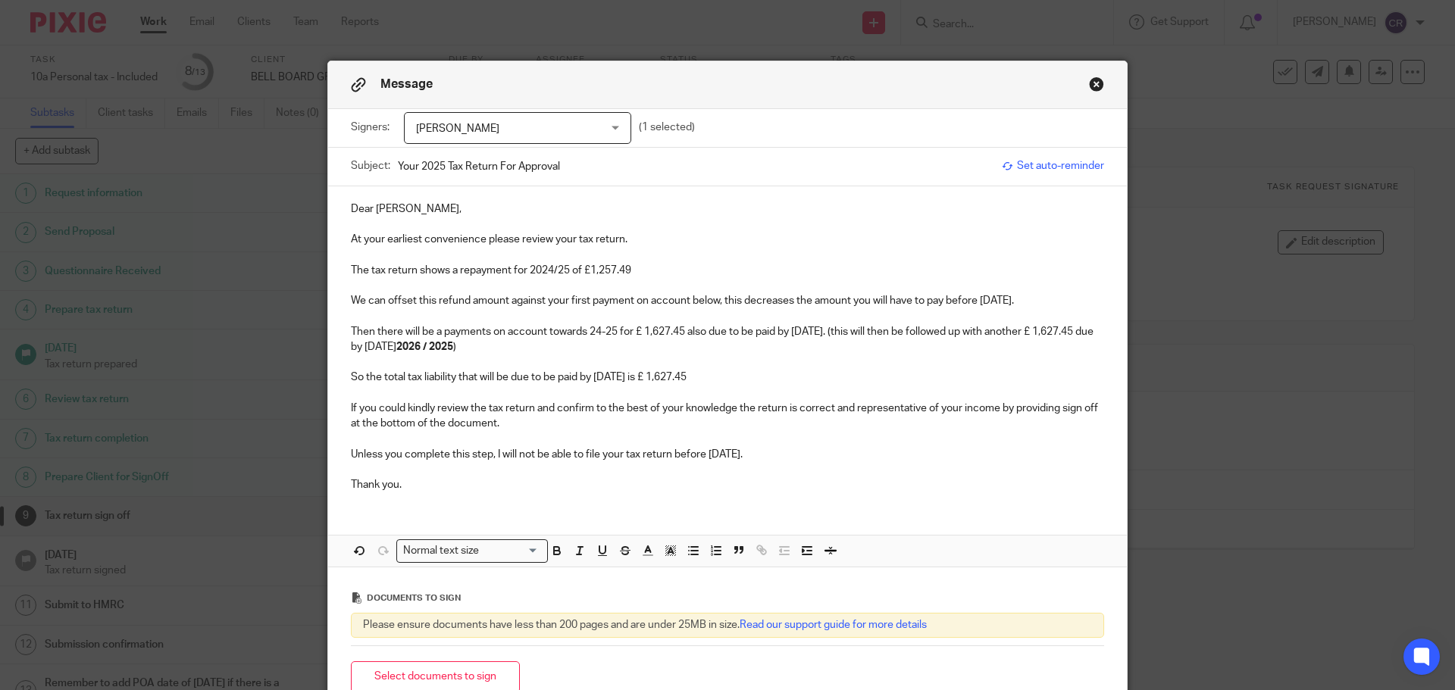
click at [593, 333] on p "Then there will be a payments on account towards 24-25 for £ 1,627.45 also due …" at bounding box center [727, 339] width 753 height 31
click at [641, 336] on p "Then there will be a payments on account towards 25-26 for £ 1,627.45 also due …" at bounding box center [727, 339] width 753 height 31
drag, startPoint x: 344, startPoint y: 347, endPoint x: 411, endPoint y: 407, distance: 89.6
click at [346, 347] on div "Dear Claire, At your earliest convenience please review your tax return. The ta…" at bounding box center [727, 345] width 799 height 318
click at [439, 349] on strong "2026 / 2025" at bounding box center [411, 347] width 57 height 11
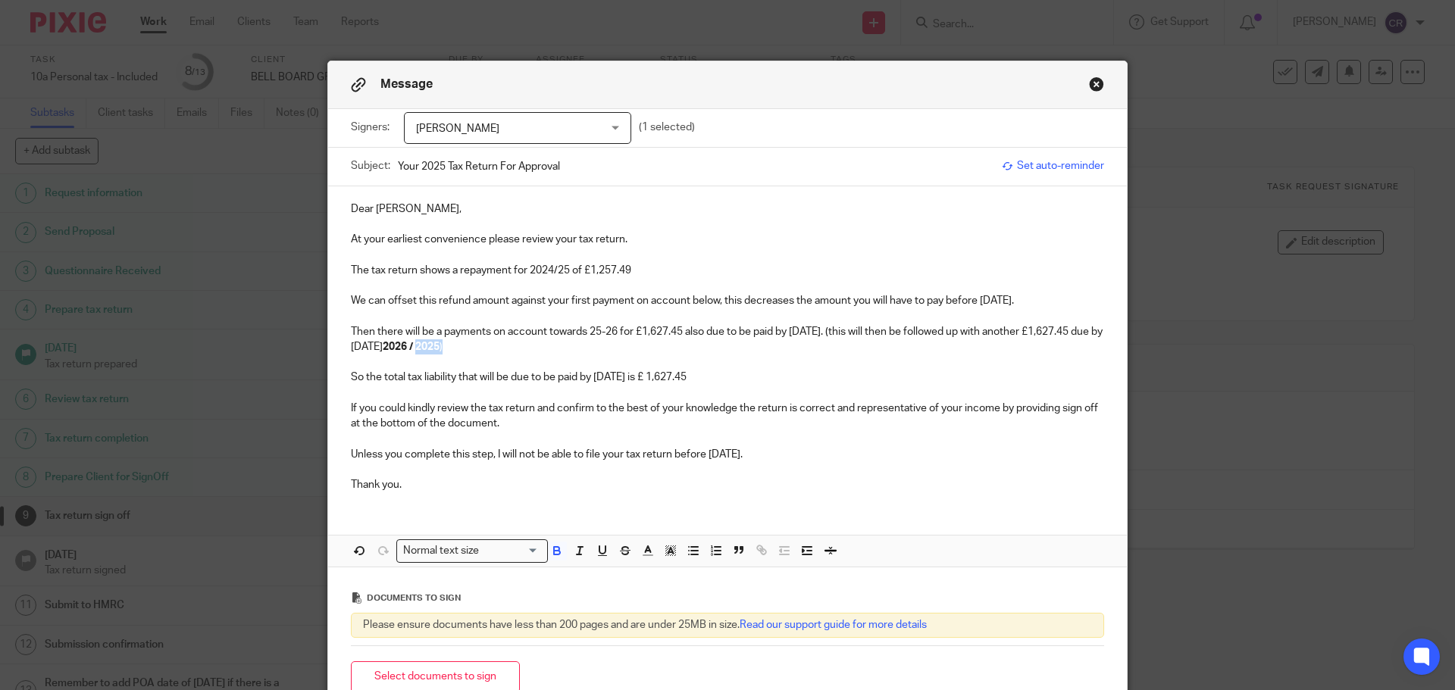
click at [439, 349] on strong "2026 / 2025" at bounding box center [411, 347] width 57 height 11
click at [672, 381] on p "So the total tax liability that will be due to be paid by 31 Jan 2026 is £ 1,62…" at bounding box center [727, 377] width 753 height 15
click at [715, 380] on p "So the total tax liability that will be due to be paid by 31 Jan 2026 is £1,627…" at bounding box center [727, 377] width 753 height 15
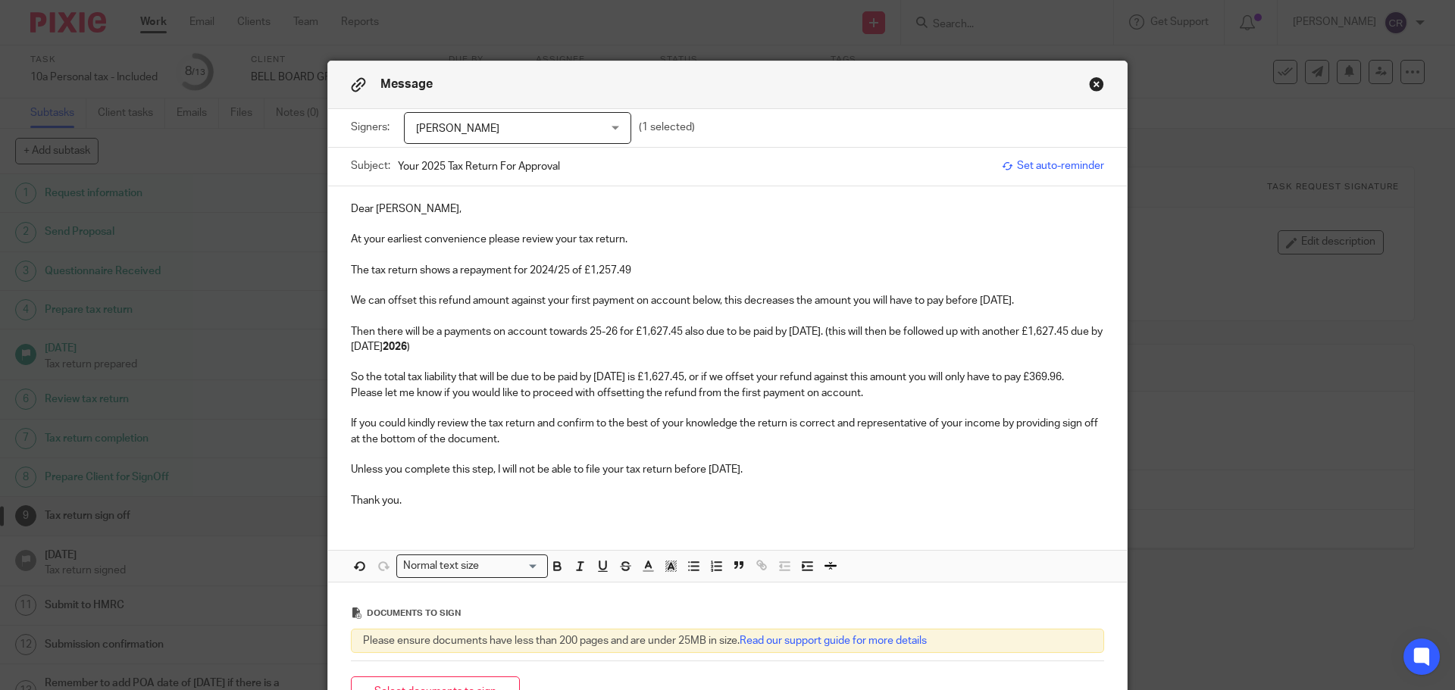
click at [702, 393] on p "Please let me know if you would like to proceed with offsetting the refund from…" at bounding box center [727, 393] width 753 height 15
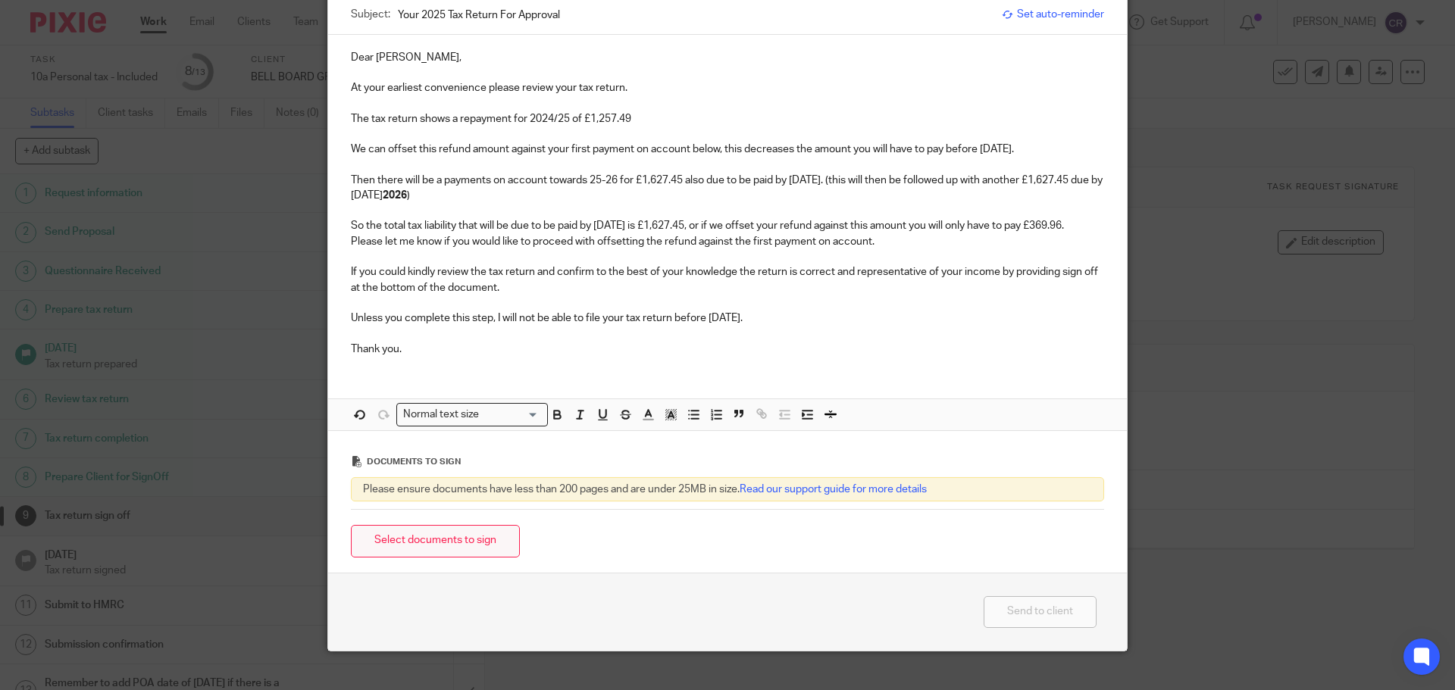
click at [450, 531] on button "Select documents to sign" at bounding box center [435, 541] width 169 height 33
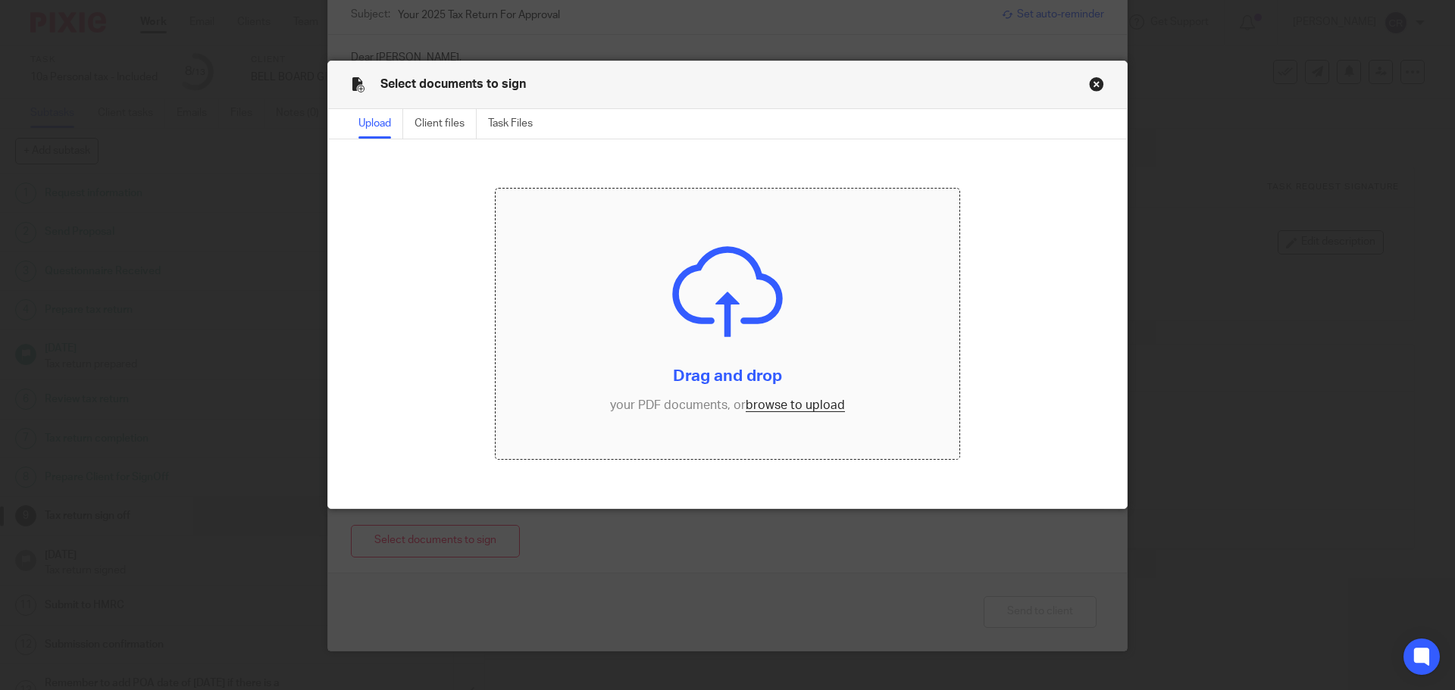
click at [771, 416] on input "file" at bounding box center [728, 324] width 465 height 271
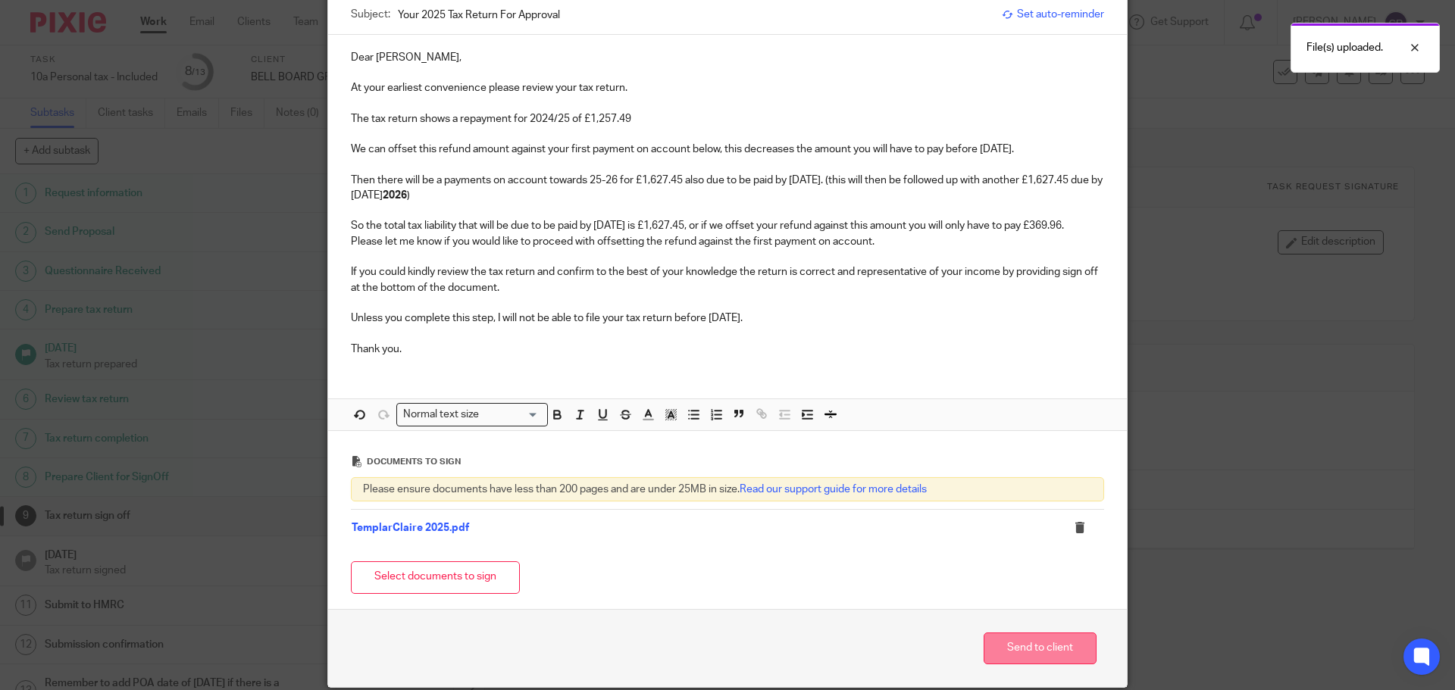
click at [1061, 654] on button "Send to client" at bounding box center [1040, 649] width 113 height 33
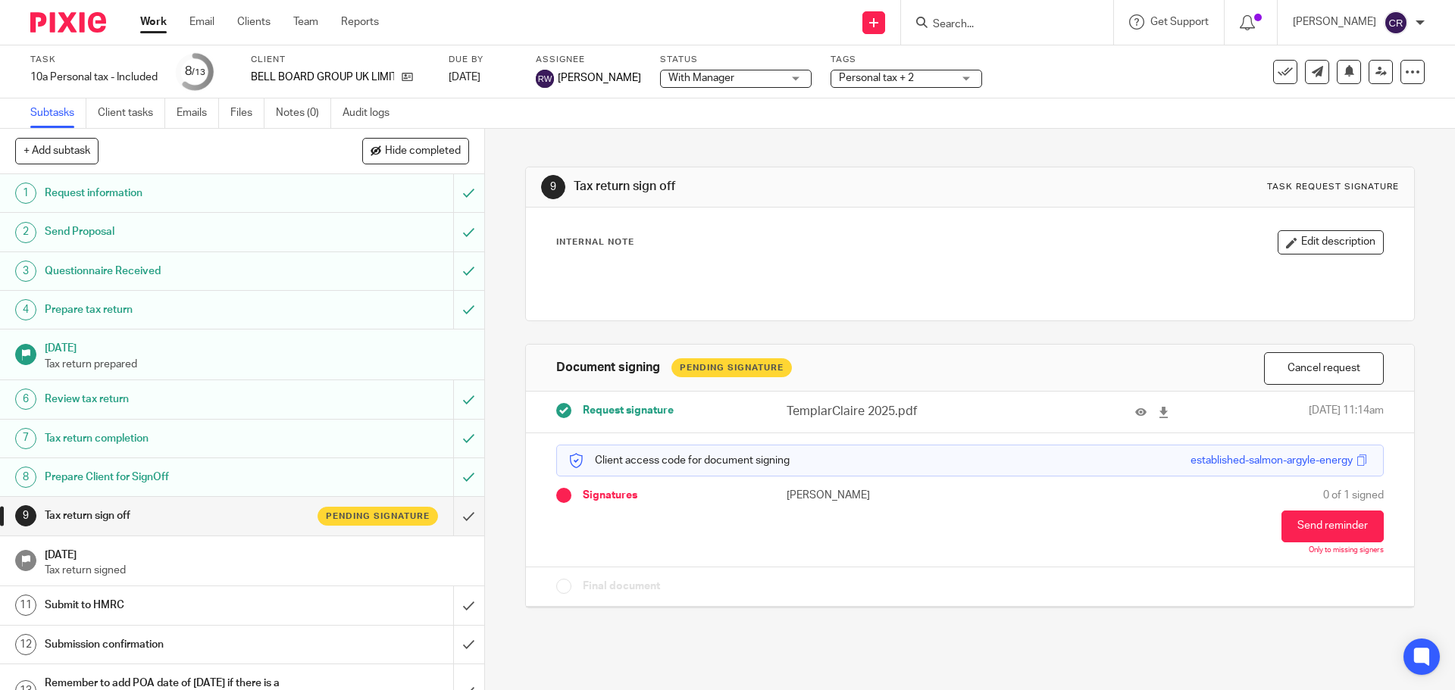
click at [759, 79] on span "With Manager" at bounding box center [725, 78] width 114 height 16
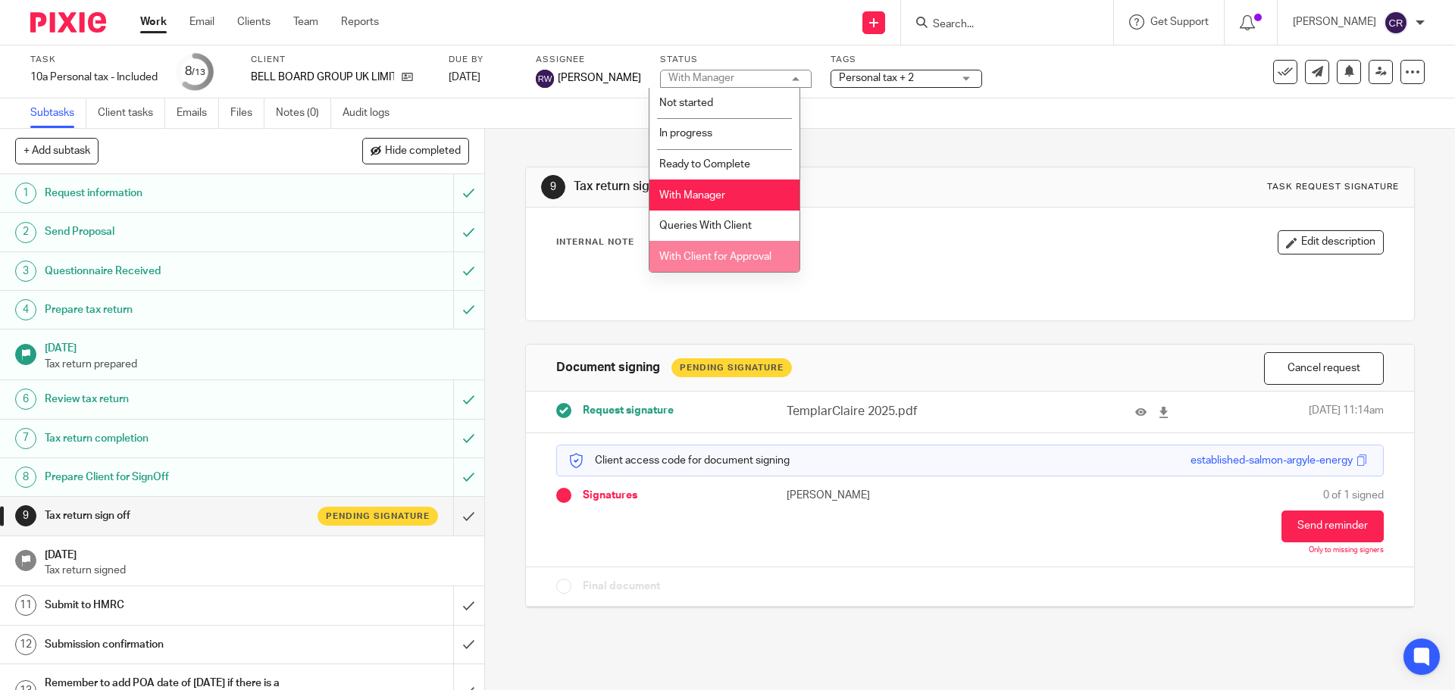
click at [738, 249] on li "With Client for Approval" at bounding box center [724, 256] width 150 height 31
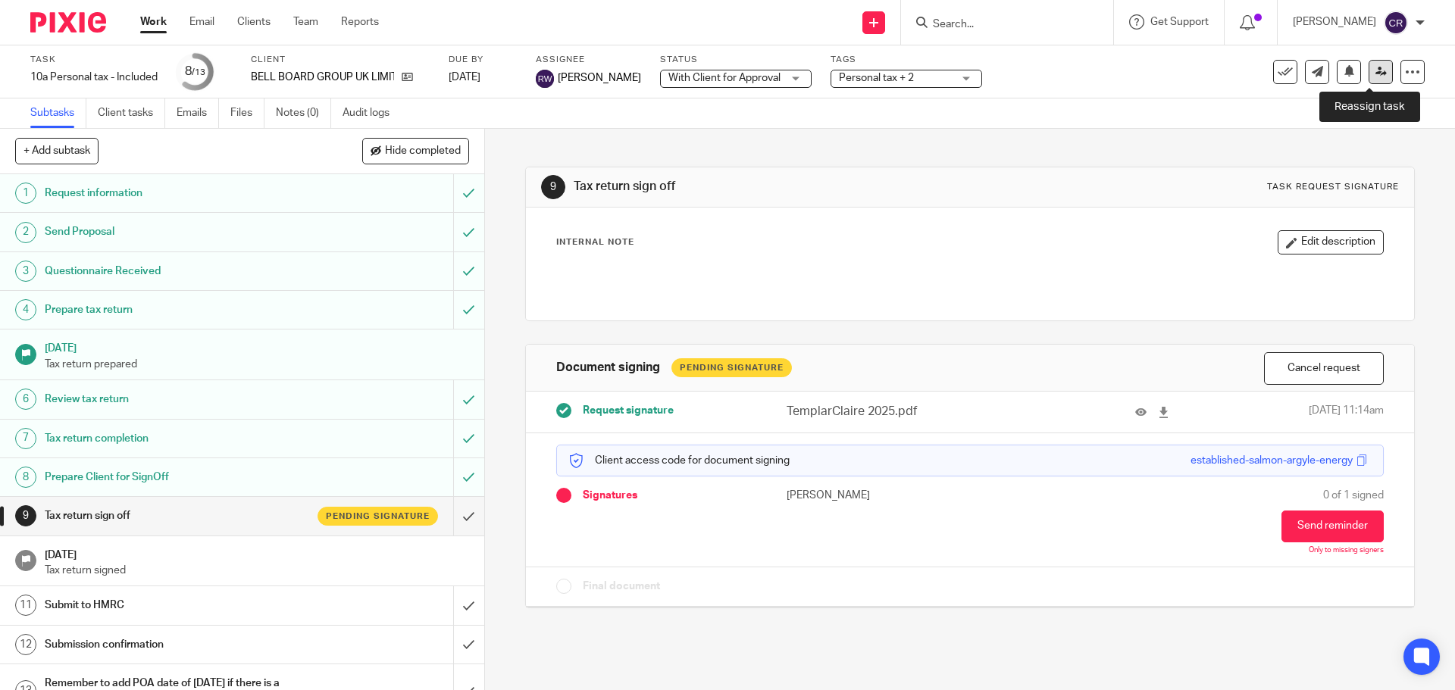
click at [1375, 68] on icon at bounding box center [1380, 71] width 11 height 11
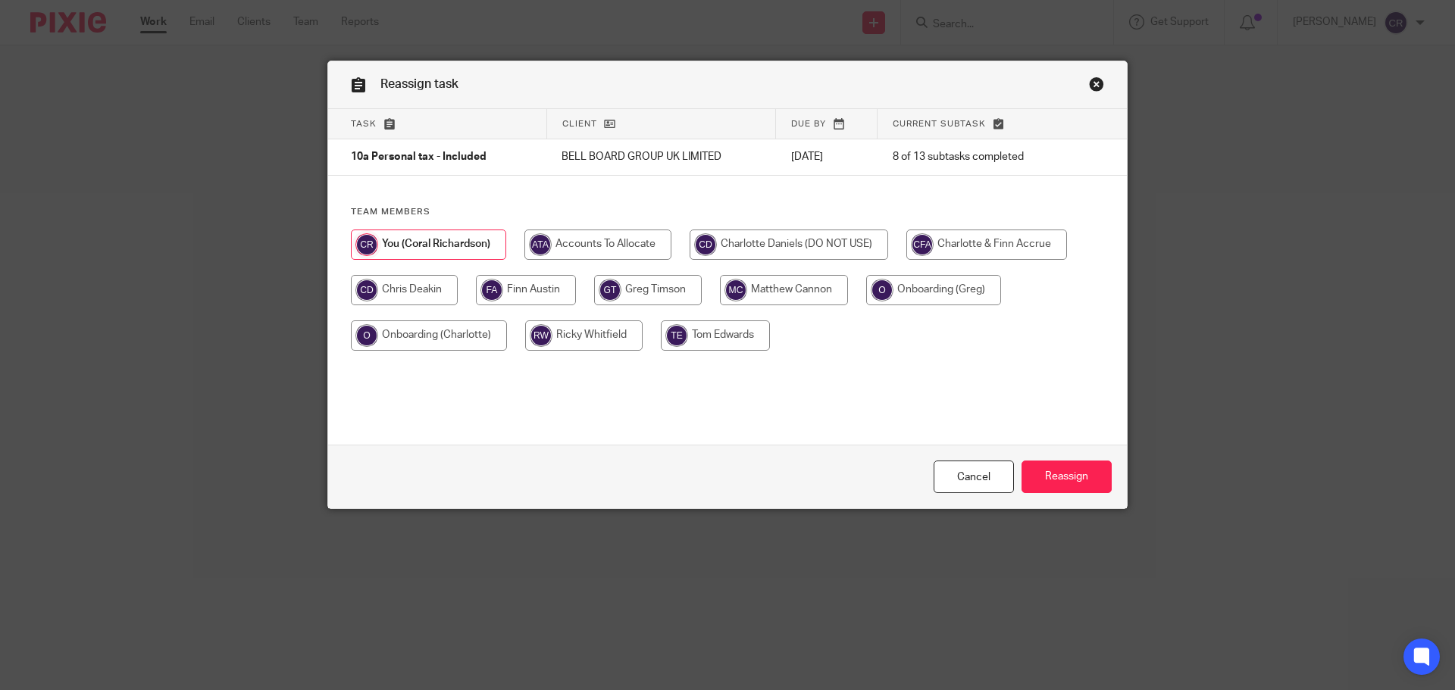
click at [1125, 477] on div "Reassign task Task Client Due by Current subtask 10a Personal tax - Included BE…" at bounding box center [727, 345] width 1455 height 690
click at [1087, 481] on input "Reassign" at bounding box center [1066, 477] width 90 height 33
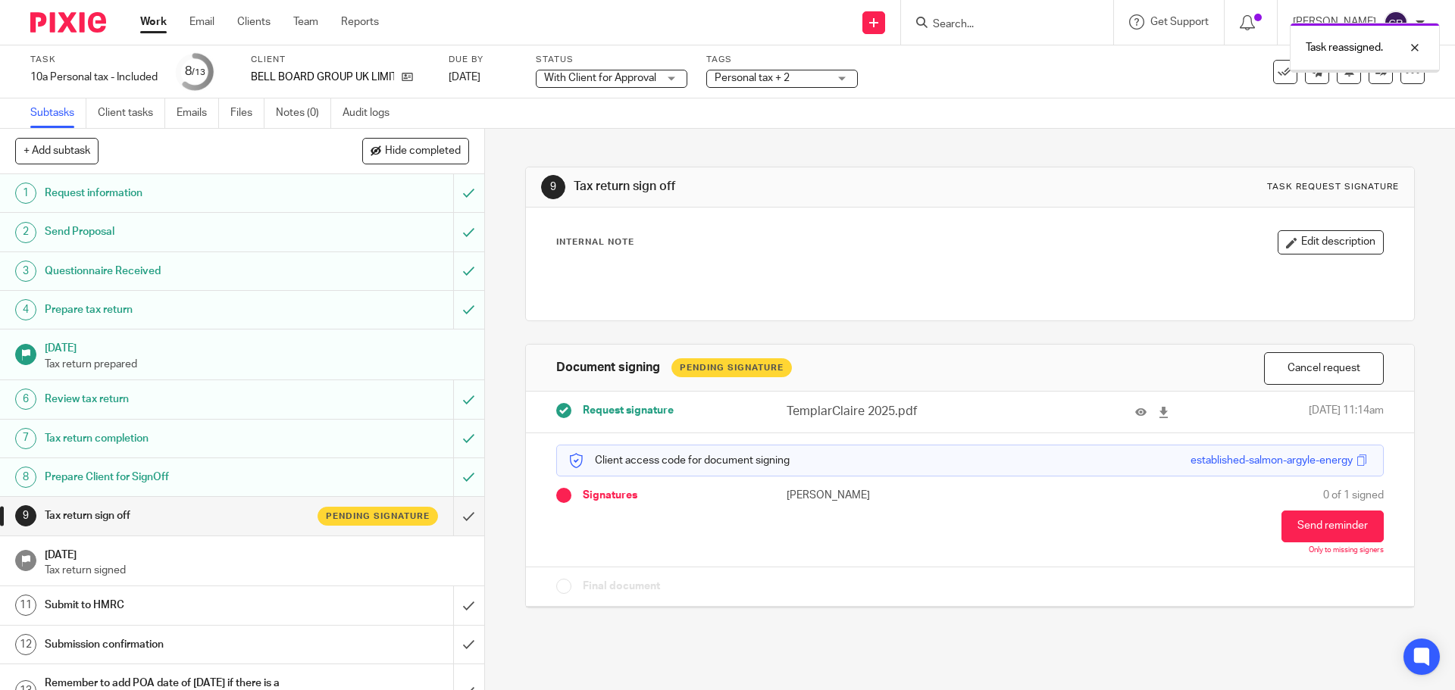
click at [746, 74] on span "Personal tax + 2" at bounding box center [752, 78] width 75 height 11
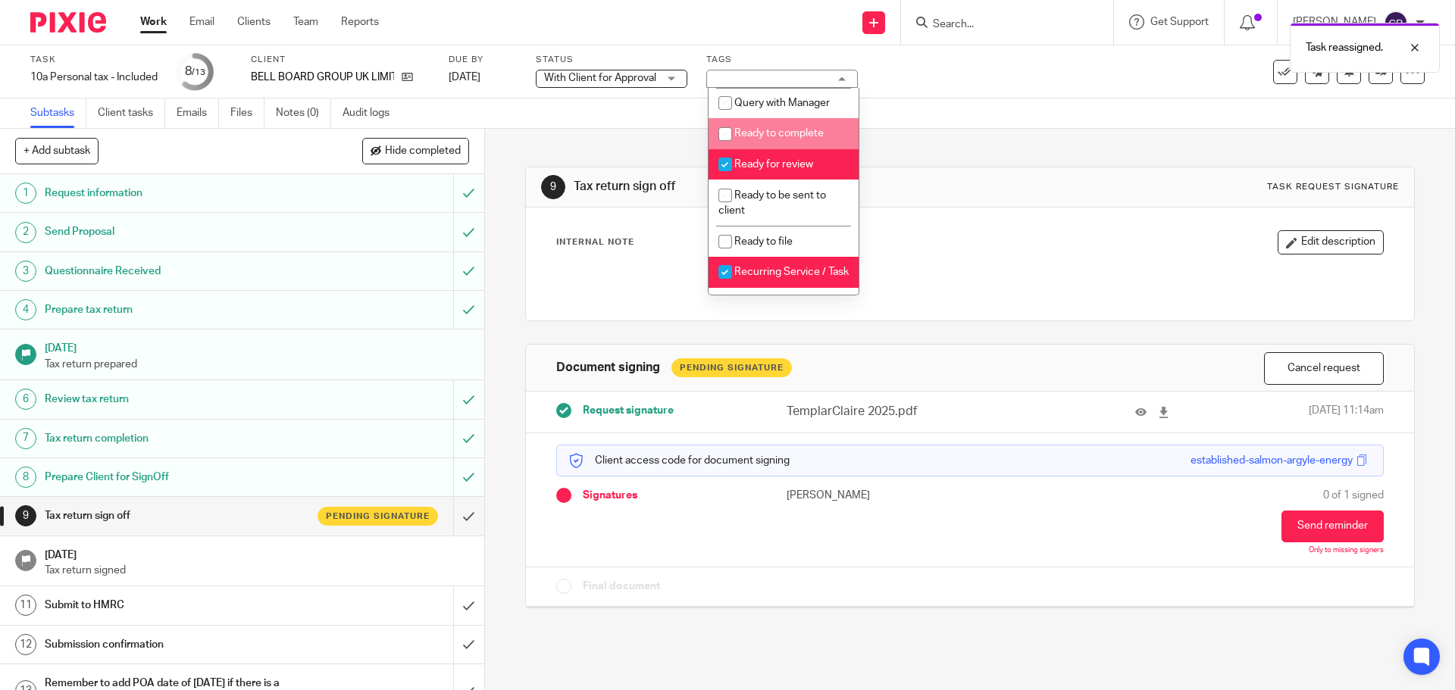
scroll to position [530, 0]
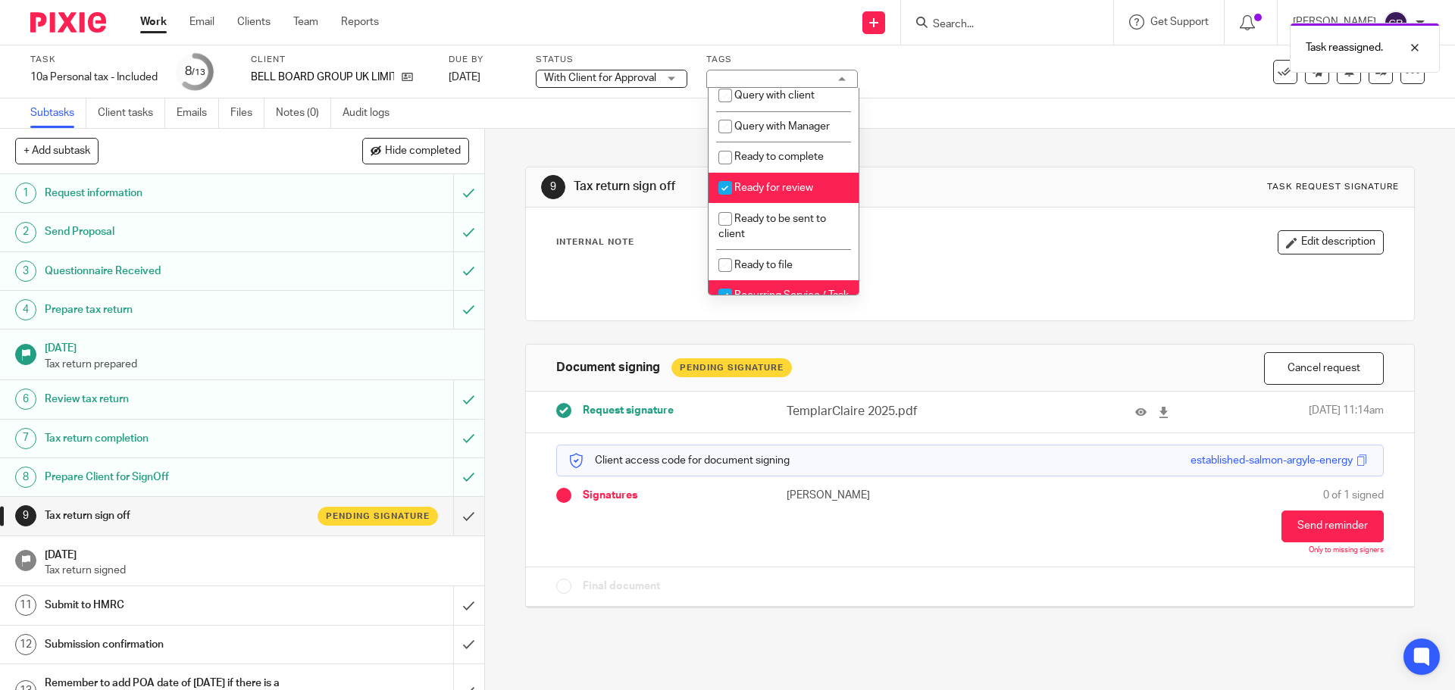
click at [782, 197] on li "Ready for review" at bounding box center [783, 188] width 150 height 31
checkbox input "false"
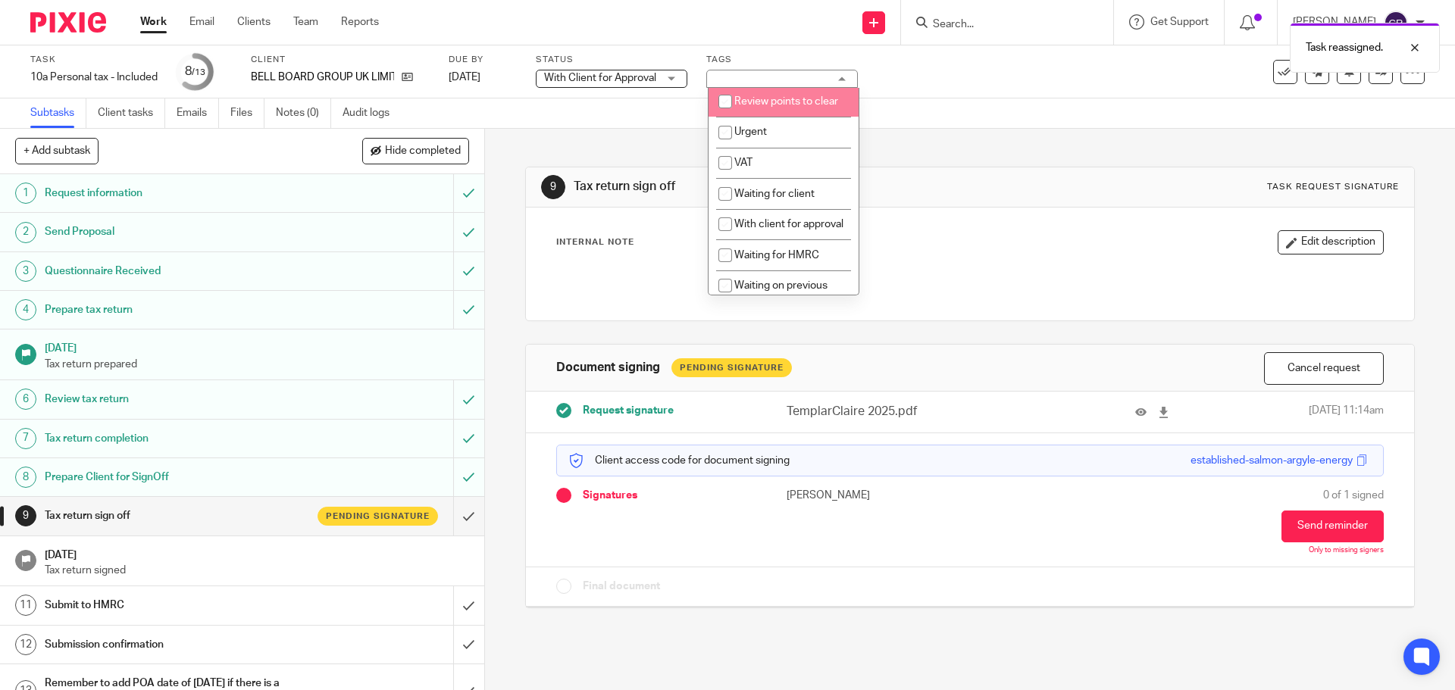
scroll to position [758, 0]
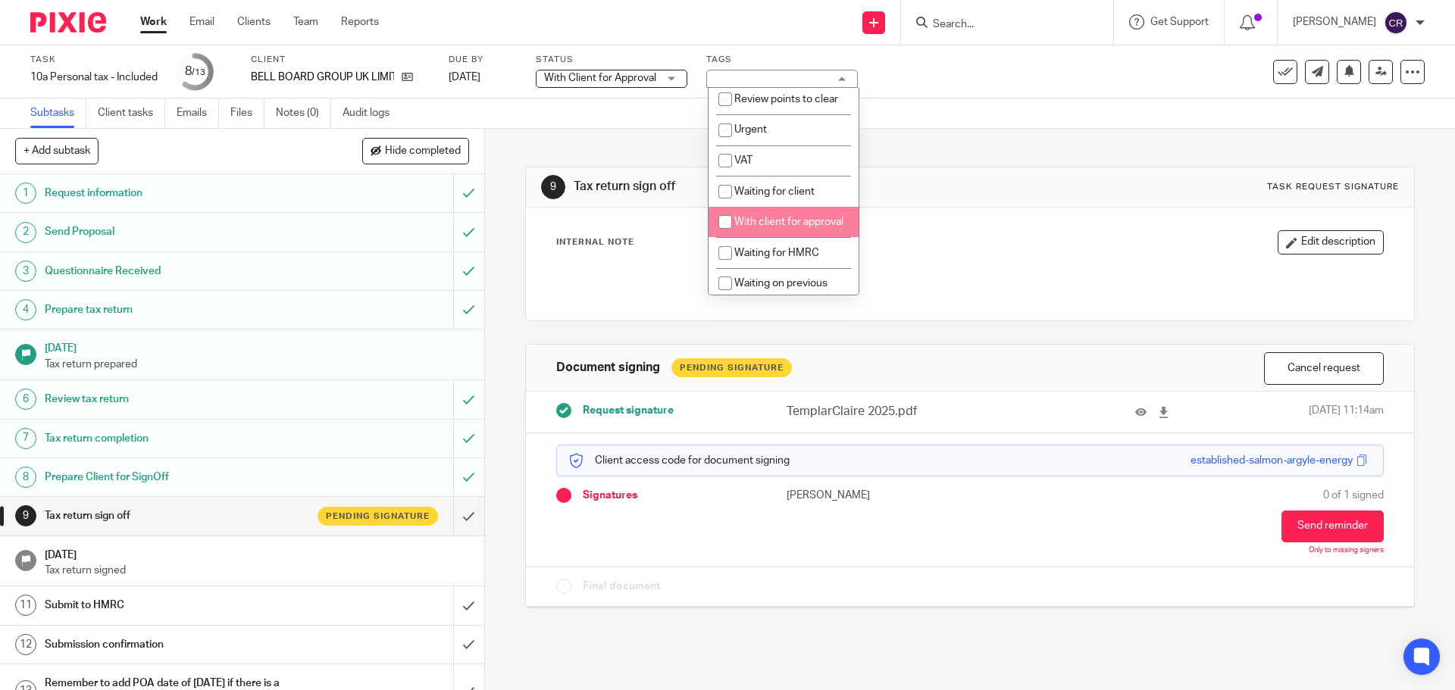
click at [753, 227] on span "With client for approval" at bounding box center [788, 222] width 109 height 11
checkbox input "true"
click at [1021, 274] on p at bounding box center [969, 278] width 825 height 15
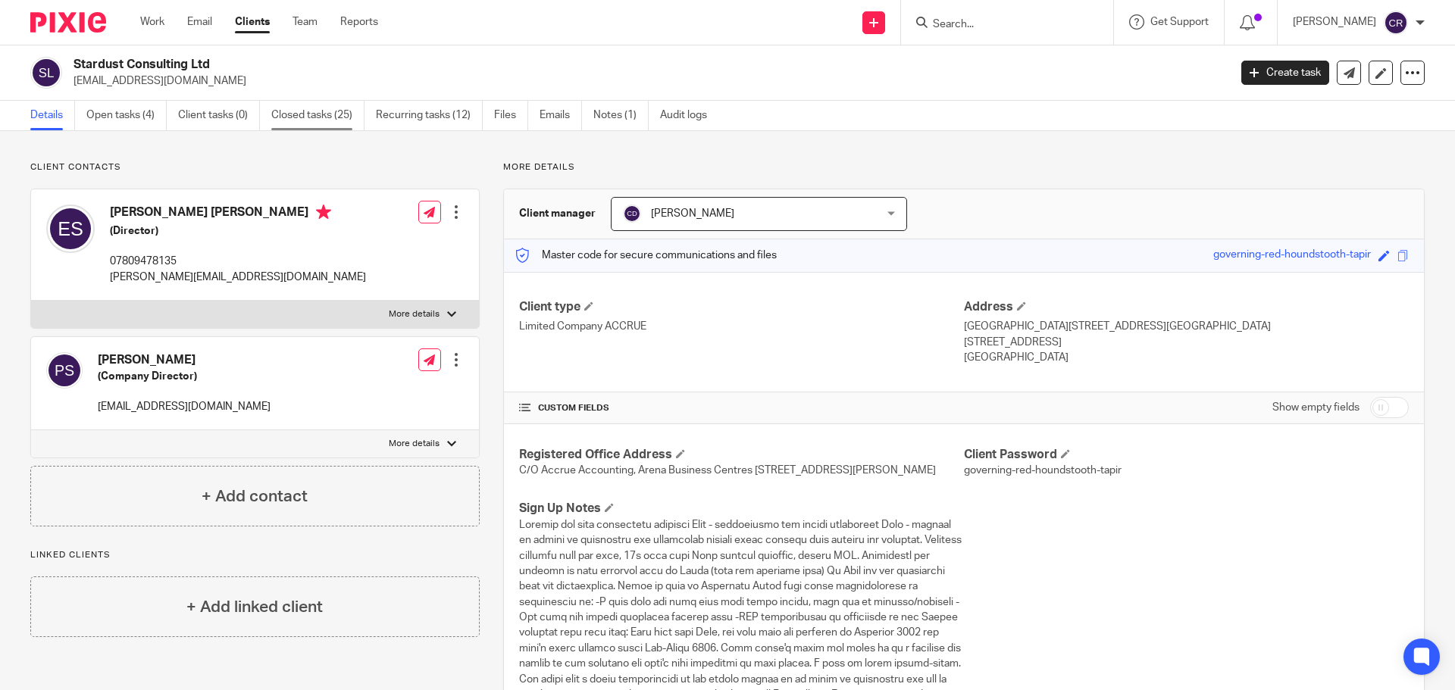
click at [281, 105] on link "Closed tasks (25)" at bounding box center [317, 116] width 93 height 30
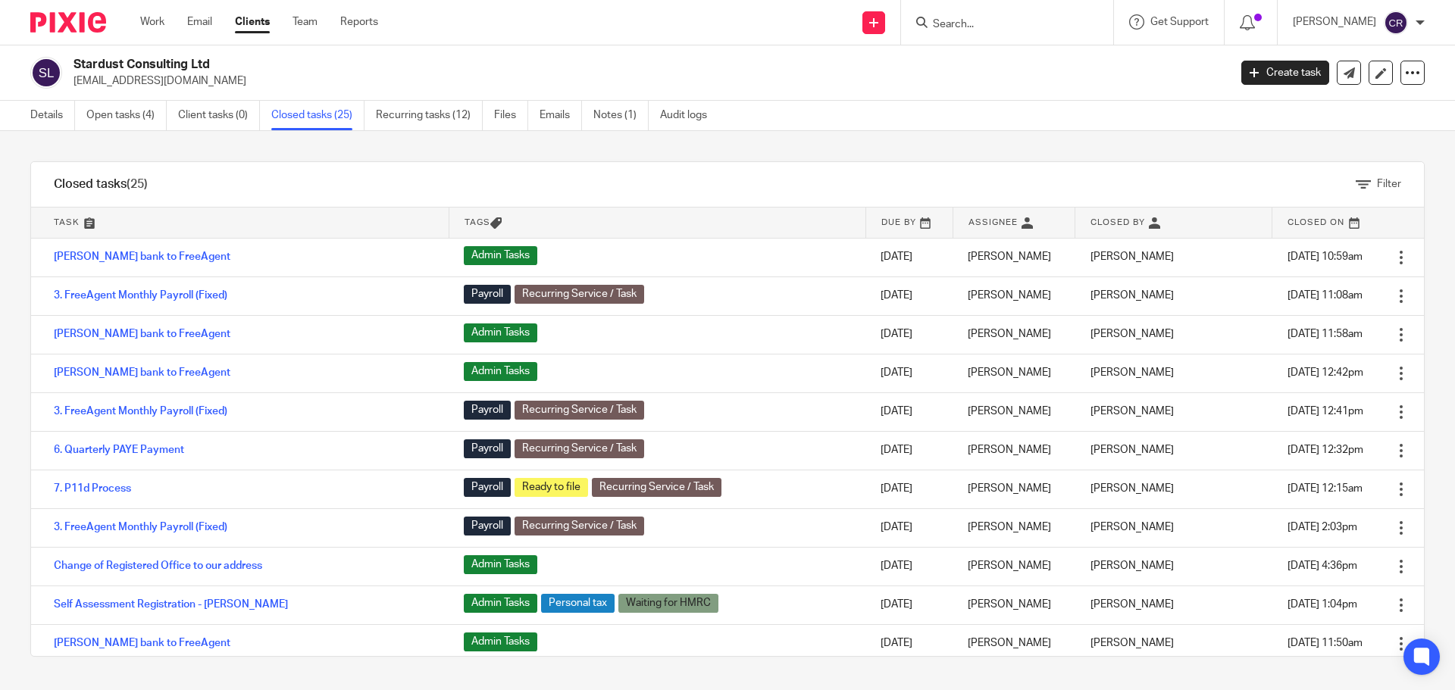
drag, startPoint x: 976, startPoint y: 27, endPoint x: 971, endPoint y: 33, distance: 8.2
click at [976, 26] on input "Search" at bounding box center [999, 25] width 136 height 14
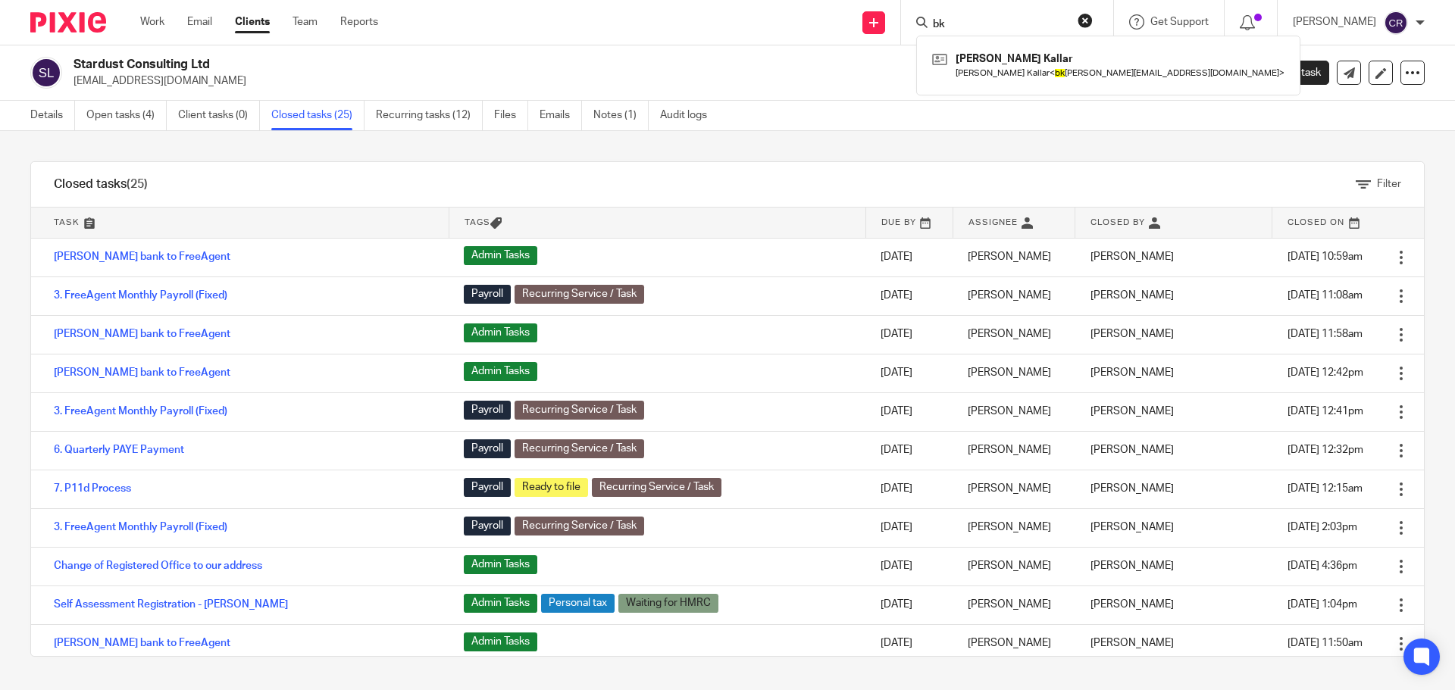
type input "b"
type input "blissfully"
click button "submit" at bounding box center [0, 0] width 0 height 0
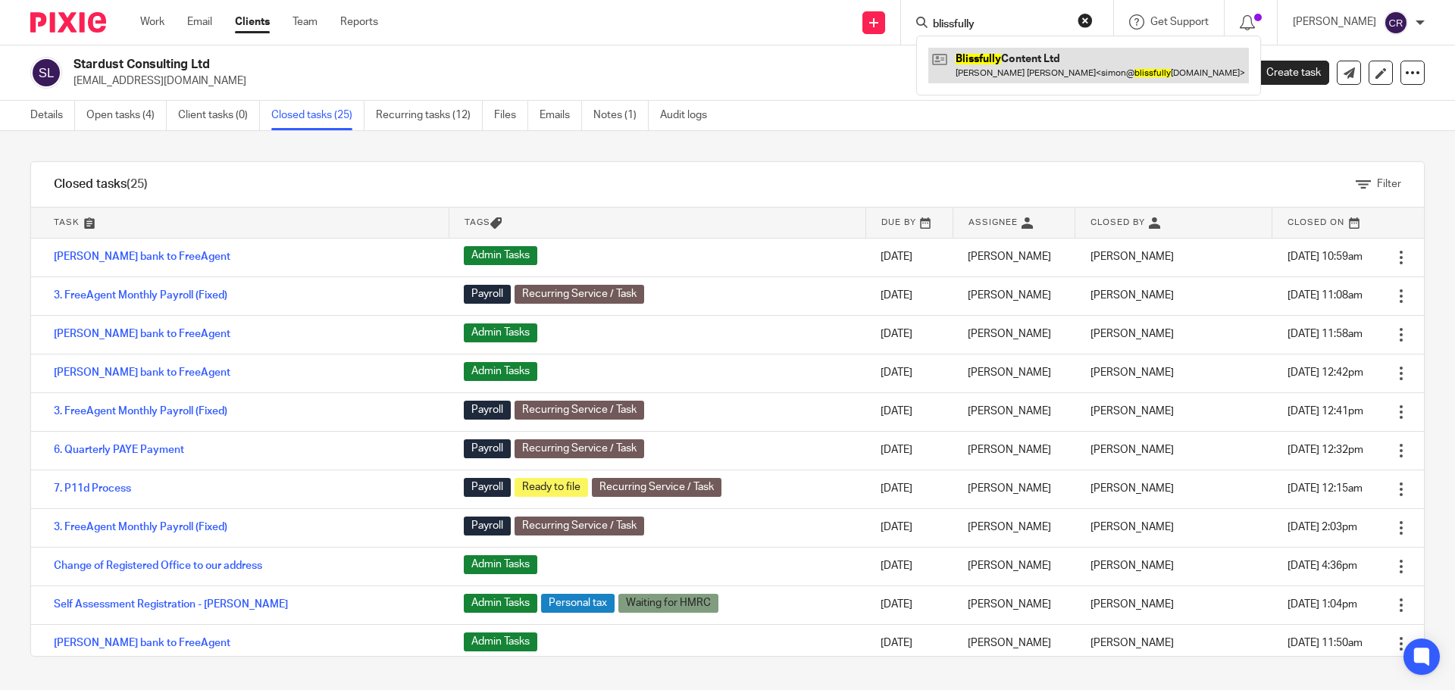
click at [1036, 82] on link at bounding box center [1088, 65] width 321 height 35
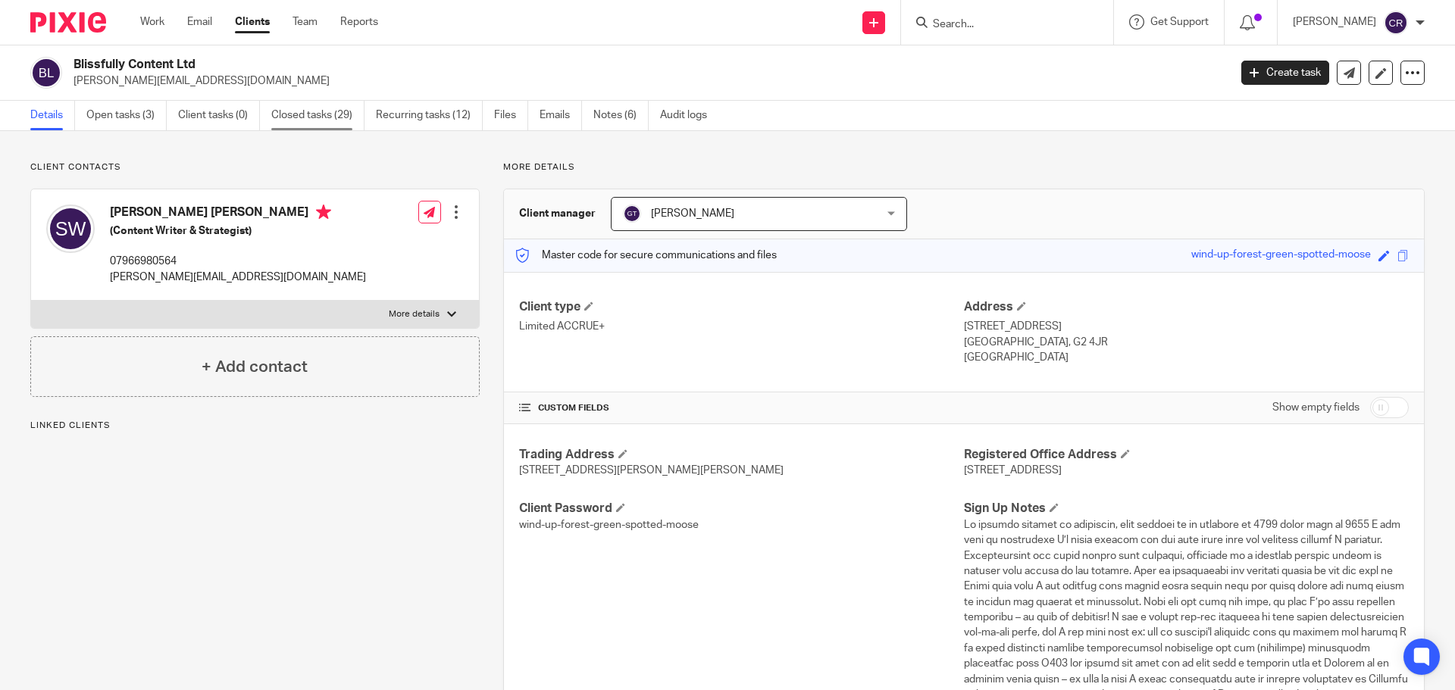
drag, startPoint x: 371, startPoint y: 121, endPoint x: 354, endPoint y: 117, distance: 17.1
click at [368, 119] on ul "Details Open tasks (3) Client tasks (0) Closed tasks (29) Recurring tasks (12) …" at bounding box center [379, 116] width 699 height 30
click at [333, 114] on link "Closed tasks (29)" at bounding box center [317, 116] width 93 height 30
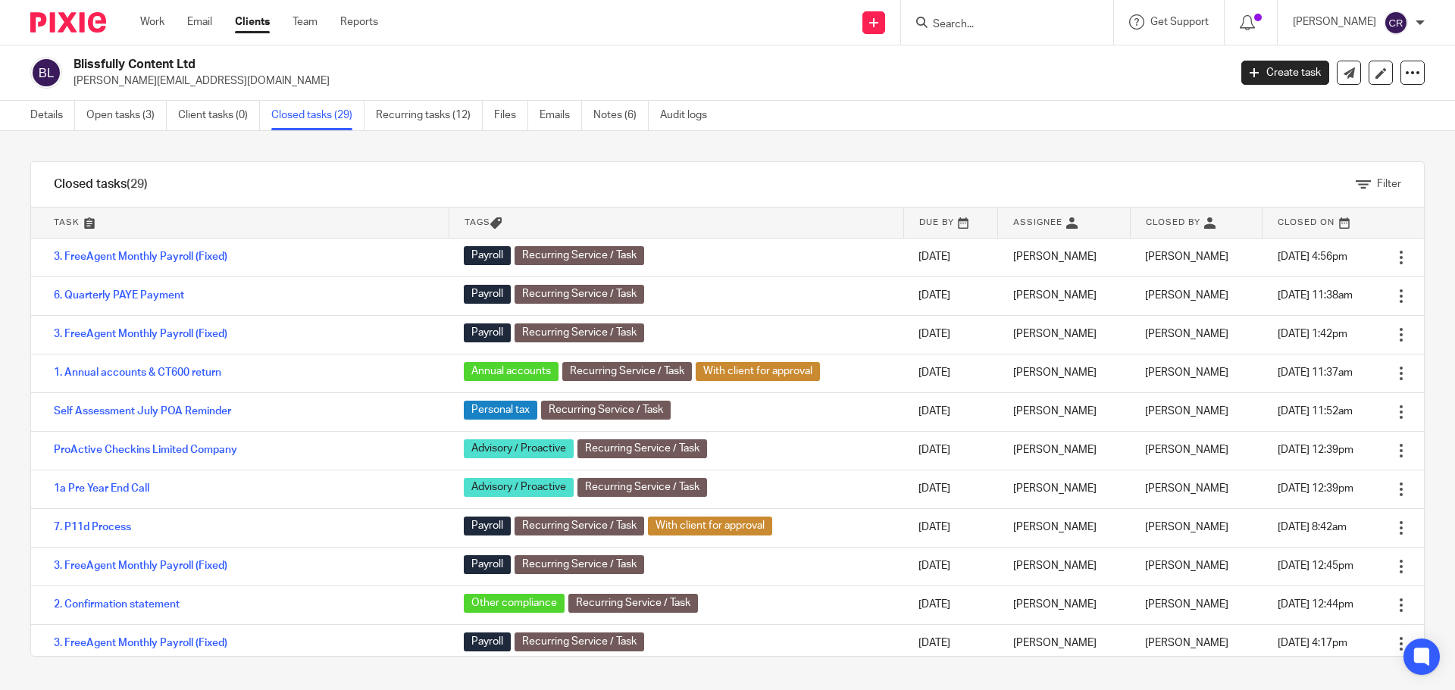
click at [987, 21] on input "Search" at bounding box center [999, 25] width 136 height 14
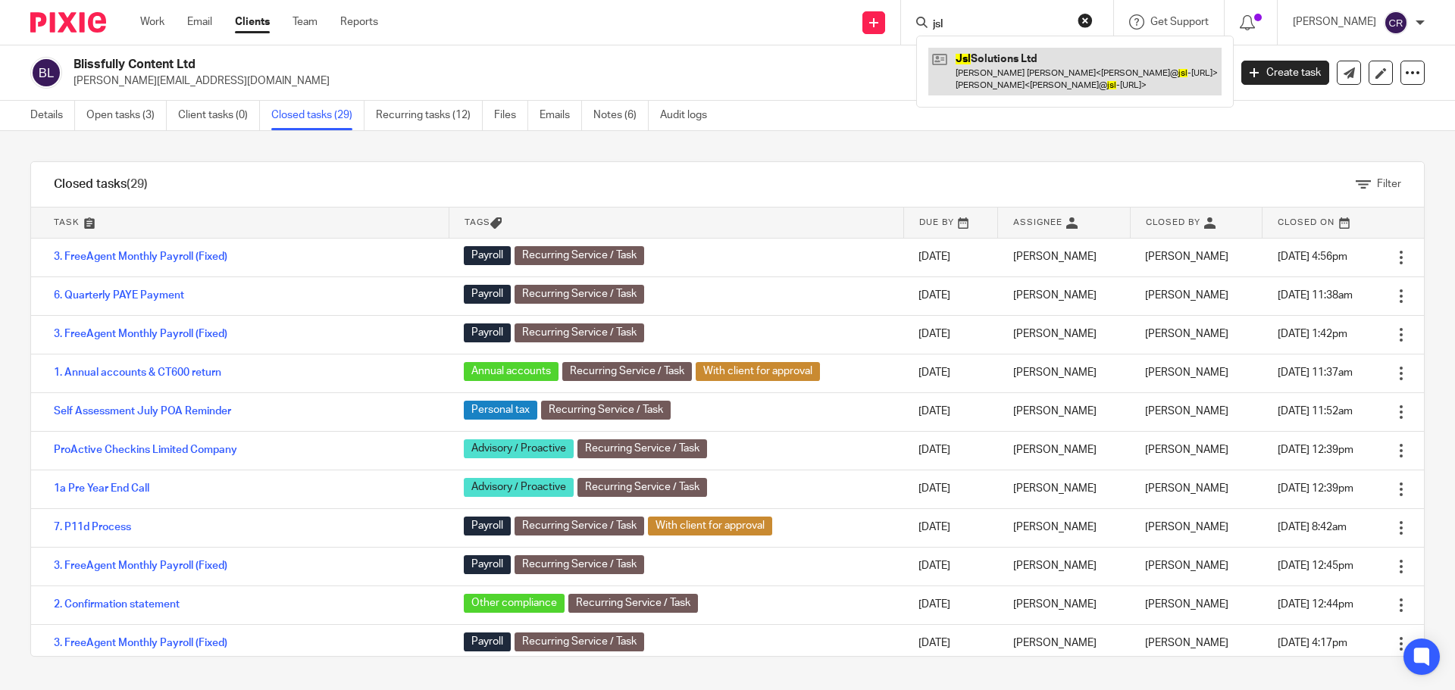
type input "jsl"
click at [1107, 73] on link at bounding box center [1074, 71] width 293 height 47
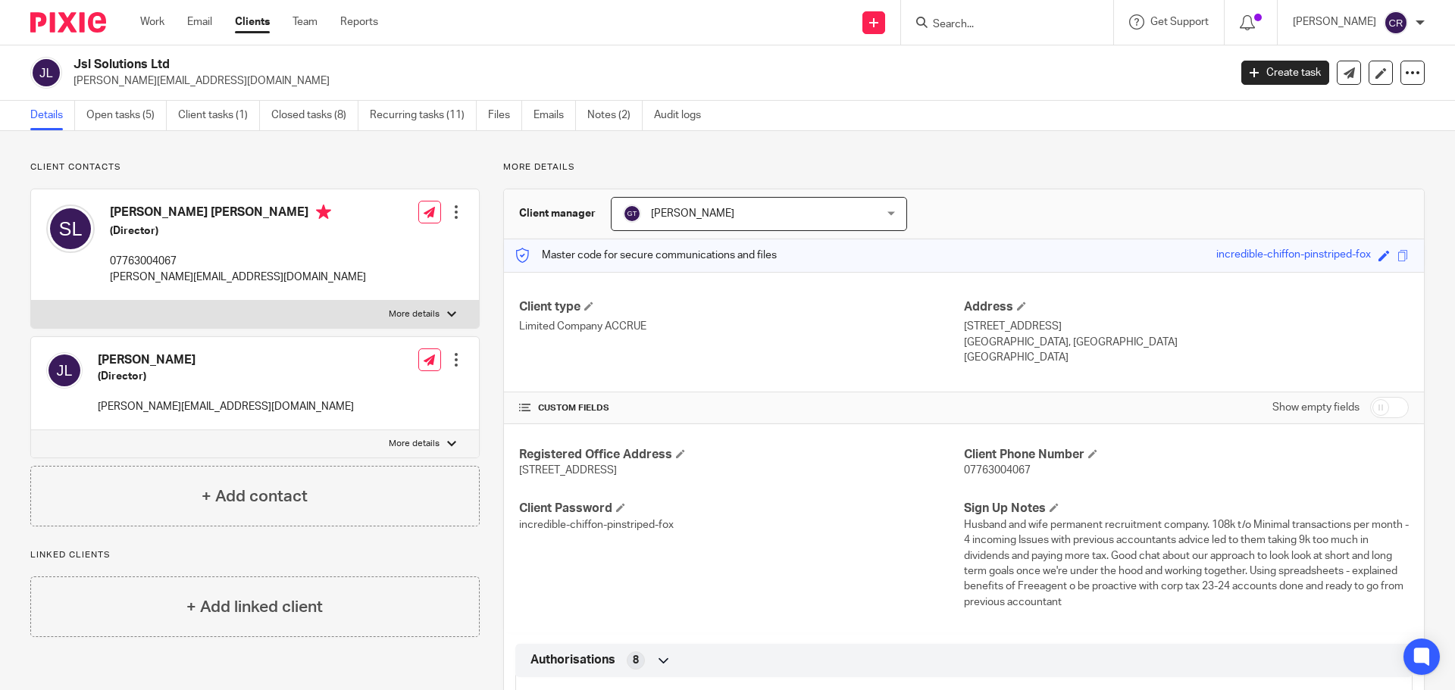
click at [1026, 25] on input "Search" at bounding box center [999, 25] width 136 height 14
type input "s.f"
click at [996, 80] on link at bounding box center [1056, 65] width 256 height 35
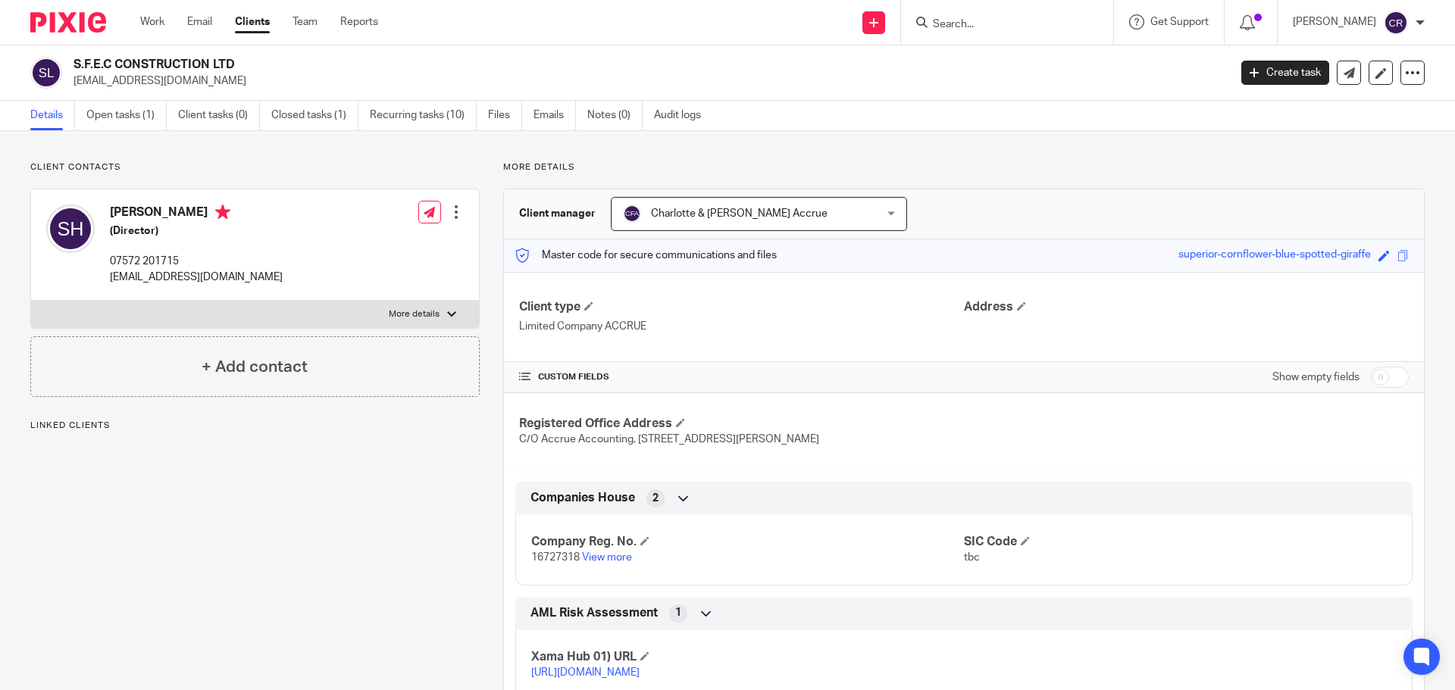
click at [1375, 386] on input "checkbox" at bounding box center [1389, 377] width 39 height 21
checkbox input "true"
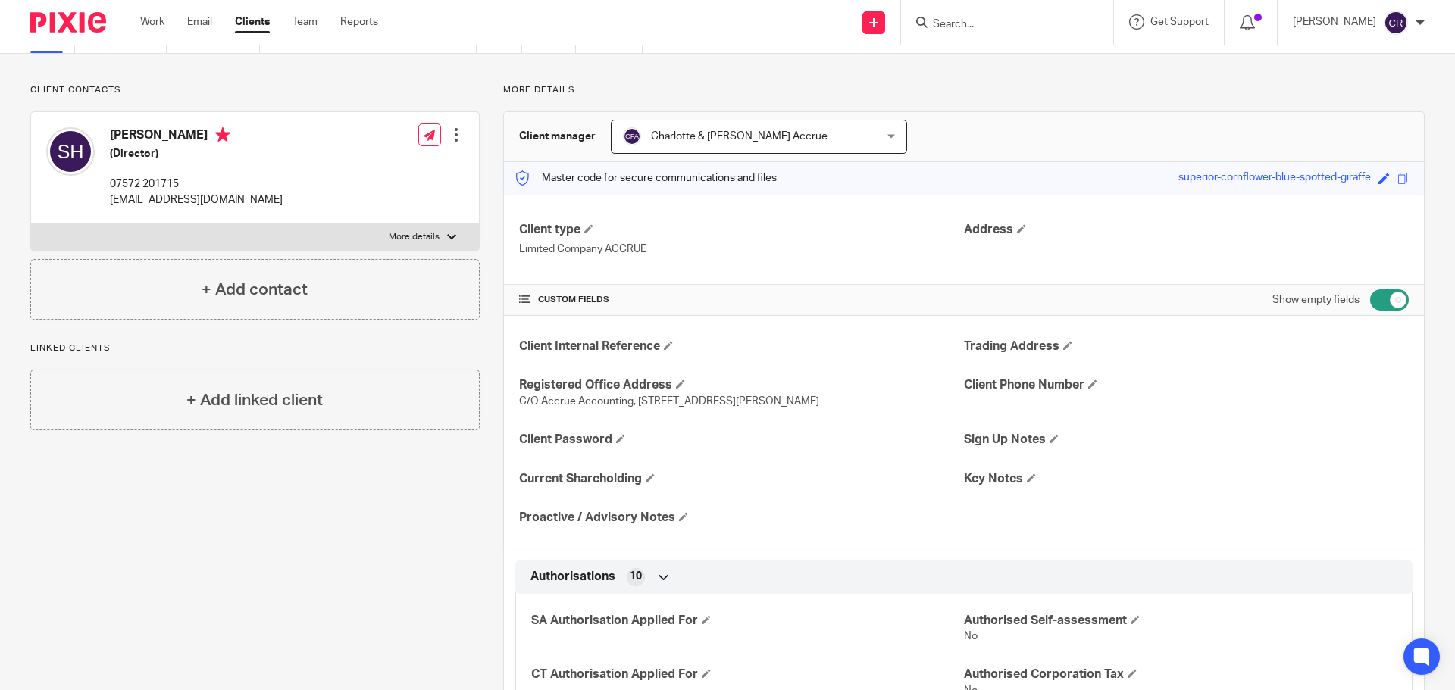
scroll to position [76, 0]
click at [1397, 179] on span at bounding box center [1402, 179] width 11 height 11
click at [622, 439] on span at bounding box center [620, 440] width 9 height 9
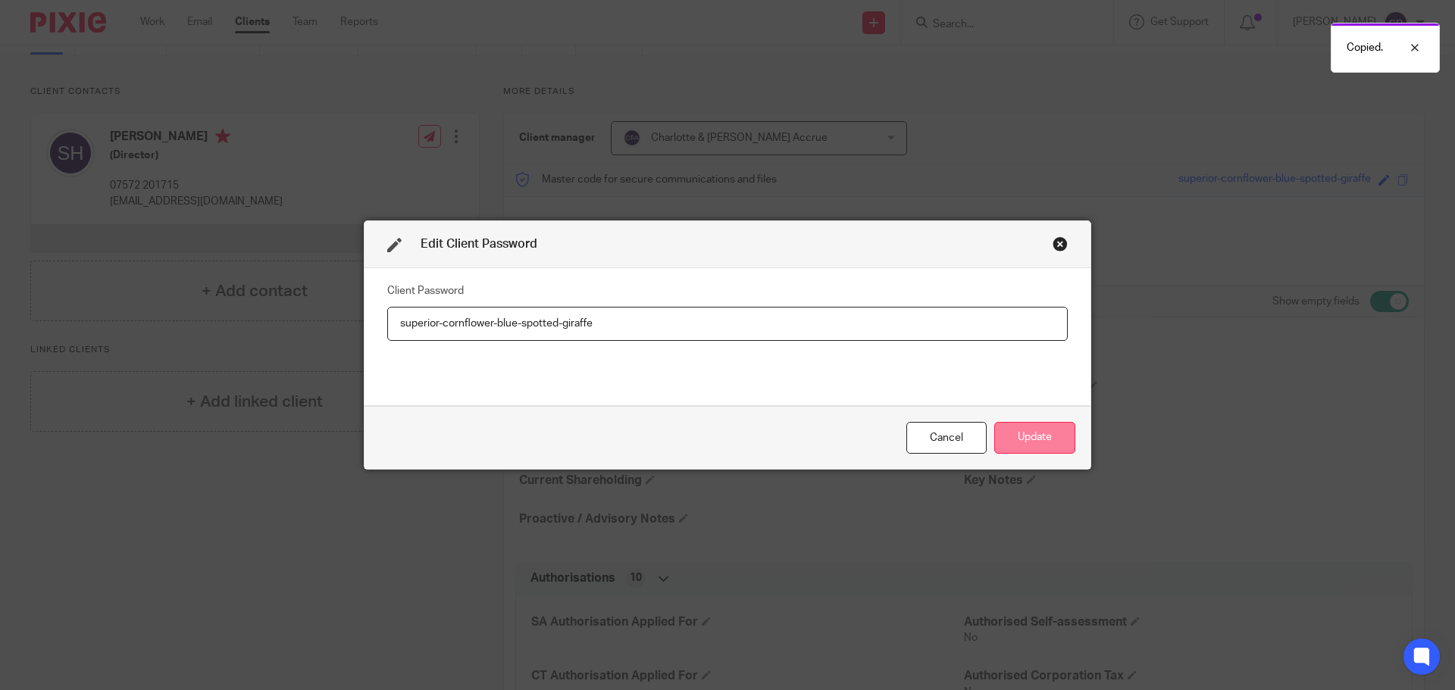
type input "superior-cornflower-blue-spotted-giraffe"
click at [1021, 440] on button "Update" at bounding box center [1034, 438] width 81 height 33
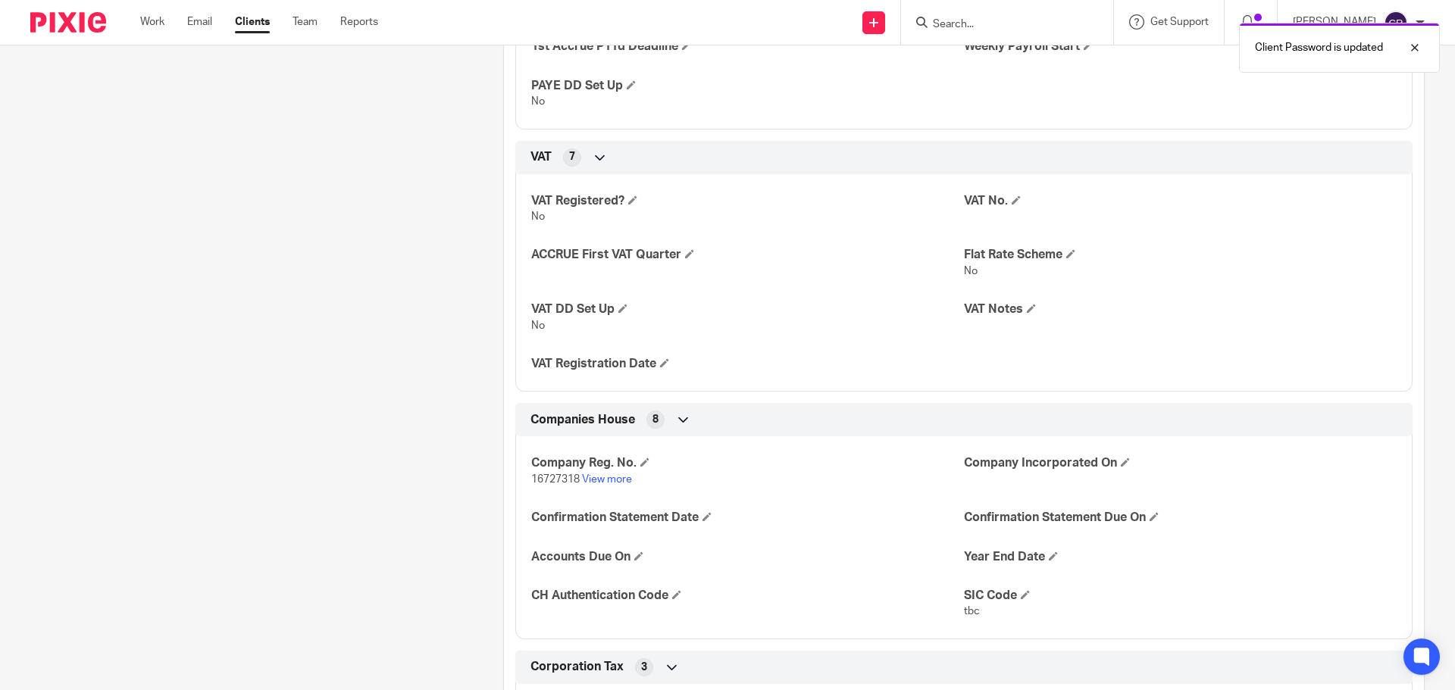
scroll to position [1440, 0]
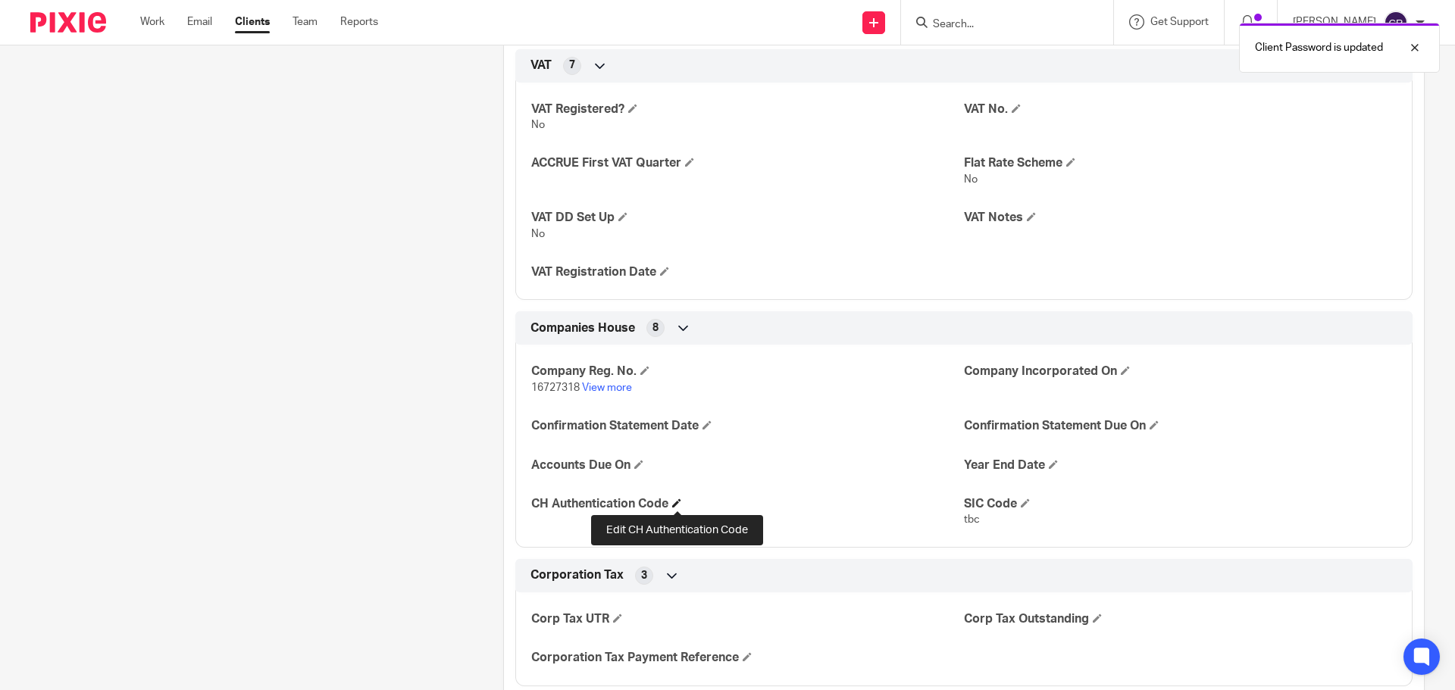
click at [680, 500] on span at bounding box center [676, 503] width 9 height 9
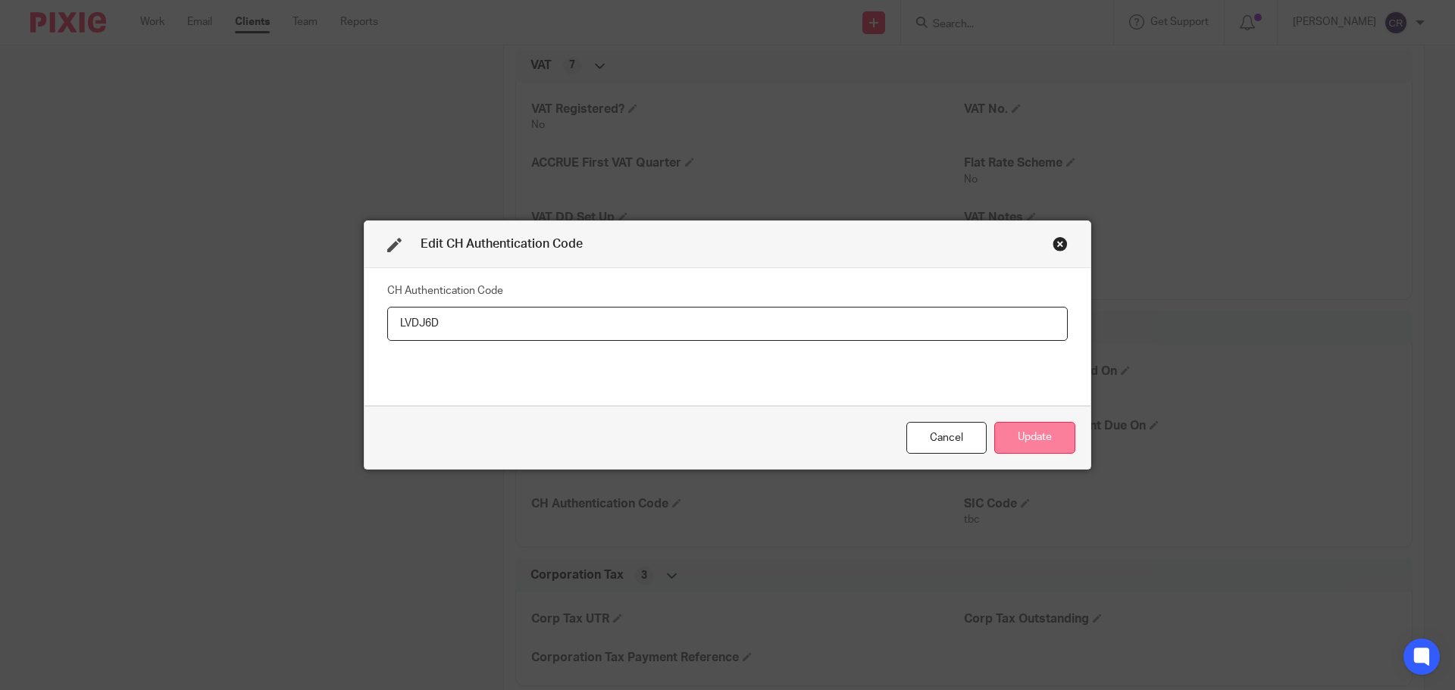
type input "LVDJ6D"
click at [1053, 435] on button "Update" at bounding box center [1034, 438] width 81 height 33
click at [1055, 444] on button "Update" at bounding box center [1034, 438] width 81 height 33
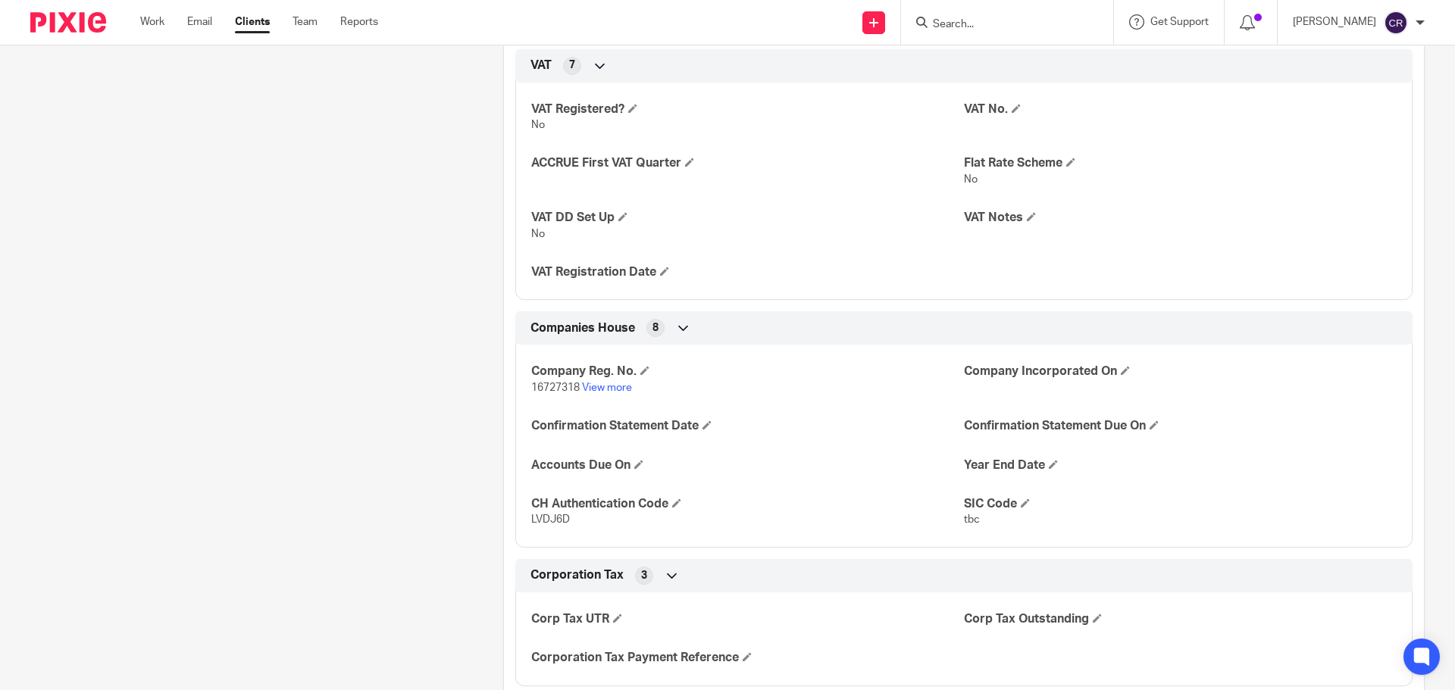
click at [980, 20] on input "Search" at bounding box center [999, 25] width 136 height 14
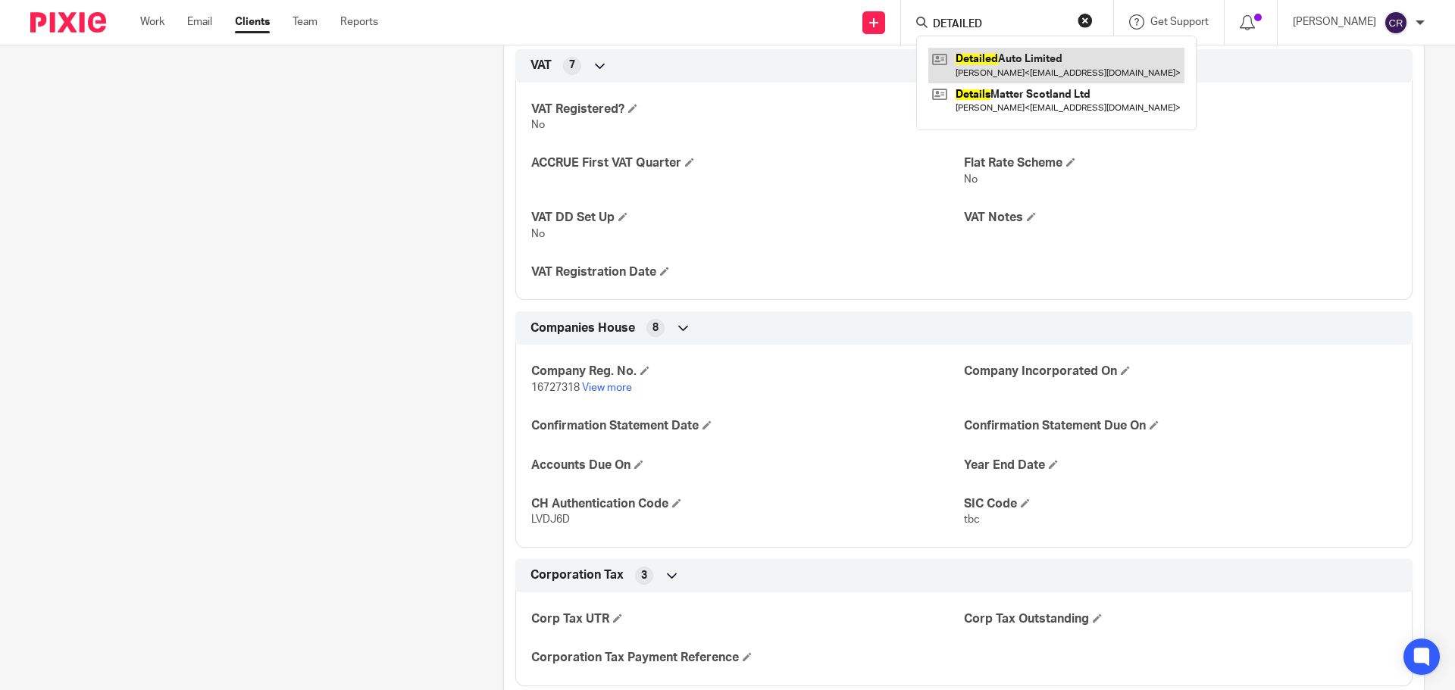
type input "DETAILED"
click at [1028, 52] on link at bounding box center [1056, 65] width 256 height 35
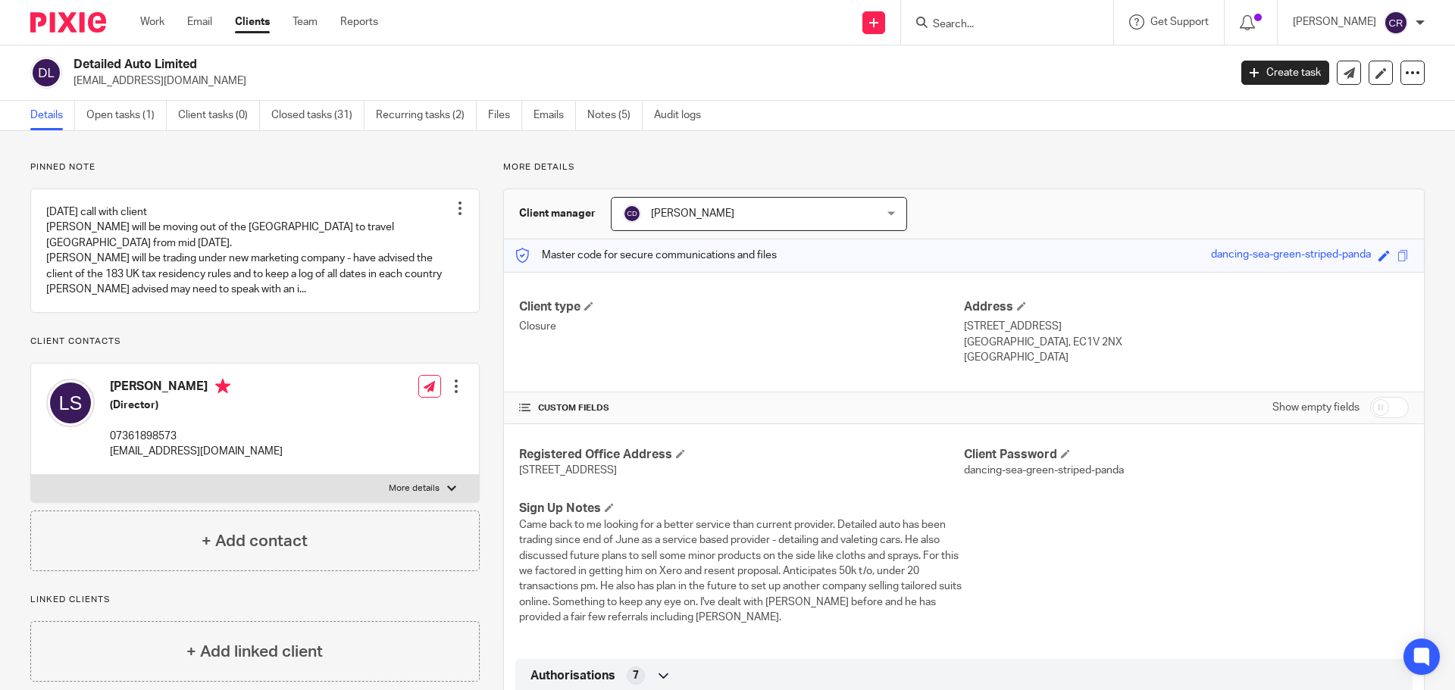
click at [999, 10] on div at bounding box center [1007, 22] width 212 height 45
click at [1003, 31] on input "Search" at bounding box center [999, 25] width 136 height 14
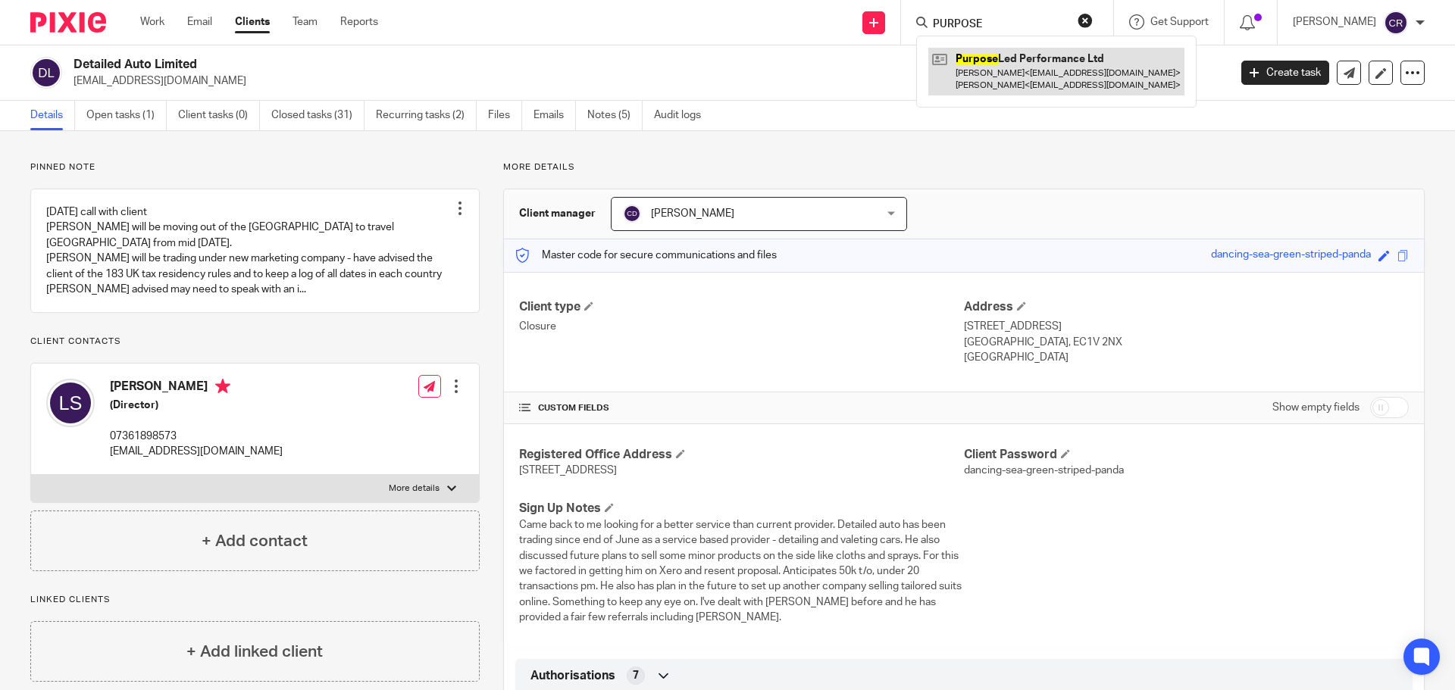
type input "PURPOSE"
click at [1090, 55] on link at bounding box center [1056, 71] width 256 height 47
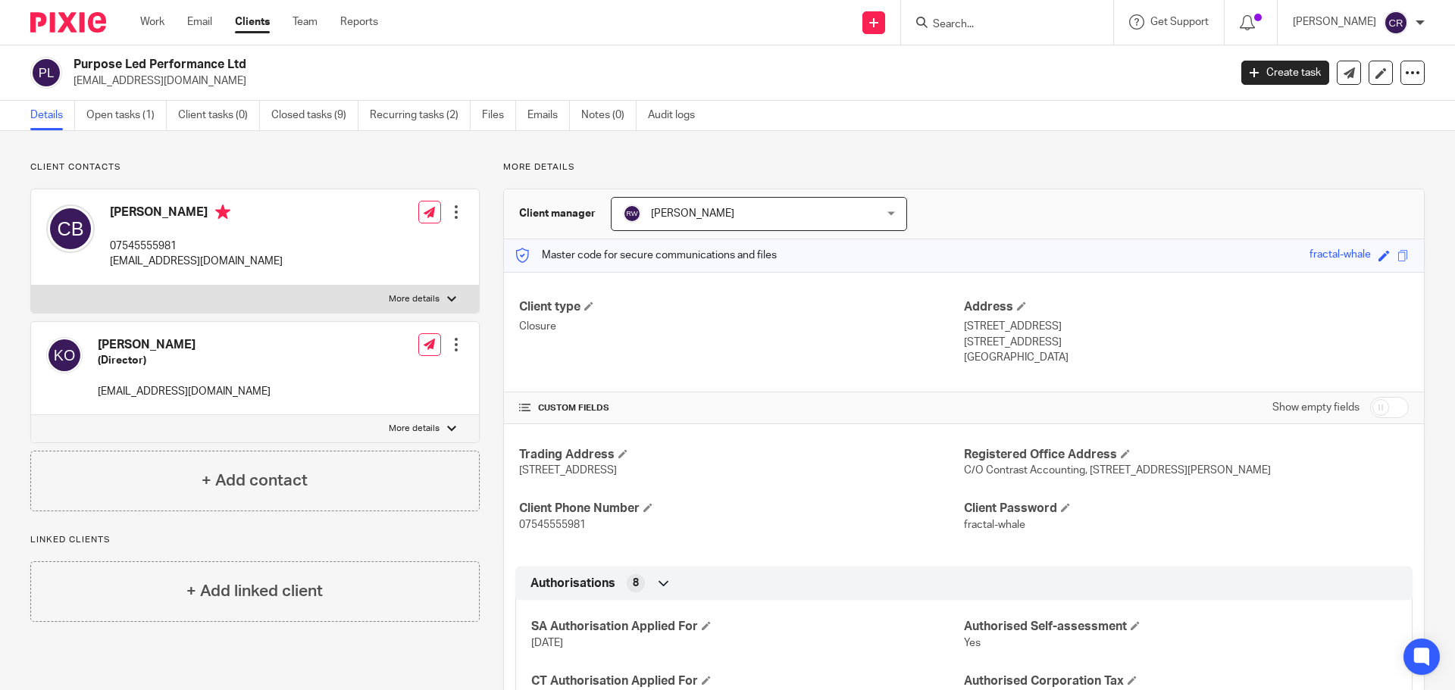
click at [993, 23] on input "Search" at bounding box center [999, 25] width 136 height 14
type input "GYM"
click at [1007, 60] on link at bounding box center [1056, 65] width 256 height 35
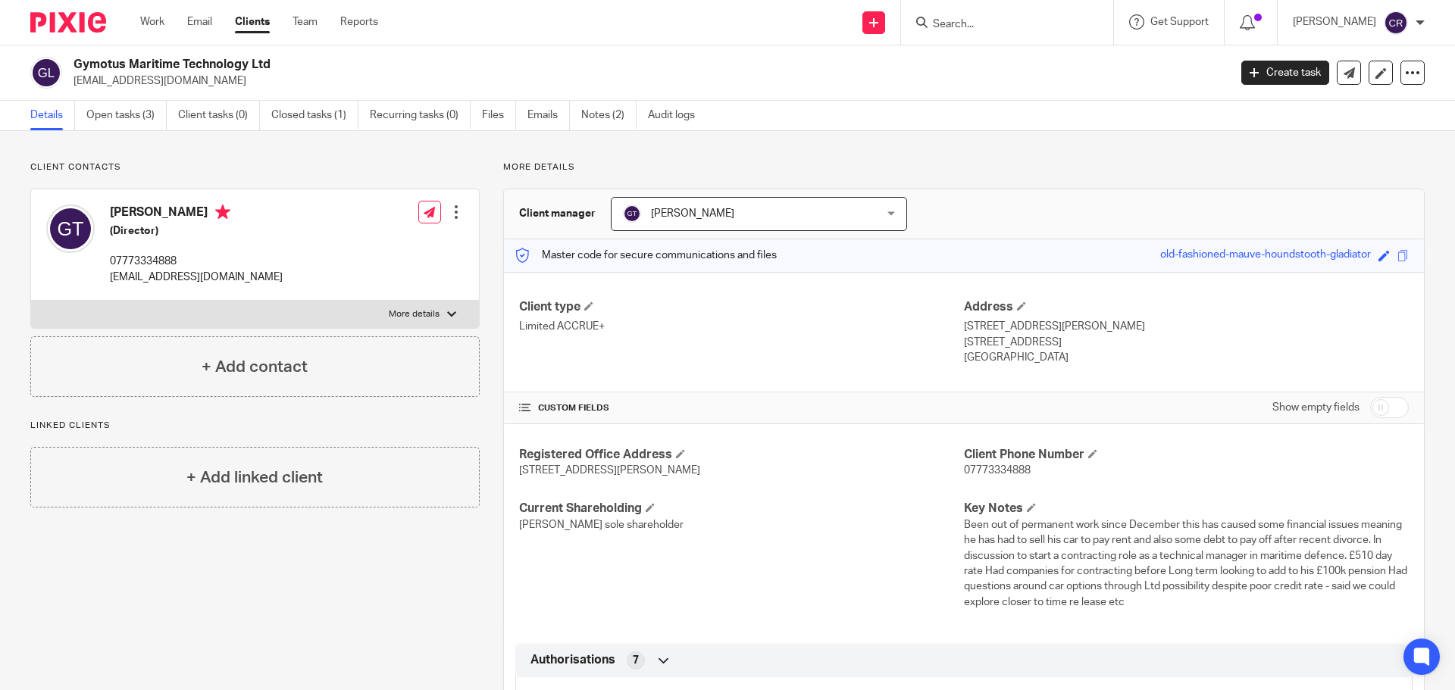
click at [987, 24] on input "Search" at bounding box center [999, 25] width 136 height 14
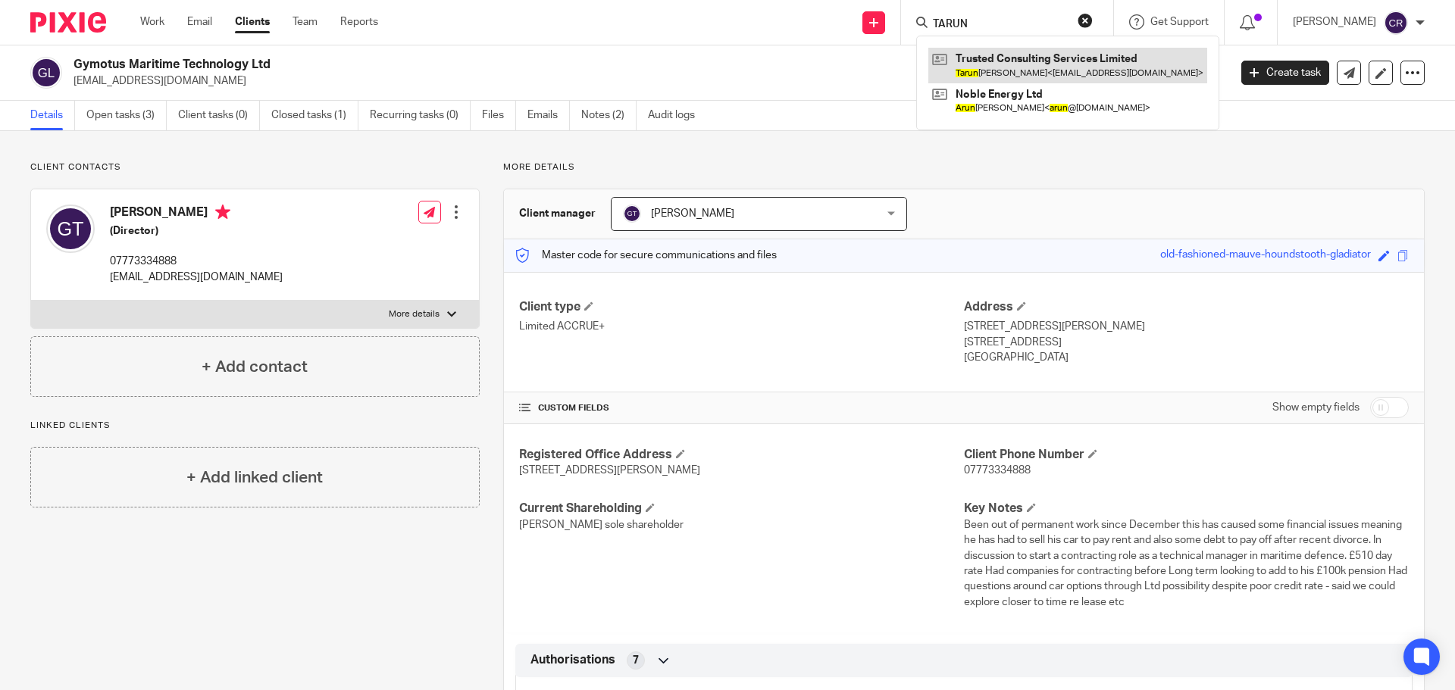
type input "TARUN"
click at [1373, 412] on input "checkbox" at bounding box center [1389, 407] width 39 height 21
checkbox input "true"
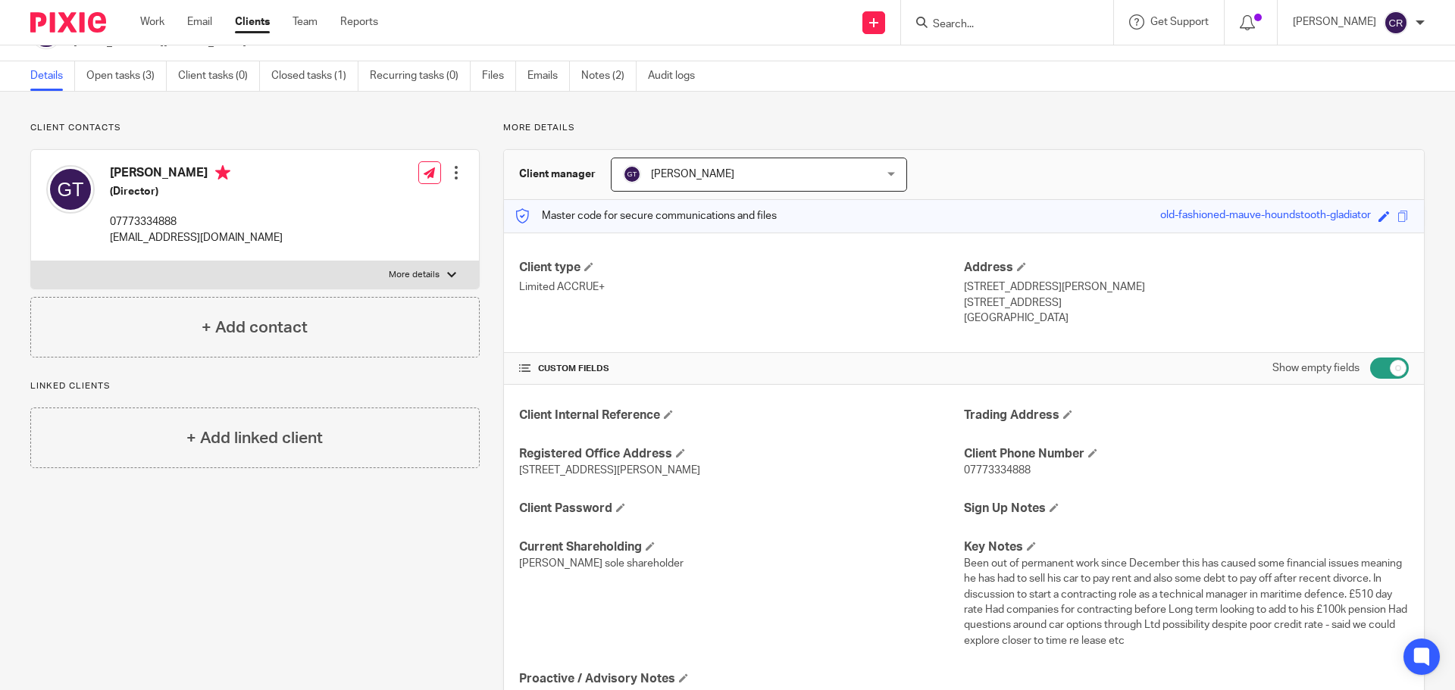
scroll to position [152, 0]
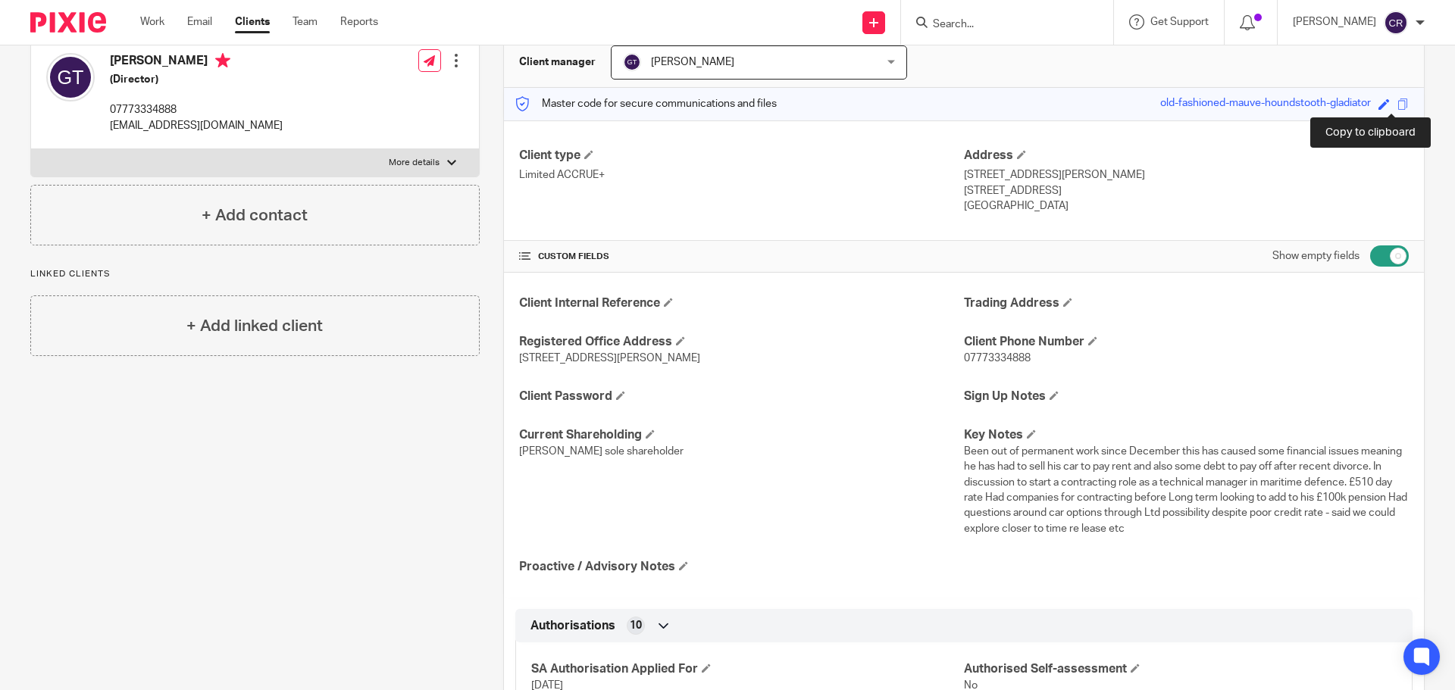
click at [1397, 105] on span at bounding box center [1402, 104] width 11 height 11
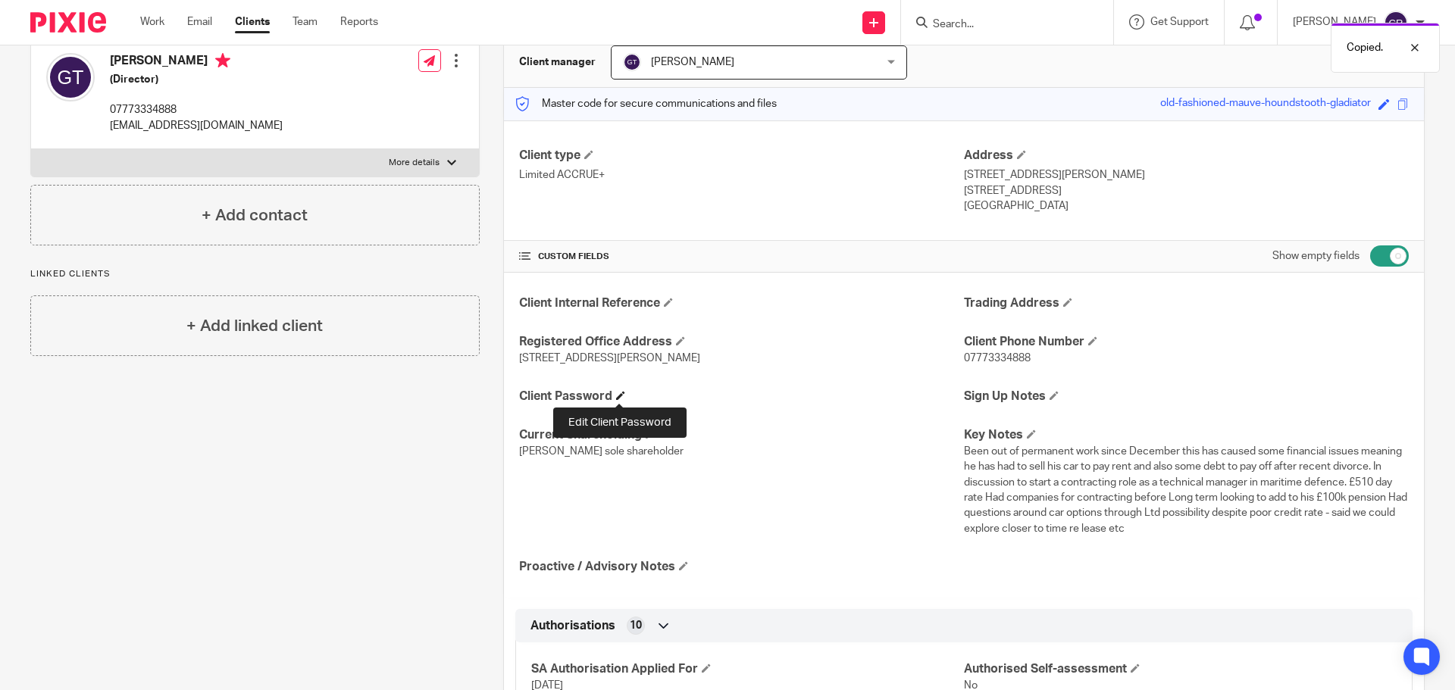
click at [618, 399] on span at bounding box center [620, 395] width 9 height 9
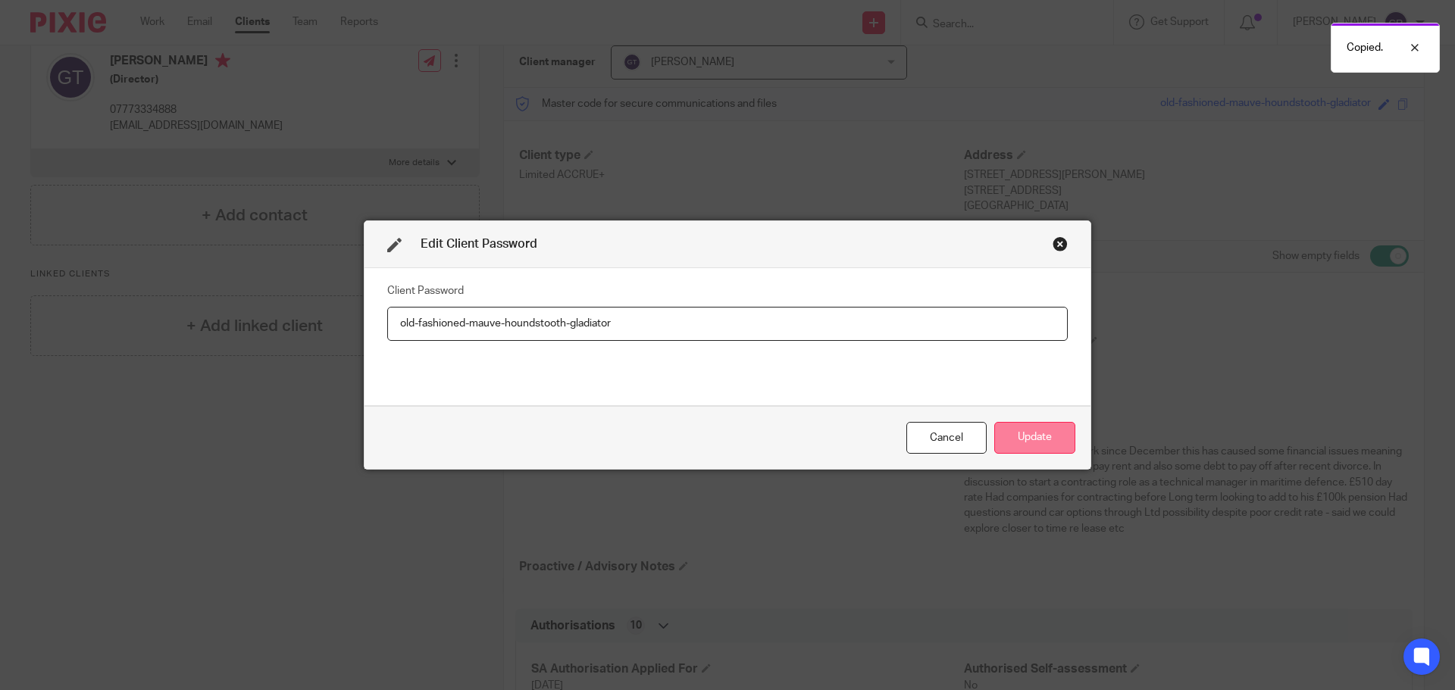
type input "old-fashioned-mauve-houndstooth-gladiator"
click at [1044, 423] on button "Update" at bounding box center [1034, 438] width 81 height 33
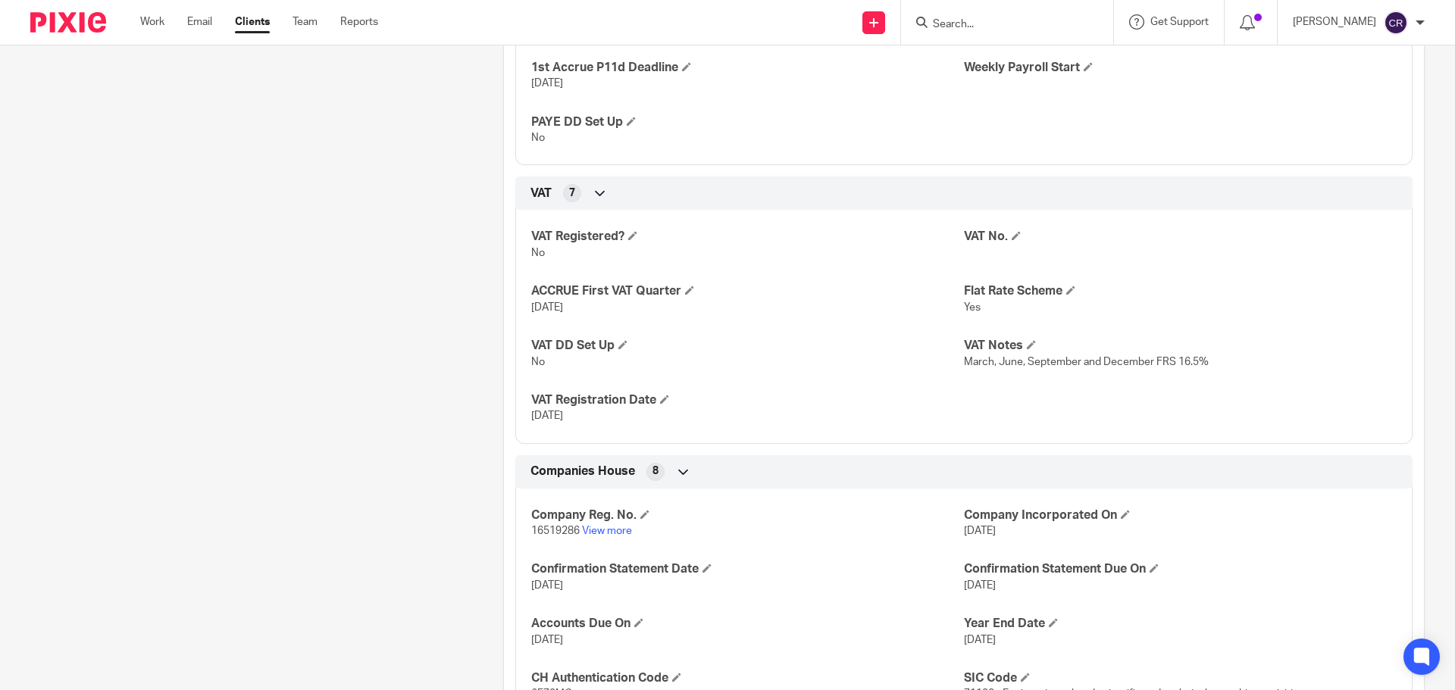
scroll to position [1515, 0]
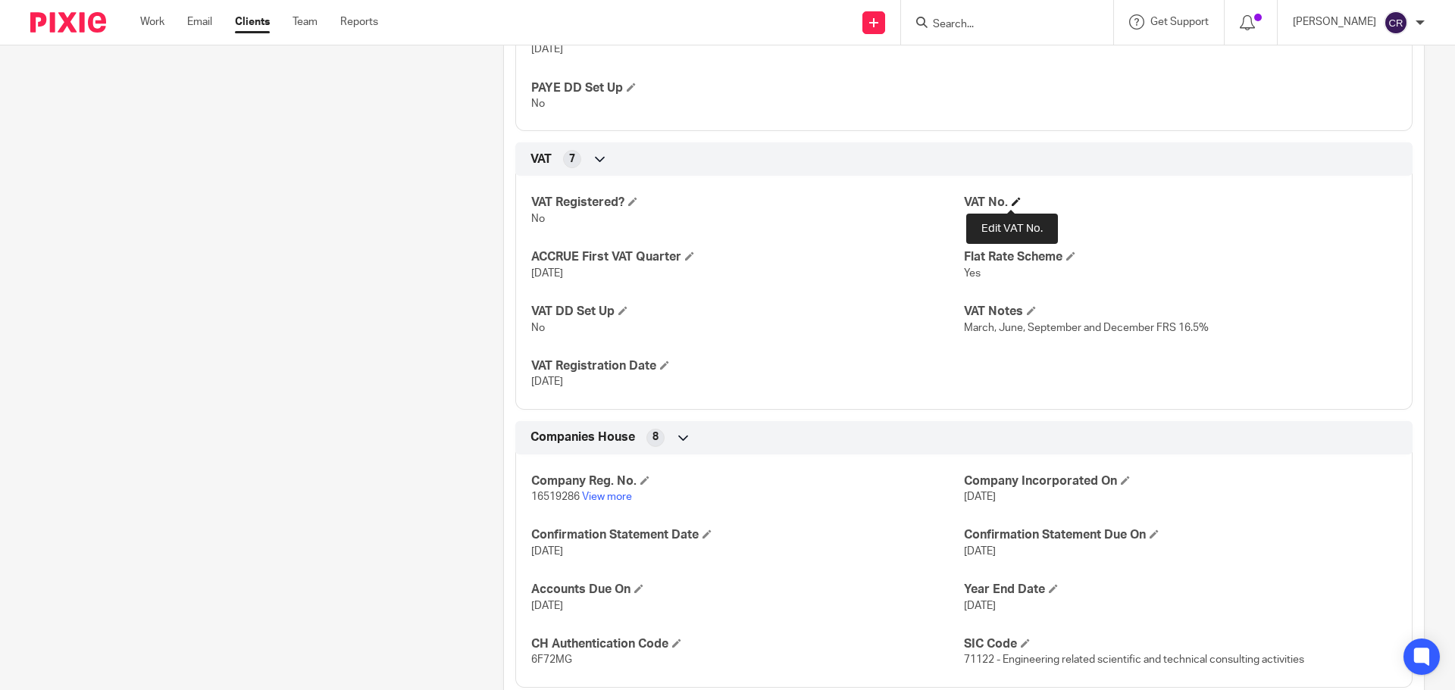
click at [1012, 203] on span at bounding box center [1016, 201] width 9 height 9
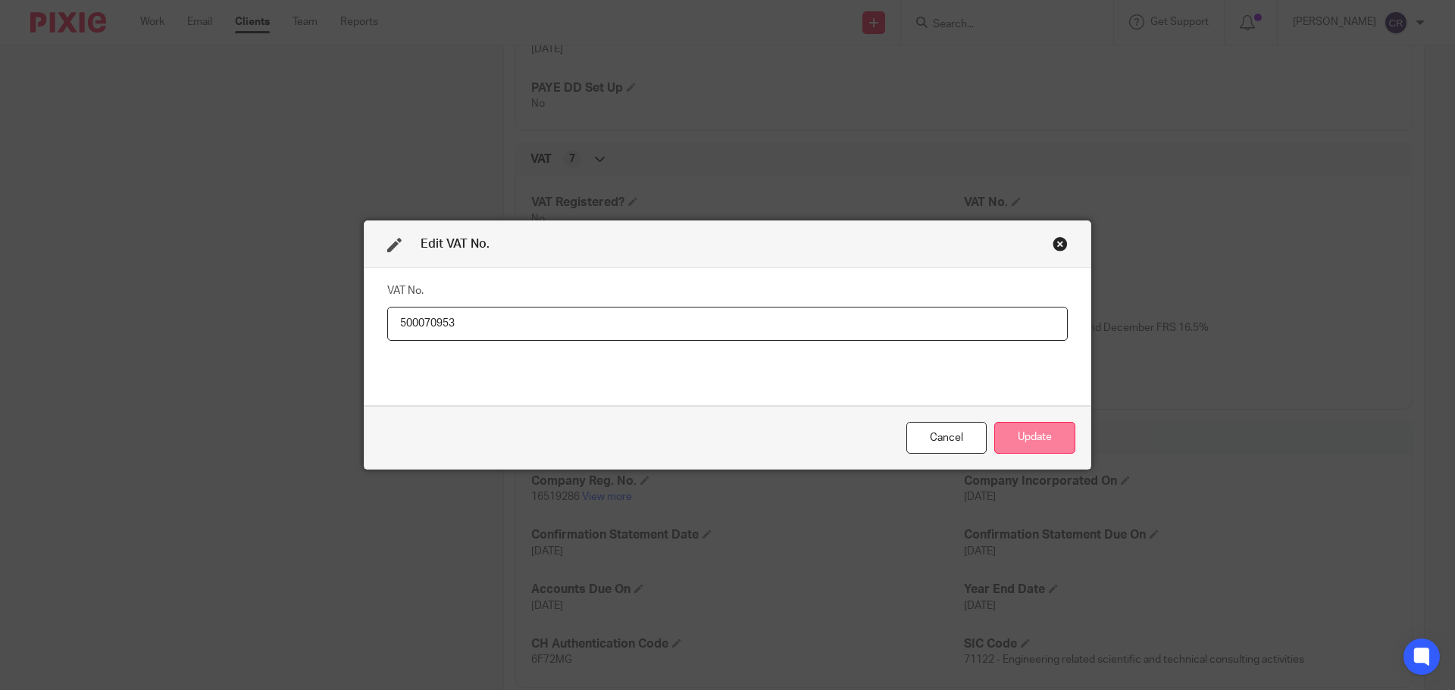
type input "500070953"
click at [1037, 436] on button "Update" at bounding box center [1034, 438] width 81 height 33
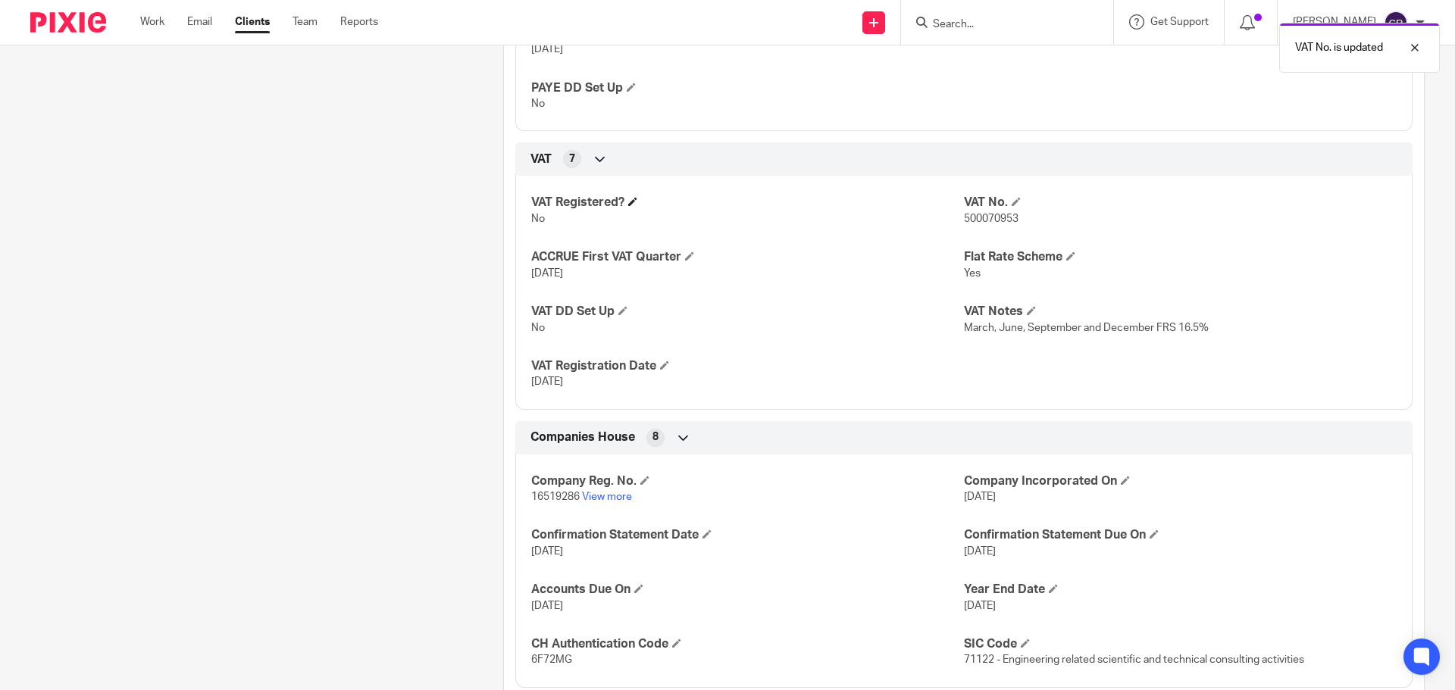
click at [635, 200] on span at bounding box center [632, 201] width 9 height 9
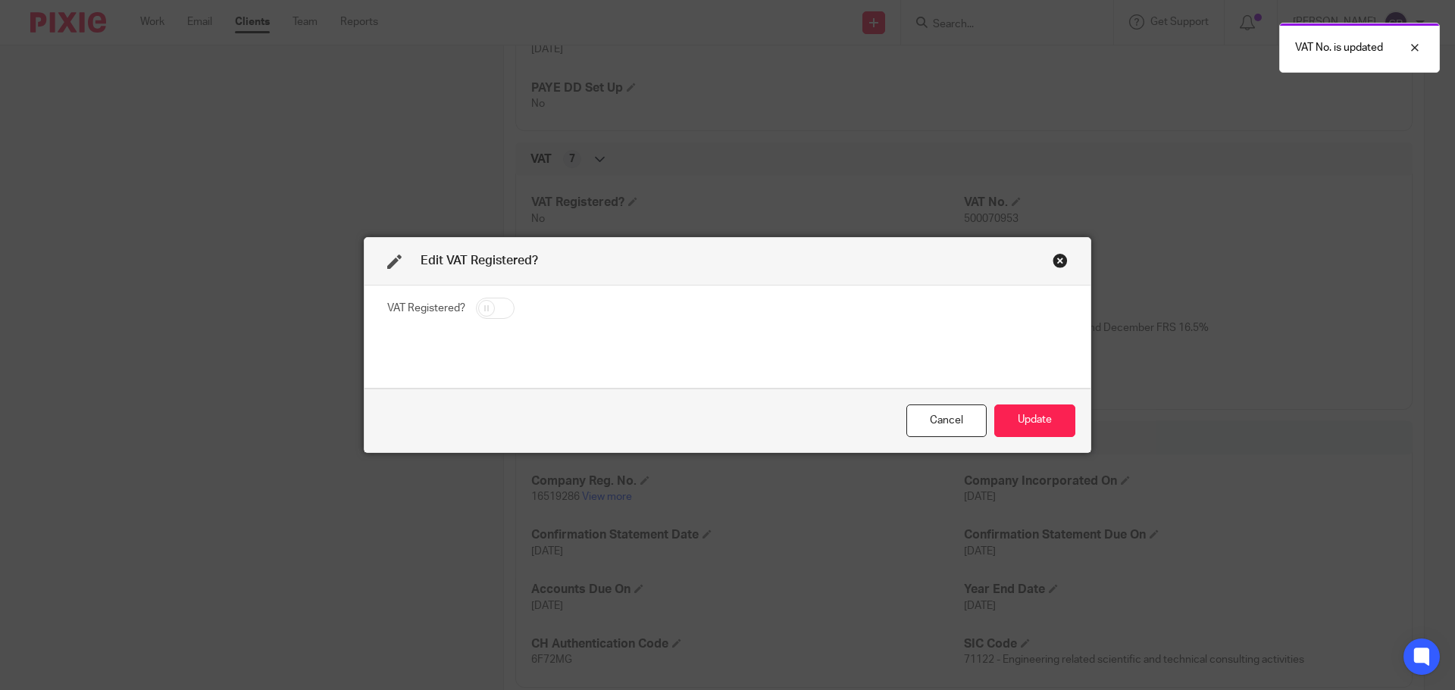
drag, startPoint x: 499, startPoint y: 305, endPoint x: 734, endPoint y: 337, distance: 237.0
click at [498, 308] on input "checkbox" at bounding box center [495, 308] width 39 height 21
checkbox input "true"
click at [1029, 421] on button "Update" at bounding box center [1034, 421] width 81 height 33
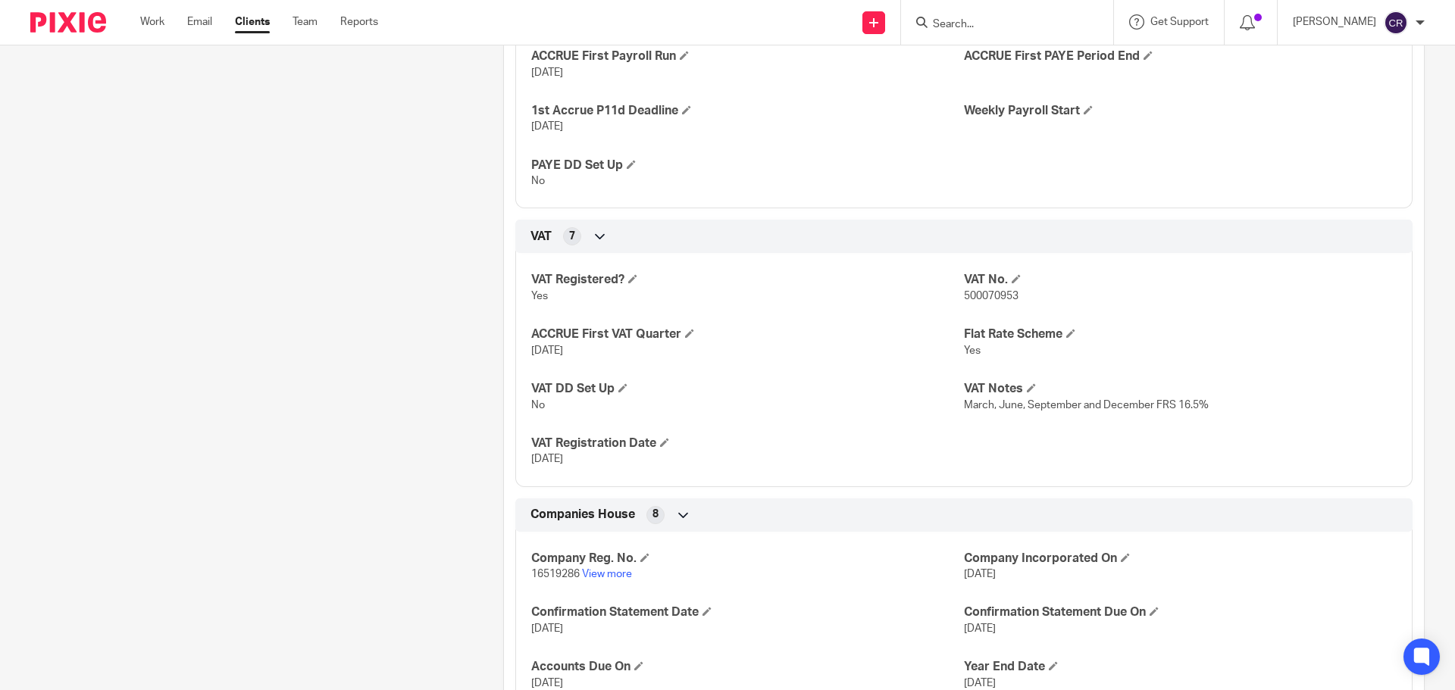
scroll to position [1440, 0]
click at [999, 294] on span "500070953" at bounding box center [991, 294] width 55 height 11
copy span "500070953"
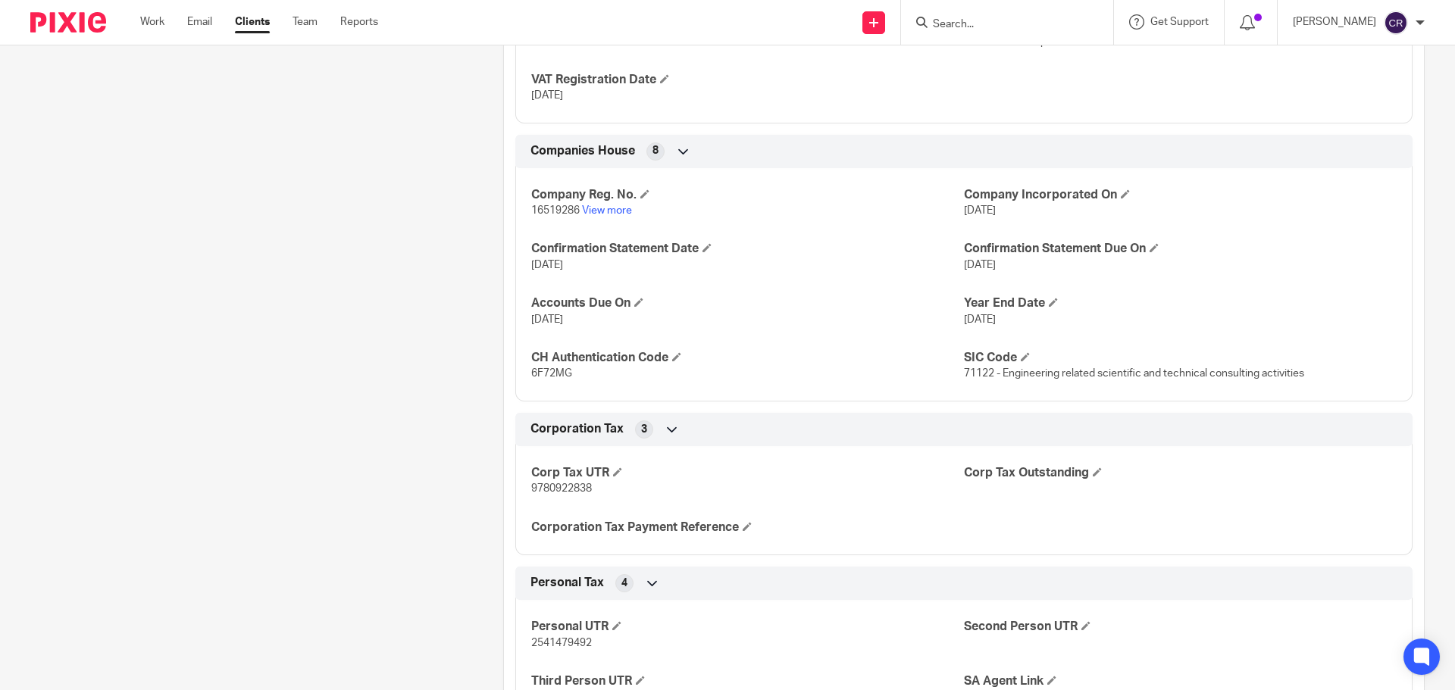
scroll to position [1819, 0]
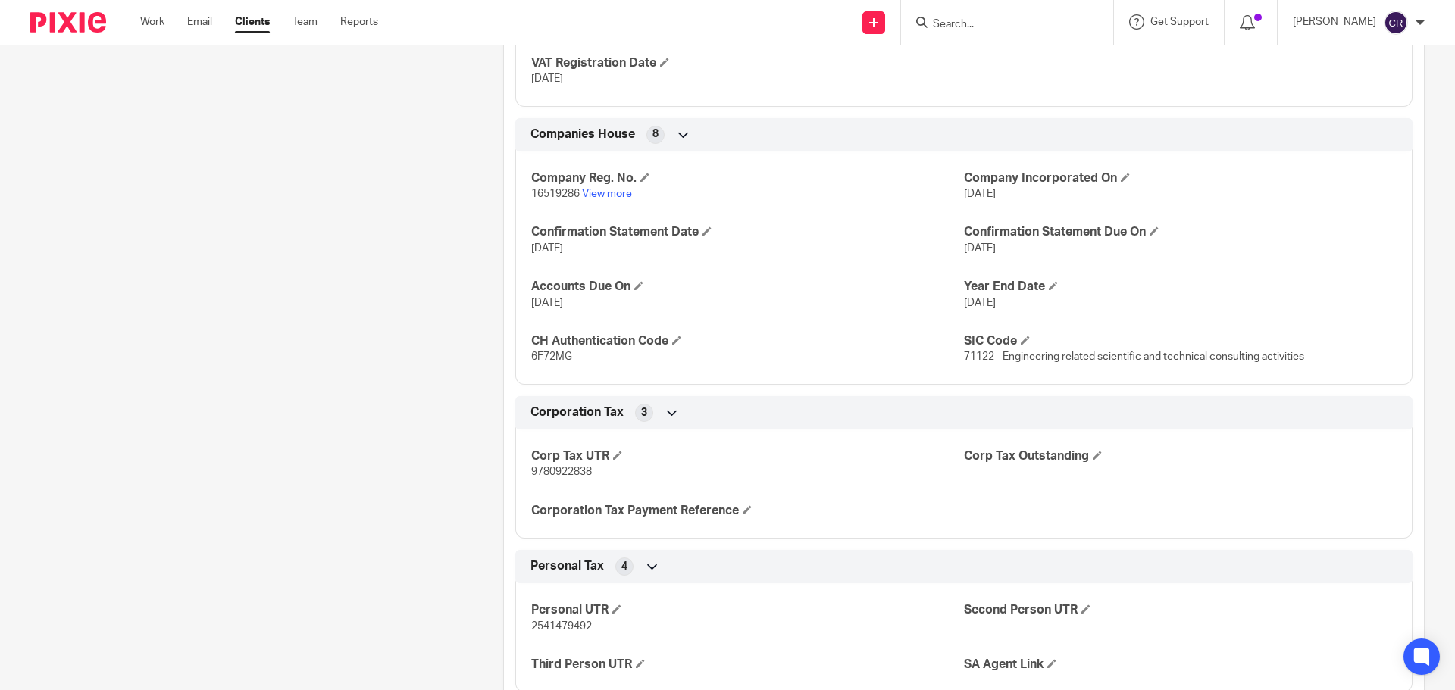
click at [566, 473] on span "9780922838" at bounding box center [561, 472] width 61 height 11
click at [565, 473] on span "9780922838" at bounding box center [561, 472] width 61 height 11
click at [565, 464] on h4 "Corp Tax UTR" at bounding box center [747, 457] width 433 height 16
click at [564, 465] on p "9780922838" at bounding box center [747, 472] width 433 height 15
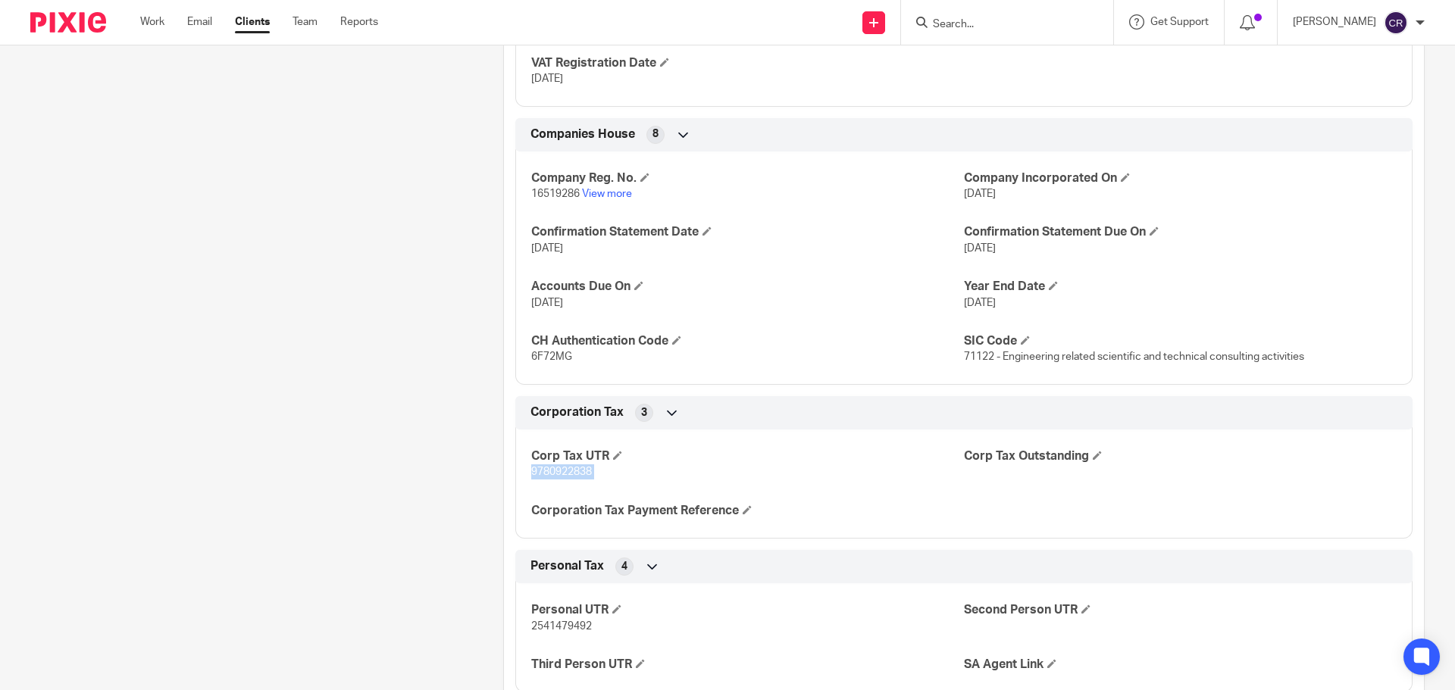
copy p "9780922838"
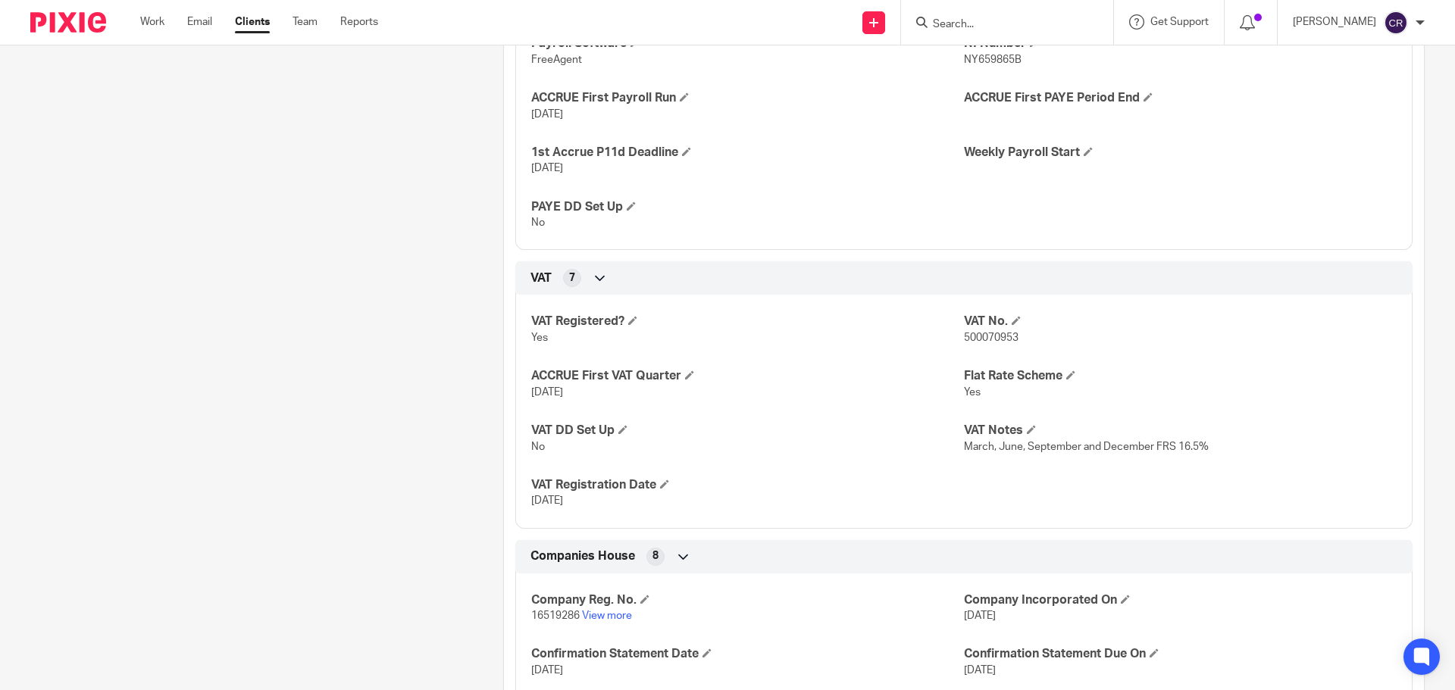
scroll to position [1364, 0]
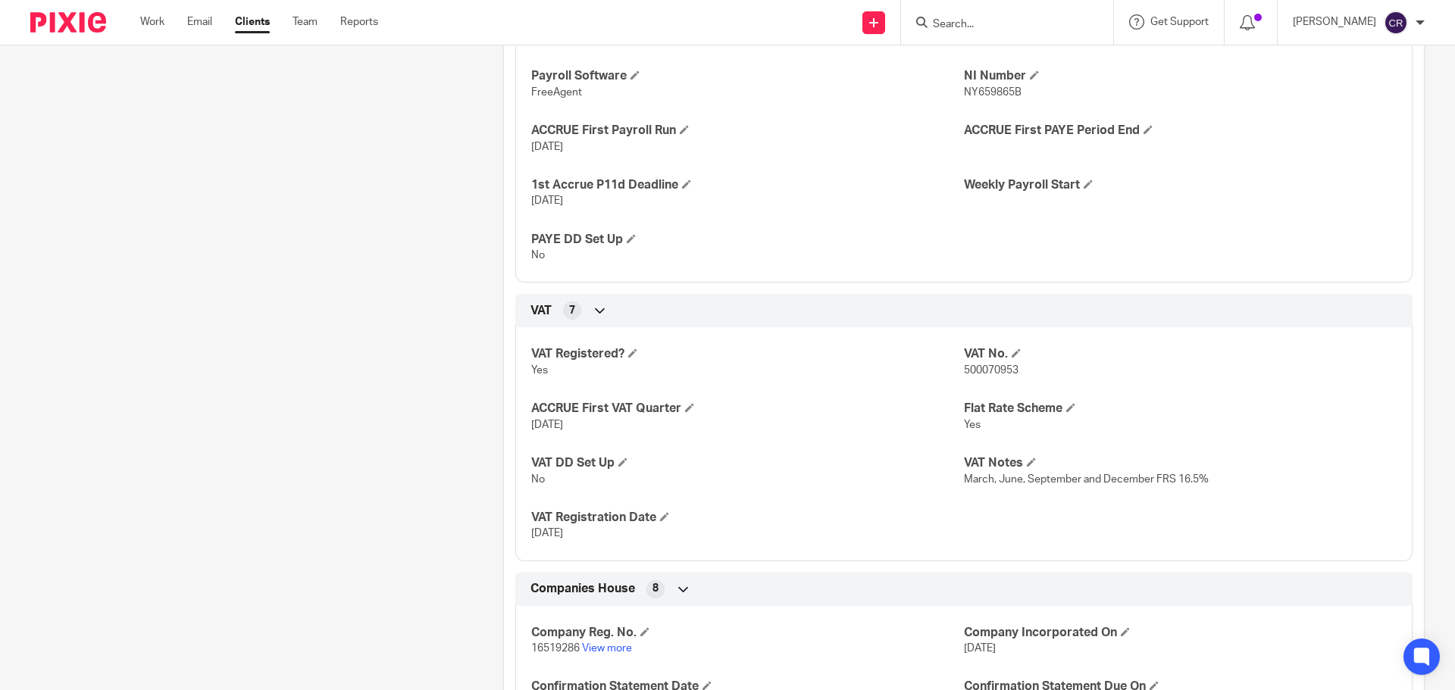
click at [984, 371] on span "500070953" at bounding box center [991, 370] width 55 height 11
copy span "500070953"
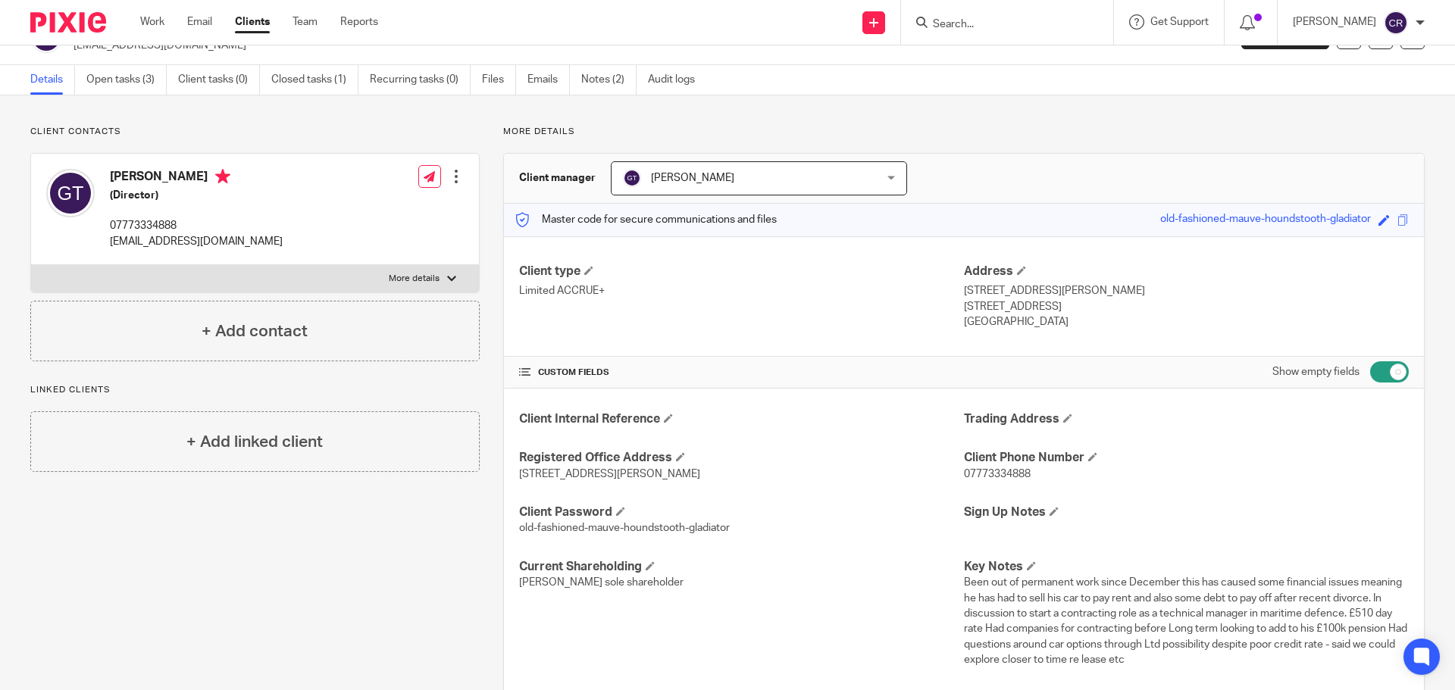
scroll to position [0, 0]
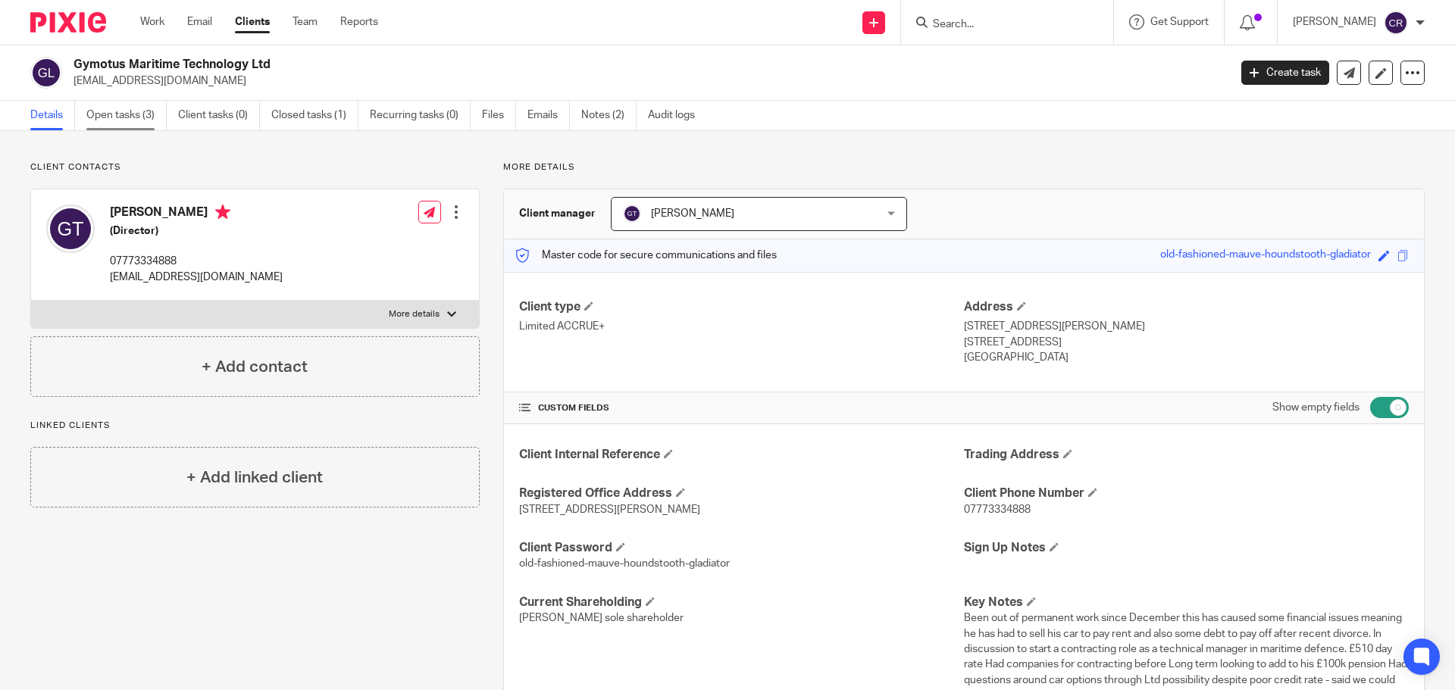
click at [131, 111] on link "Open tasks (3)" at bounding box center [126, 116] width 80 height 30
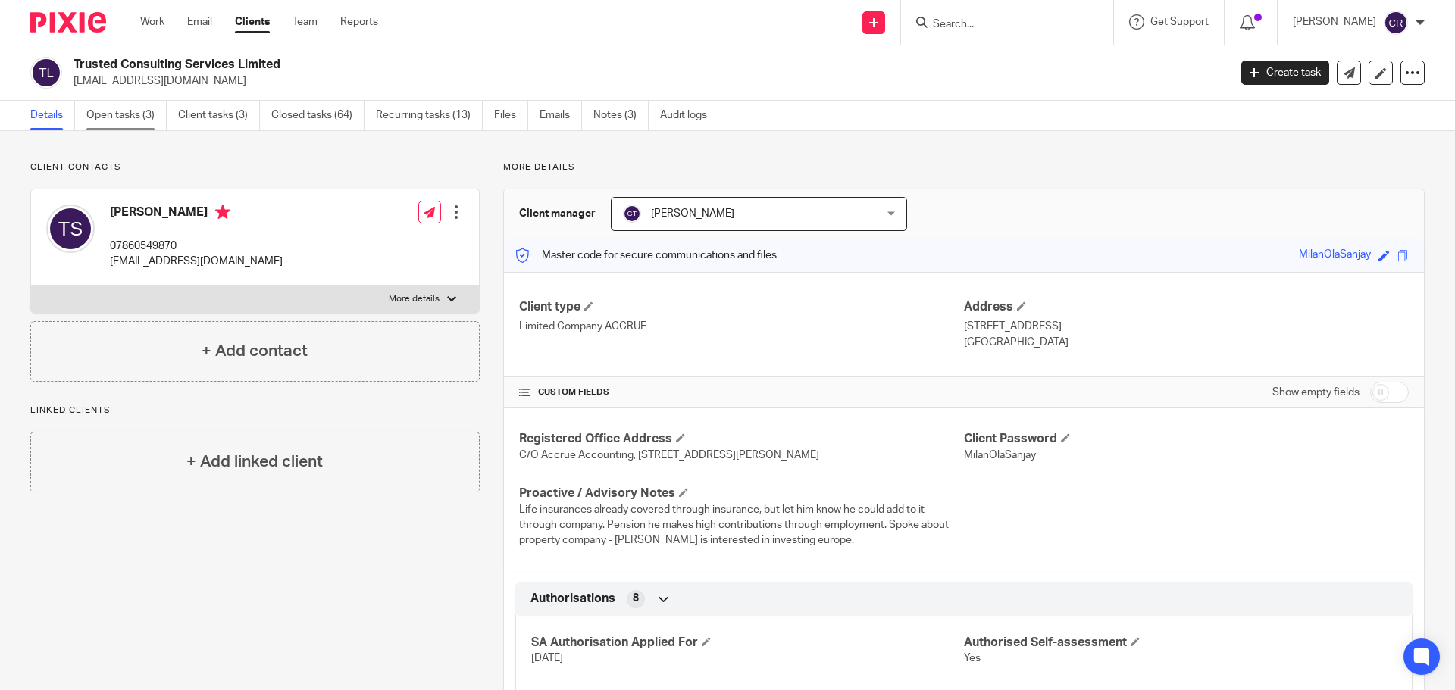
click at [149, 121] on link "Open tasks (3)" at bounding box center [126, 116] width 80 height 30
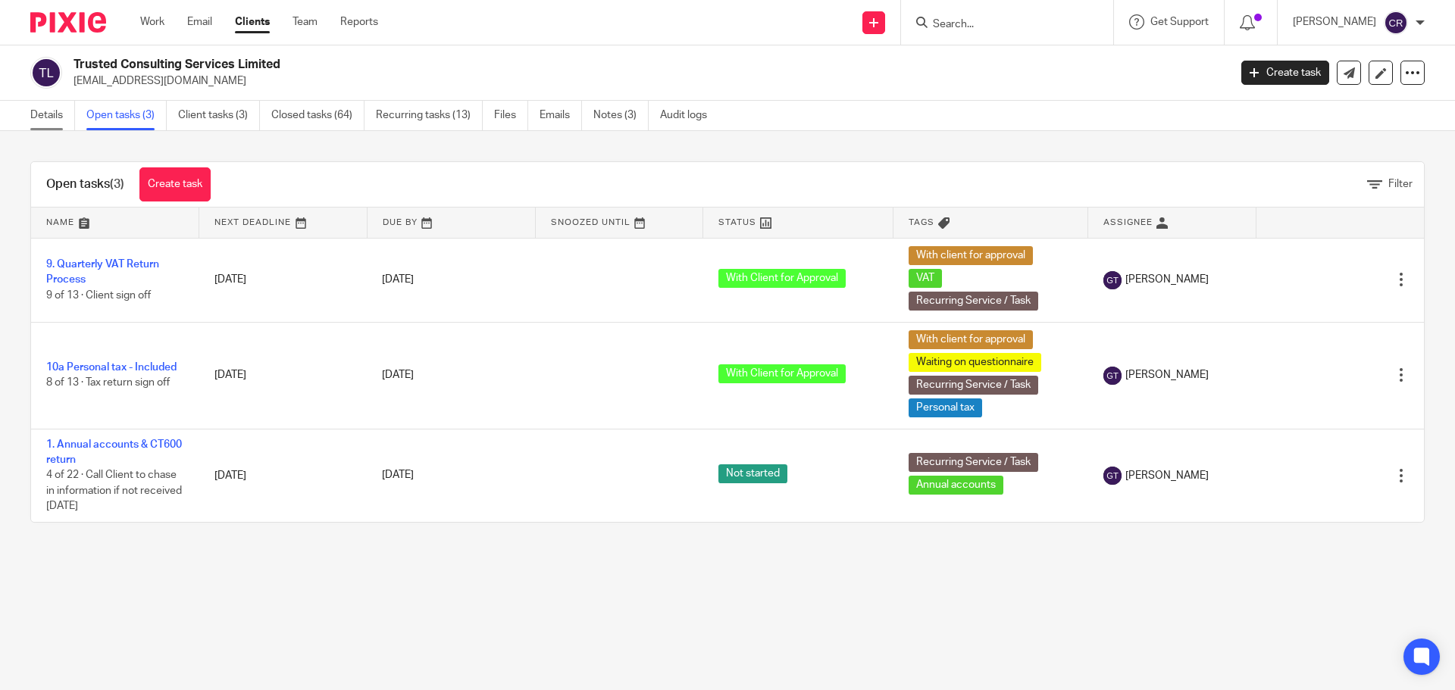
click at [74, 117] on link "Details" at bounding box center [52, 116] width 45 height 30
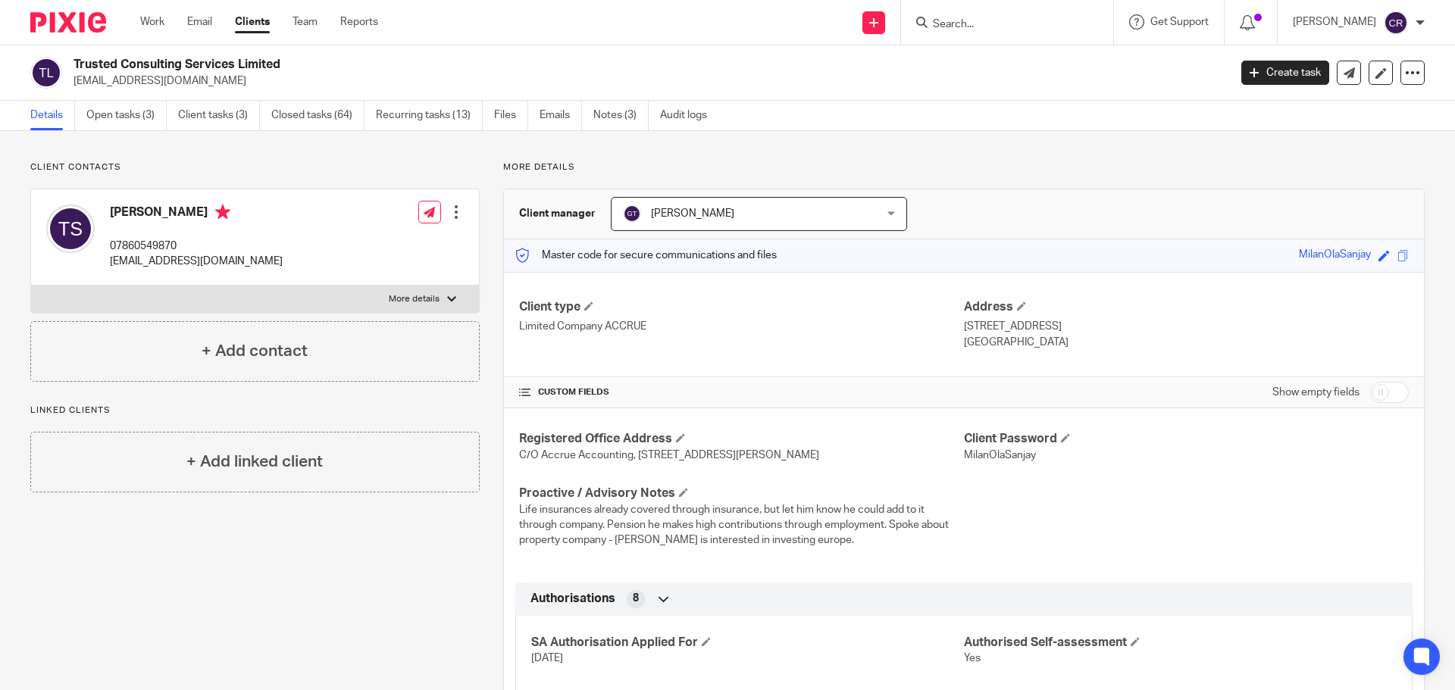
click at [978, 22] on input "Search" at bounding box center [999, 25] width 136 height 14
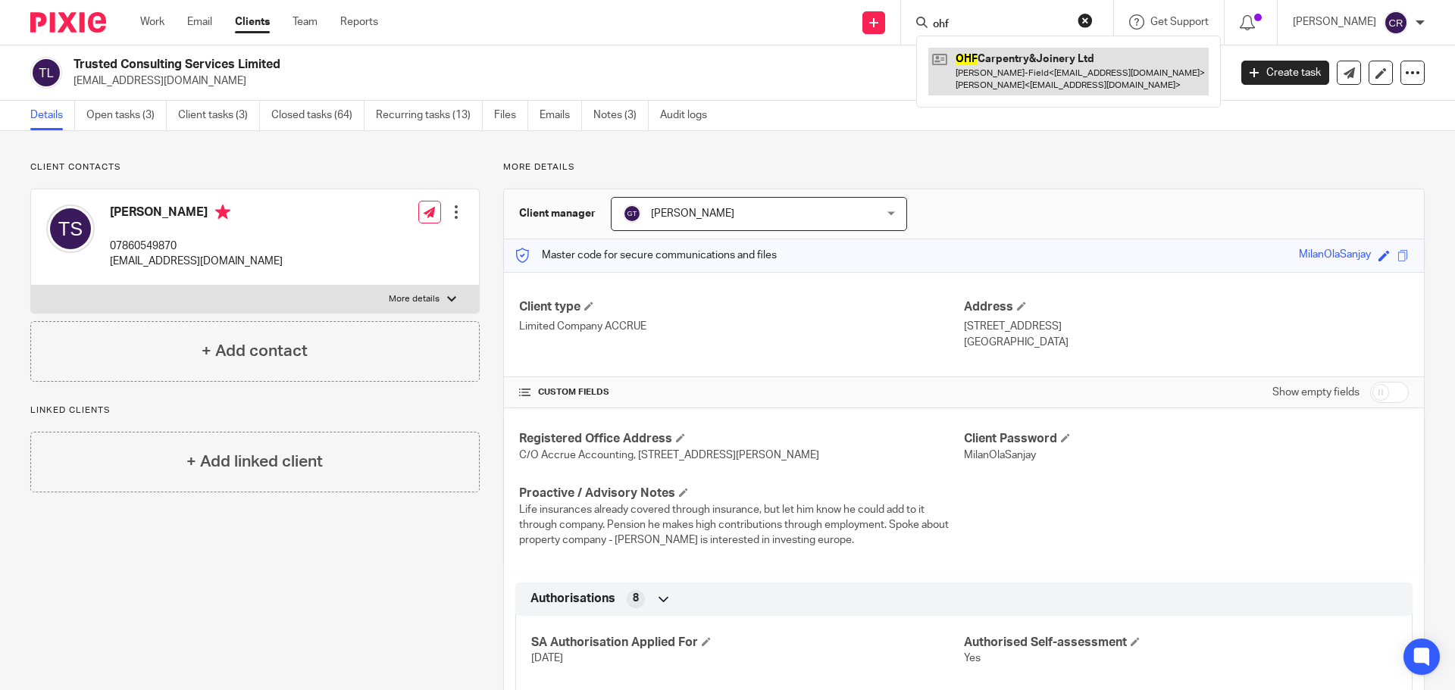
type input "ohf"
click at [1027, 80] on link at bounding box center [1068, 71] width 280 height 47
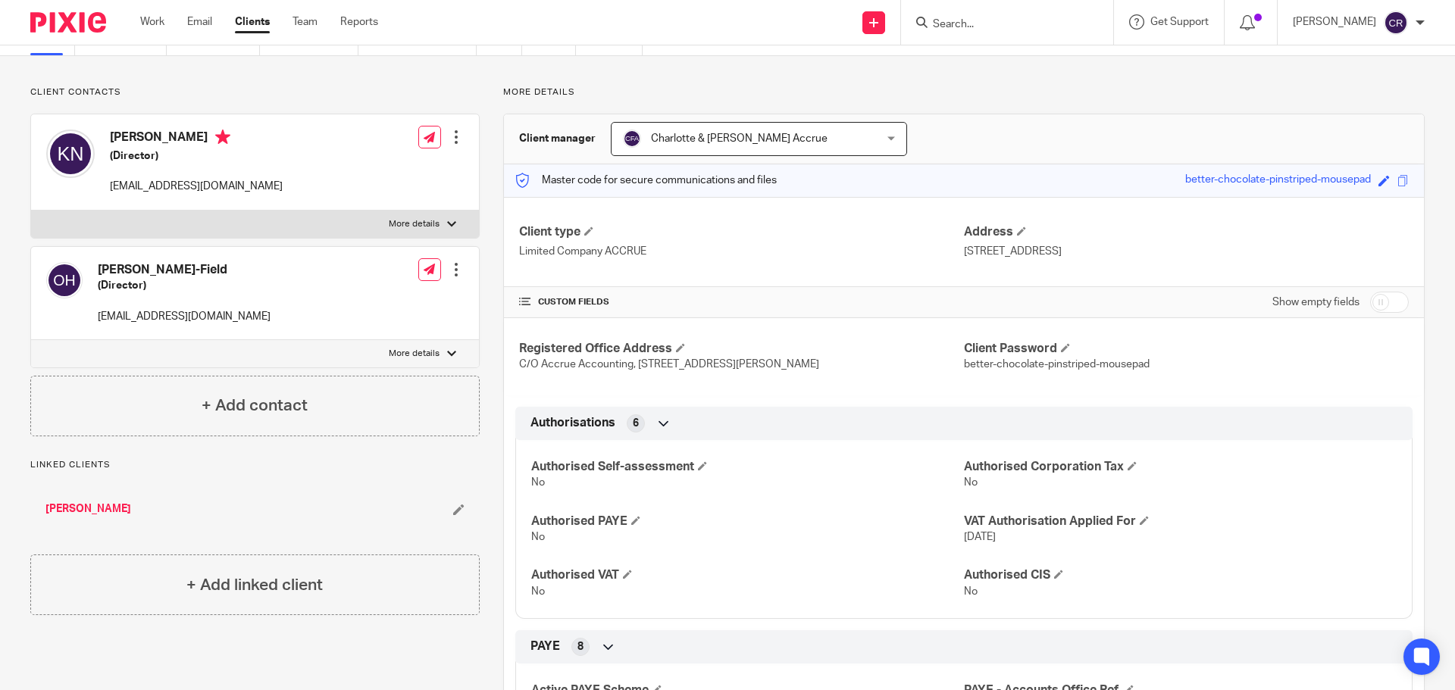
scroll to position [76, 0]
click at [1128, 465] on span at bounding box center [1132, 465] width 9 height 9
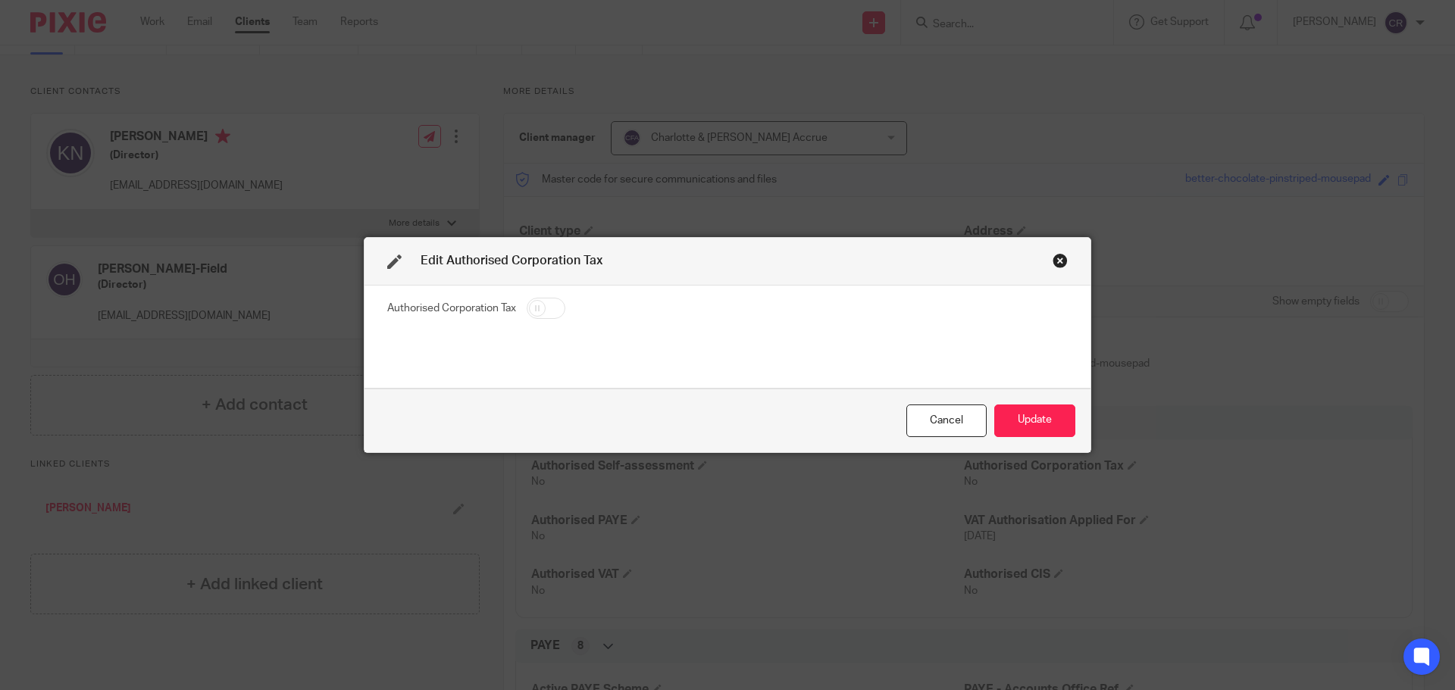
click at [531, 311] on input "checkbox" at bounding box center [546, 308] width 39 height 21
checkbox input "true"
click at [1045, 418] on button "Update" at bounding box center [1034, 421] width 81 height 33
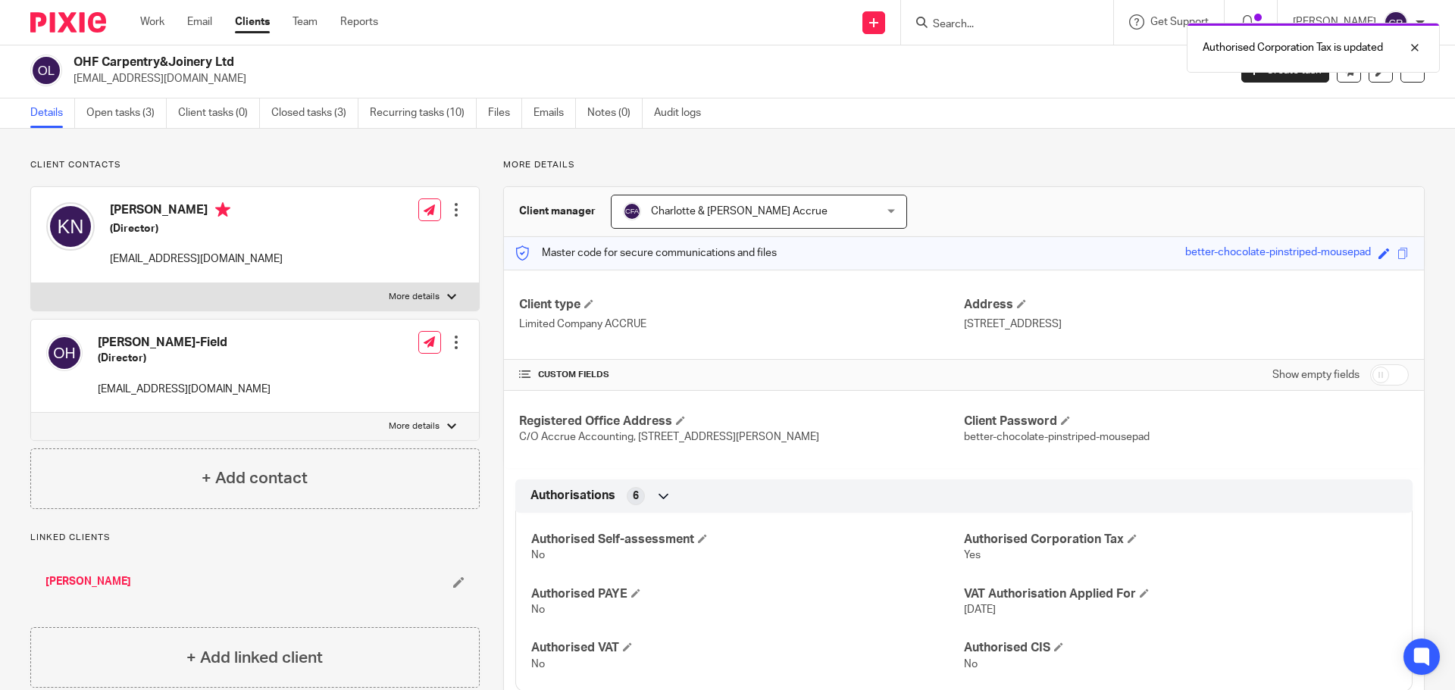
scroll to position [0, 0]
click at [128, 105] on link "Open tasks (3)" at bounding box center [126, 116] width 80 height 30
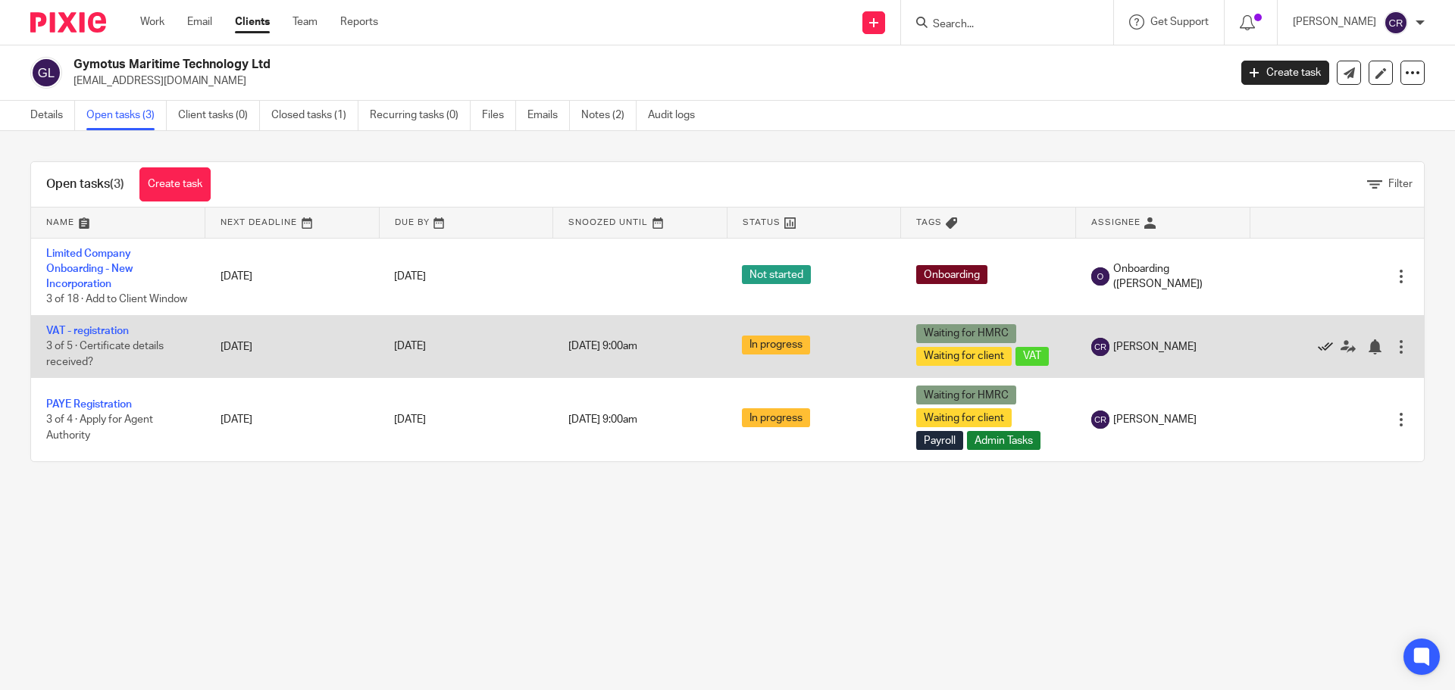
click at [1318, 355] on icon at bounding box center [1325, 346] width 15 height 15
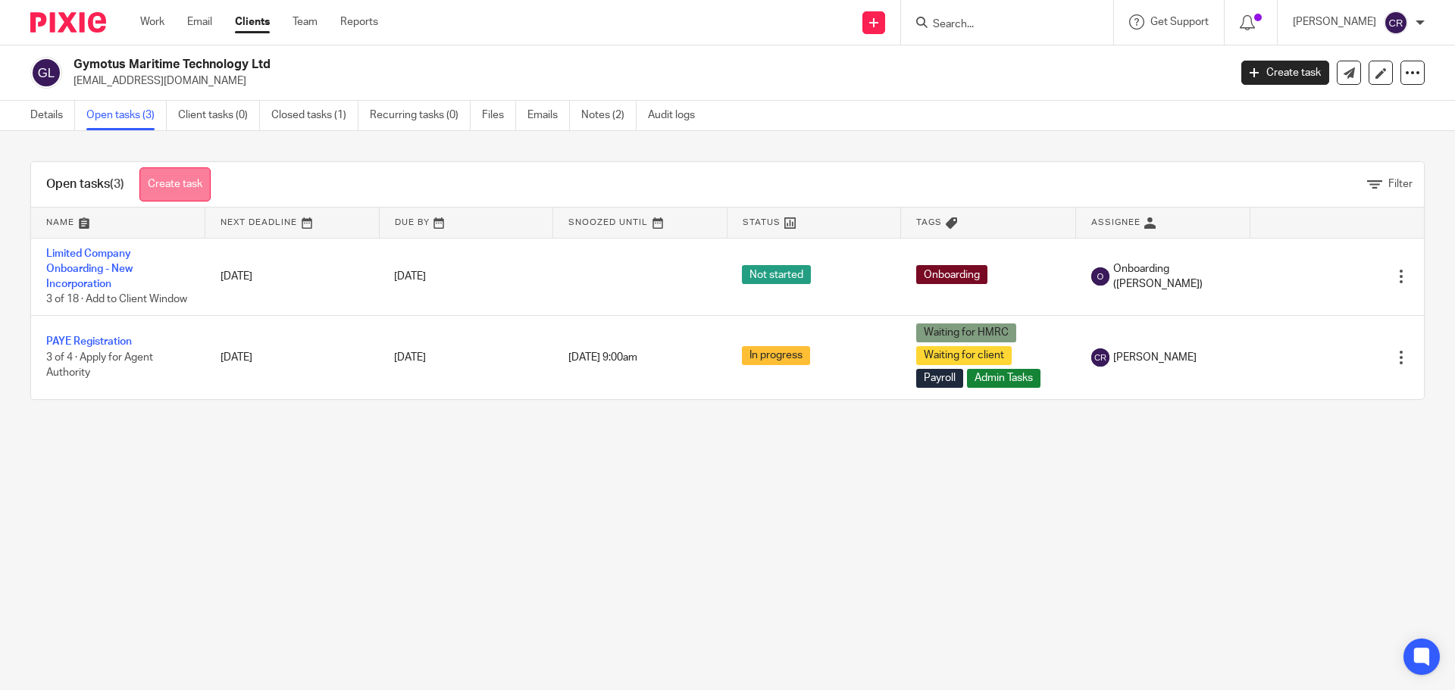
click at [209, 183] on link "Create task" at bounding box center [174, 184] width 71 height 34
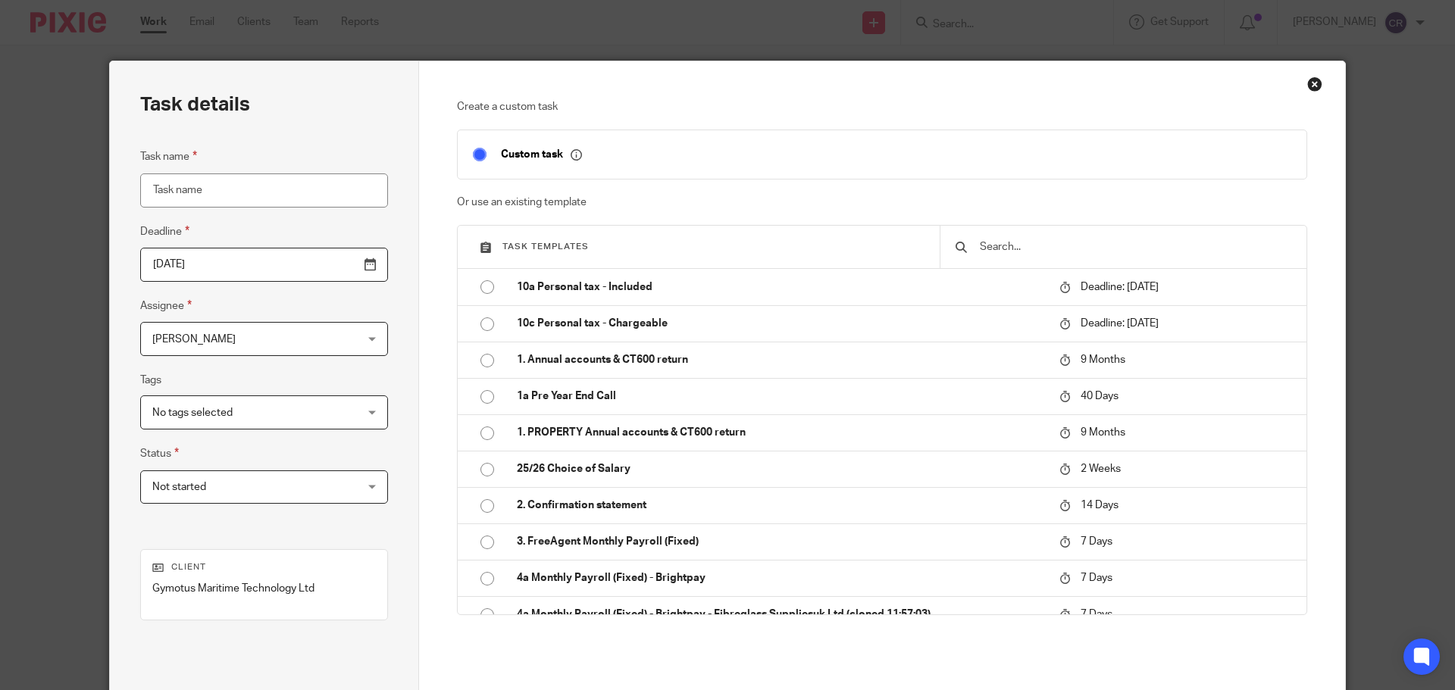
click at [1127, 247] on input "text" at bounding box center [1134, 247] width 313 height 17
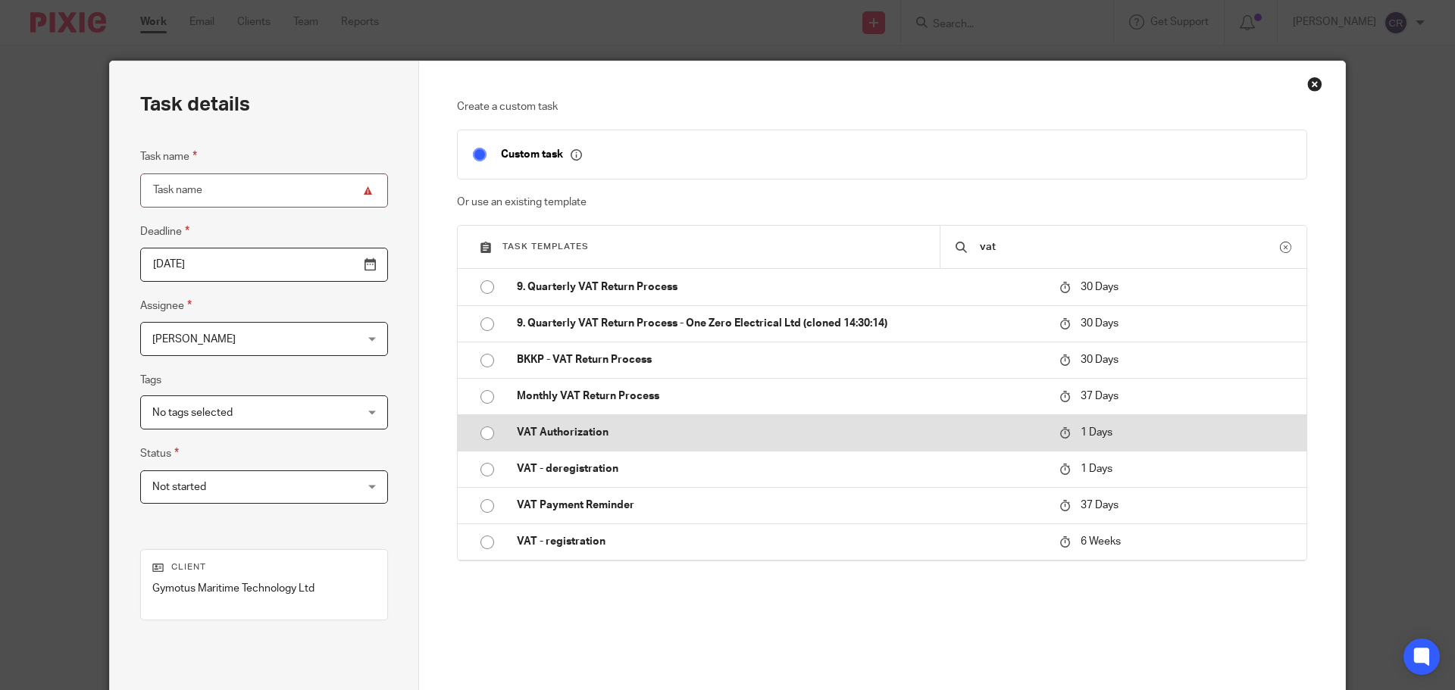
type input "vat"
click at [821, 427] on p "VAT Authorization" at bounding box center [780, 432] width 527 height 15
type input "[DATE]"
type input "VAT Authorization"
checkbox input "false"
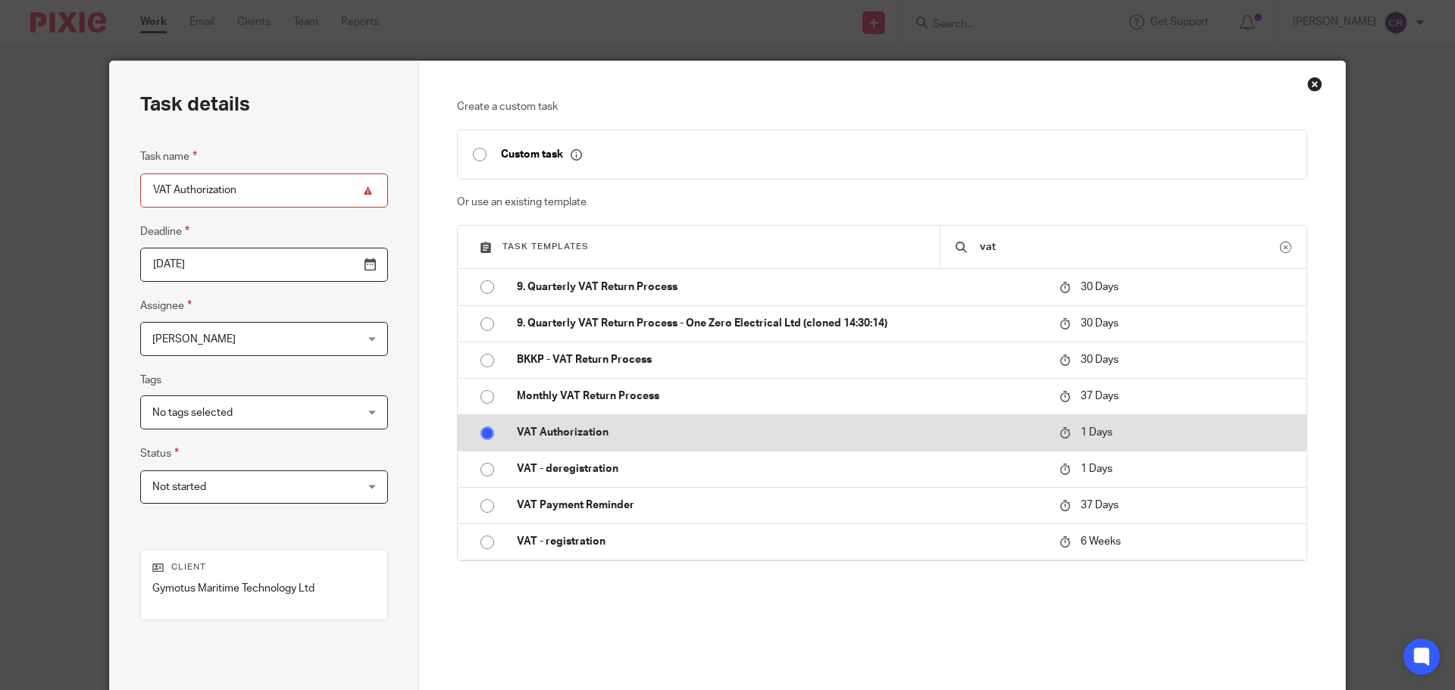
radio input "true"
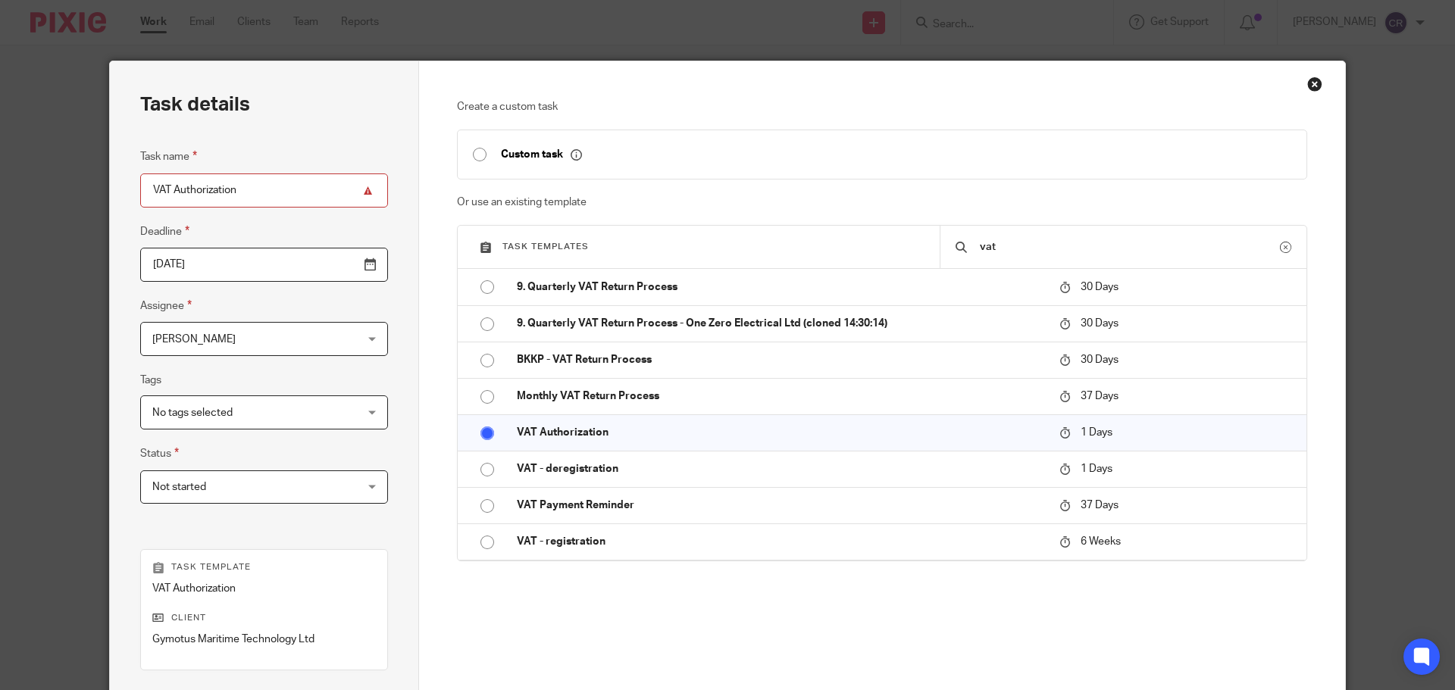
scroll to position [205, 0]
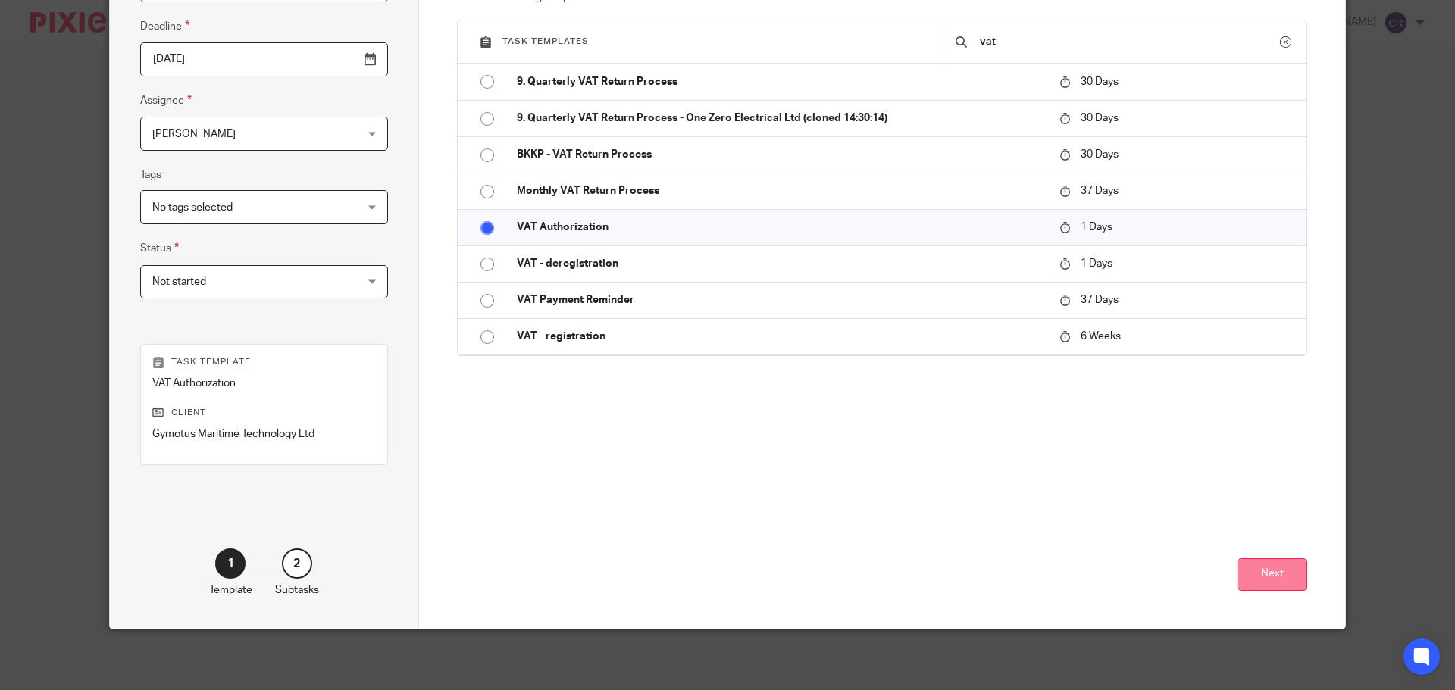
click at [1297, 570] on button "Next" at bounding box center [1272, 574] width 70 height 33
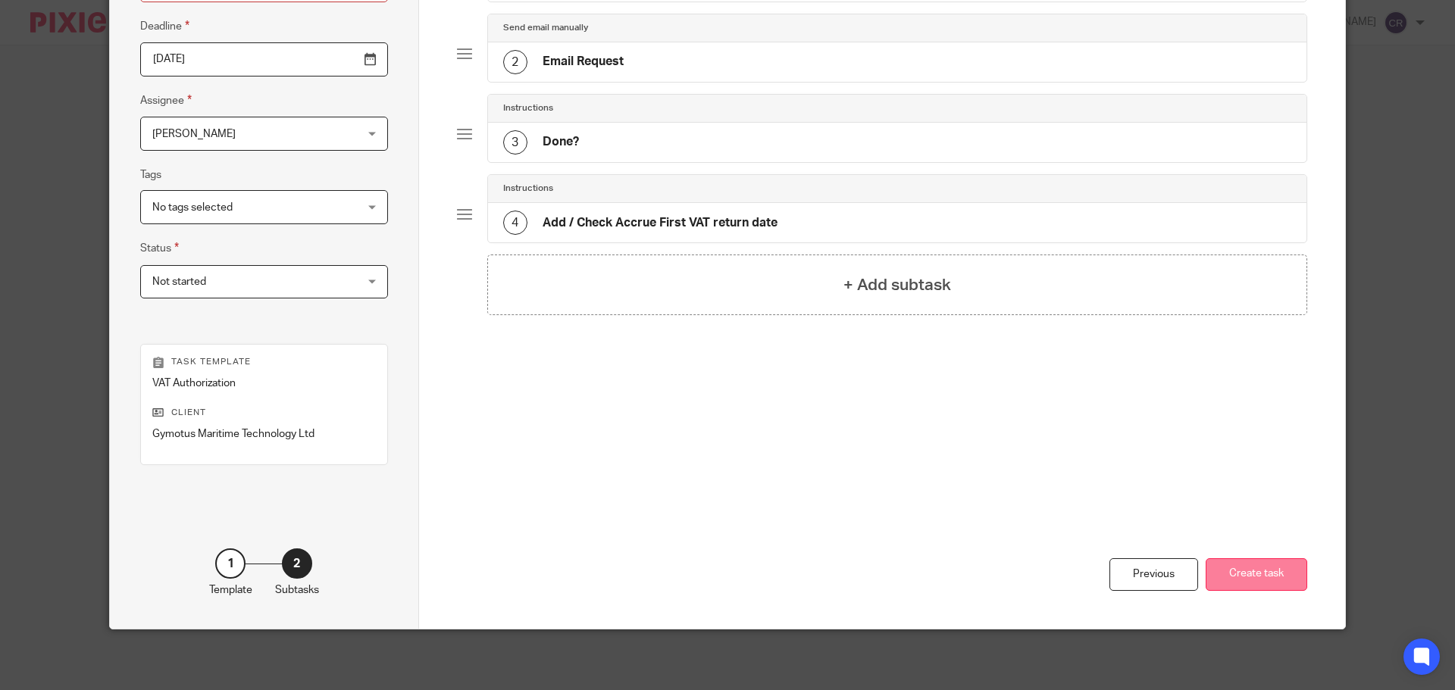
click at [1241, 564] on button "Create task" at bounding box center [1257, 574] width 102 height 33
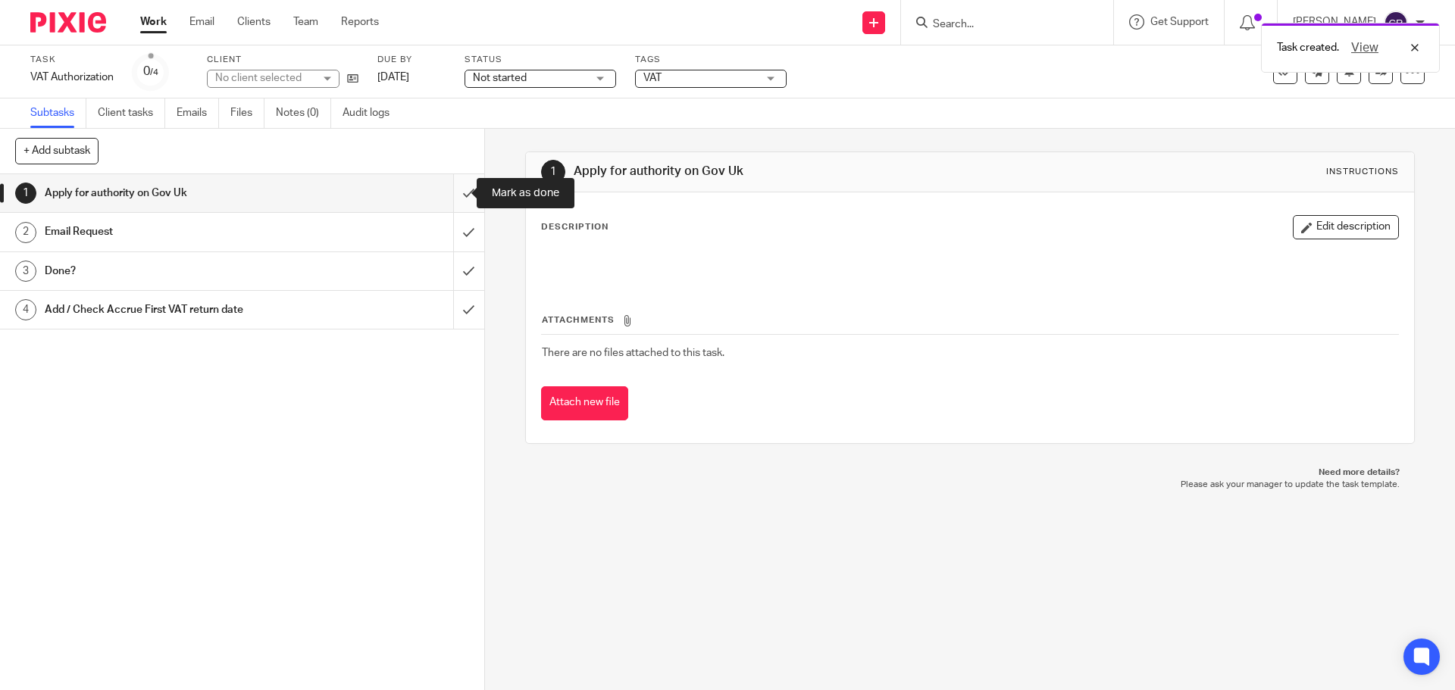
drag, startPoint x: 449, startPoint y: 194, endPoint x: 458, endPoint y: 208, distance: 16.4
click at [449, 194] on input "submit" at bounding box center [242, 193] width 484 height 38
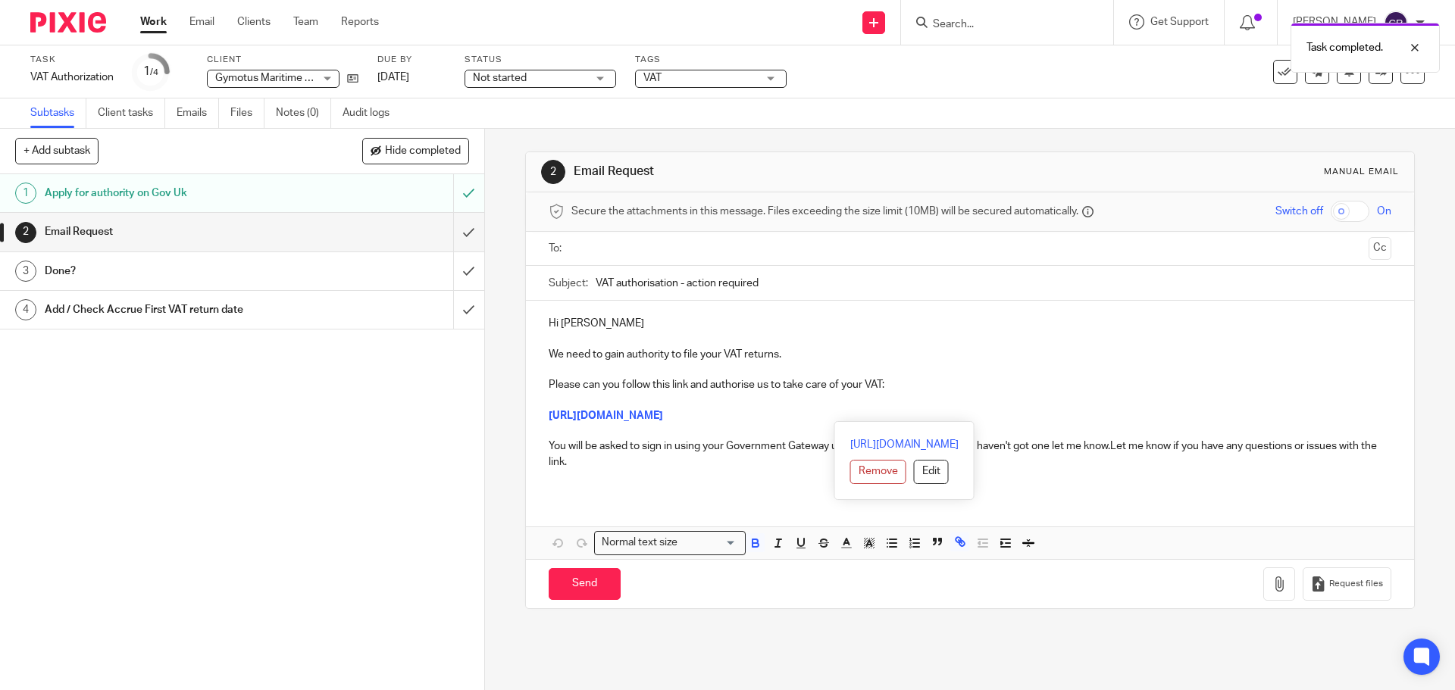
drag, startPoint x: 1286, startPoint y: 410, endPoint x: 529, endPoint y: 418, distance: 757.0
click at [529, 418] on div "Hi [PERSON_NAME] We need to gain authority to file your VAT returns. Please can…" at bounding box center [969, 398] width 887 height 195
click at [1113, 449] on p "You will be asked to sign in using your Government Gateway user ID for the comp…" at bounding box center [970, 454] width 842 height 31
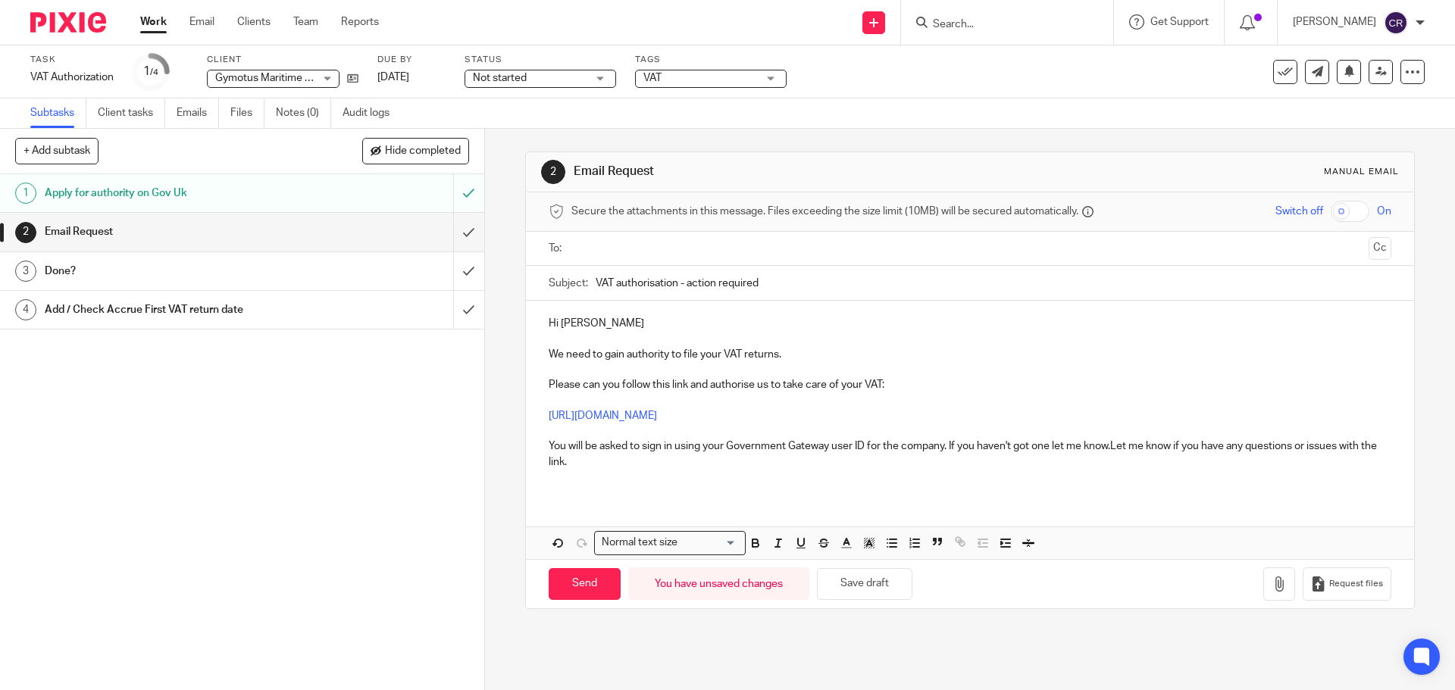
click at [1109, 449] on p "You will be asked to sign in using your Government Gateway user ID for the comp…" at bounding box center [970, 454] width 842 height 31
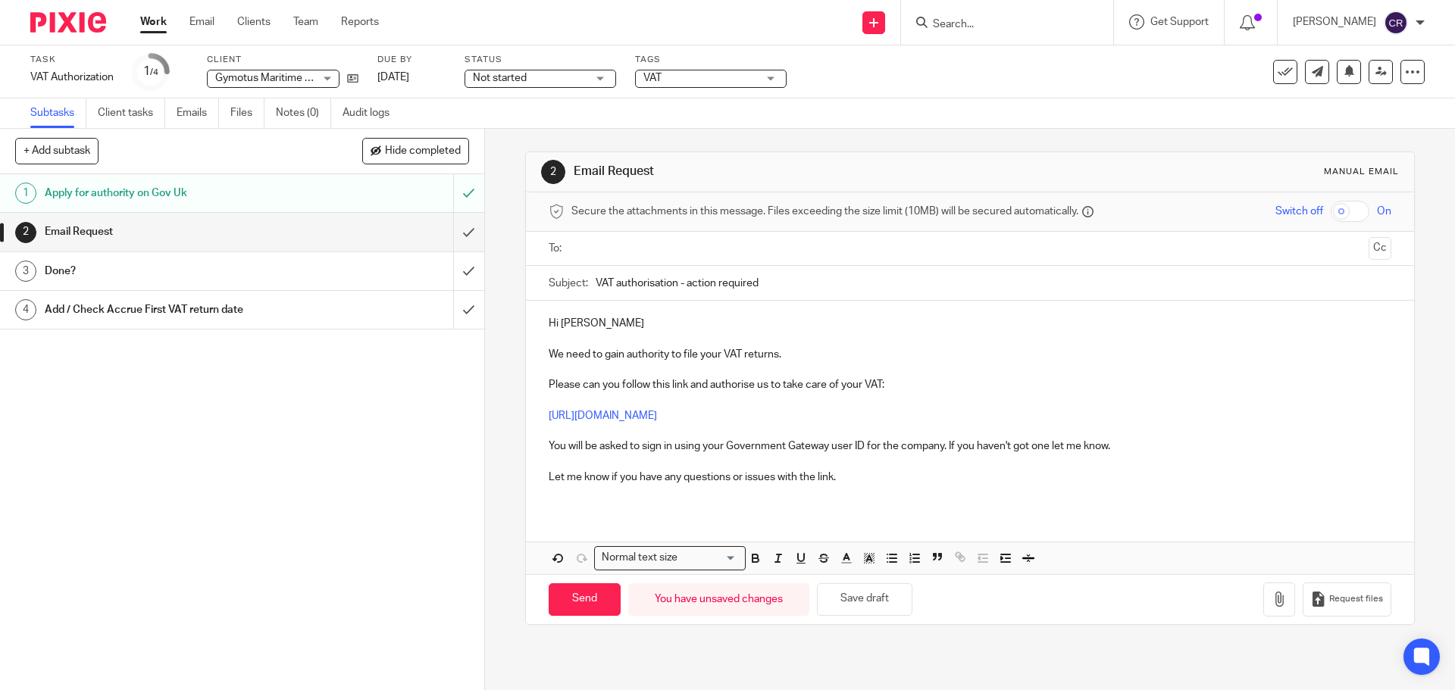
click at [724, 449] on p "You will be asked to sign in using your Government Gateway user ID for the comp…" at bounding box center [970, 446] width 842 height 15
click at [658, 261] on ul at bounding box center [970, 248] width 795 height 25
click at [675, 244] on input "text" at bounding box center [969, 248] width 785 height 17
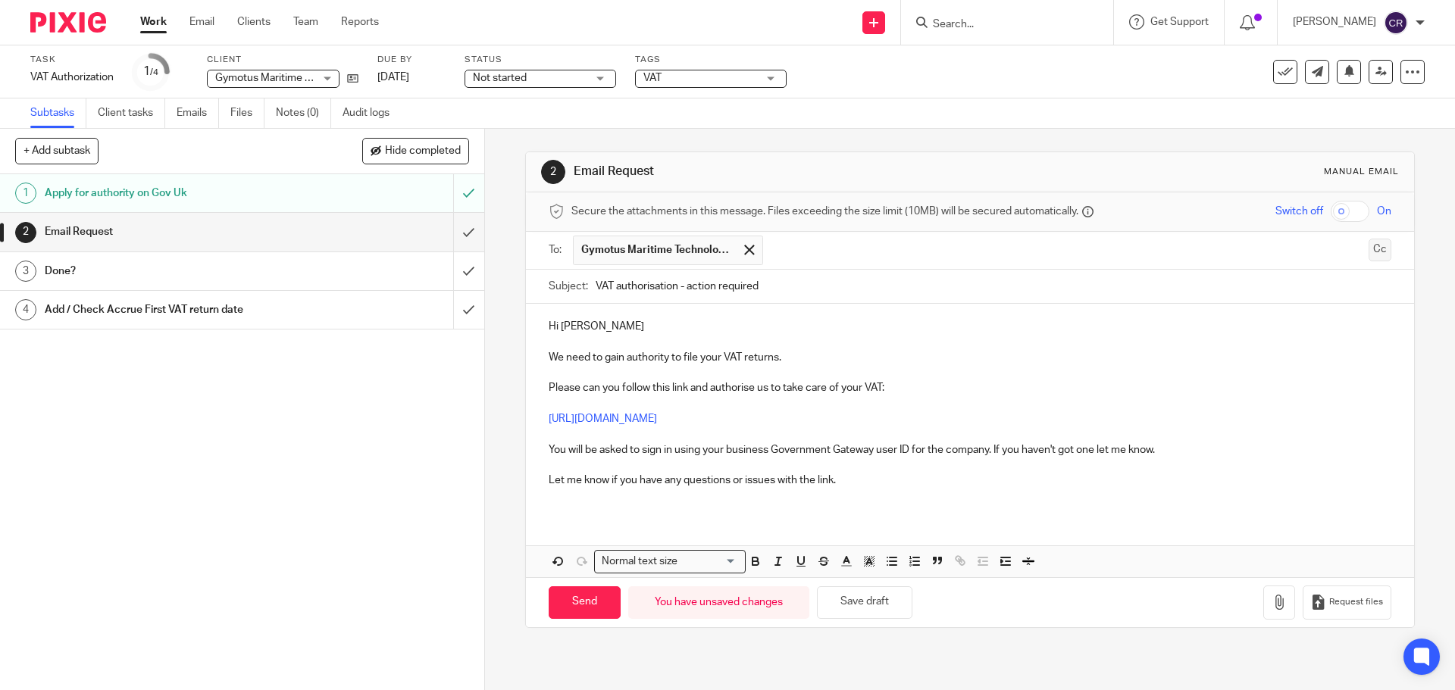
click at [1368, 256] on button "Cc" at bounding box center [1379, 250] width 23 height 23
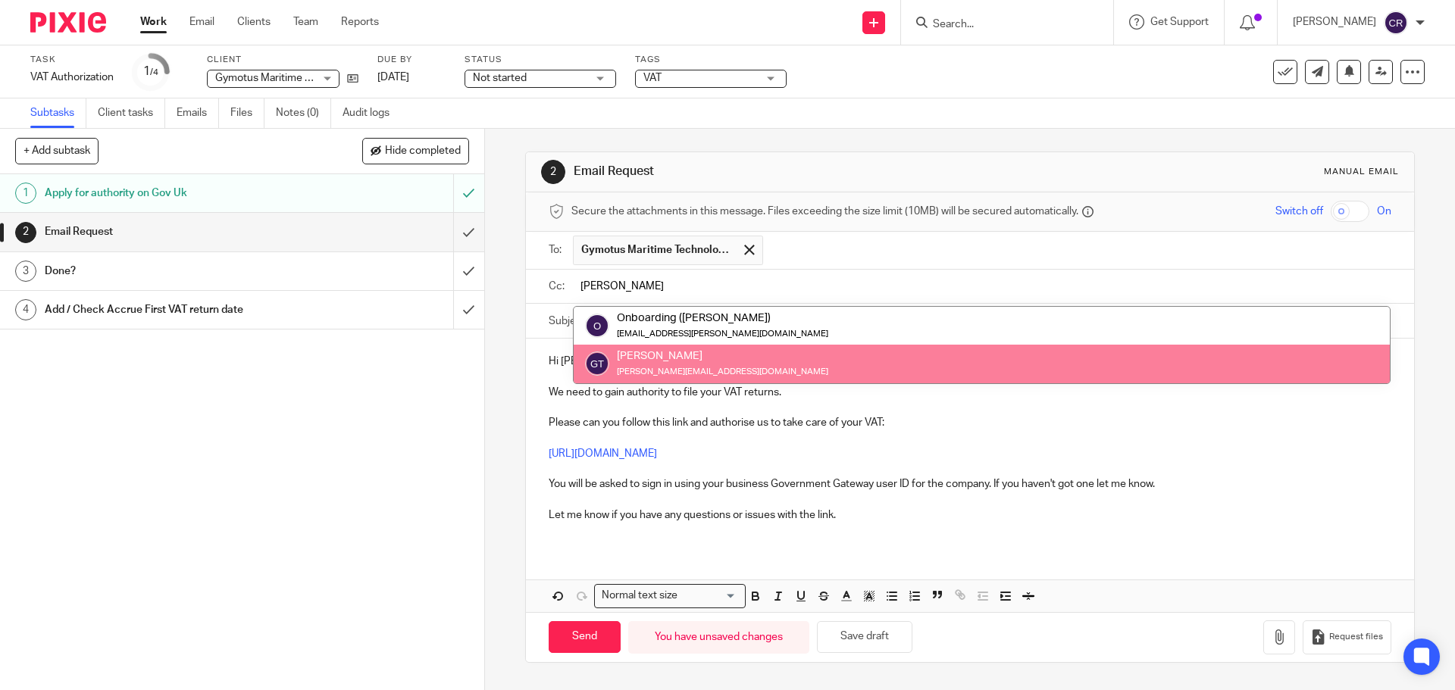
type input "greg"
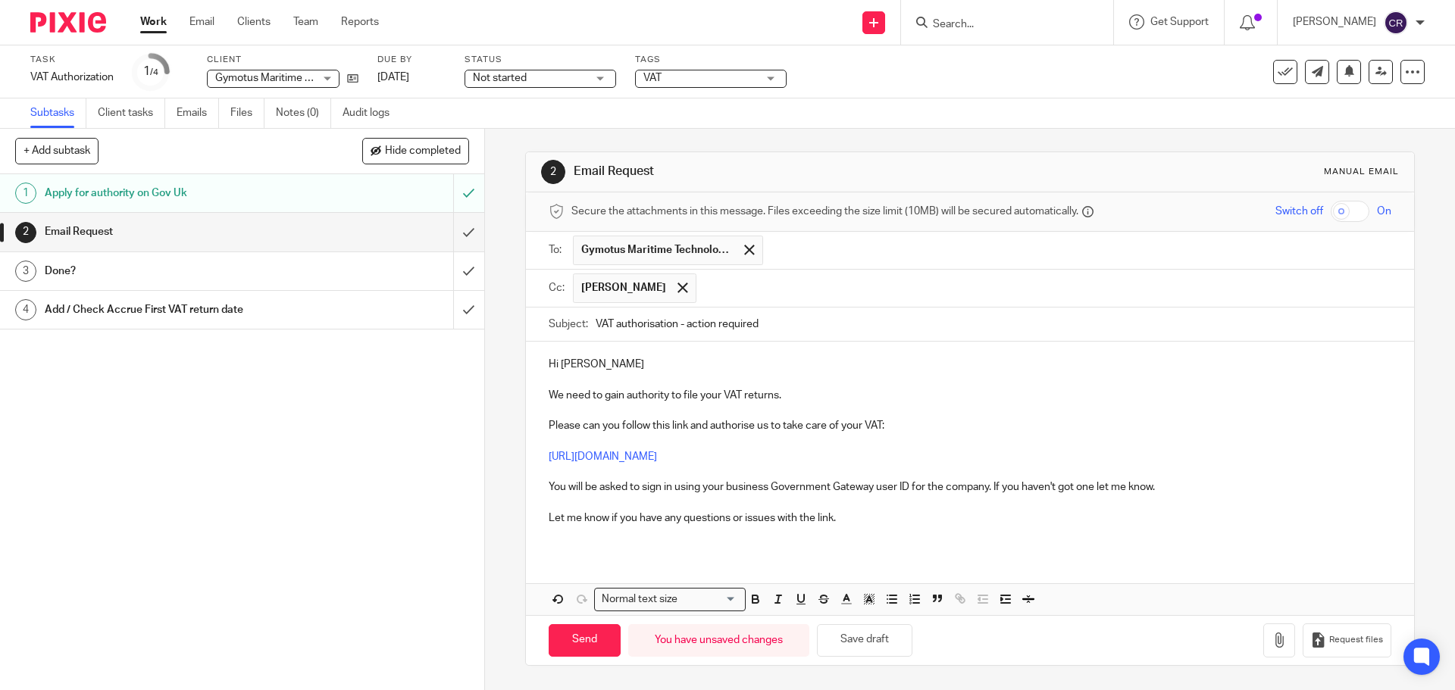
click at [649, 366] on p "Hi [PERSON_NAME]" at bounding box center [970, 364] width 842 height 15
drag, startPoint x: 566, startPoint y: 649, endPoint x: 583, endPoint y: 651, distance: 16.7
click at [568, 649] on input "Send" at bounding box center [585, 640] width 72 height 33
type input "Sent"
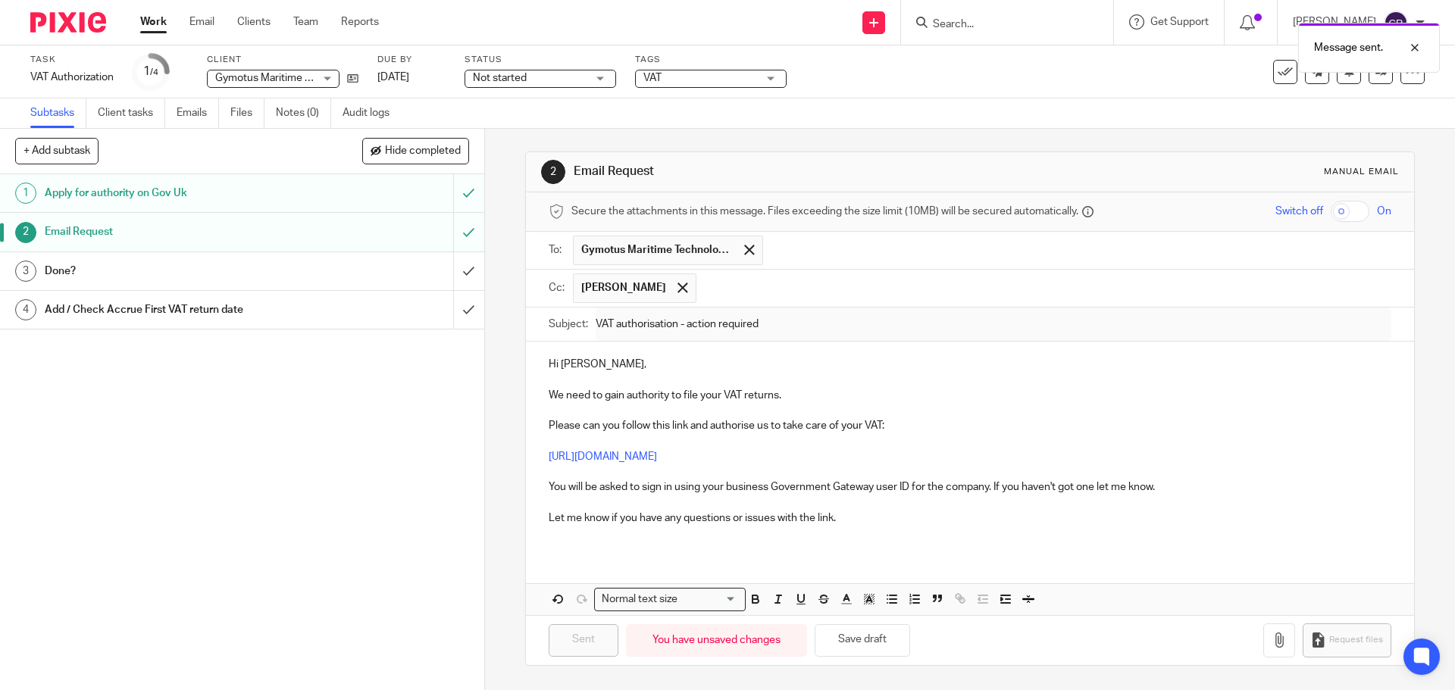
drag, startPoint x: 543, startPoint y: 64, endPoint x: 540, endPoint y: 88, distance: 23.7
click at [543, 67] on div "Status Not started Not started Not started In progress Ready to Complete With M…" at bounding box center [541, 72] width 152 height 36
click at [540, 88] on div "Status Not started Not started Not started In progress Ready to Complete With M…" at bounding box center [541, 72] width 152 height 36
click at [540, 85] on span "Not started" at bounding box center [530, 78] width 114 height 16
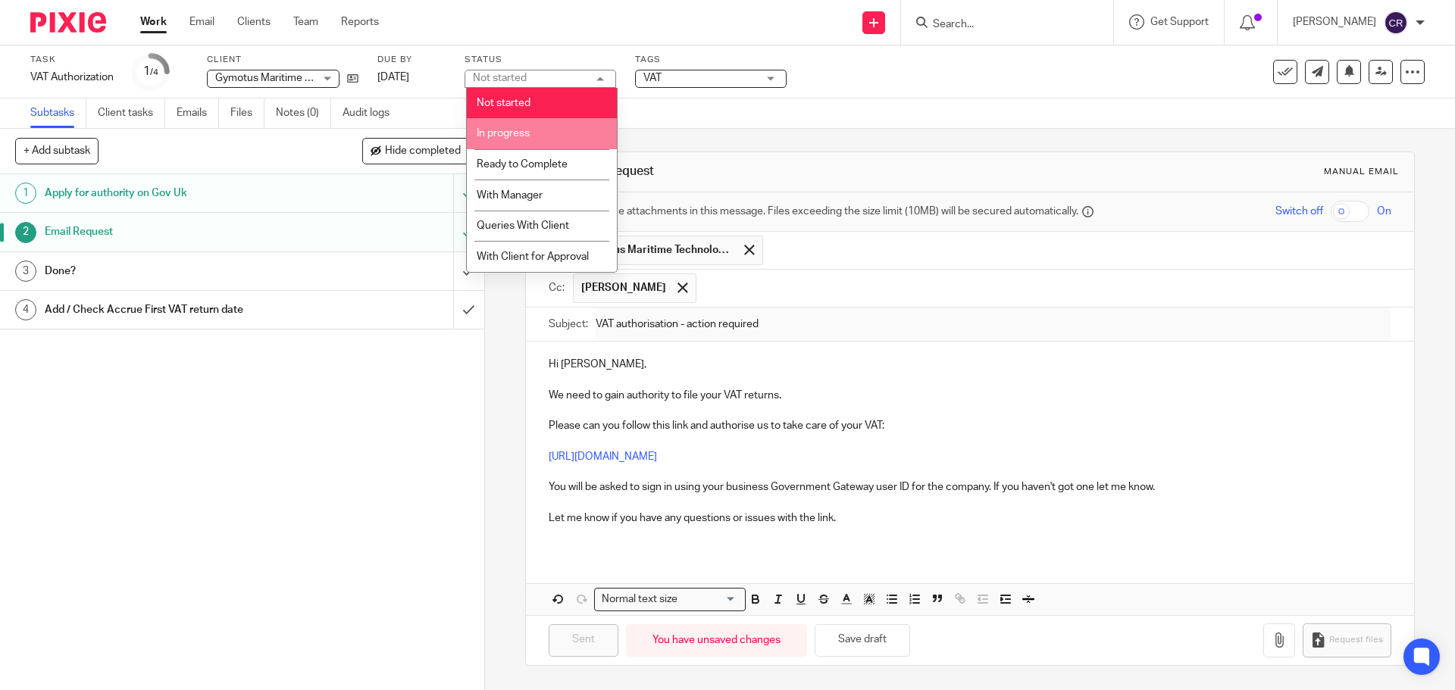
click at [561, 120] on li "In progress" at bounding box center [542, 133] width 150 height 31
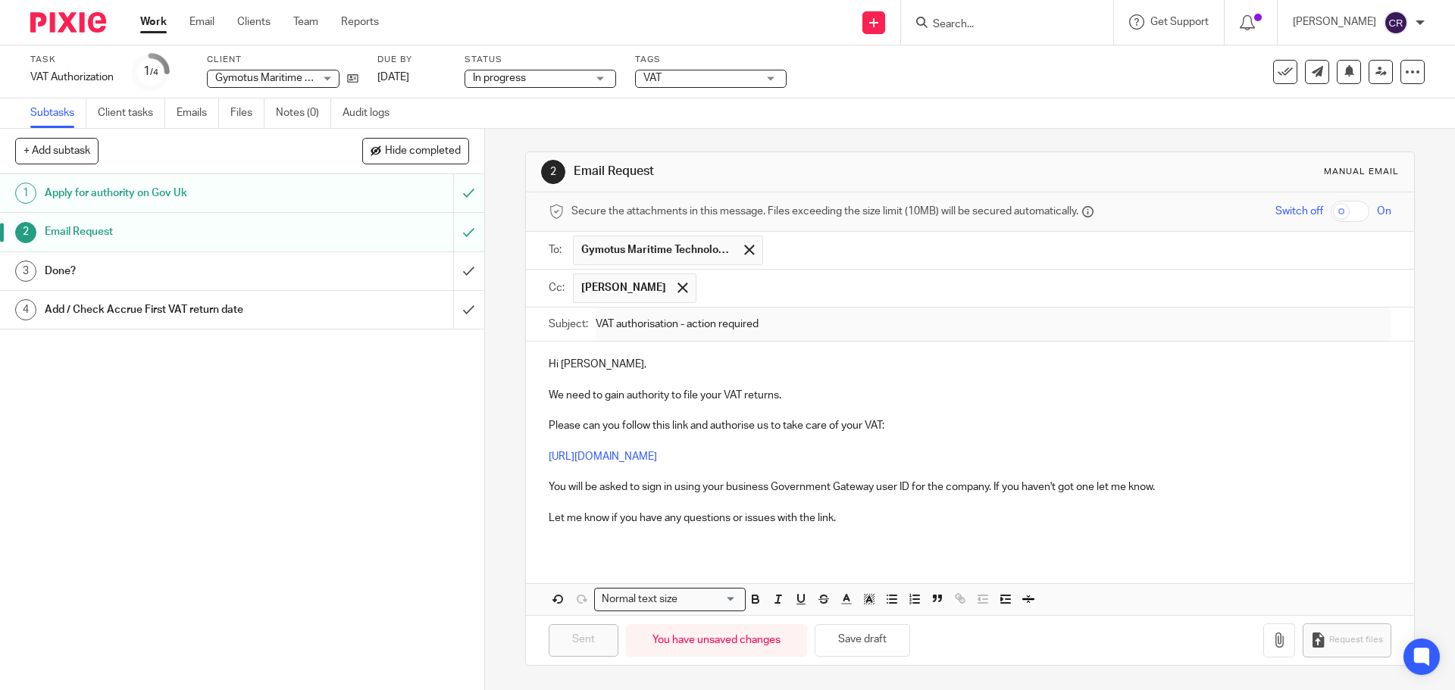
click at [681, 82] on span "VAT" at bounding box center [700, 78] width 114 height 16
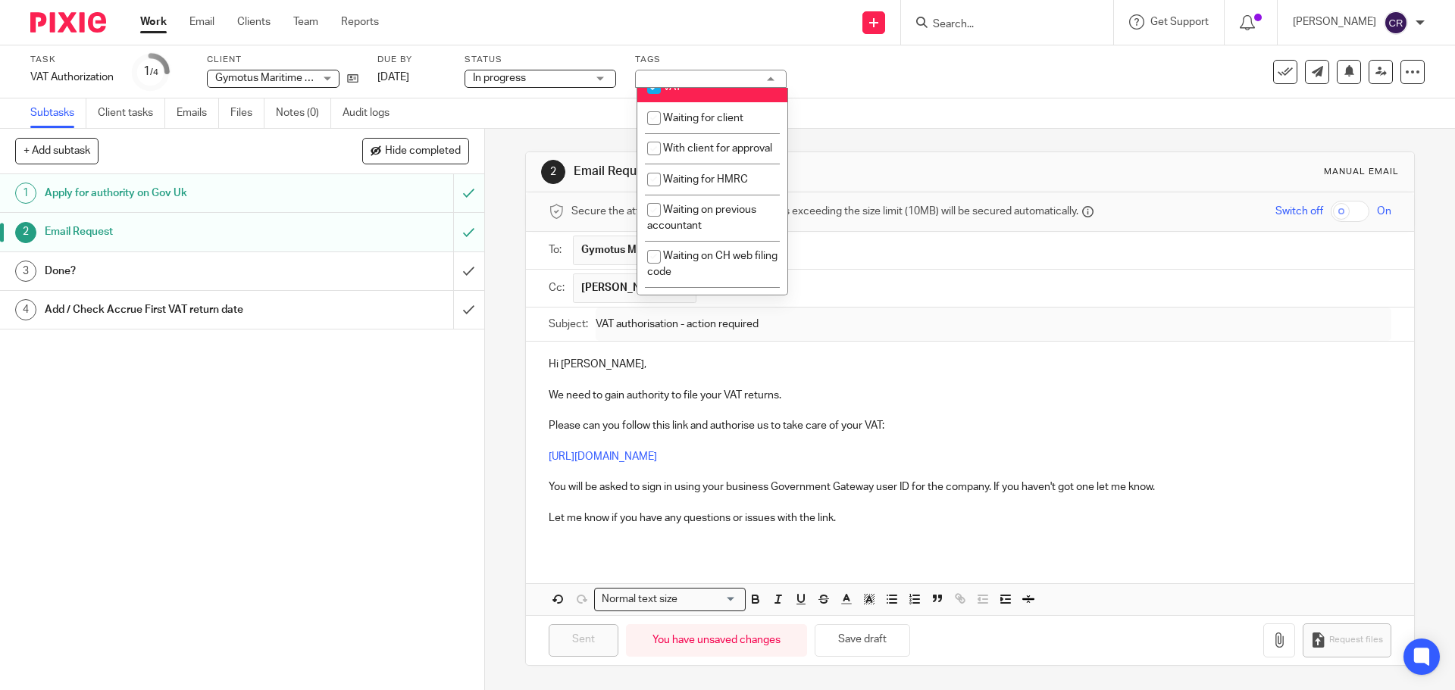
scroll to position [834, 0]
click at [721, 121] on span "Waiting for client" at bounding box center [703, 116] width 80 height 11
checkbox input "true"
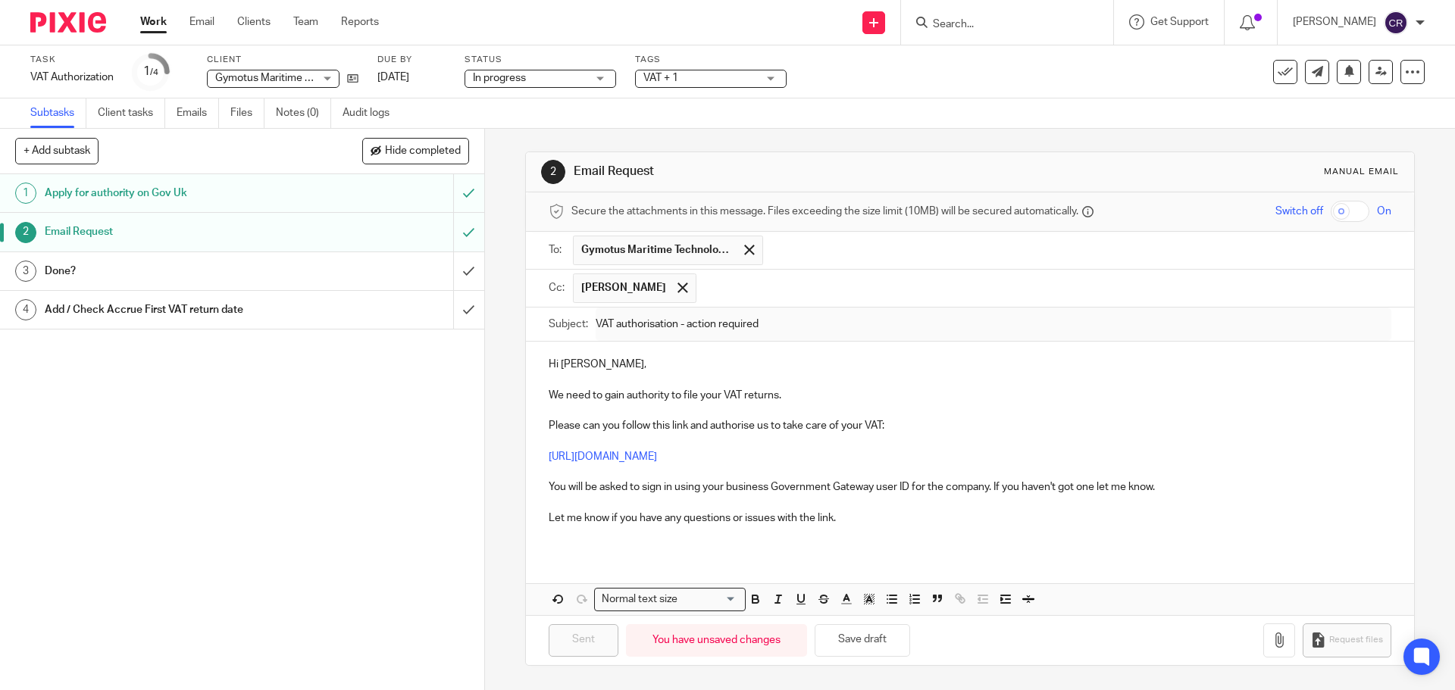
click at [951, 279] on input "text" at bounding box center [1044, 289] width 681 height 30
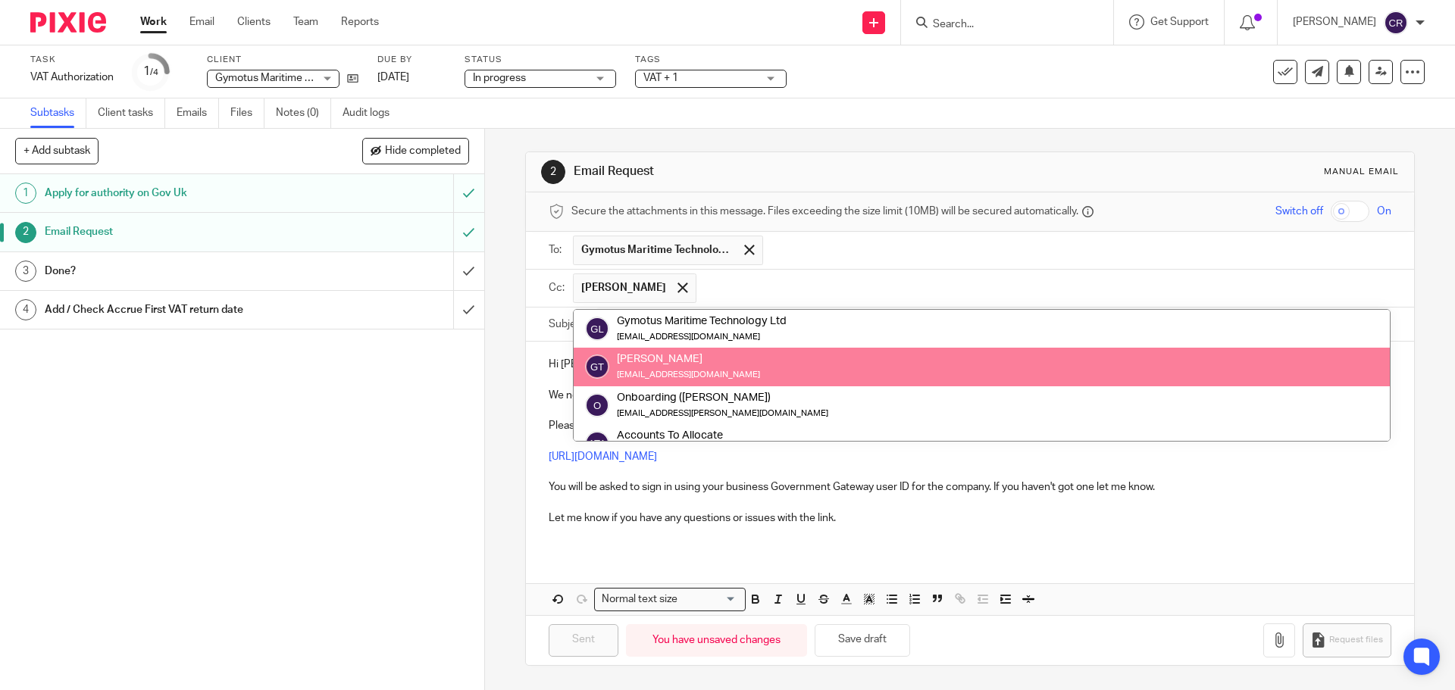
click at [885, 180] on div "2 Email Request Manual email" at bounding box center [969, 172] width 857 height 24
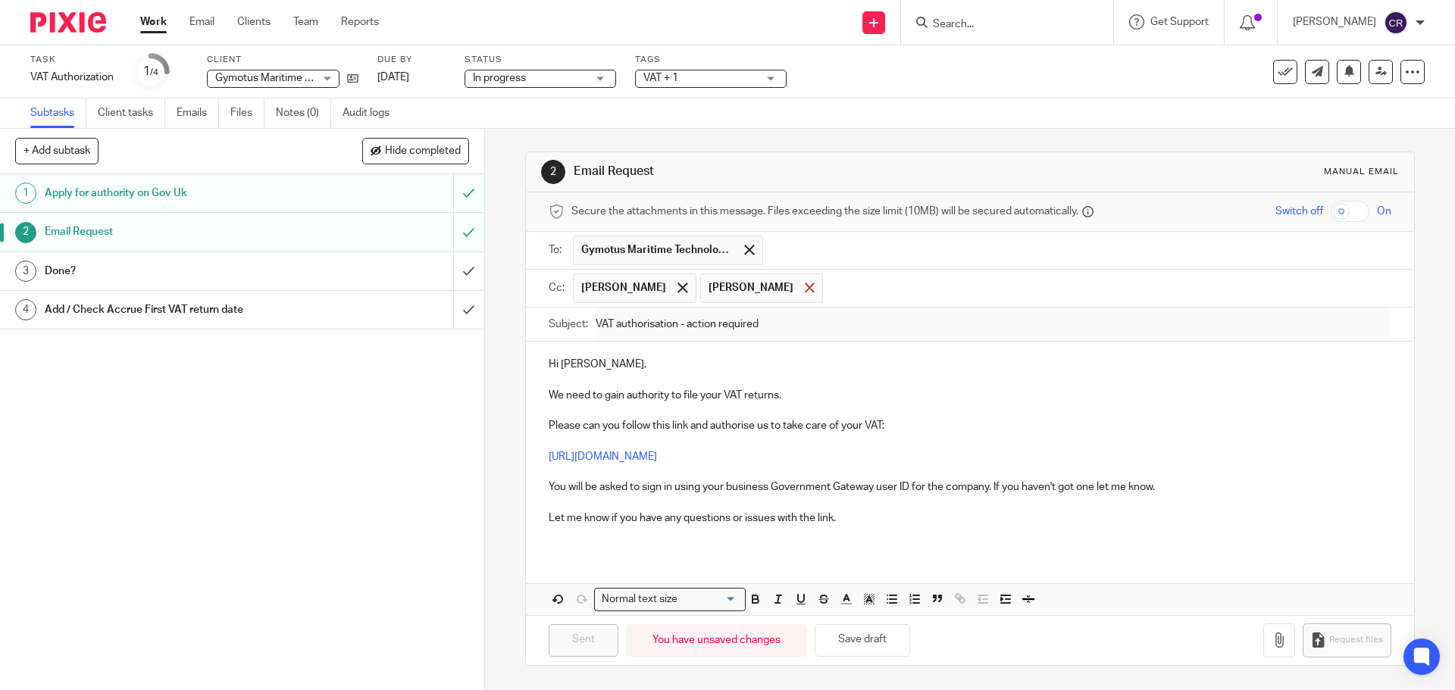
click at [805, 288] on span at bounding box center [810, 288] width 10 height 10
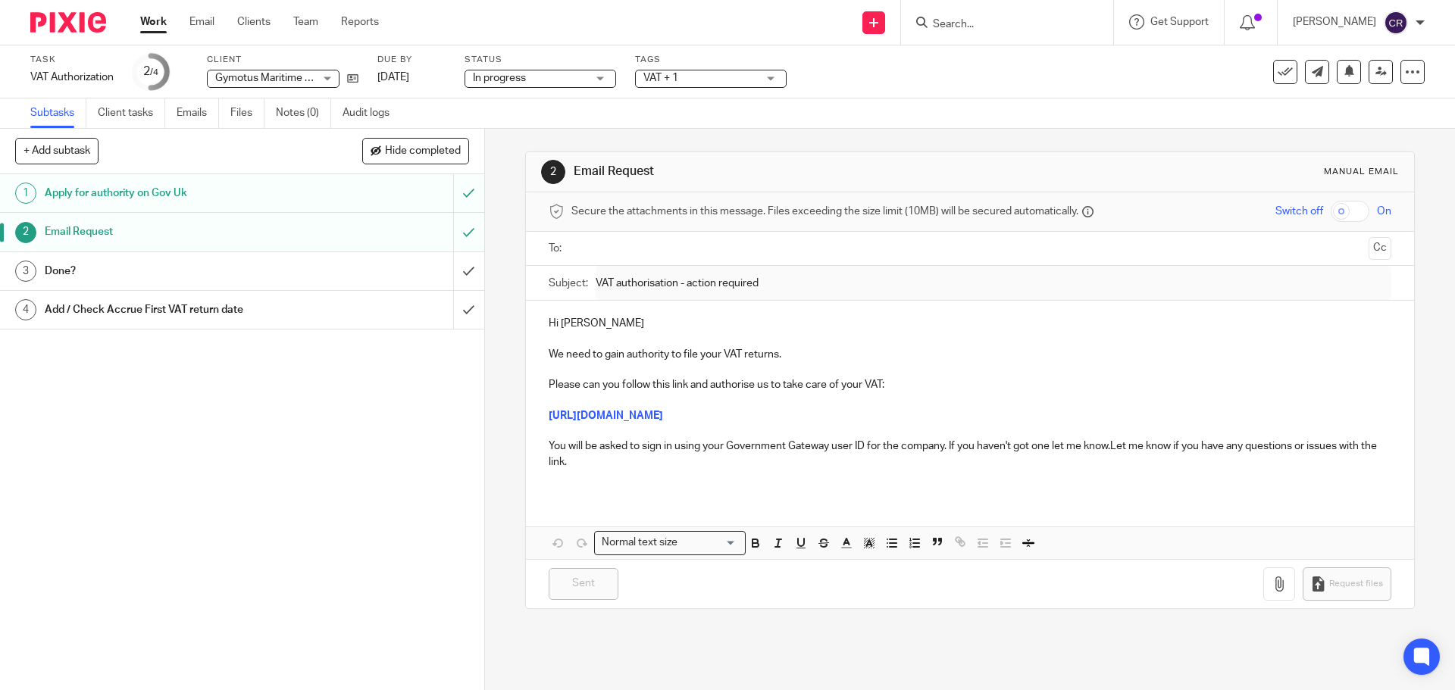
click at [1022, 21] on input "Search" at bounding box center [999, 25] width 136 height 14
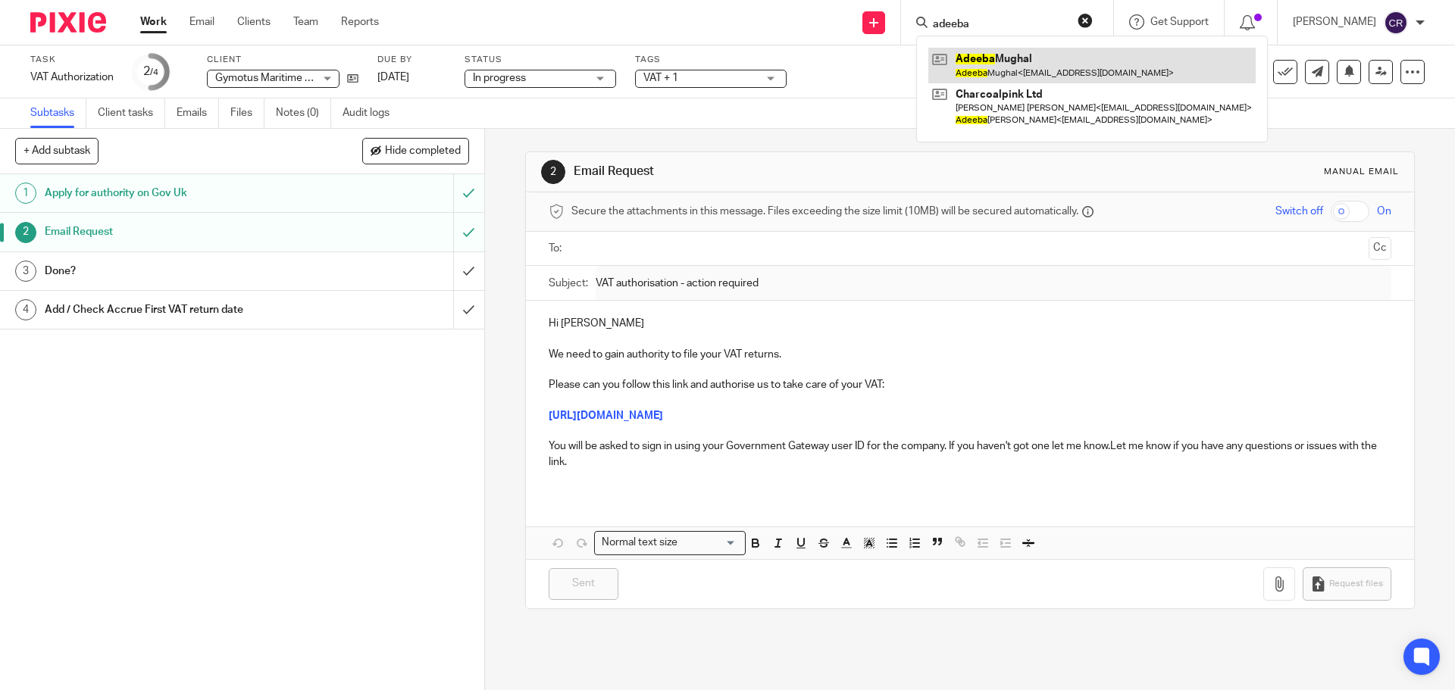
type input "adeeba"
click at [1012, 73] on link at bounding box center [1091, 65] width 327 height 35
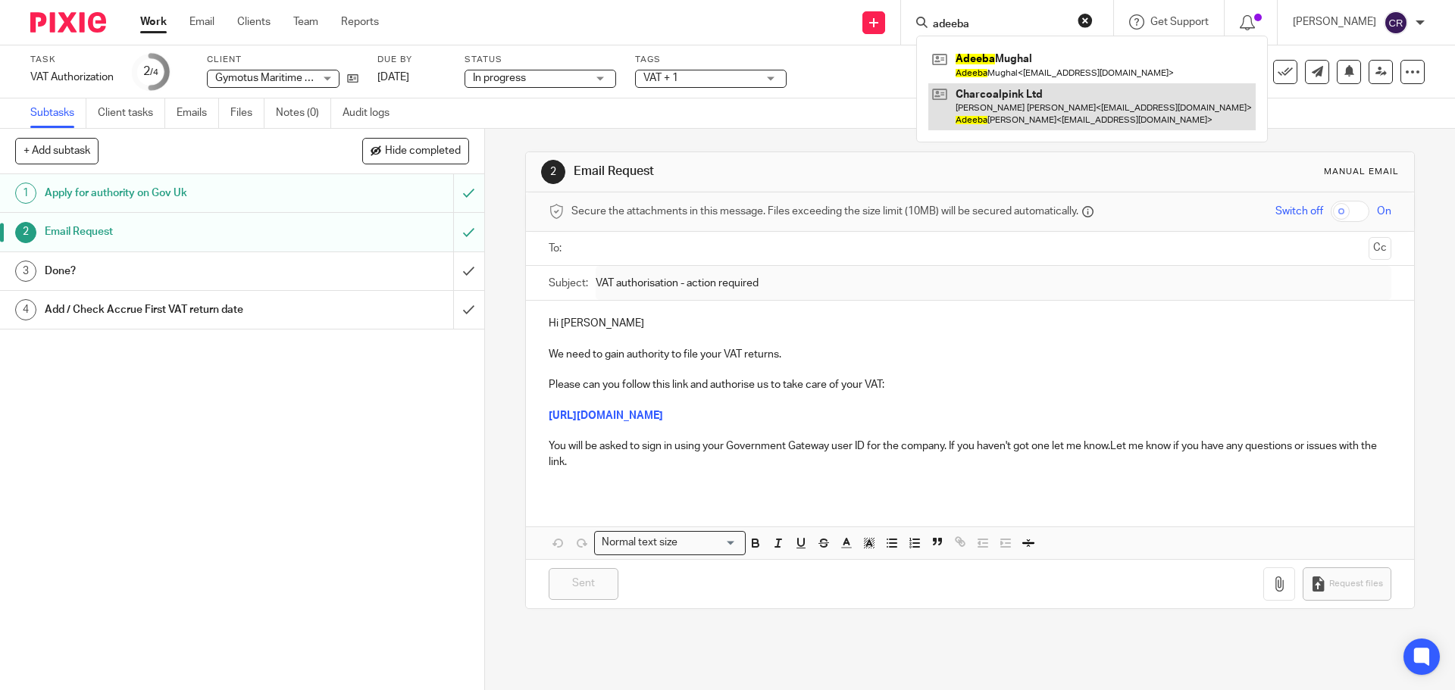
click at [984, 106] on link at bounding box center [1091, 106] width 327 height 47
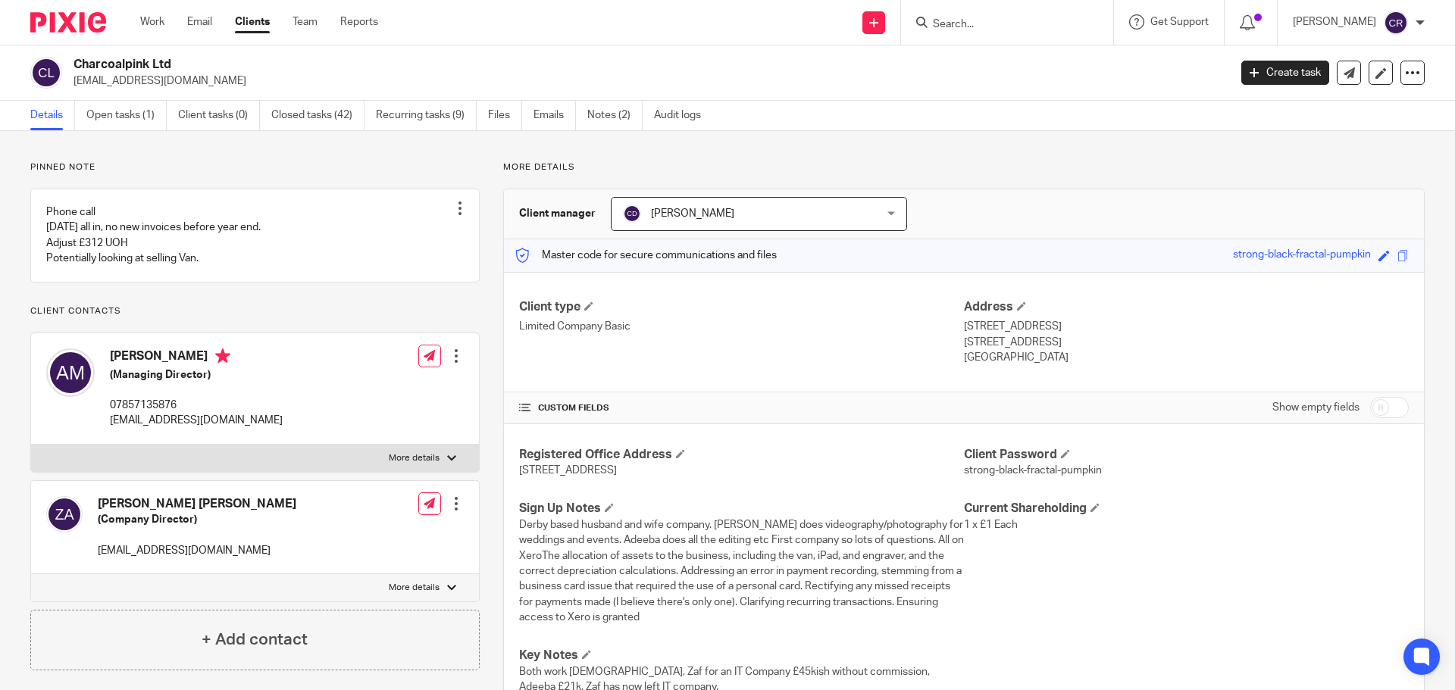
click at [952, 18] on input "Search" at bounding box center [999, 25] width 136 height 14
paste input "Confiar Consulting Limited"
type input "Confiar Consulting Limited"
click at [1012, 70] on link at bounding box center [1056, 65] width 256 height 35
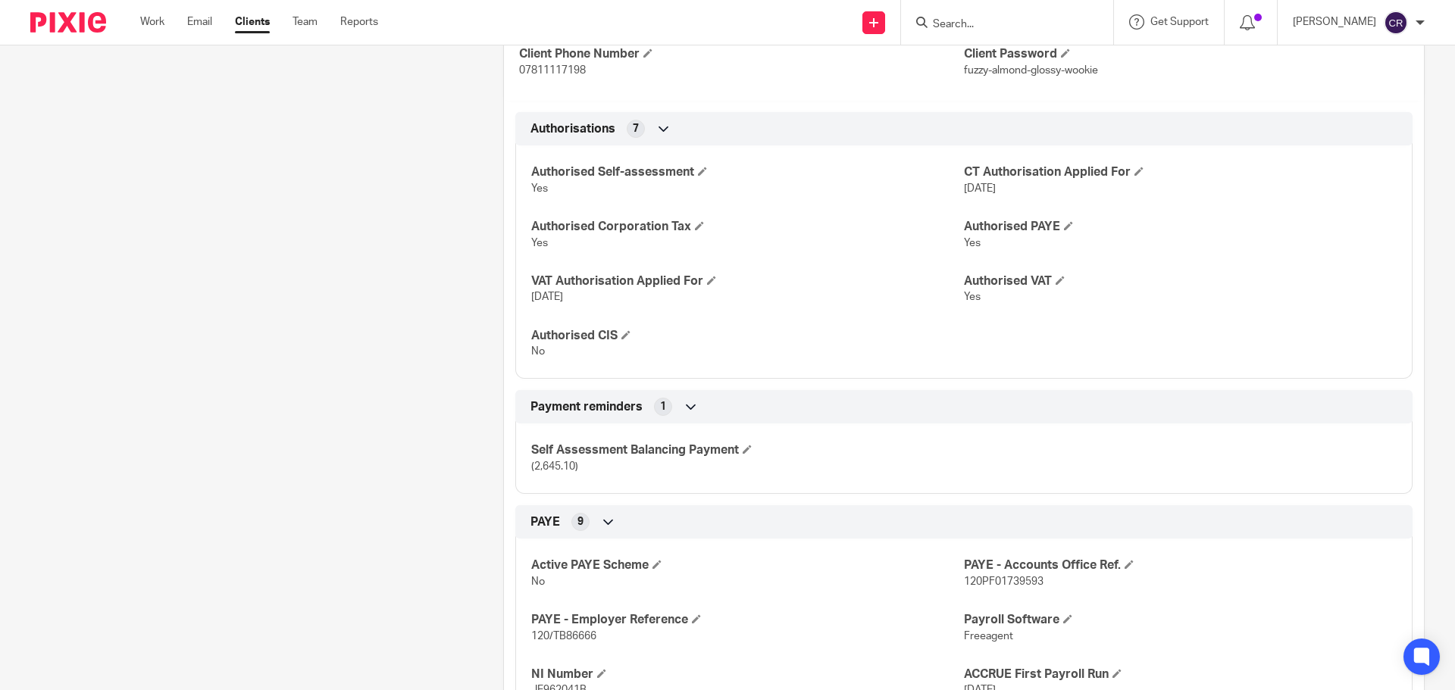
scroll to position [1061, 0]
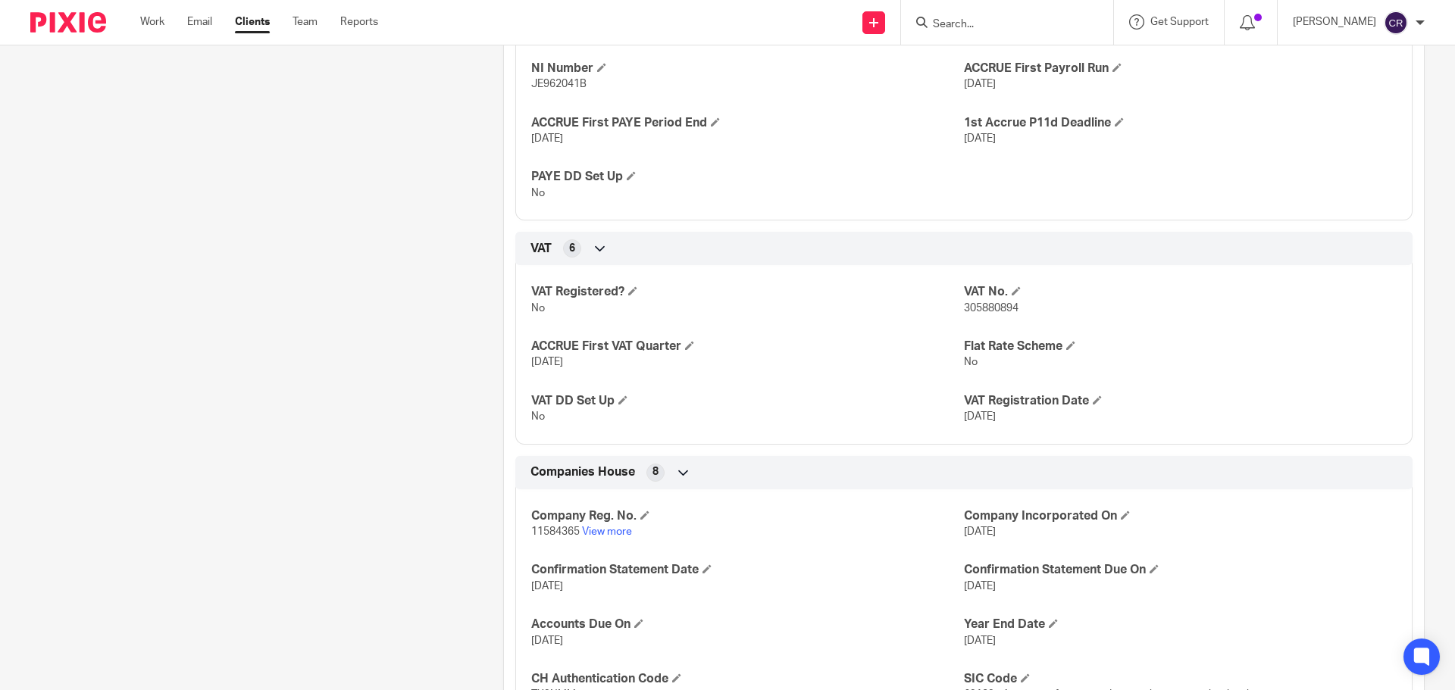
click at [565, 527] on span "11584365" at bounding box center [555, 532] width 48 height 11
copy p "11584365"
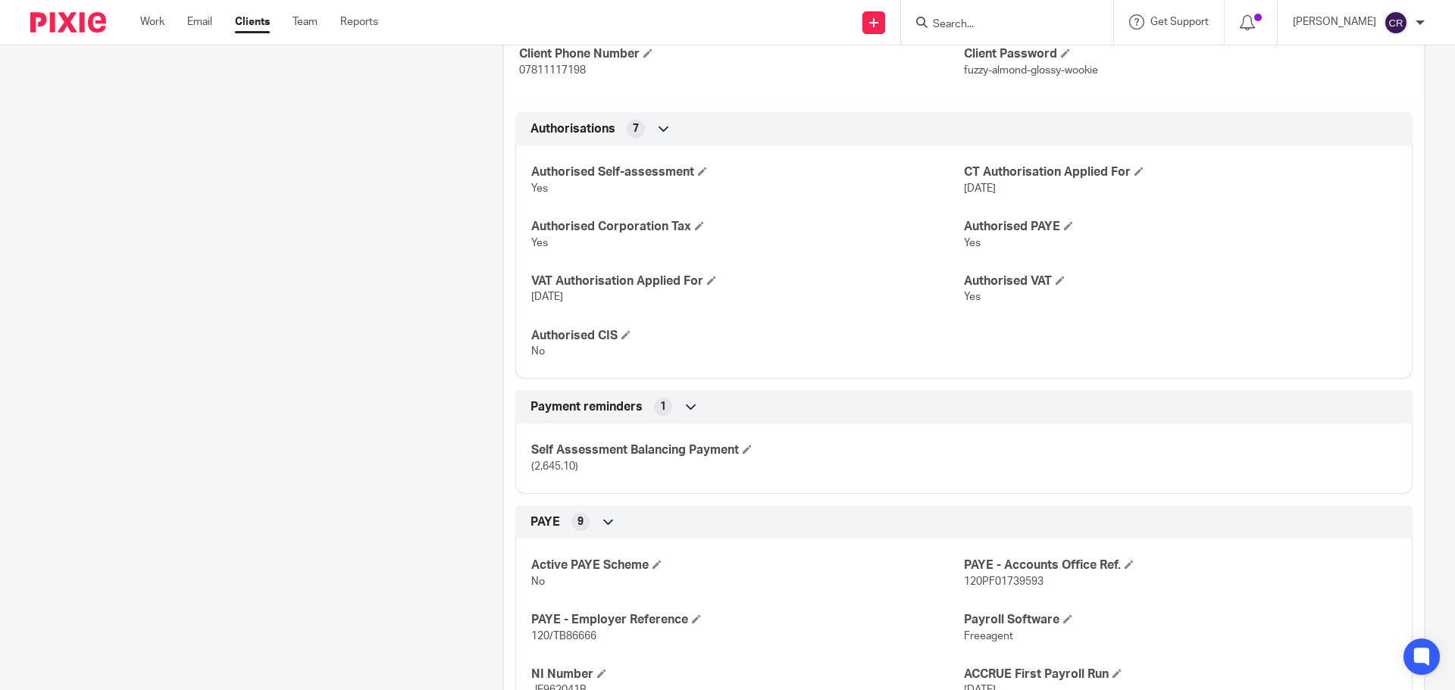
scroll to position [0, 0]
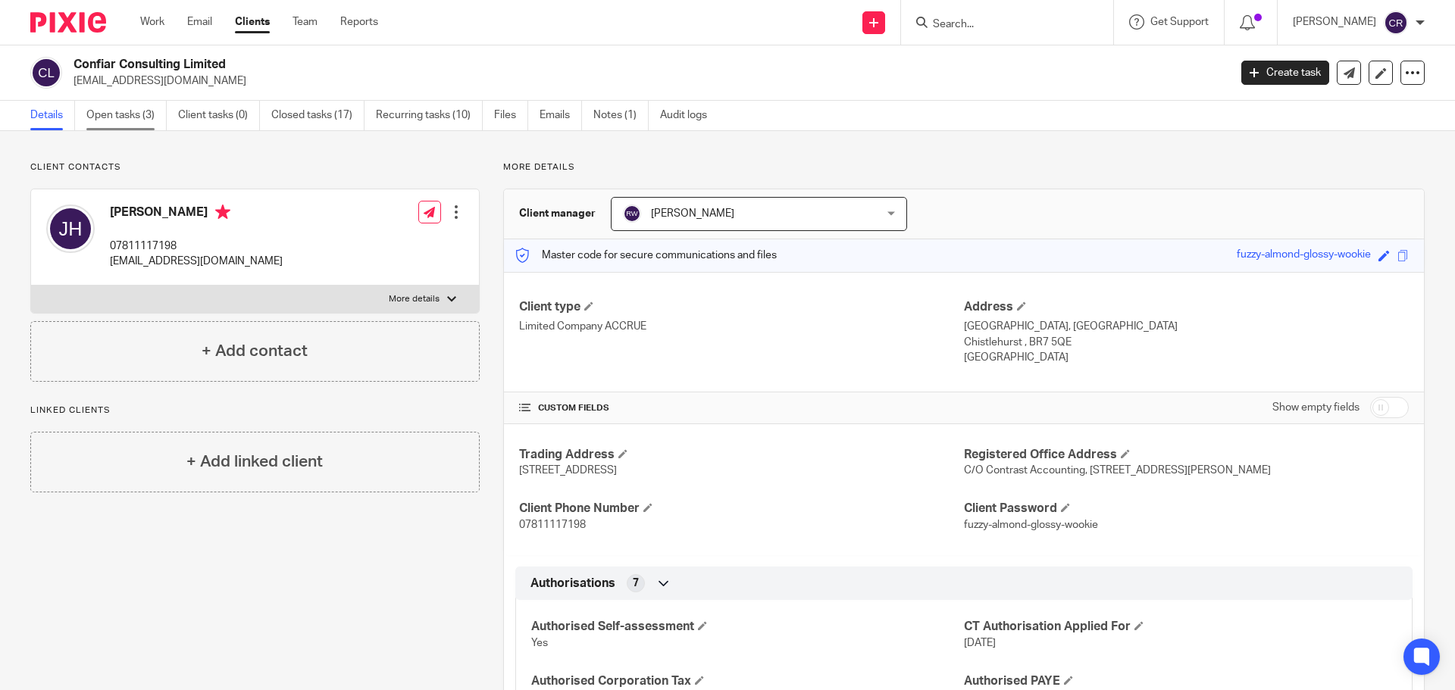
click at [127, 117] on link "Open tasks (3)" at bounding box center [126, 116] width 80 height 30
click at [965, 20] on input "Search" at bounding box center [999, 25] width 136 height 14
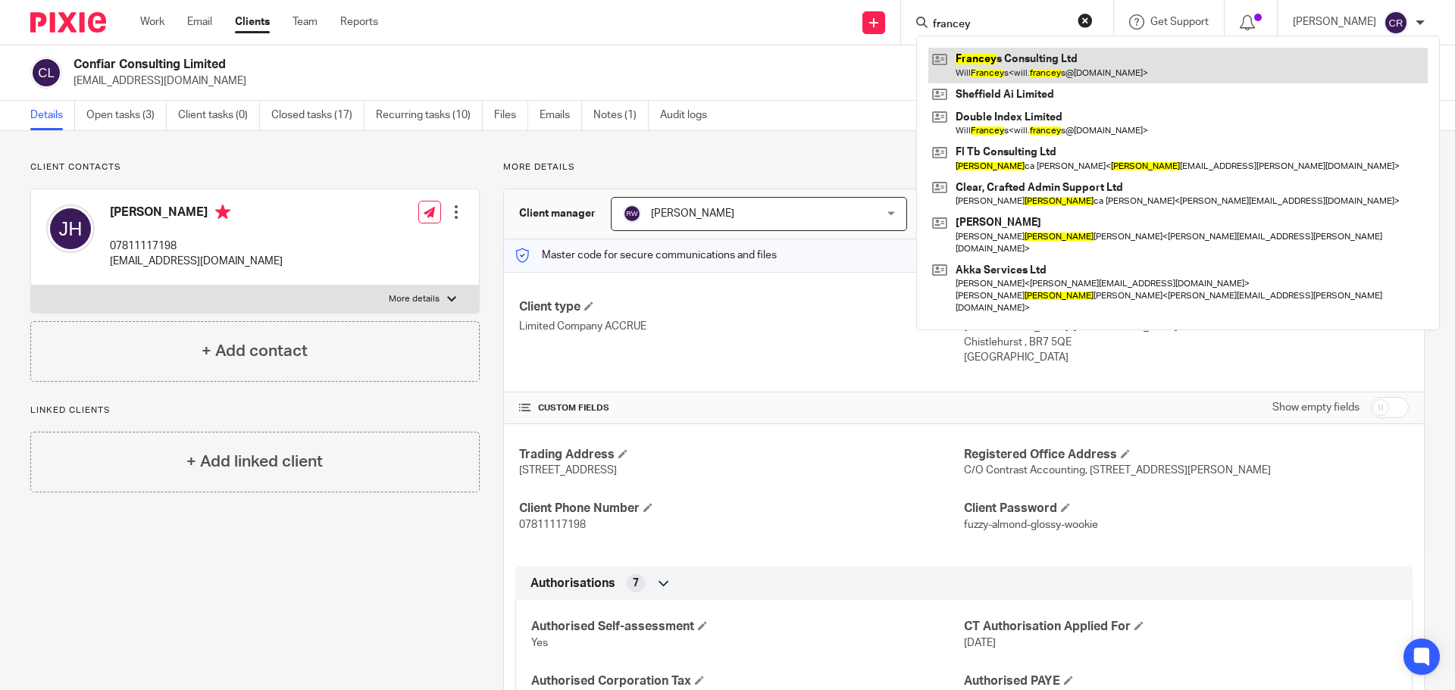
type input "francey"
click at [1046, 79] on link at bounding box center [1177, 65] width 499 height 35
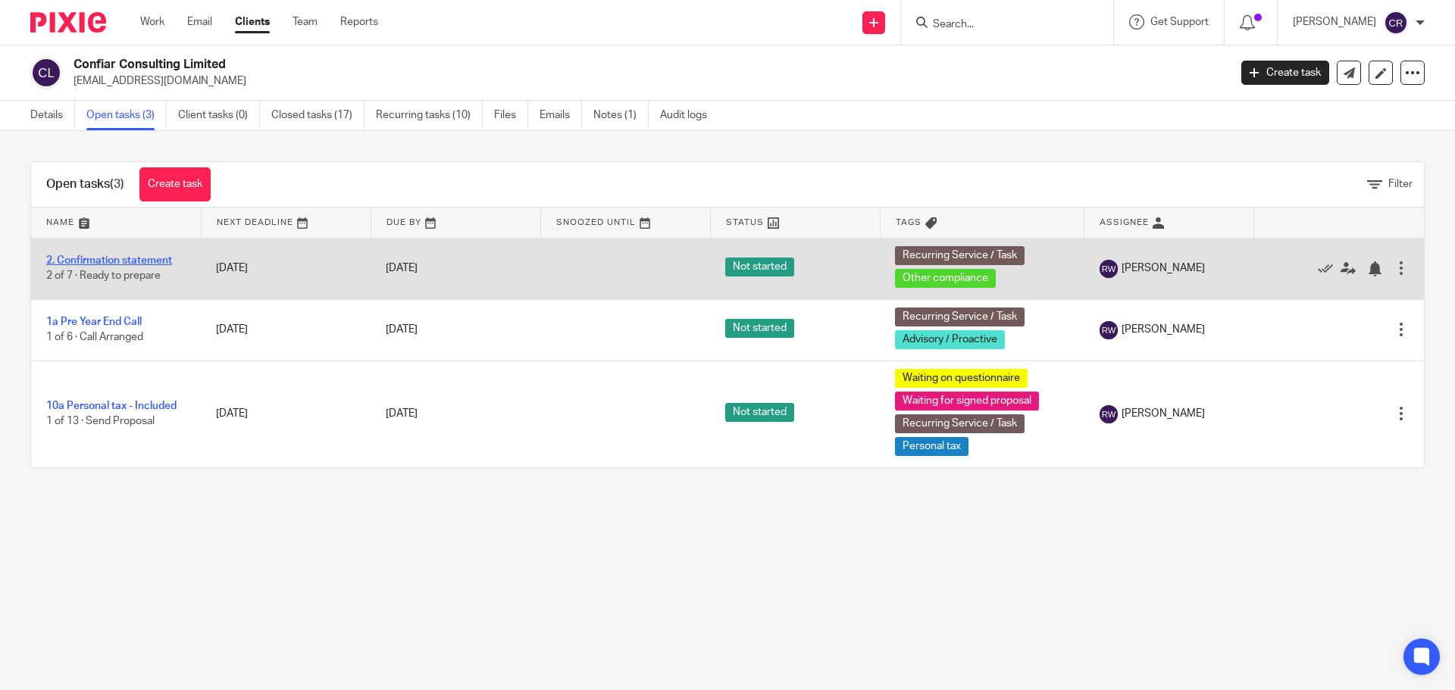
click at [125, 262] on link "2. Confirmation statement" at bounding box center [109, 260] width 126 height 11
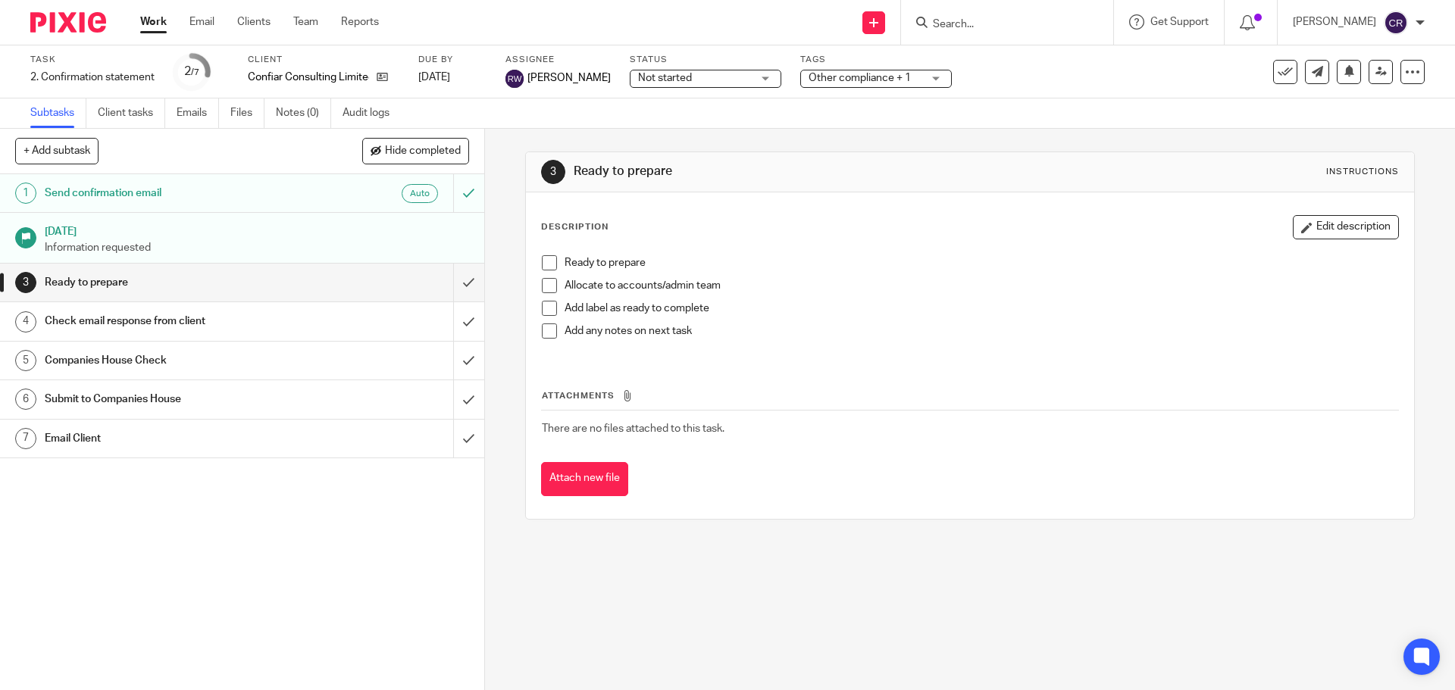
click at [224, 439] on h1 "Email Client" at bounding box center [176, 438] width 262 height 23
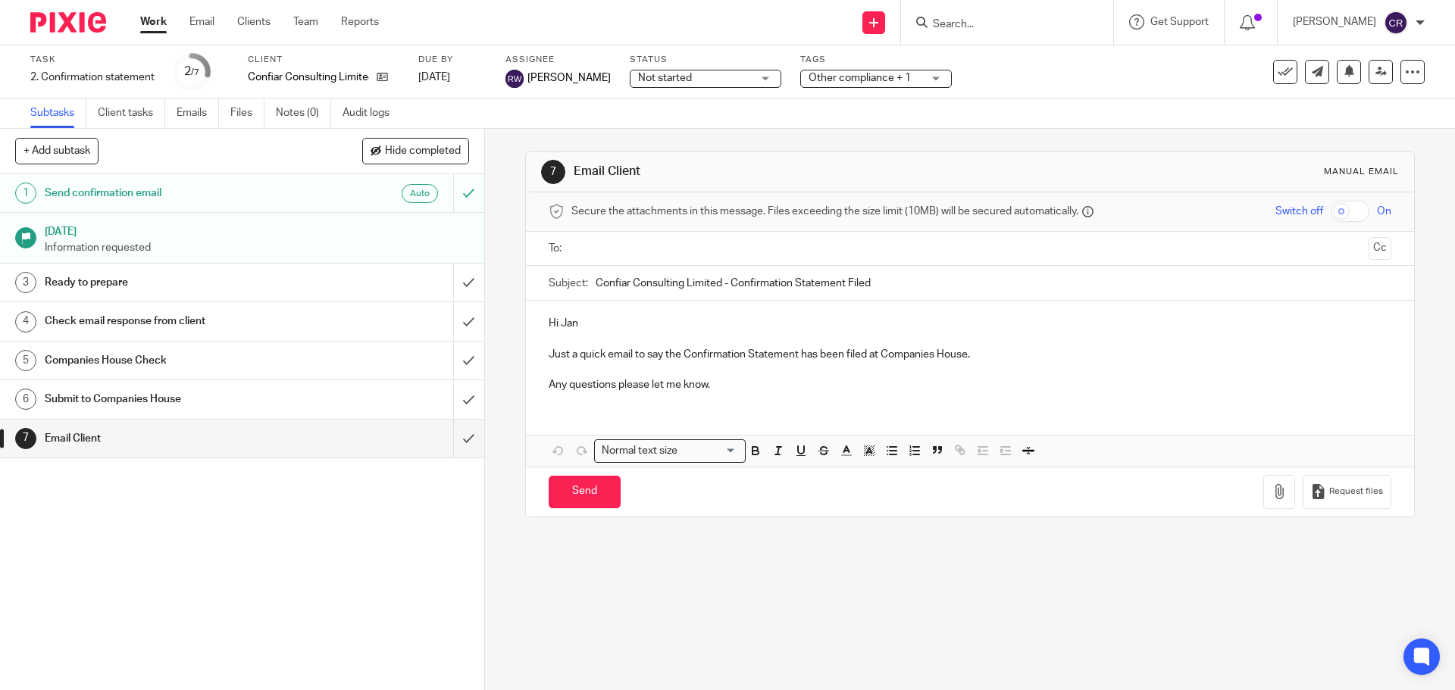
click at [642, 249] on input "text" at bounding box center [969, 248] width 785 height 17
click at [1368, 242] on button "Cc" at bounding box center [1379, 250] width 23 height 23
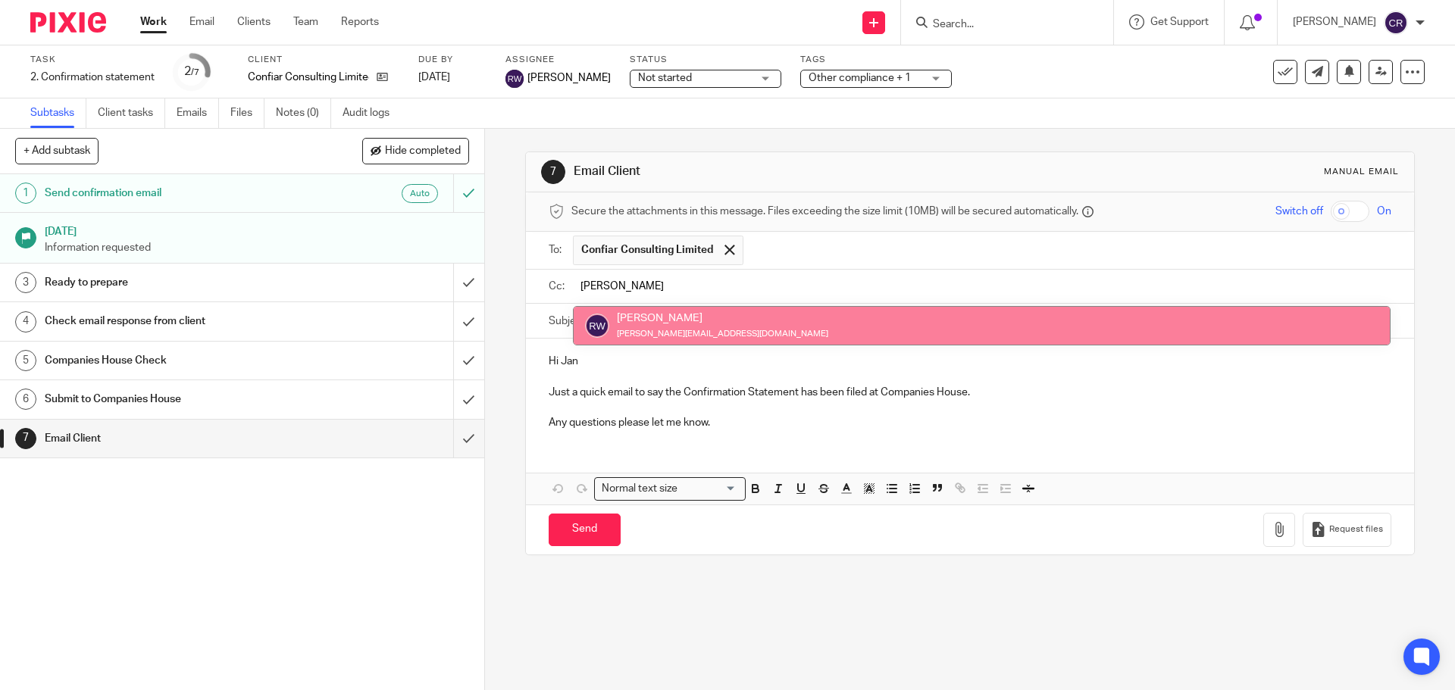
type input "ricky"
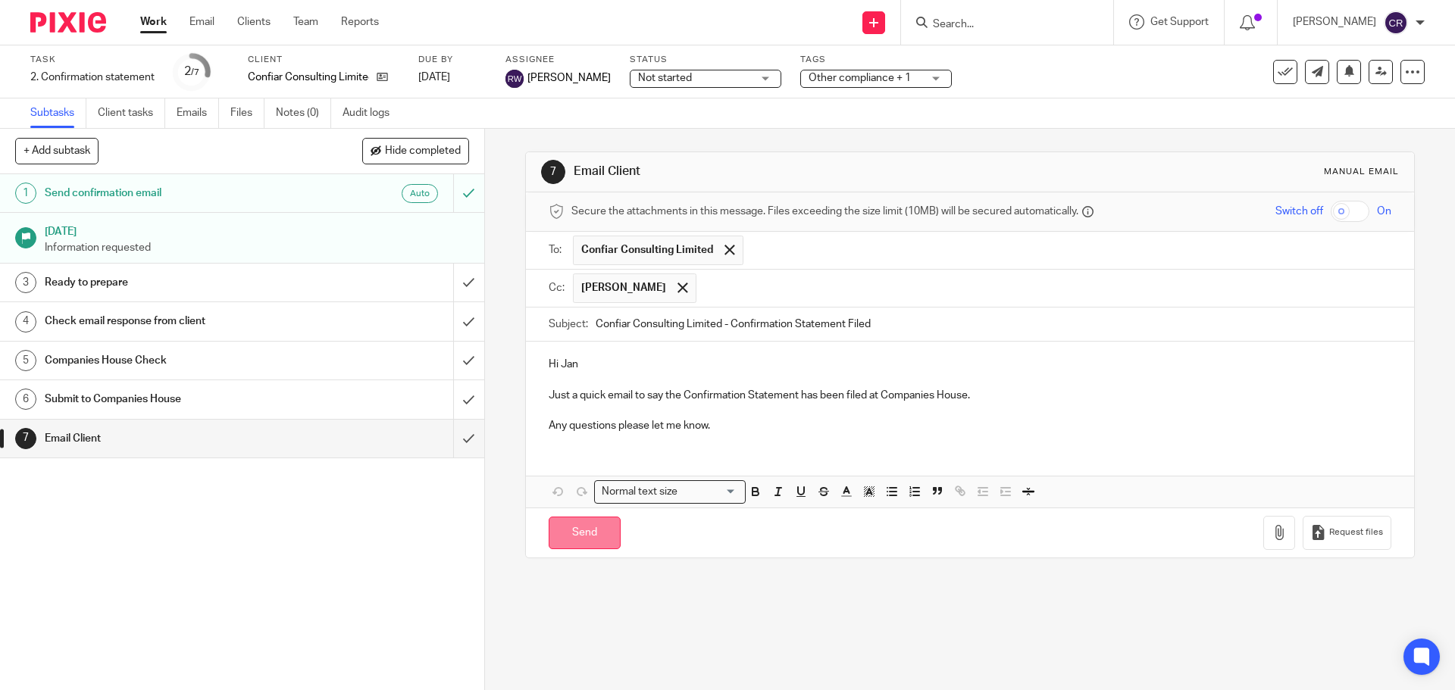
click at [598, 521] on input "Send" at bounding box center [585, 533] width 72 height 33
type input "Sent"
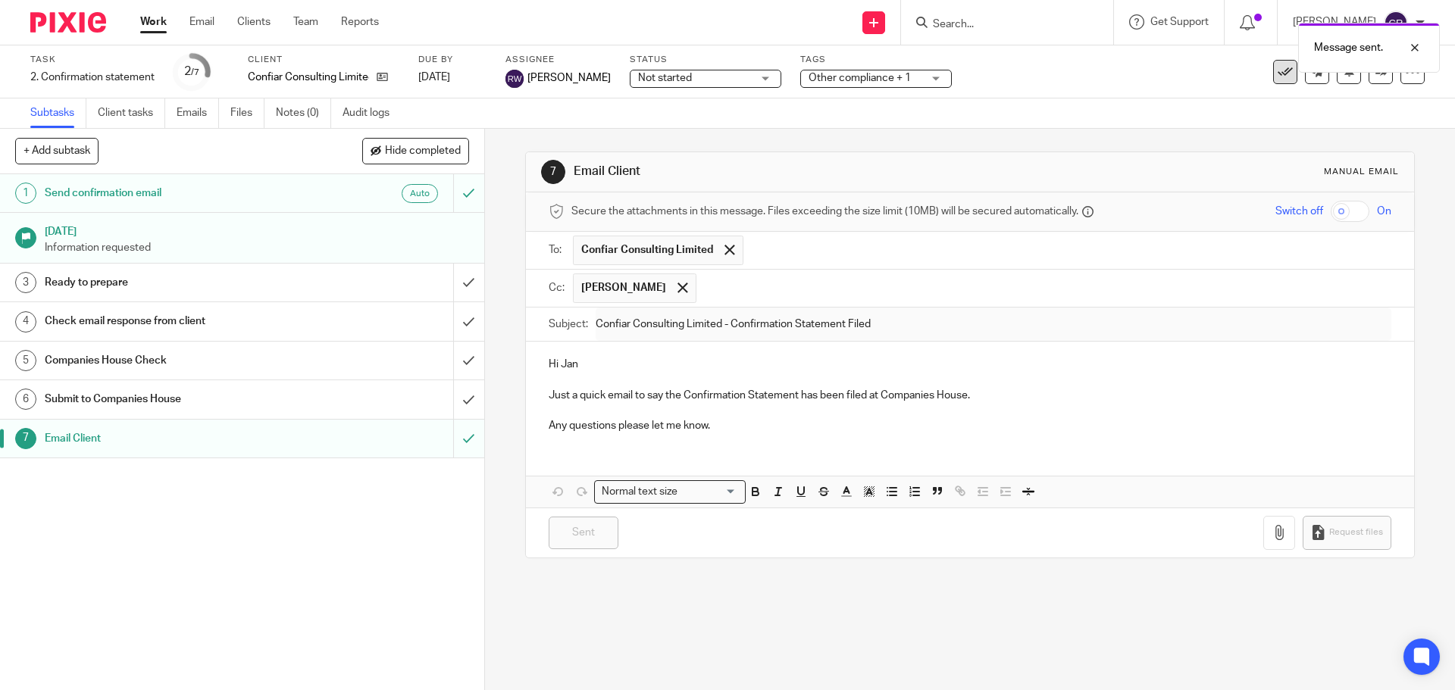
click at [1278, 77] on icon at bounding box center [1285, 71] width 15 height 15
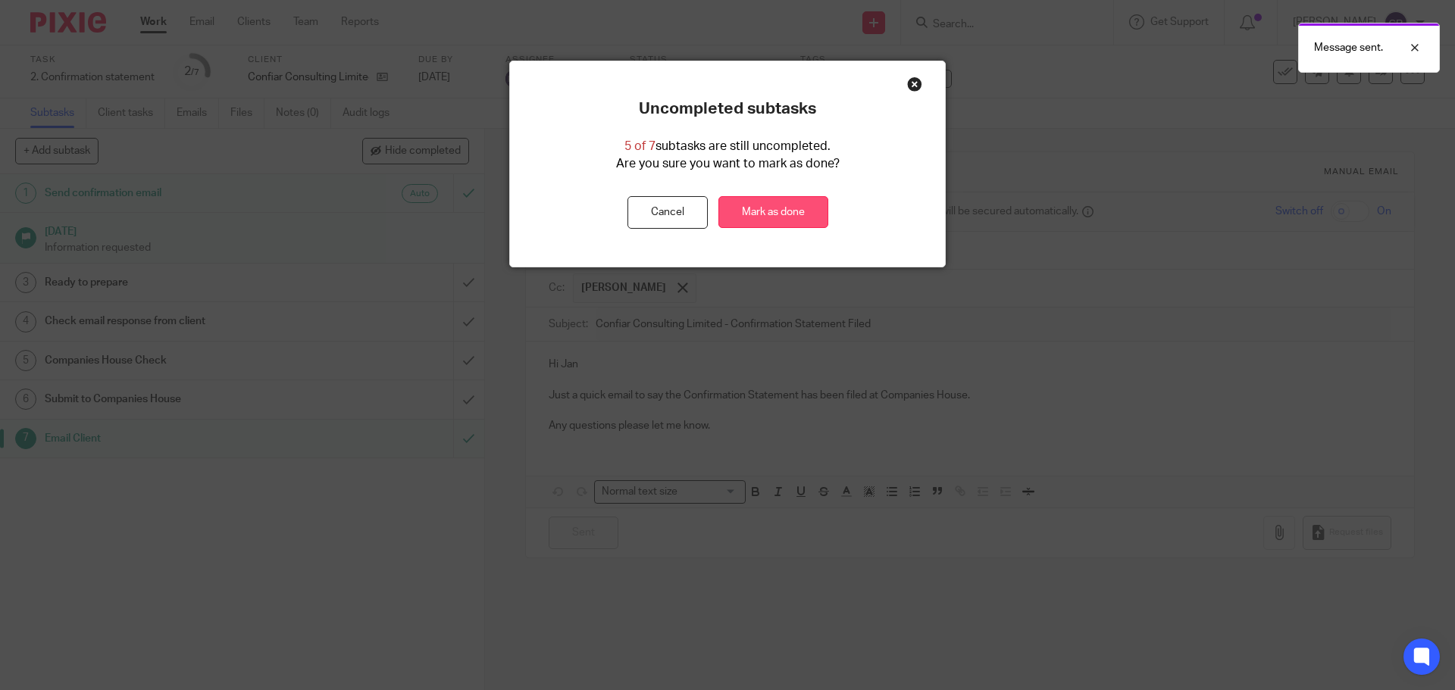
click at [741, 211] on link "Mark as done" at bounding box center [773, 212] width 110 height 33
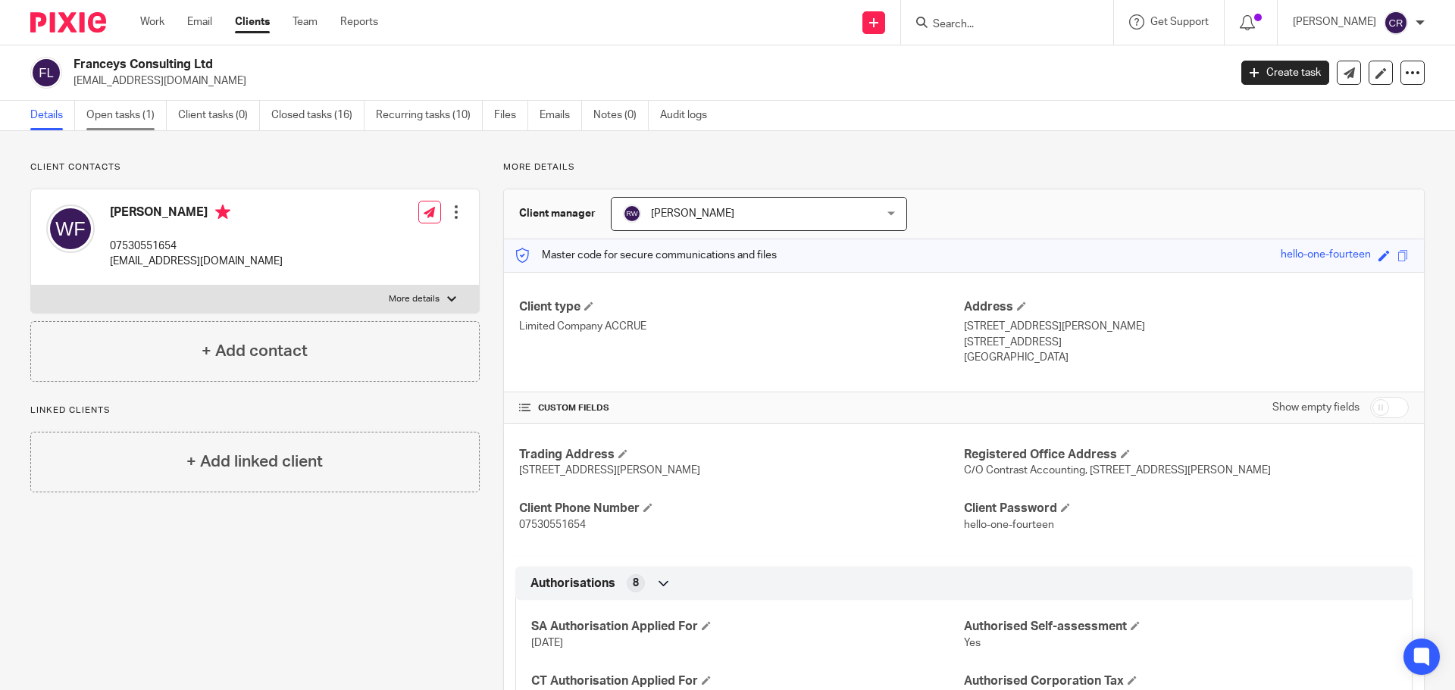
click at [119, 116] on link "Open tasks (1)" at bounding box center [126, 116] width 80 height 30
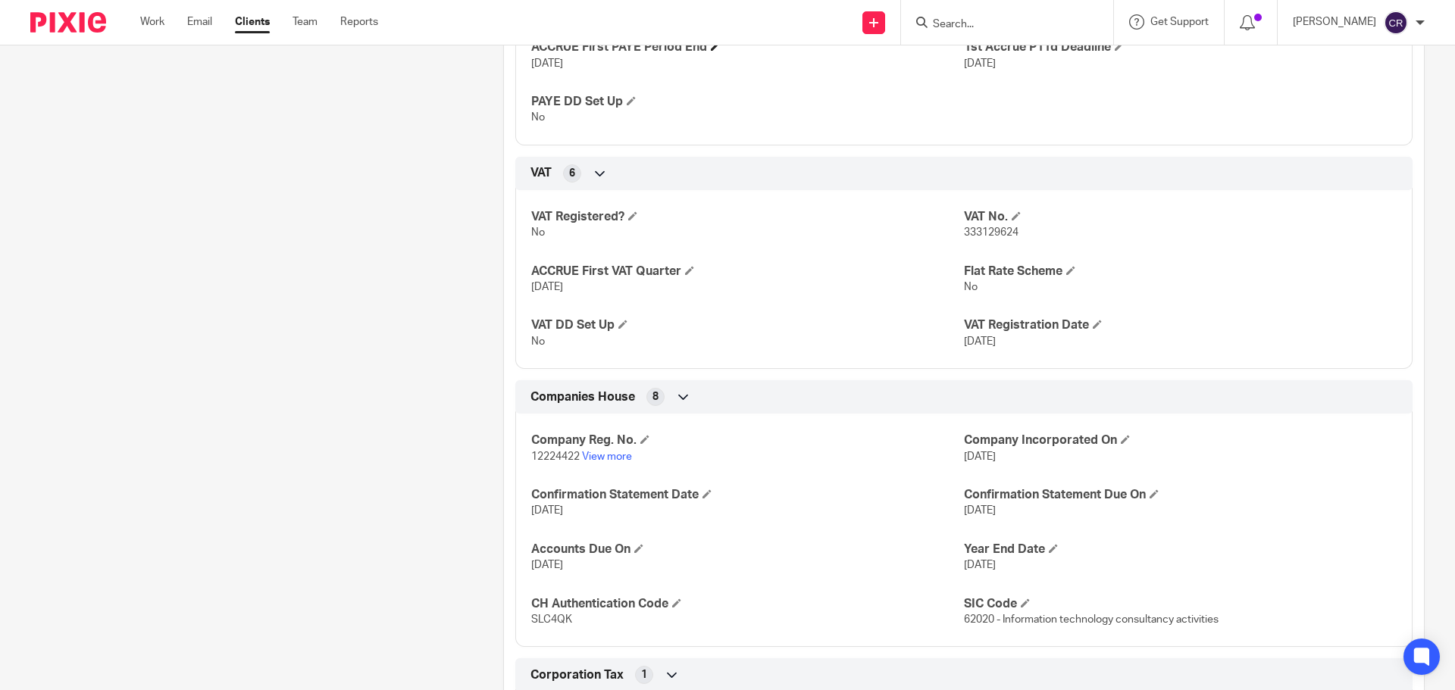
scroll to position [1440, 0]
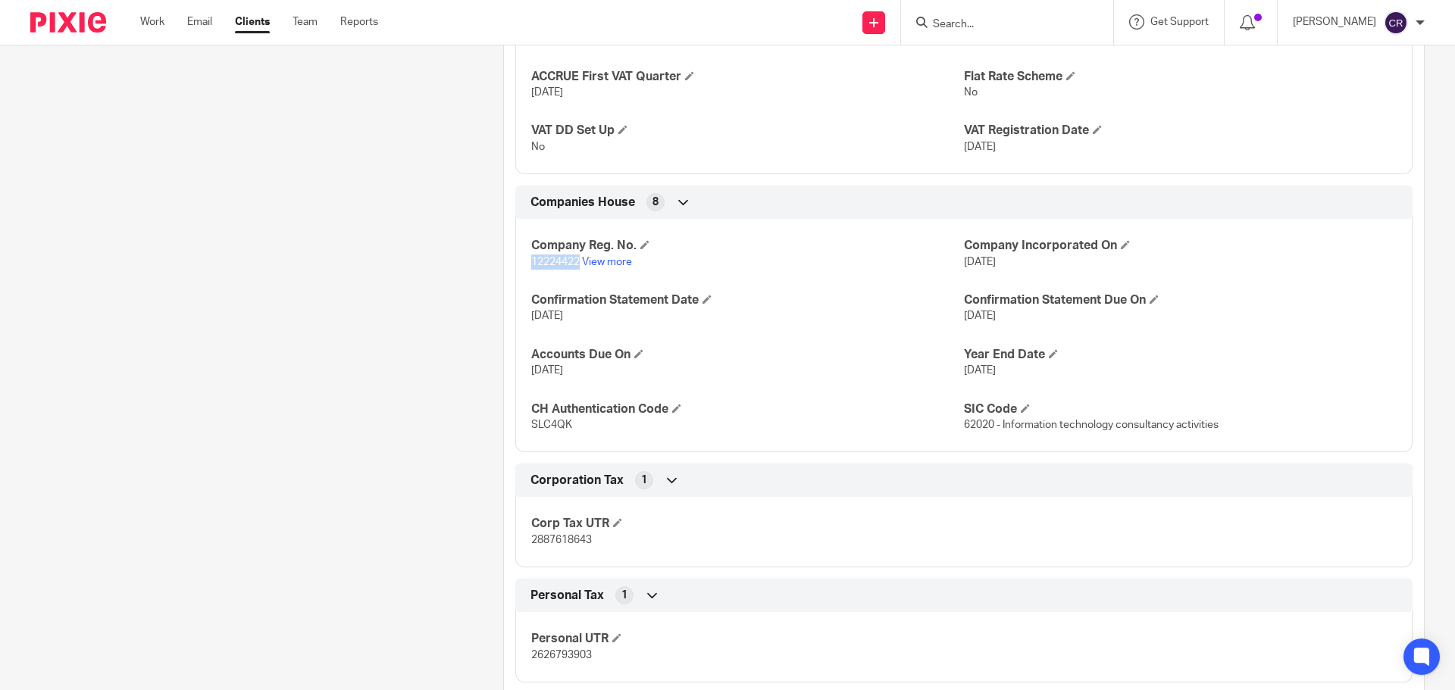
drag, startPoint x: 577, startPoint y: 262, endPoint x: 515, endPoint y: 259, distance: 63.0
click at [515, 259] on div "Company Reg. No. 12224422 View more Company Incorporated On 24 Sep 2019 Confirm…" at bounding box center [963, 330] width 897 height 245
copy span "12224422"
click at [992, 29] on input "Search" at bounding box center [999, 25] width 136 height 14
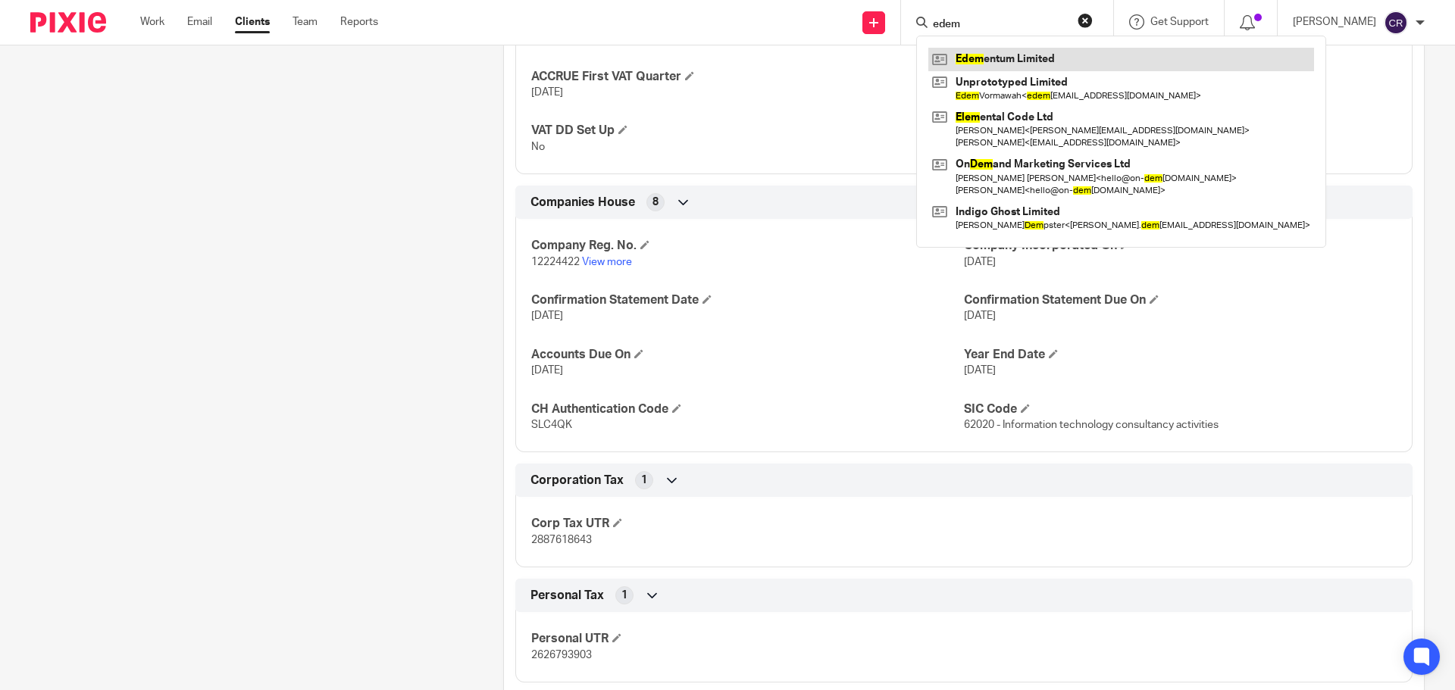
type input "edem"
click at [1032, 58] on link at bounding box center [1121, 59] width 386 height 23
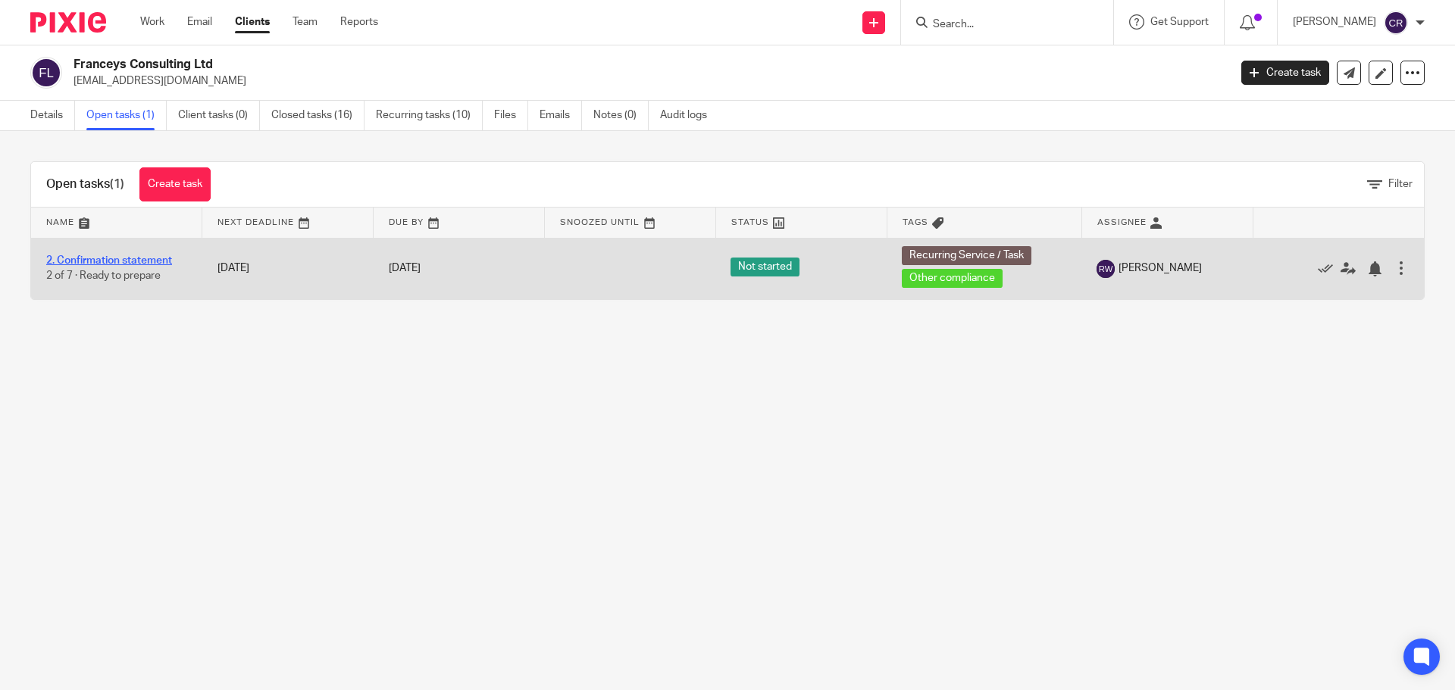
click at [145, 264] on link "2. Confirmation statement" at bounding box center [109, 260] width 126 height 11
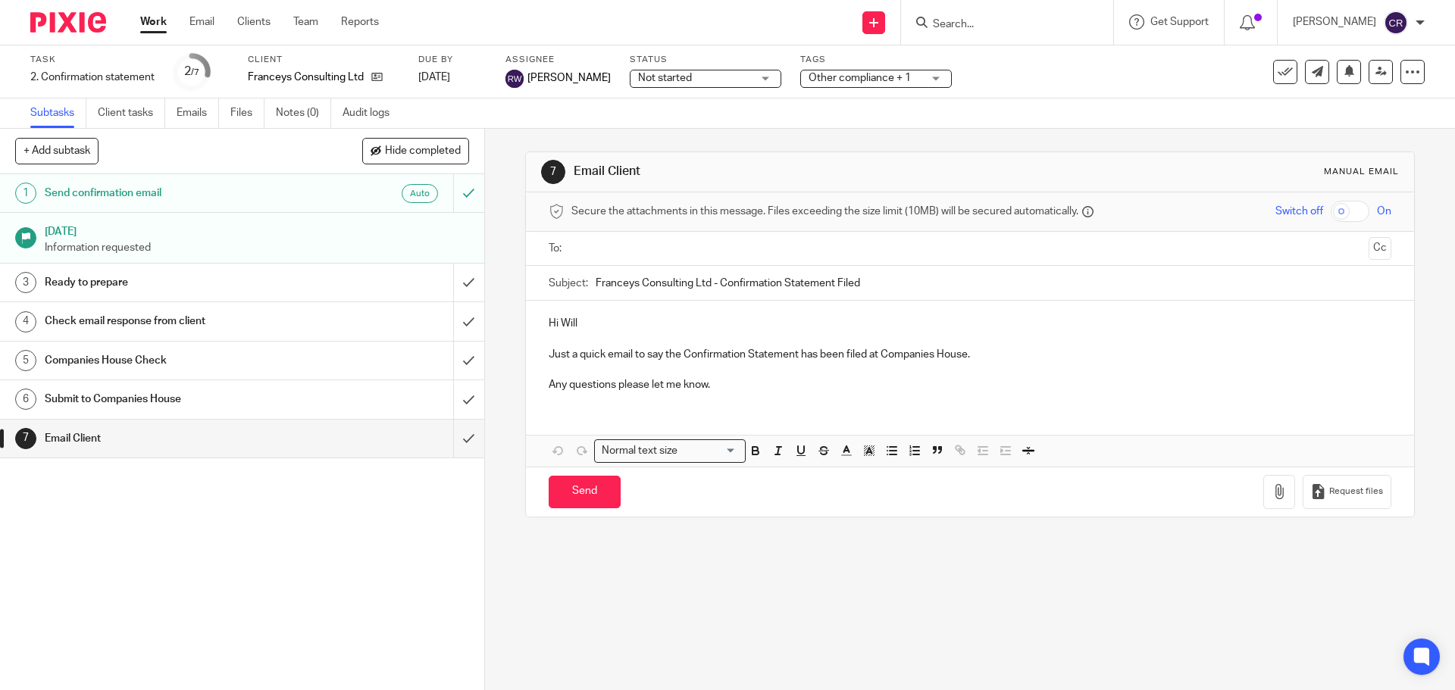
click at [753, 252] on input "text" at bounding box center [969, 248] width 785 height 17
click at [1368, 255] on button "Cc" at bounding box center [1379, 250] width 23 height 23
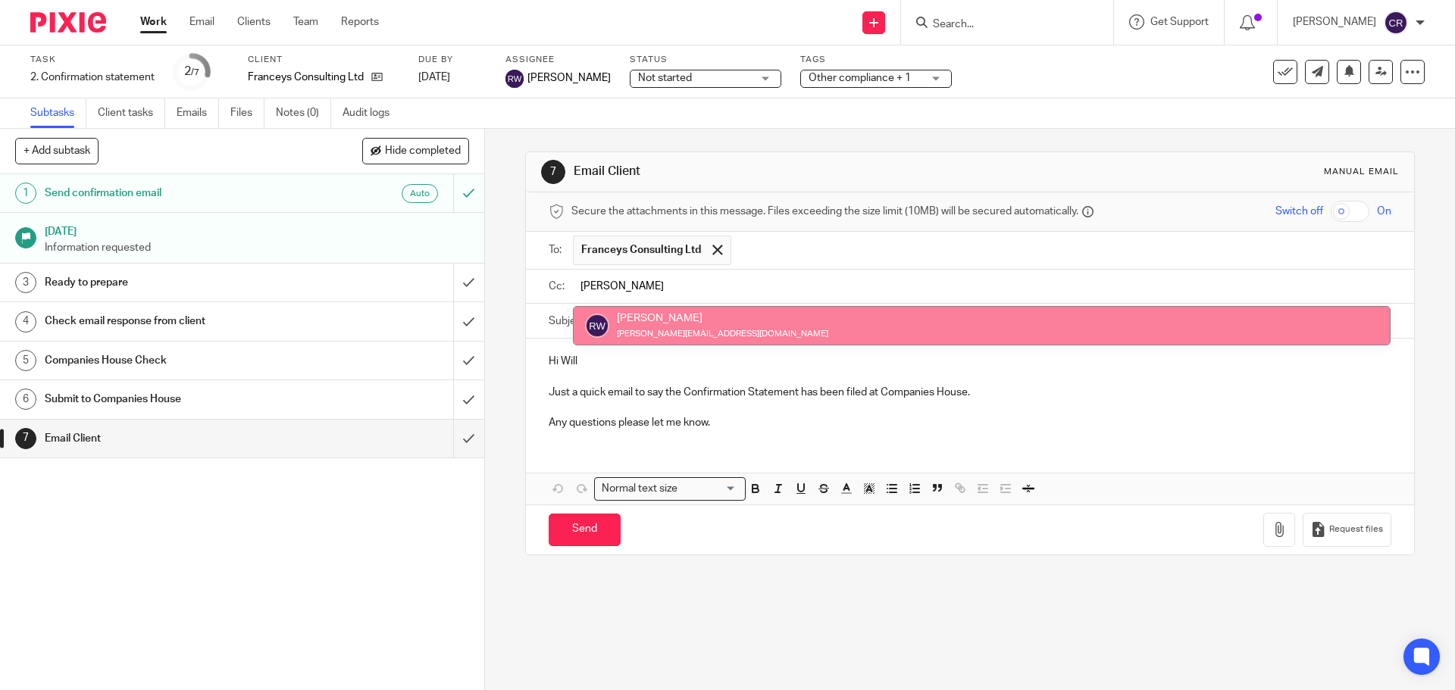
type input "[PERSON_NAME]"
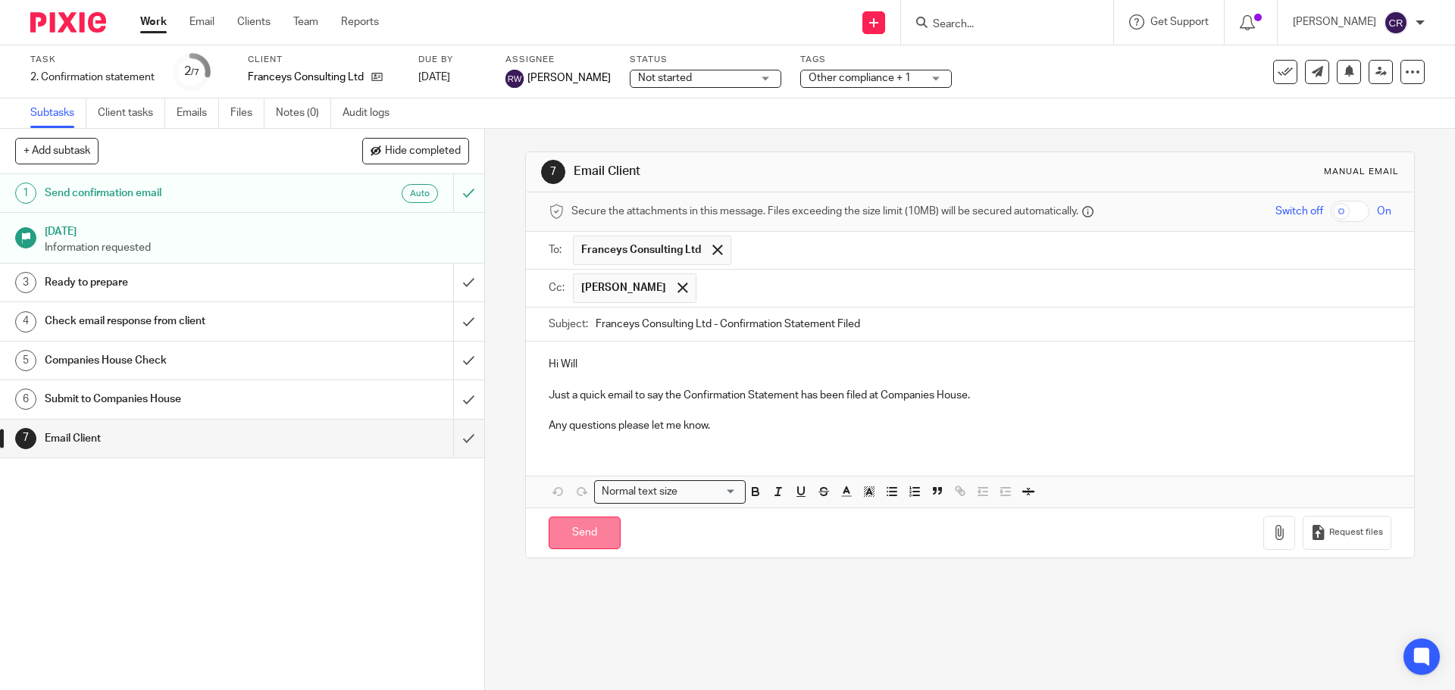
drag, startPoint x: 599, startPoint y: 544, endPoint x: 610, endPoint y: 540, distance: 11.5
click at [602, 542] on input "Send" at bounding box center [585, 533] width 72 height 33
type input "Sent"
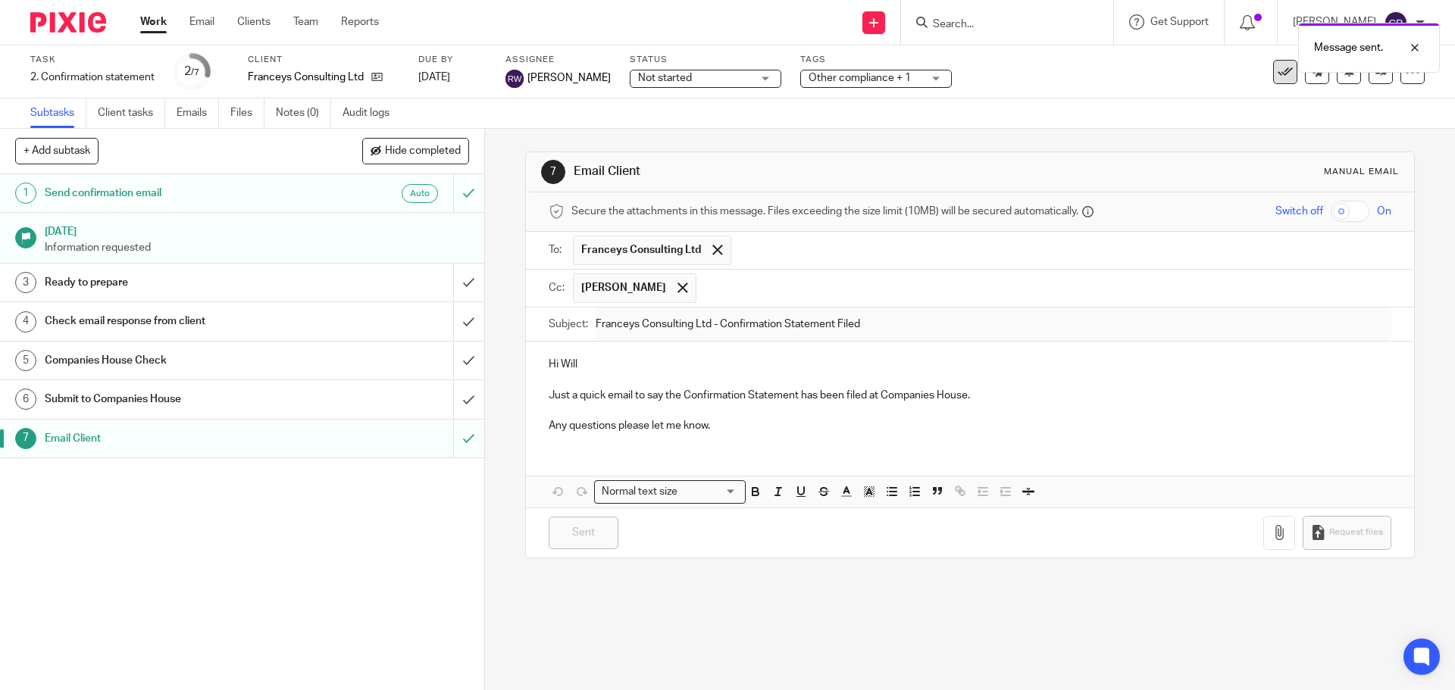
click at [1278, 76] on icon at bounding box center [1285, 71] width 15 height 15
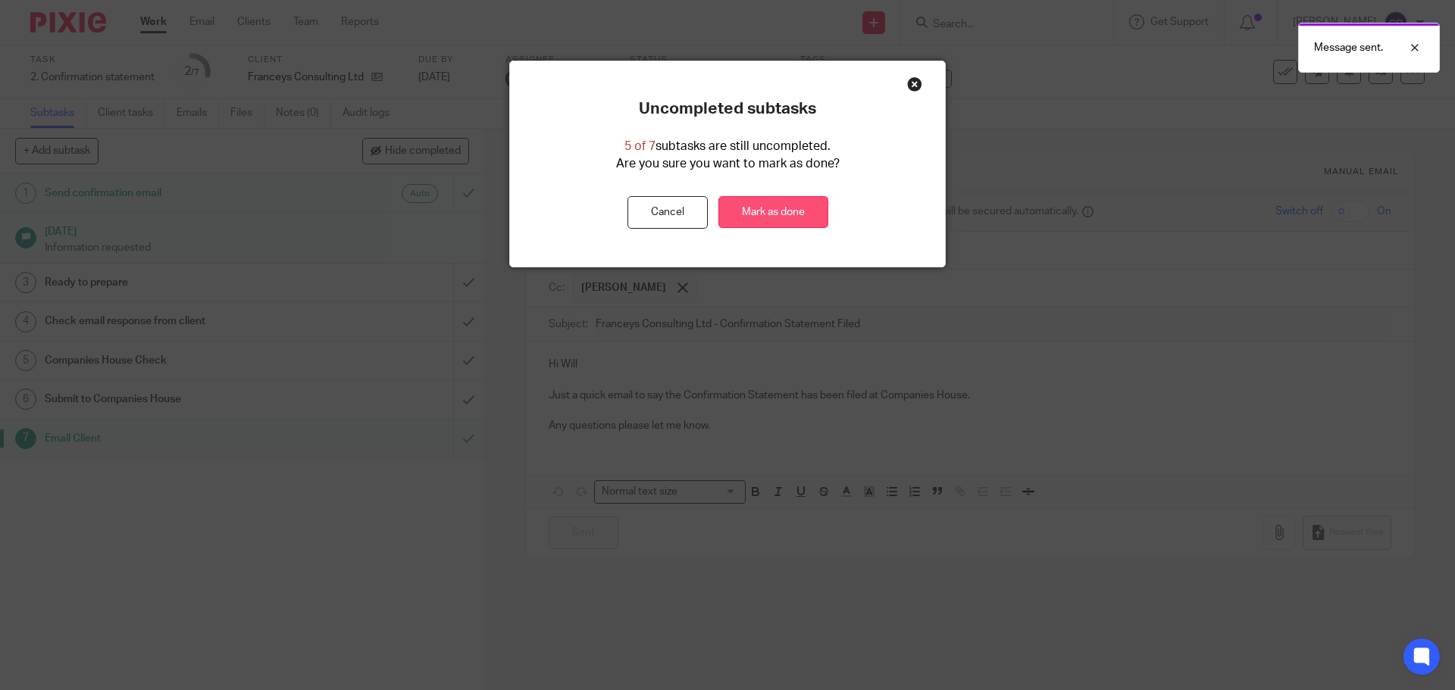
click at [764, 204] on link "Mark as done" at bounding box center [773, 212] width 110 height 33
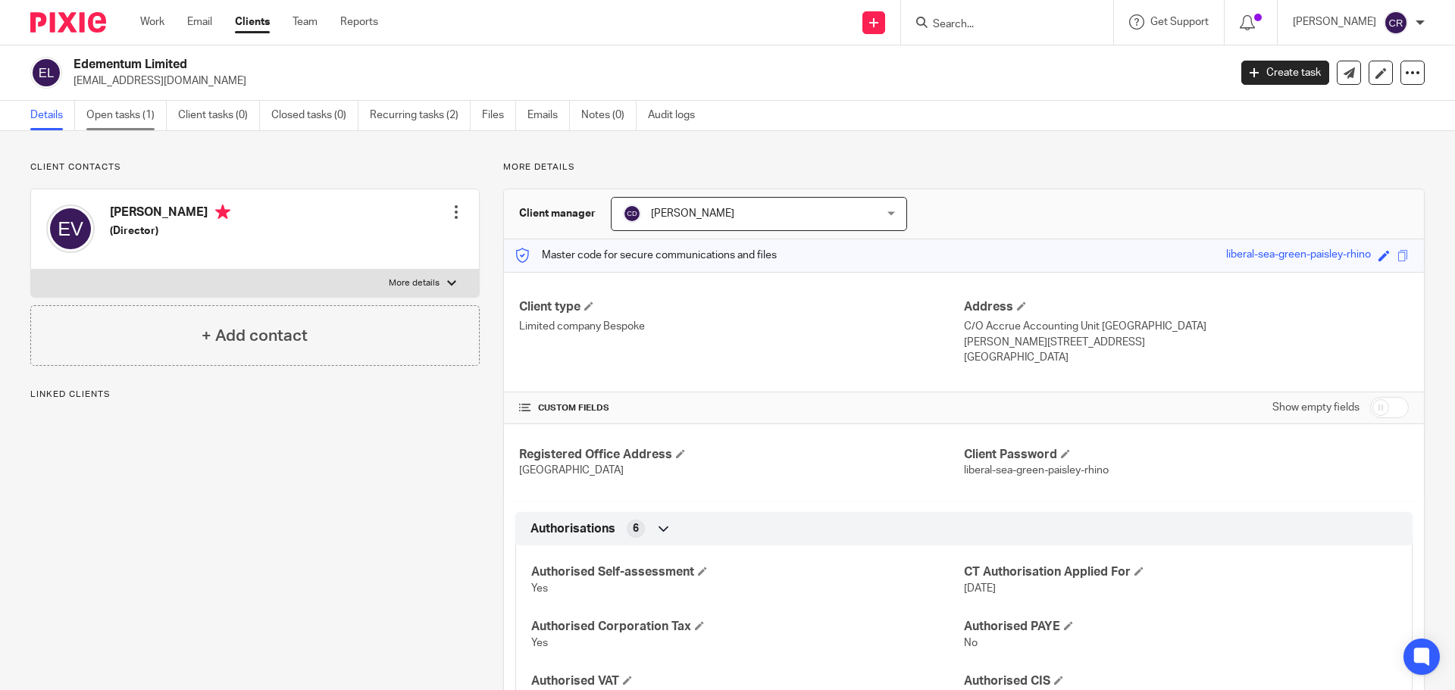
click at [127, 109] on link "Open tasks (1)" at bounding box center [126, 116] width 80 height 30
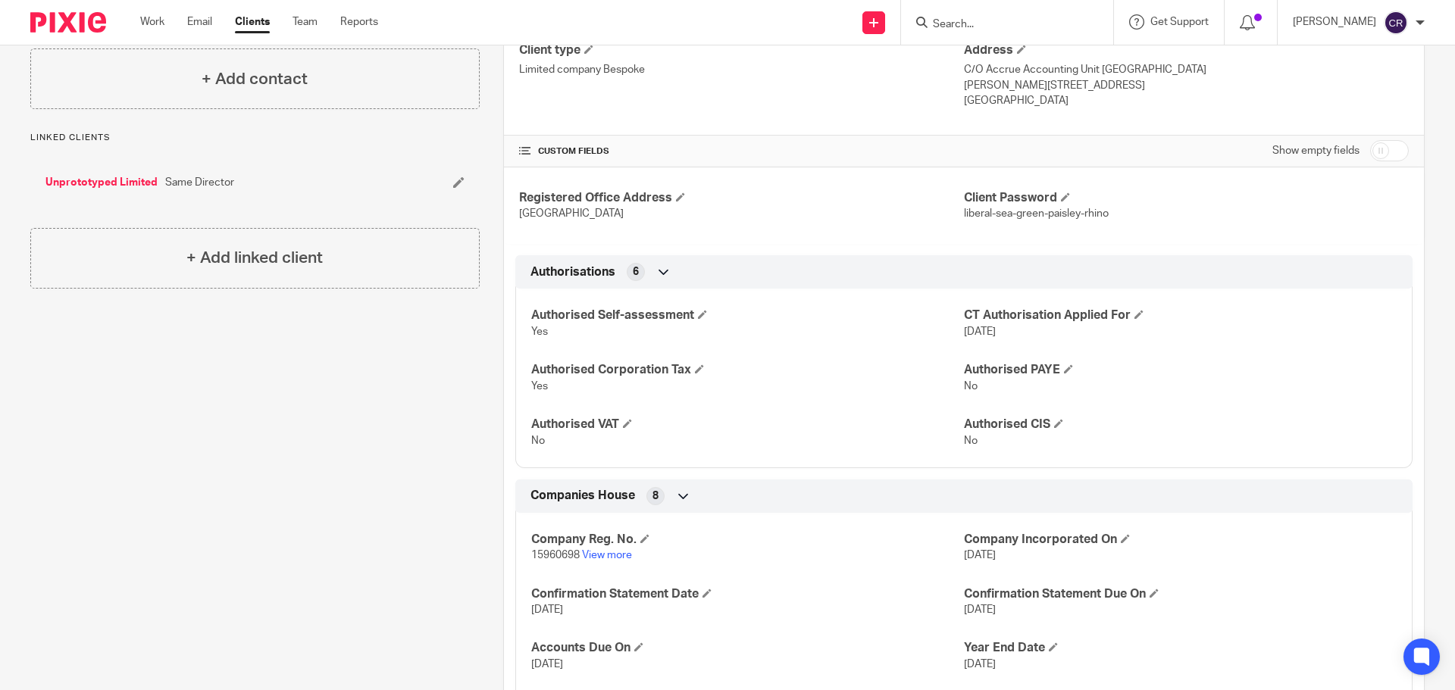
scroll to position [530, 0]
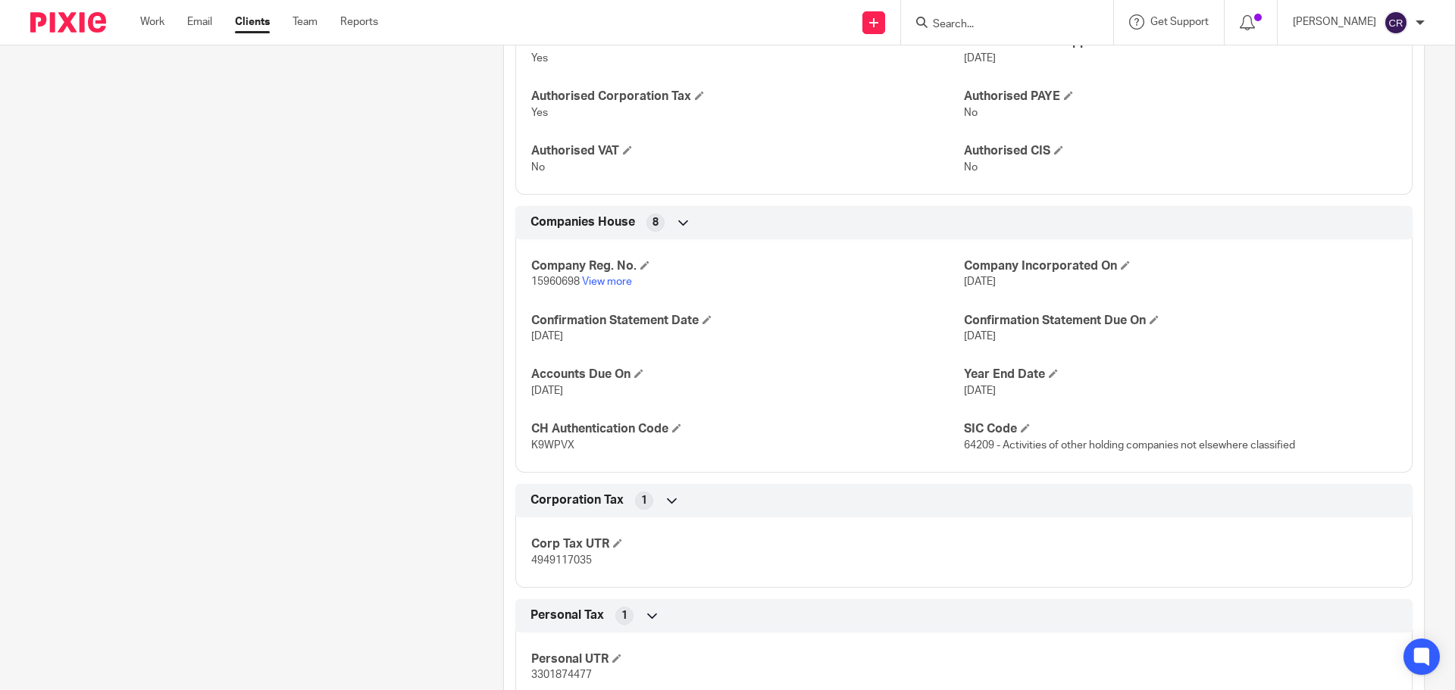
click at [563, 283] on span "15960698" at bounding box center [555, 282] width 48 height 11
copy p "15960698"
click at [540, 438] on p "K9WPVX" at bounding box center [747, 445] width 433 height 15
click at [540, 439] on p "K9WPVX" at bounding box center [747, 445] width 433 height 15
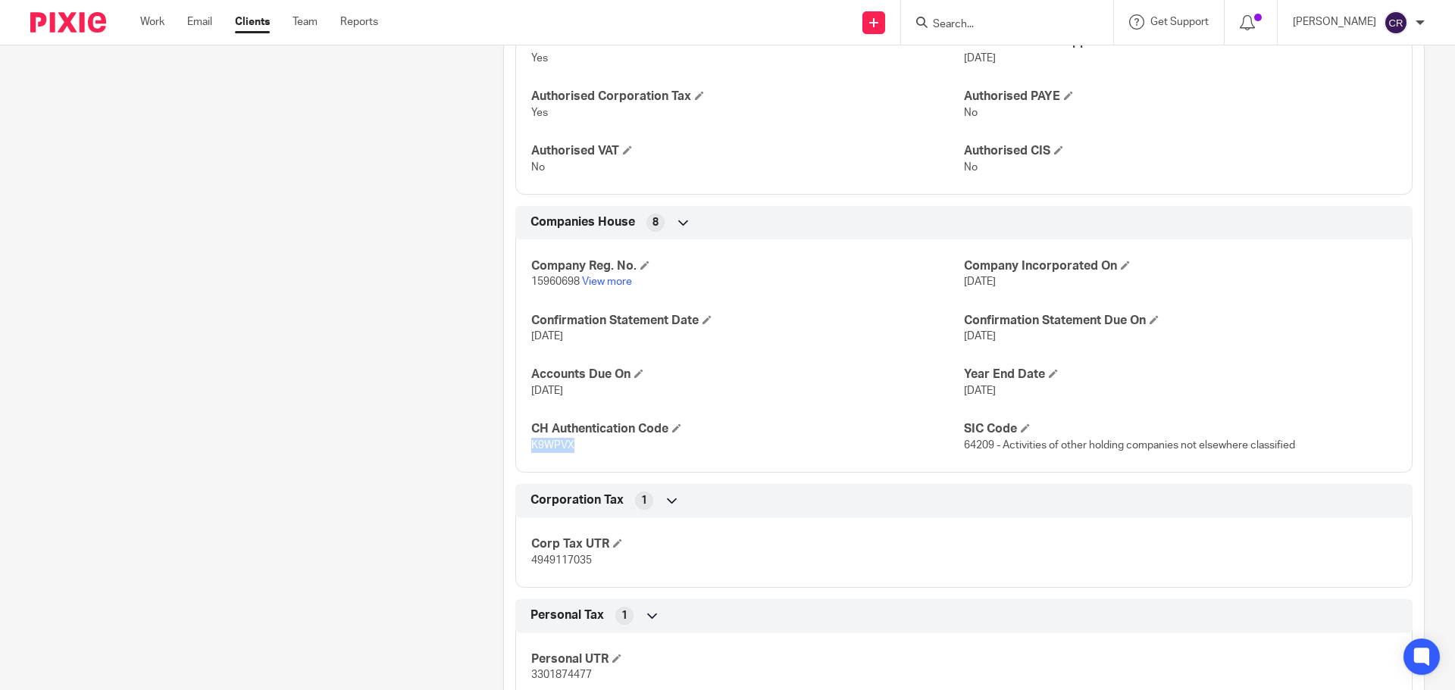
drag, startPoint x: 540, startPoint y: 439, endPoint x: 571, endPoint y: 446, distance: 32.0
click at [571, 446] on p "K9WPVX" at bounding box center [747, 445] width 433 height 15
click at [554, 448] on span "K9WPVX" at bounding box center [552, 445] width 43 height 11
copy span "K9WPVX"
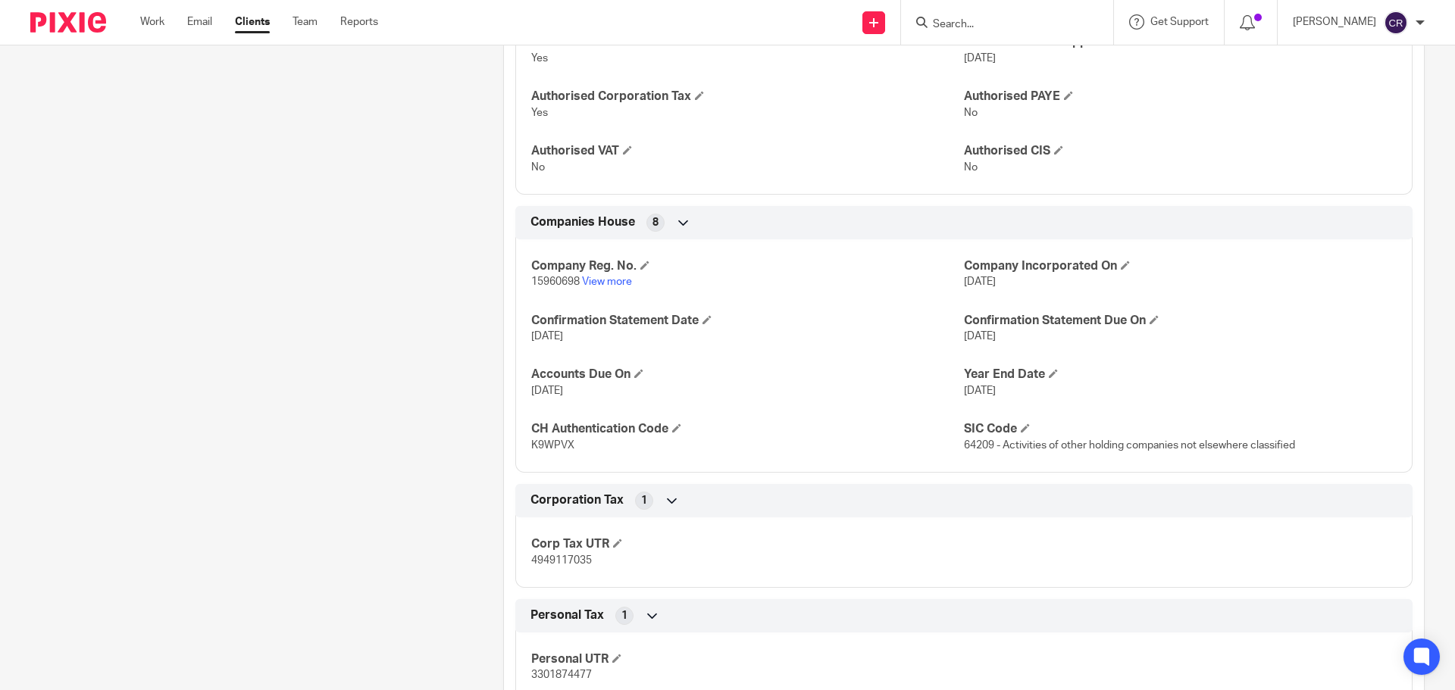
click at [978, 26] on input "Search" at bounding box center [999, 25] width 136 height 14
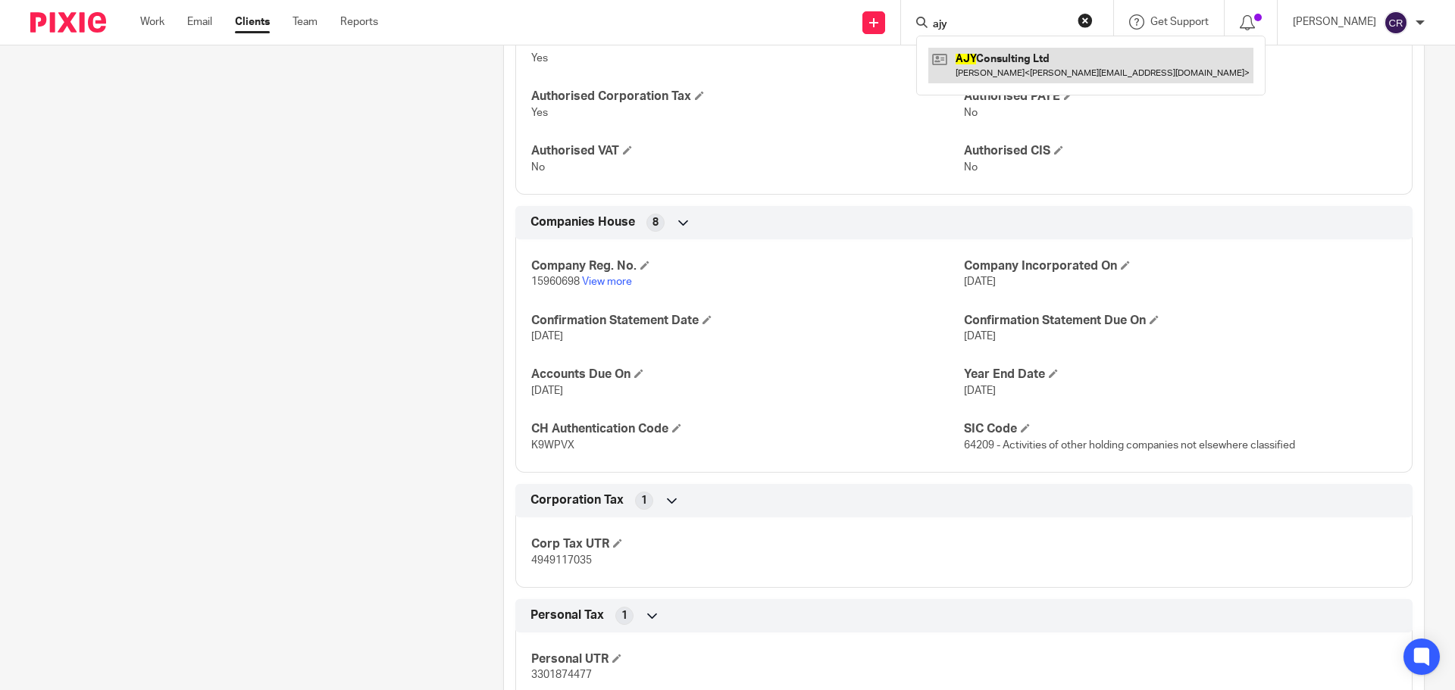
type input "ajy"
click at [1020, 66] on link at bounding box center [1090, 65] width 325 height 35
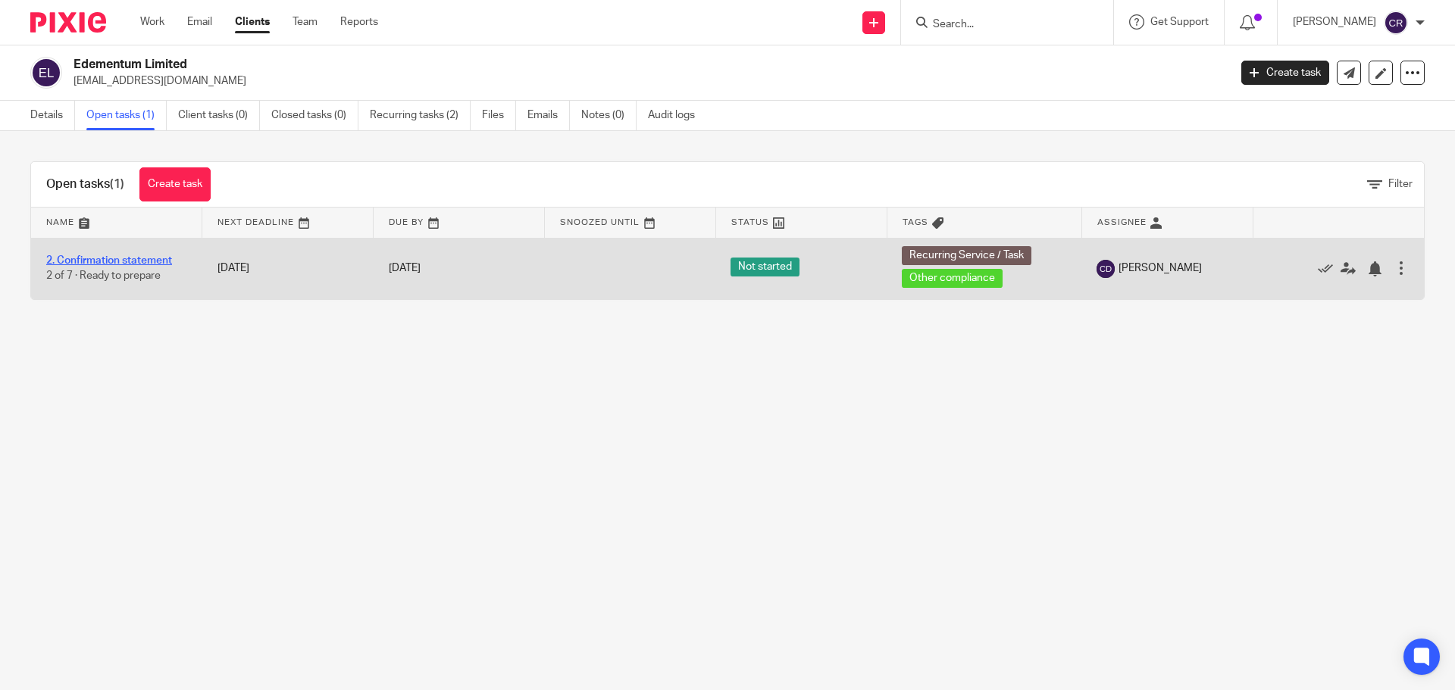
click at [113, 258] on link "2. Confirmation statement" at bounding box center [109, 260] width 126 height 11
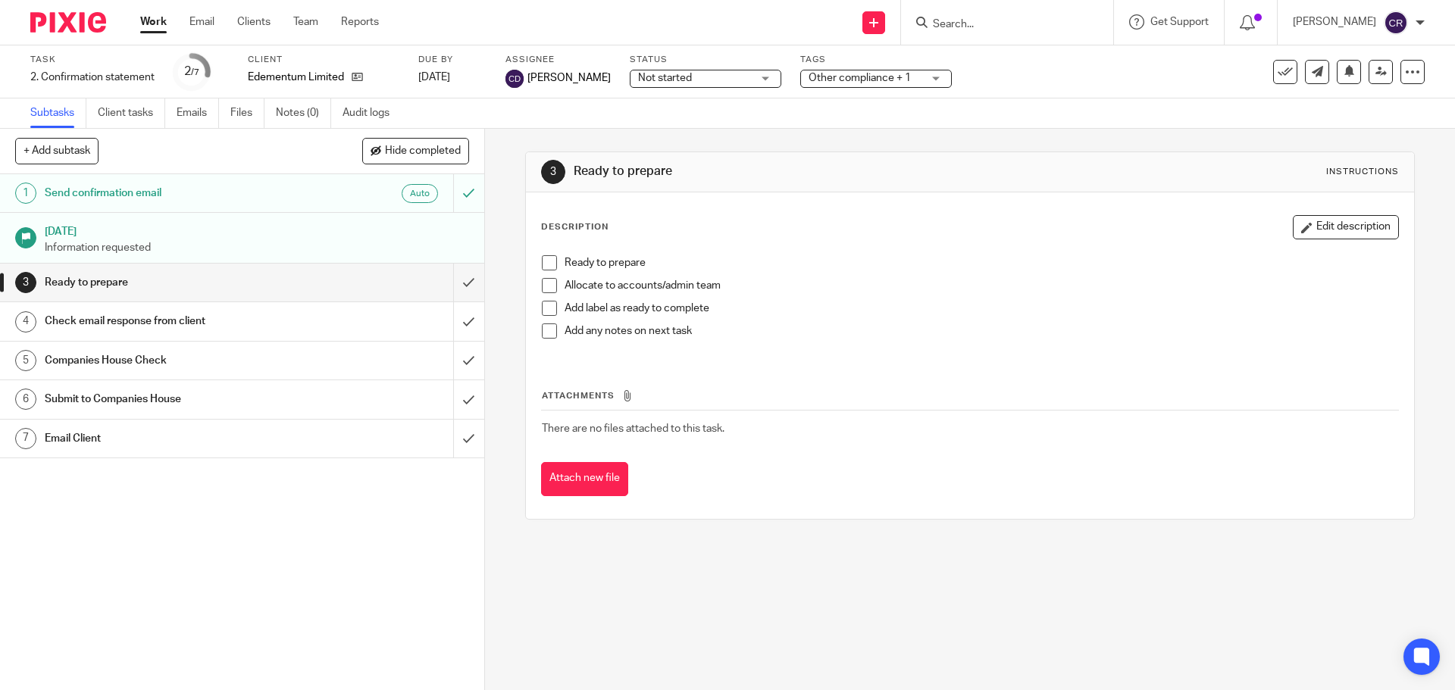
click at [646, 80] on span "Not started" at bounding box center [665, 78] width 54 height 11
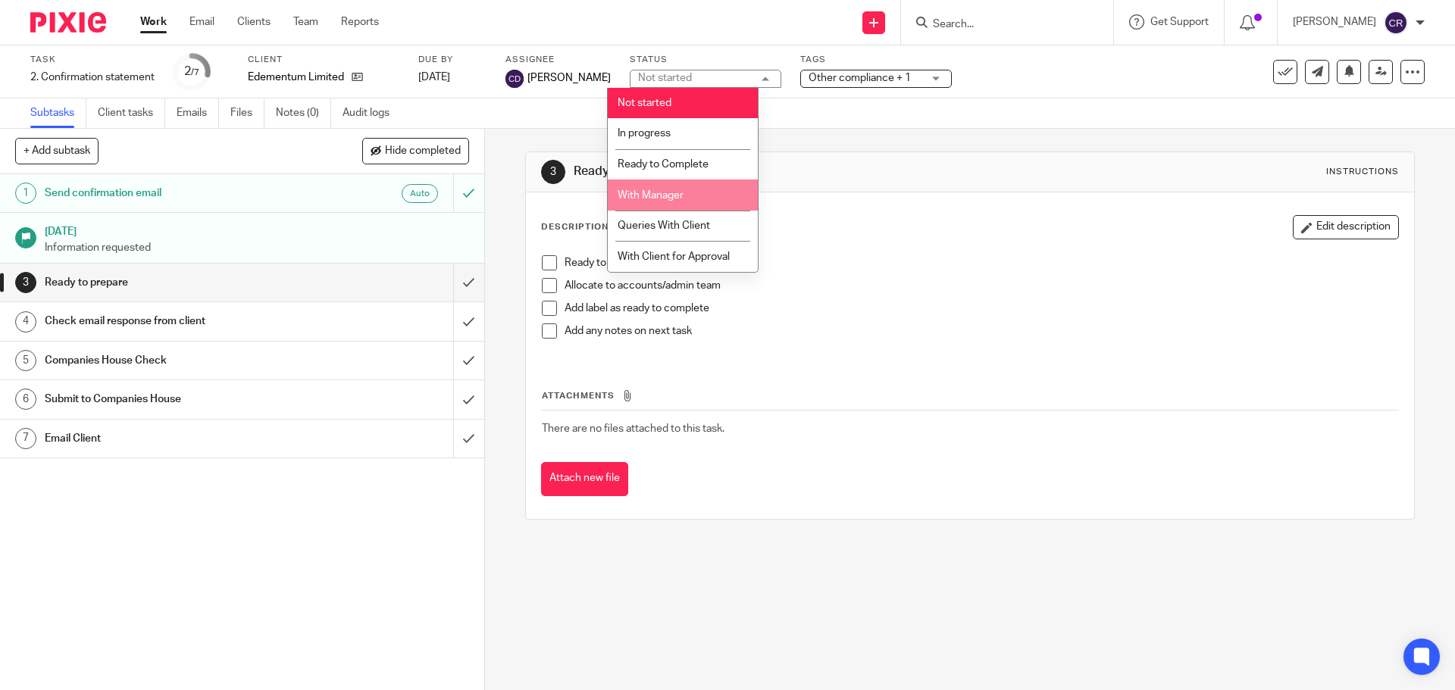
click at [693, 187] on li "With Manager" at bounding box center [683, 195] width 150 height 31
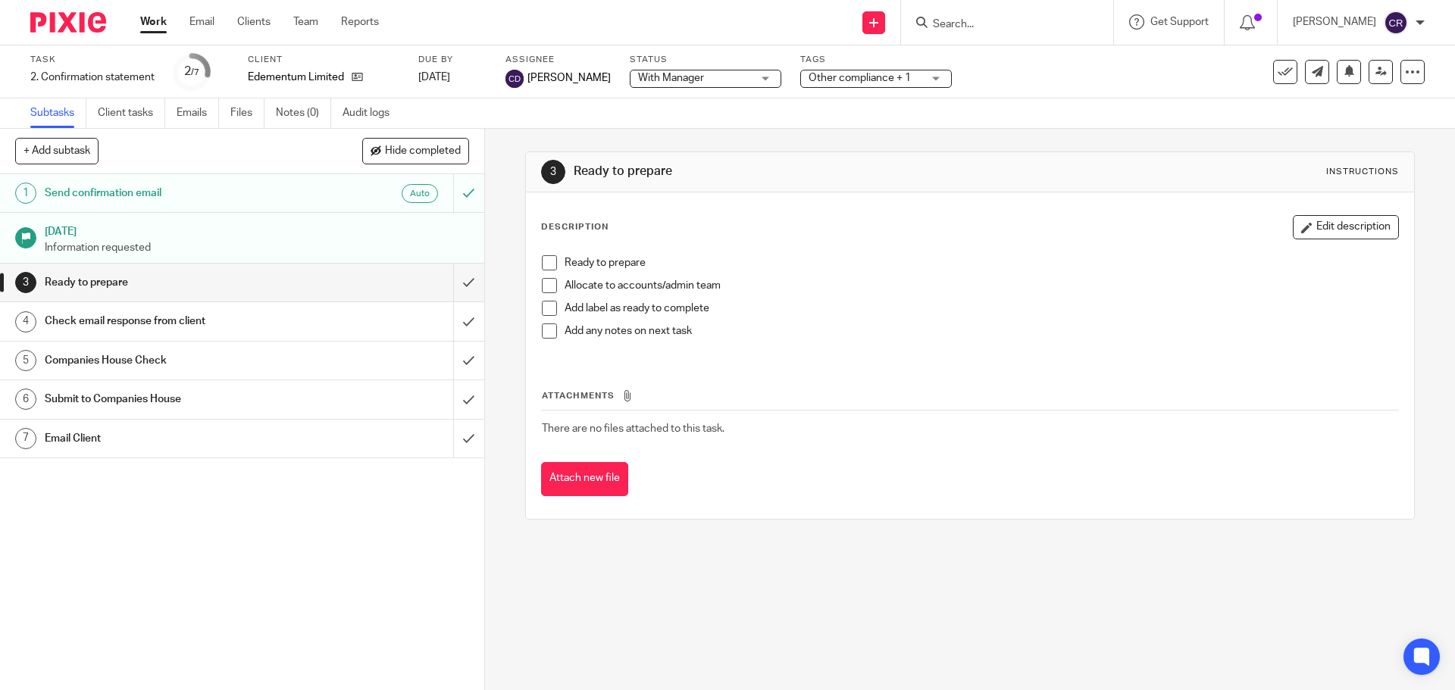
click at [843, 82] on span "Other compliance + 1" at bounding box center [860, 78] width 102 height 11
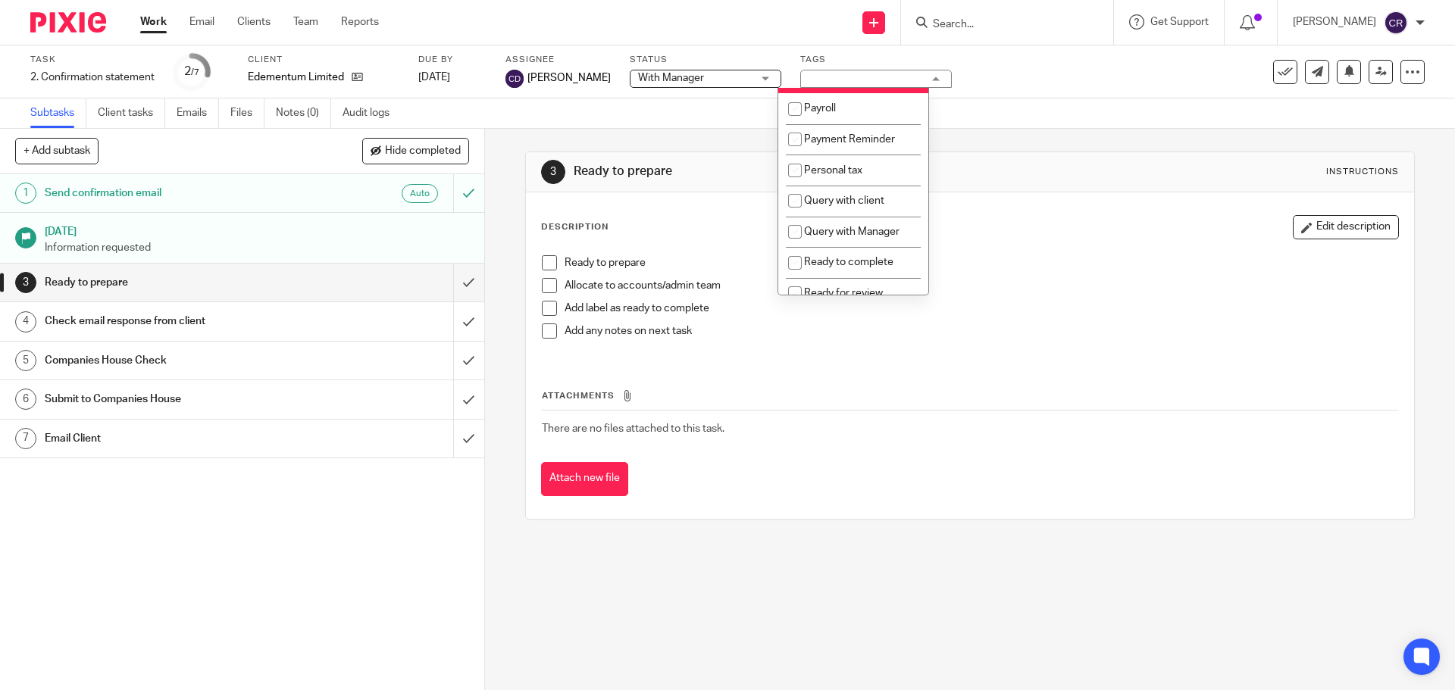
scroll to position [455, 0]
click at [847, 208] on span "Query with Manager" at bounding box center [851, 202] width 95 height 11
checkbox input "true"
click at [1154, 270] on p "Ready to prepare" at bounding box center [981, 262] width 833 height 15
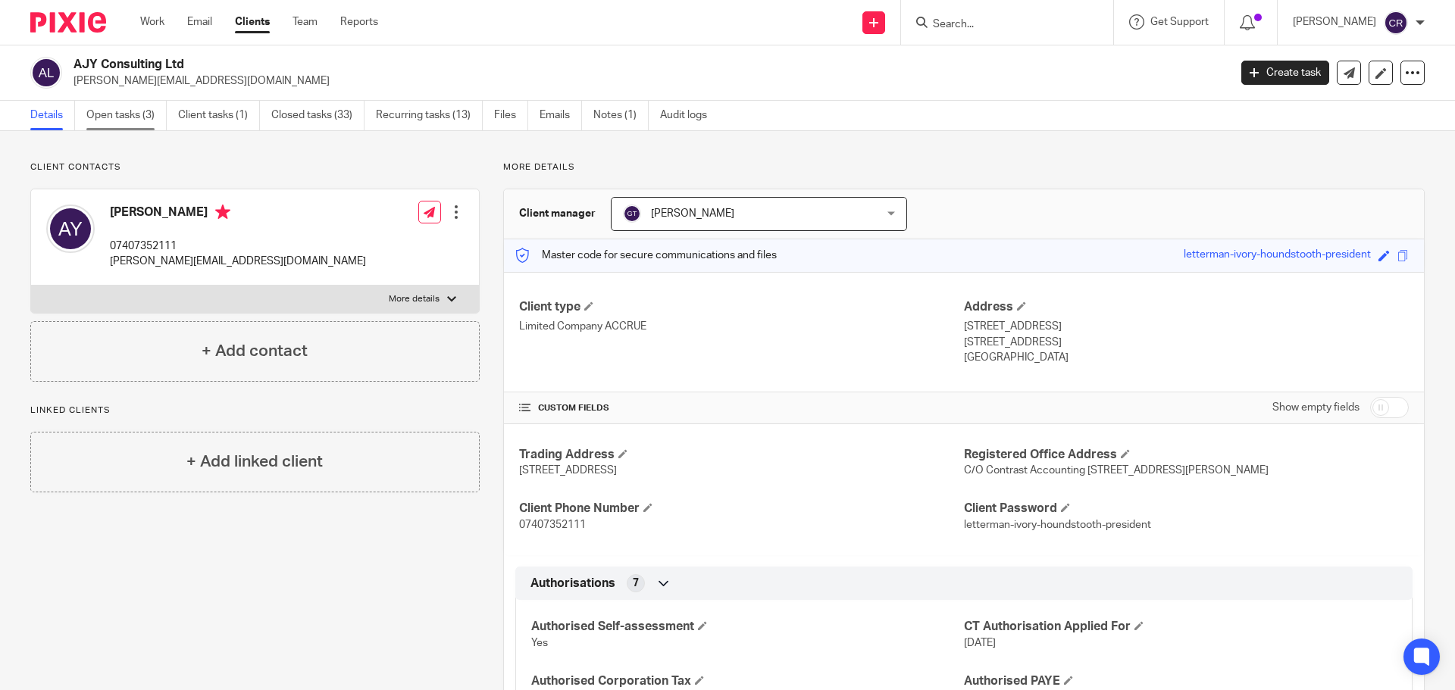
drag, startPoint x: 133, startPoint y: 123, endPoint x: 146, endPoint y: 120, distance: 14.0
click at [133, 123] on link "Open tasks (3)" at bounding box center [126, 116] width 80 height 30
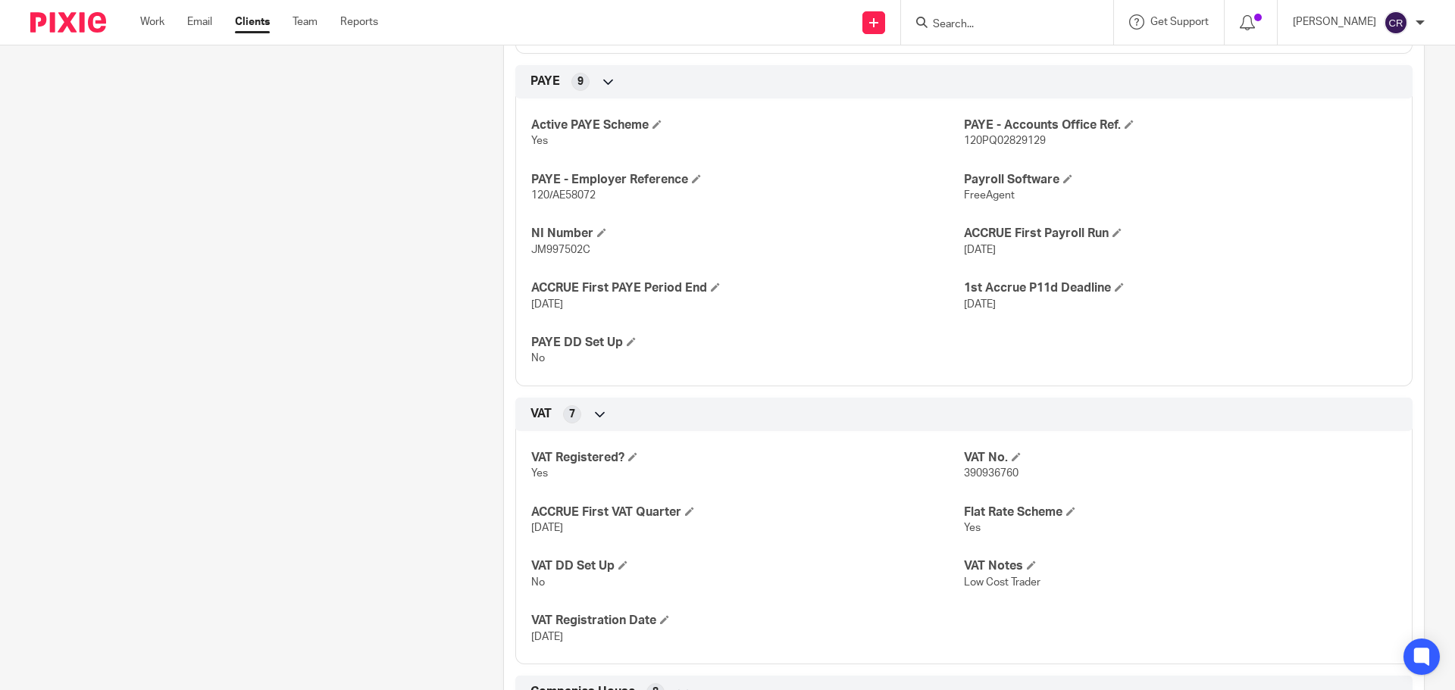
scroll to position [1212, 0]
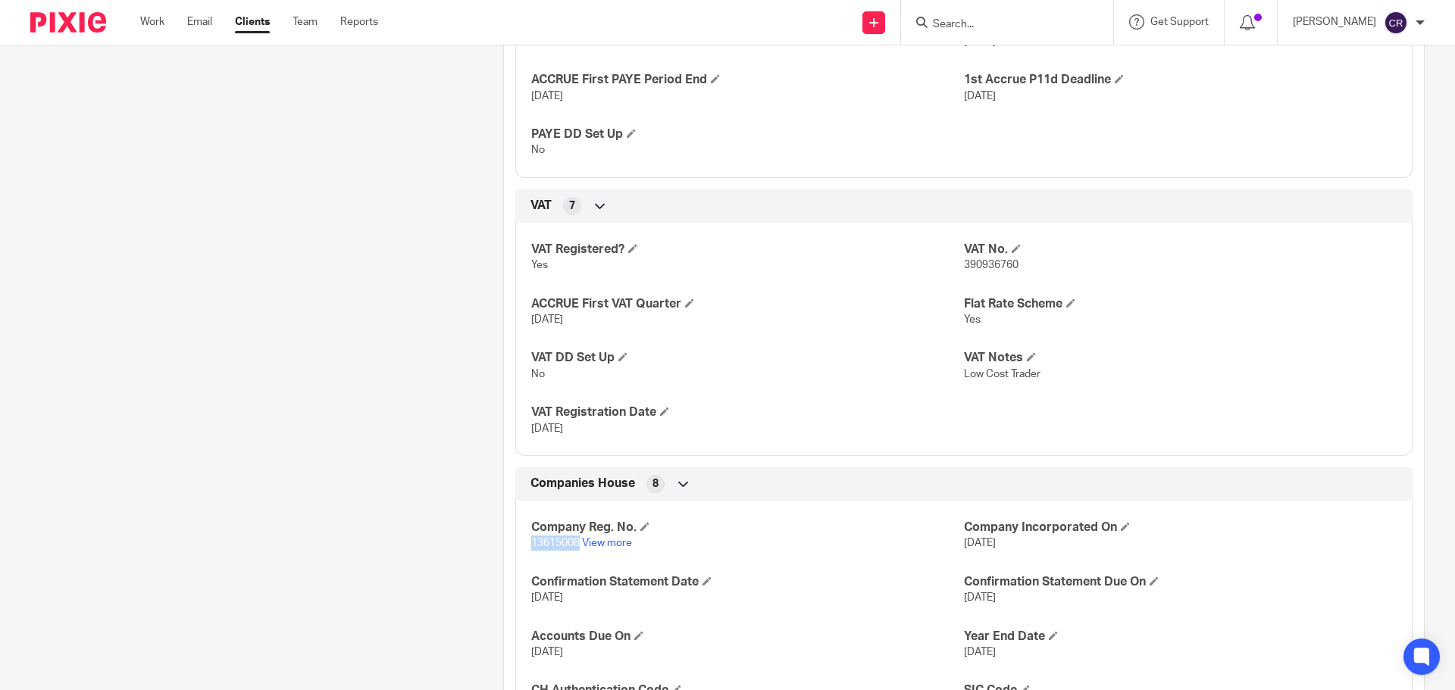
drag, startPoint x: 575, startPoint y: 560, endPoint x: 511, endPoint y: 561, distance: 64.4
click at [515, 561] on div "Company Reg. No. 13615008 View more Company Incorporated On [DATE] Confirmation…" at bounding box center [963, 612] width 897 height 245
copy span "13615008"
click at [981, 14] on form at bounding box center [1011, 22] width 161 height 19
click at [972, 27] on input "Search" at bounding box center [999, 25] width 136 height 14
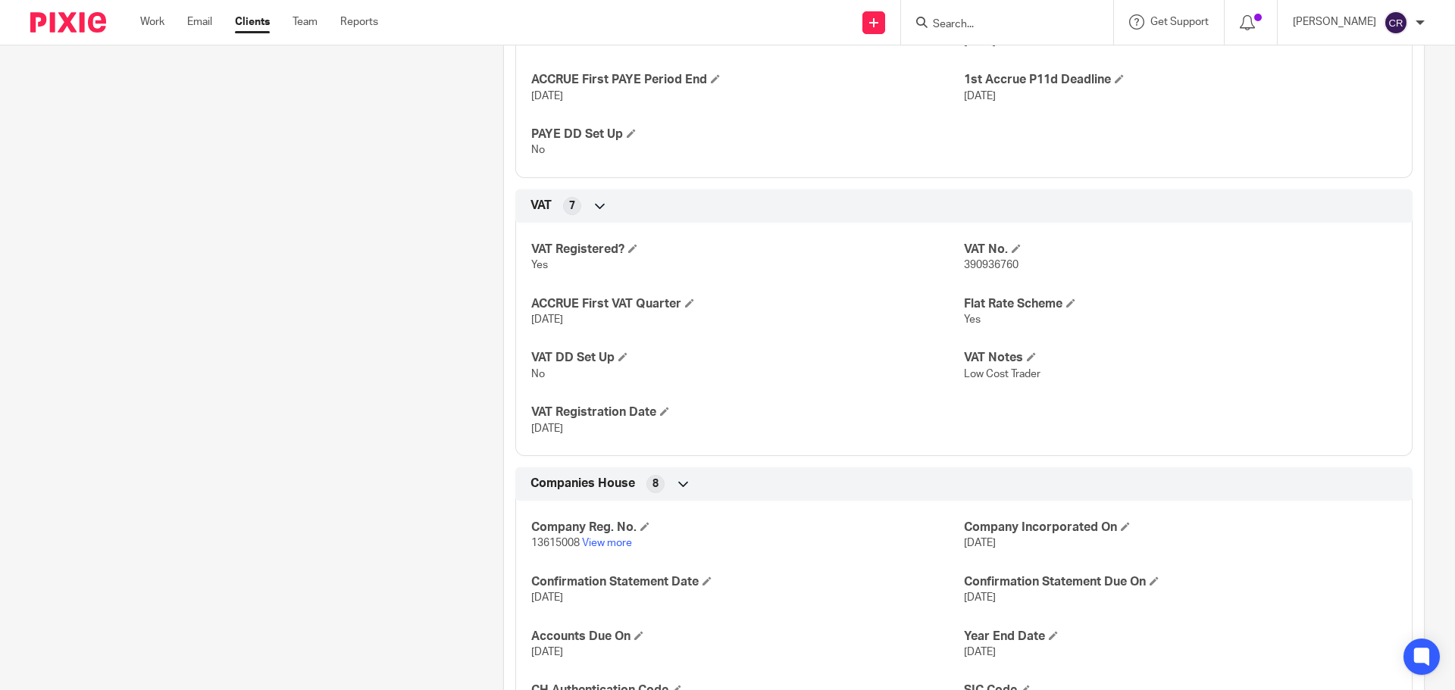
paste input "Double Index Limited"
type input "Double Index Limited"
click at [1015, 64] on link at bounding box center [1056, 65] width 256 height 35
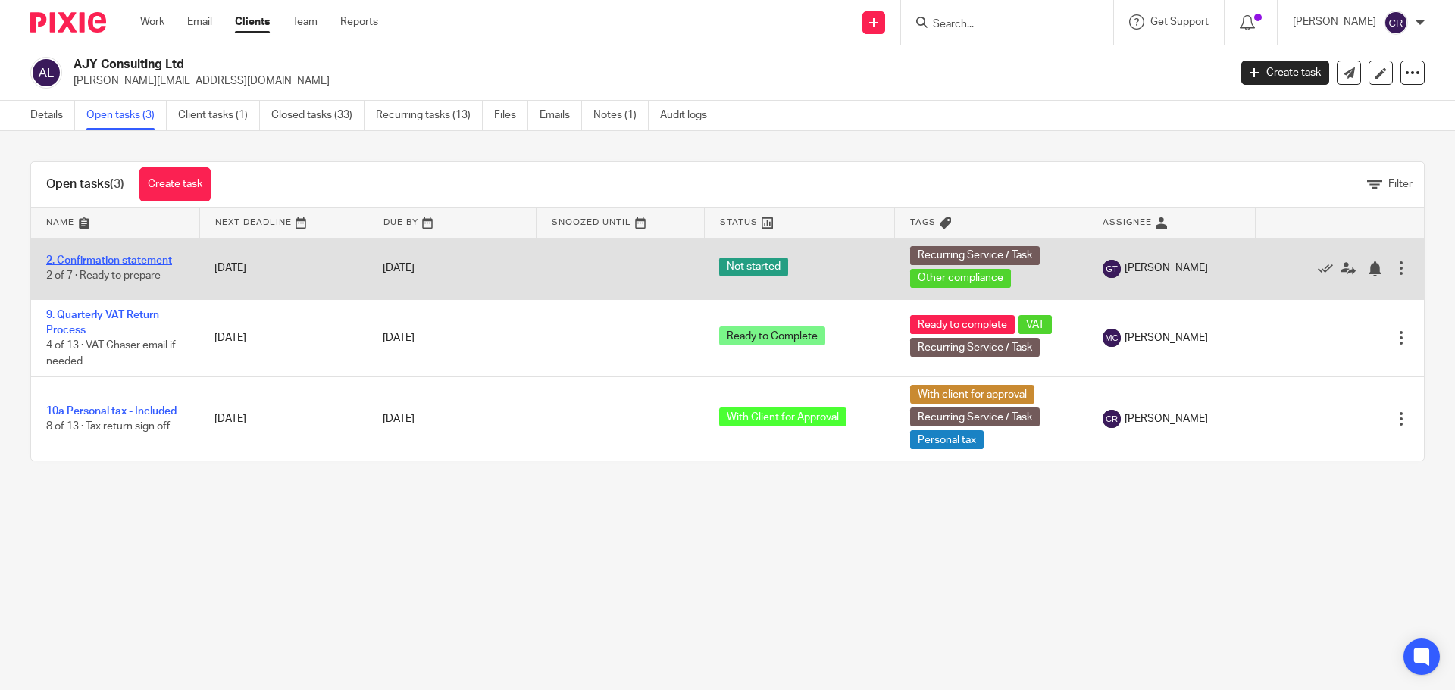
click at [155, 258] on link "2. Confirmation statement" at bounding box center [109, 260] width 126 height 11
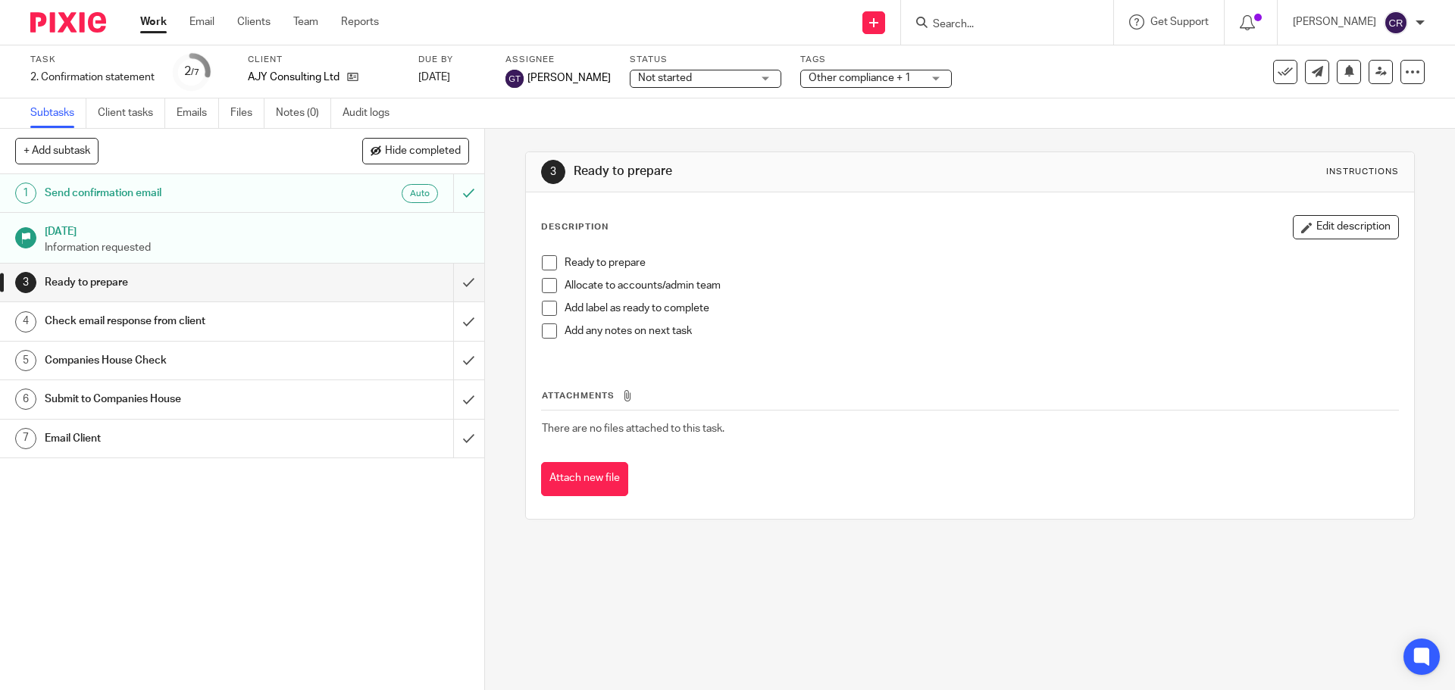
click at [256, 446] on h1 "Email Client" at bounding box center [176, 438] width 262 height 23
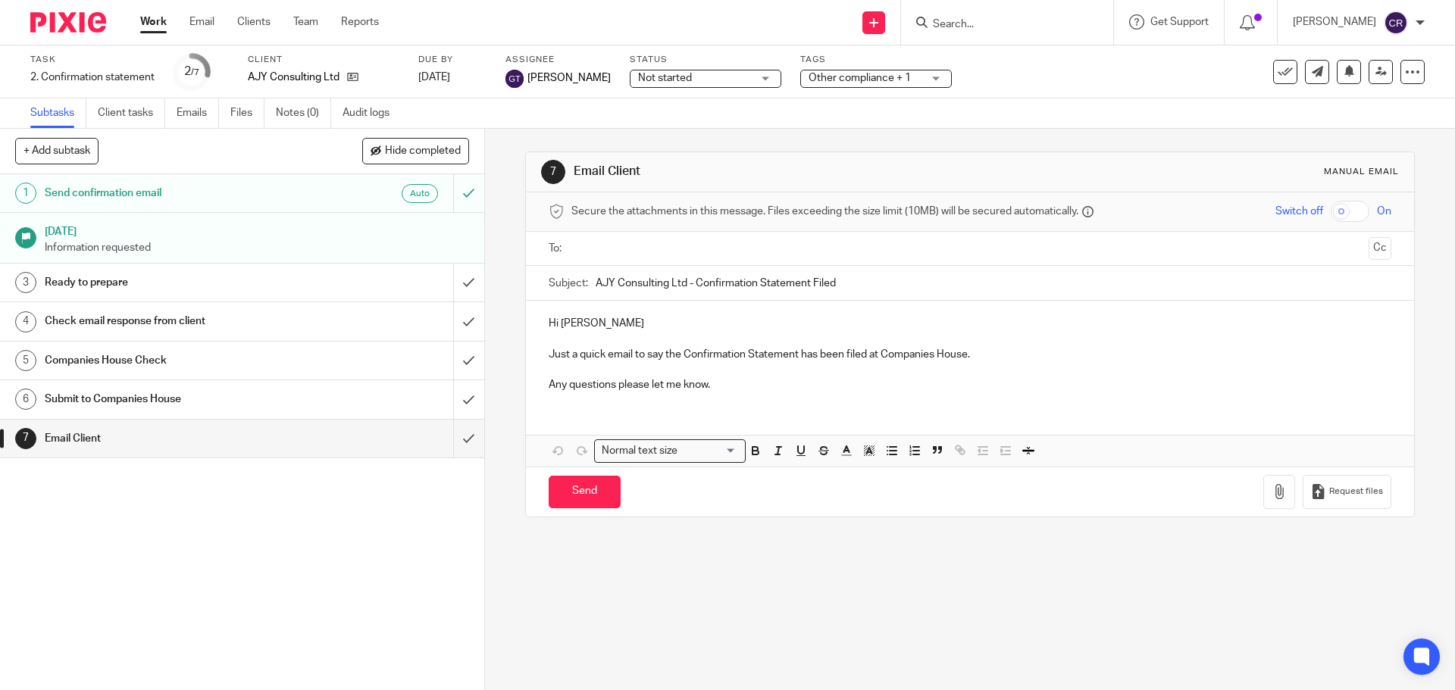
click at [674, 228] on div "Secure the attachments in this message. Files exceeding the size limit (10MB) w…" at bounding box center [969, 211] width 887 height 39
click at [673, 249] on input "text" at bounding box center [969, 248] width 785 height 17
click at [565, 498] on input "Send" at bounding box center [585, 495] width 72 height 33
type input "Sent"
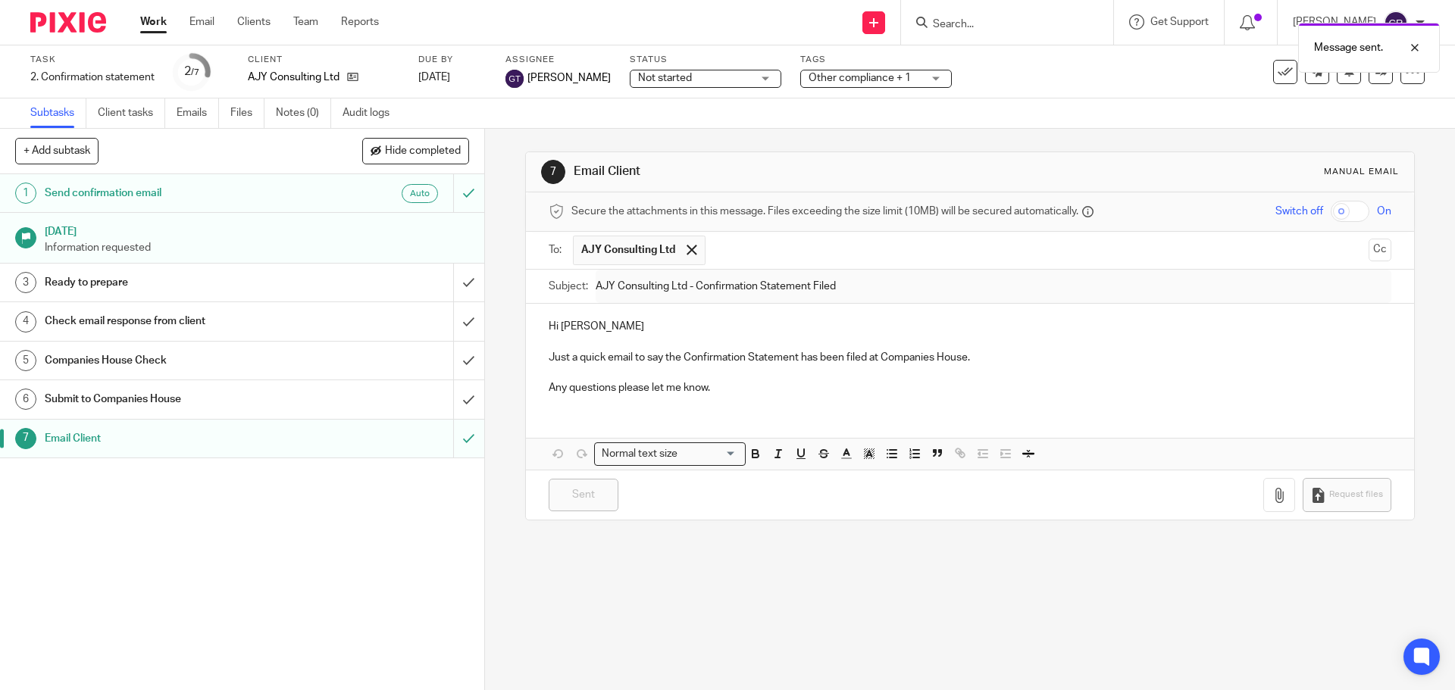
click at [1275, 70] on div "Message sent." at bounding box center [1083, 44] width 712 height 58
click at [1273, 80] on button at bounding box center [1285, 72] width 24 height 24
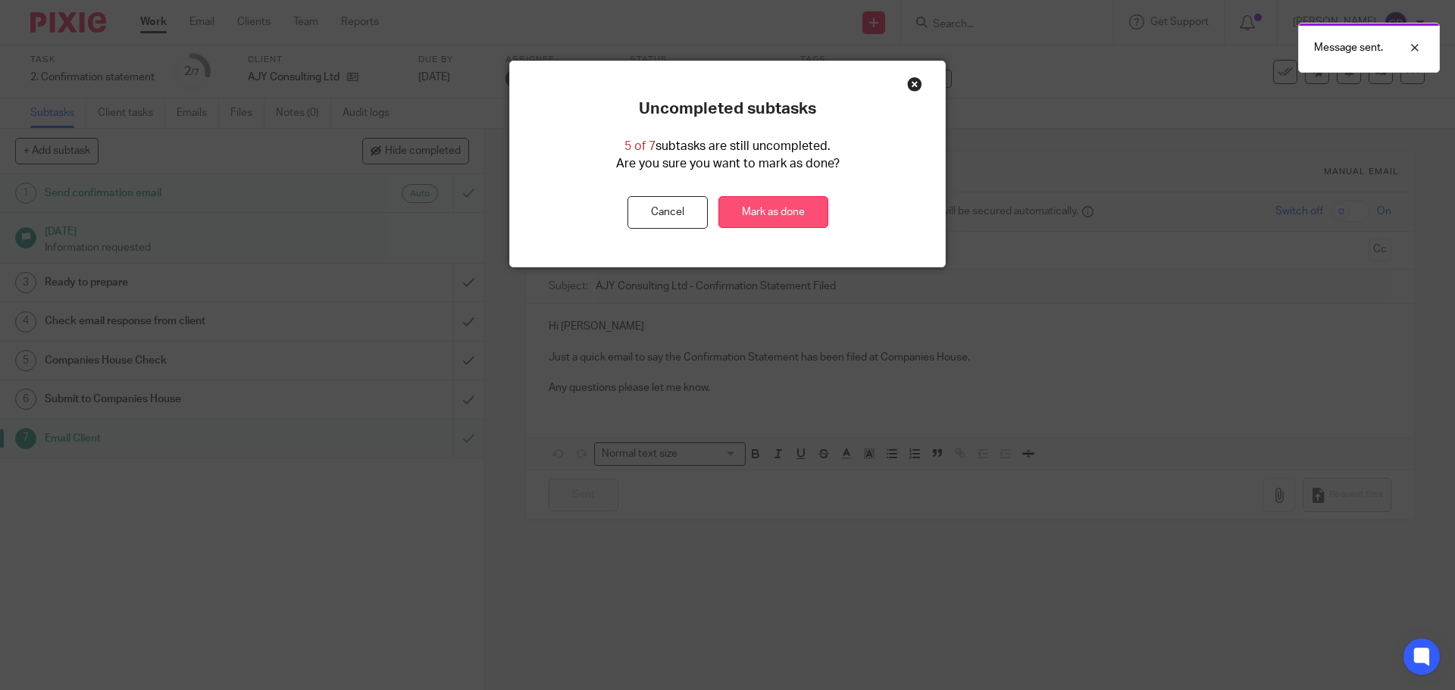
click at [768, 210] on link "Mark as done" at bounding box center [773, 212] width 110 height 33
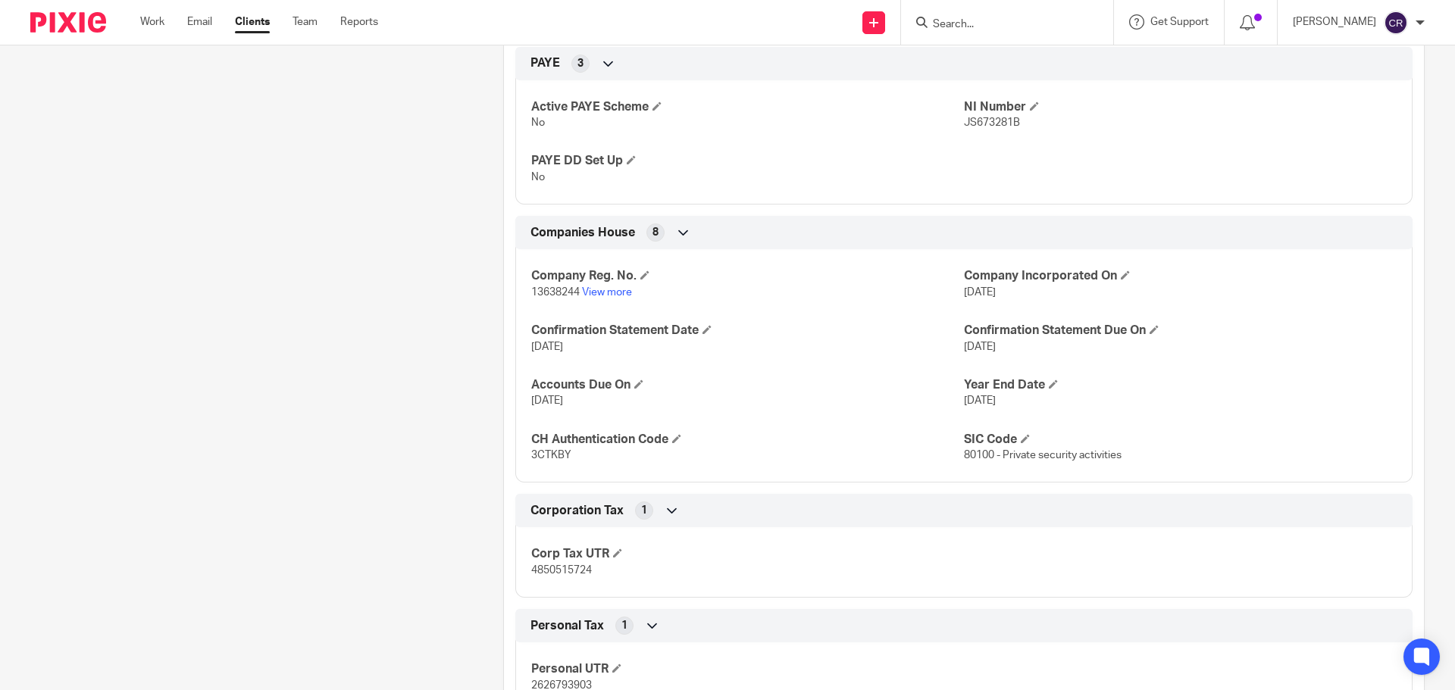
scroll to position [834, 0]
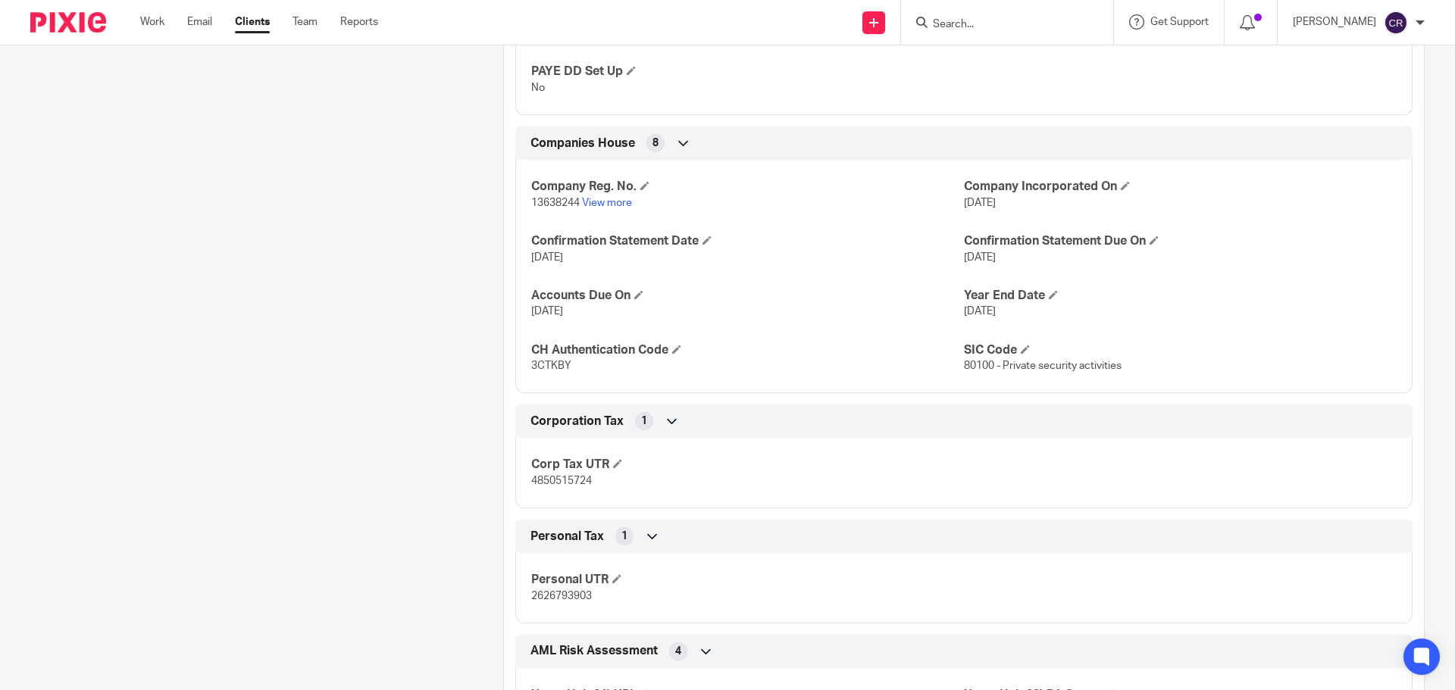
click at [562, 205] on span "13638244" at bounding box center [555, 203] width 48 height 11
copy p "13638244"
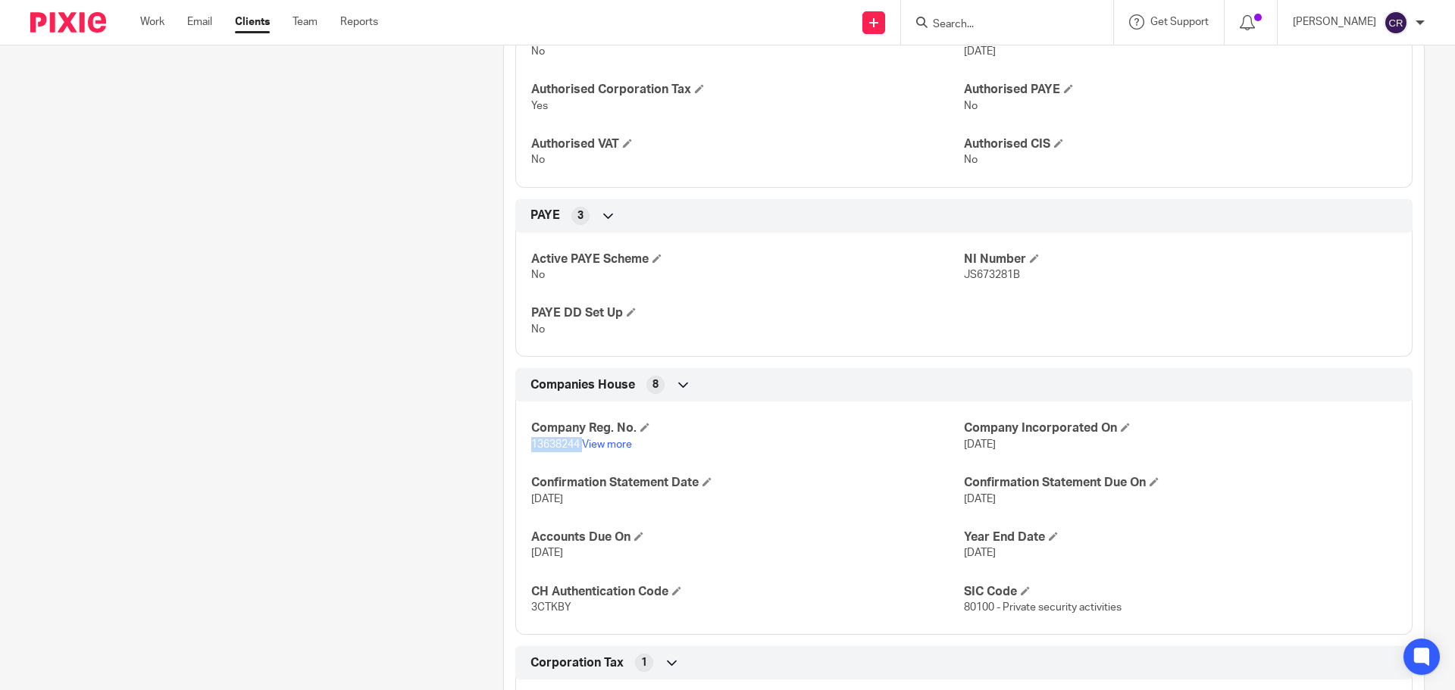
scroll to position [0, 0]
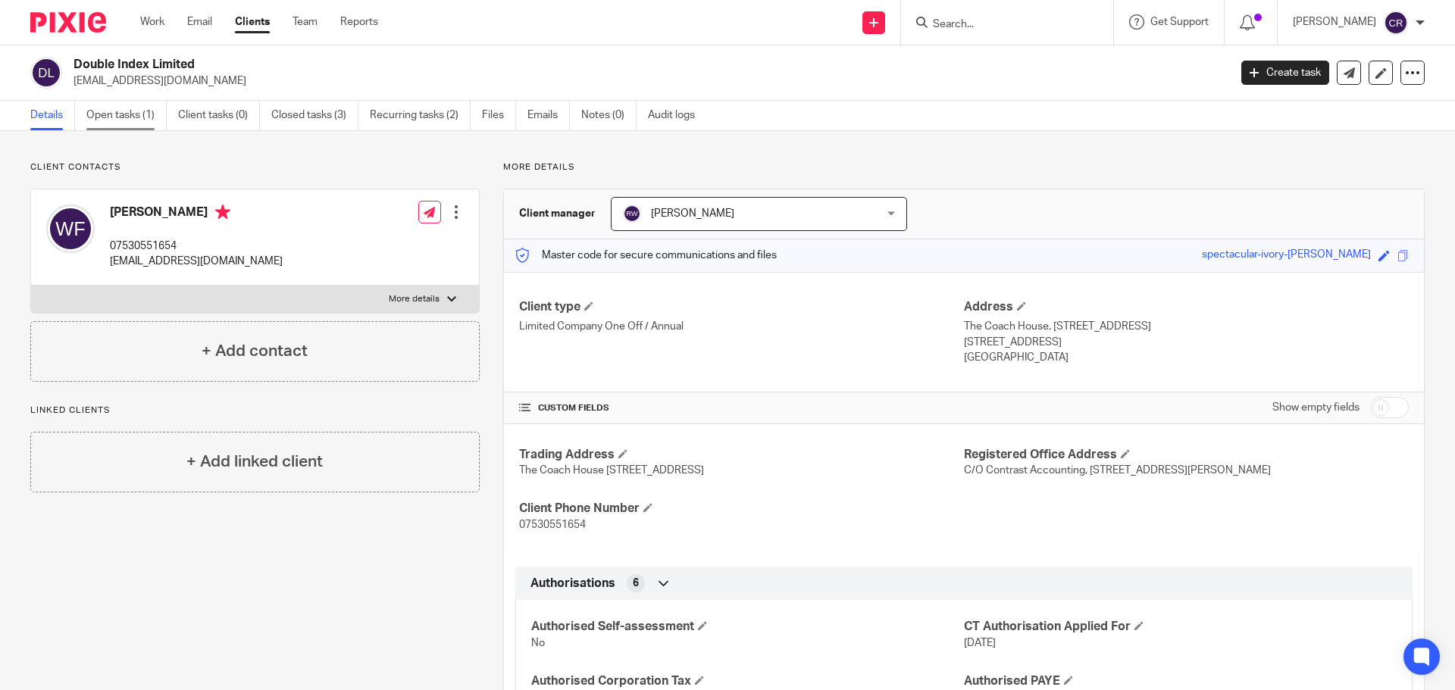
click at [92, 129] on link "Open tasks (1)" at bounding box center [126, 116] width 80 height 30
click at [967, 25] on input "Search" at bounding box center [999, 25] width 136 height 14
paste input "Accrue Sales And Marketing"
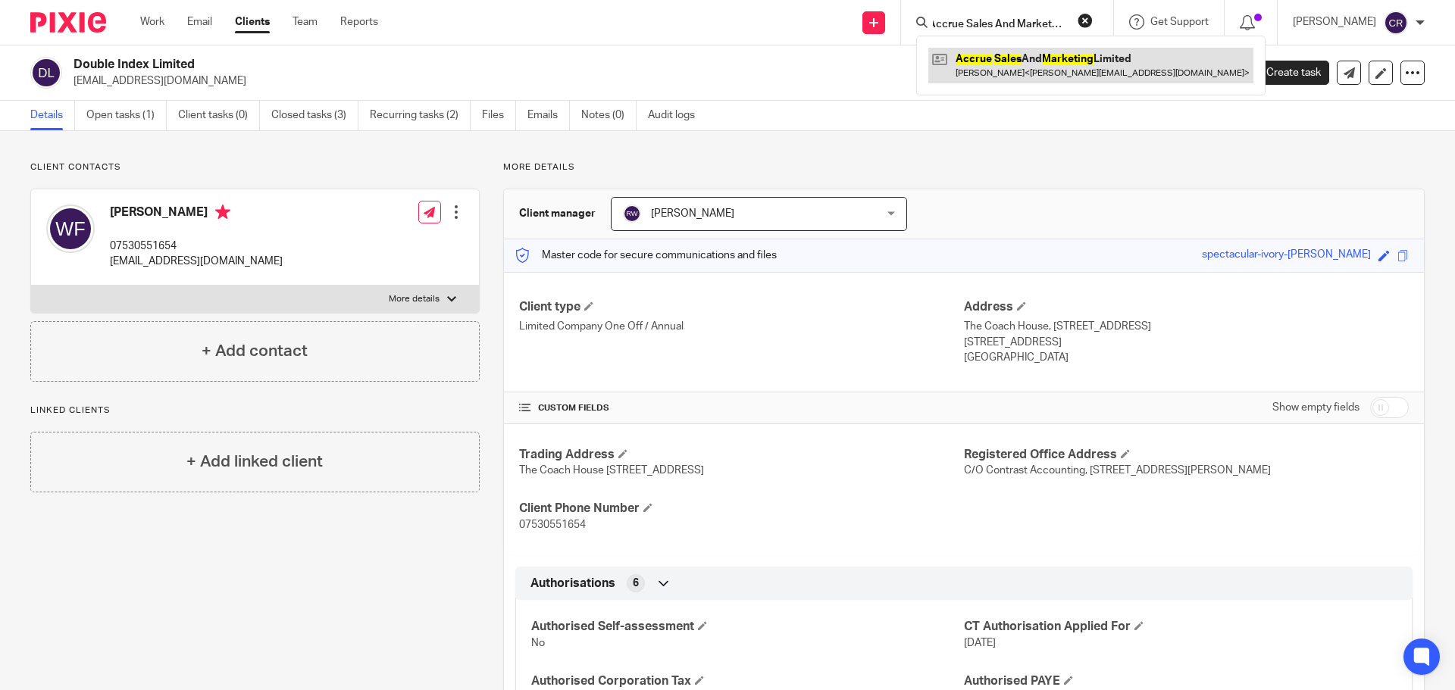
type input "Accrue Sales And Marketing"
click at [1020, 55] on link at bounding box center [1090, 65] width 325 height 35
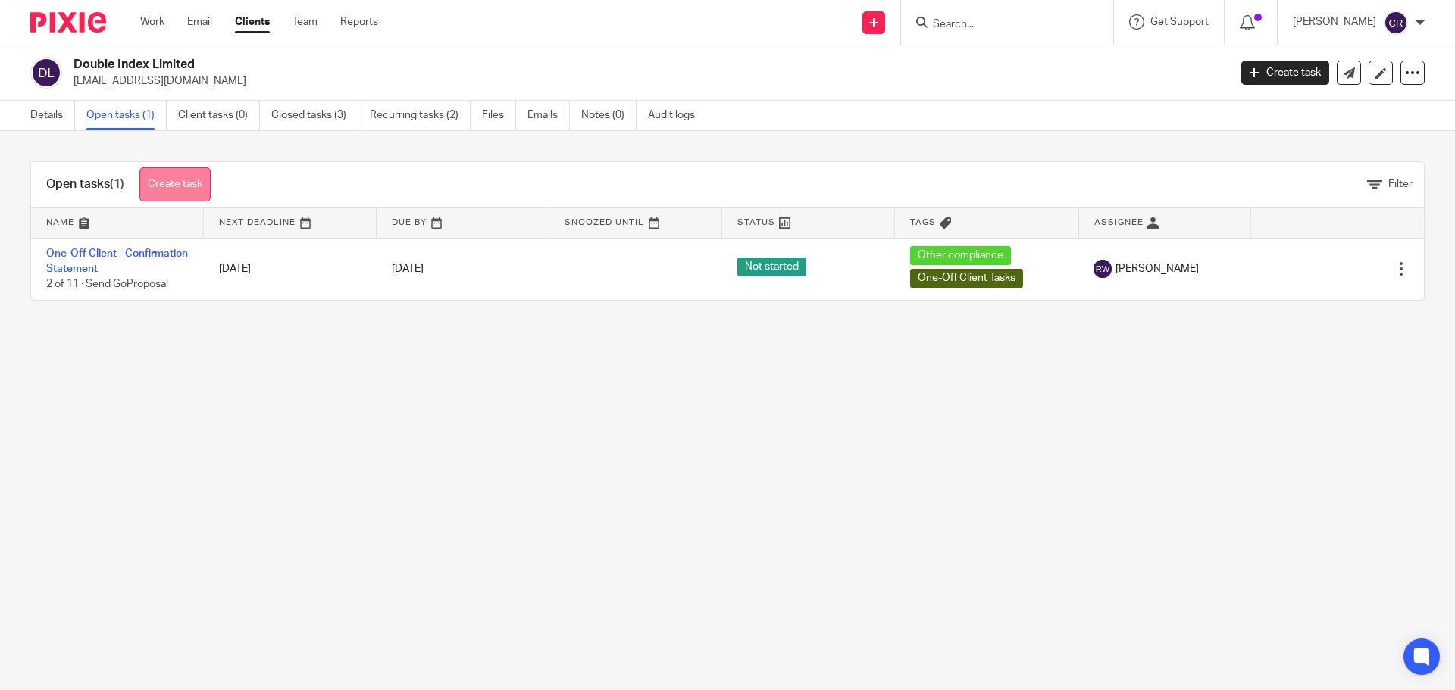
click at [173, 190] on link "Create task" at bounding box center [174, 184] width 71 height 34
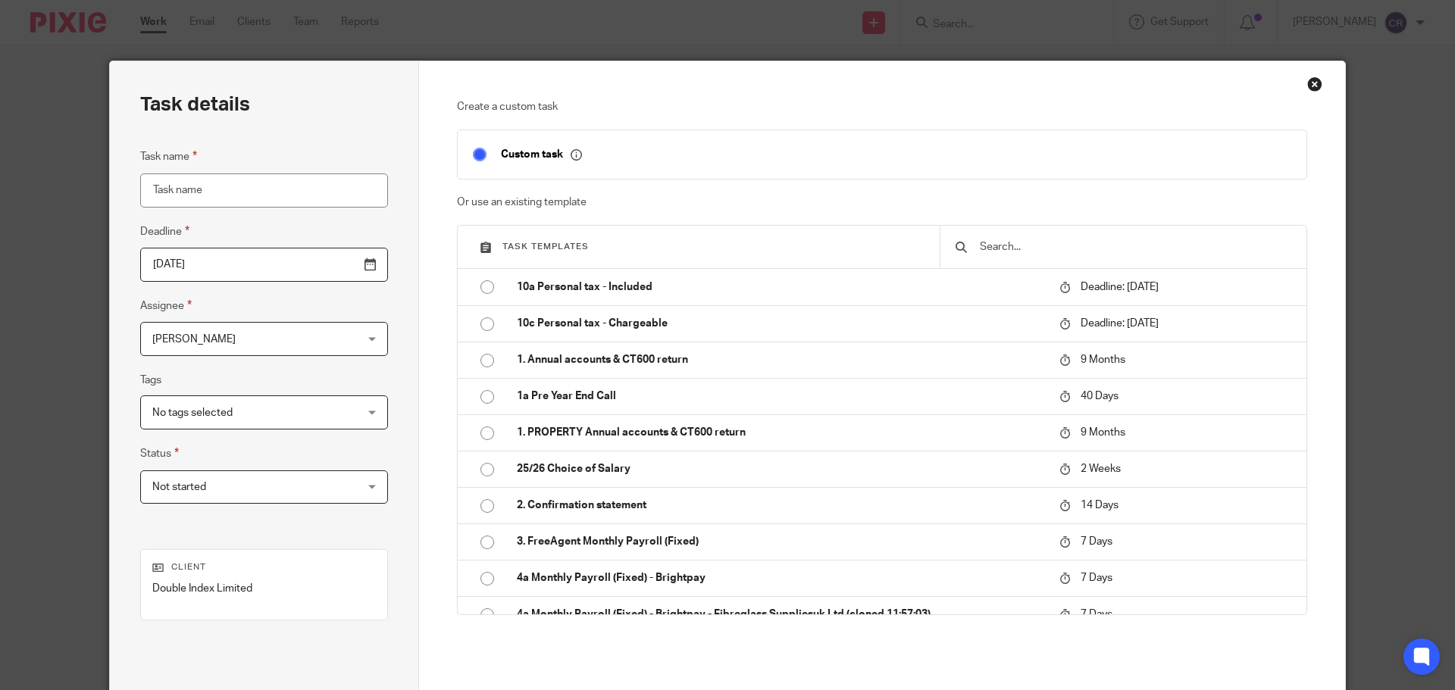
click at [1309, 78] on div "Close this dialog window" at bounding box center [1314, 84] width 15 height 15
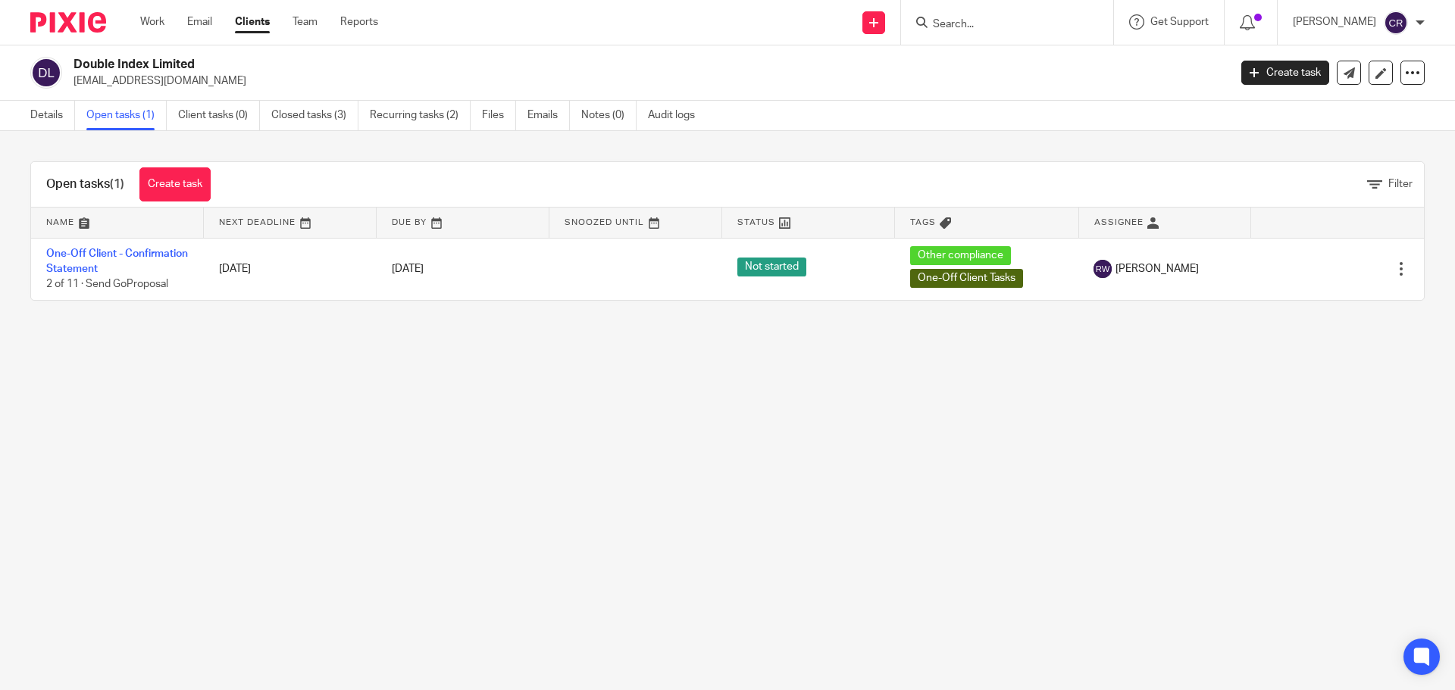
drag, startPoint x: 300, startPoint y: 112, endPoint x: 316, endPoint y: 100, distance: 20.0
click at [300, 112] on link "Closed tasks (3)" at bounding box center [314, 116] width 87 height 30
click at [177, 183] on link "Create task" at bounding box center [174, 184] width 71 height 34
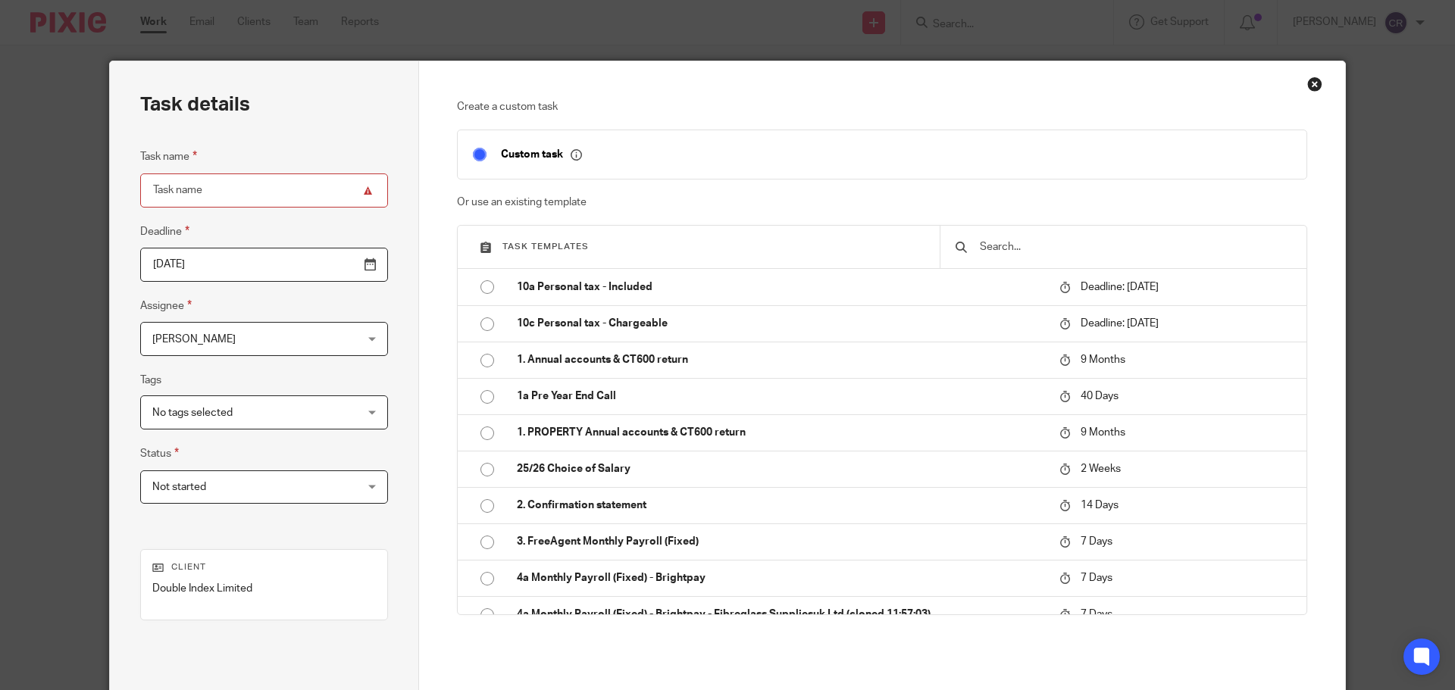
click at [1057, 247] on input "text" at bounding box center [1134, 247] width 313 height 17
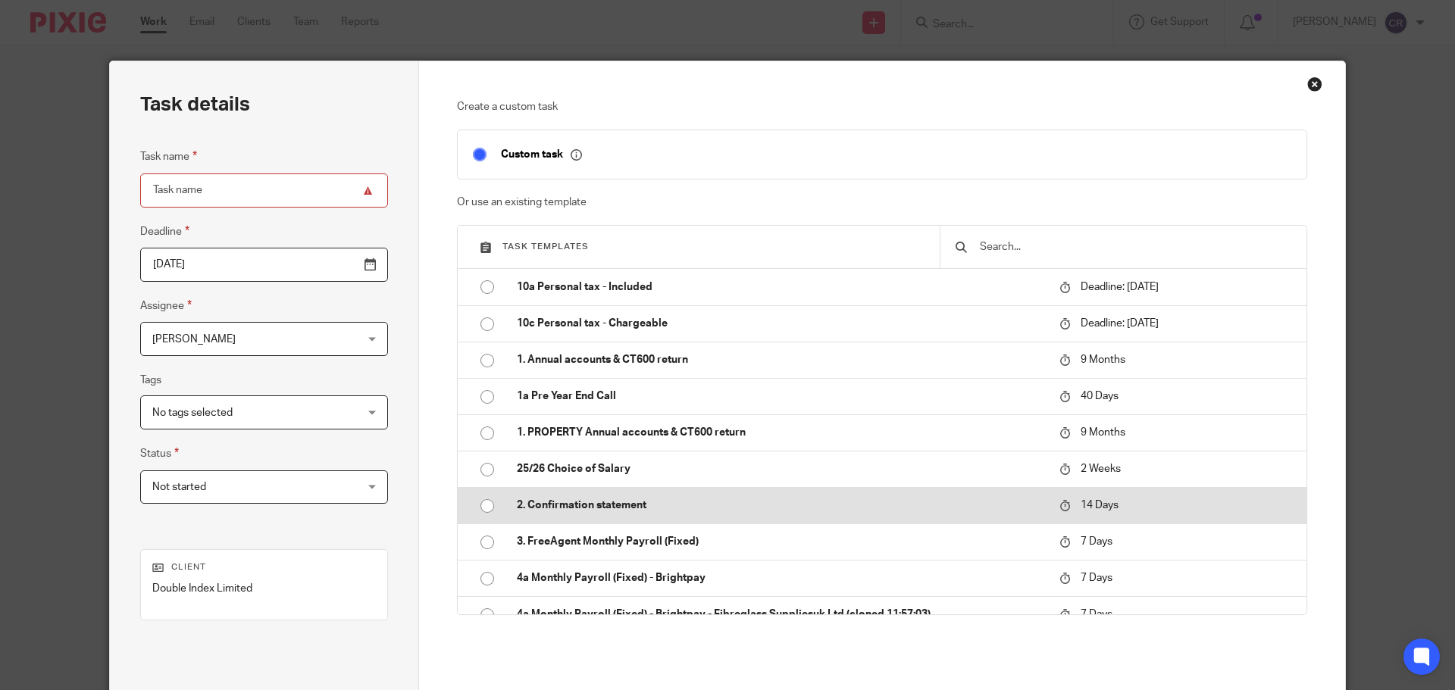
click at [765, 510] on p "2. Confirmation statement" at bounding box center [780, 505] width 527 height 15
type input "2025-10-06"
type input "2. Confirmation statement"
checkbox input "false"
radio input "true"
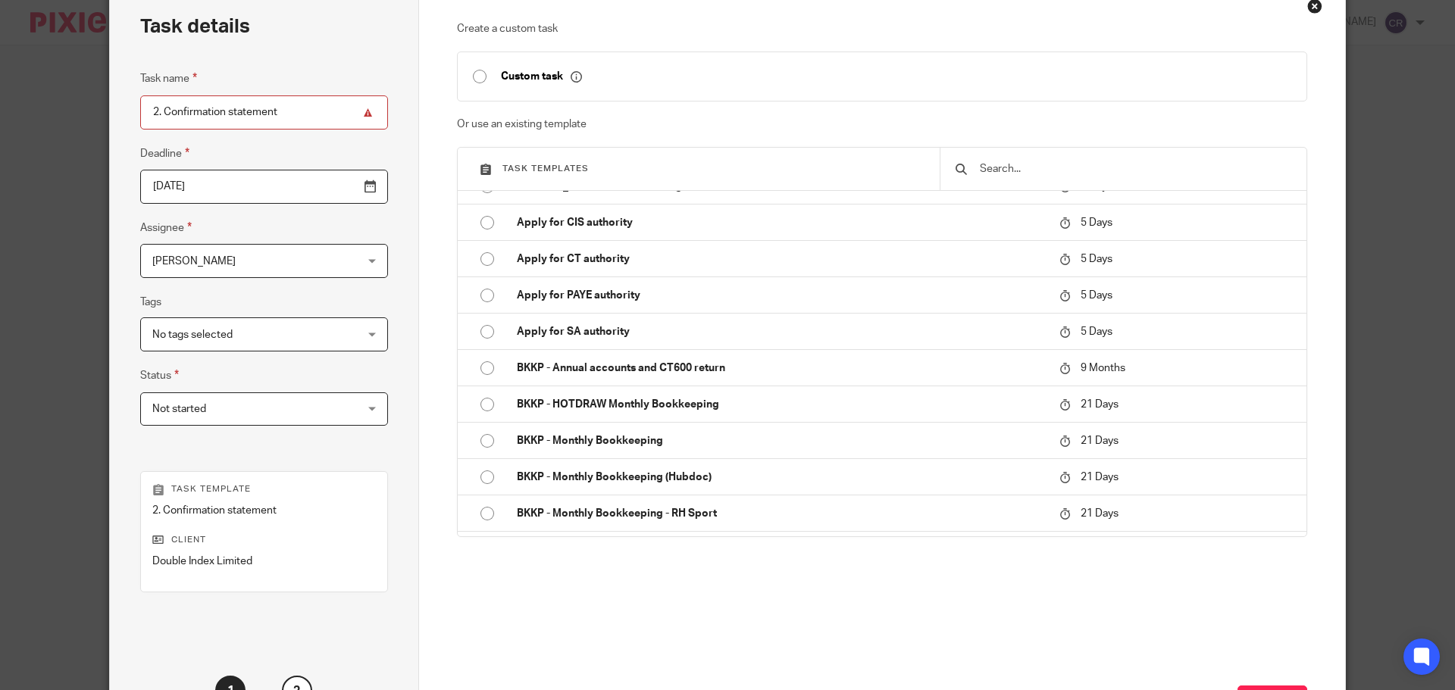
scroll to position [205, 0]
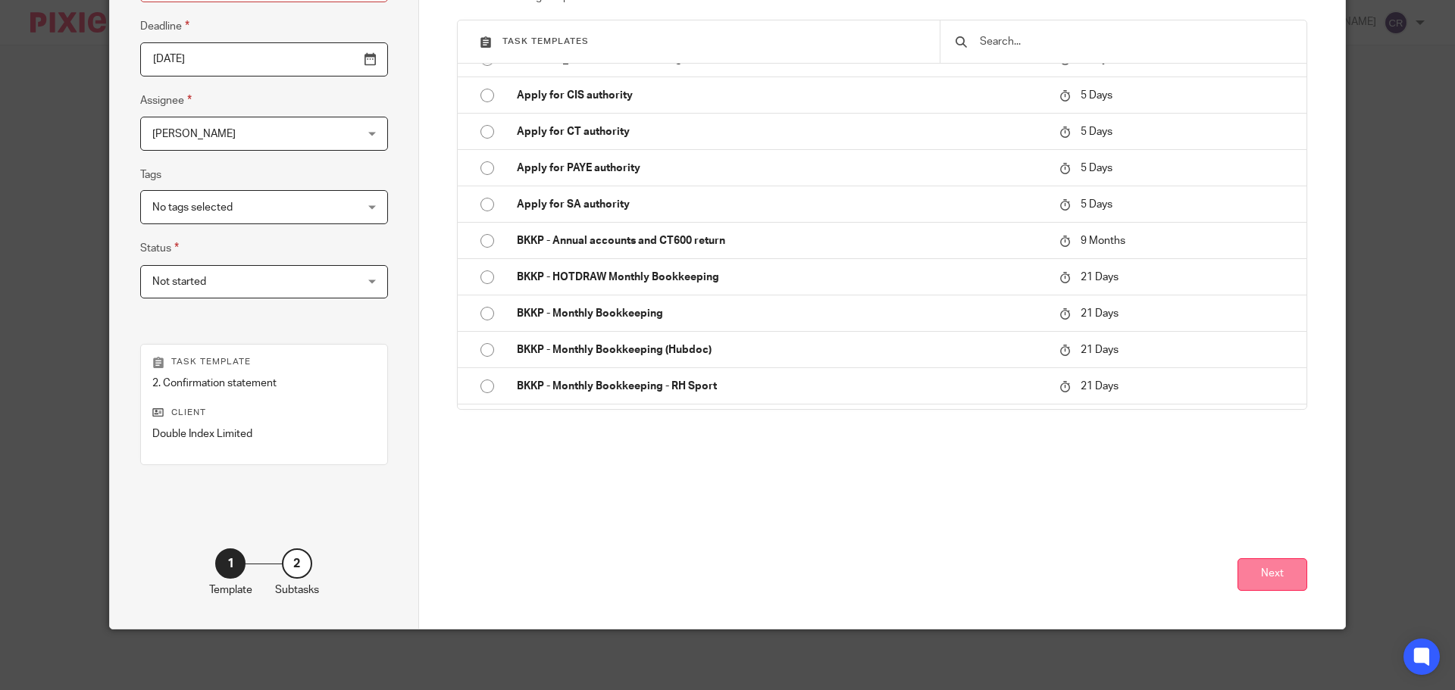
click at [1263, 568] on button "Next" at bounding box center [1272, 574] width 70 height 33
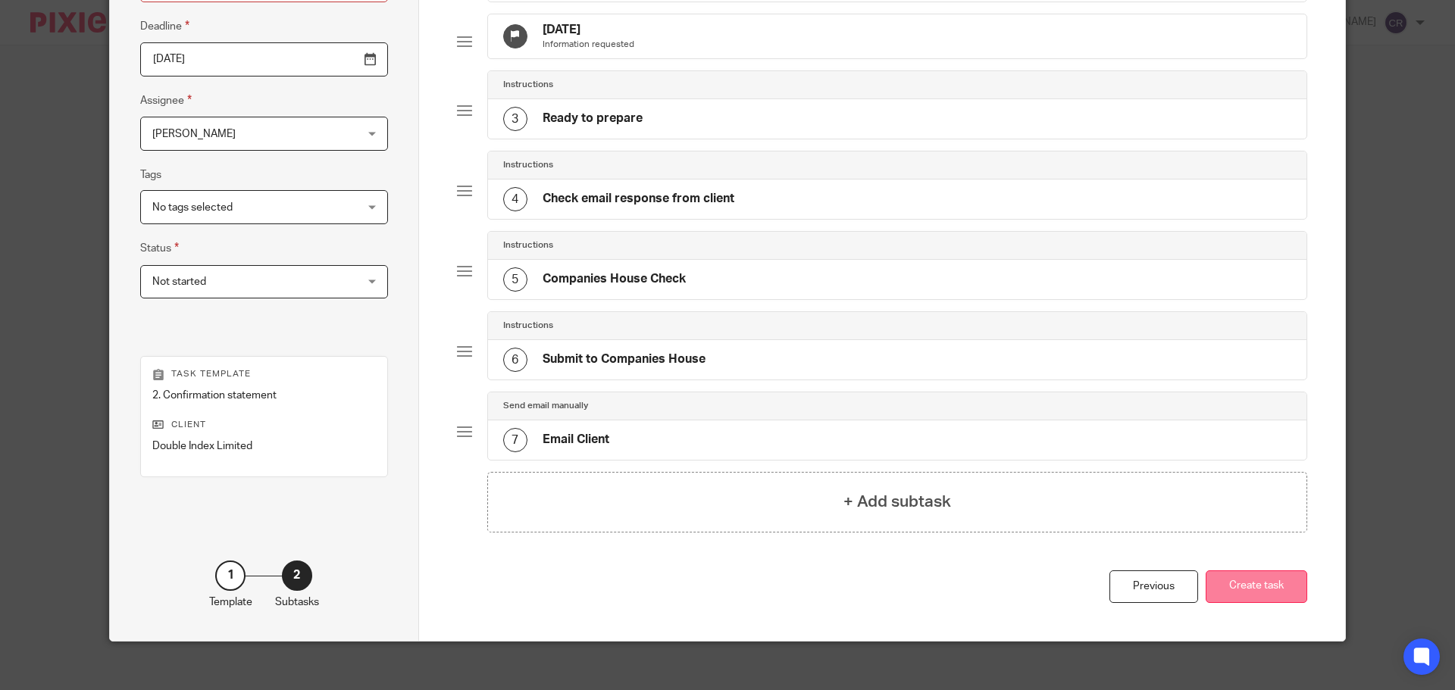
click at [1262, 594] on button "Create task" at bounding box center [1257, 587] width 102 height 33
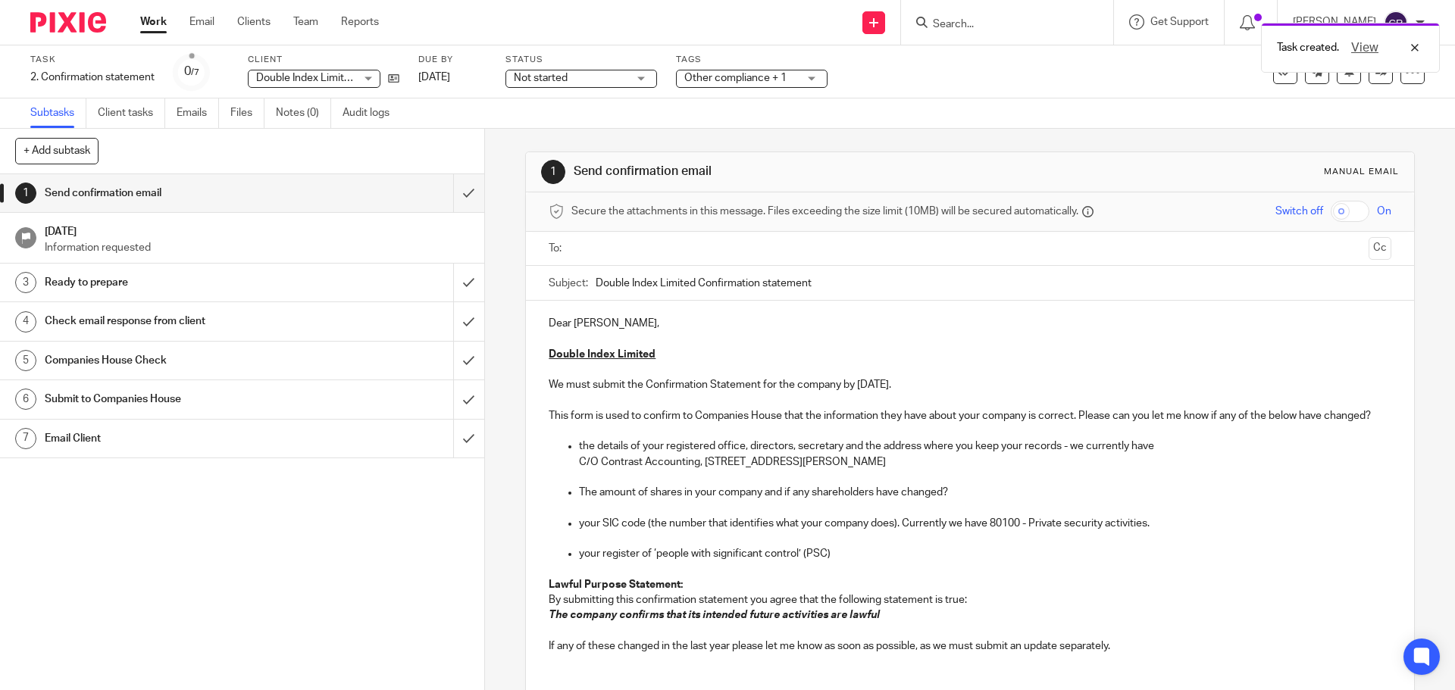
click at [192, 434] on h1 "Email Client" at bounding box center [176, 438] width 262 height 23
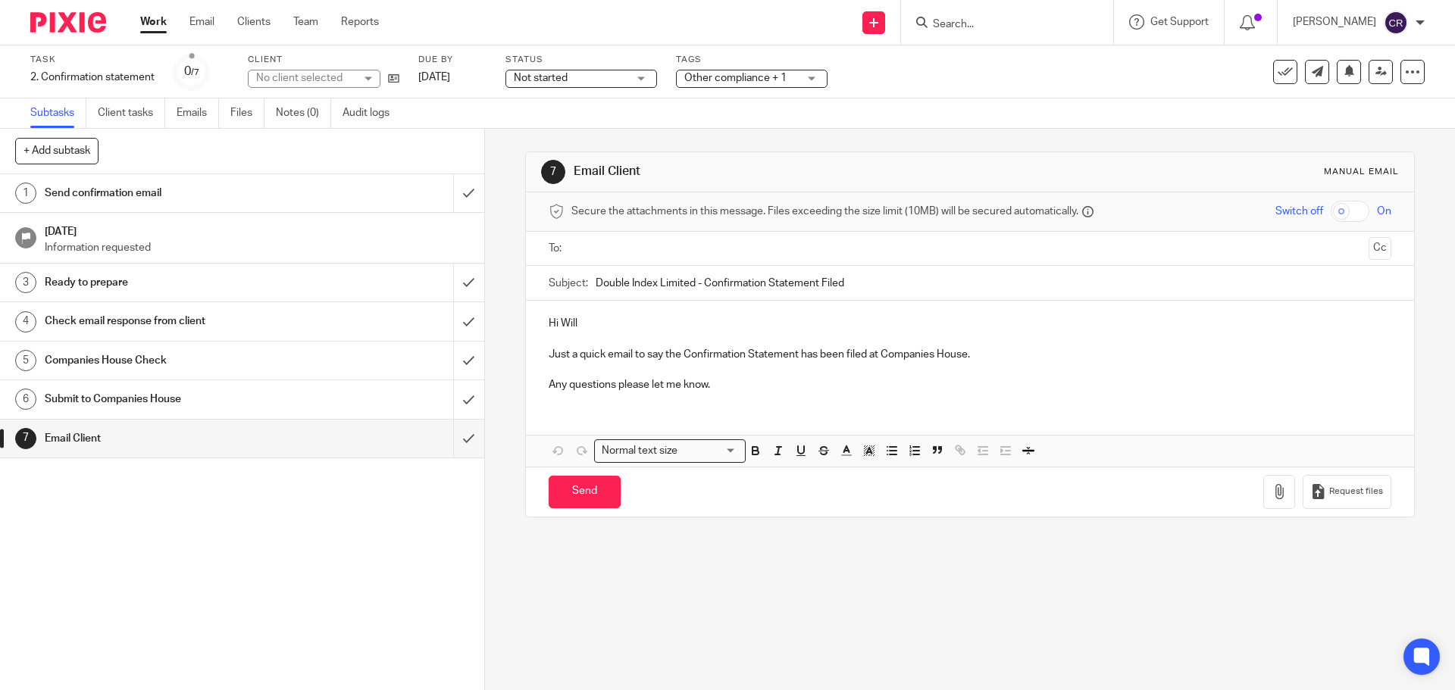
click at [748, 258] on ul at bounding box center [970, 248] width 795 height 25
click at [759, 252] on input "text" at bounding box center [969, 248] width 785 height 17
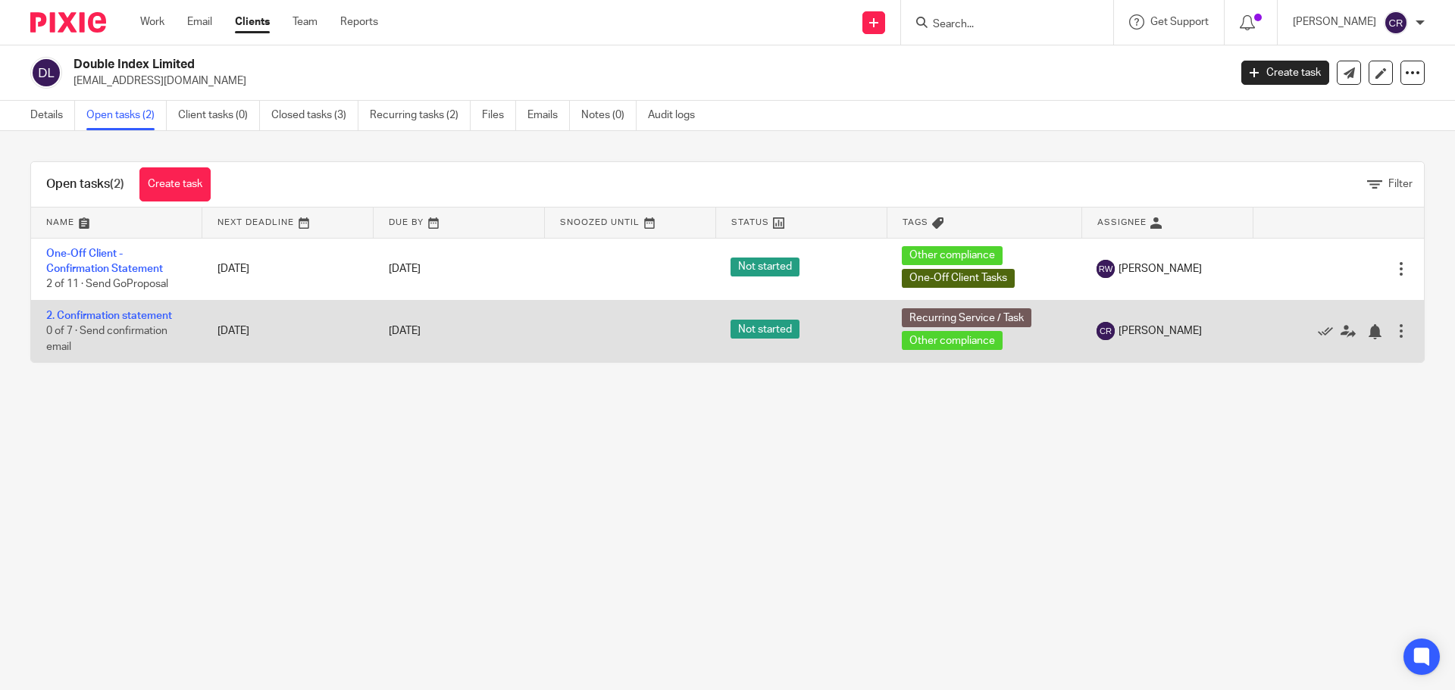
click at [1394, 335] on div at bounding box center [1401, 331] width 15 height 15
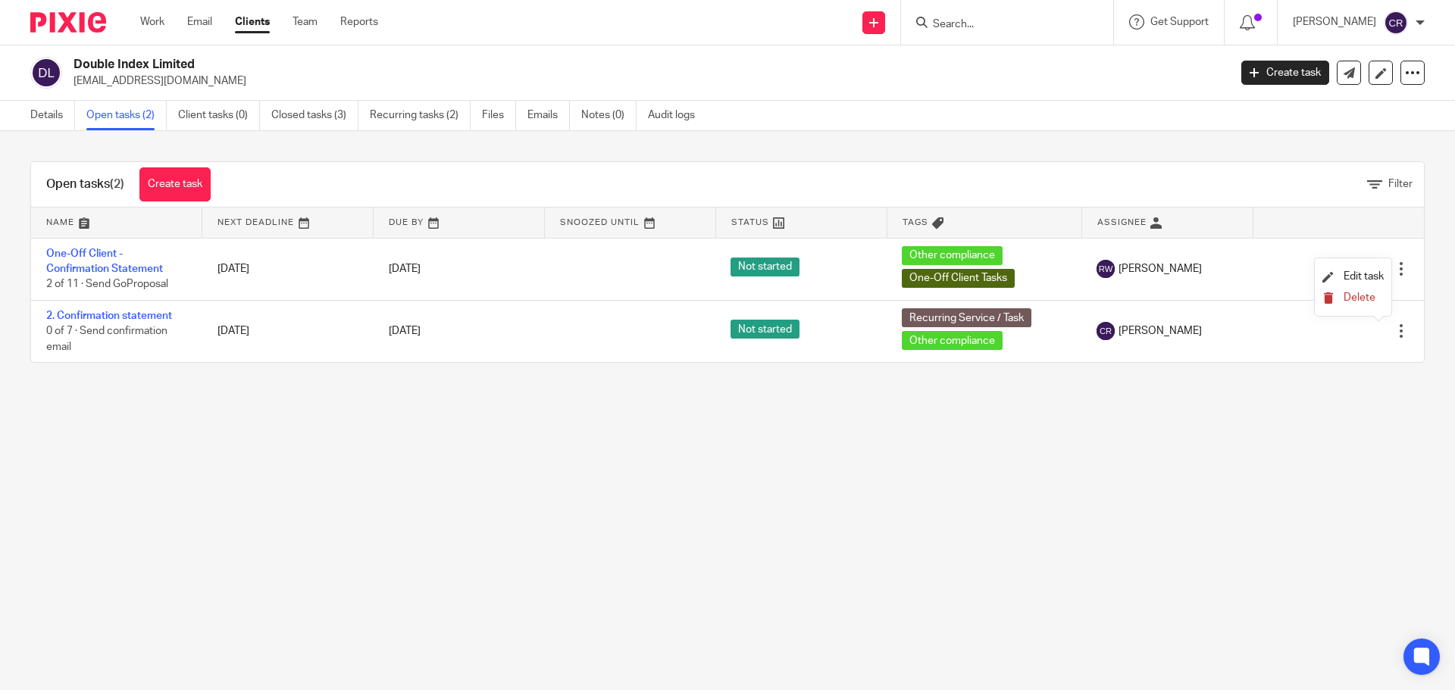
click at [1342, 299] on button "Delete" at bounding box center [1352, 298] width 61 height 12
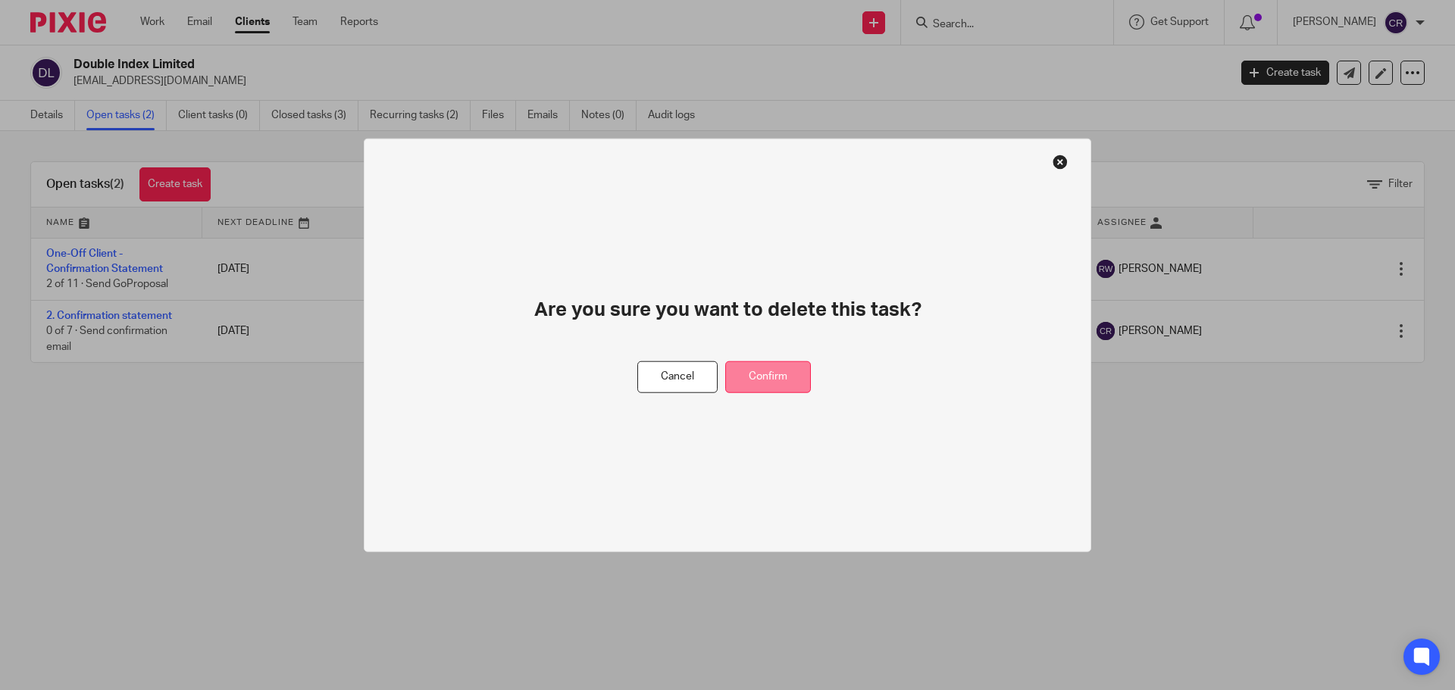
click at [781, 368] on button "Confirm" at bounding box center [768, 377] width 86 height 33
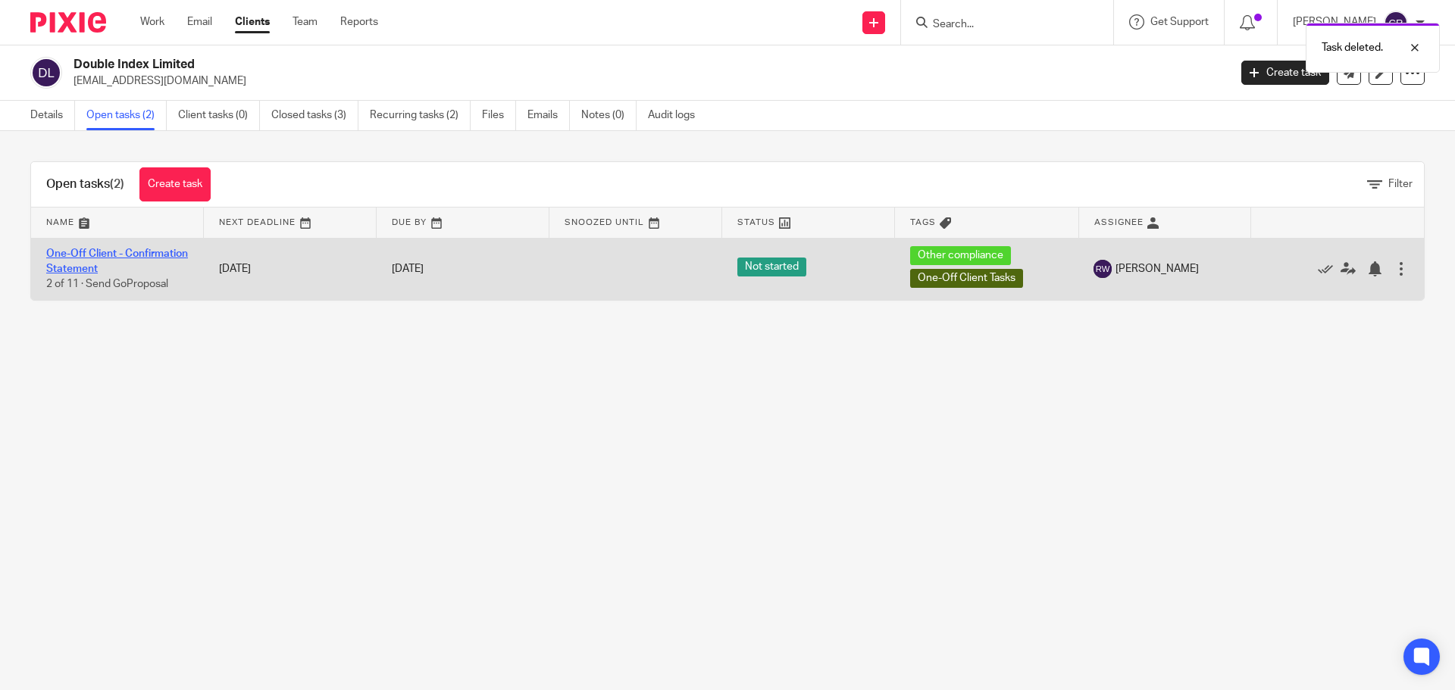
click at [105, 264] on link "One-Off Client - Confirmation Statement" at bounding box center [117, 262] width 142 height 26
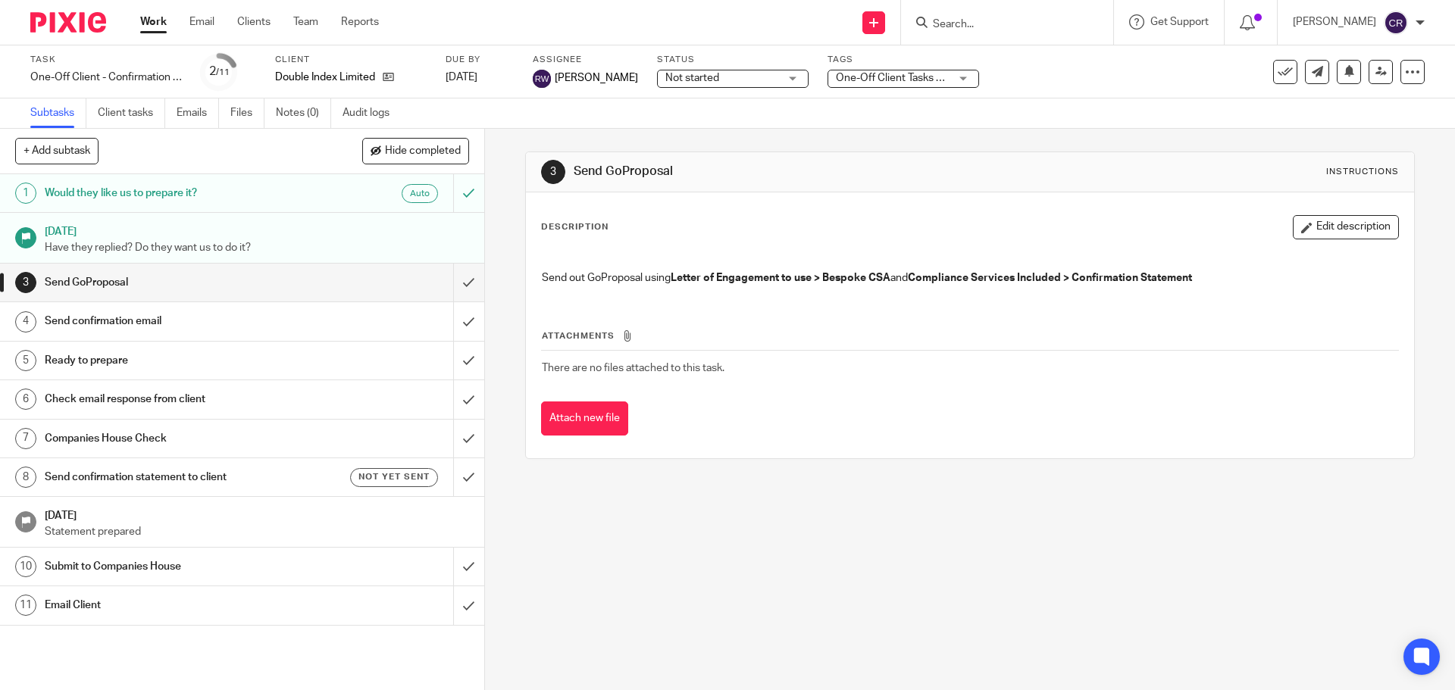
click at [227, 599] on h1 "Email Client" at bounding box center [176, 605] width 262 height 23
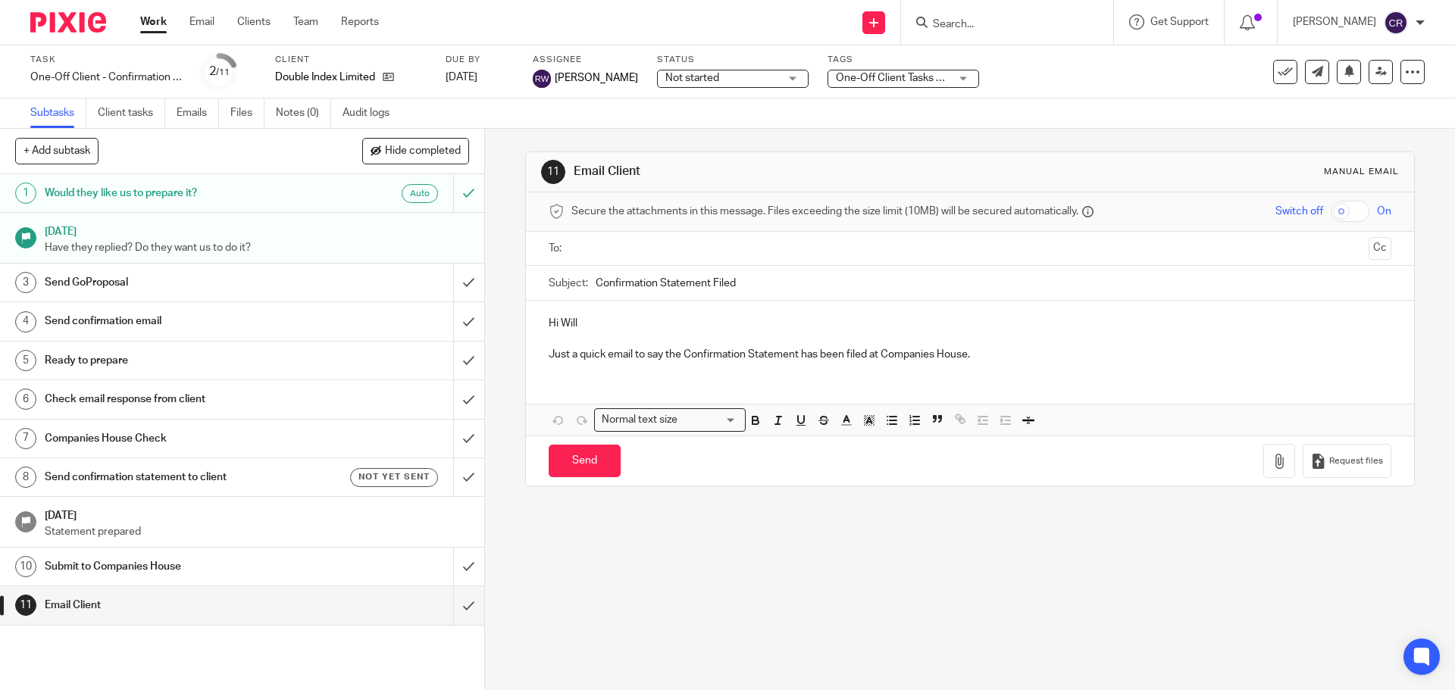
click at [663, 253] on input "text" at bounding box center [969, 248] width 785 height 17
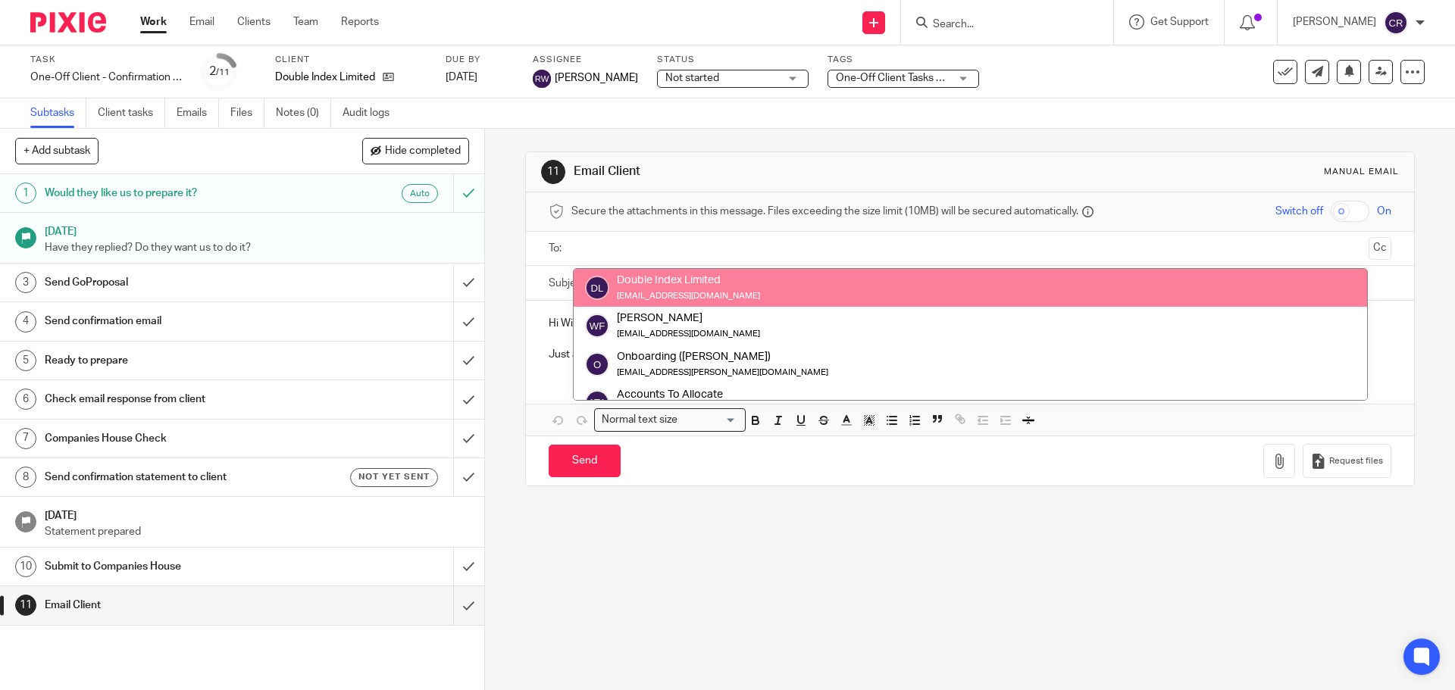
drag, startPoint x: 736, startPoint y: 281, endPoint x: 906, endPoint y: 276, distance: 169.8
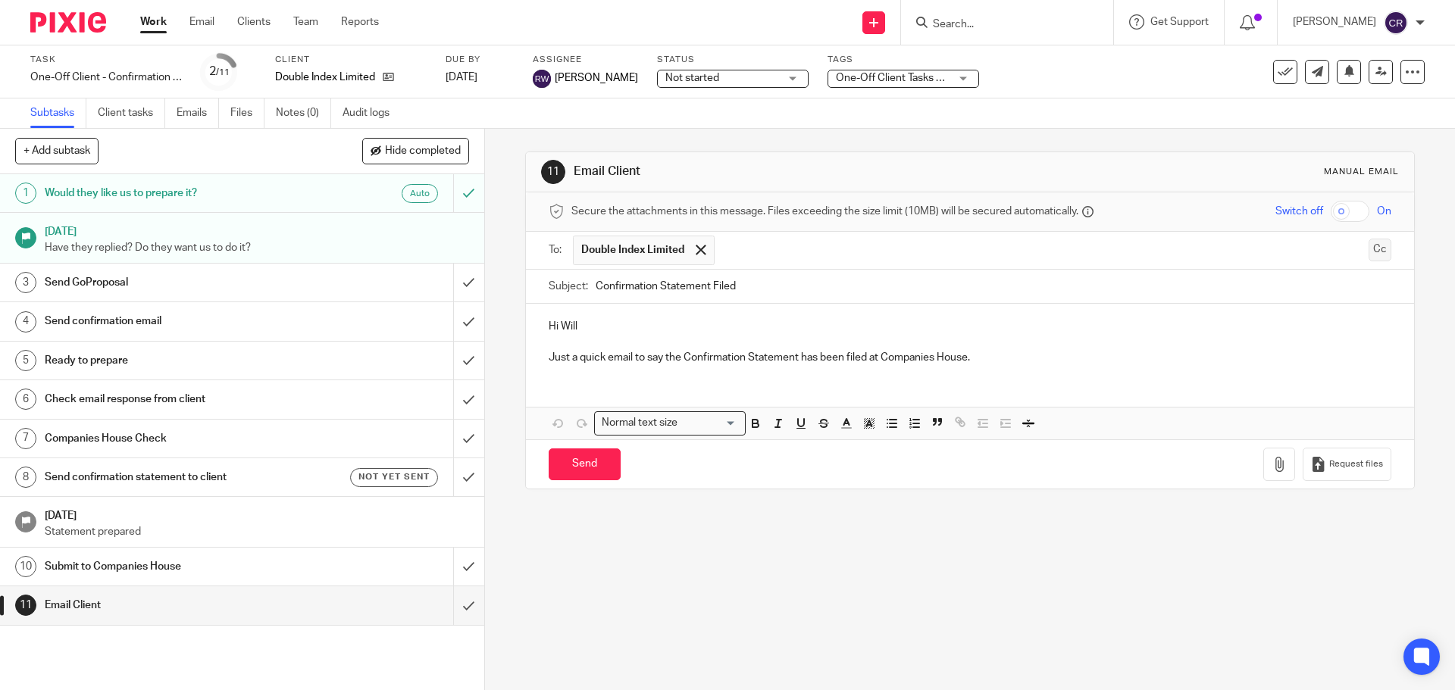
click at [1368, 249] on button "Cc" at bounding box center [1379, 250] width 23 height 23
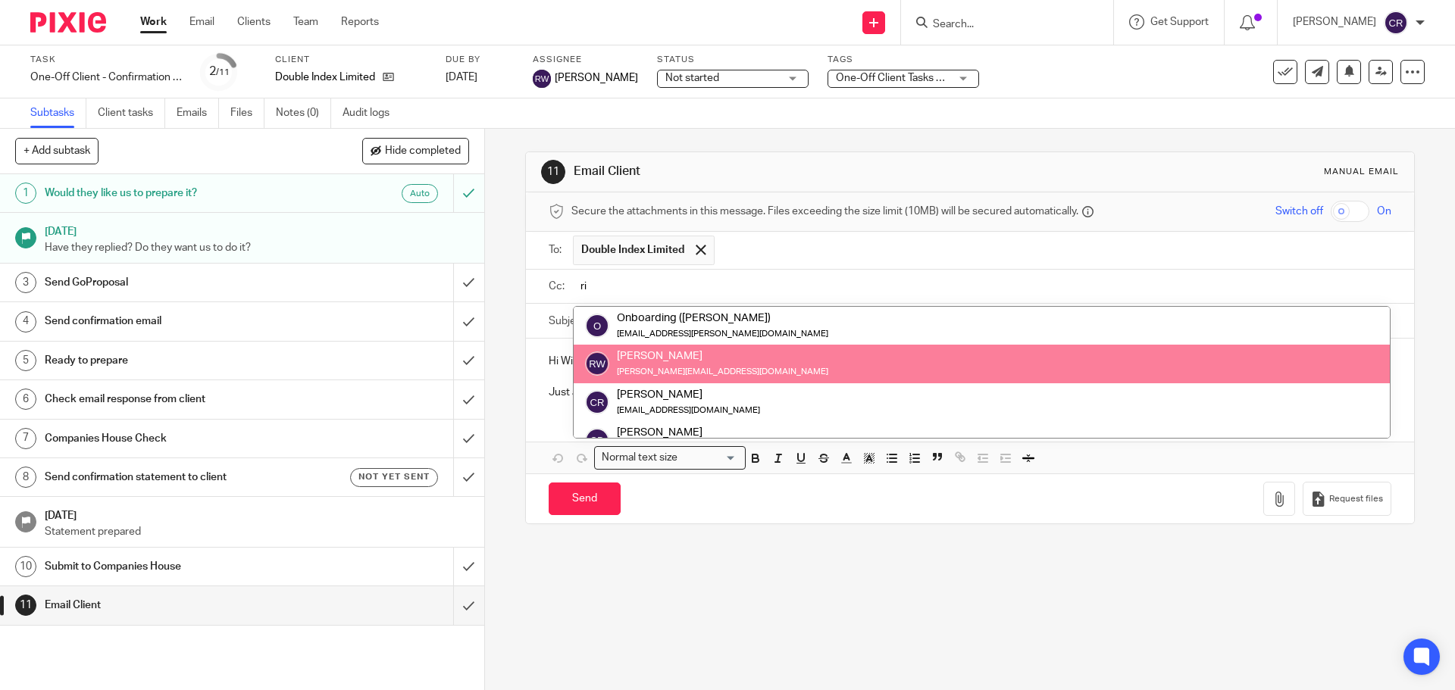
type input "ri"
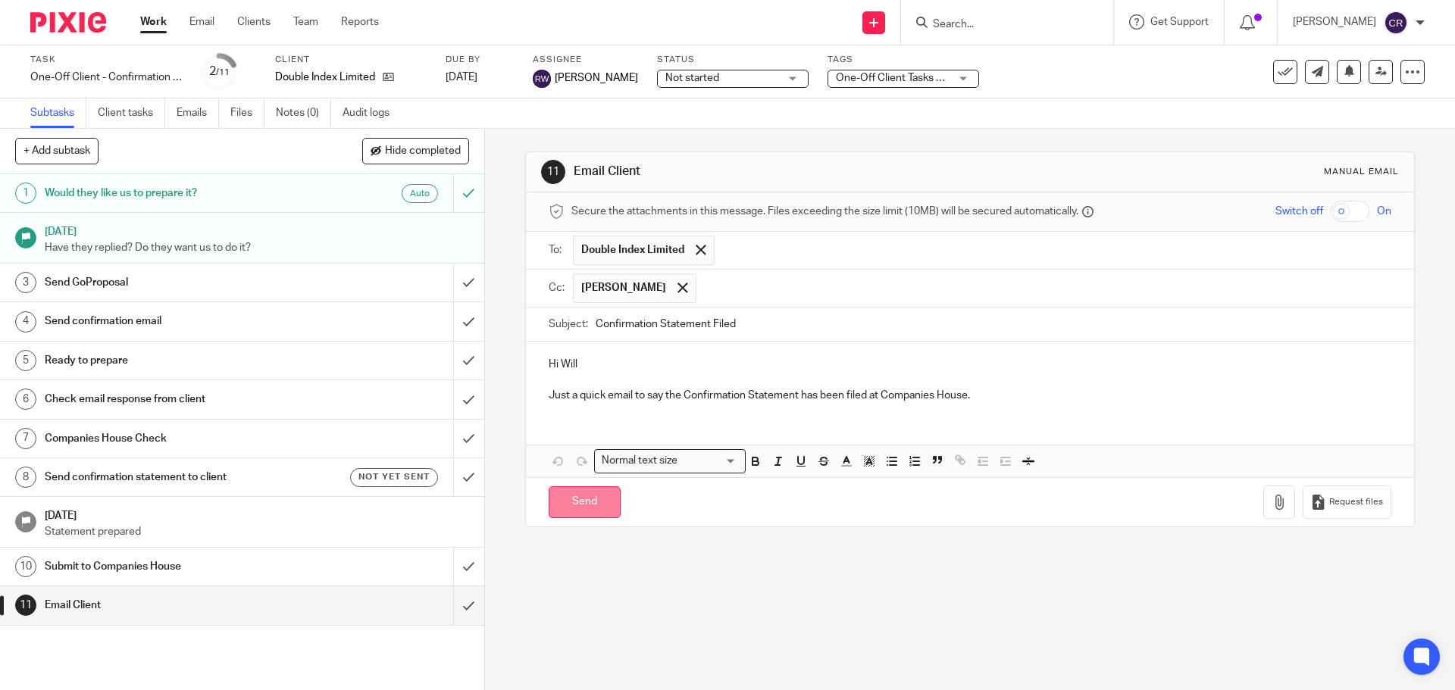
click at [590, 500] on input "Send" at bounding box center [585, 502] width 72 height 33
type input "Sent"
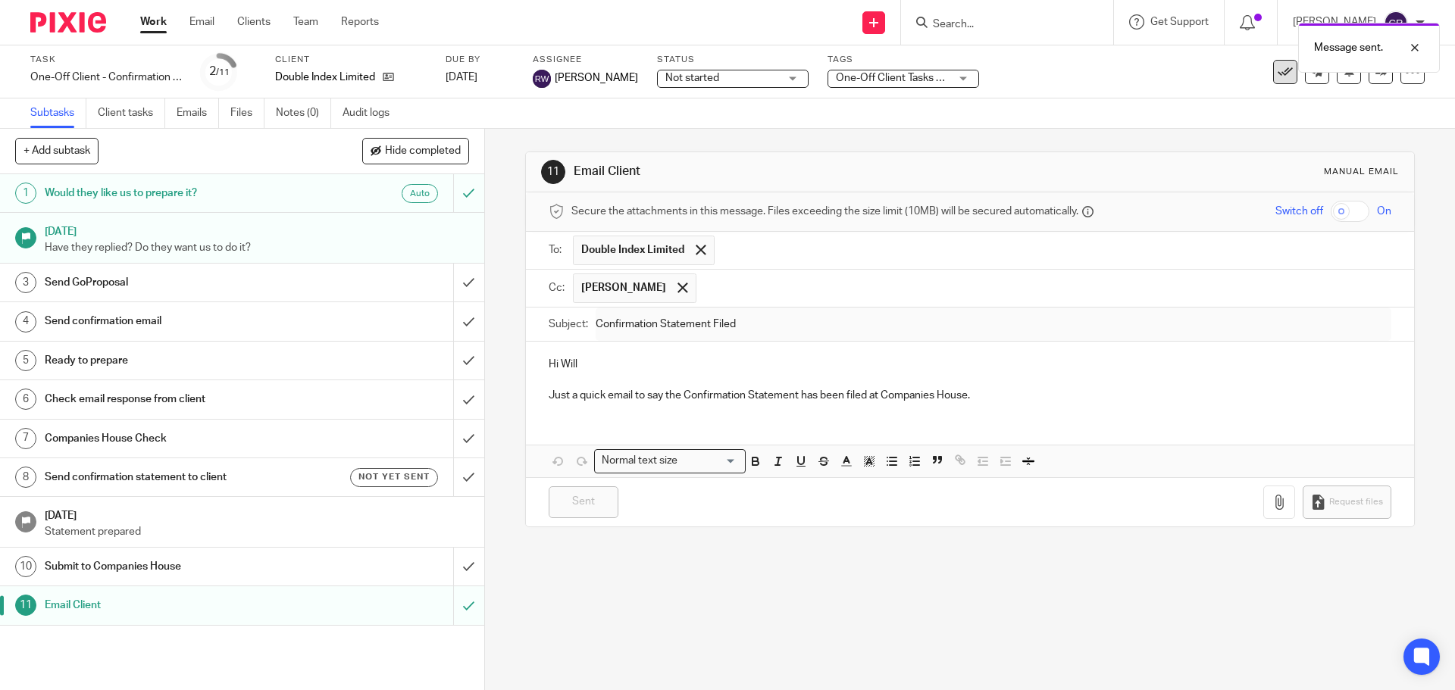
click at [1278, 79] on icon at bounding box center [1285, 71] width 15 height 15
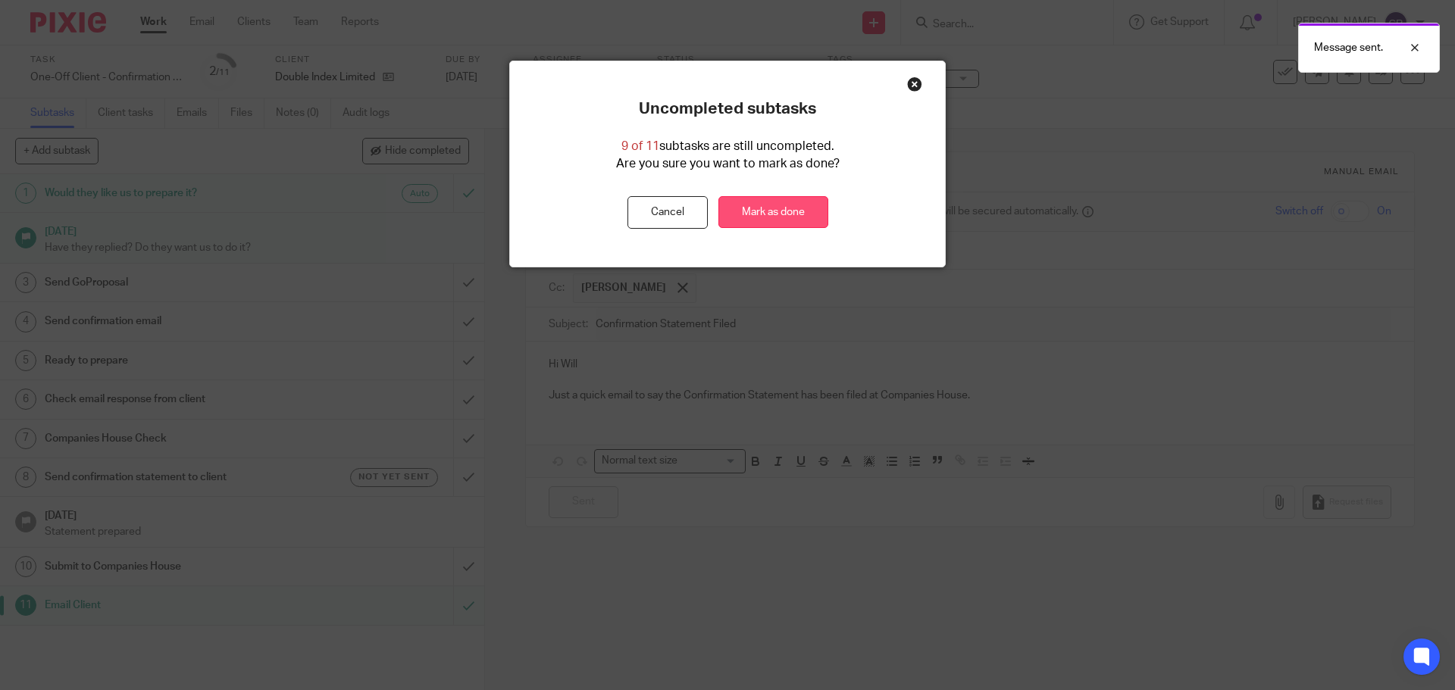
click at [749, 216] on link "Mark as done" at bounding box center [773, 212] width 110 height 33
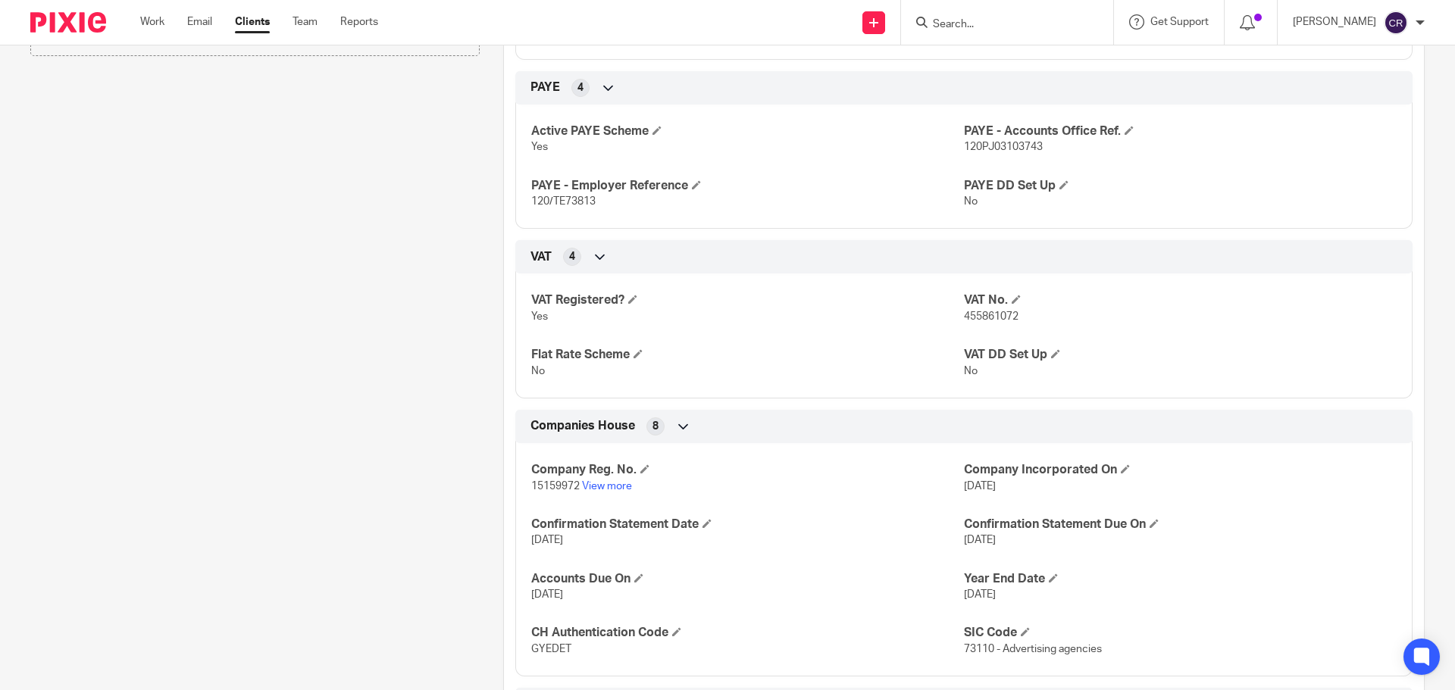
scroll to position [682, 0]
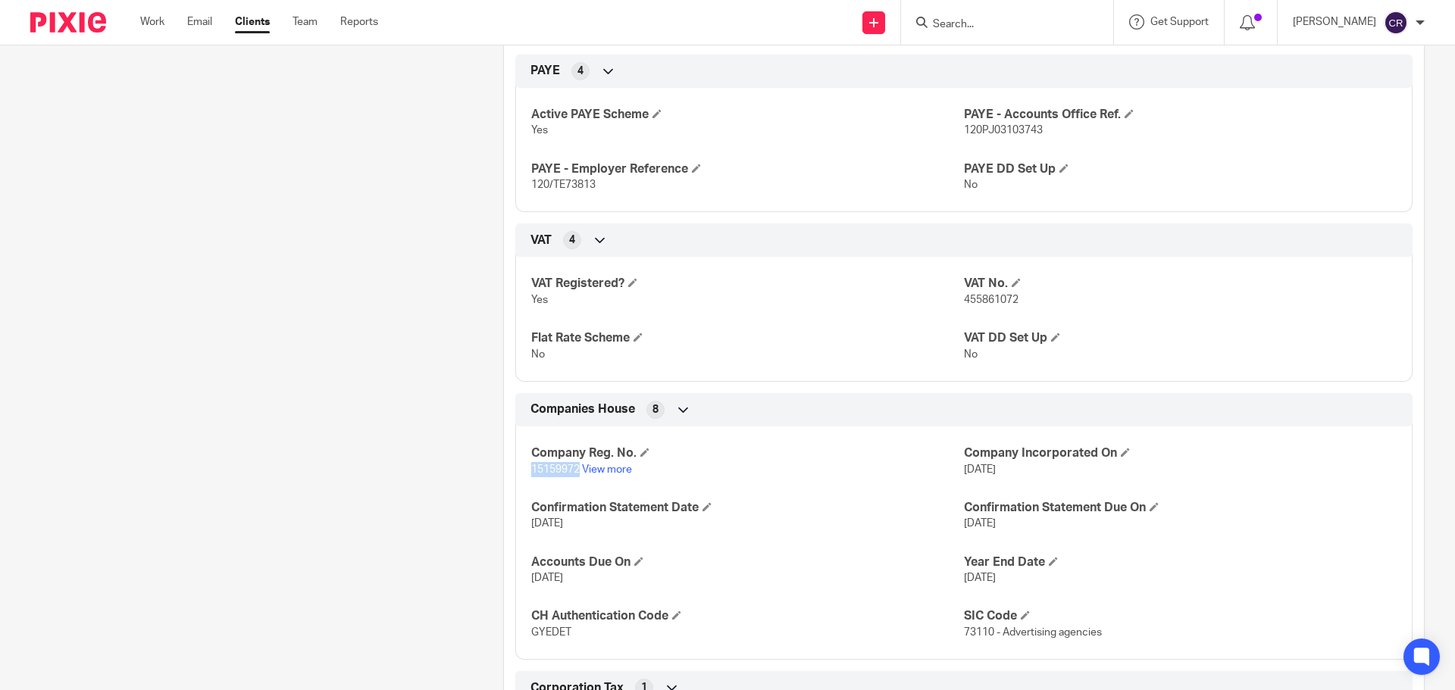
drag, startPoint x: 576, startPoint y: 469, endPoint x: 524, endPoint y: 471, distance: 52.3
click at [524, 471] on div "Company Reg. No. 15159972 View more Company Incorporated On [DATE] Confirmation…" at bounding box center [963, 537] width 897 height 245
copy span "15159972"
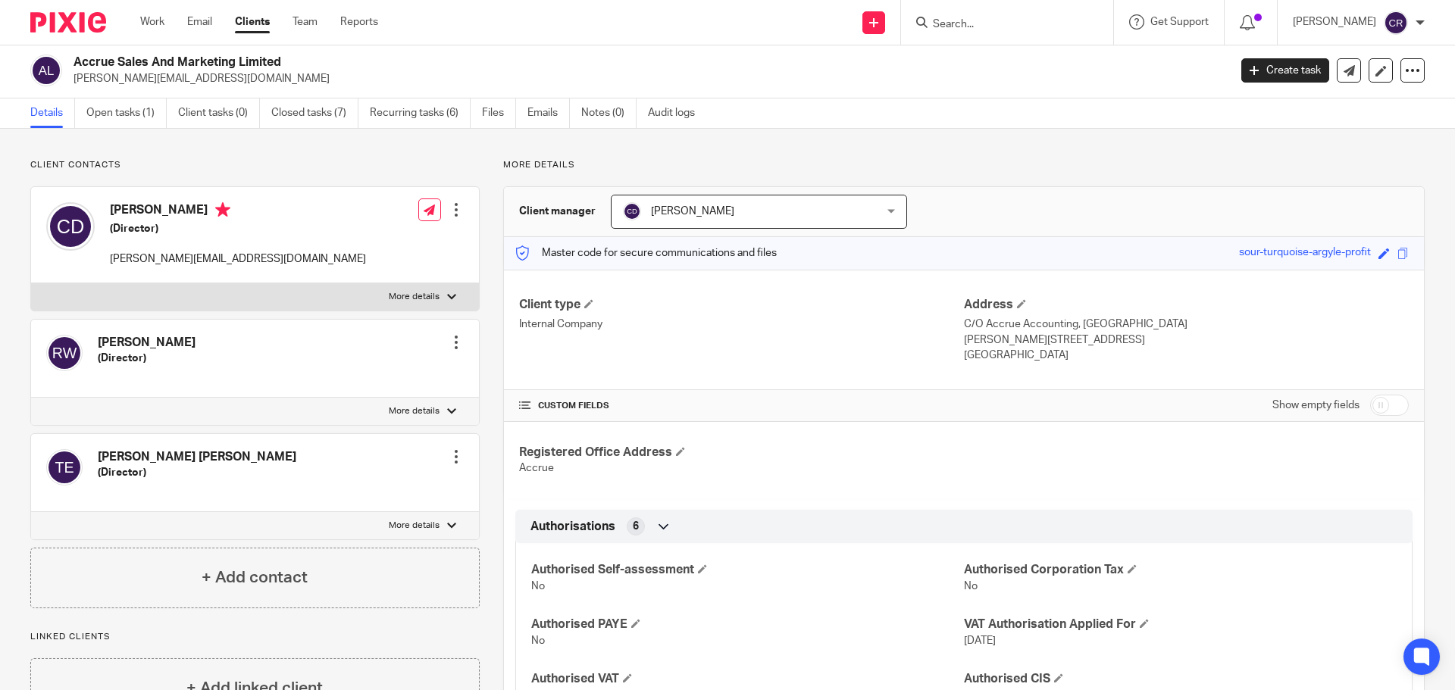
scroll to position [0, 0]
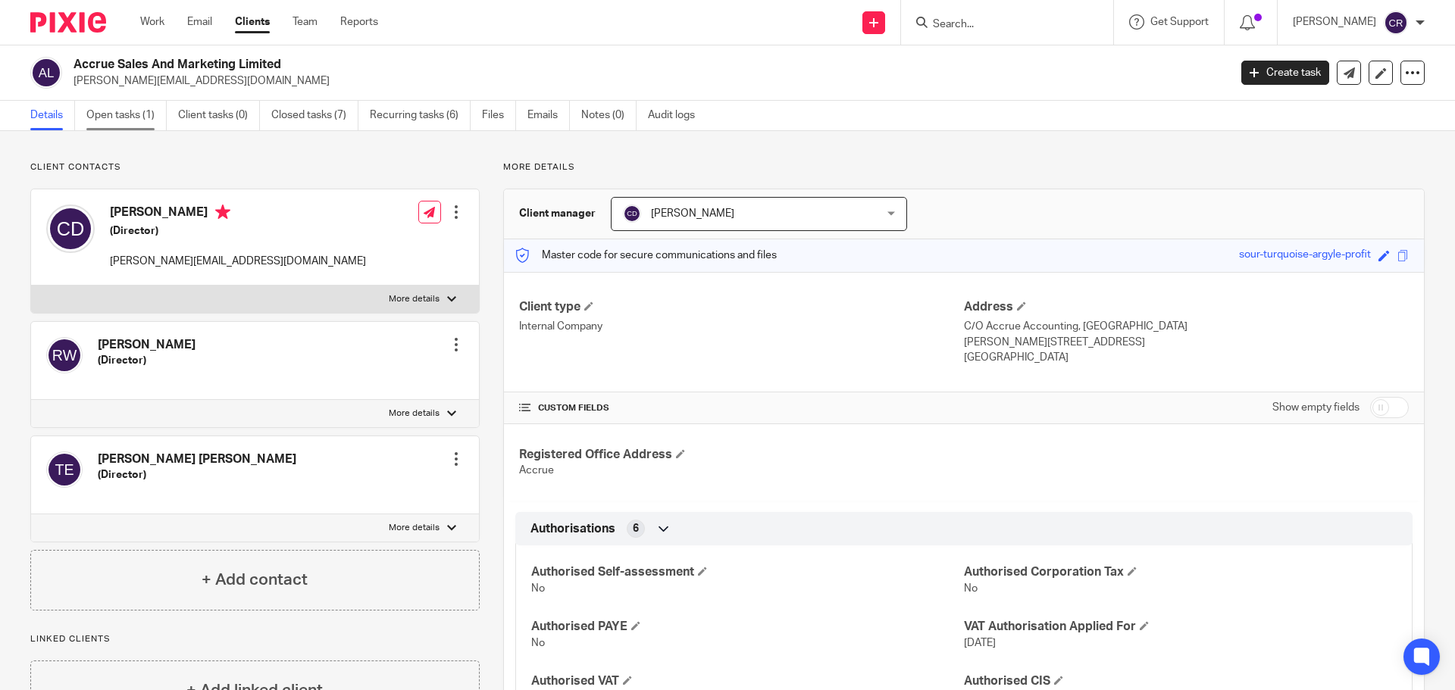
click at [120, 118] on link "Open tasks (1)" at bounding box center [126, 116] width 80 height 30
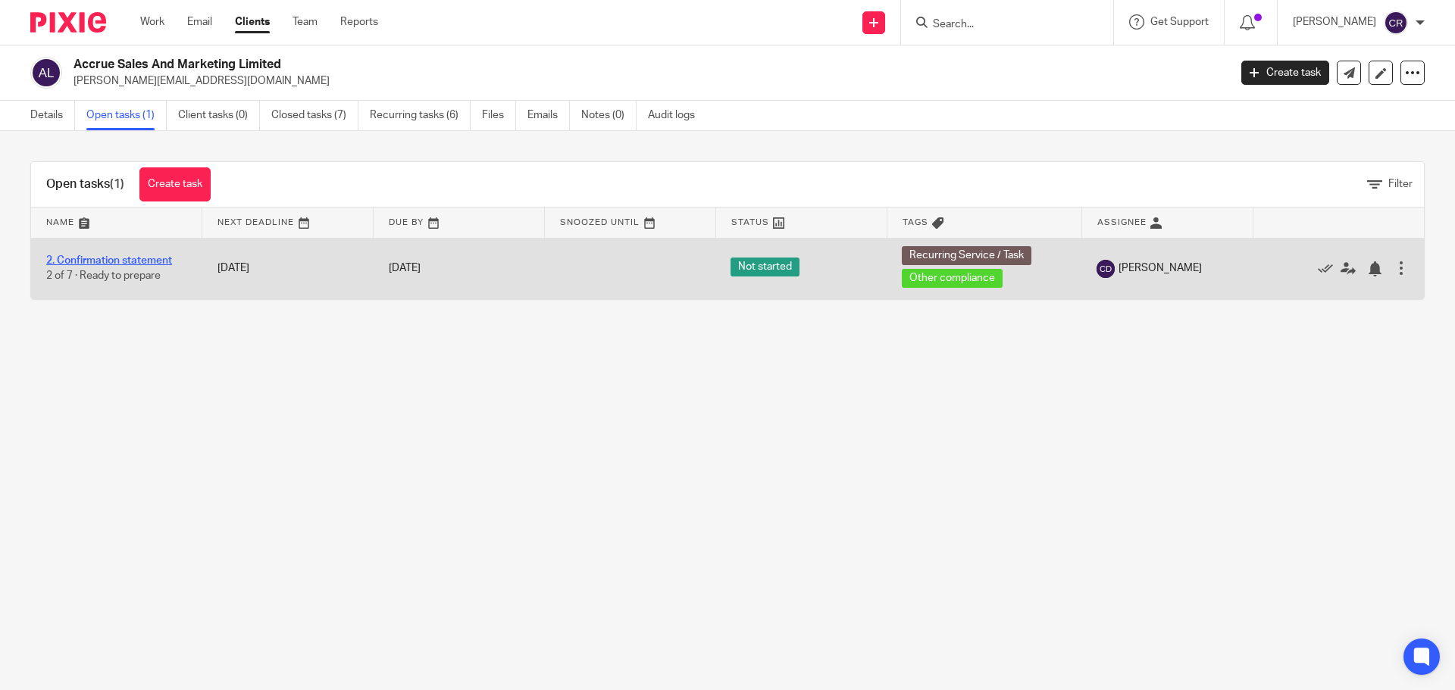
click at [116, 260] on link "2. Confirmation statement" at bounding box center [109, 260] width 126 height 11
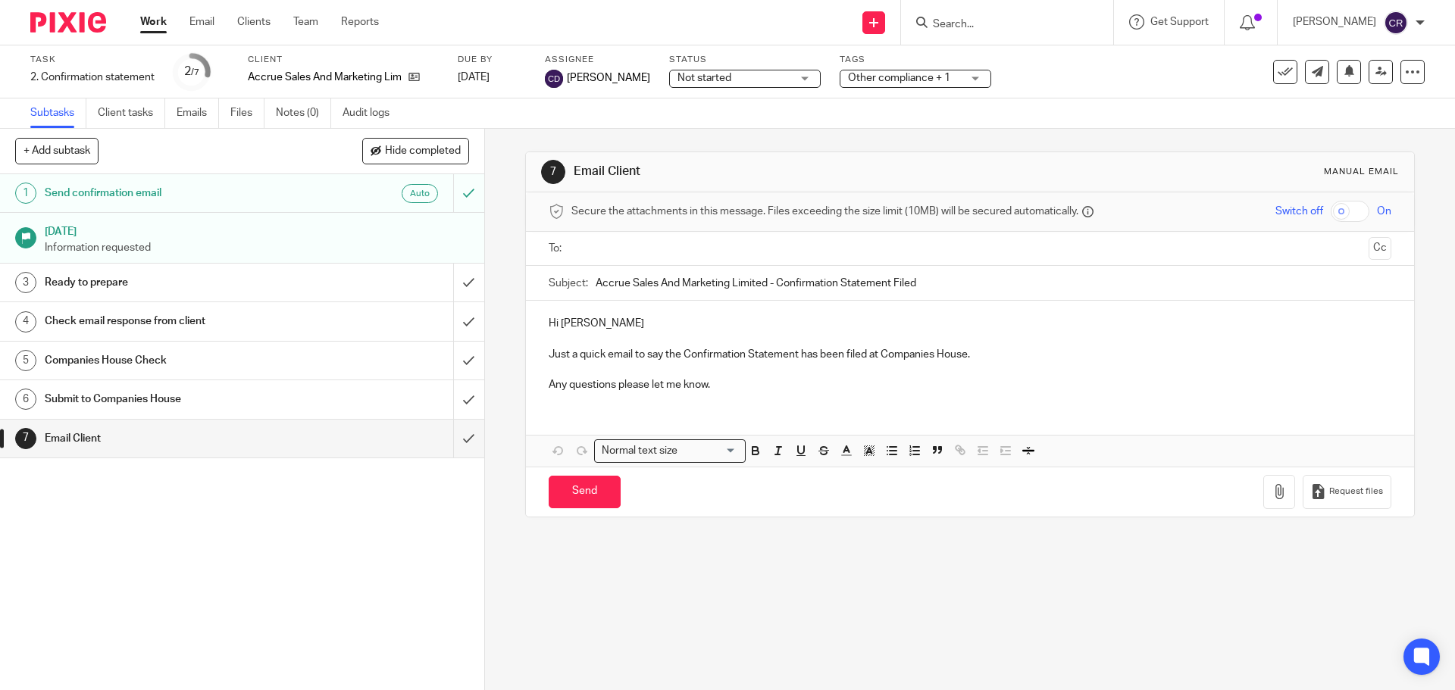
click at [720, 241] on input "text" at bounding box center [969, 248] width 785 height 17
click at [1368, 245] on button "Cc" at bounding box center [1379, 250] width 23 height 23
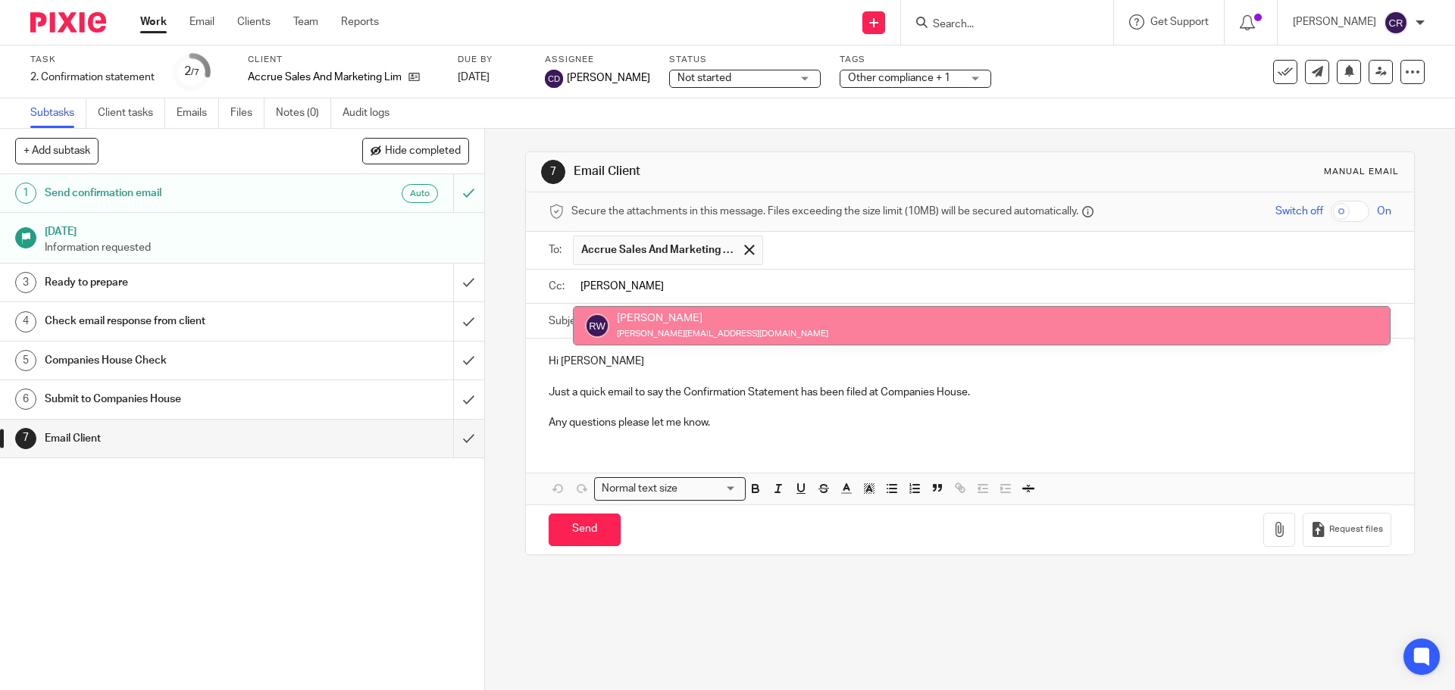
type input "rick"
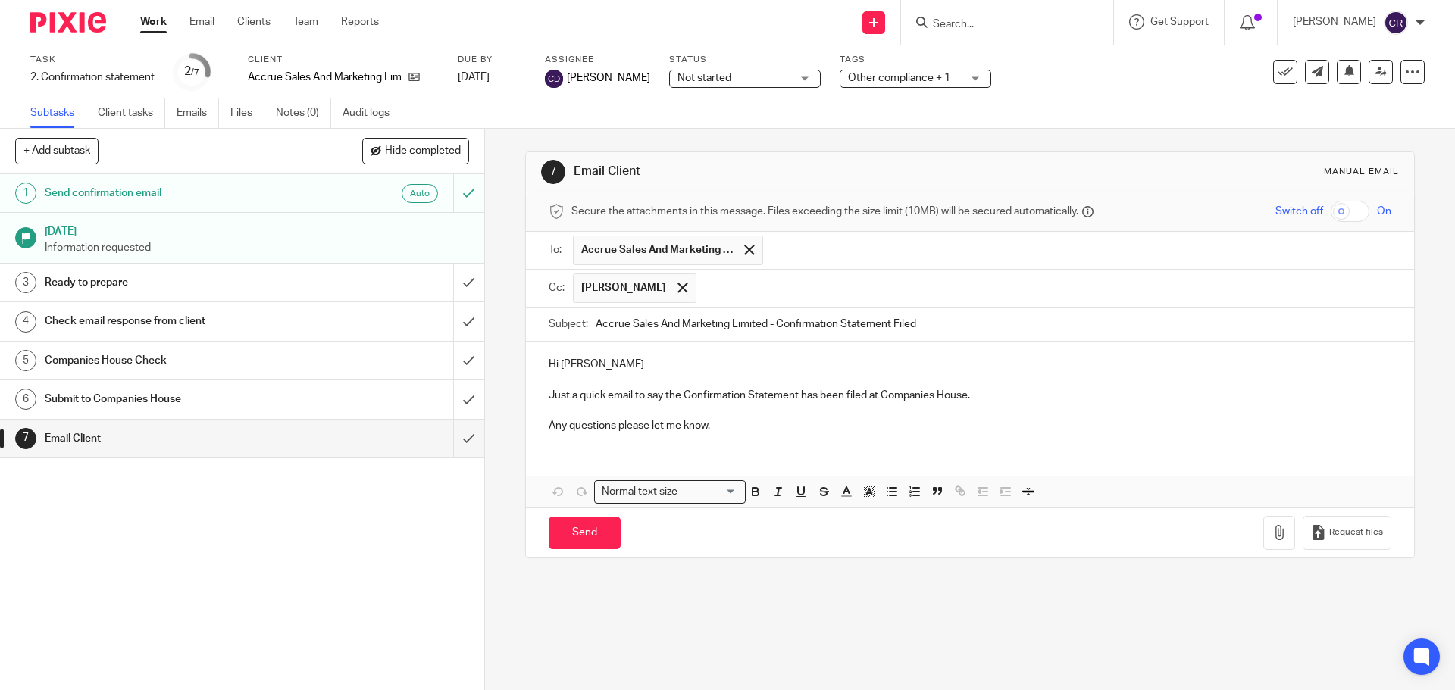
click at [963, 277] on input "text" at bounding box center [1044, 289] width 681 height 30
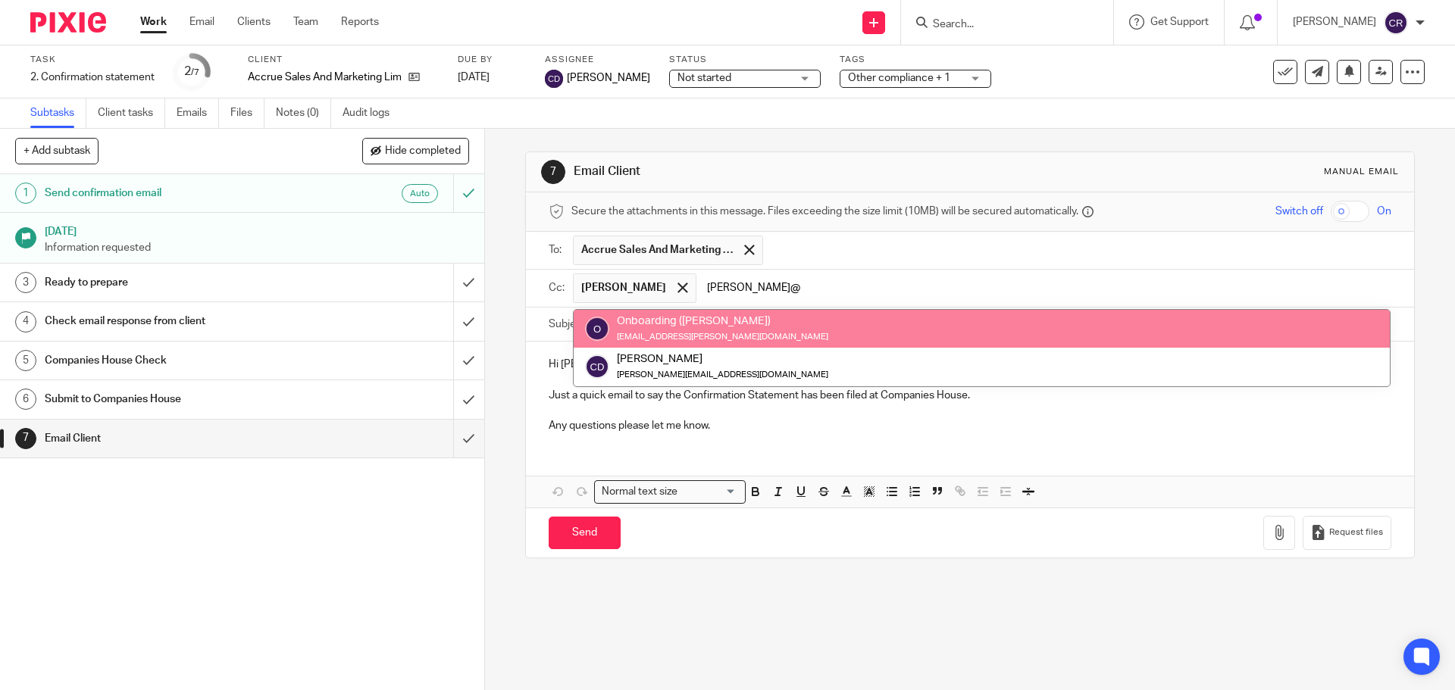
type input "chris@"
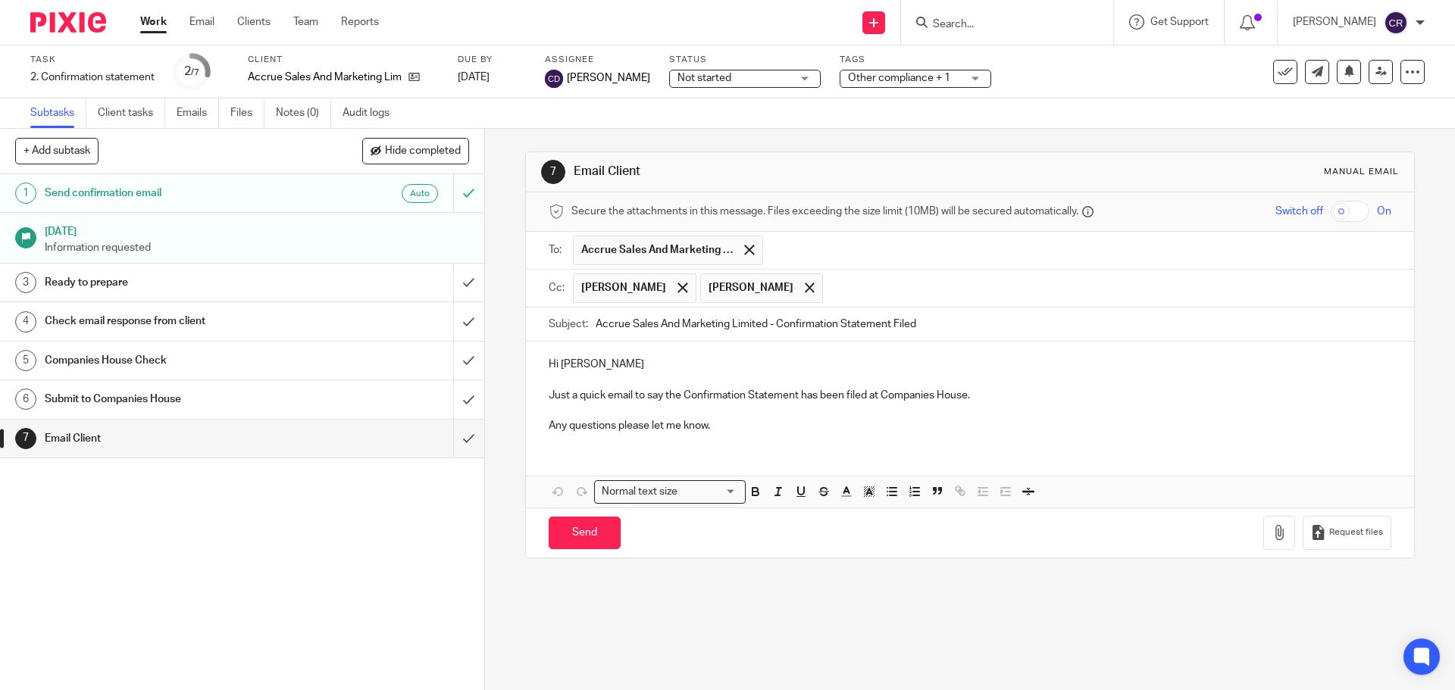
click at [965, 288] on input "text" at bounding box center [1107, 289] width 554 height 30
type input "tom"
click at [579, 537] on input "Send" at bounding box center [585, 533] width 72 height 33
type input "Sent"
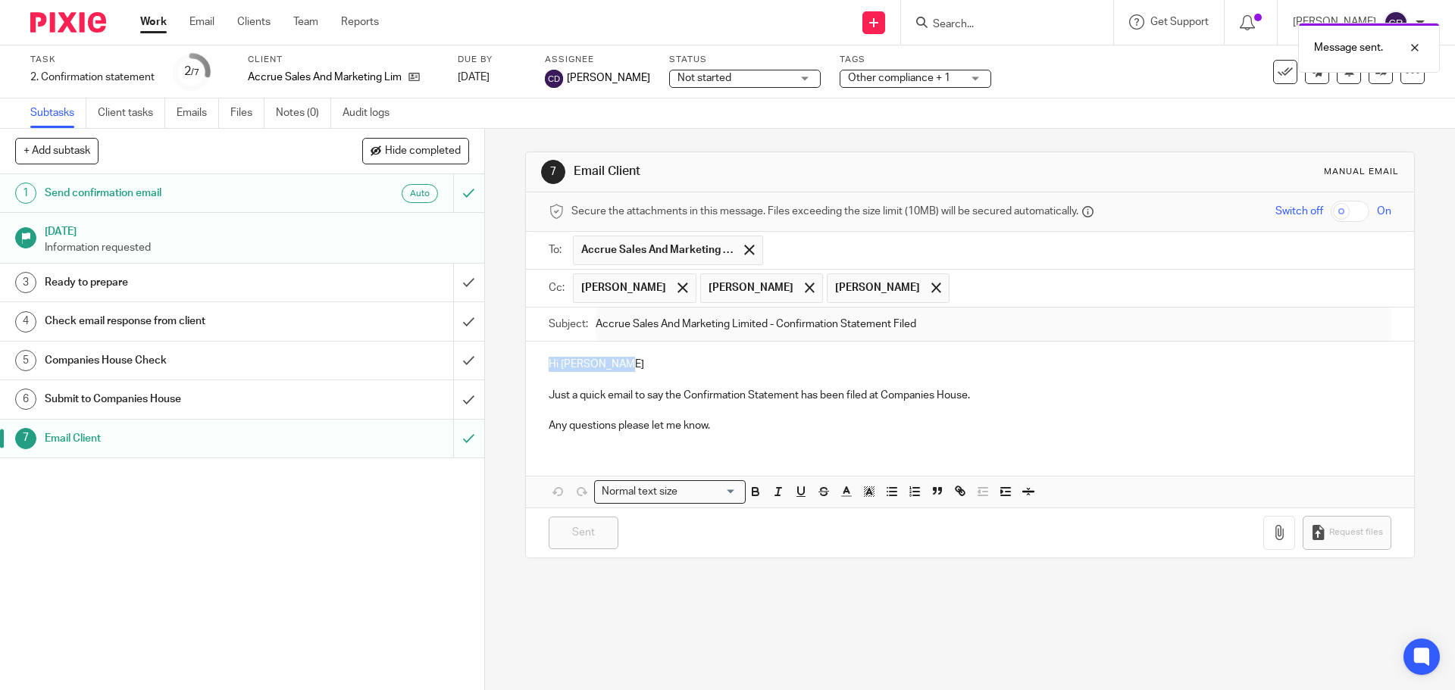
drag, startPoint x: 613, startPoint y: 361, endPoint x: 349, endPoint y: 326, distance: 266.1
click at [338, 356] on div "+ Add subtask Hide completed Cancel + Add 1 Send confirmation email Auto 22 Sep…" at bounding box center [727, 409] width 1455 height 561
click at [1273, 77] on button at bounding box center [1285, 72] width 24 height 24
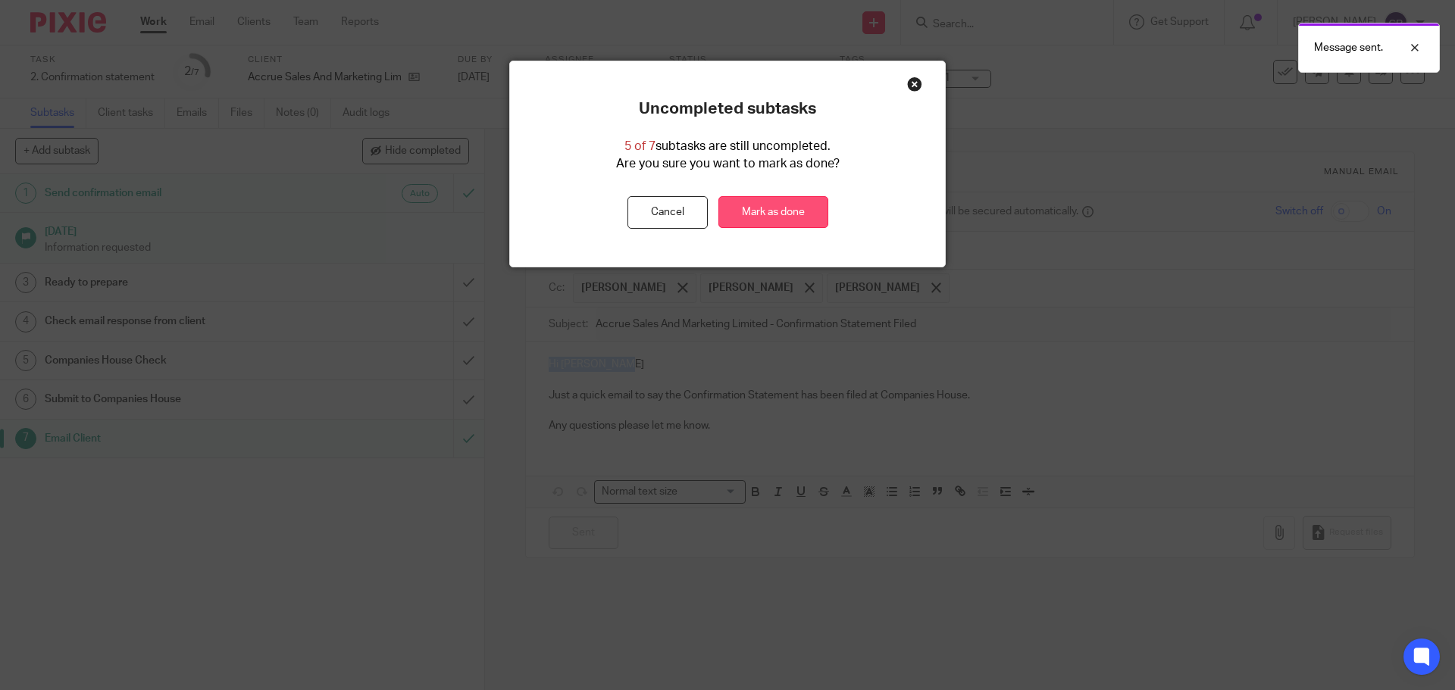
click at [805, 205] on link "Mark as done" at bounding box center [773, 212] width 110 height 33
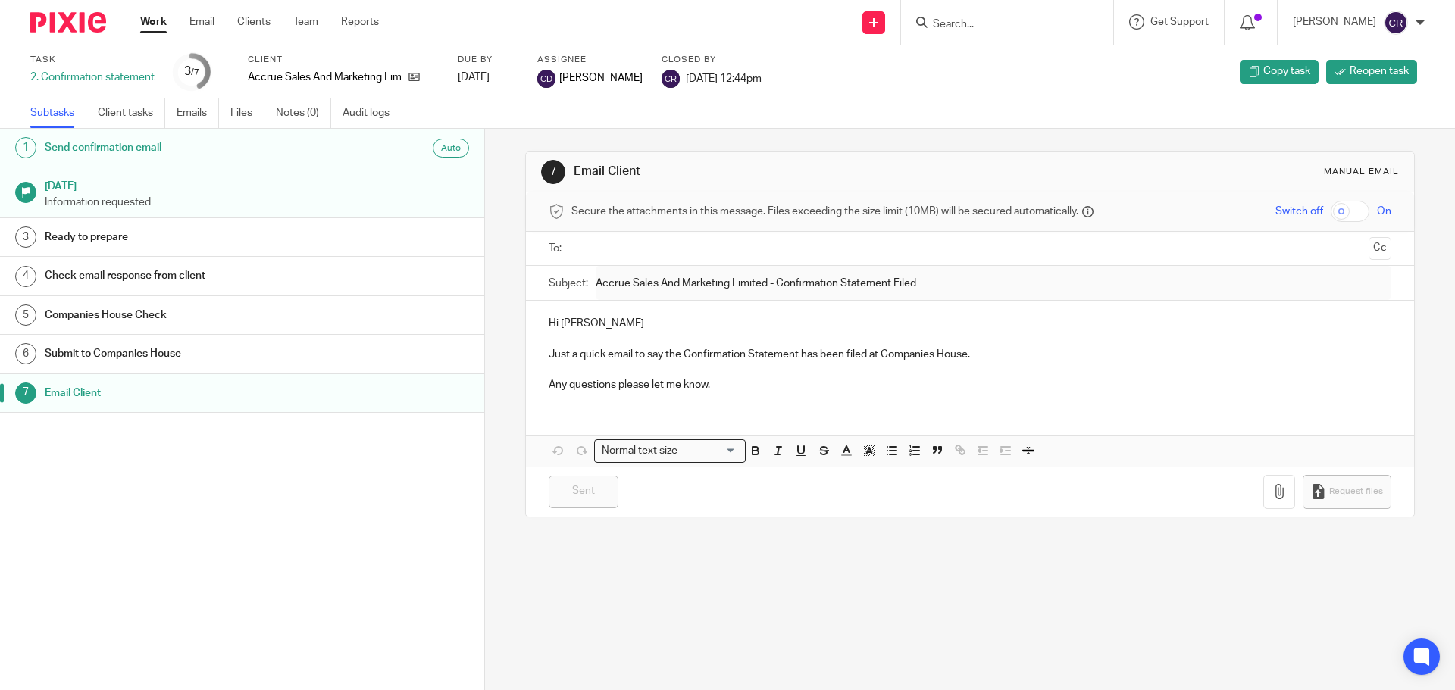
click at [965, 17] on form at bounding box center [1011, 22] width 161 height 19
click at [969, 23] on input "Search" at bounding box center [999, 25] width 136 height 14
paste input "FLIT Holdings"
type input "FLIT Holdings"
click at [991, 64] on link at bounding box center [1022, 59] width 188 height 23
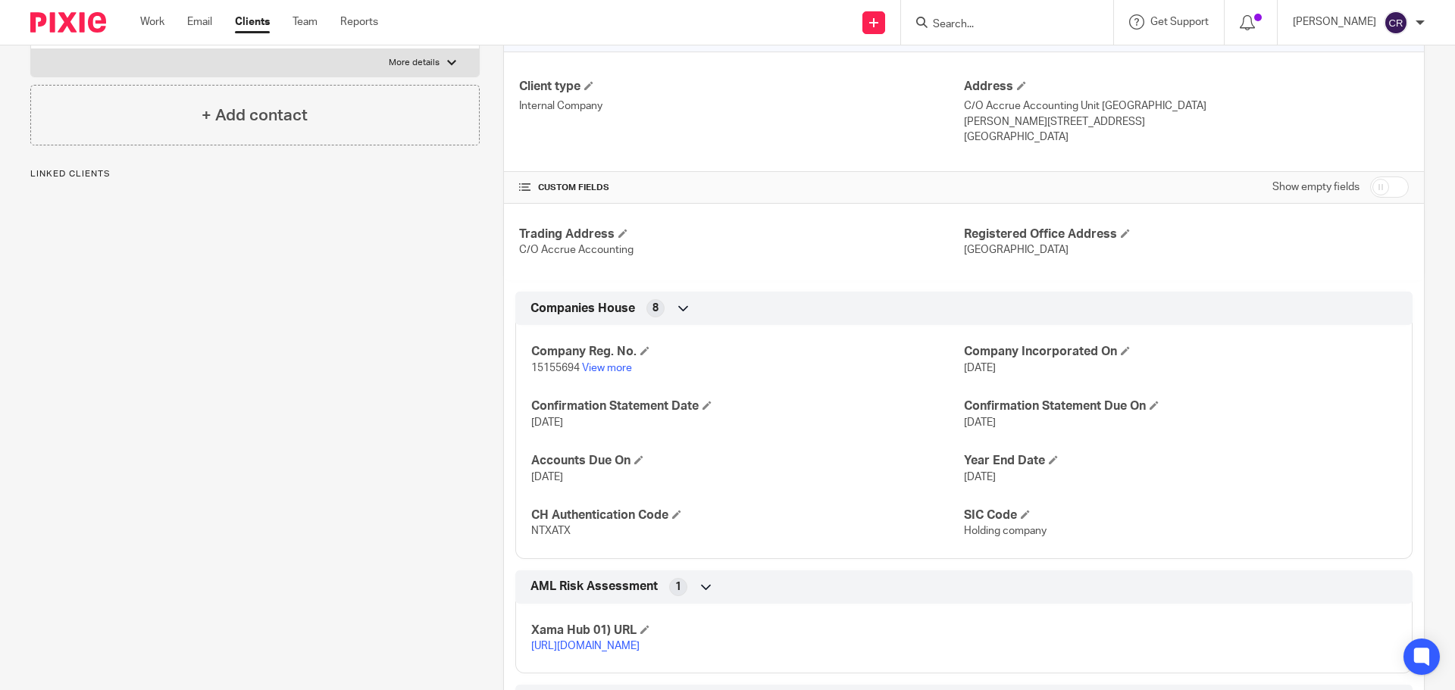
scroll to position [455, 0]
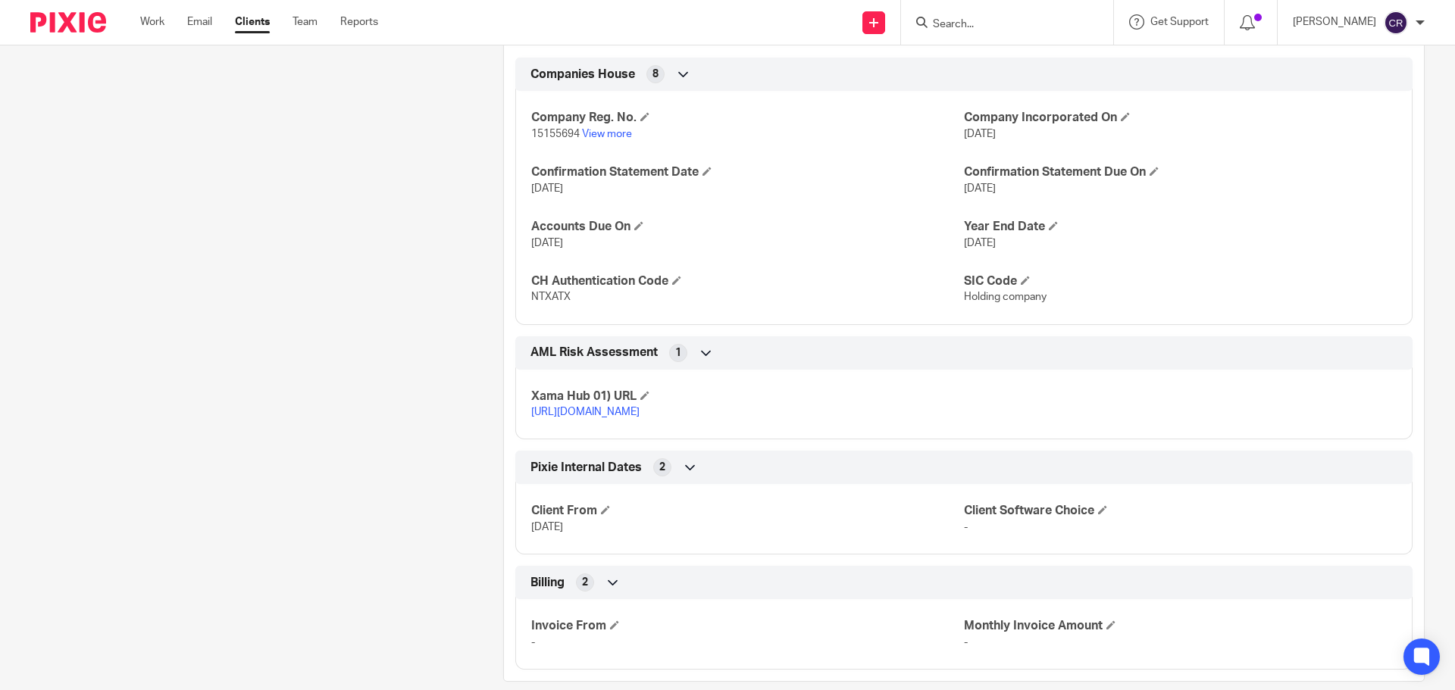
click at [562, 132] on span "15155694" at bounding box center [555, 134] width 48 height 11
copy p "15155694"
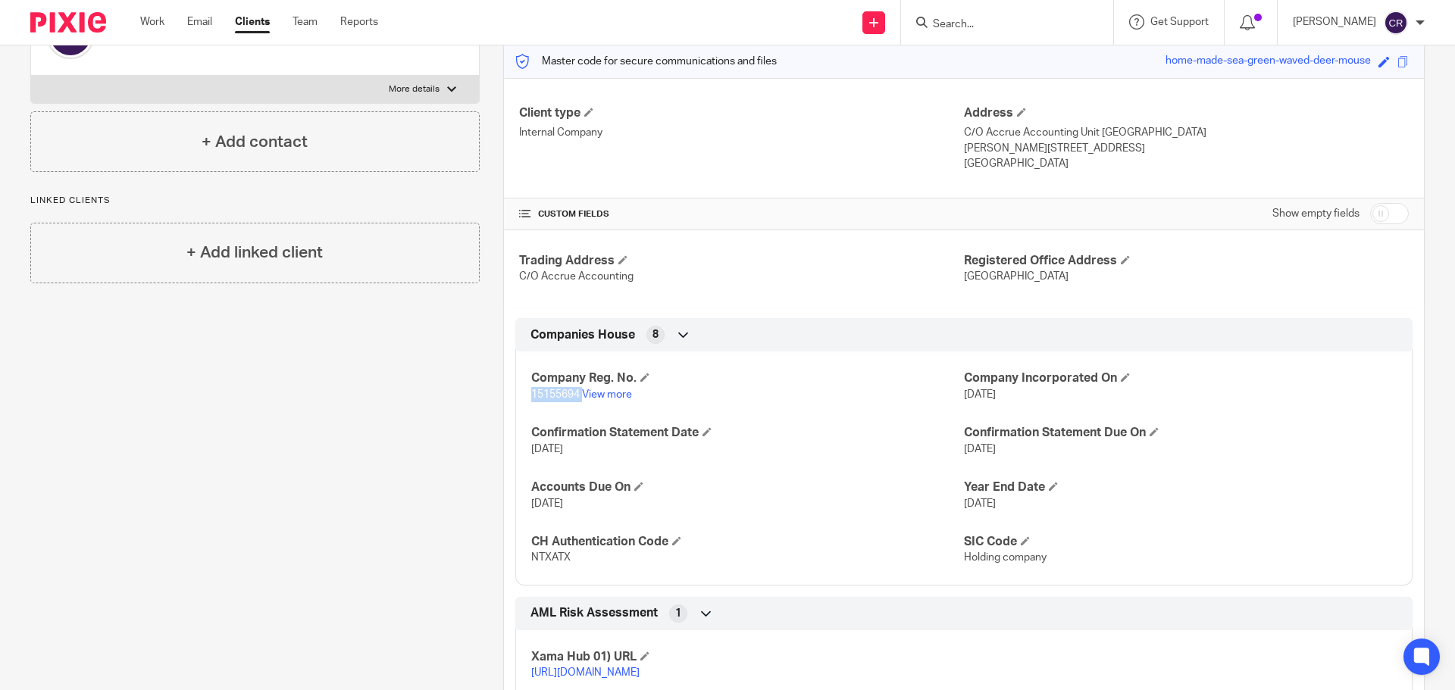
scroll to position [0, 0]
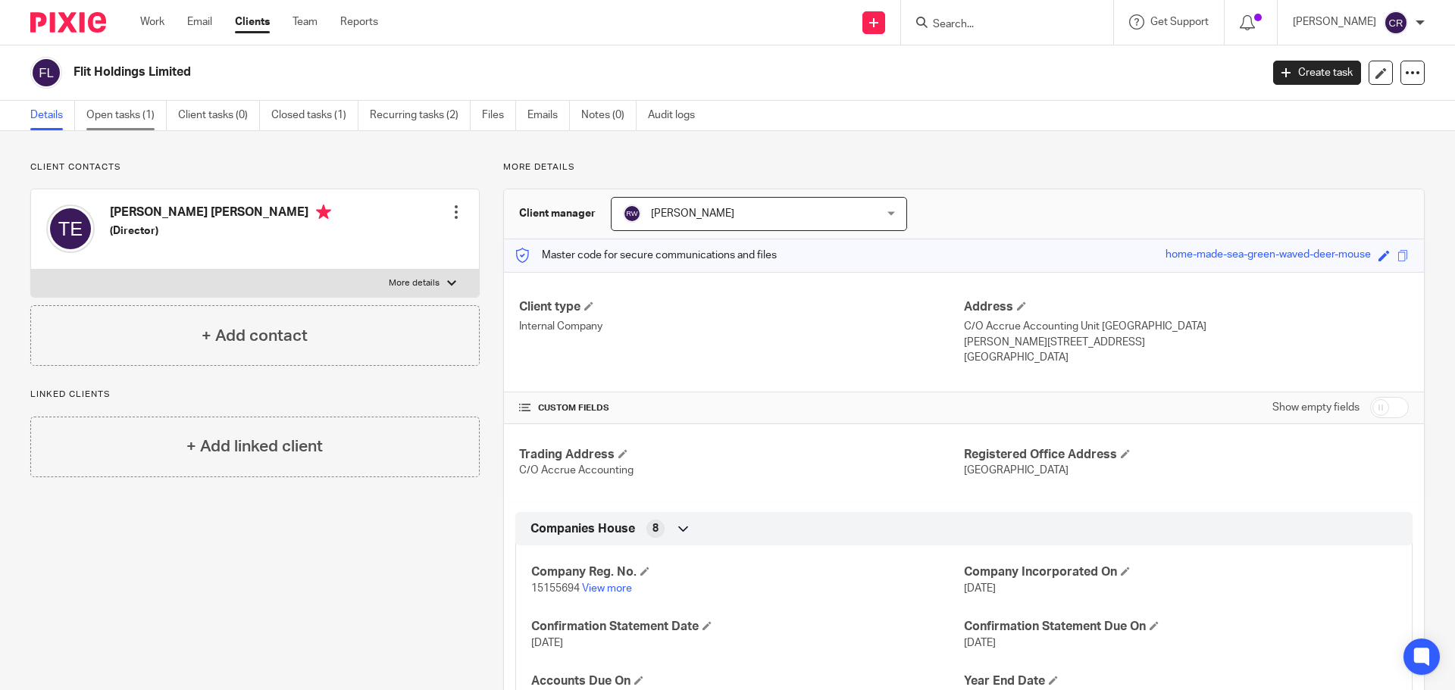
drag, startPoint x: 147, startPoint y: 102, endPoint x: 136, endPoint y: 116, distance: 17.3
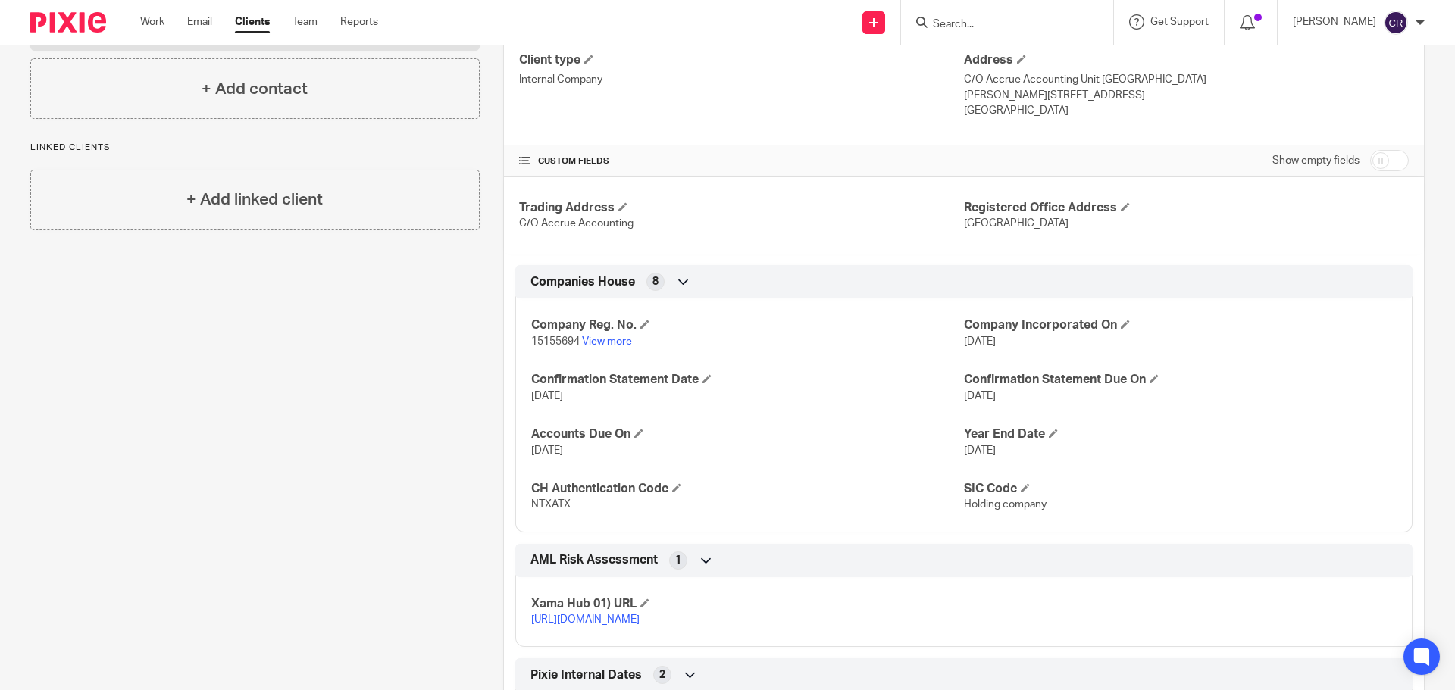
scroll to position [455, 0]
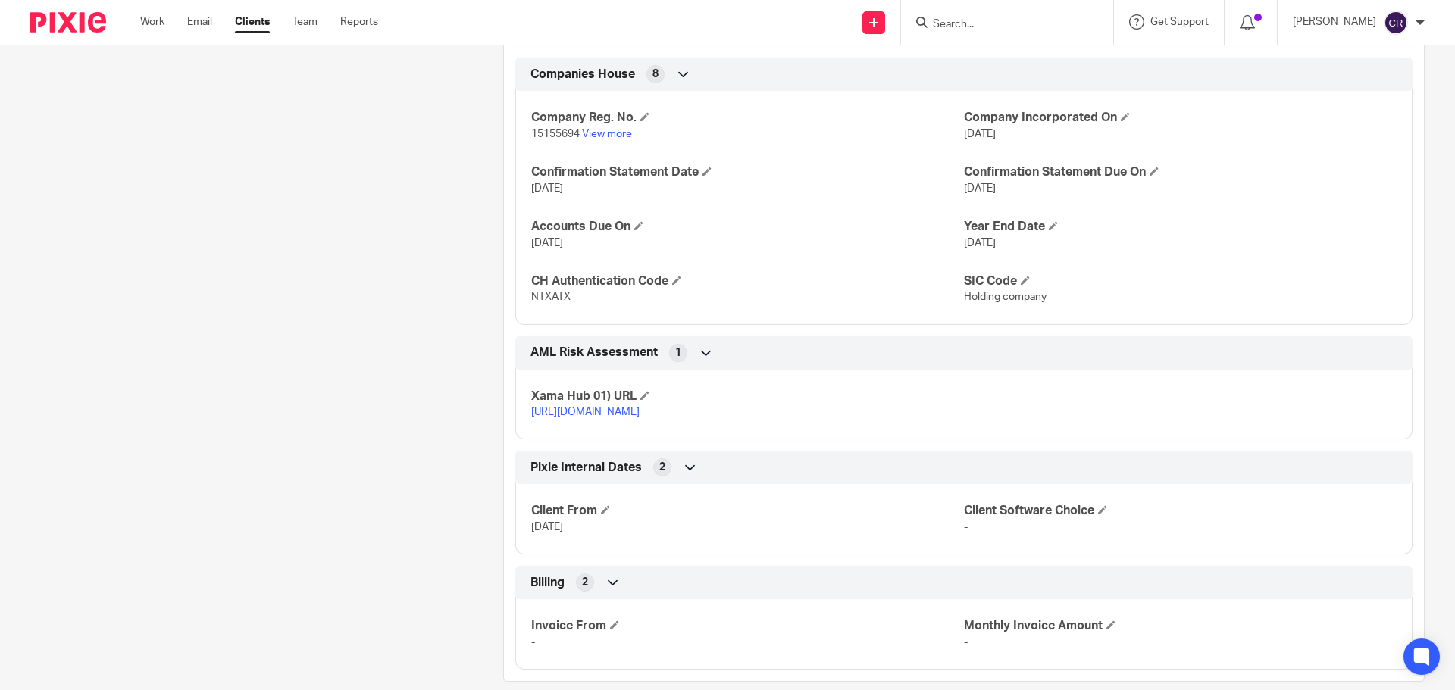
click at [1004, 25] on input "Search" at bounding box center [999, 25] width 136 height 14
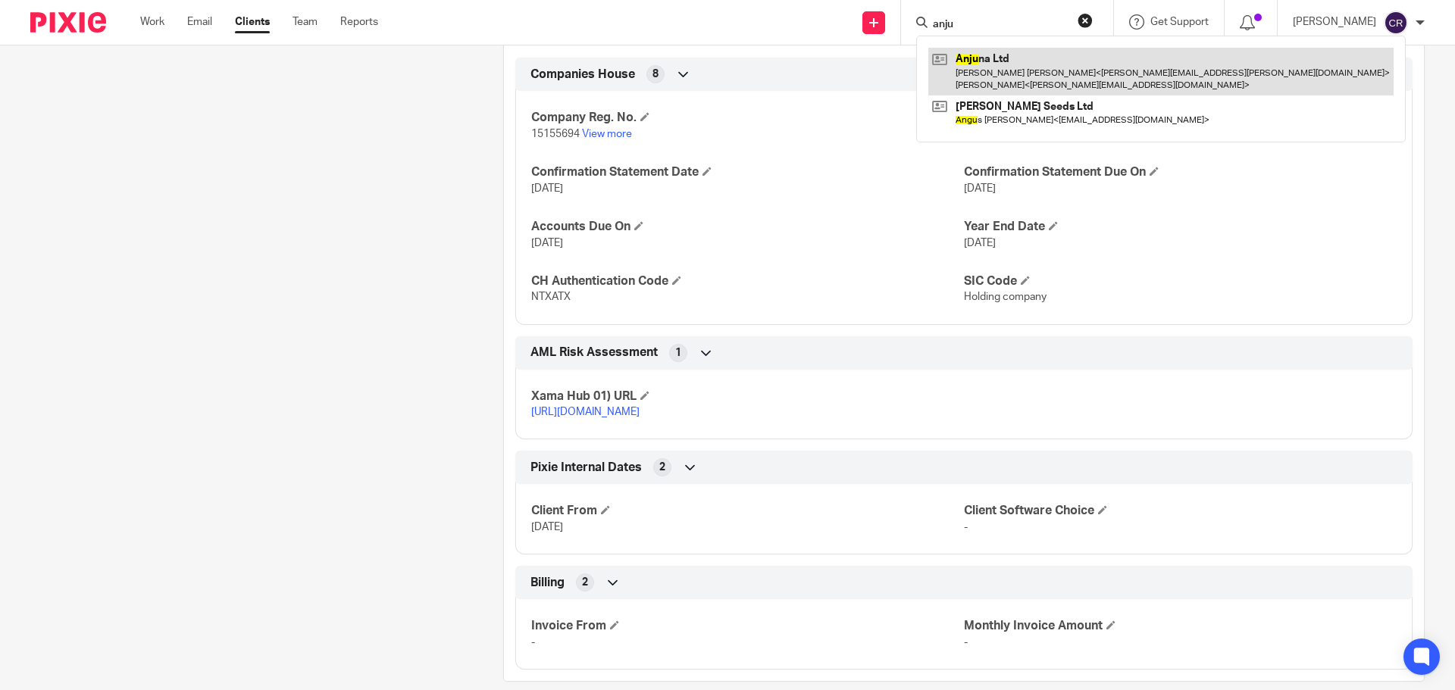
type input "anju"
click at [1009, 86] on link at bounding box center [1160, 71] width 465 height 47
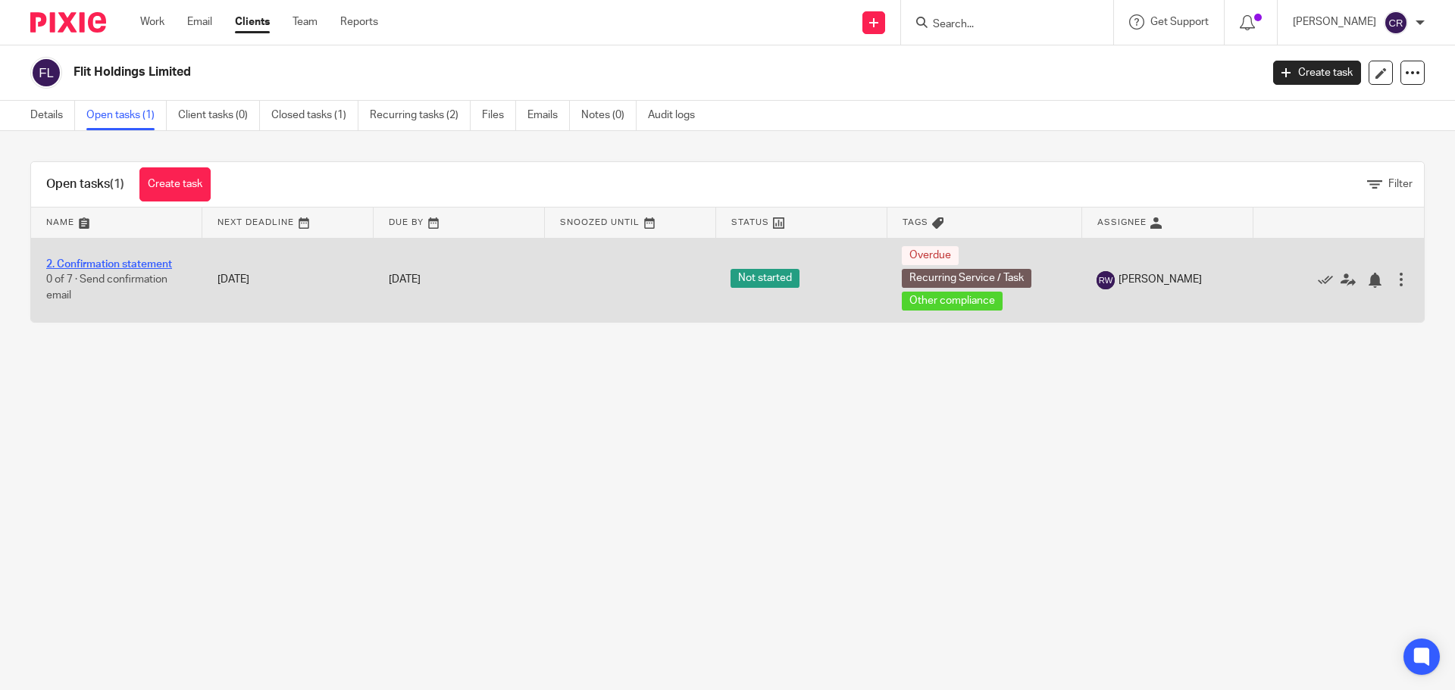
click at [130, 263] on link "2. Confirmation statement" at bounding box center [109, 264] width 126 height 11
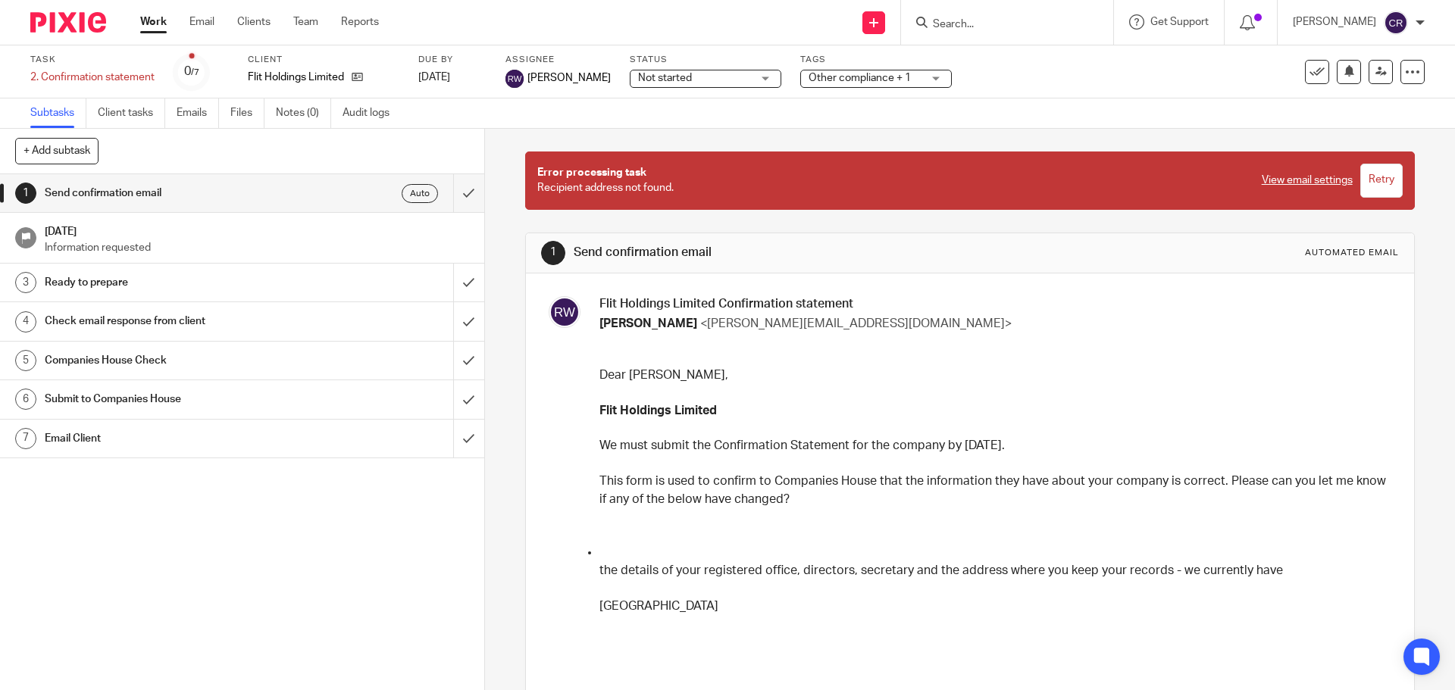
click at [213, 443] on h1 "Email Client" at bounding box center [176, 438] width 262 height 23
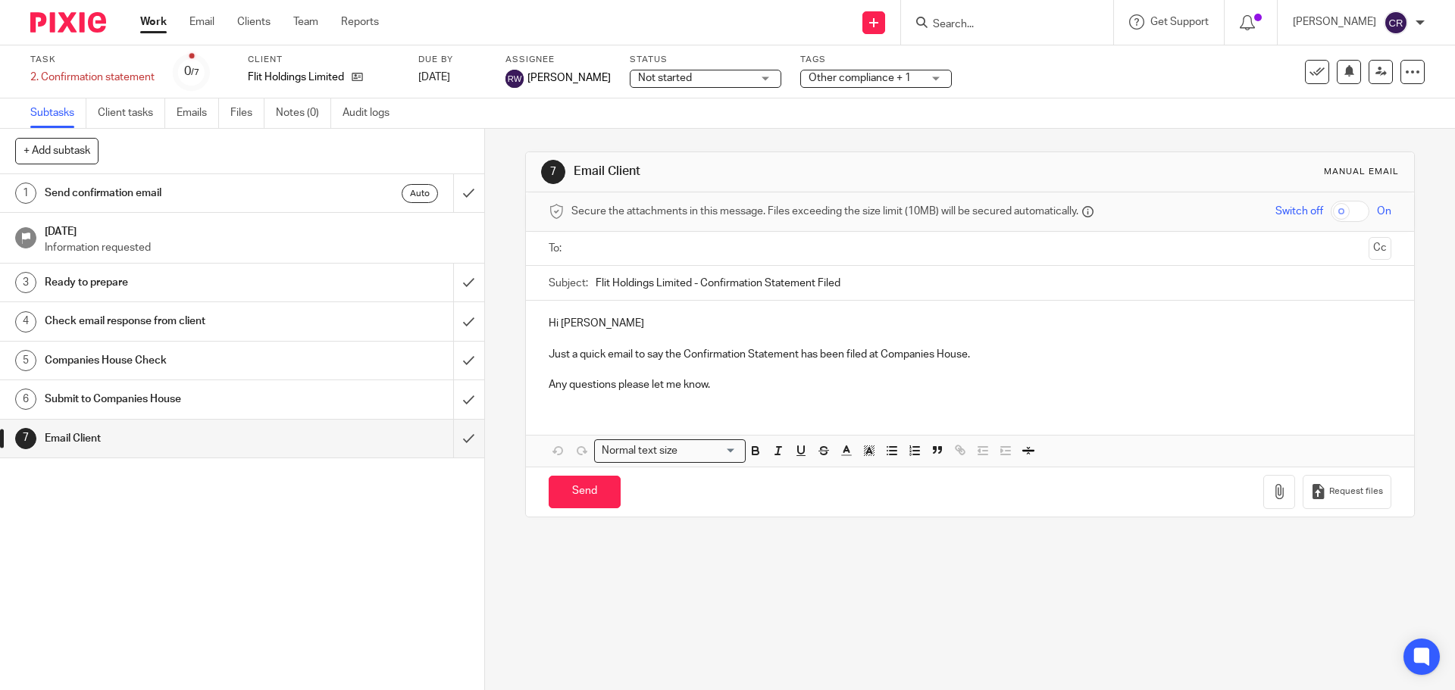
click at [671, 251] on input "text" at bounding box center [969, 248] width 785 height 17
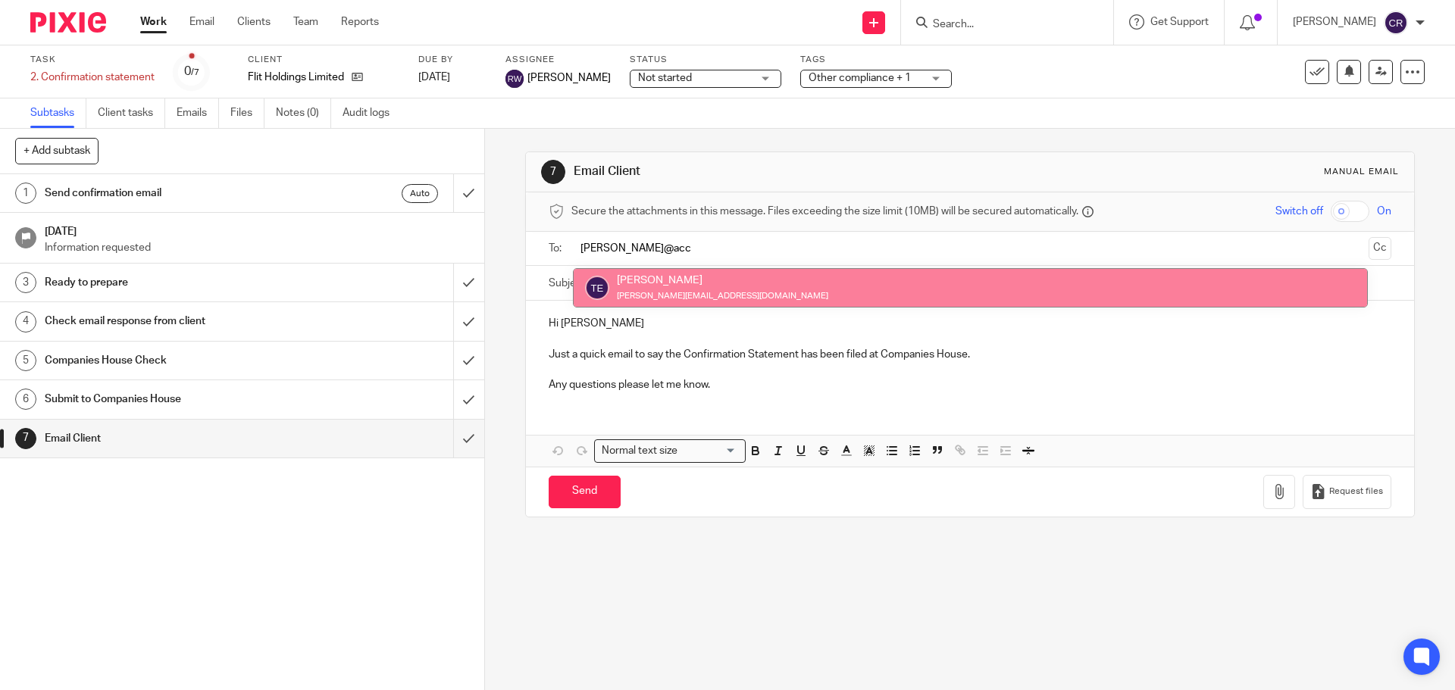
type input "tom@acc"
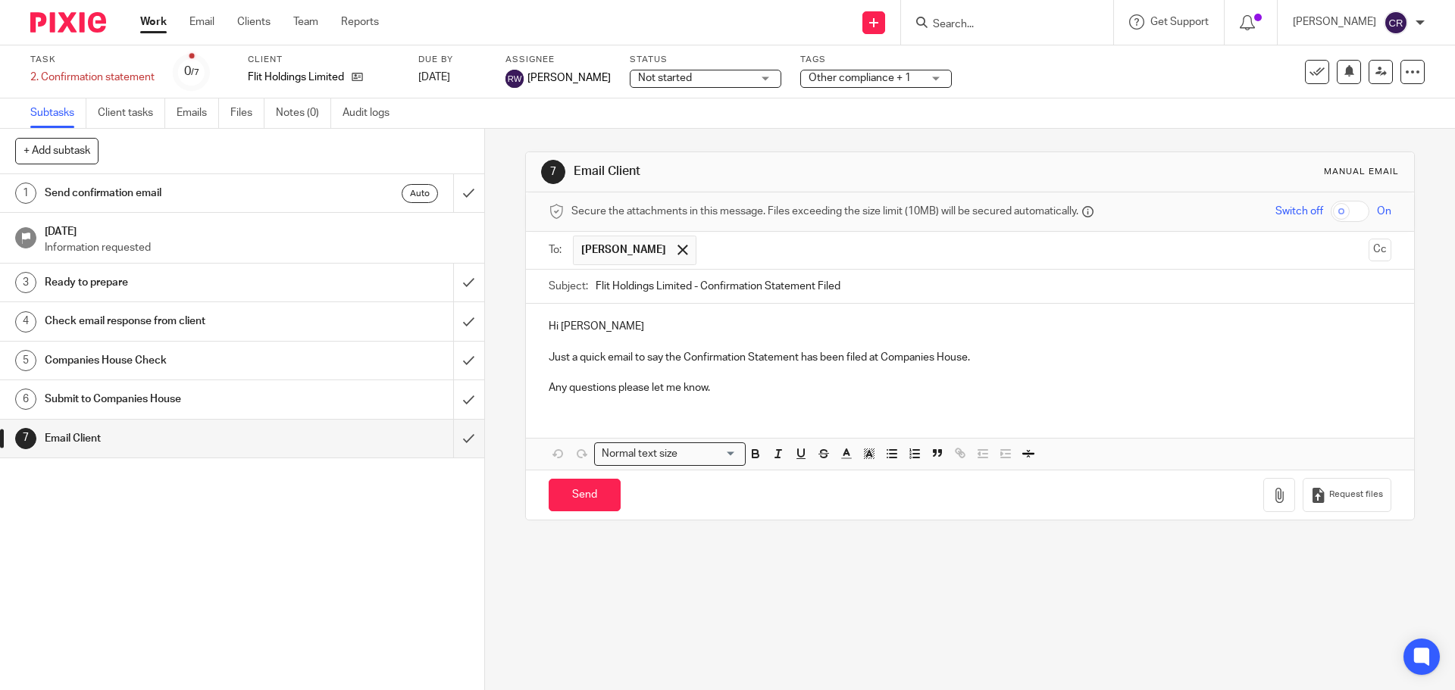
click at [849, 259] on input "text" at bounding box center [1033, 251] width 658 height 30
click at [1378, 248] on div "To: Tom Edwards Onboarding (Greg) Tom Edwards Onboarding (Greg) Cc" at bounding box center [969, 251] width 887 height 38
click at [1368, 250] on button "Cc" at bounding box center [1379, 250] width 23 height 23
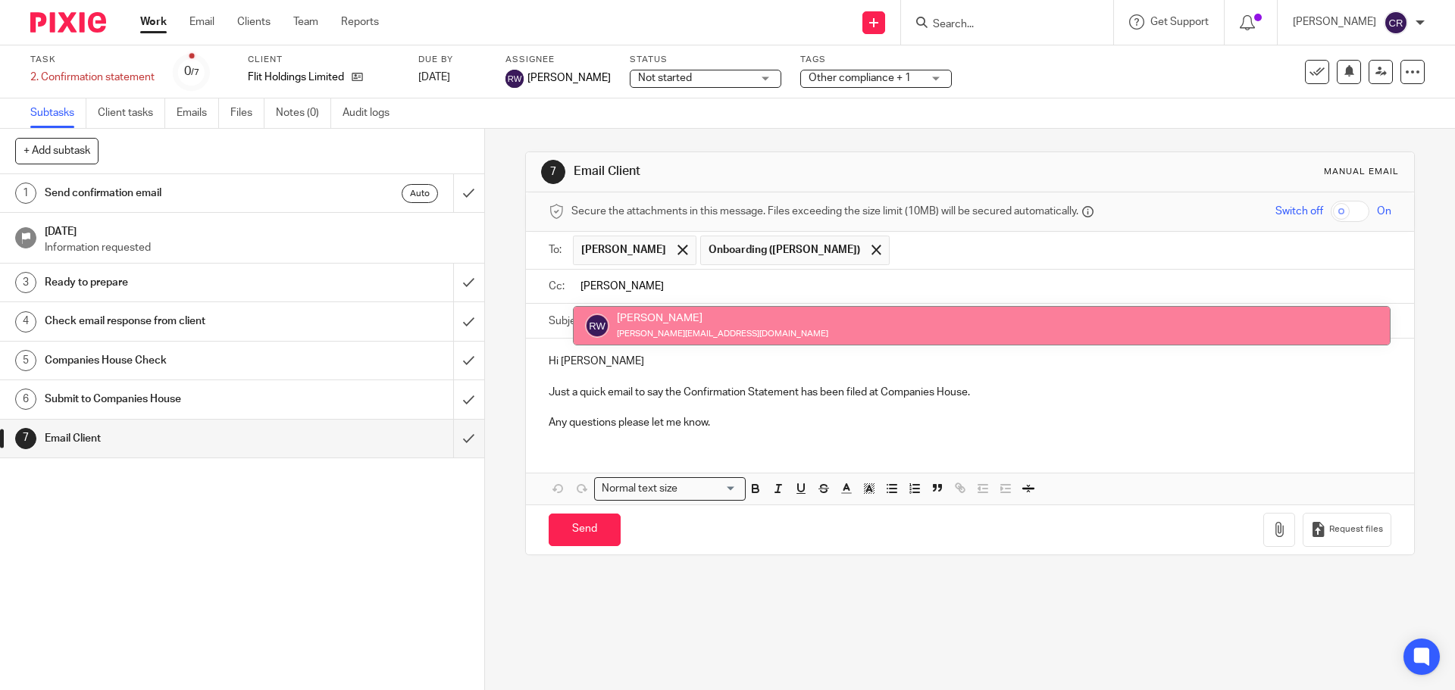
type input "rick"
drag, startPoint x: 813, startPoint y: 312, endPoint x: 730, endPoint y: 336, distance: 86.8
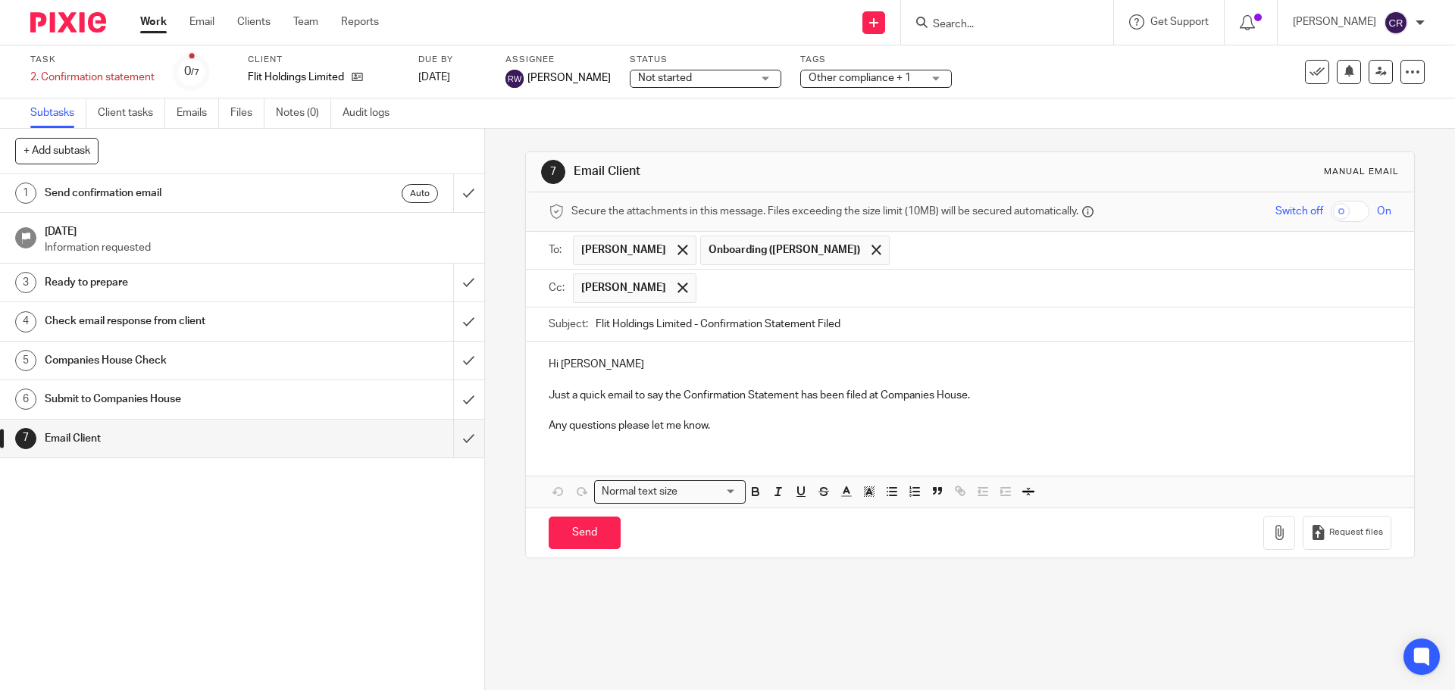
click at [587, 364] on p "Hi Thomas" at bounding box center [970, 364] width 842 height 15
drag, startPoint x: 577, startPoint y: 528, endPoint x: 584, endPoint y: 511, distance: 18.0
click at [579, 524] on input "Send" at bounding box center [585, 533] width 72 height 33
type input "Sent"
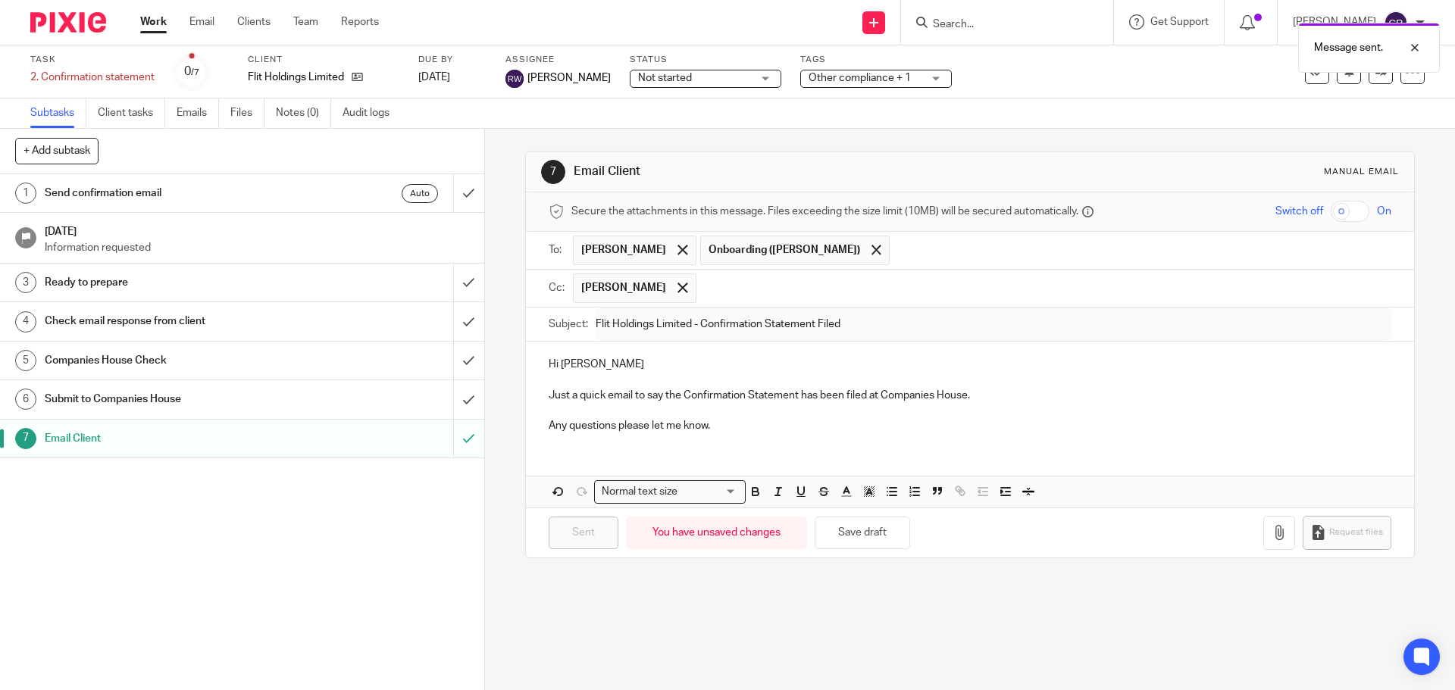
click at [1301, 69] on div "Message sent." at bounding box center [1369, 48] width 142 height 50
click at [1309, 72] on icon at bounding box center [1316, 71] width 15 height 15
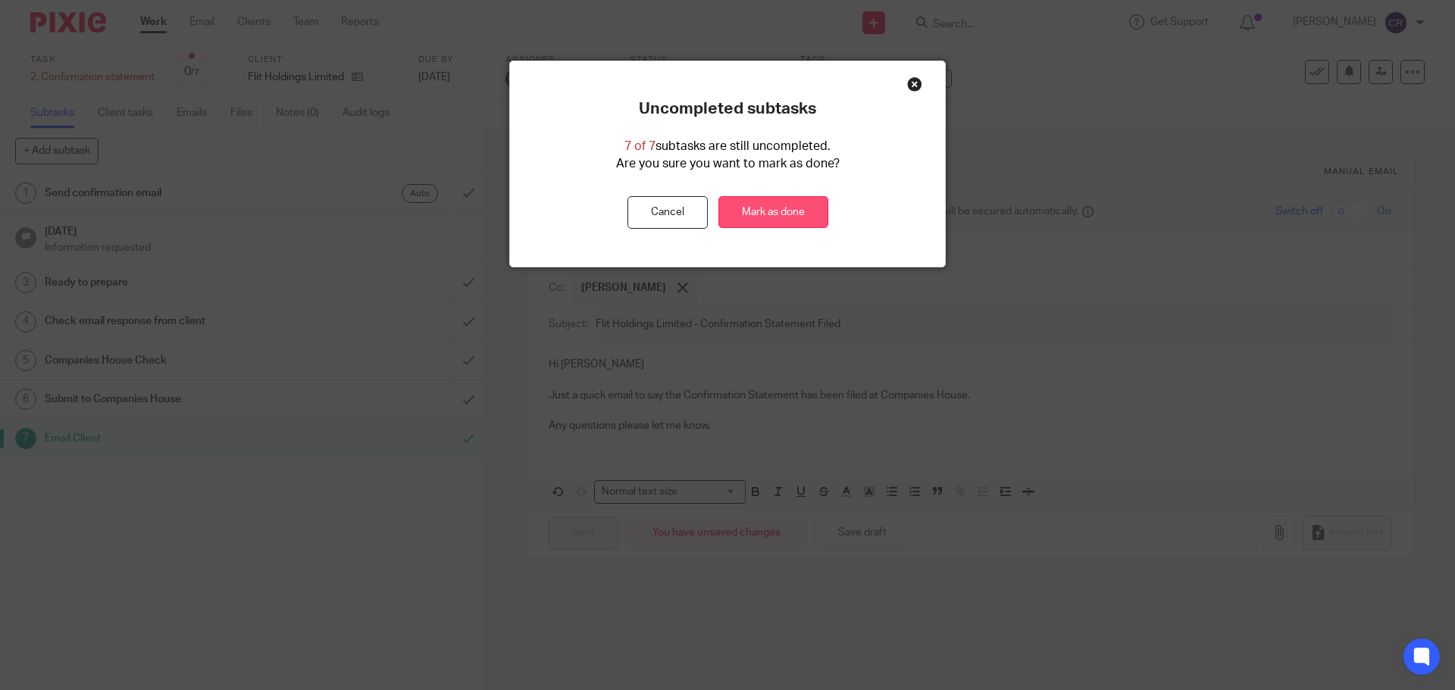
drag, startPoint x: 785, startPoint y: 208, endPoint x: 816, endPoint y: 205, distance: 31.2
click at [787, 208] on link "Mark as done" at bounding box center [773, 212] width 110 height 33
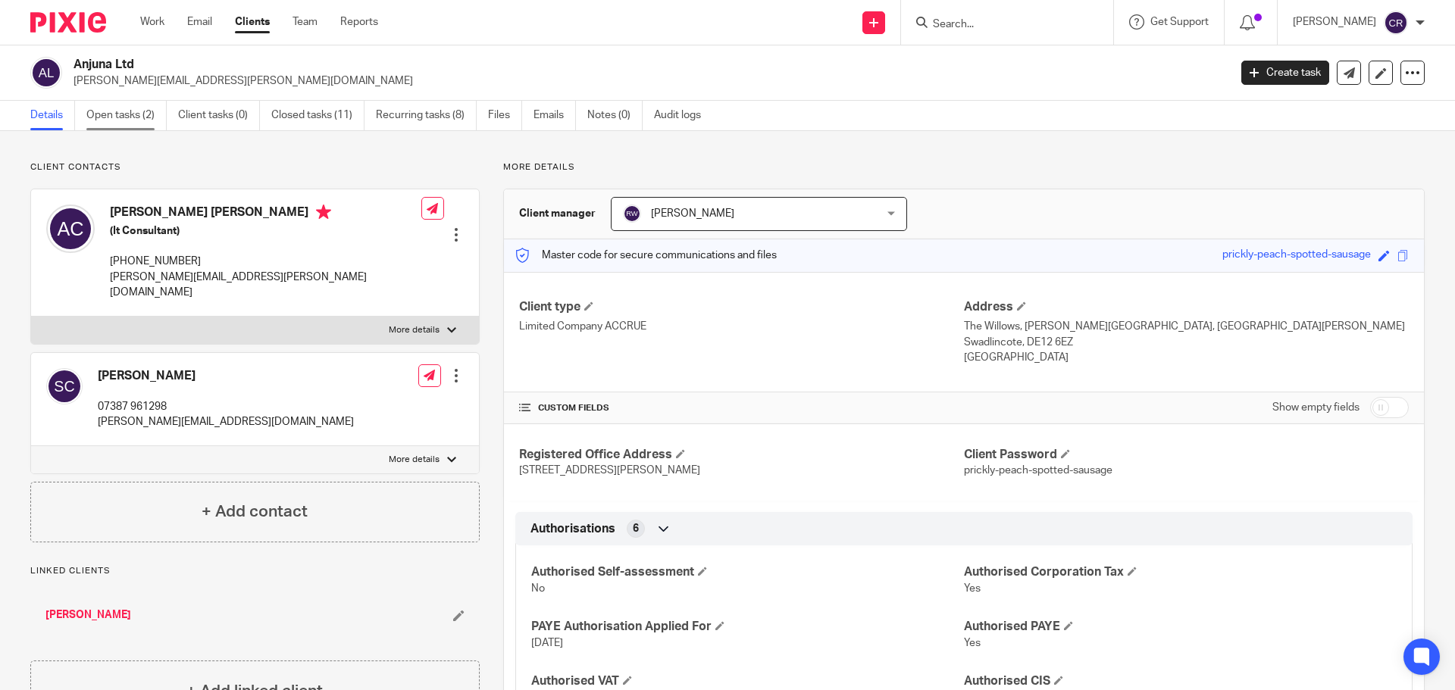
click at [122, 116] on link "Open tasks (2)" at bounding box center [126, 116] width 80 height 30
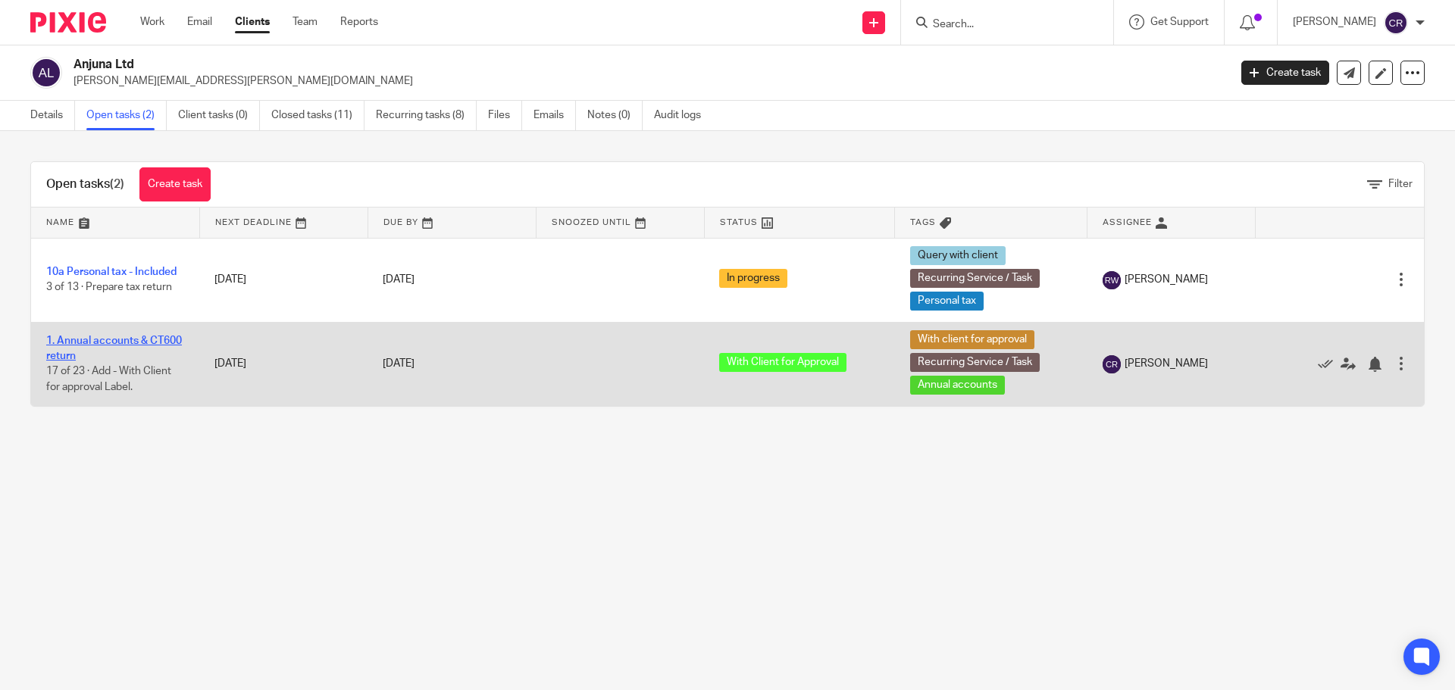
click at [102, 342] on link "1. Annual accounts & CT600 return" at bounding box center [114, 349] width 136 height 26
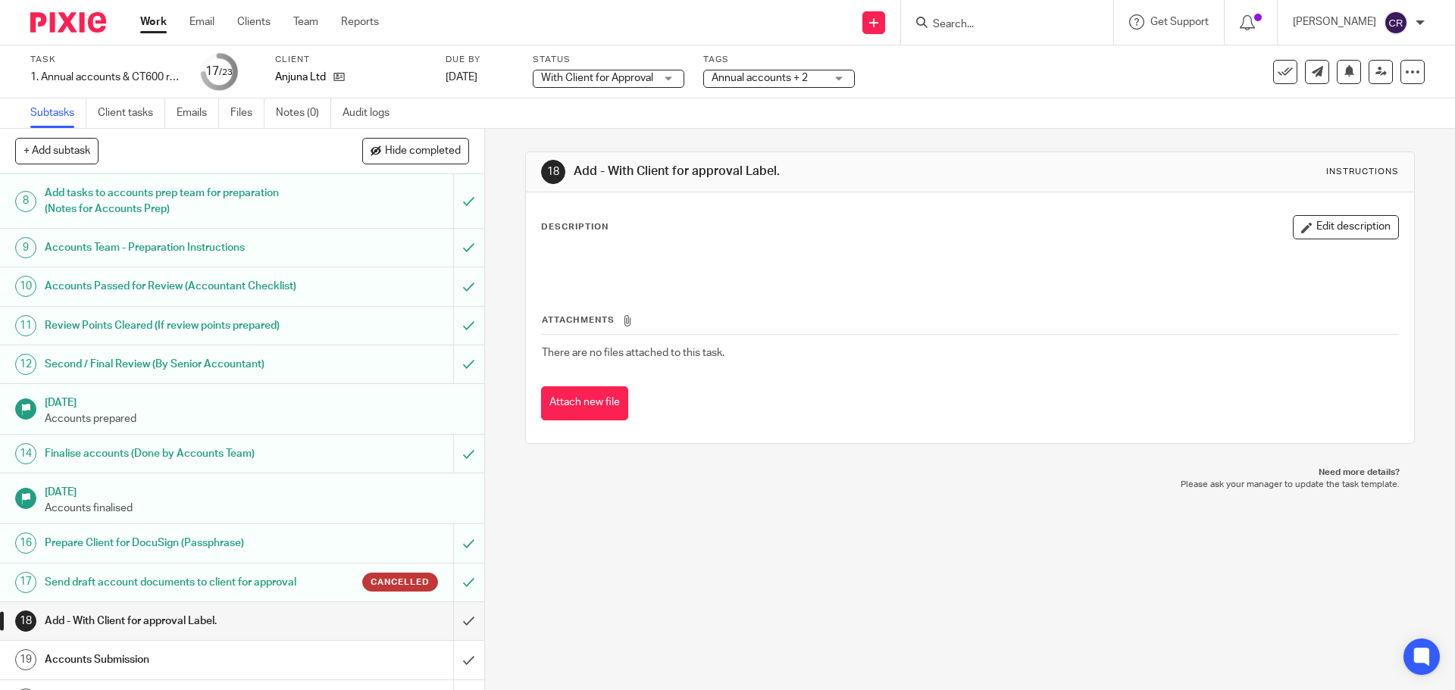
scroll to position [455, 0]
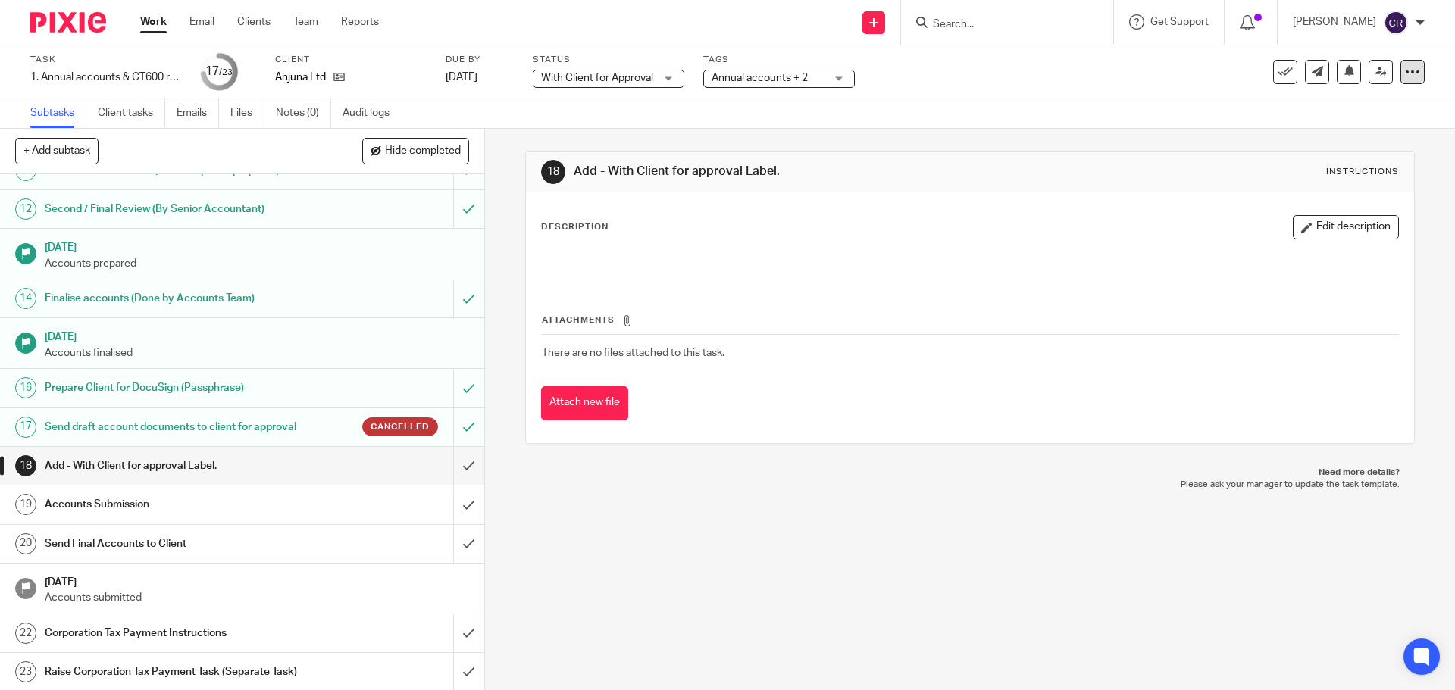
drag, startPoint x: 1411, startPoint y: 64, endPoint x: 1400, endPoint y: 74, distance: 14.5
click at [1412, 64] on div at bounding box center [1412, 72] width 24 height 24
click at [1335, 130] on link "Advanced task editor" at bounding box center [1354, 132] width 100 height 11
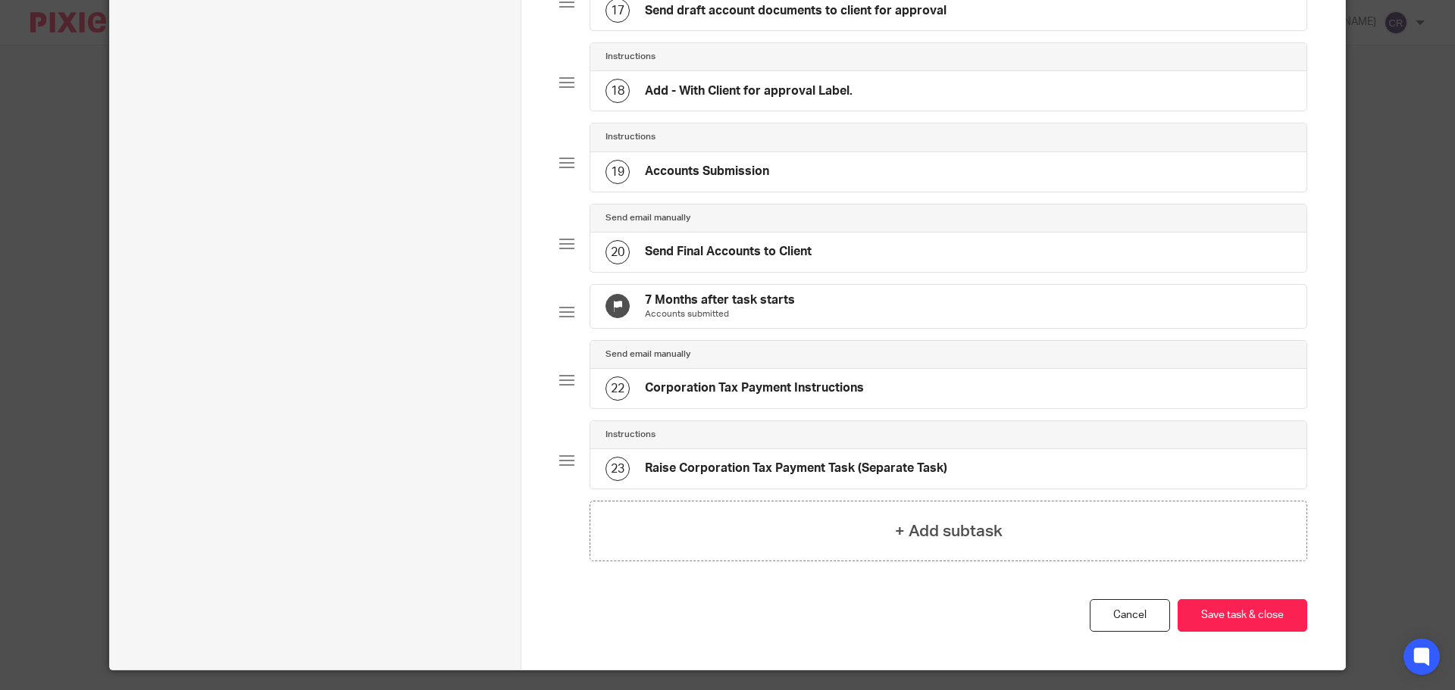
scroll to position [1518, 0]
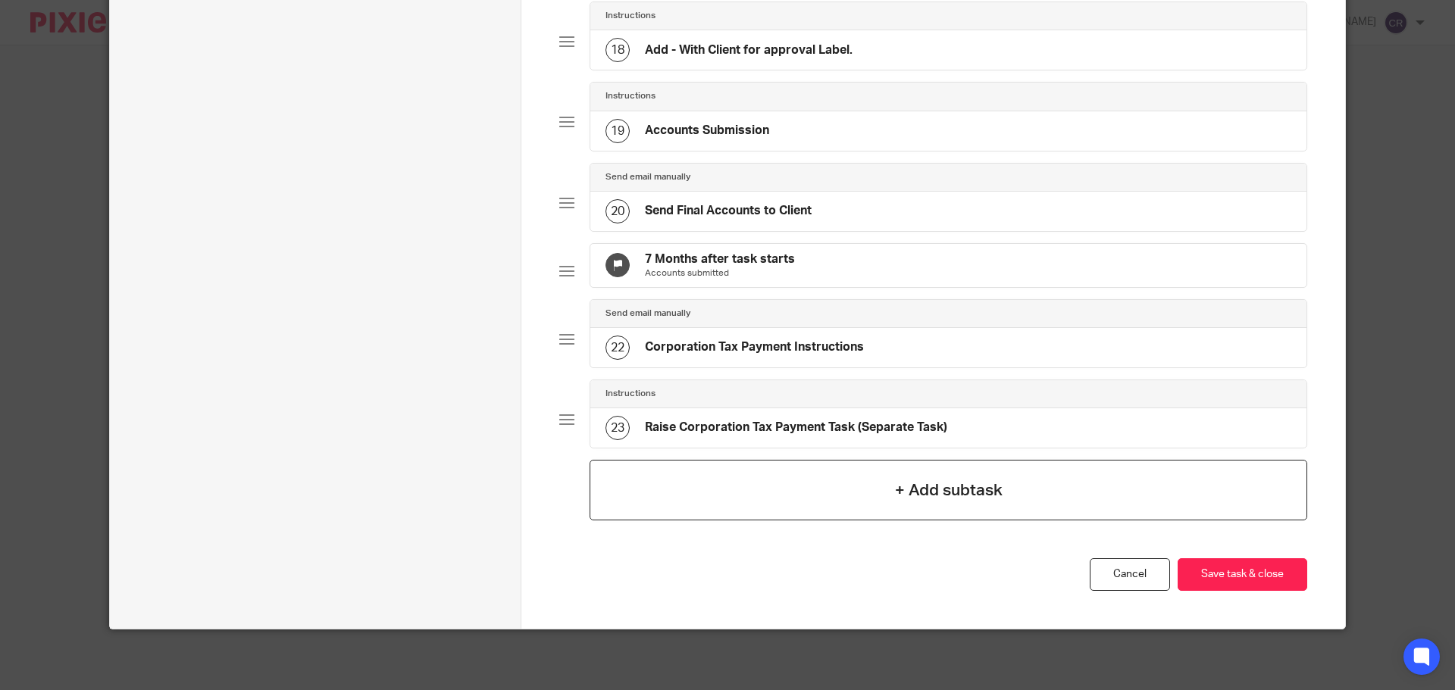
click at [931, 479] on h4 "+ Add subtask" at bounding box center [949, 490] width 108 height 23
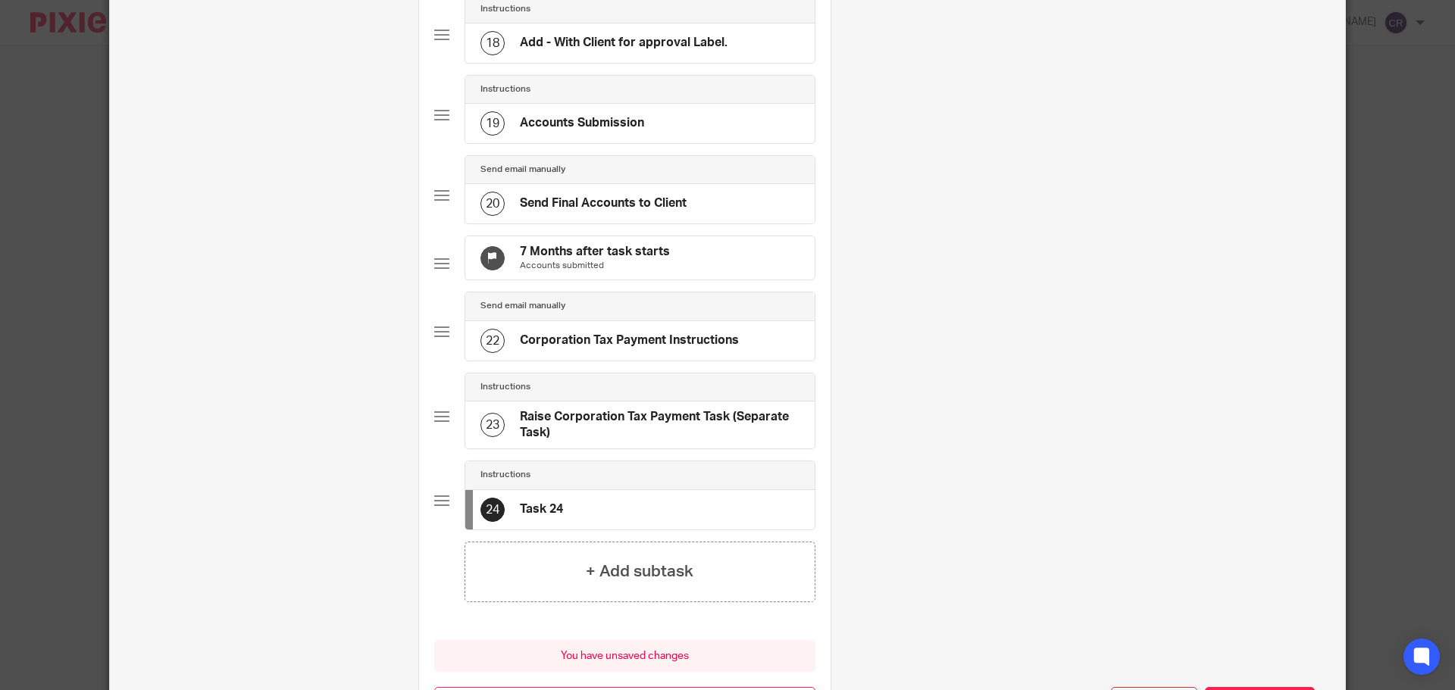
scroll to position [0, 0]
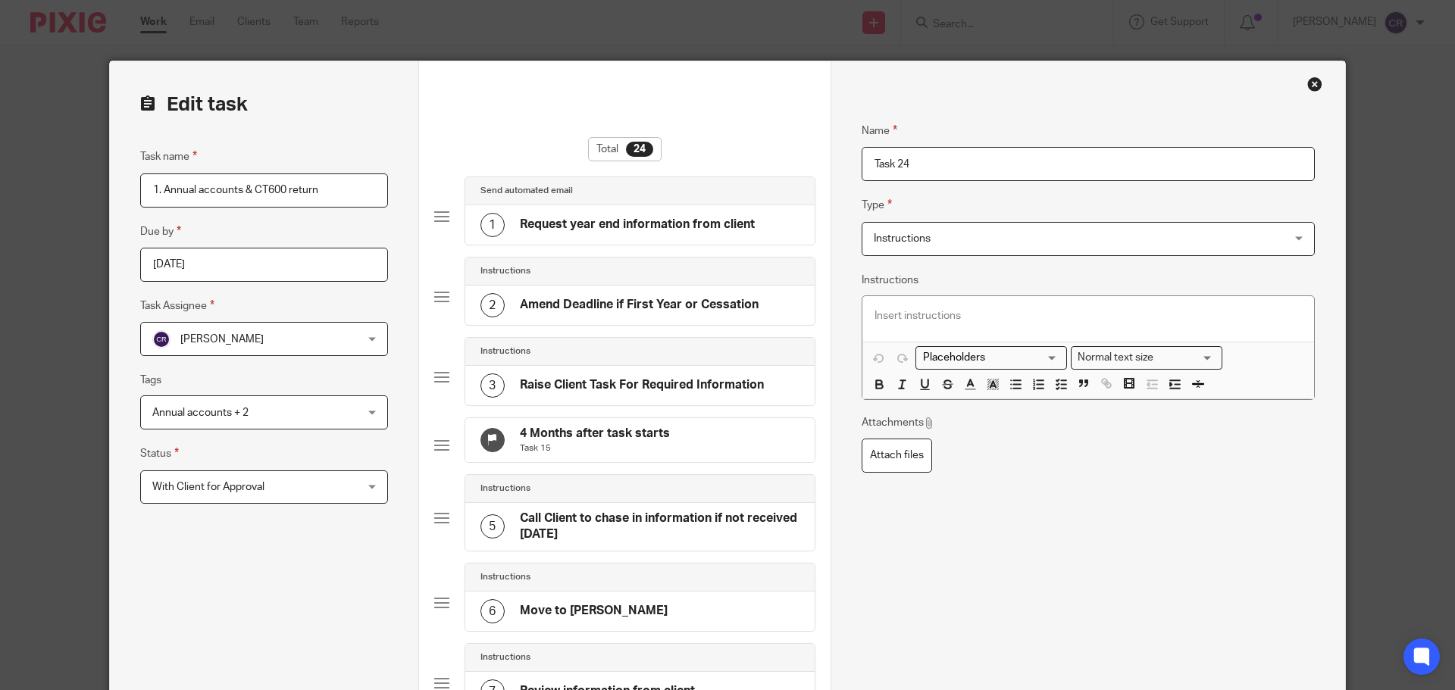
click at [1091, 239] on span "Instructions" at bounding box center [1050, 239] width 352 height 32
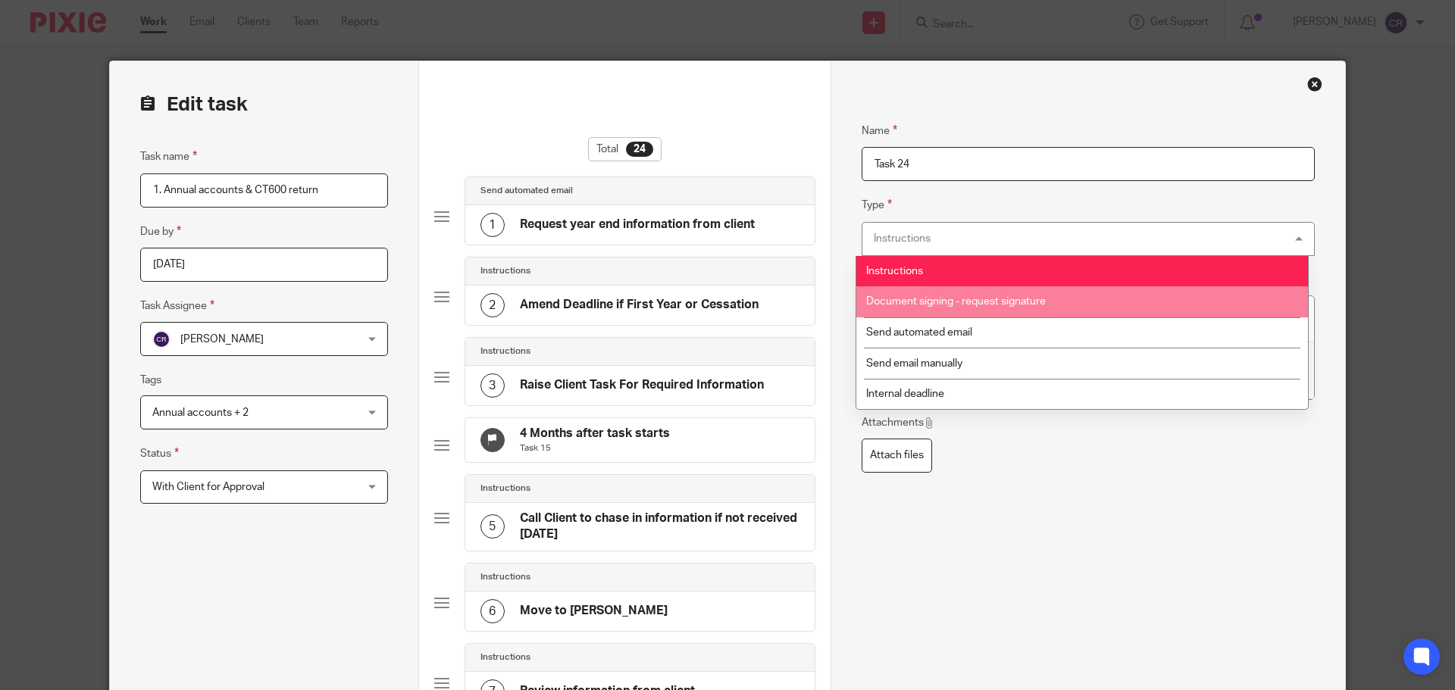
click at [1044, 296] on span "Document signing - request signature" at bounding box center [956, 301] width 180 height 11
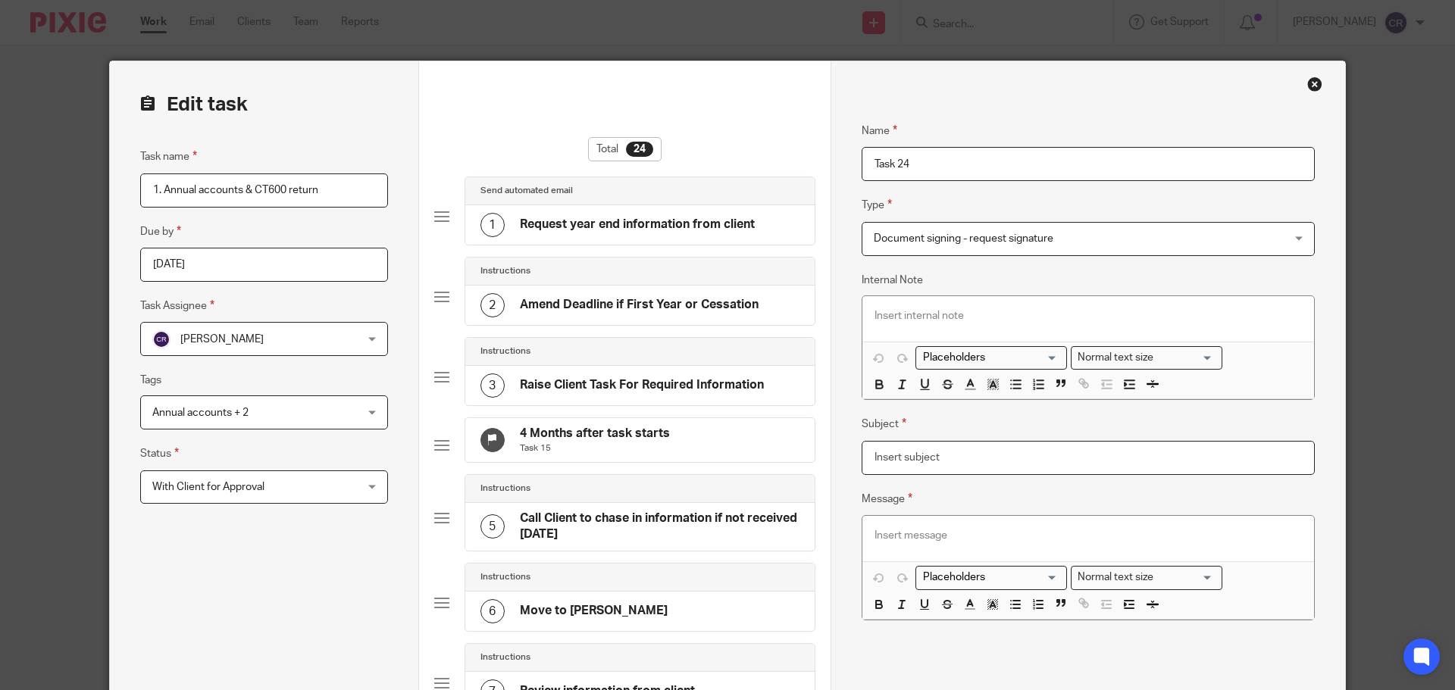
click at [920, 453] on input "Subject" at bounding box center [1088, 458] width 453 height 34
type input "-"
click at [943, 538] on p at bounding box center [1087, 535] width 427 height 15
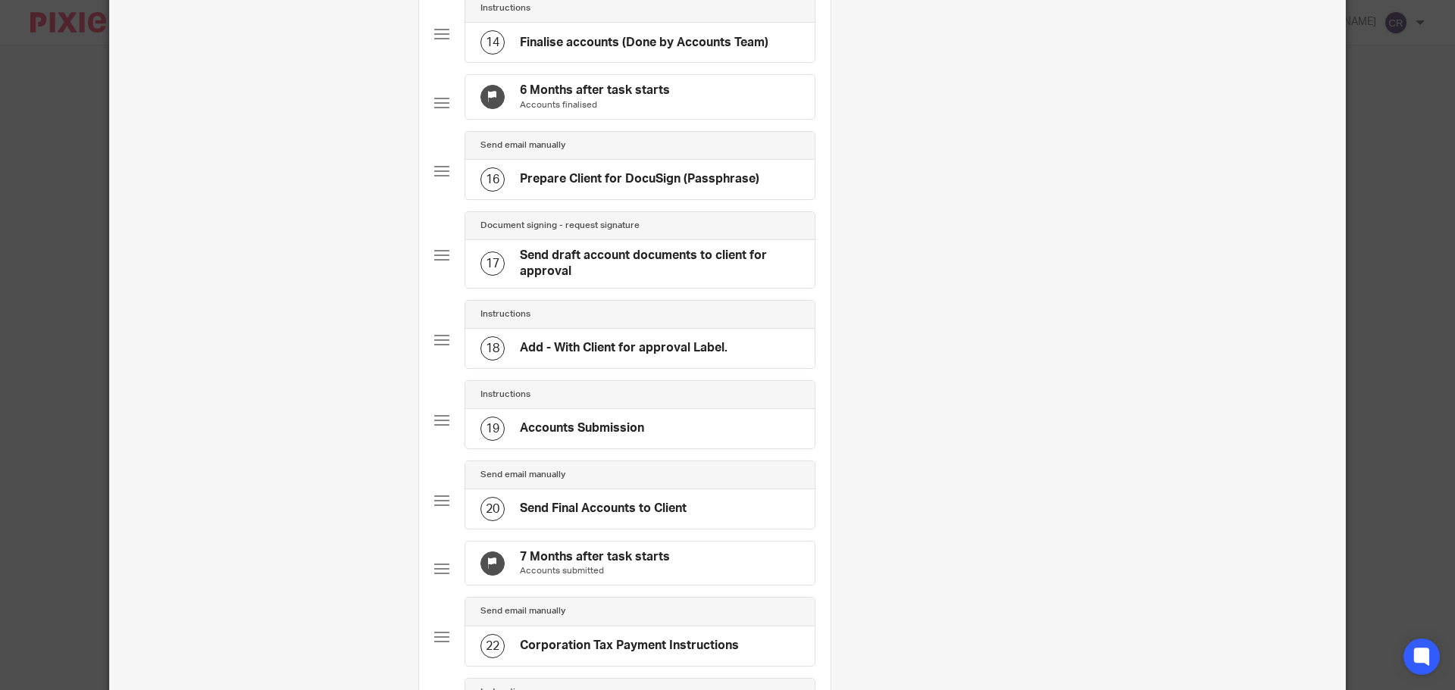
scroll to position [1515, 0]
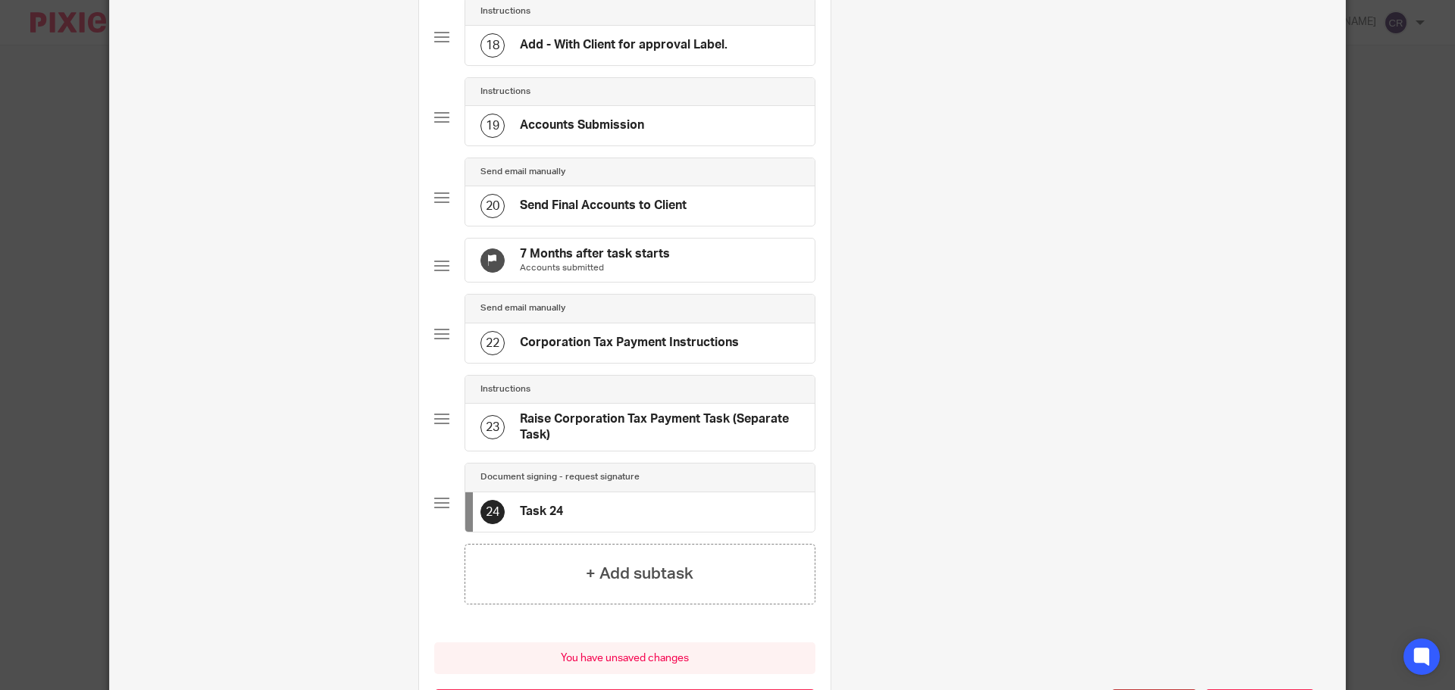
drag, startPoint x: 424, startPoint y: 557, endPoint x: 426, endPoint y: 543, distance: 13.8
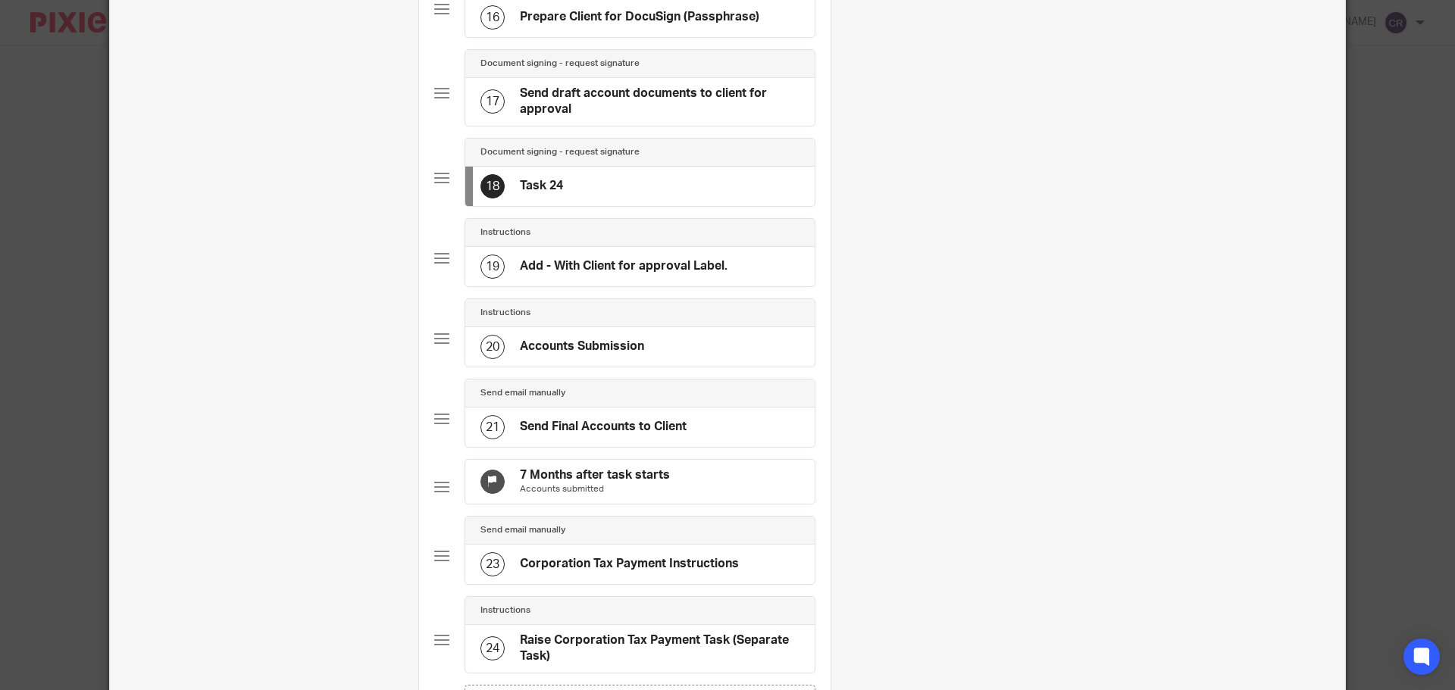
scroll to position [1364, 0]
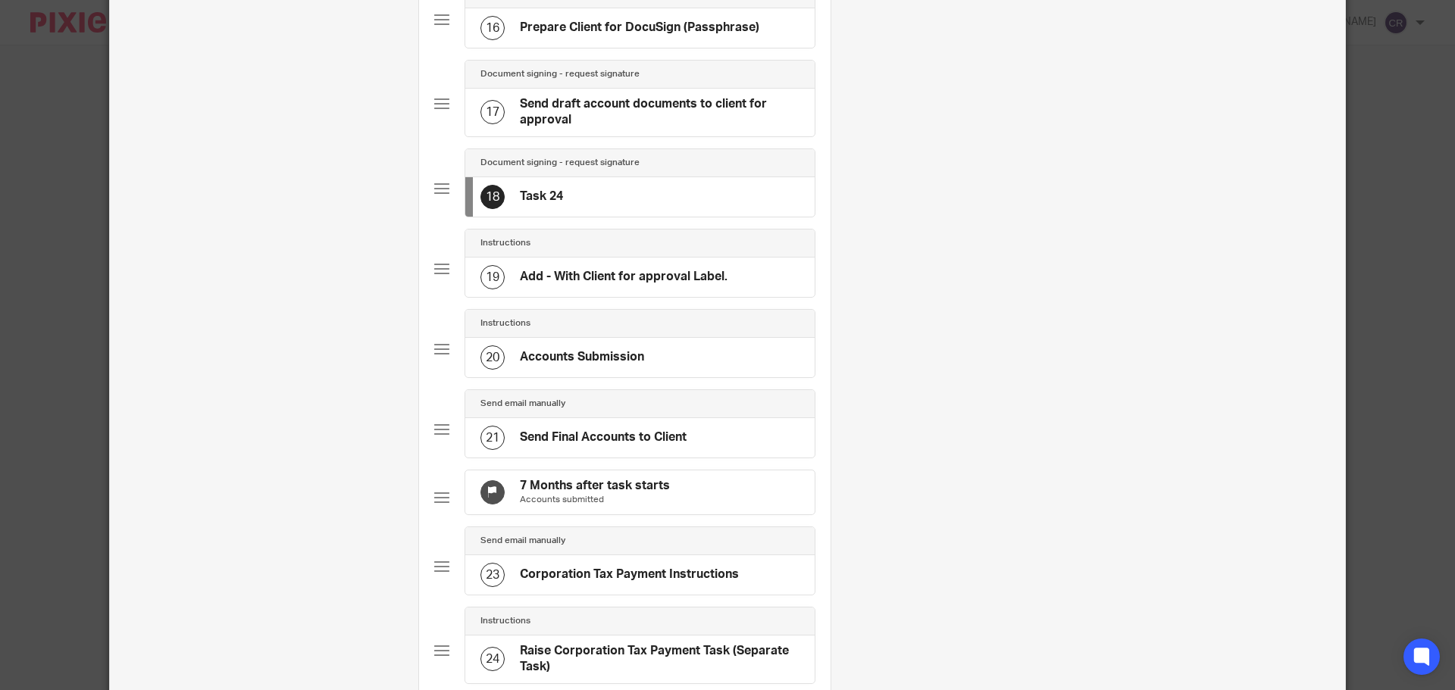
click at [662, 129] on h4 "Send draft account documents to client for approval" at bounding box center [660, 112] width 280 height 33
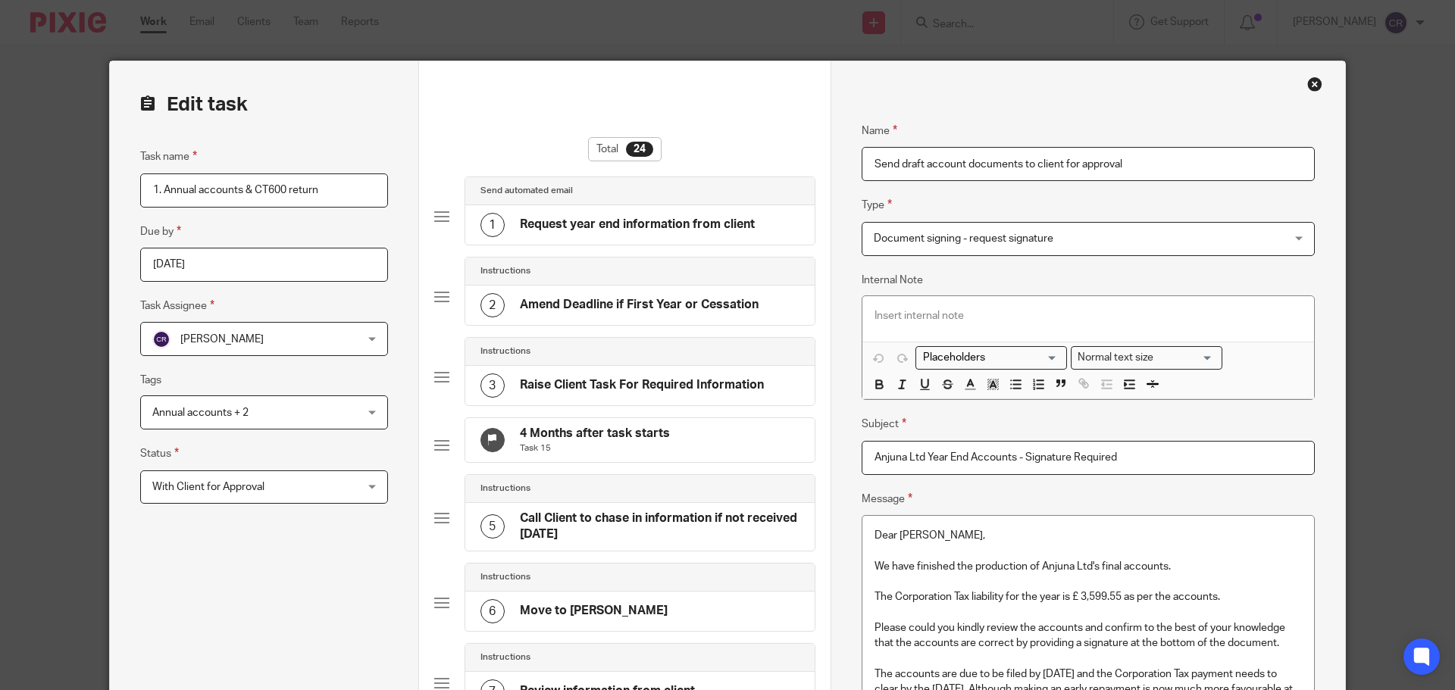
scroll to position [152, 0]
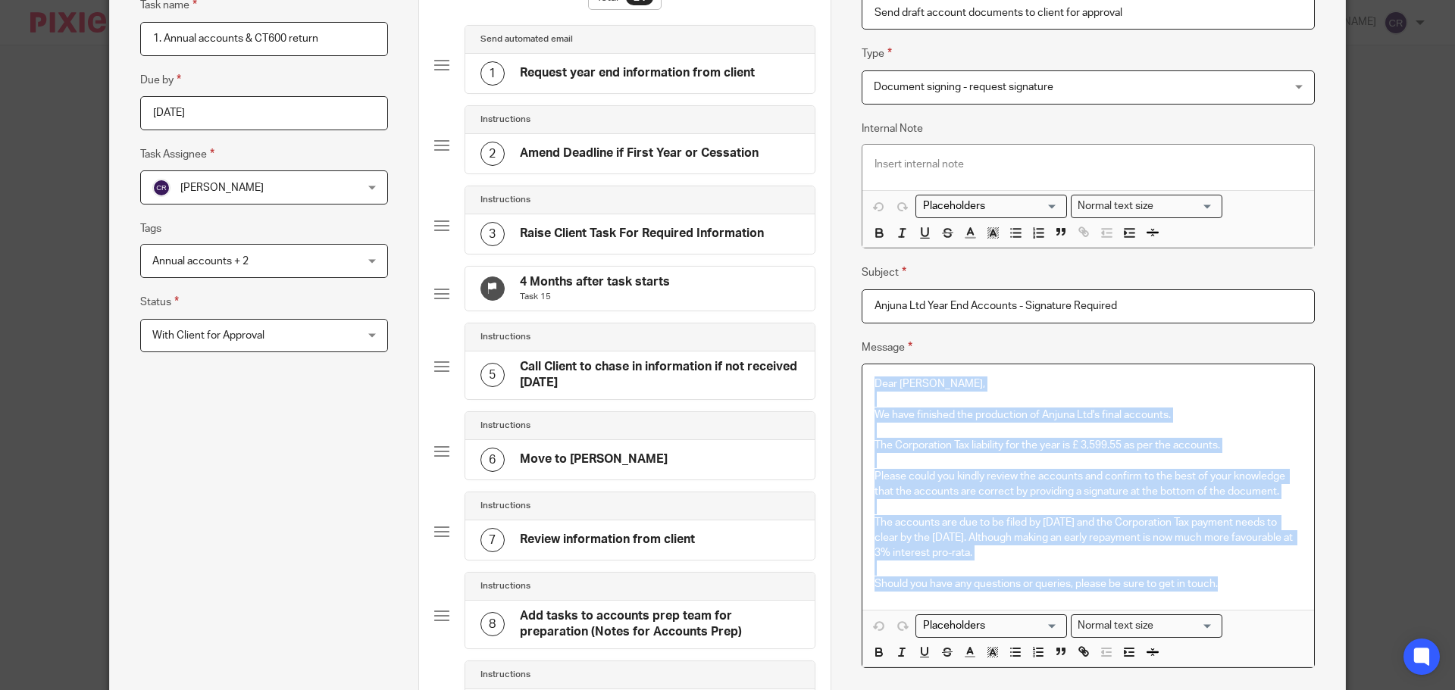
drag, startPoint x: 1074, startPoint y: 583, endPoint x: 868, endPoint y: 360, distance: 303.5
click at [868, 360] on div "Message Dear Anthony, We have finished the production of Anjuna Ltd's final acc…" at bounding box center [1088, 504] width 453 height 330
copy div "Dear Anthony, We have finished the production of Anjuna Ltd's final accounts. T…"
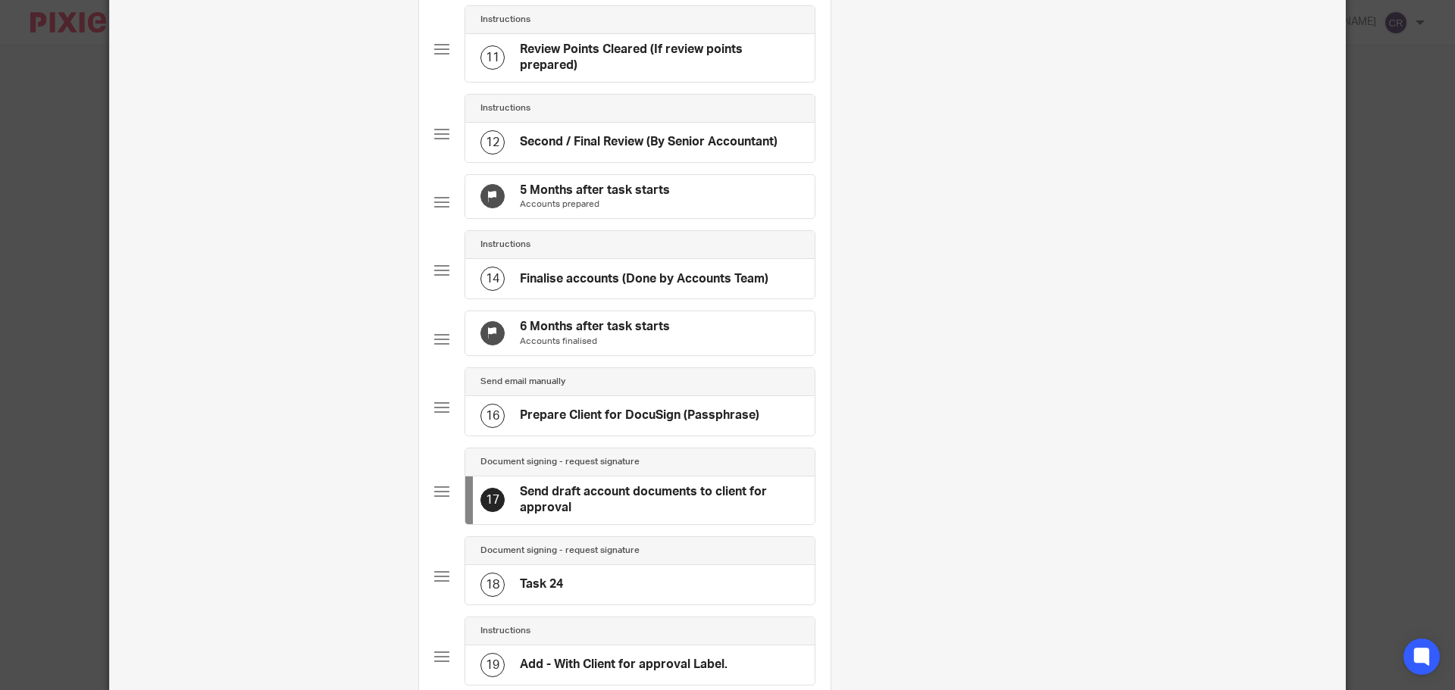
scroll to position [985, 0]
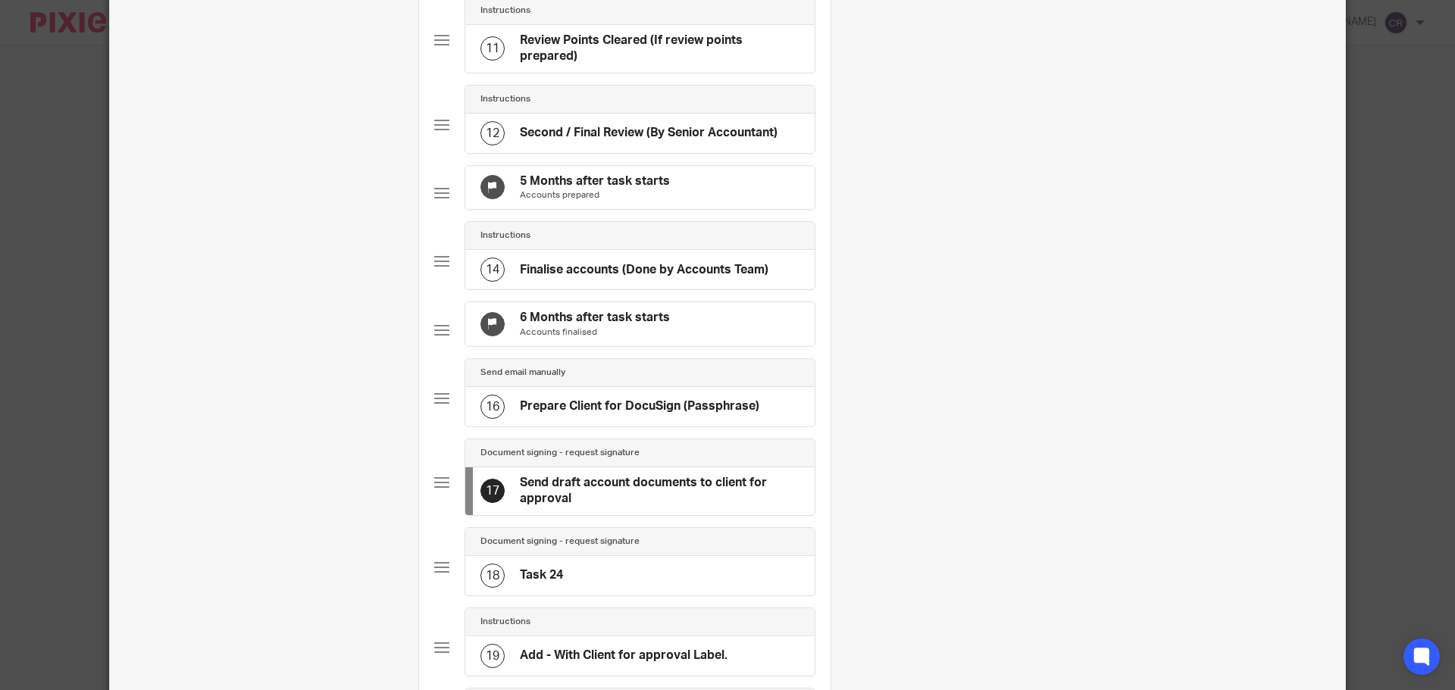
click at [577, 596] on div "18 Task 24" at bounding box center [639, 575] width 349 height 39
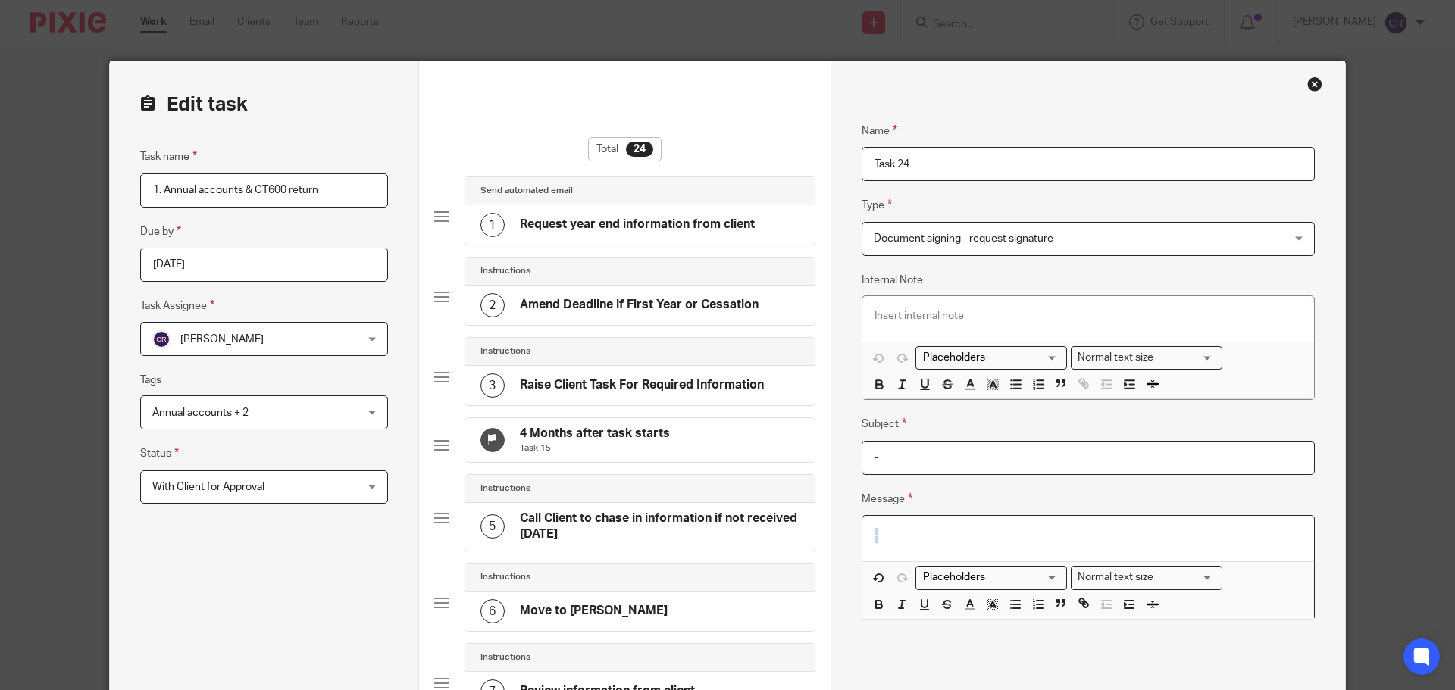
drag, startPoint x: 915, startPoint y: 523, endPoint x: 852, endPoint y: 528, distance: 62.4
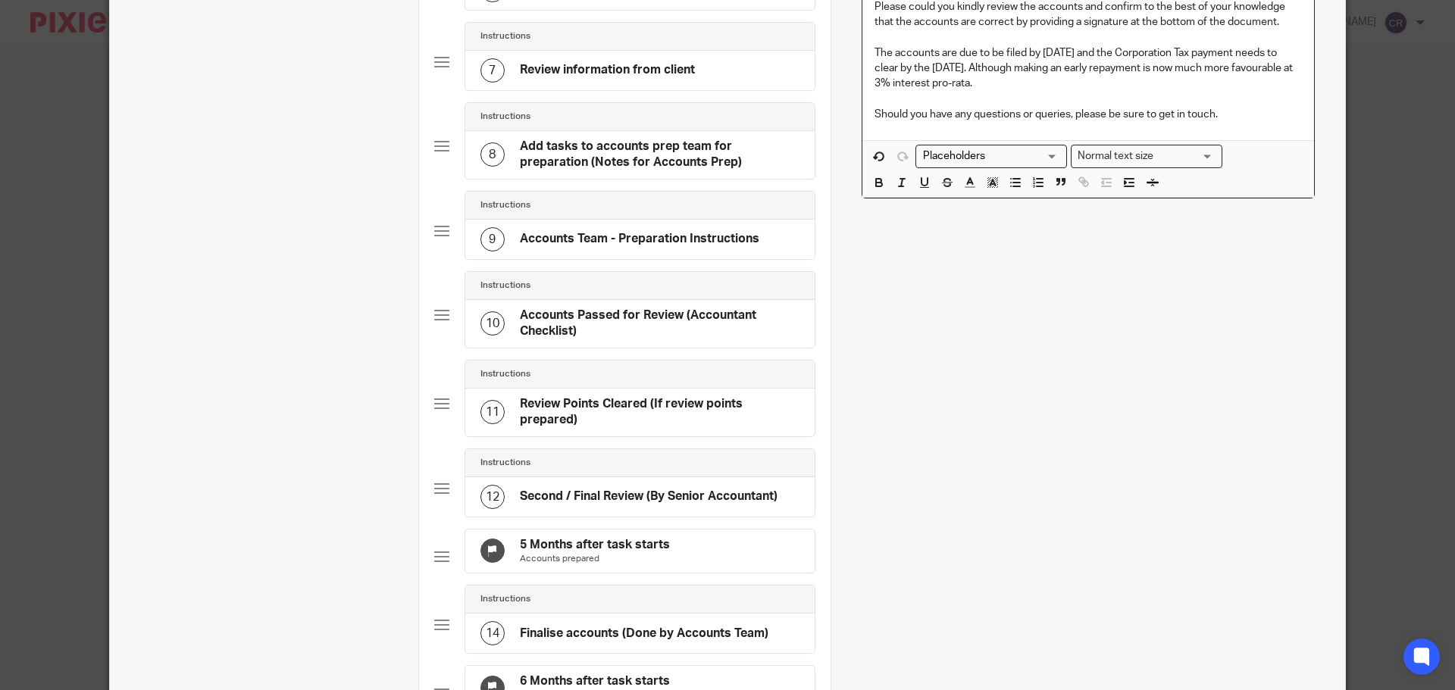
scroll to position [964, 0]
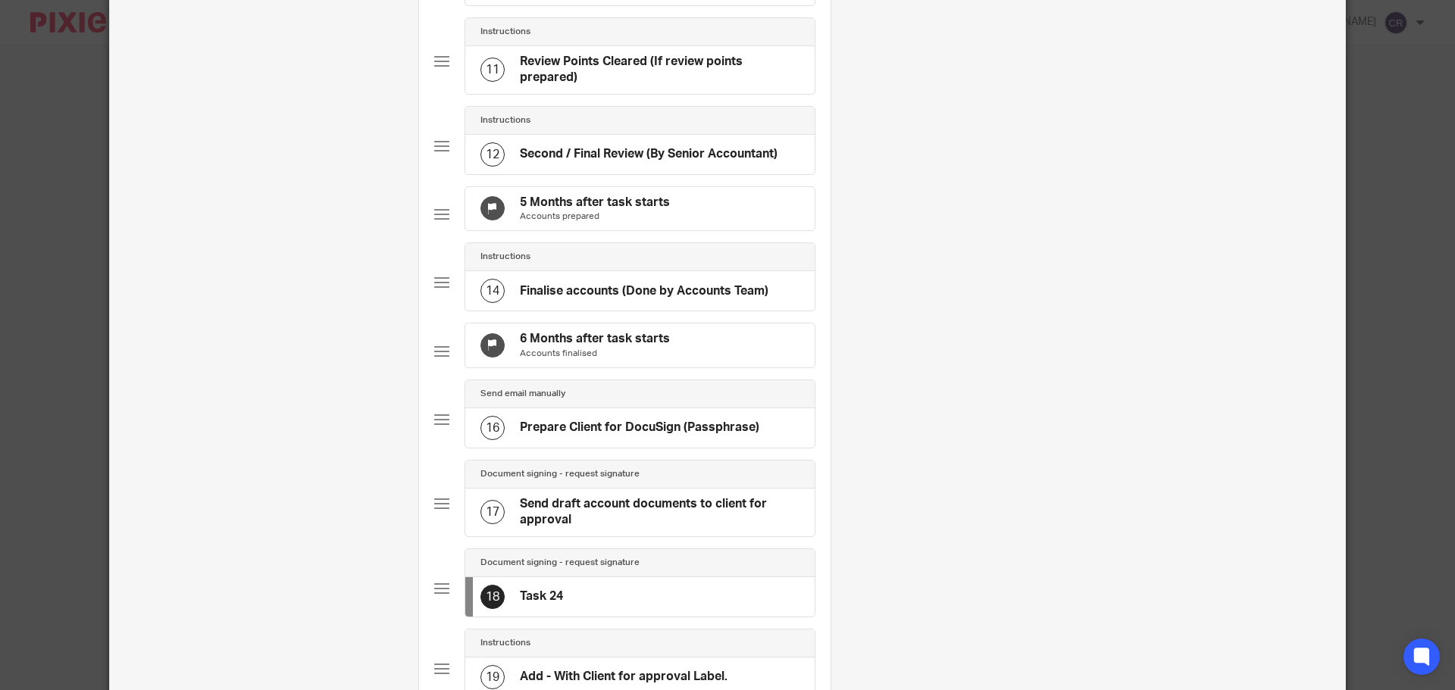
click at [616, 489] on div "Document signing - request signature" at bounding box center [639, 475] width 349 height 28
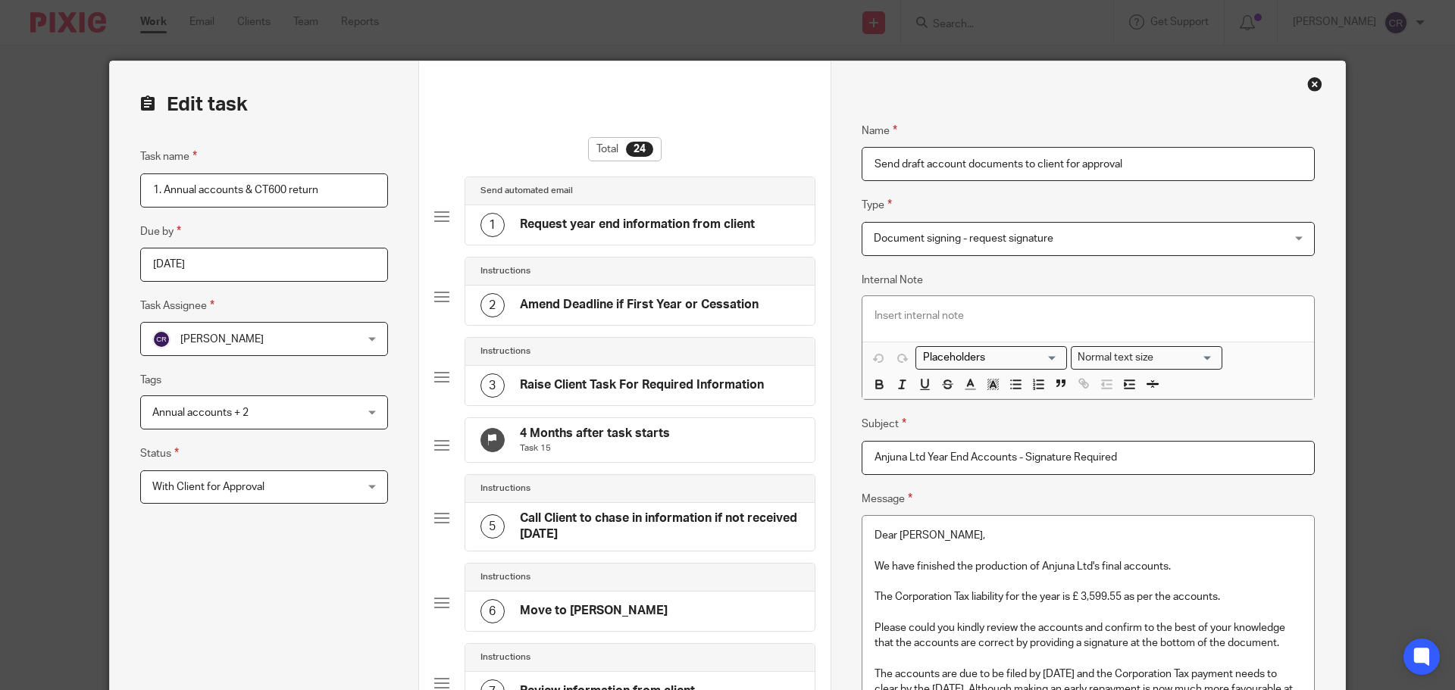
drag, startPoint x: 1065, startPoint y: 457, endPoint x: 793, endPoint y: 474, distance: 271.8
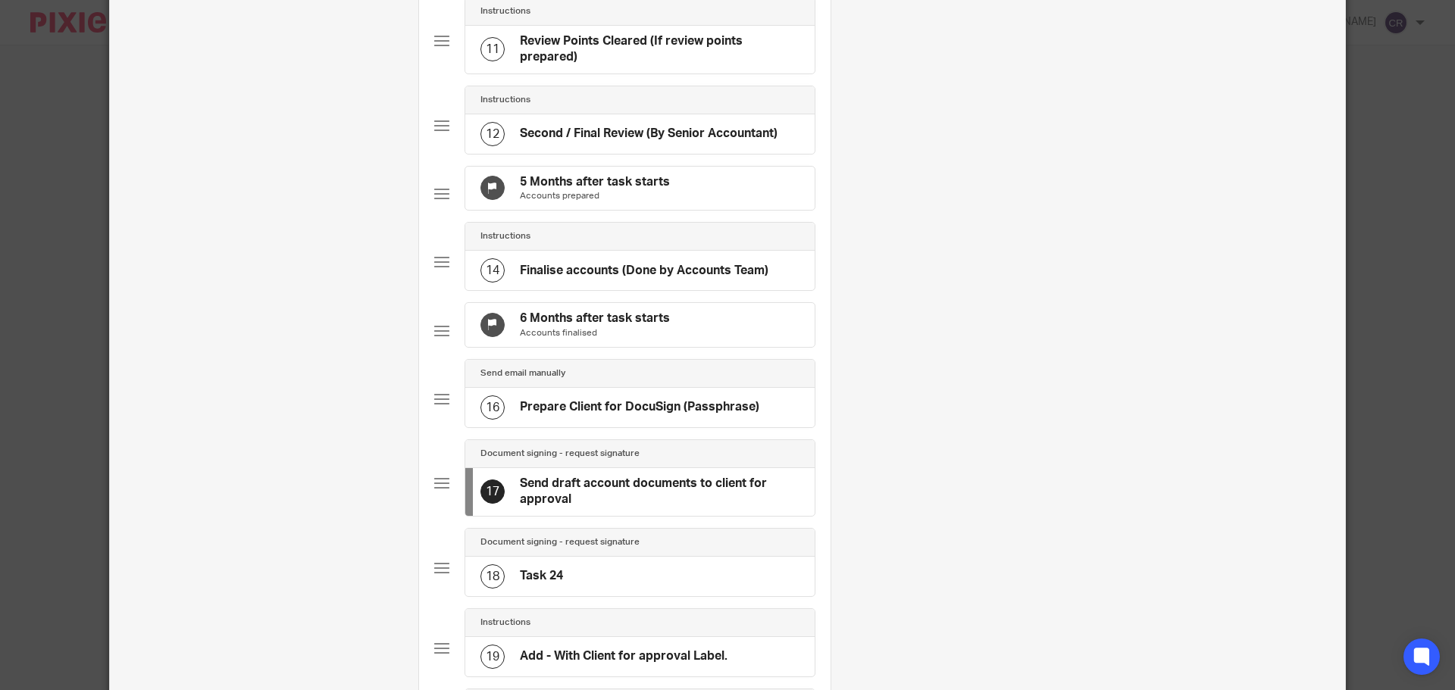
scroll to position [985, 0]
click at [616, 596] on div "18 Task 24" at bounding box center [639, 575] width 349 height 39
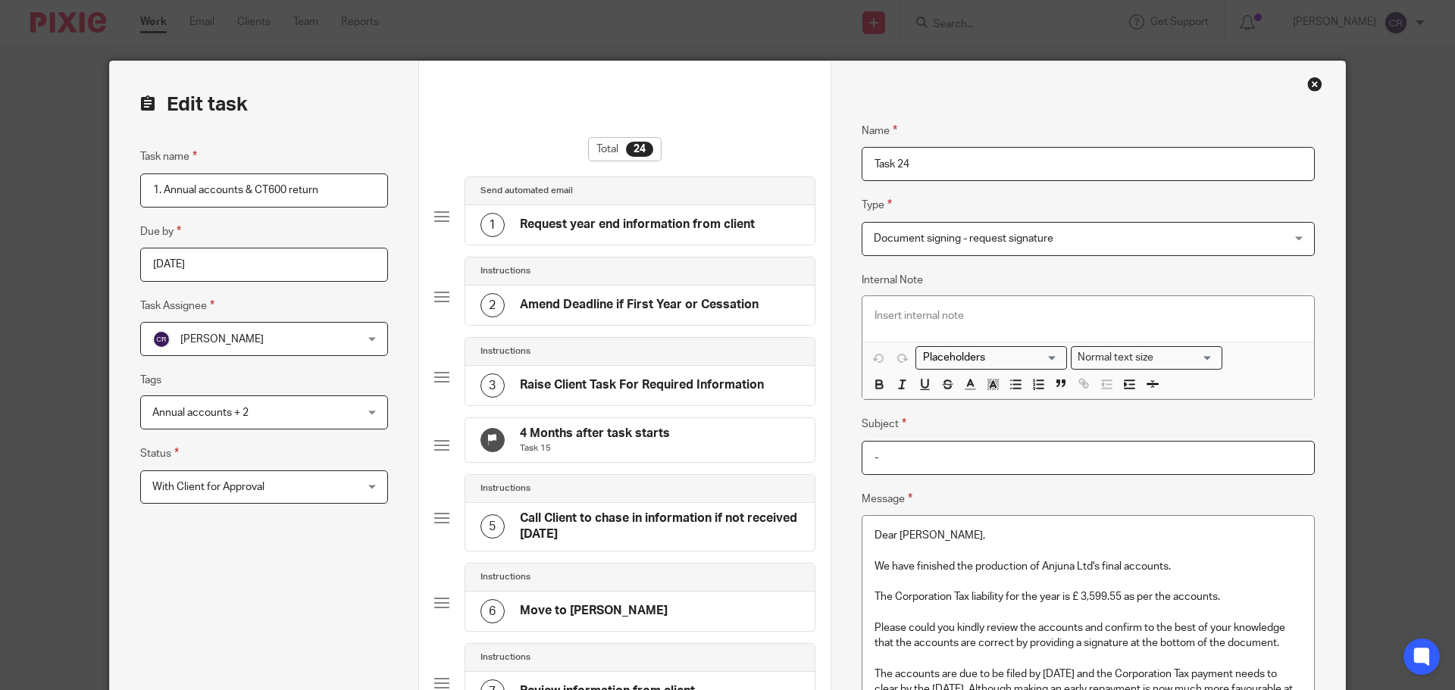
drag, startPoint x: 778, startPoint y: 452, endPoint x: 711, endPoint y: 445, distance: 67.8
paste input "Anjuna Ltd Year End Accounts - Signature Required"
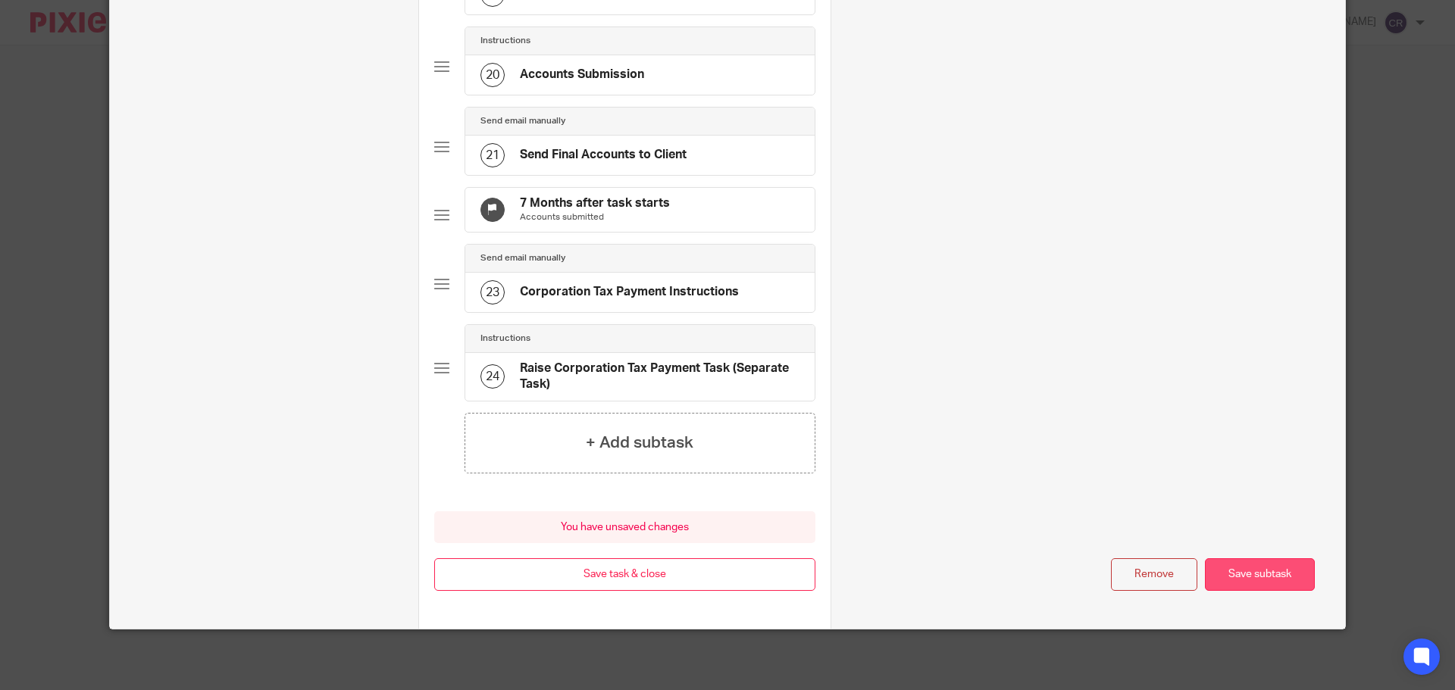
type input "Anjuna Ltd Year End Accounts - Signature Required"
click at [1250, 579] on button "Save subtask" at bounding box center [1260, 574] width 110 height 33
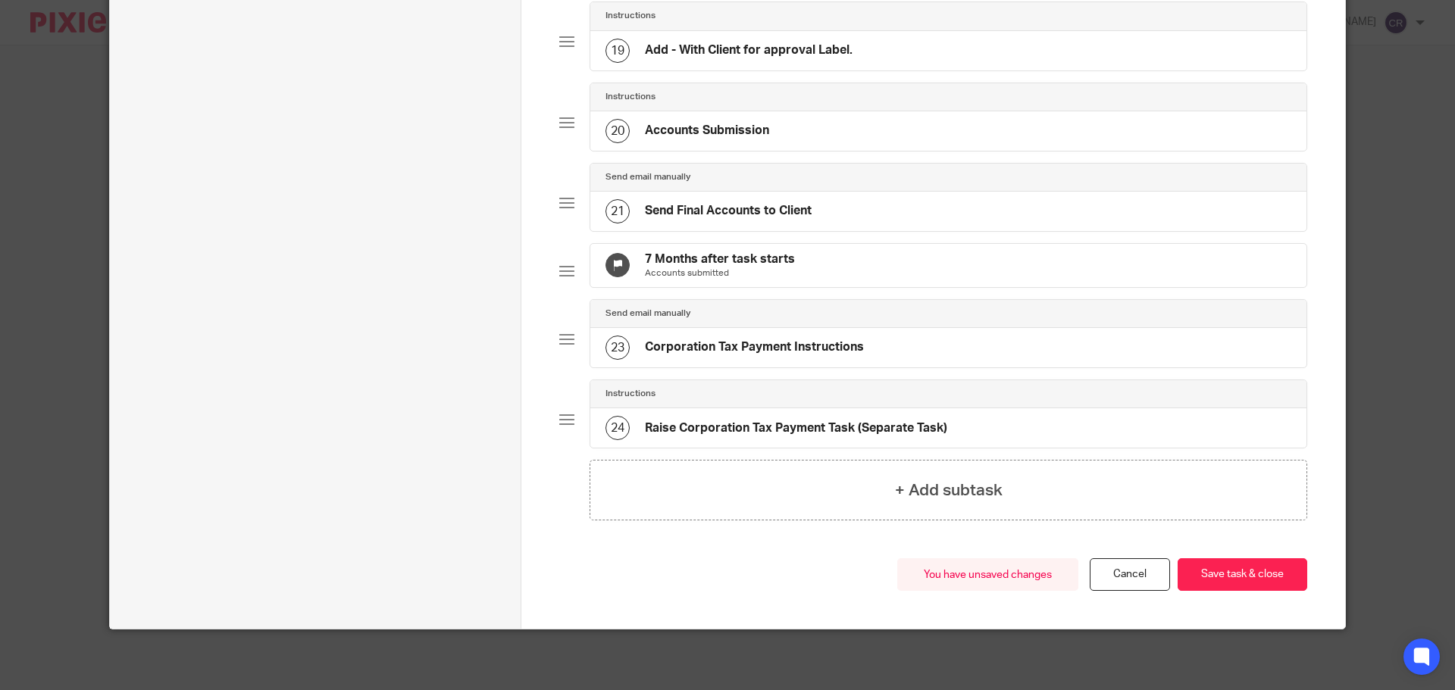
scroll to position [1598, 0]
click at [1249, 577] on button "Save task & close" at bounding box center [1243, 574] width 130 height 33
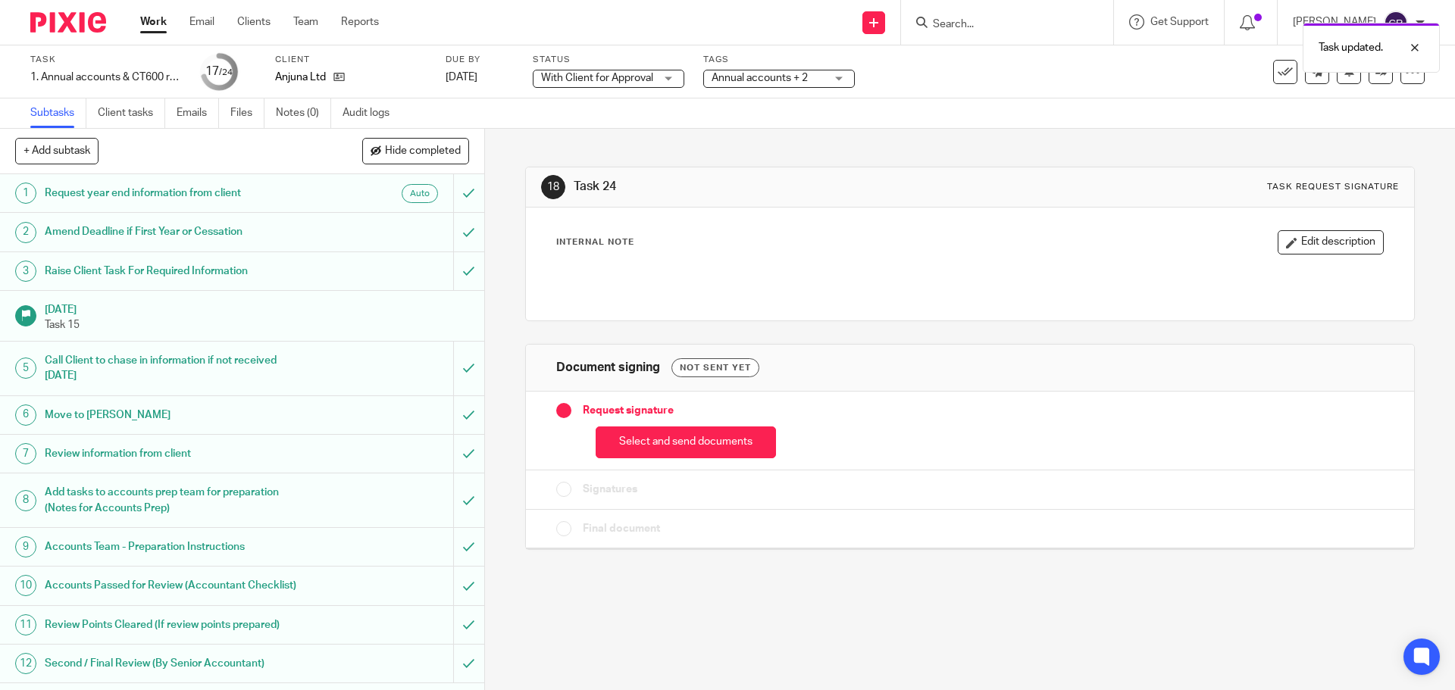
click at [690, 424] on div "Select and send documents" at bounding box center [969, 439] width 827 height 40
click at [695, 448] on button "Select and send documents" at bounding box center [686, 443] width 180 height 33
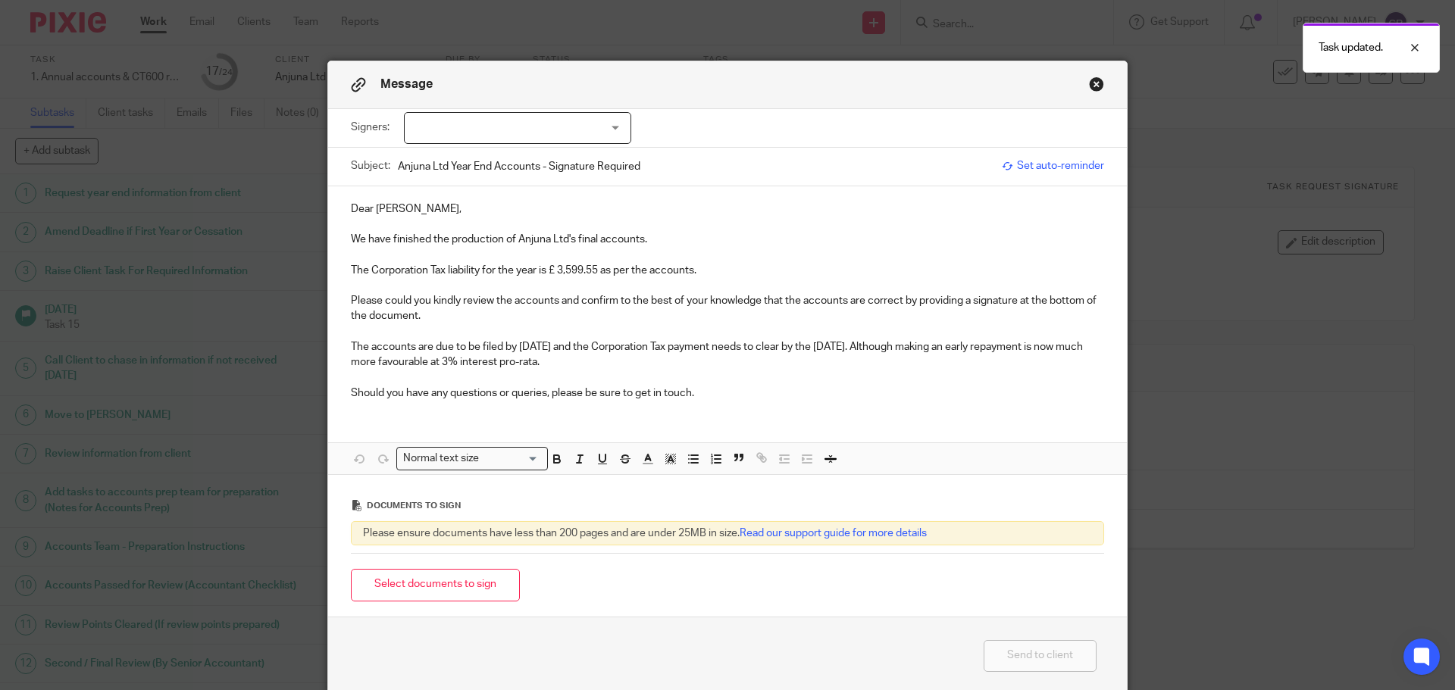
click at [561, 127] on div at bounding box center [517, 128] width 227 height 32
click at [526, 161] on li "[PERSON_NAME] [PERSON_NAME]" at bounding box center [512, 159] width 226 height 31
checkbox input "true"
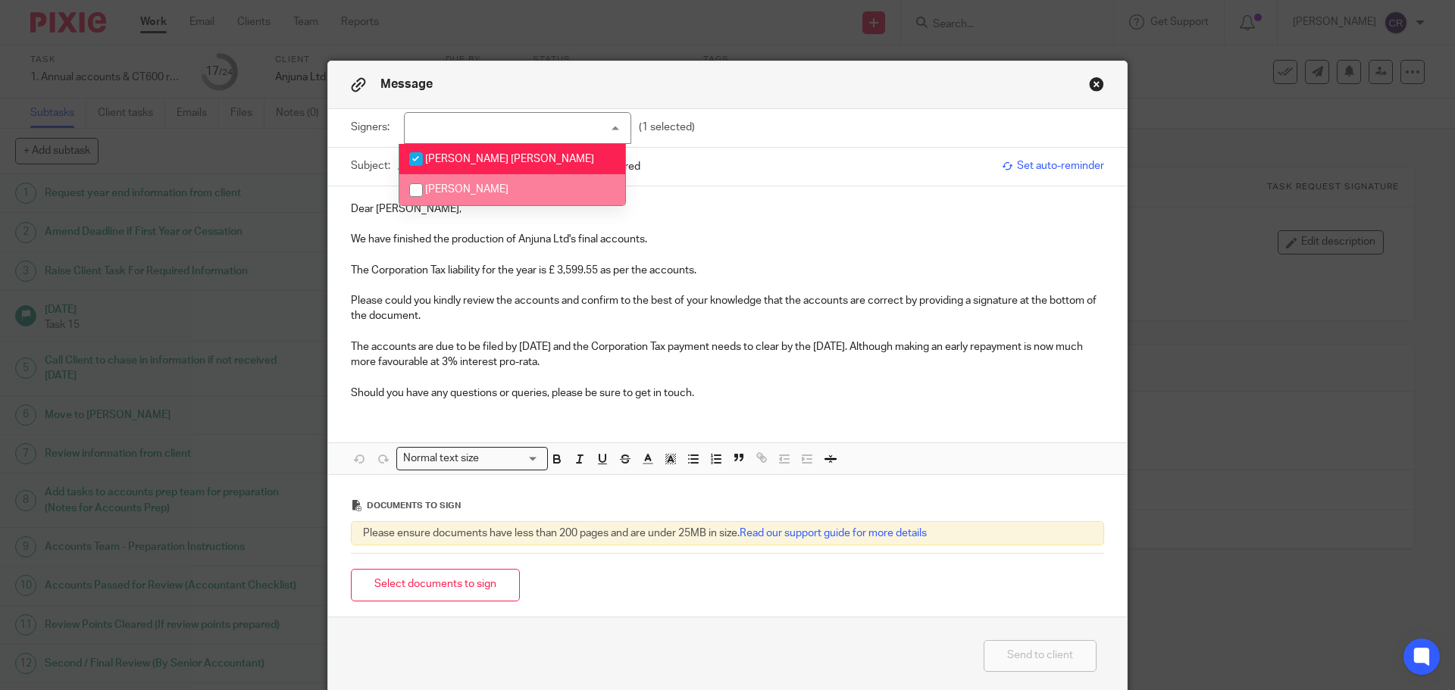
click at [809, 329] on p at bounding box center [727, 331] width 753 height 15
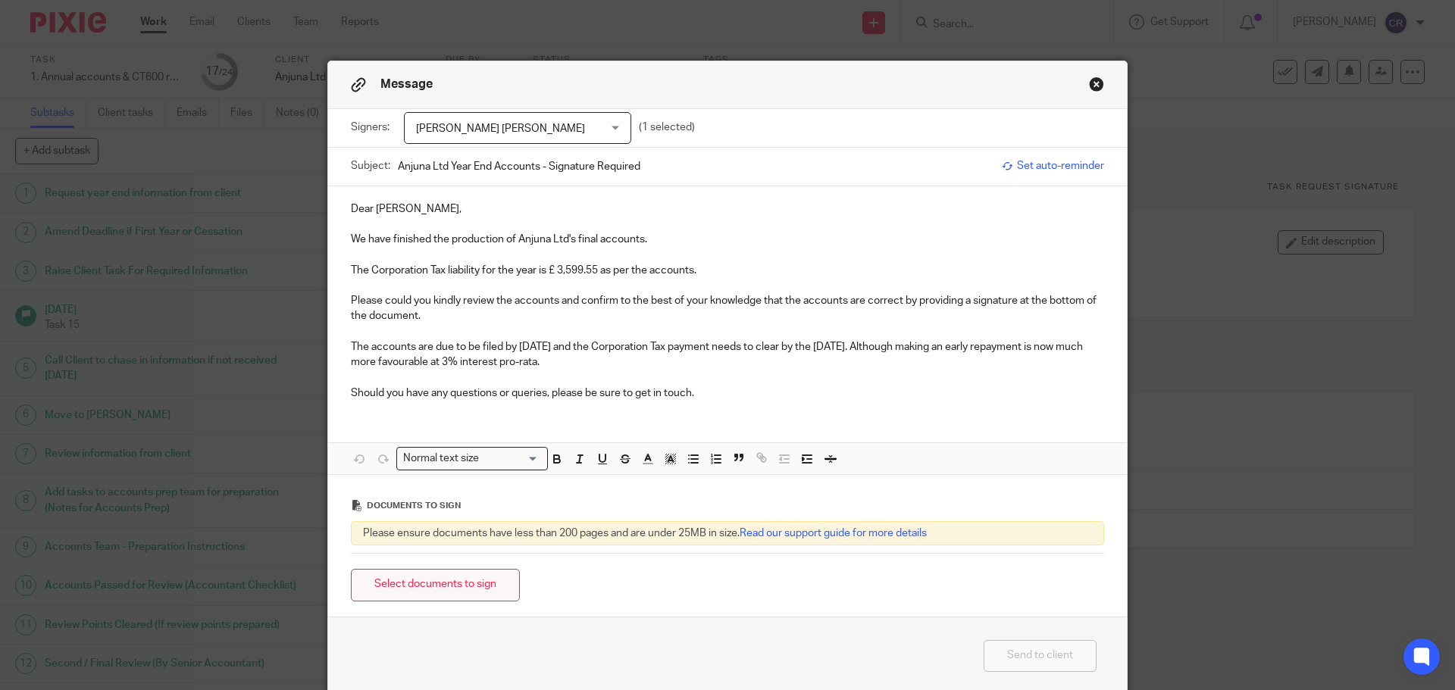
click at [446, 590] on button "Select documents to sign" at bounding box center [435, 585] width 169 height 33
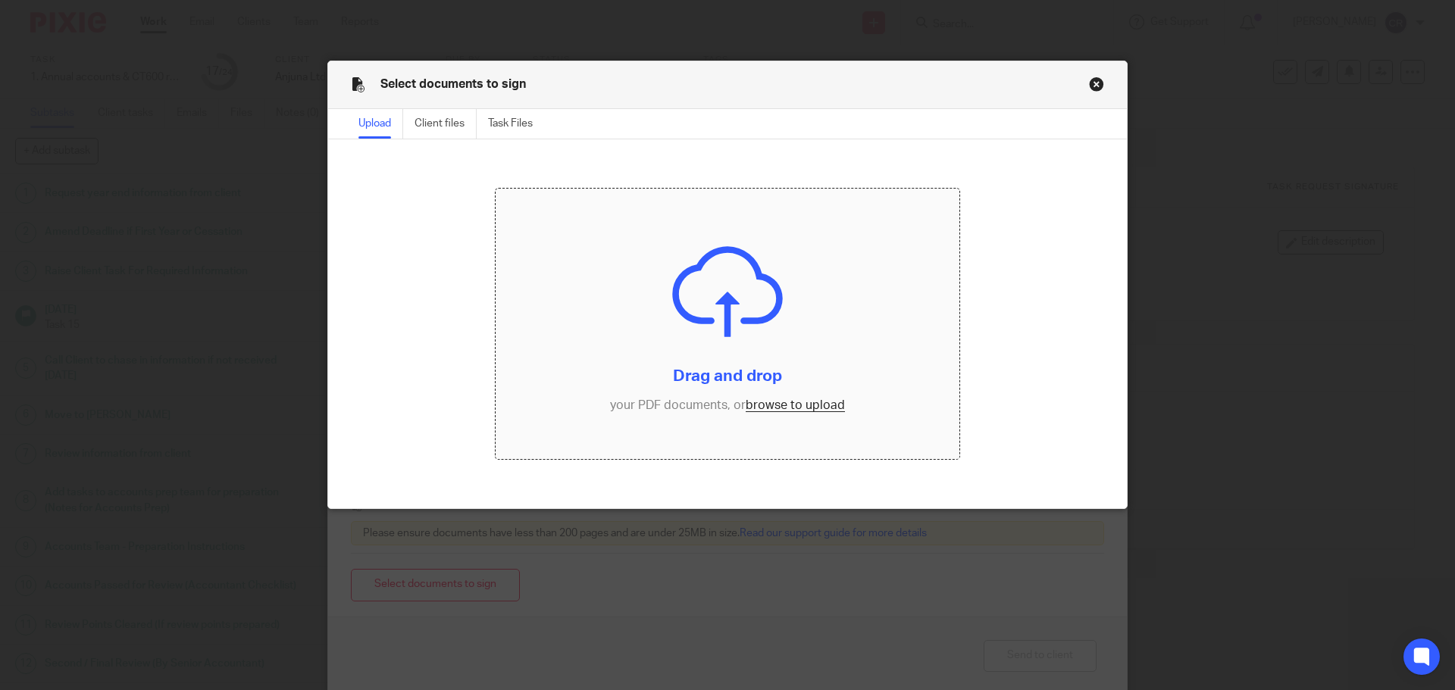
click at [784, 396] on input "file" at bounding box center [728, 324] width 465 height 271
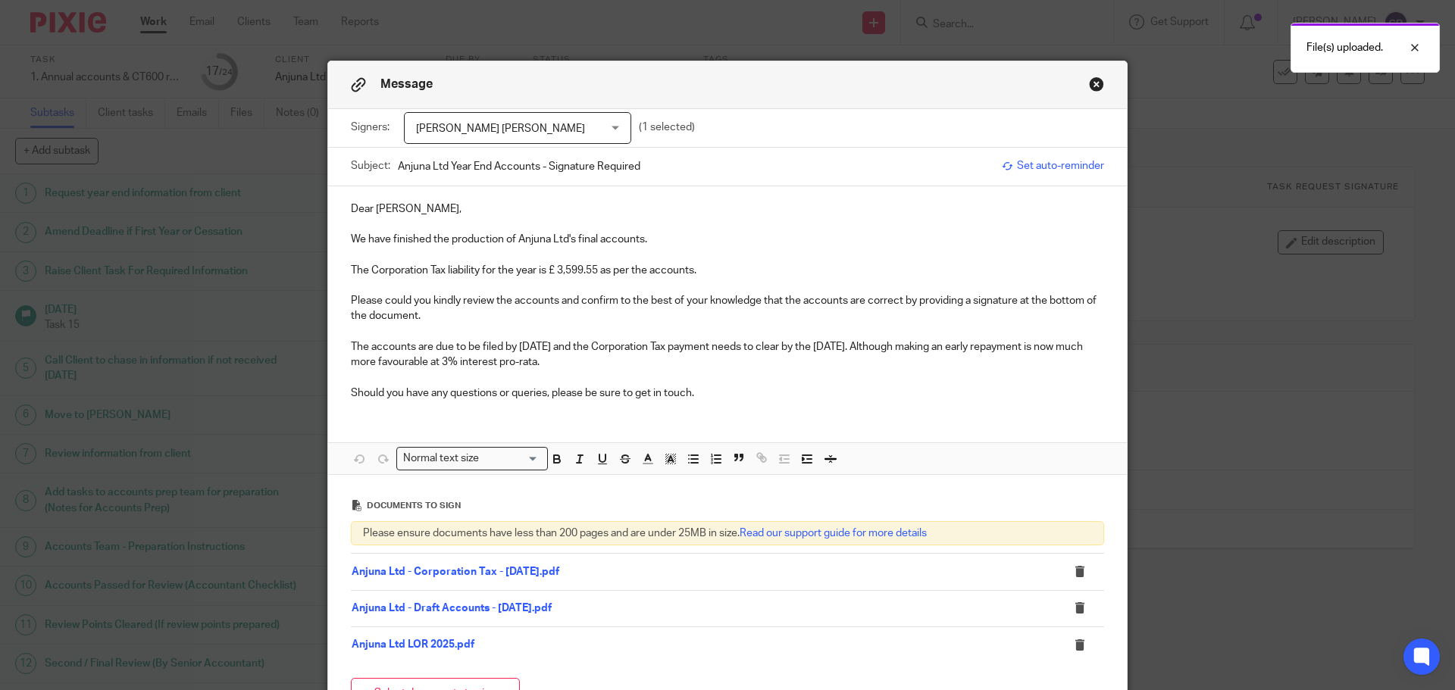
click at [351, 210] on p "Dear Anthony," at bounding box center [727, 209] width 753 height 15
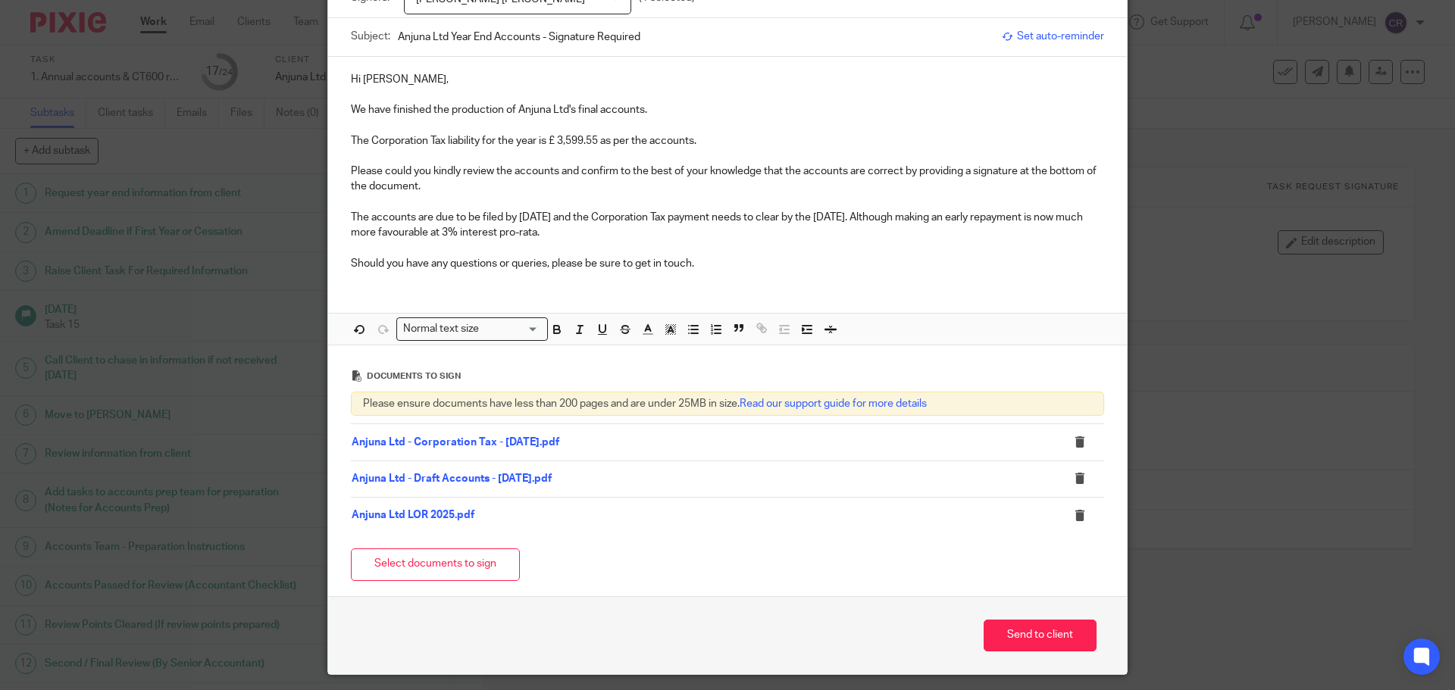
scroll to position [175, 0]
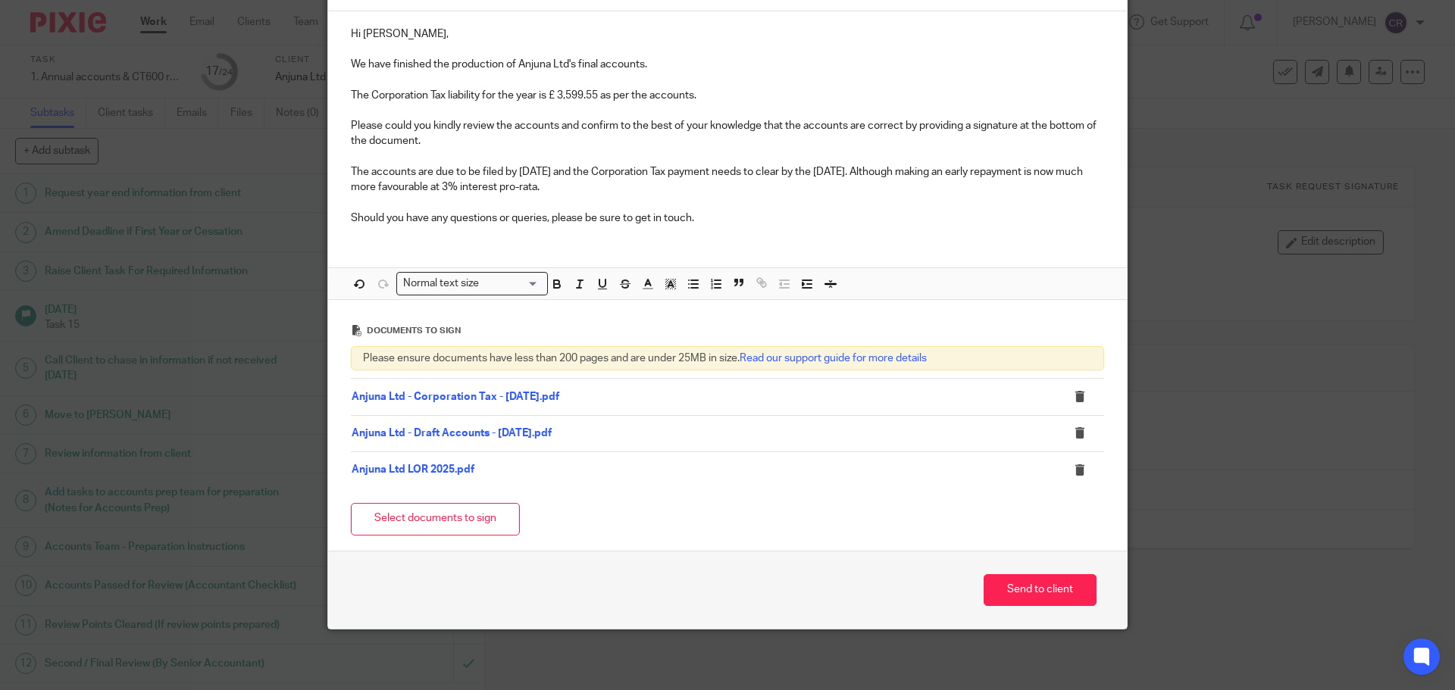
click at [558, 99] on p "The Corporation Tax liability for the year is £ 3,599.55 as per the accounts." at bounding box center [727, 95] width 753 height 15
click at [1018, 586] on button "Send to client" at bounding box center [1040, 590] width 113 height 33
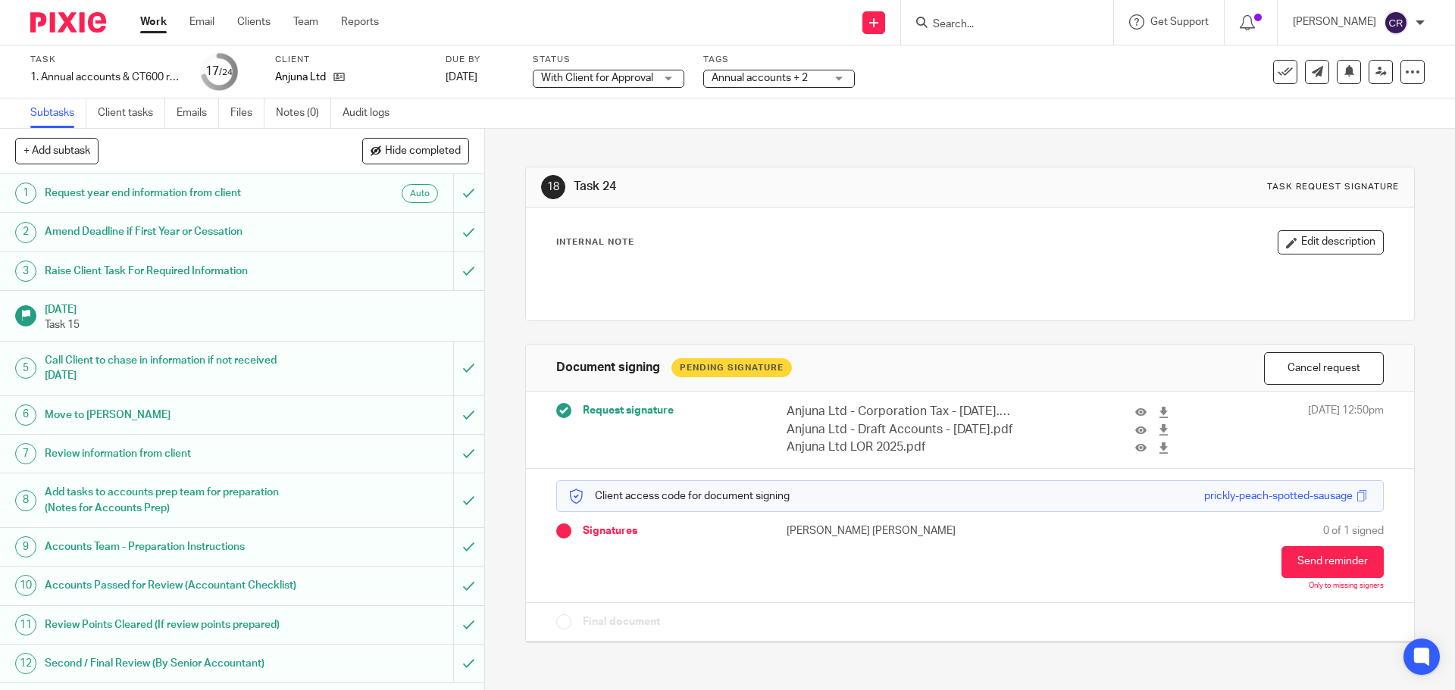
click at [970, 30] on input "Search" at bounding box center [999, 25] width 136 height 14
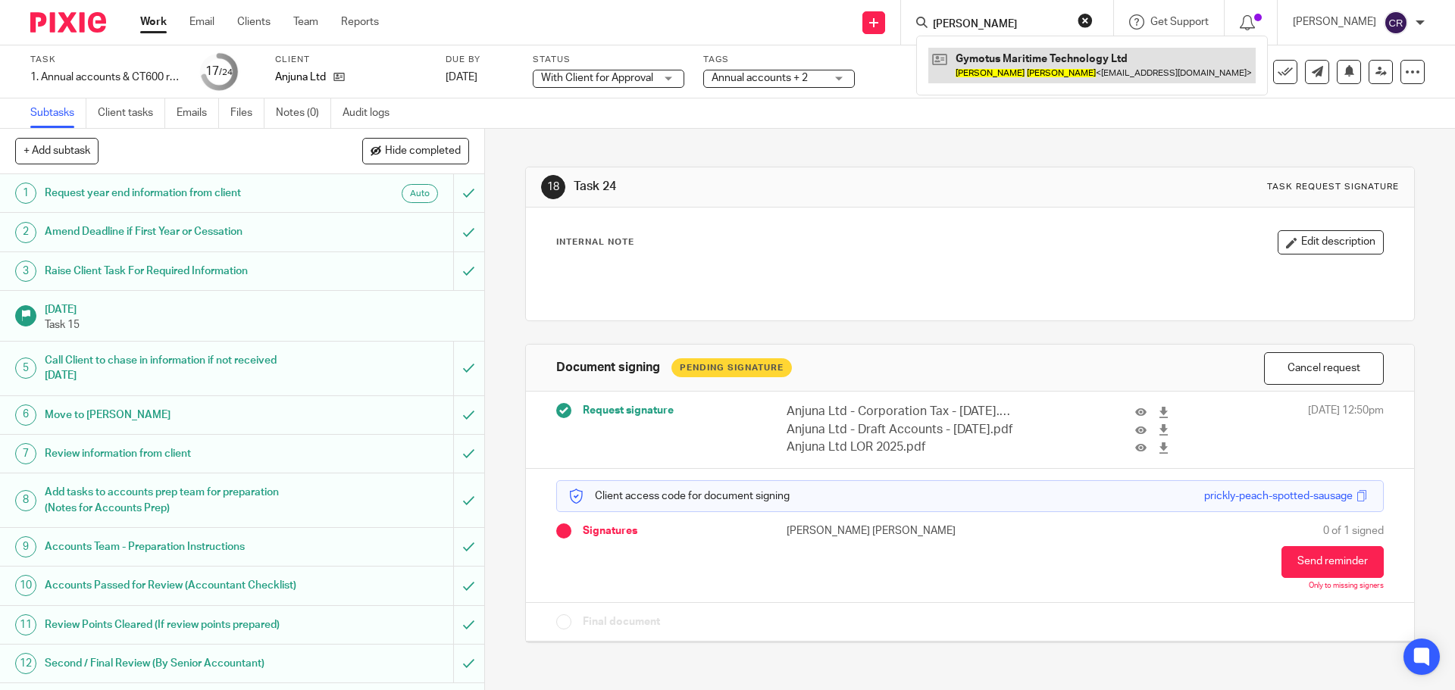
type input "[PERSON_NAME]"
click at [1017, 79] on link at bounding box center [1091, 65] width 327 height 35
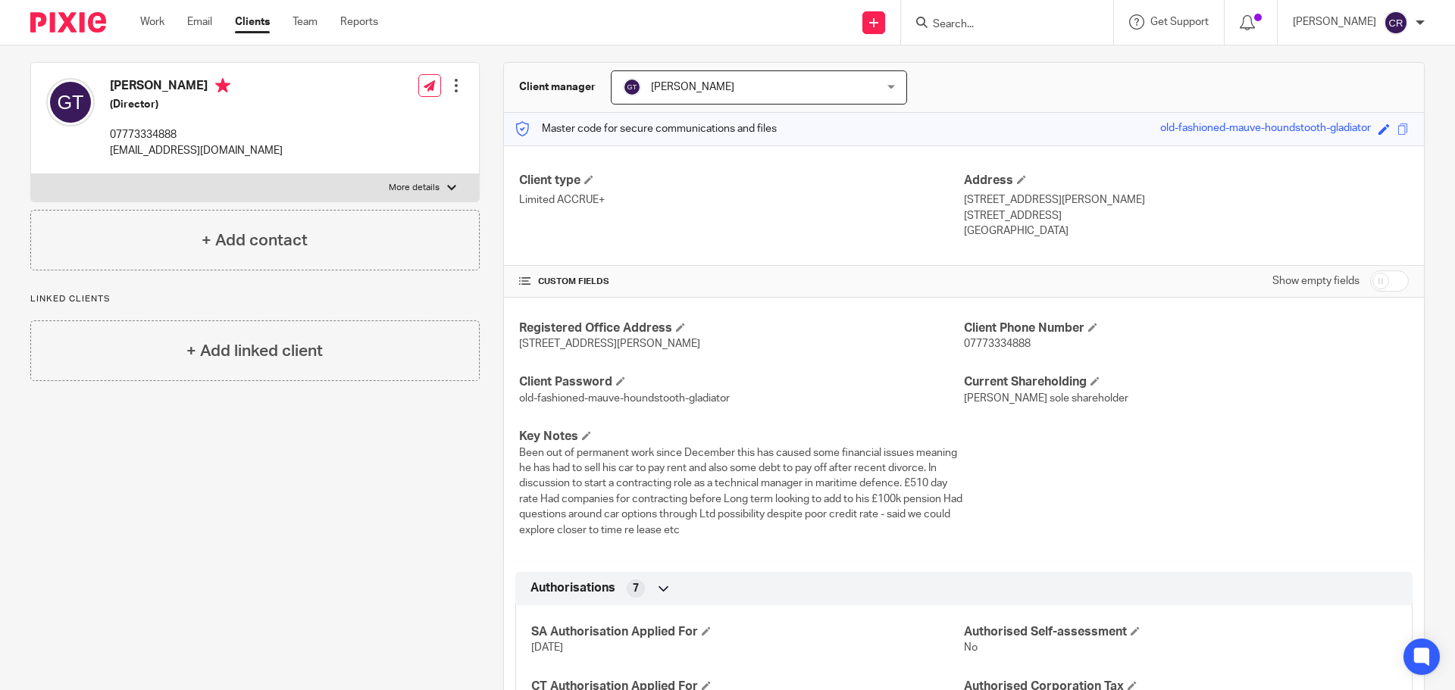
scroll to position [379, 0]
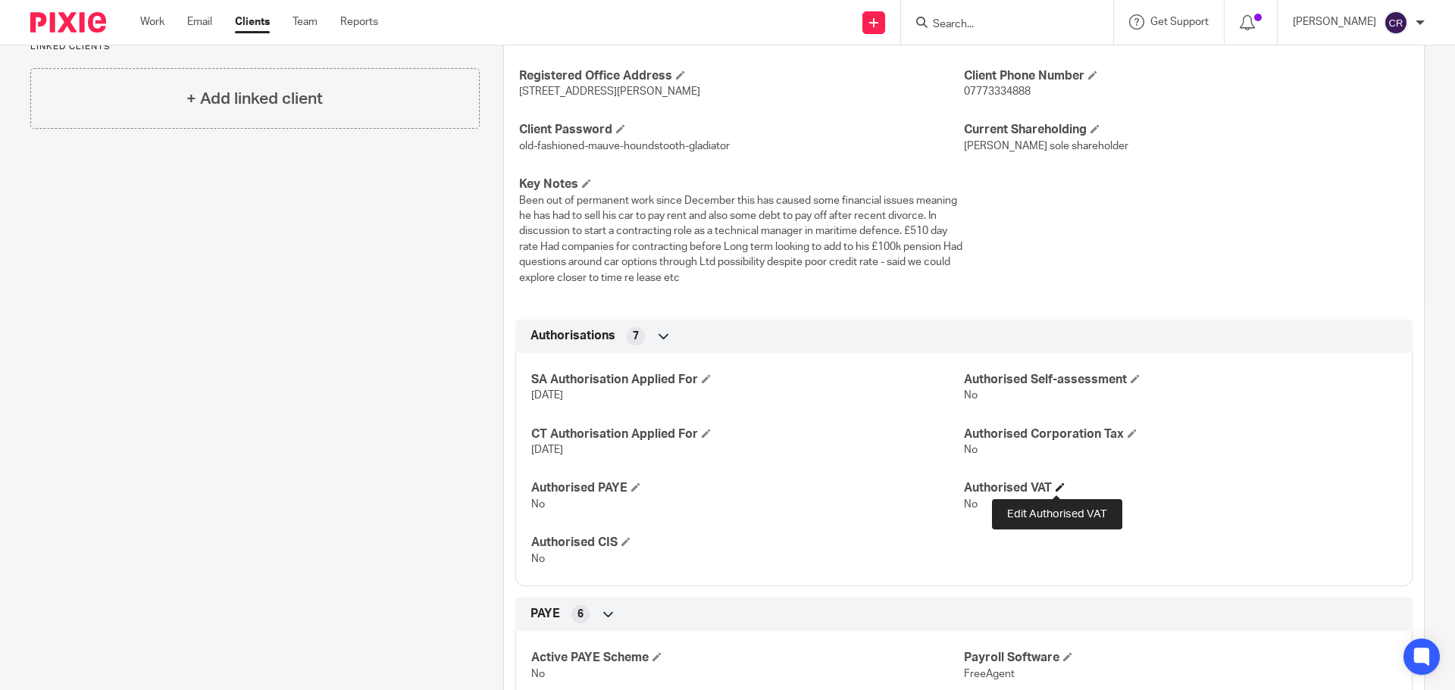
click at [1059, 488] on span at bounding box center [1060, 487] width 9 height 9
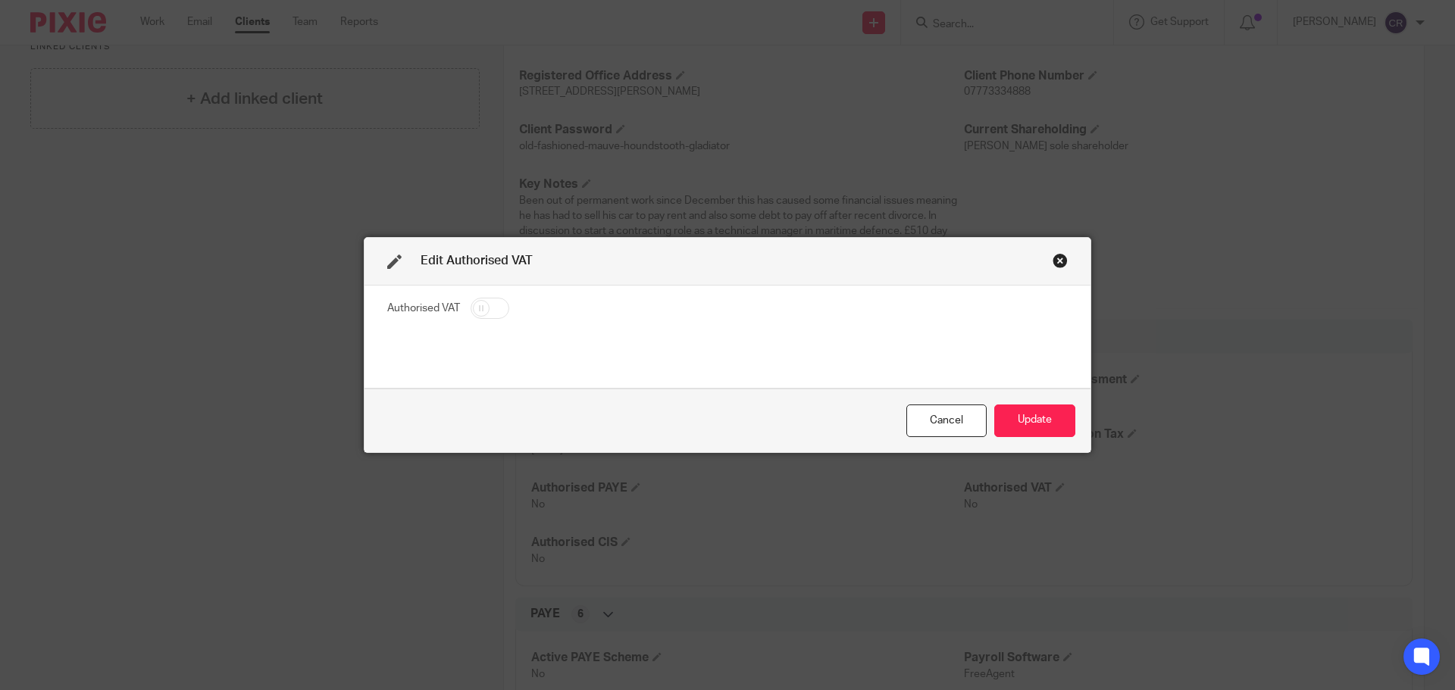
click at [477, 310] on input "checkbox" at bounding box center [490, 308] width 39 height 21
checkbox input "true"
click at [1031, 419] on button "Update" at bounding box center [1034, 421] width 81 height 33
click at [1039, 411] on button "Update" at bounding box center [1034, 421] width 81 height 33
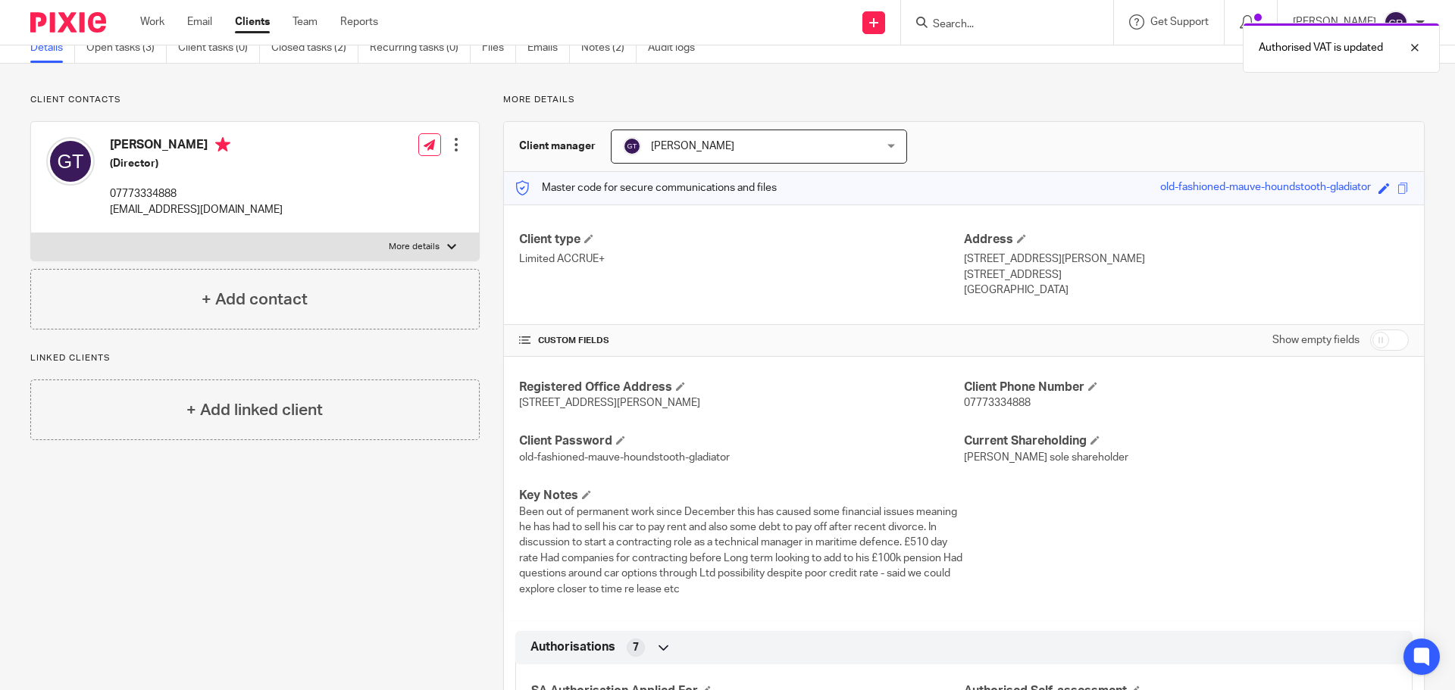
scroll to position [0, 0]
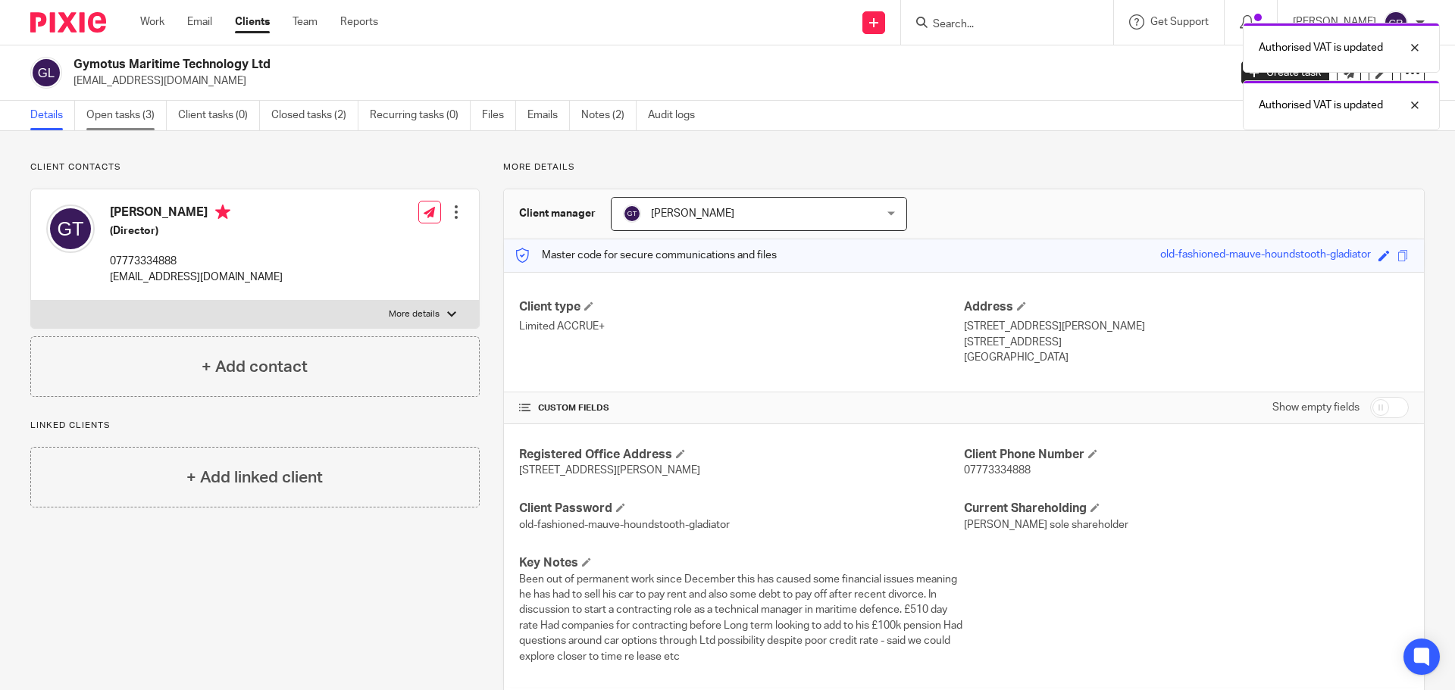
click at [136, 119] on link "Open tasks (3)" at bounding box center [126, 116] width 80 height 30
click at [117, 109] on link "Open tasks (3)" at bounding box center [126, 116] width 80 height 30
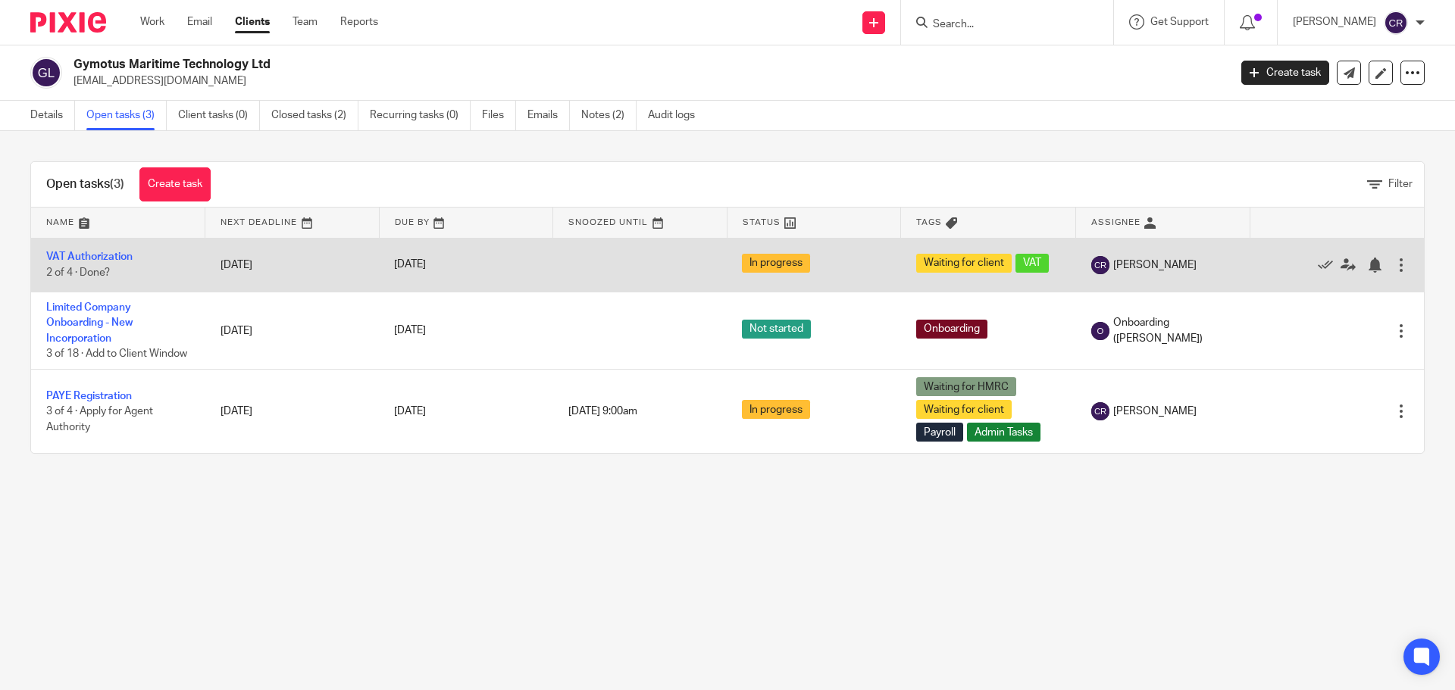
drag, startPoint x: 1297, startPoint y: 267, endPoint x: 1258, endPoint y: 252, distance: 42.2
click at [1318, 267] on icon at bounding box center [1325, 265] width 15 height 15
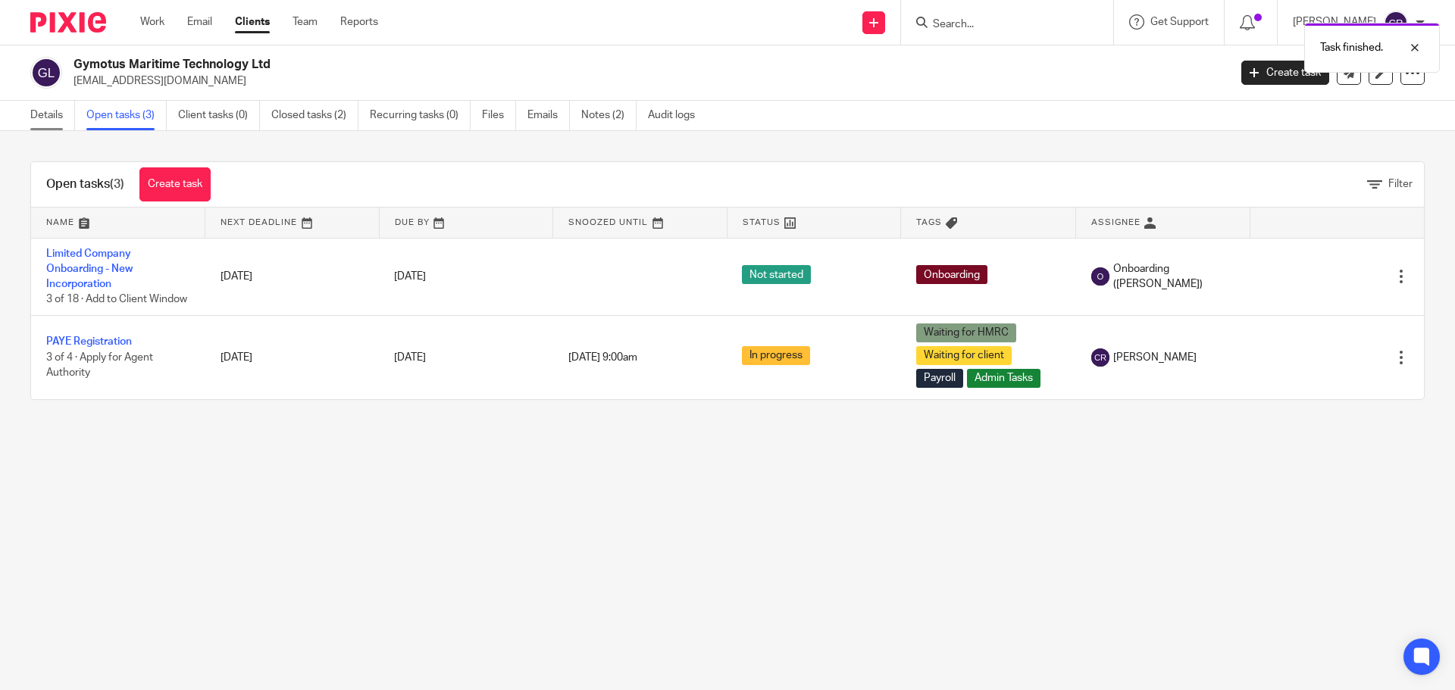
drag, startPoint x: 45, startPoint y: 118, endPoint x: 58, endPoint y: 121, distance: 12.5
click at [45, 118] on link "Details" at bounding box center [52, 116] width 45 height 30
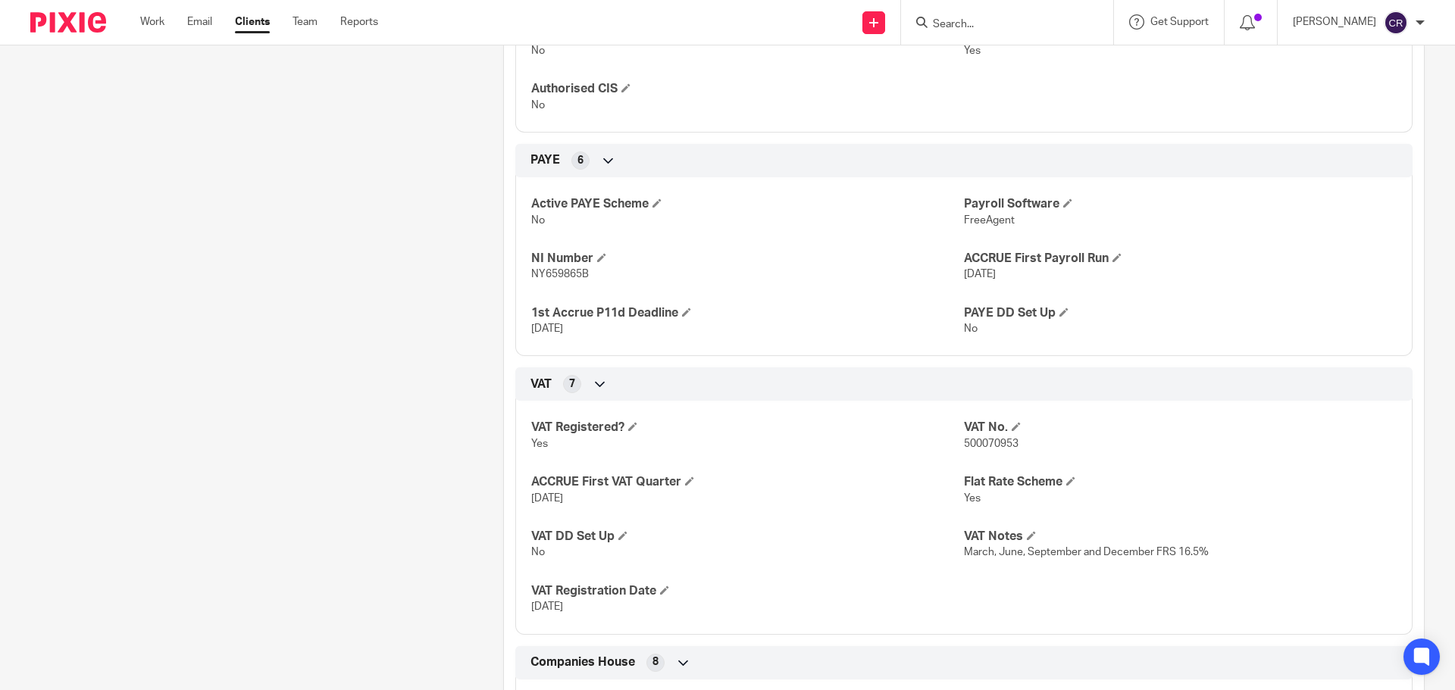
scroll to position [834, 0]
click at [977, 443] on span "500070953" at bounding box center [991, 443] width 55 height 11
copy span "500070953"
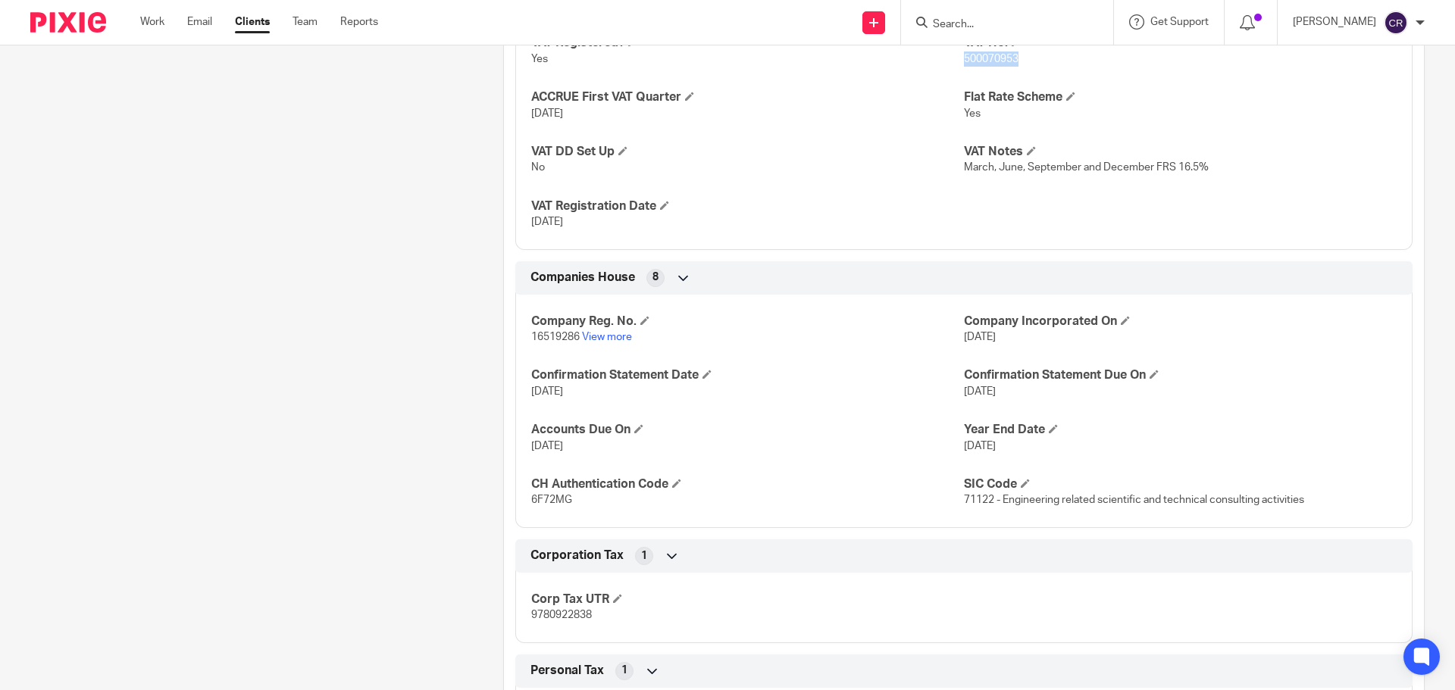
scroll to position [1212, 0]
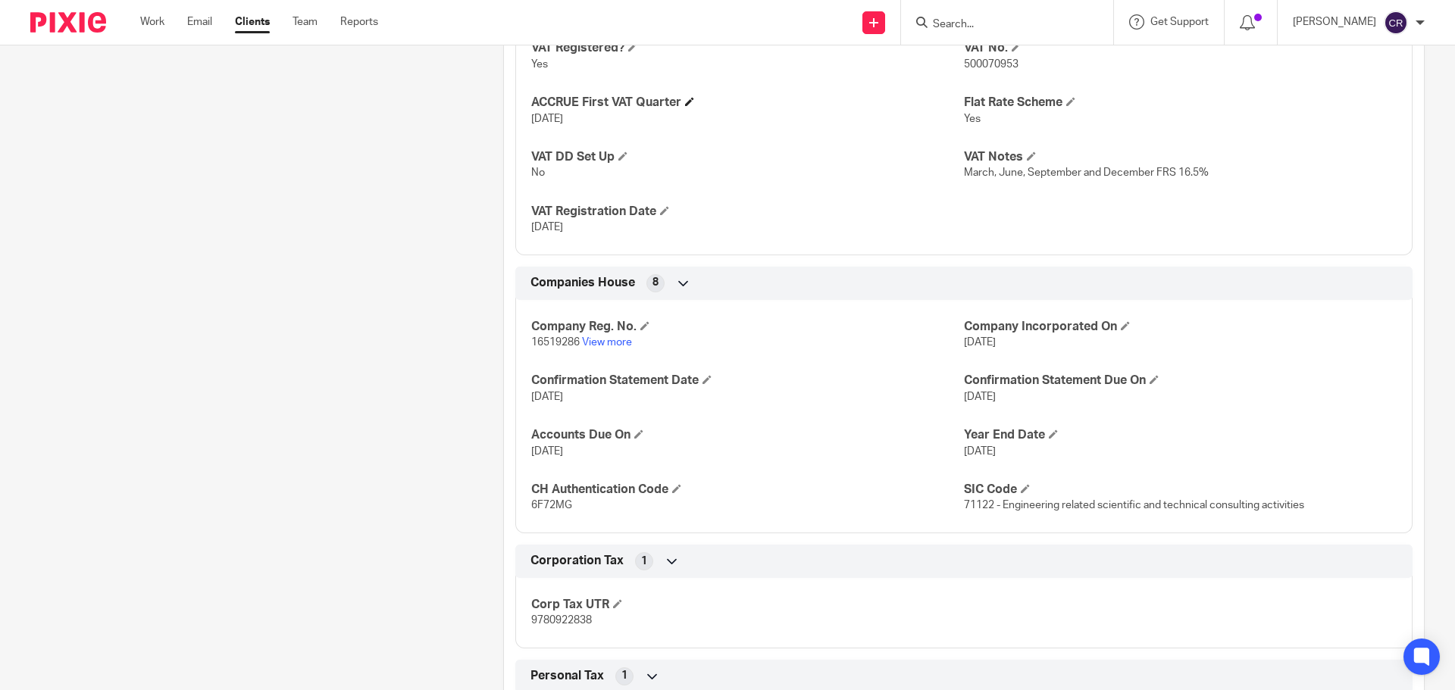
click at [683, 105] on h4 "ACCRUE First VAT Quarter" at bounding box center [747, 103] width 433 height 16
click at [686, 105] on span at bounding box center [689, 101] width 9 height 9
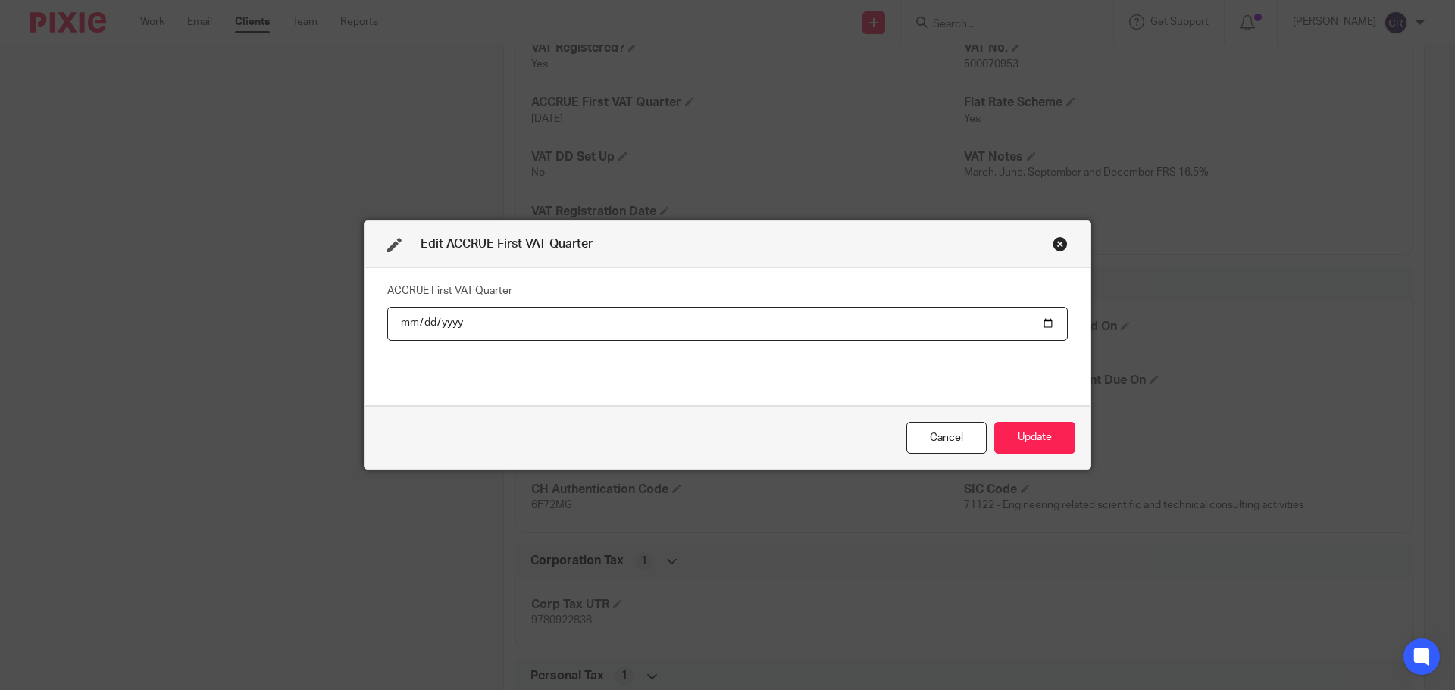
type input "[DATE]"
click at [1051, 428] on button "Update" at bounding box center [1034, 438] width 81 height 33
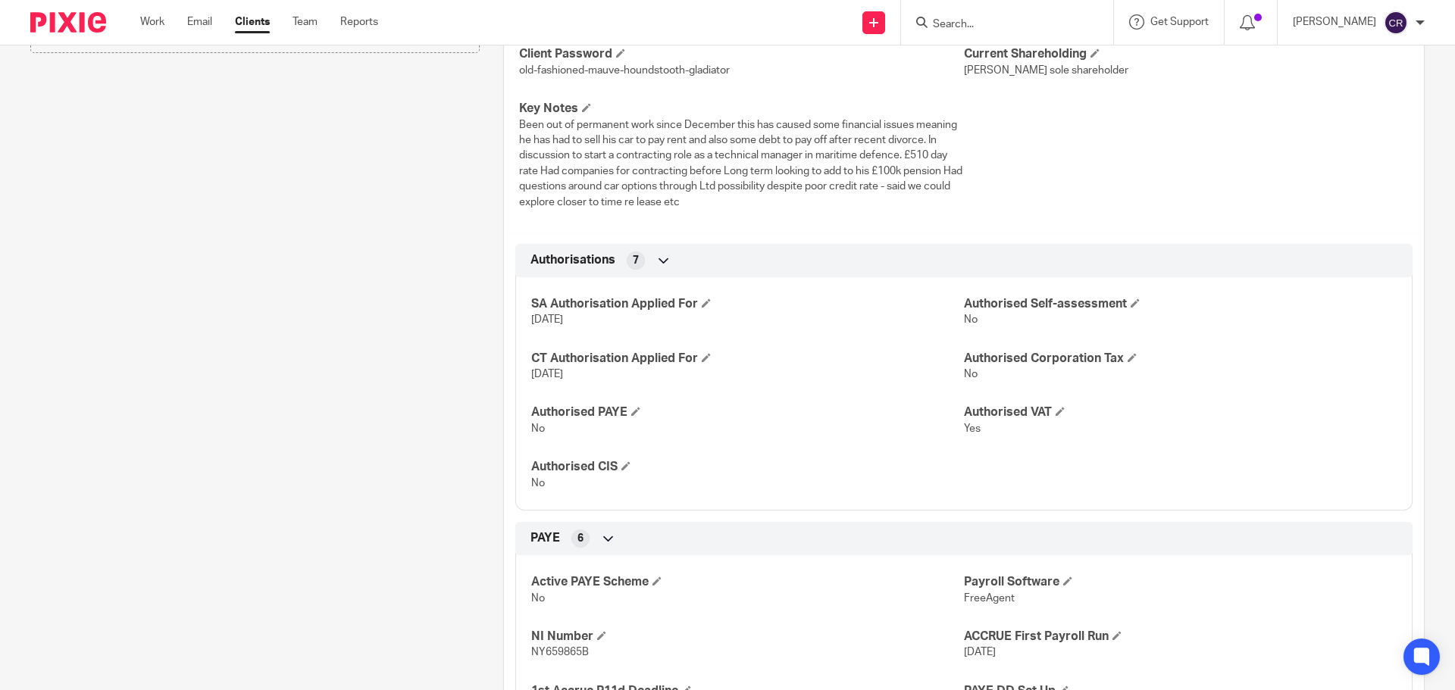
scroll to position [0, 0]
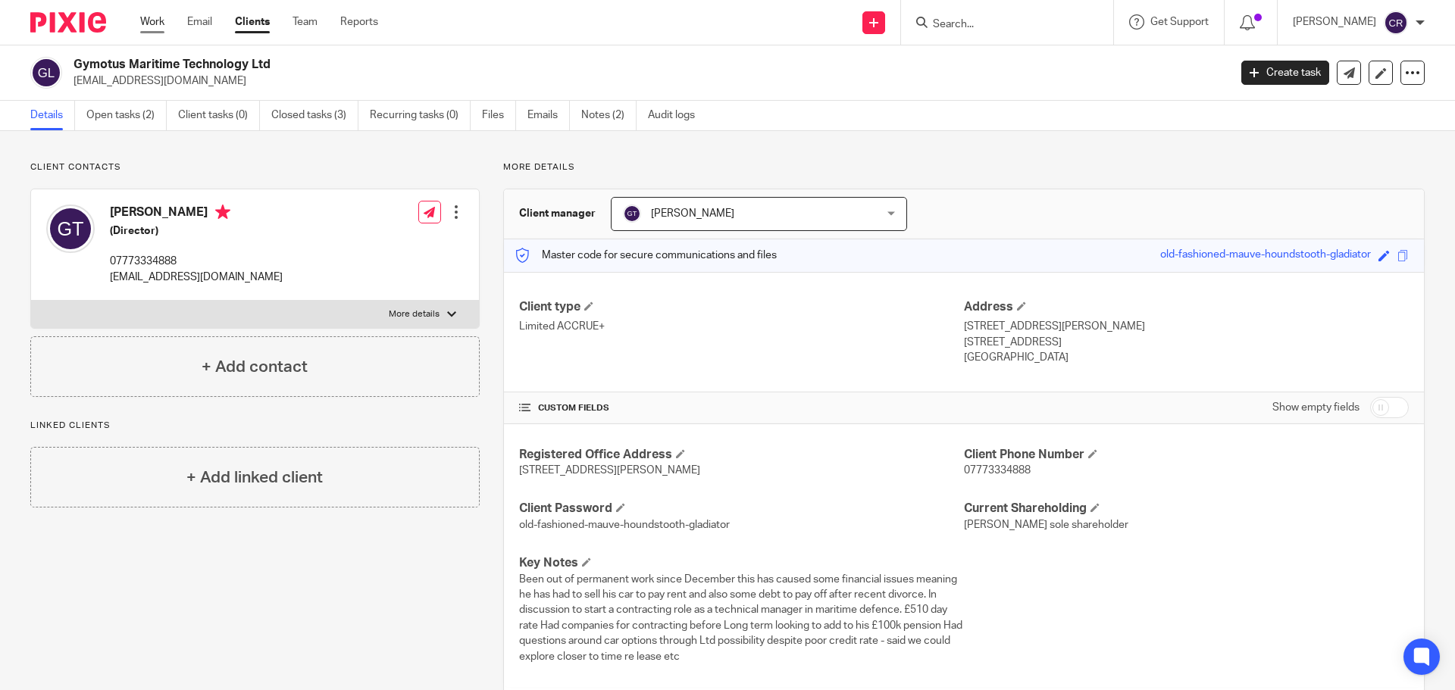
click at [152, 30] on link "Work" at bounding box center [152, 21] width 24 height 15
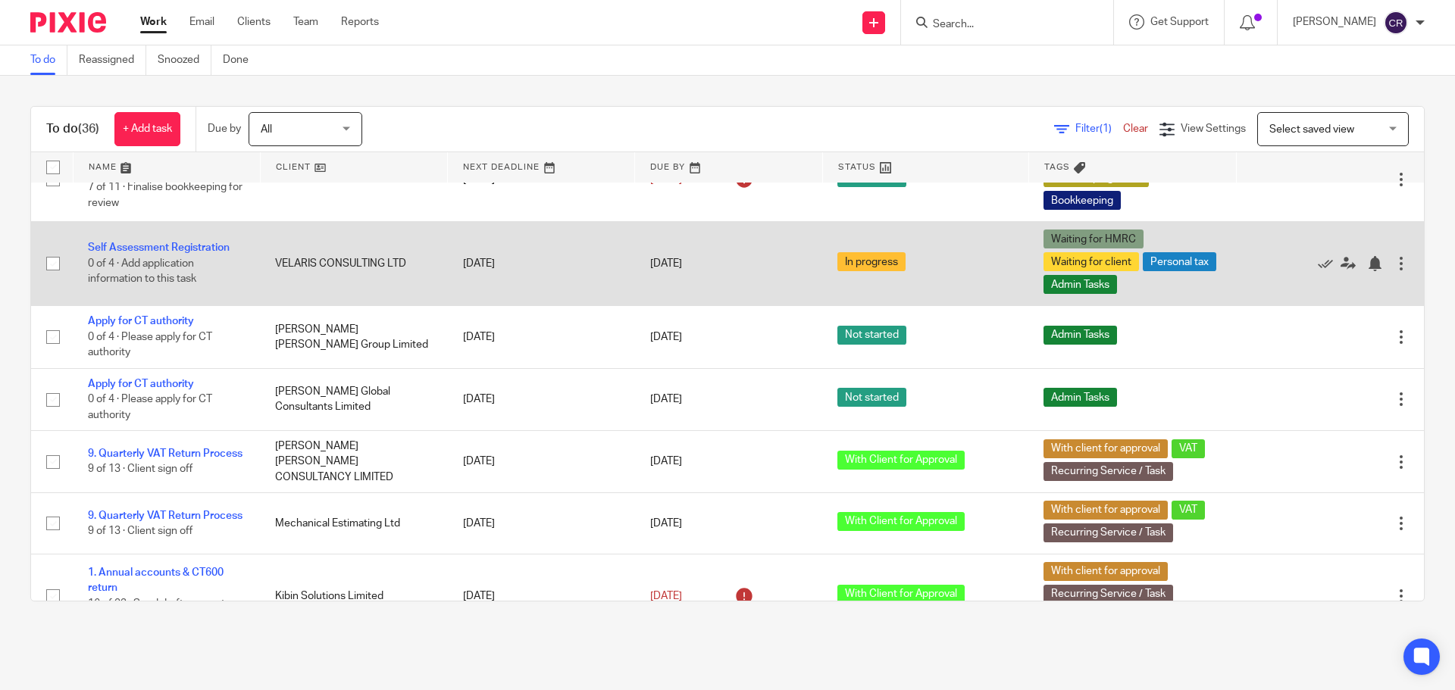
scroll to position [606, 0]
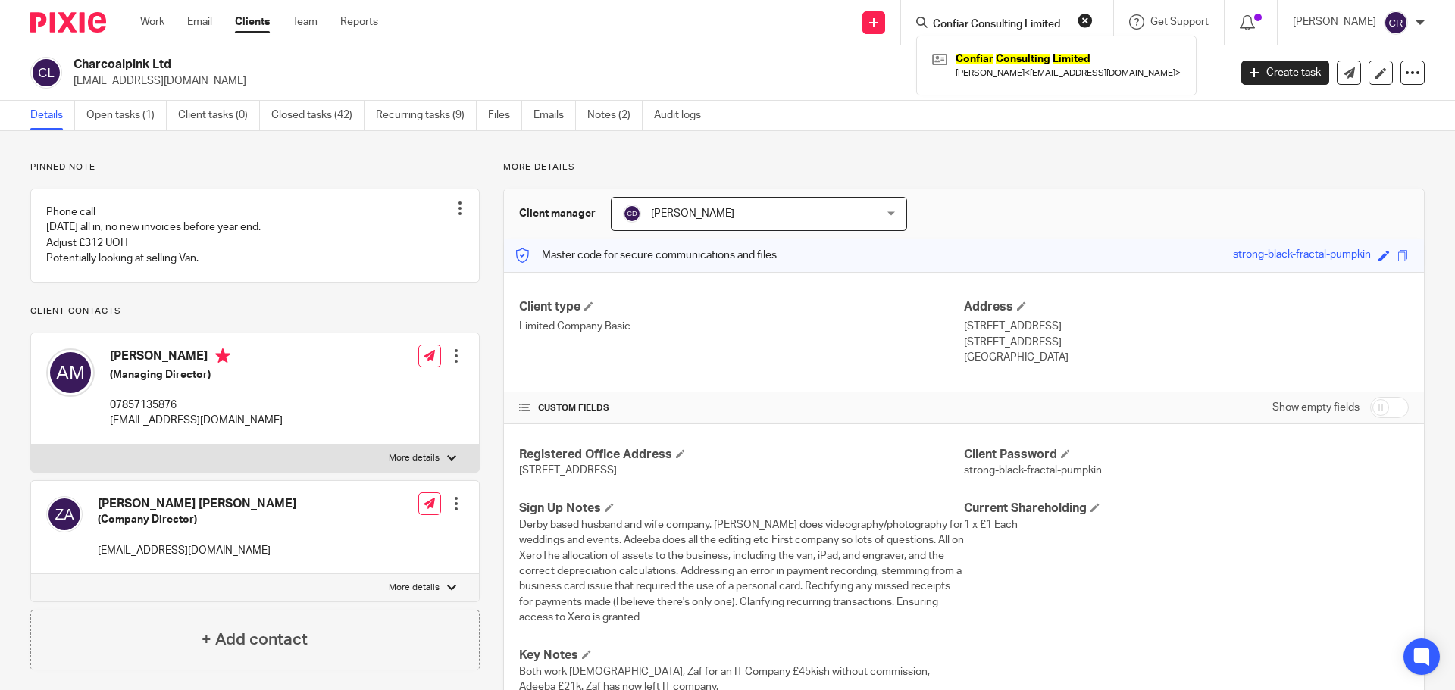
click at [1089, 19] on button "reset" at bounding box center [1085, 20] width 15 height 15
click at [991, 27] on input "Search" at bounding box center [999, 25] width 136 height 14
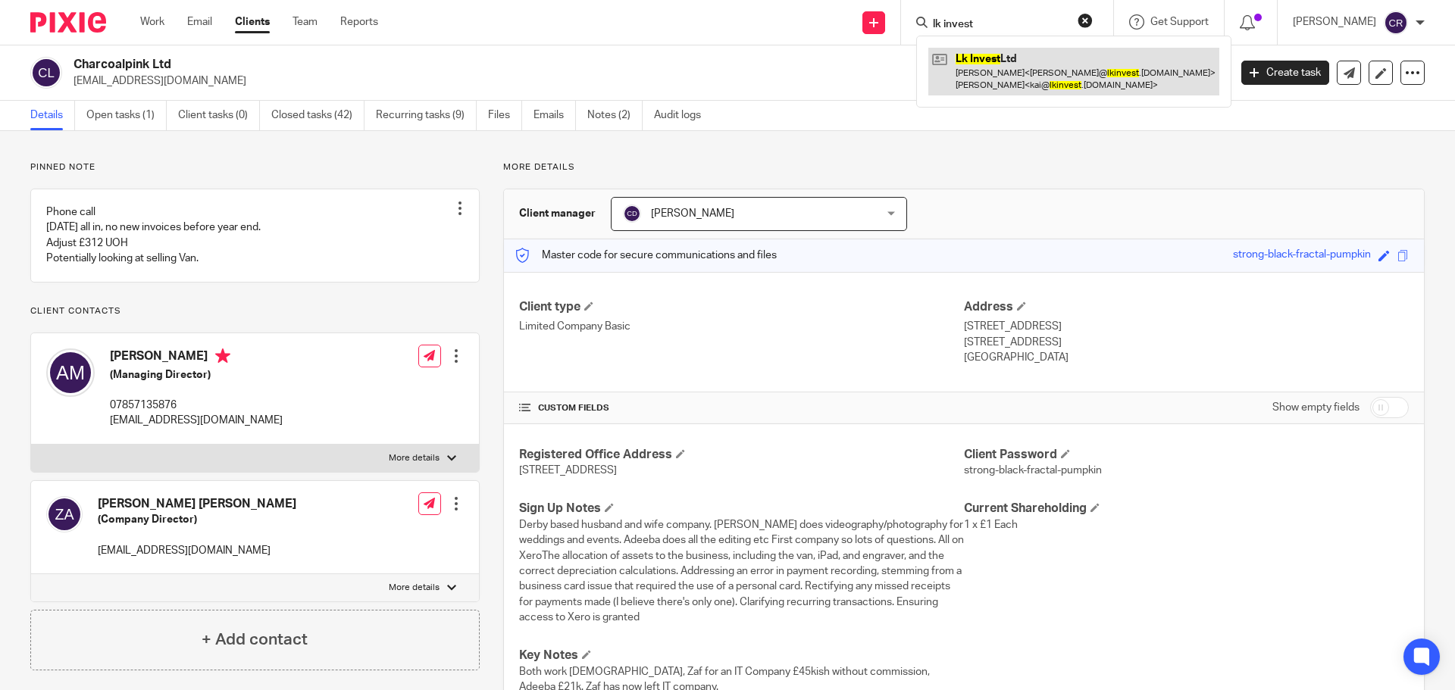
type input "lk invest"
click at [996, 64] on link at bounding box center [1073, 71] width 291 height 47
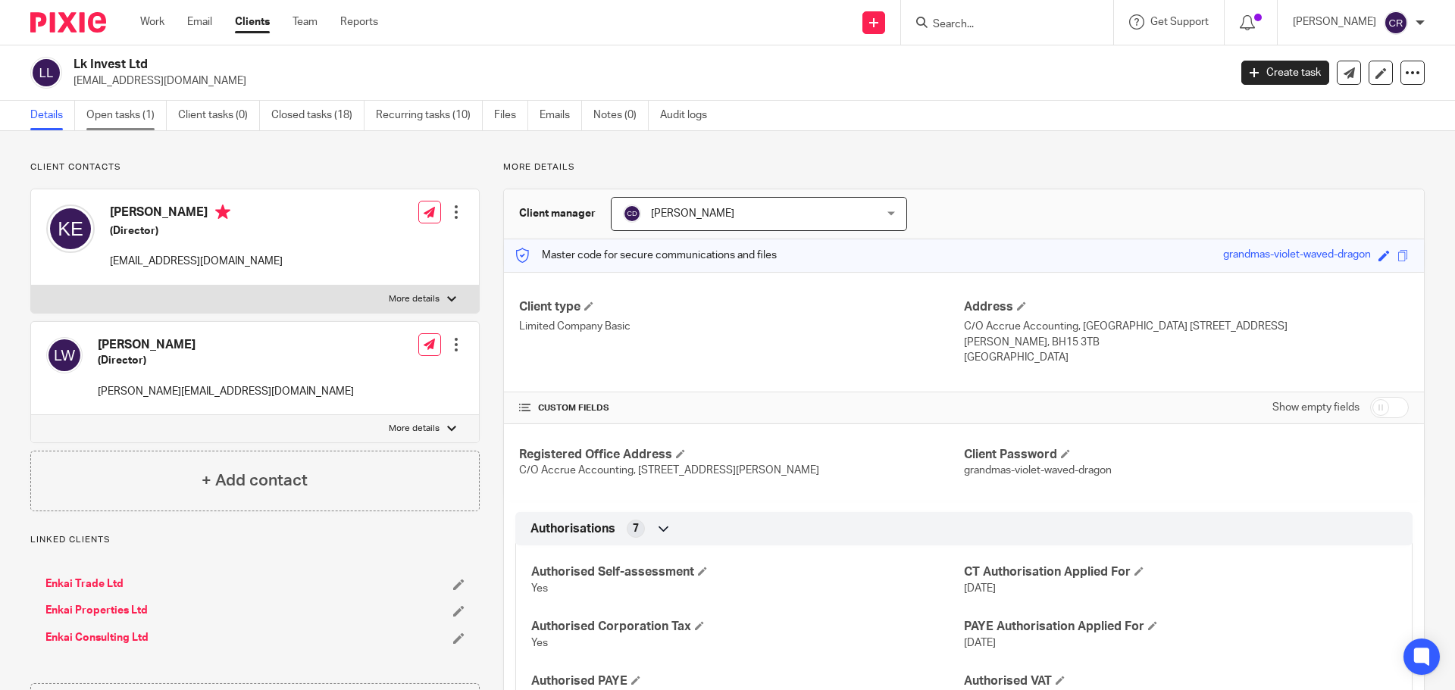
click at [96, 111] on link "Open tasks (1)" at bounding box center [126, 116] width 80 height 30
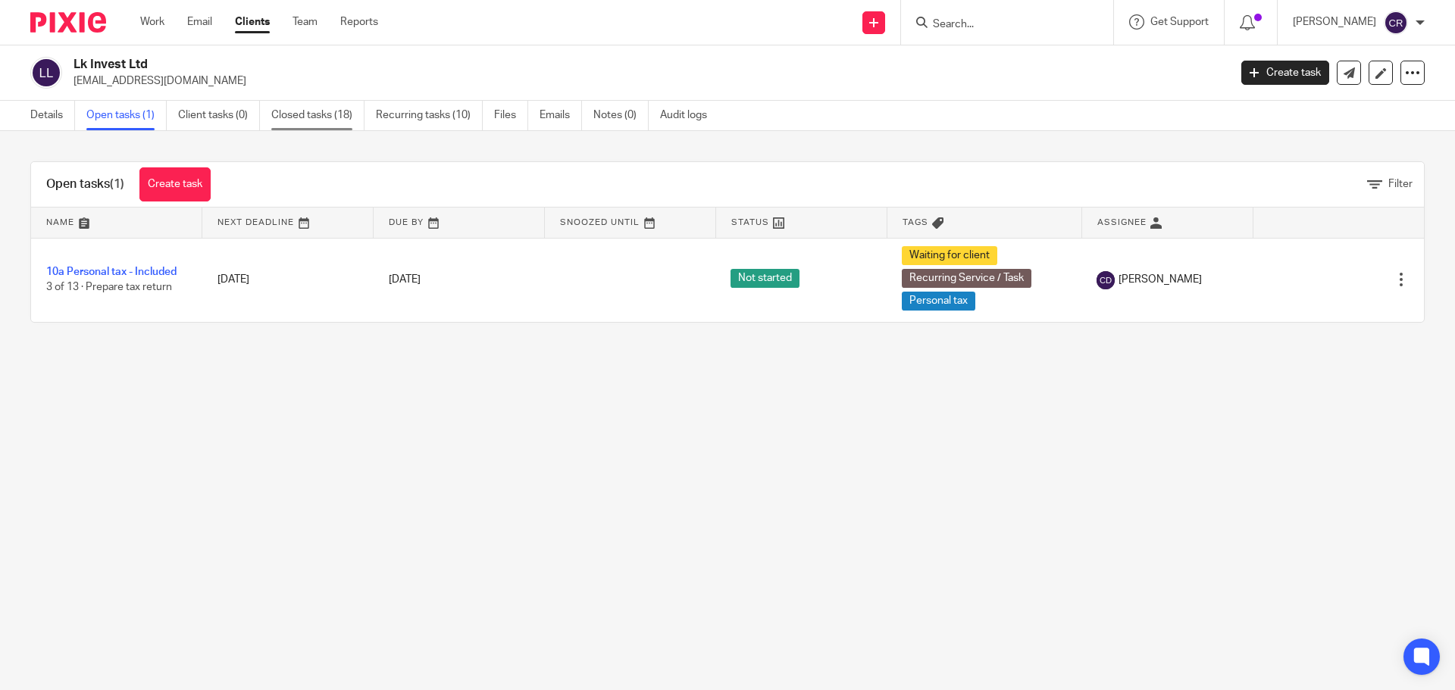
click at [338, 115] on link "Closed tasks (18)" at bounding box center [317, 116] width 93 height 30
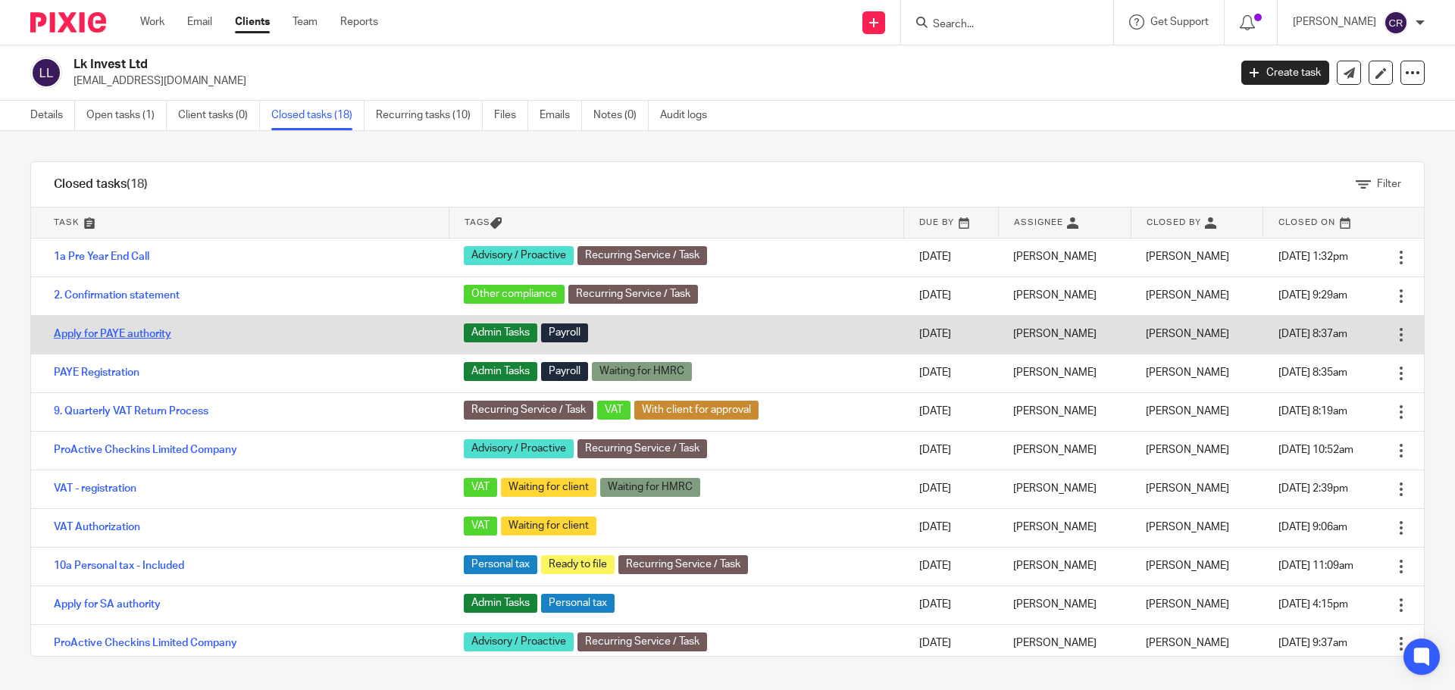
click at [135, 333] on link "Apply for PAYE authority" at bounding box center [112, 334] width 117 height 11
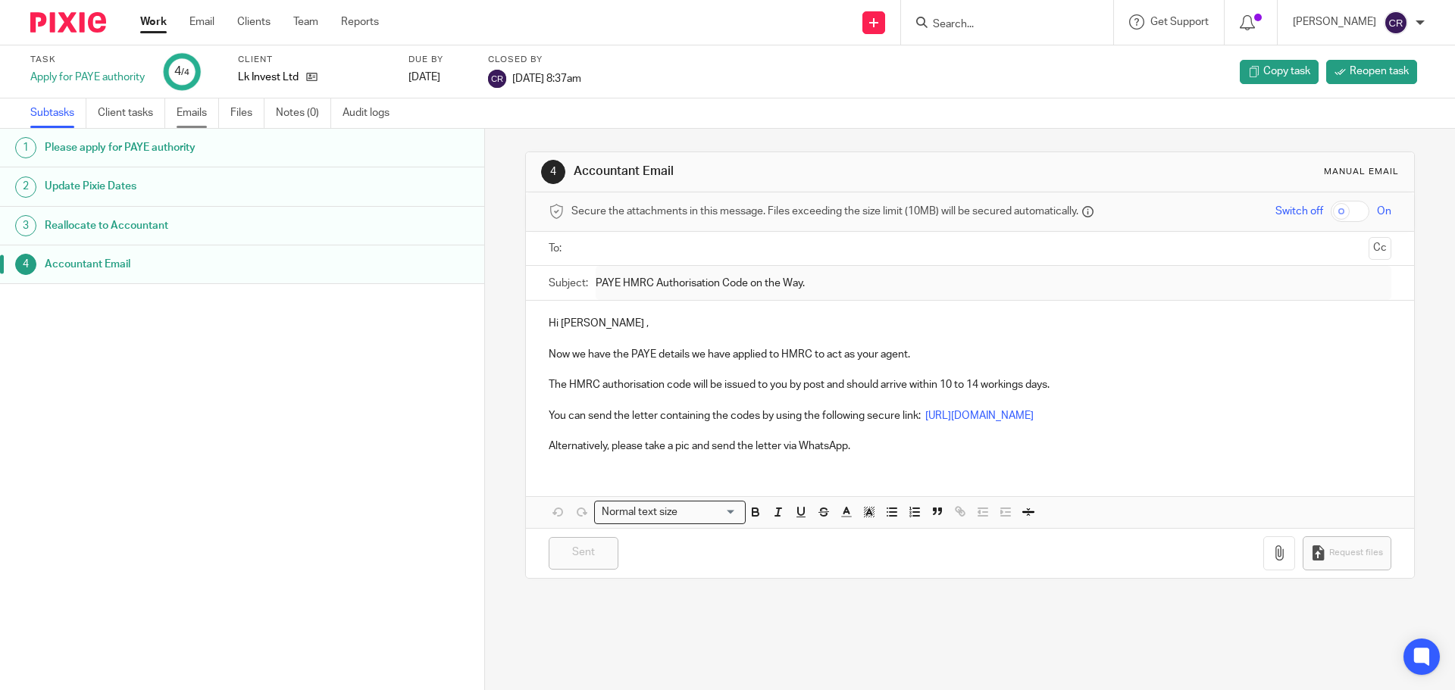
click at [189, 110] on link "Emails" at bounding box center [198, 114] width 42 height 30
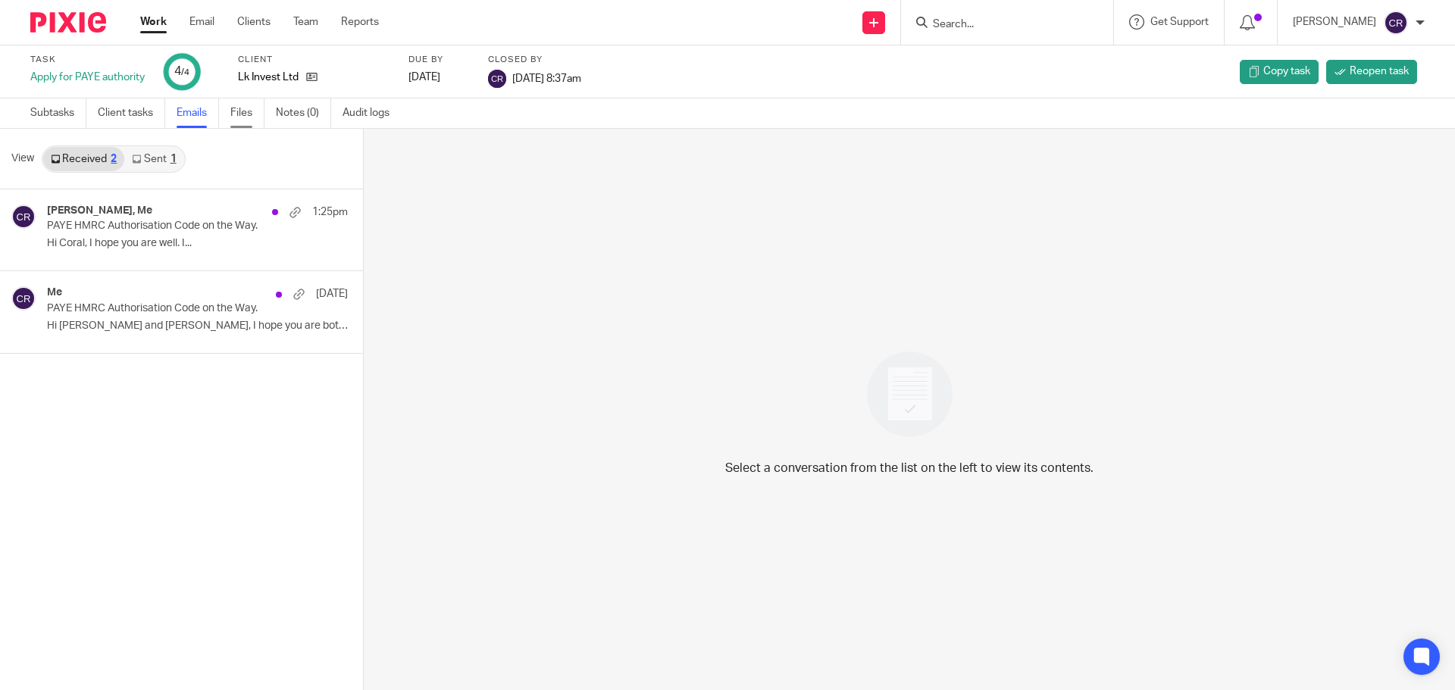
click at [246, 125] on link "Files" at bounding box center [247, 114] width 34 height 30
click at [237, 108] on link "Files" at bounding box center [247, 114] width 34 height 30
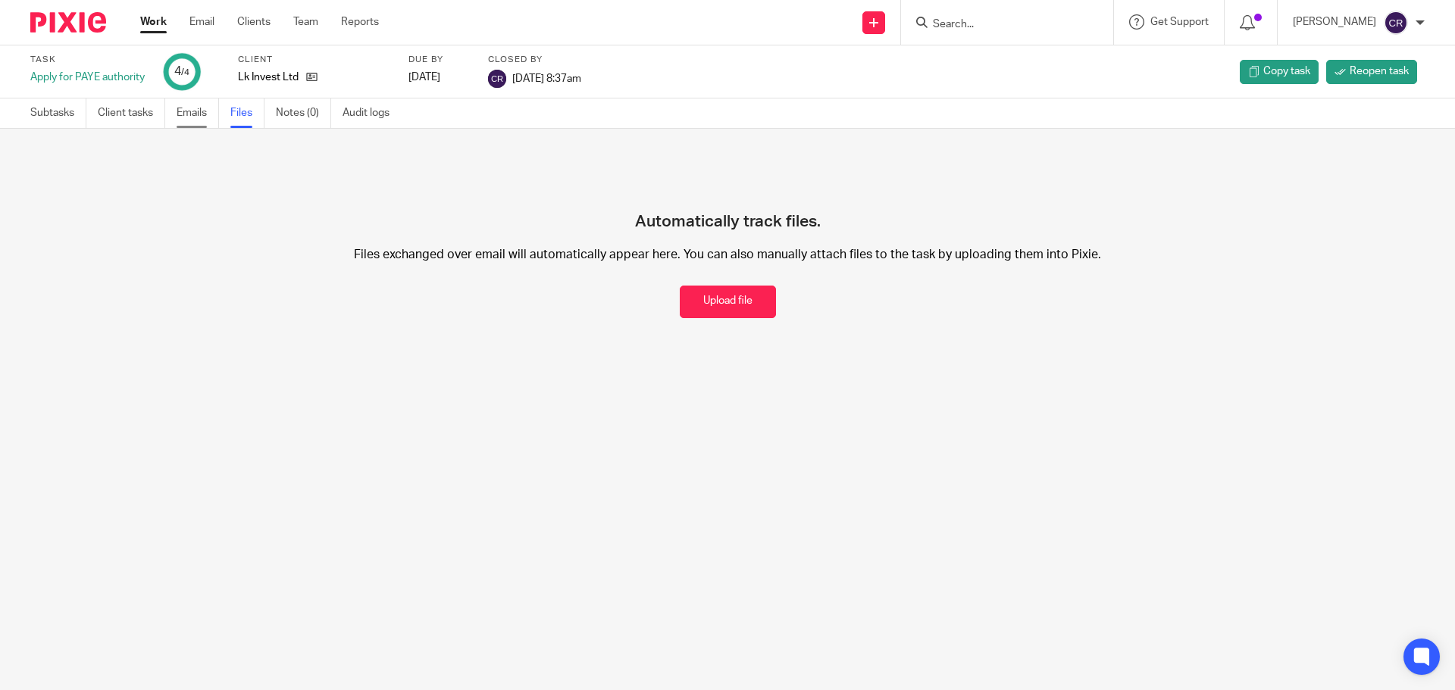
click at [178, 111] on link "Emails" at bounding box center [198, 114] width 42 height 30
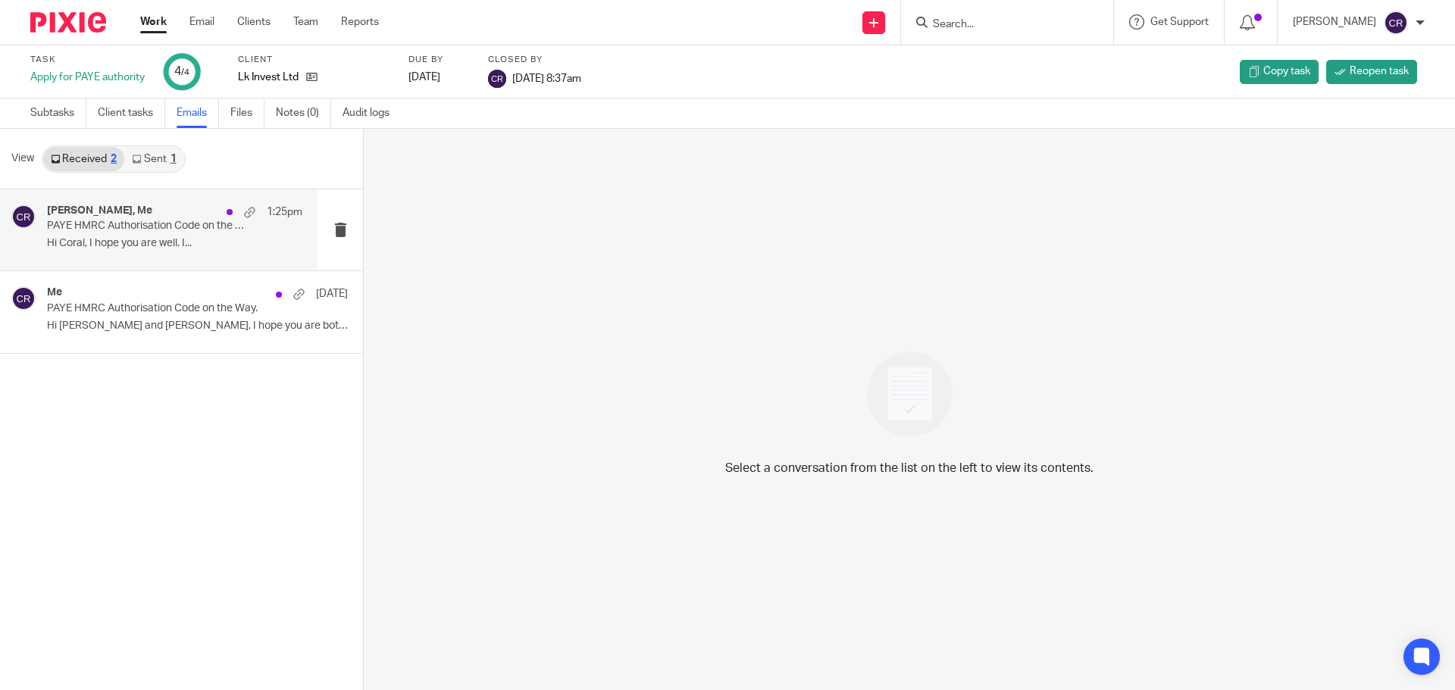
click at [115, 243] on p "Hi Coral, I hope you are well. I..." at bounding box center [174, 243] width 255 height 13
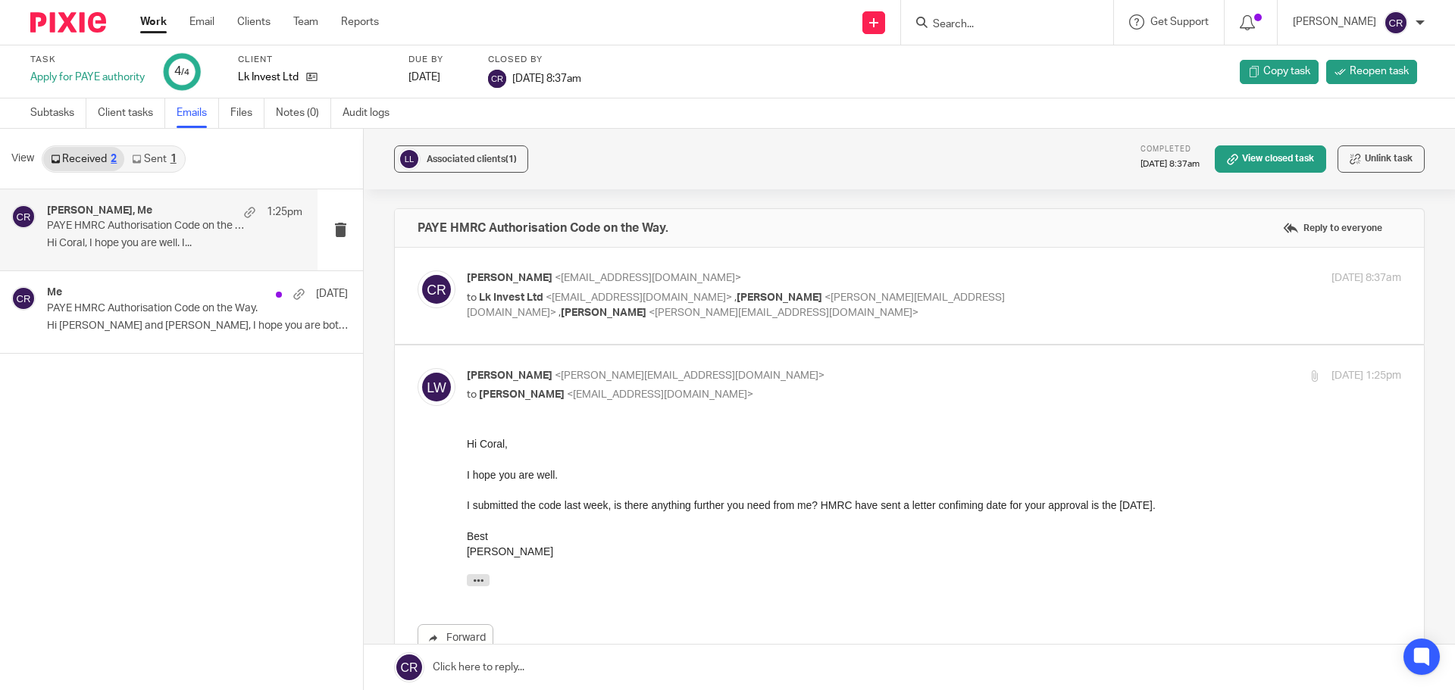
click at [1118, 299] on div "[PERSON_NAME] <[EMAIL_ADDRESS][DOMAIN_NAME]> to Lk Invest Ltd <[EMAIL_ADDRESS][…" at bounding box center [934, 296] width 934 height 51
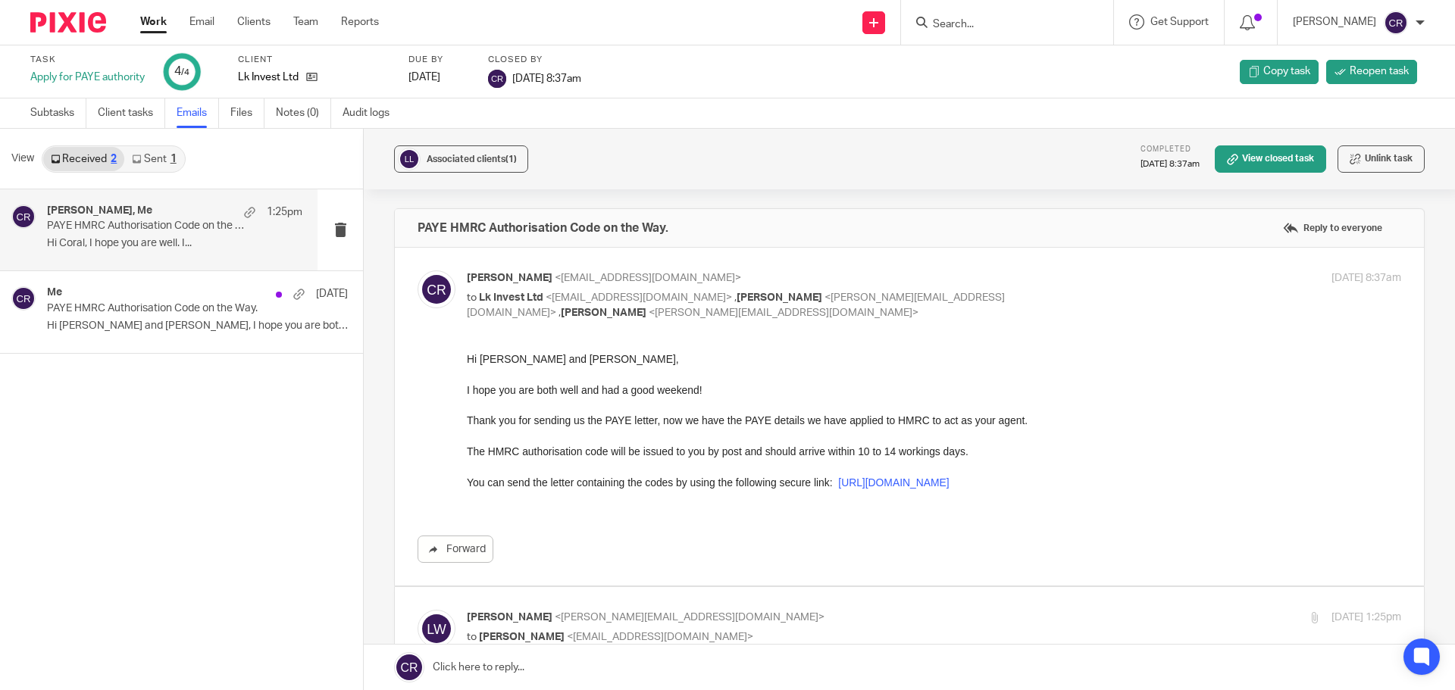
click at [1114, 296] on div "Coral Richardson <coral@accrueaccounting.co.uk> to Lk Invest Ltd <kai@lkinvest.…" at bounding box center [934, 296] width 934 height 51
checkbox input "false"
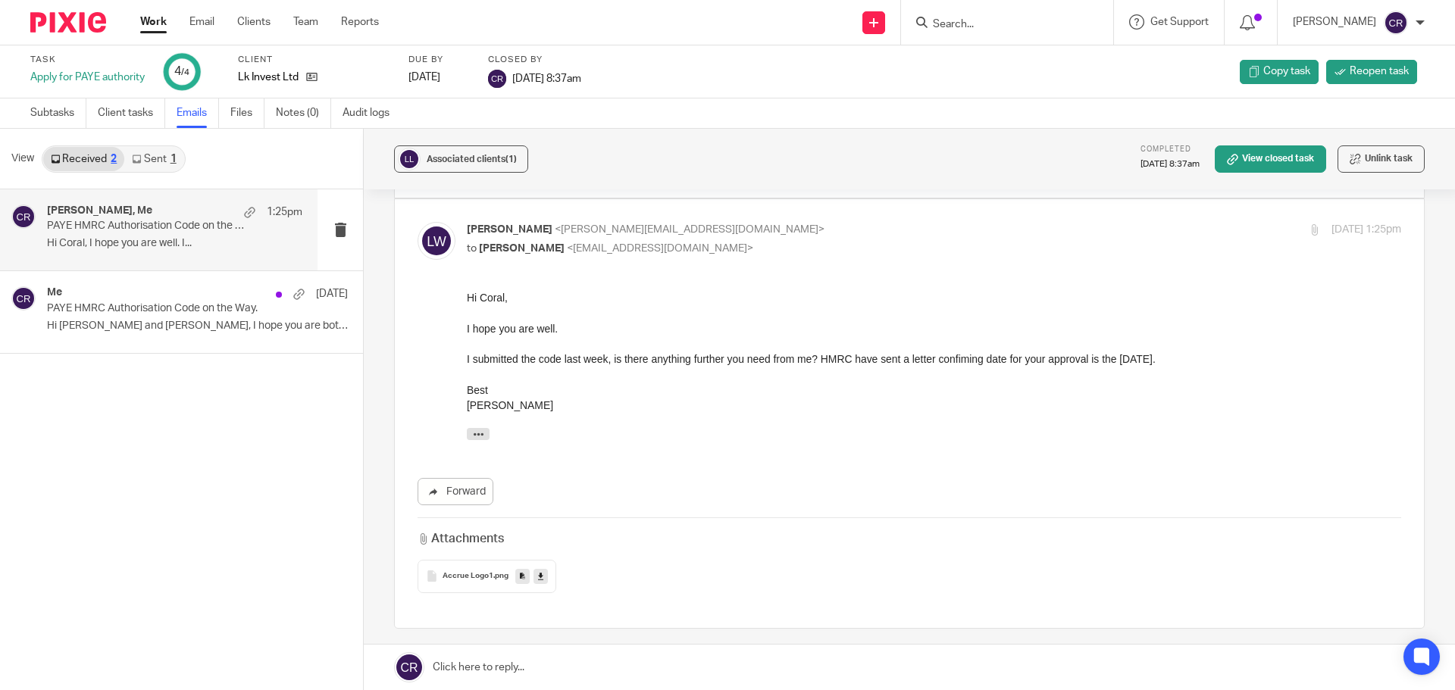
scroll to position [152, 0]
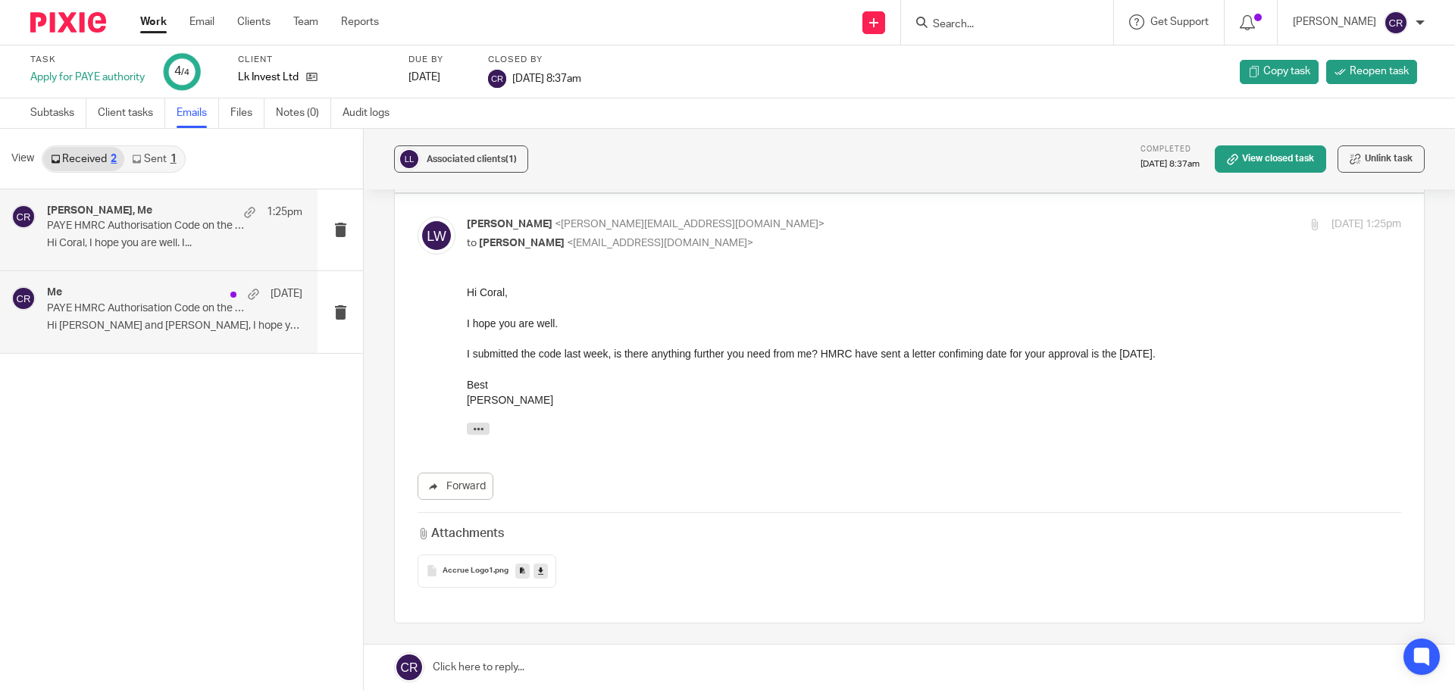
click at [242, 346] on div "Me 8 Sep PAYE HMRC Authorisation Code on the Way. Hi Kai and Lucy, I hope you a…" at bounding box center [158, 311] width 317 height 81
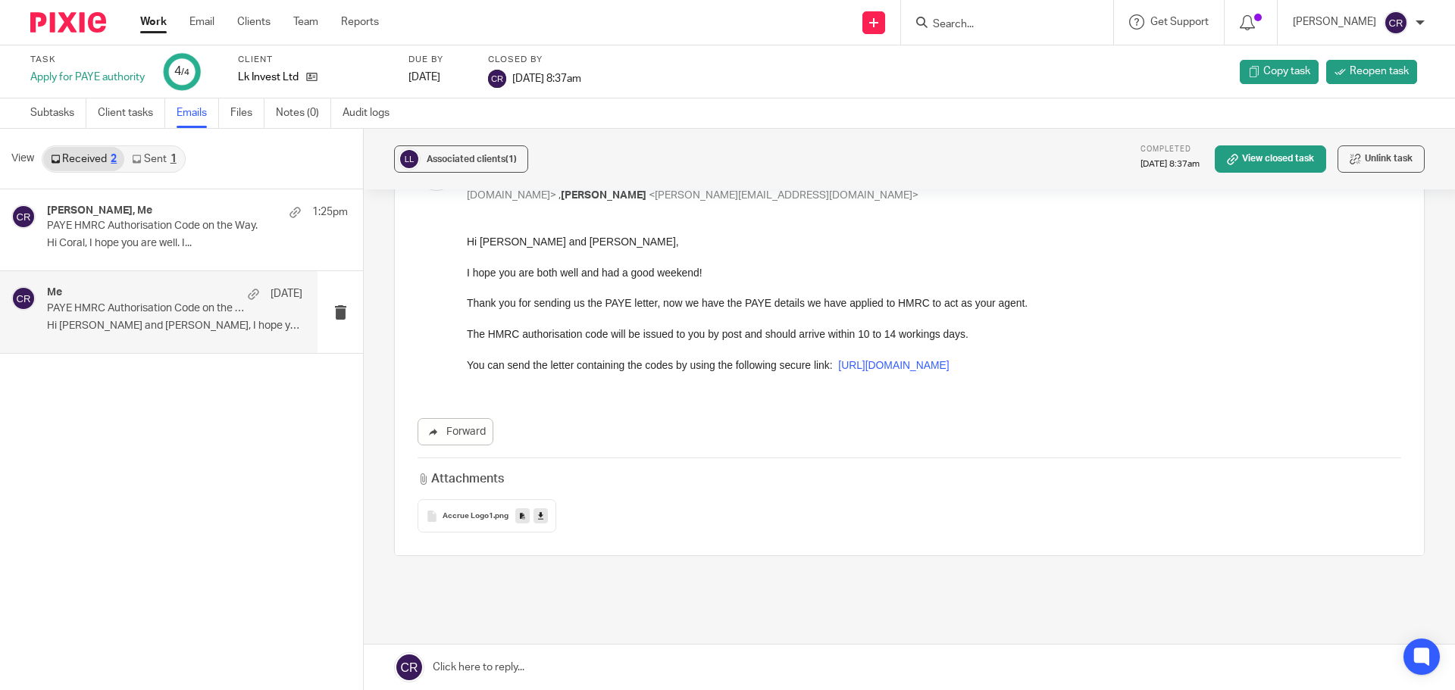
scroll to position [0, 0]
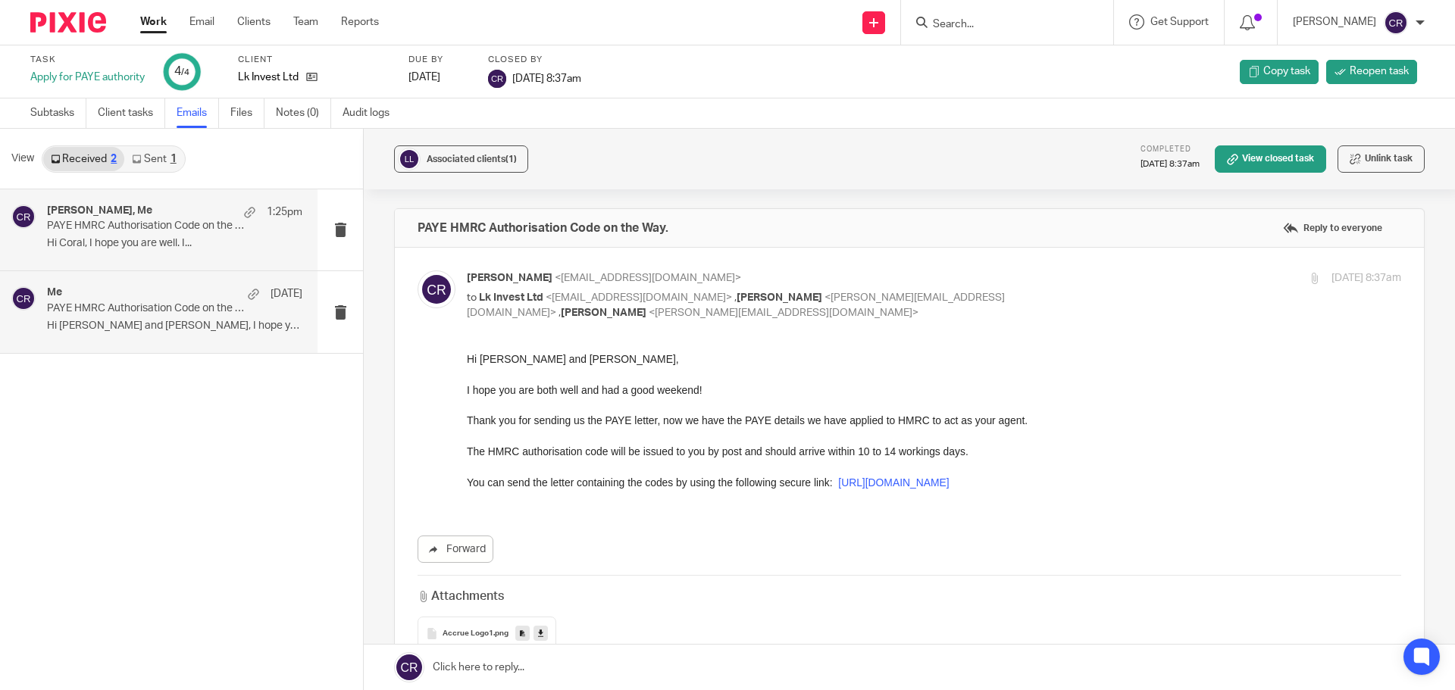
click at [130, 230] on p "PAYE HMRC Authorisation Code on the Way." at bounding box center [149, 226] width 205 height 13
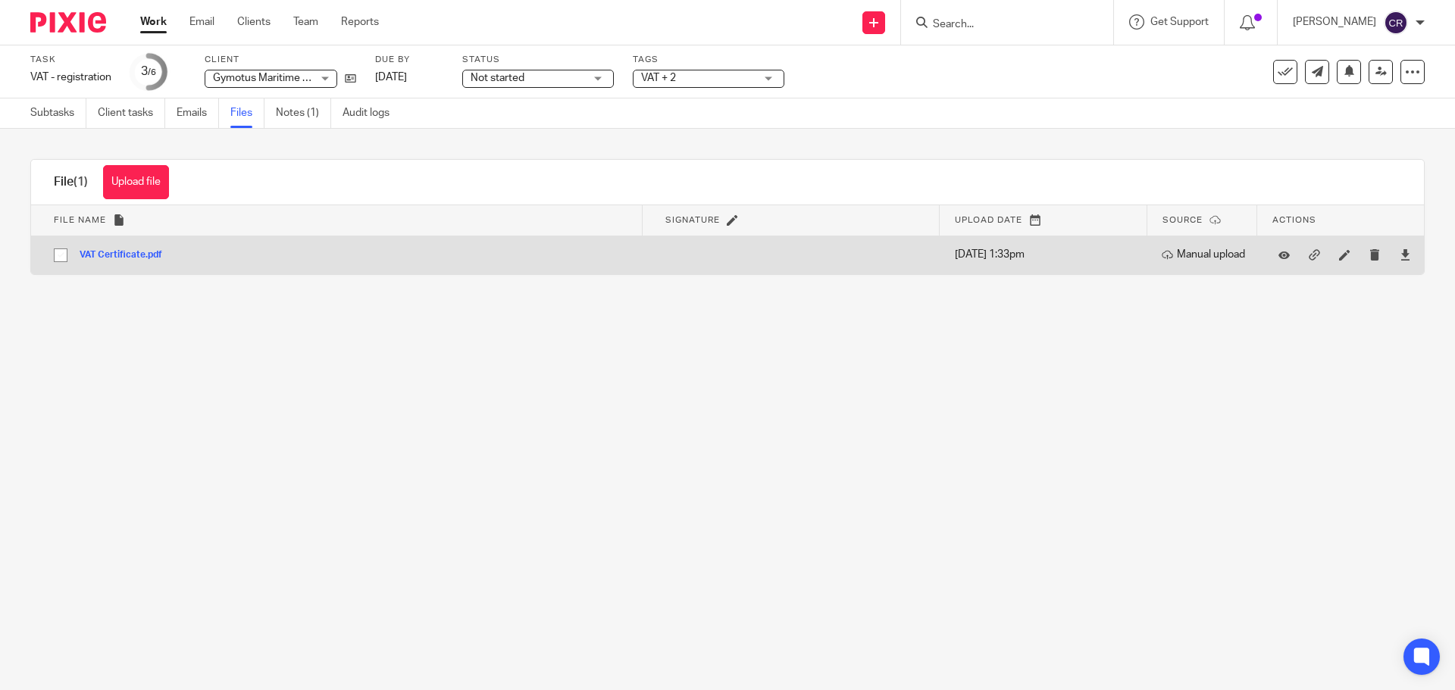
click at [124, 253] on button "VAT Certificate.pdf" at bounding box center [127, 255] width 94 height 11
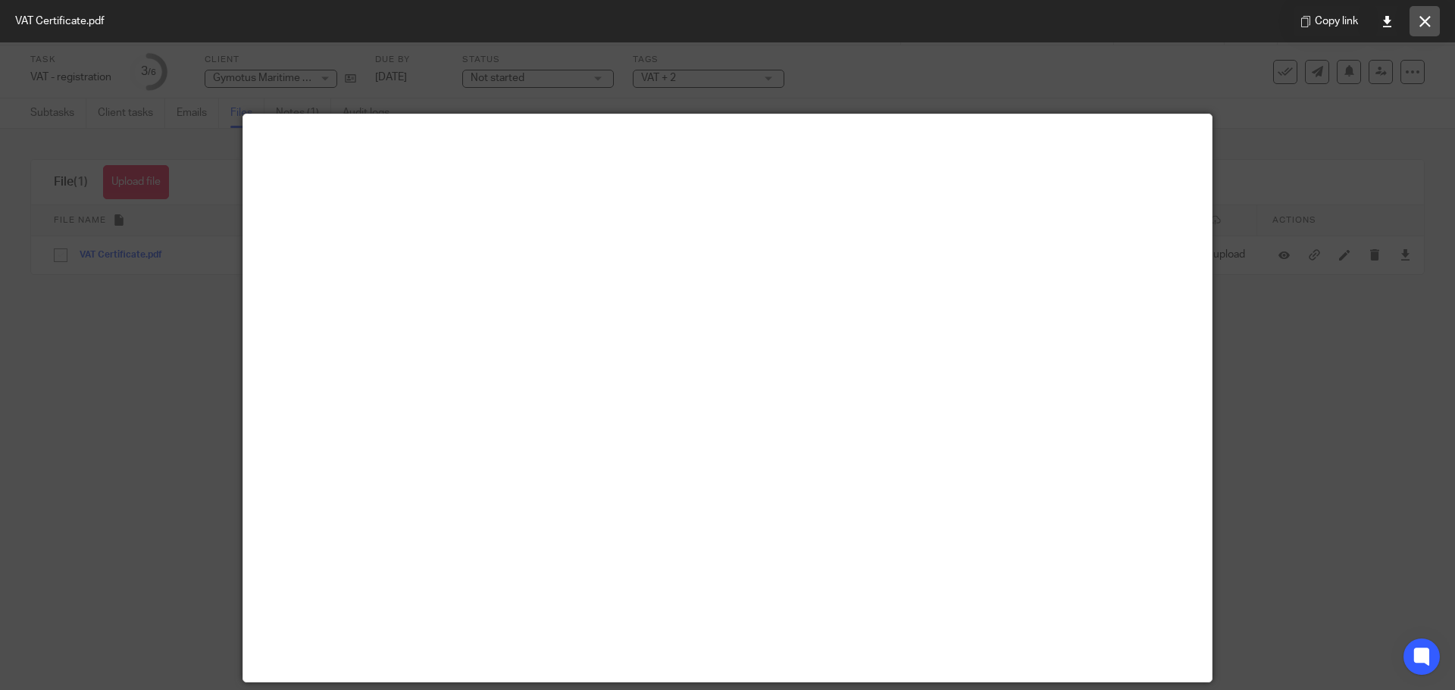
click at [1420, 17] on icon at bounding box center [1424, 21] width 11 height 11
